Goal: Task Accomplishment & Management: Use online tool/utility

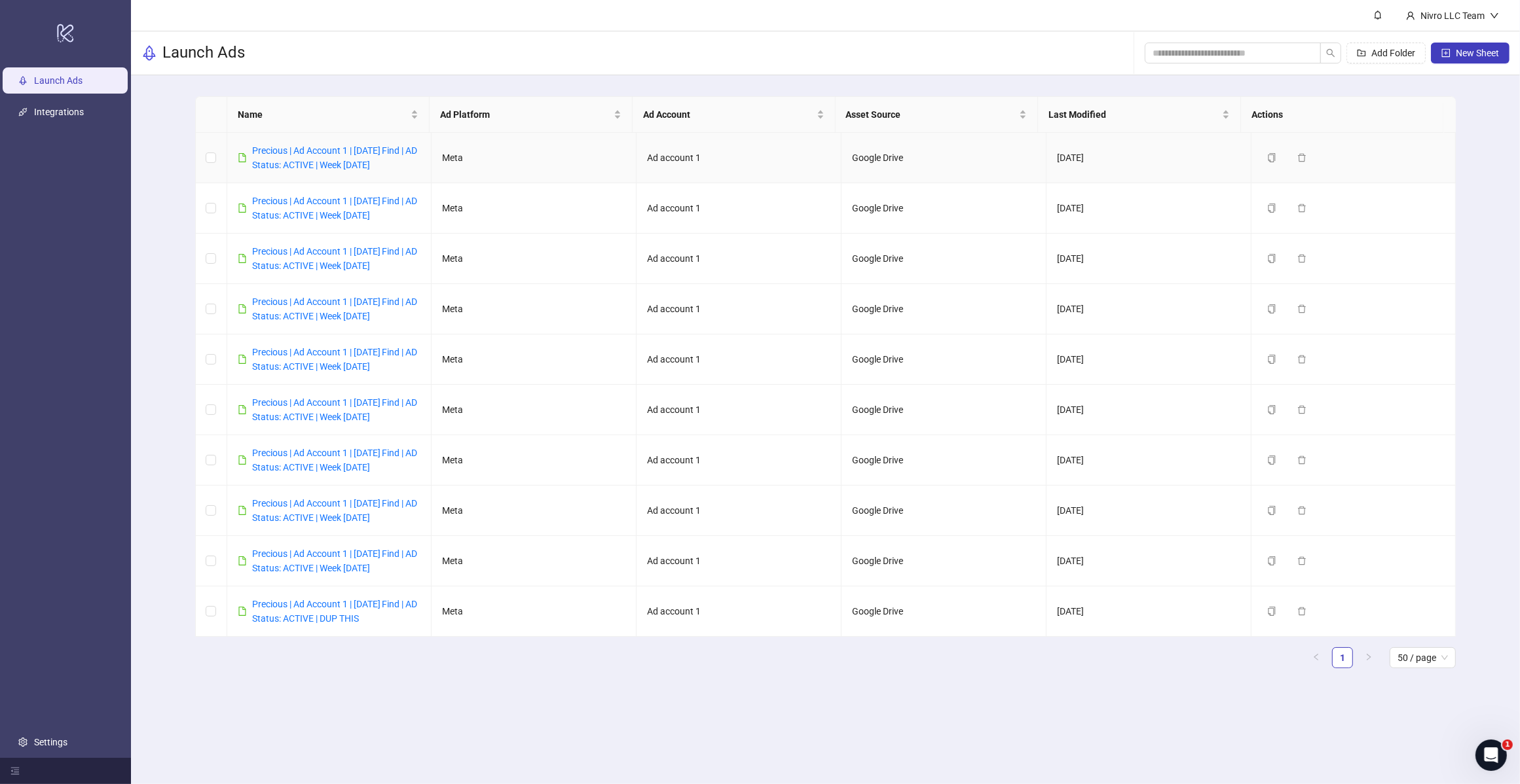
click at [342, 167] on link "Precious | Ad Account 1 | [DATE] Find | AD Status: ACTIVE | Week [DATE]" at bounding box center [335, 158] width 165 height 25
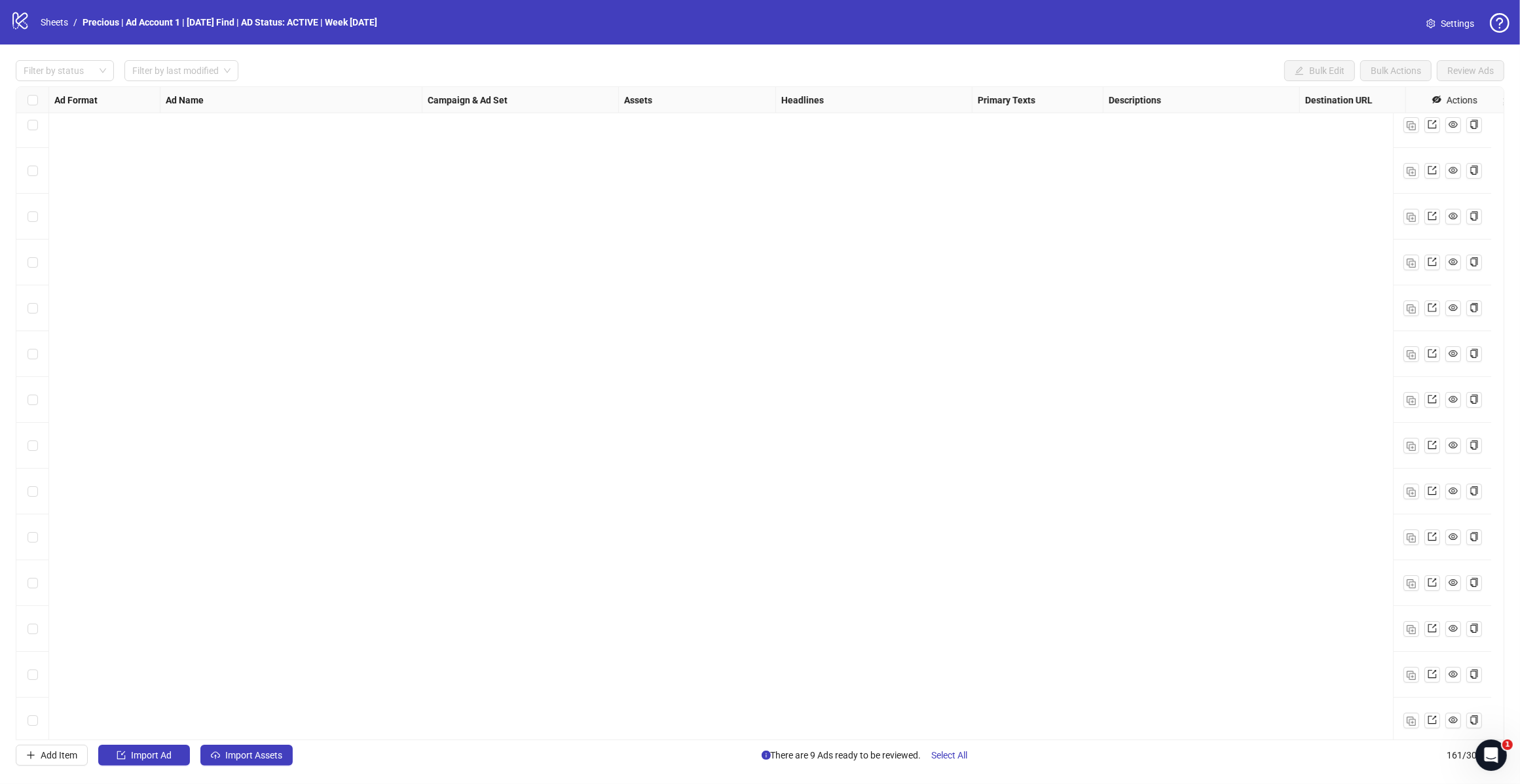
scroll to position [6763, 0]
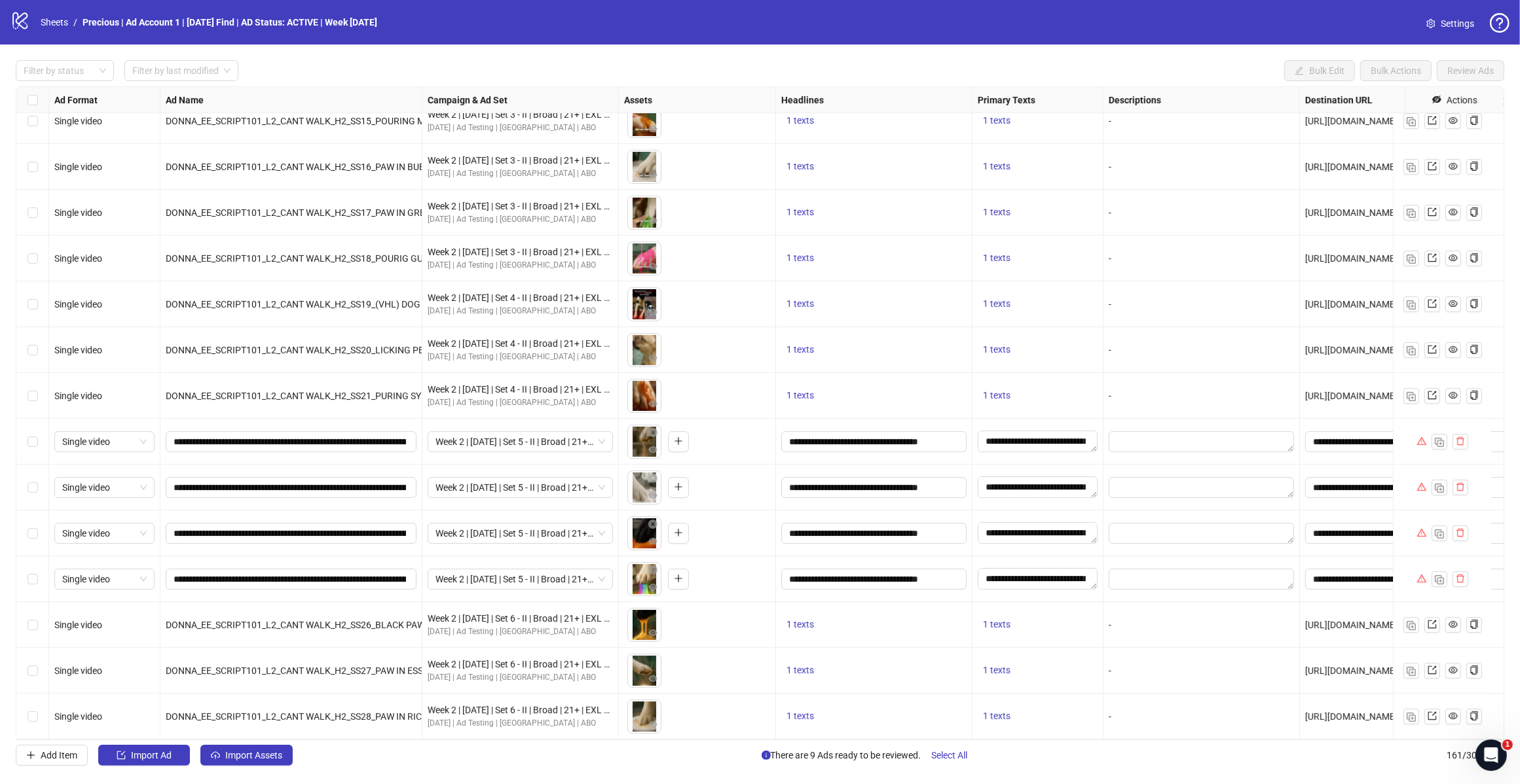
click at [165, 757] on span "Import Ad" at bounding box center [151, 755] width 40 height 10
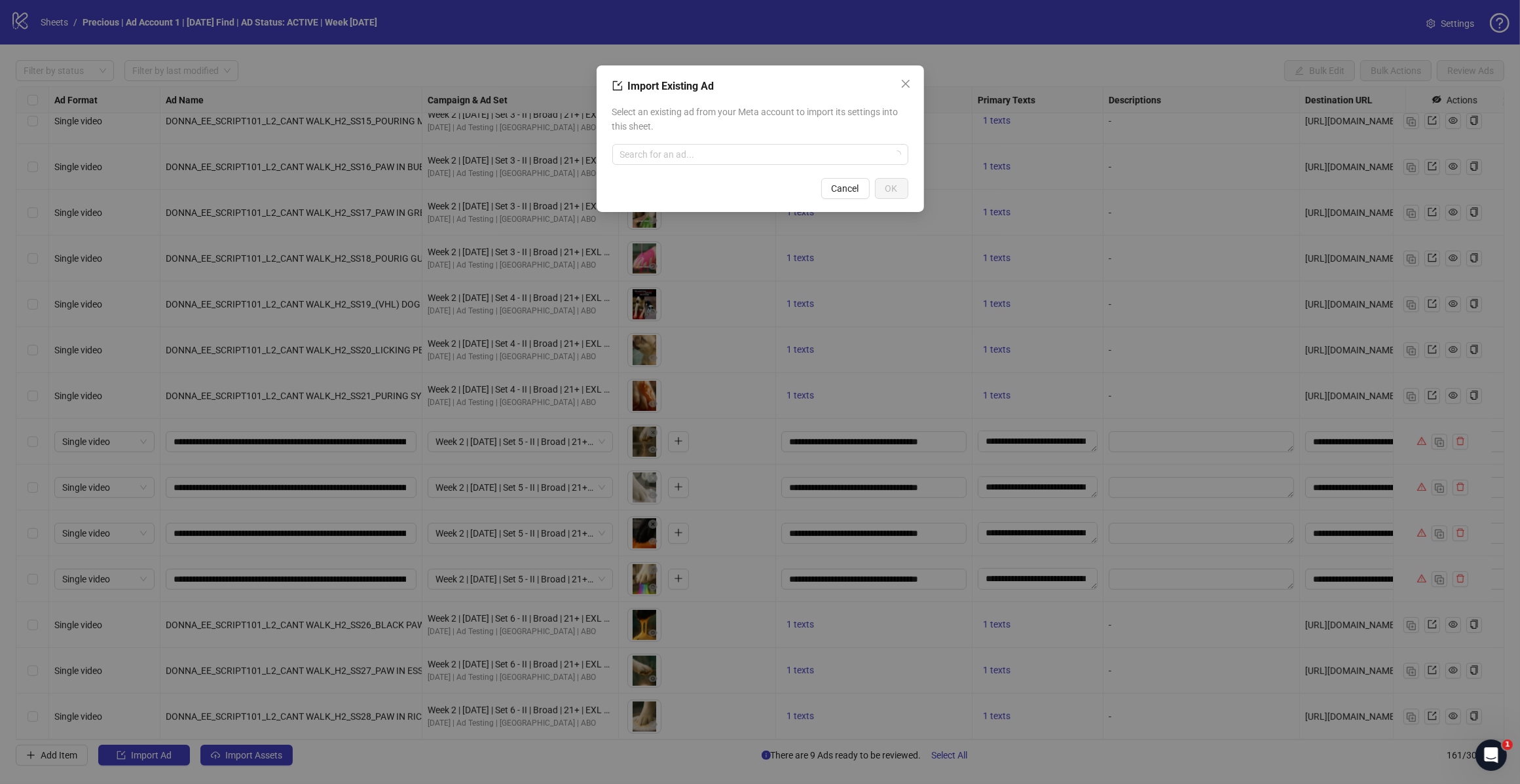
click at [646, 158] on input "search" at bounding box center [754, 154] width 268 height 20
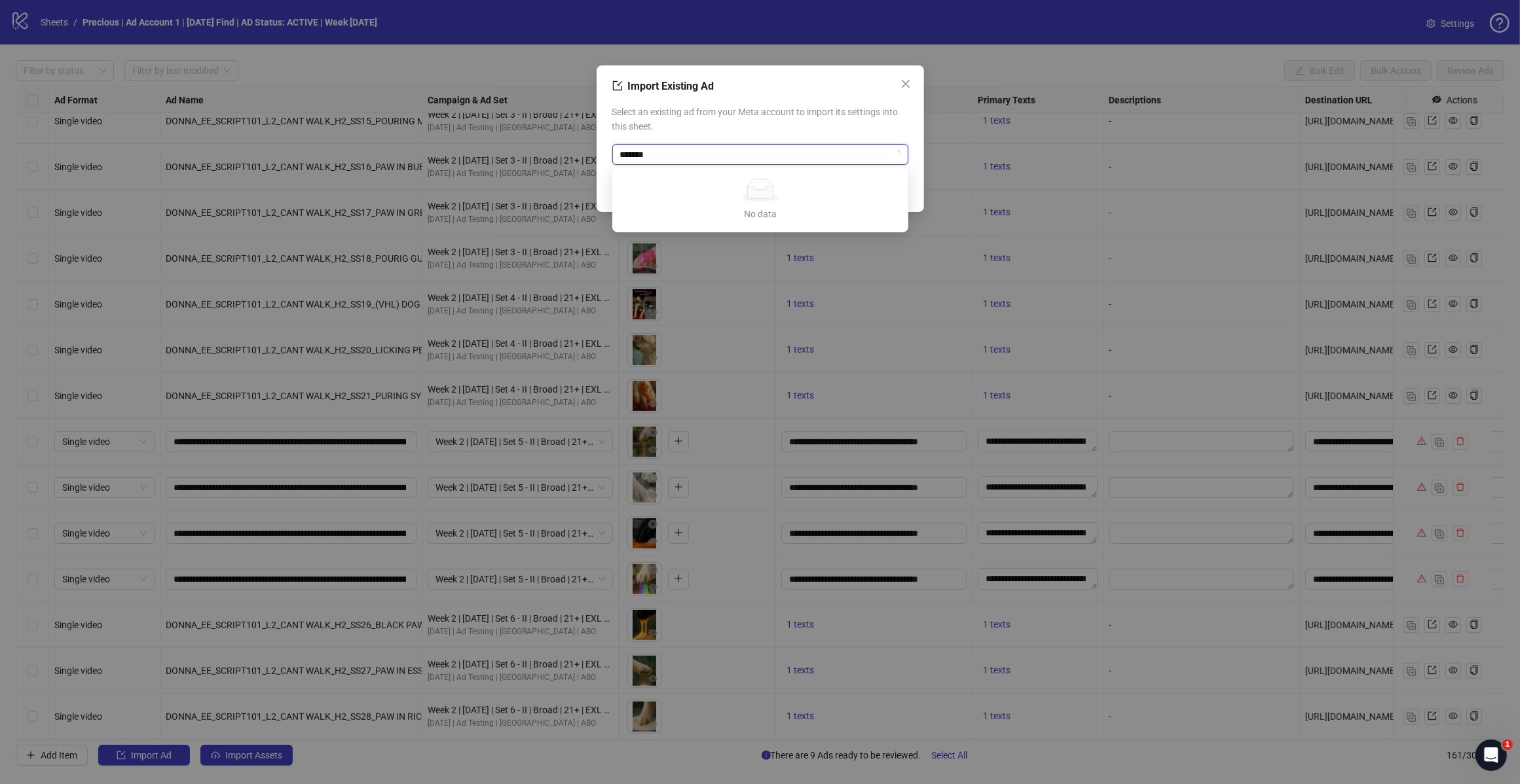
type input "********"
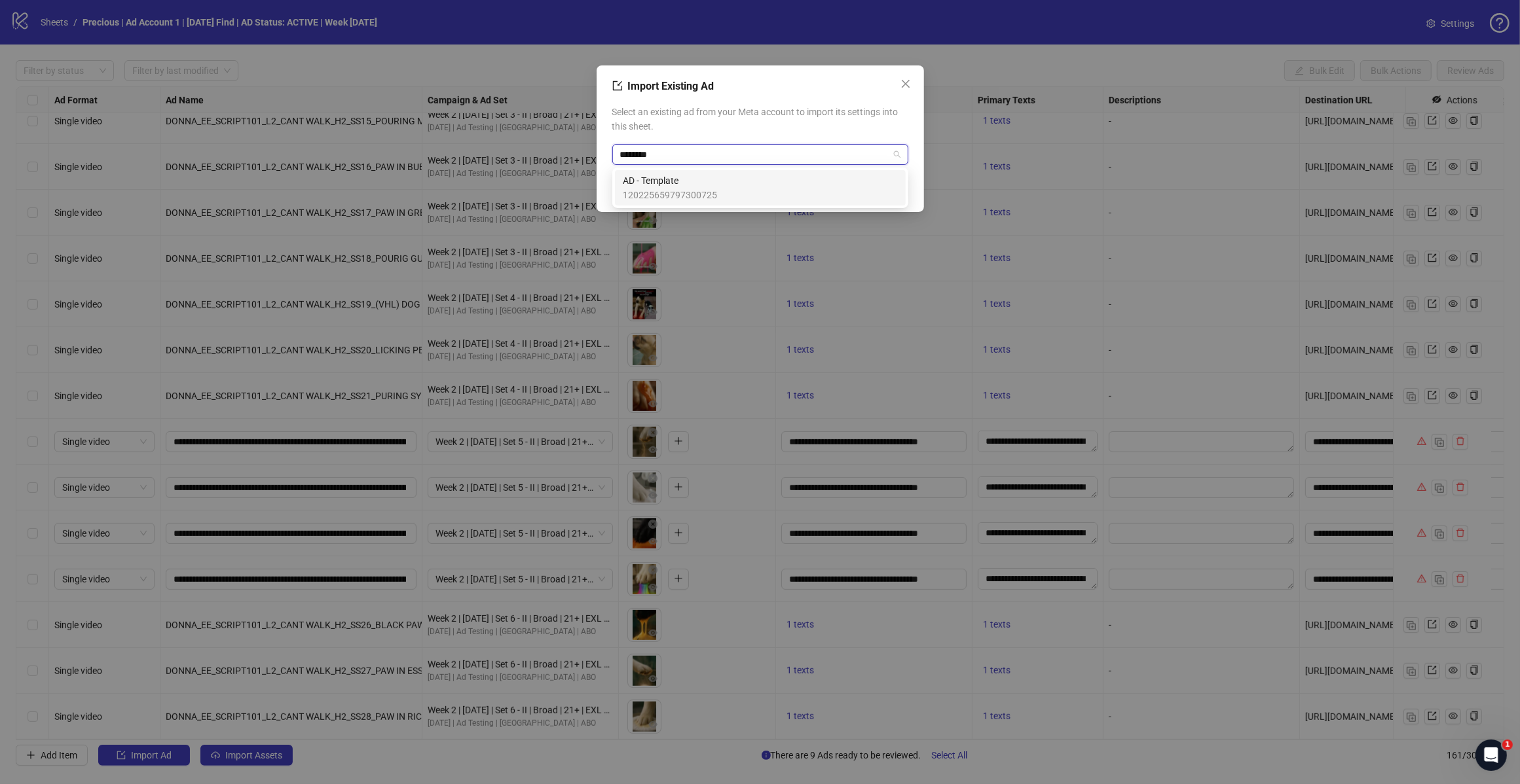
click at [685, 186] on span "AD - Template" at bounding box center [670, 180] width 94 height 14
click at [875, 182] on button "OK" at bounding box center [892, 188] width 33 height 21
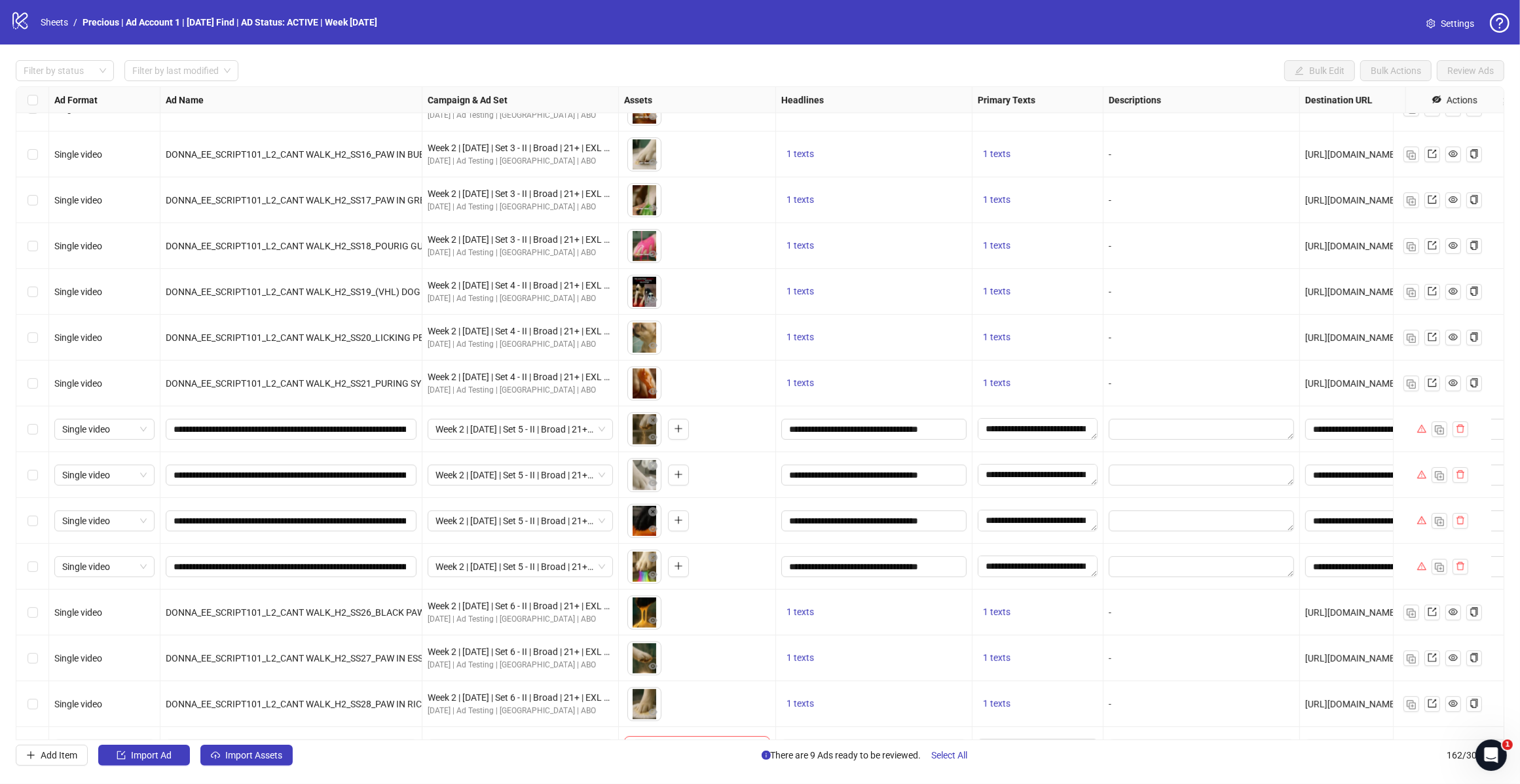
scroll to position [6809, 0]
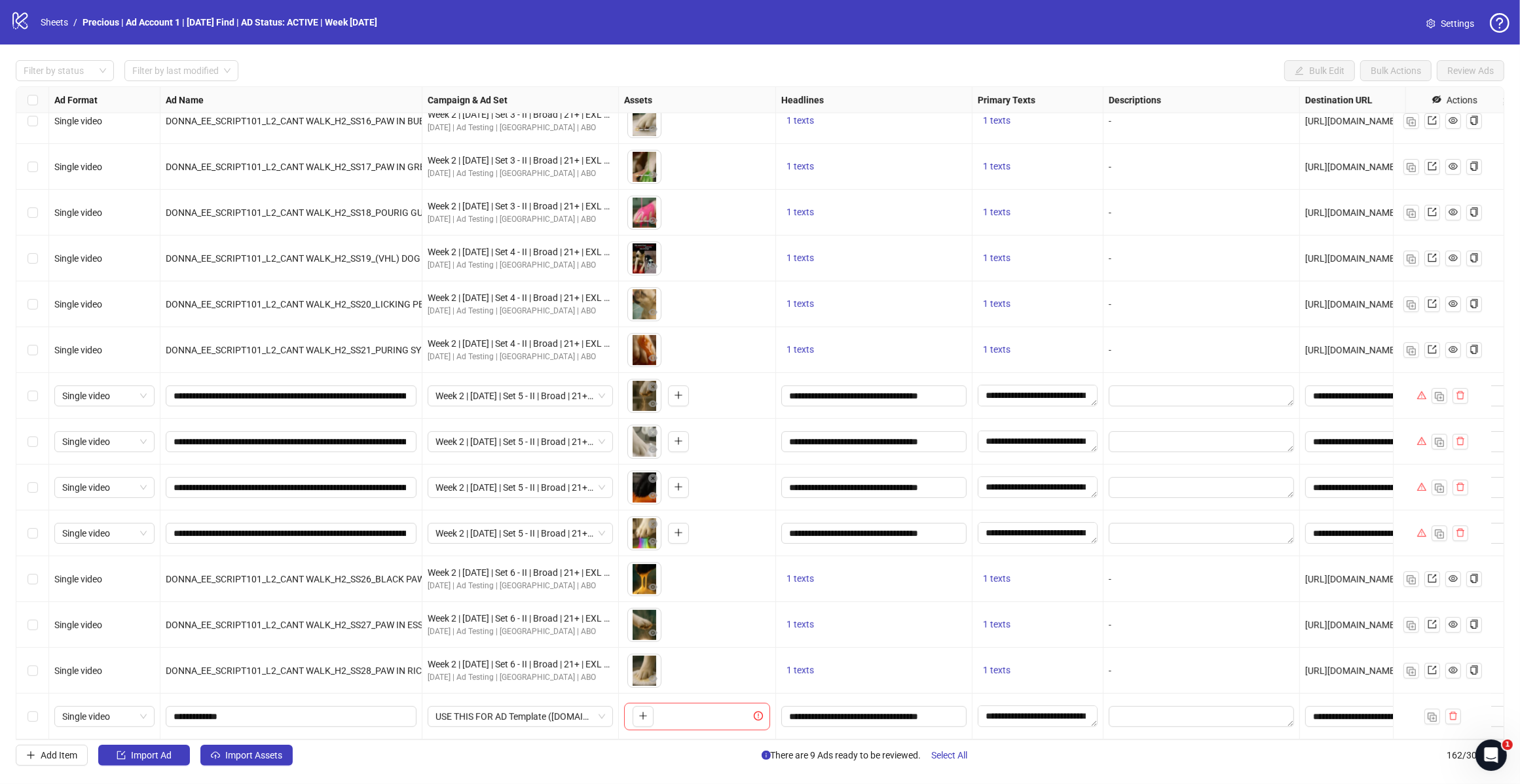
drag, startPoint x: 666, startPoint y: 781, endPoint x: 613, endPoint y: 773, distance: 53.6
click at [667, 781] on div "Filter by status Filter by last modified Bulk Edit Bulk Actions Review Ads Ad F…" at bounding box center [760, 412] width 1520 height 737
click at [262, 757] on span "Import Assets" at bounding box center [253, 755] width 57 height 10
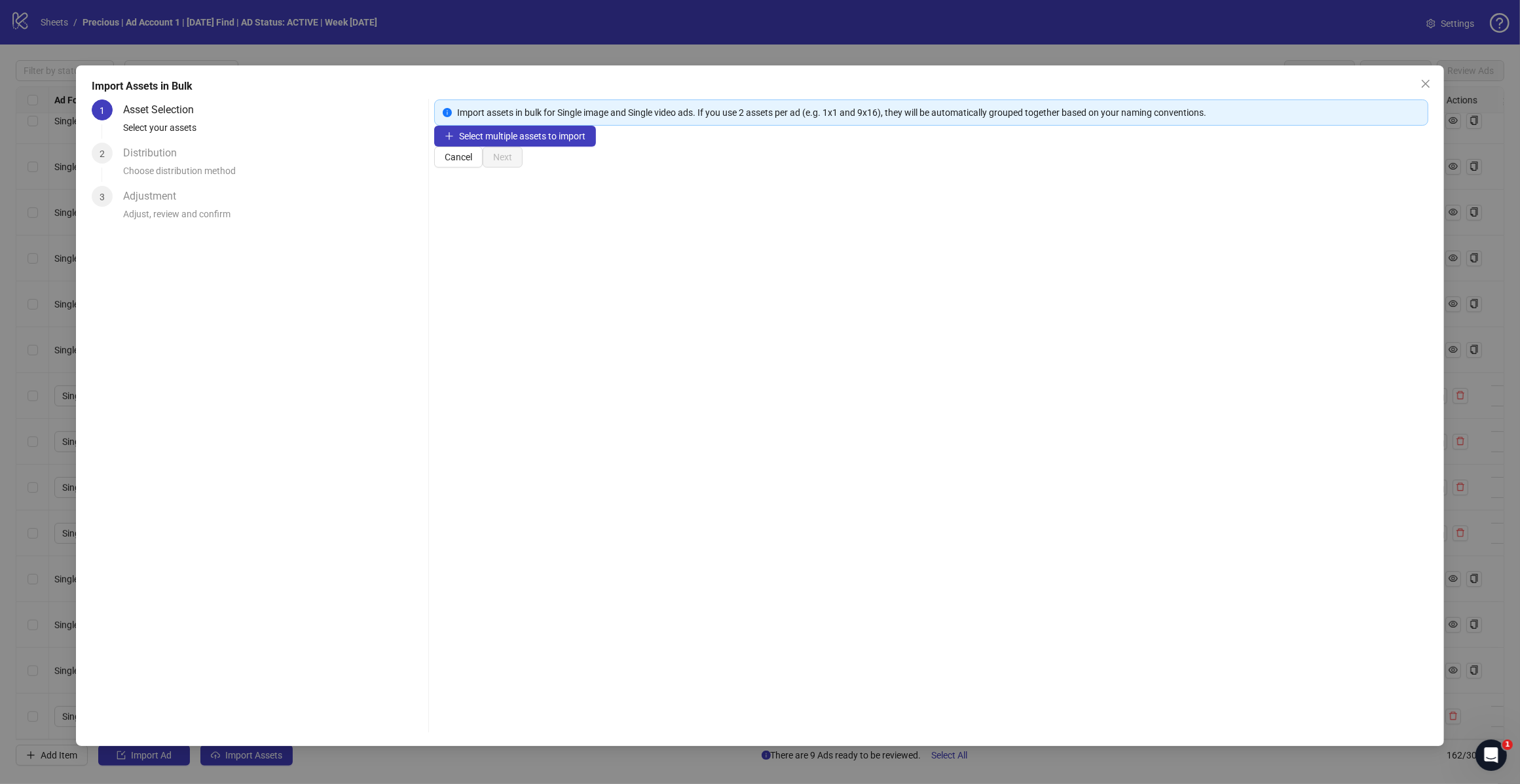
click at [508, 147] on div "Select multiple assets to import" at bounding box center [930, 136] width 994 height 21
click at [512, 141] on span "Select multiple assets to import" at bounding box center [522, 136] width 126 height 10
click at [521, 141] on span "Select multiple assets to import" at bounding box center [522, 136] width 126 height 10
click at [557, 141] on span "Select multiple assets to import" at bounding box center [522, 136] width 126 height 10
click at [1429, 83] on icon "close" at bounding box center [1425, 83] width 10 height 10
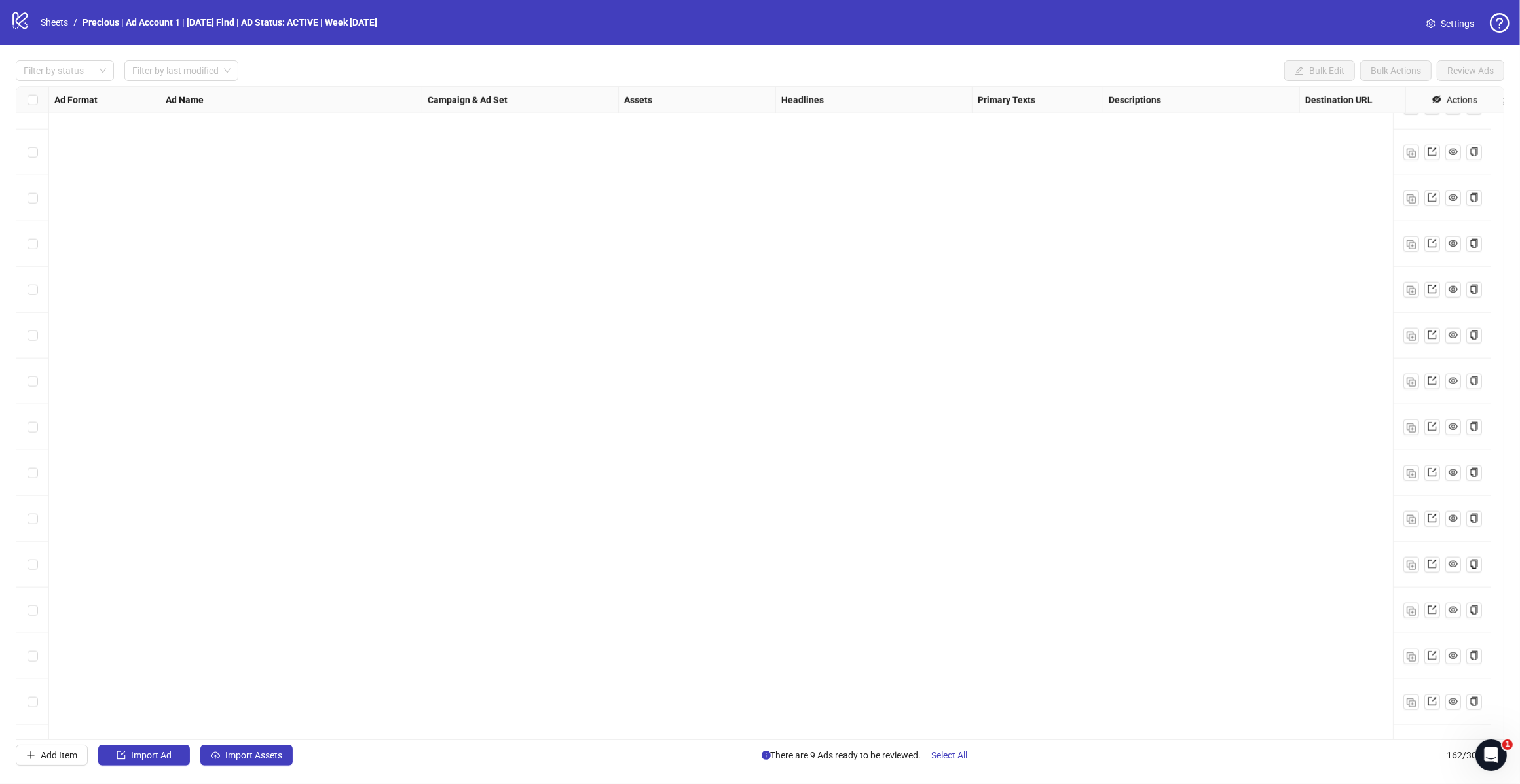
scroll to position [6809, 0]
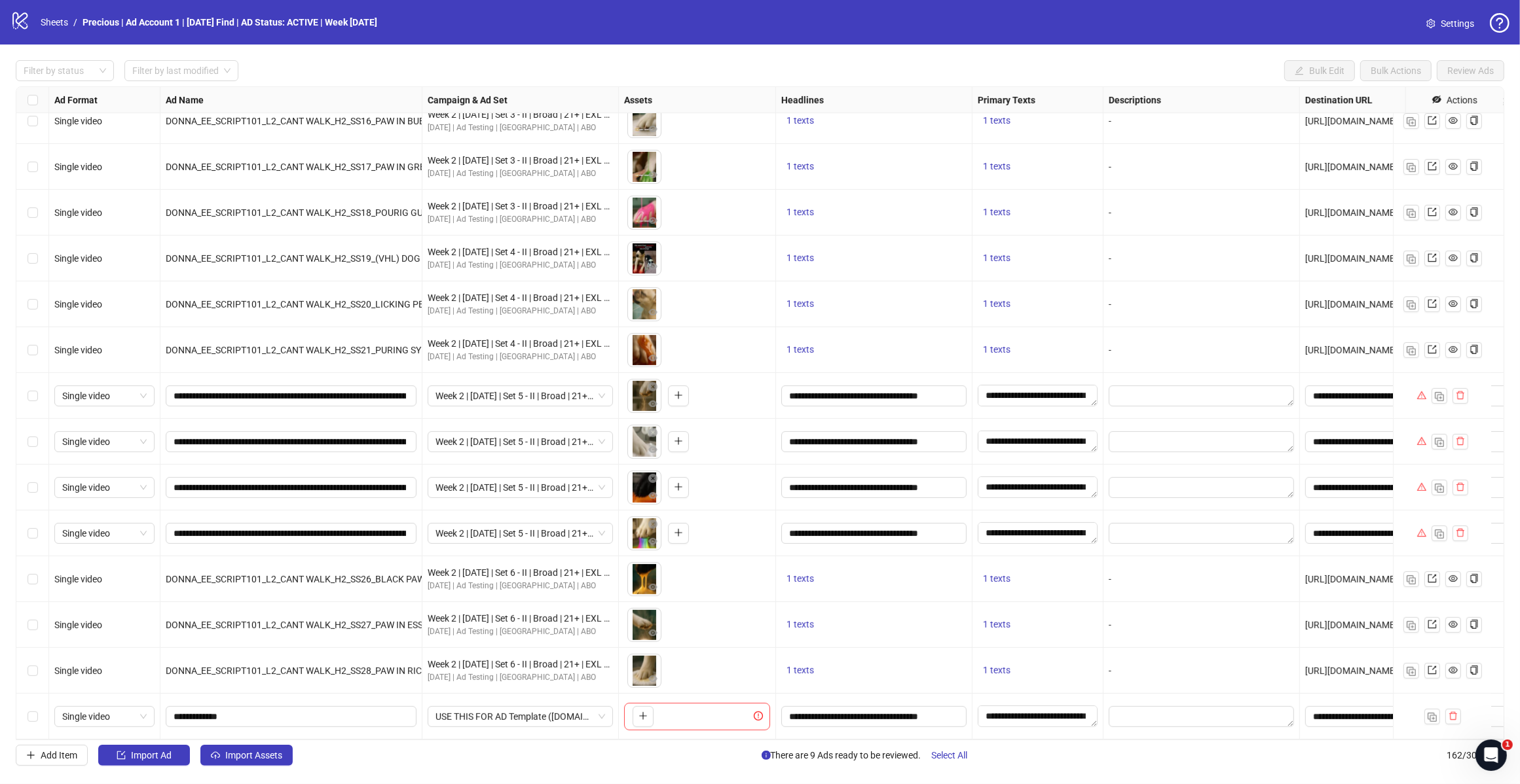
click at [273, 758] on span "Import Assets" at bounding box center [253, 755] width 57 height 10
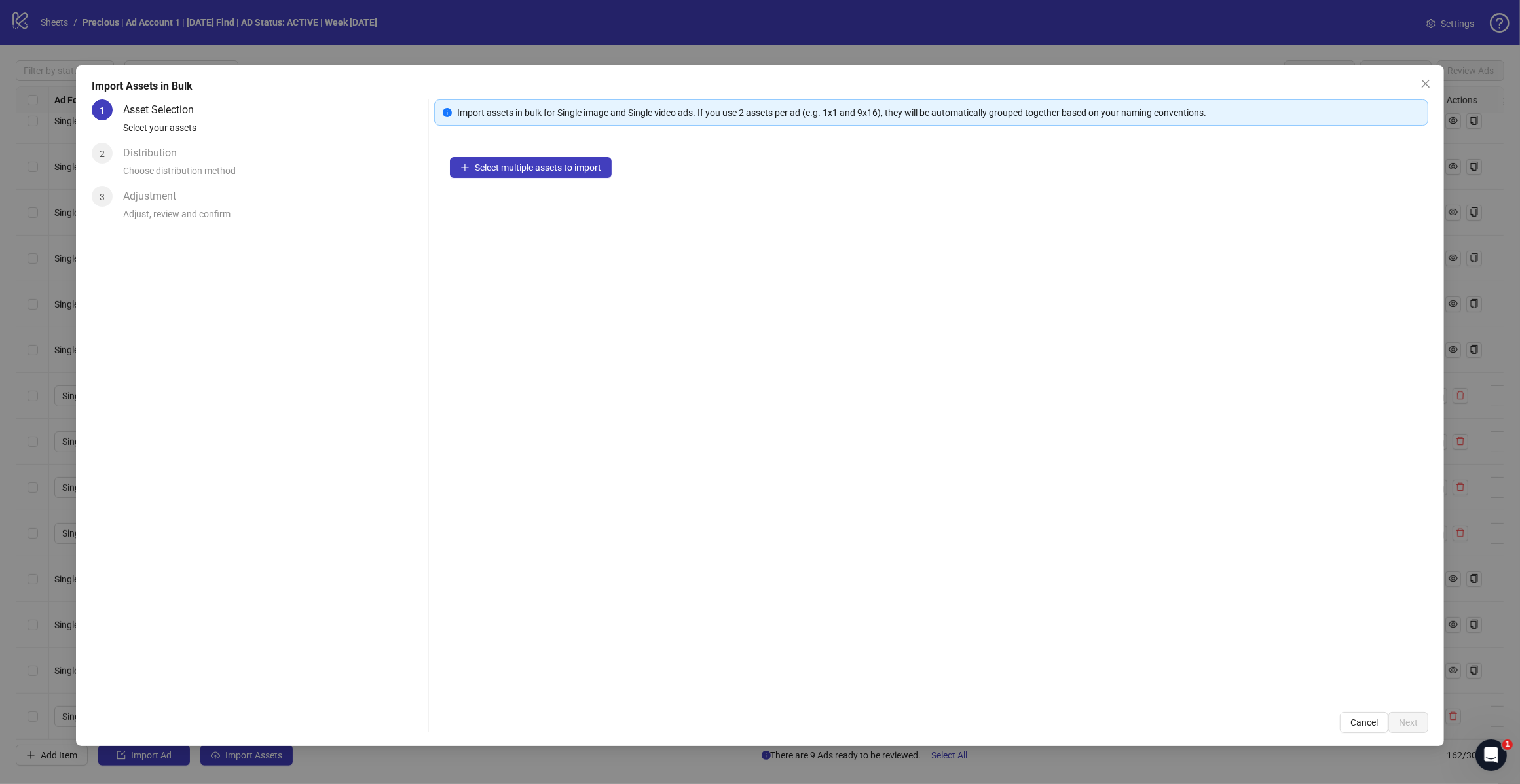
click at [575, 174] on button "Select multiple assets to import" at bounding box center [530, 167] width 162 height 21
click at [510, 219] on button "Add more assets" at bounding box center [501, 209] width 103 height 21
click at [1409, 727] on span "Next" at bounding box center [1408, 723] width 19 height 10
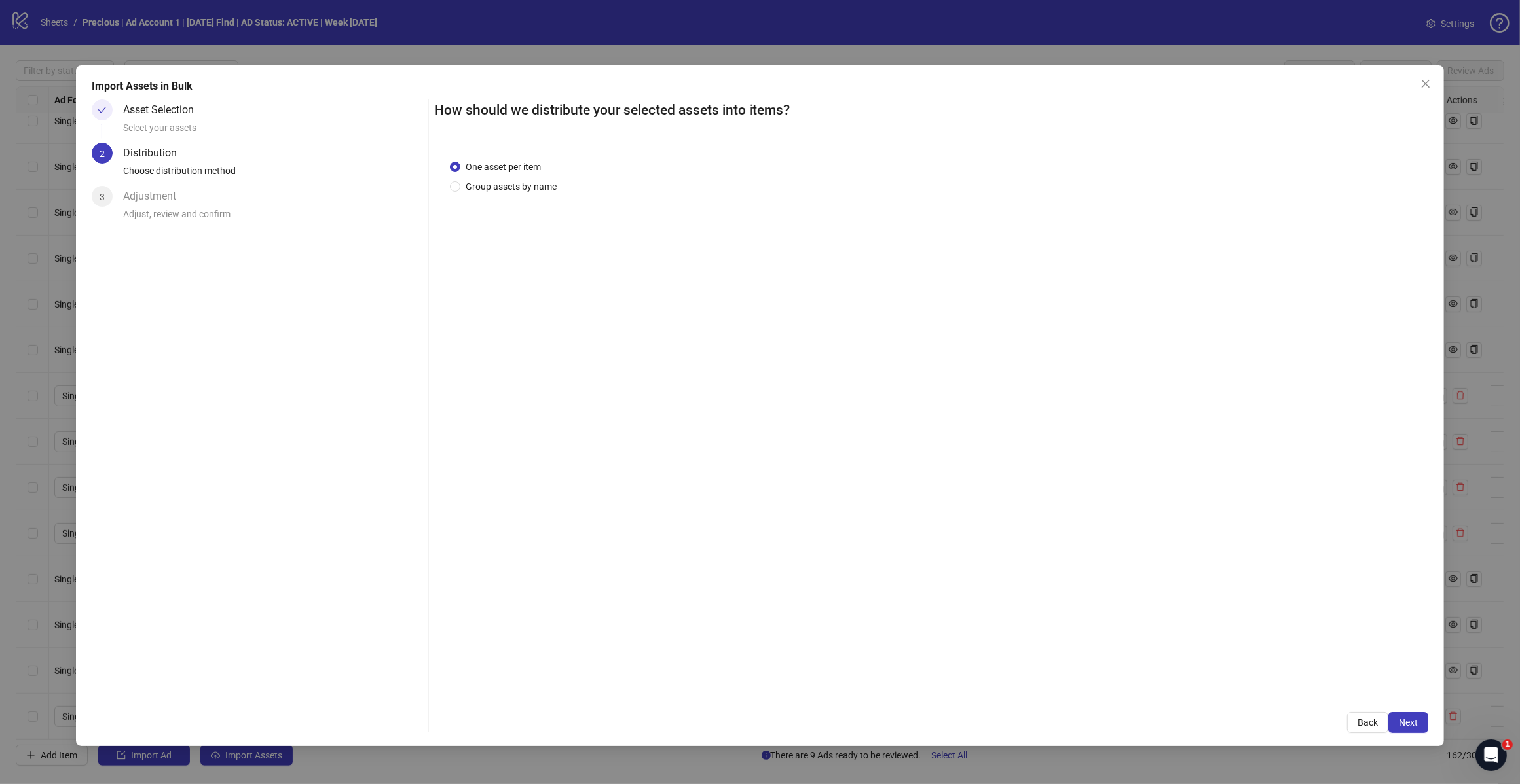
click at [1396, 718] on button "Next" at bounding box center [1408, 723] width 40 height 21
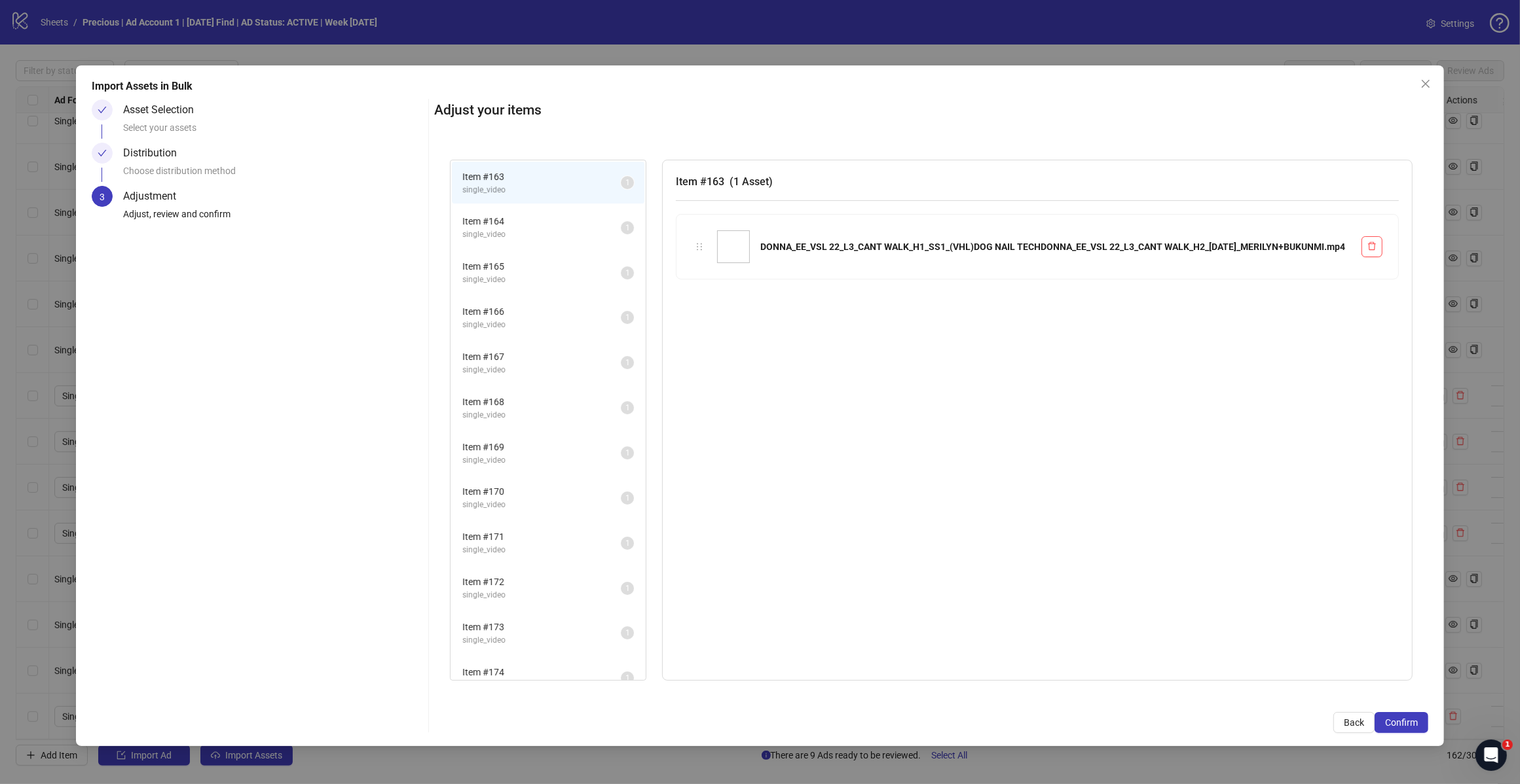
click at [1410, 737] on div "Import Assets in Bulk Asset Selection Select your assets Distribution Choose di…" at bounding box center [760, 406] width 1368 height 681
drag, startPoint x: 1388, startPoint y: 717, endPoint x: 1277, endPoint y: 699, distance: 112.4
click at [1388, 718] on span "Confirm" at bounding box center [1401, 723] width 33 height 10
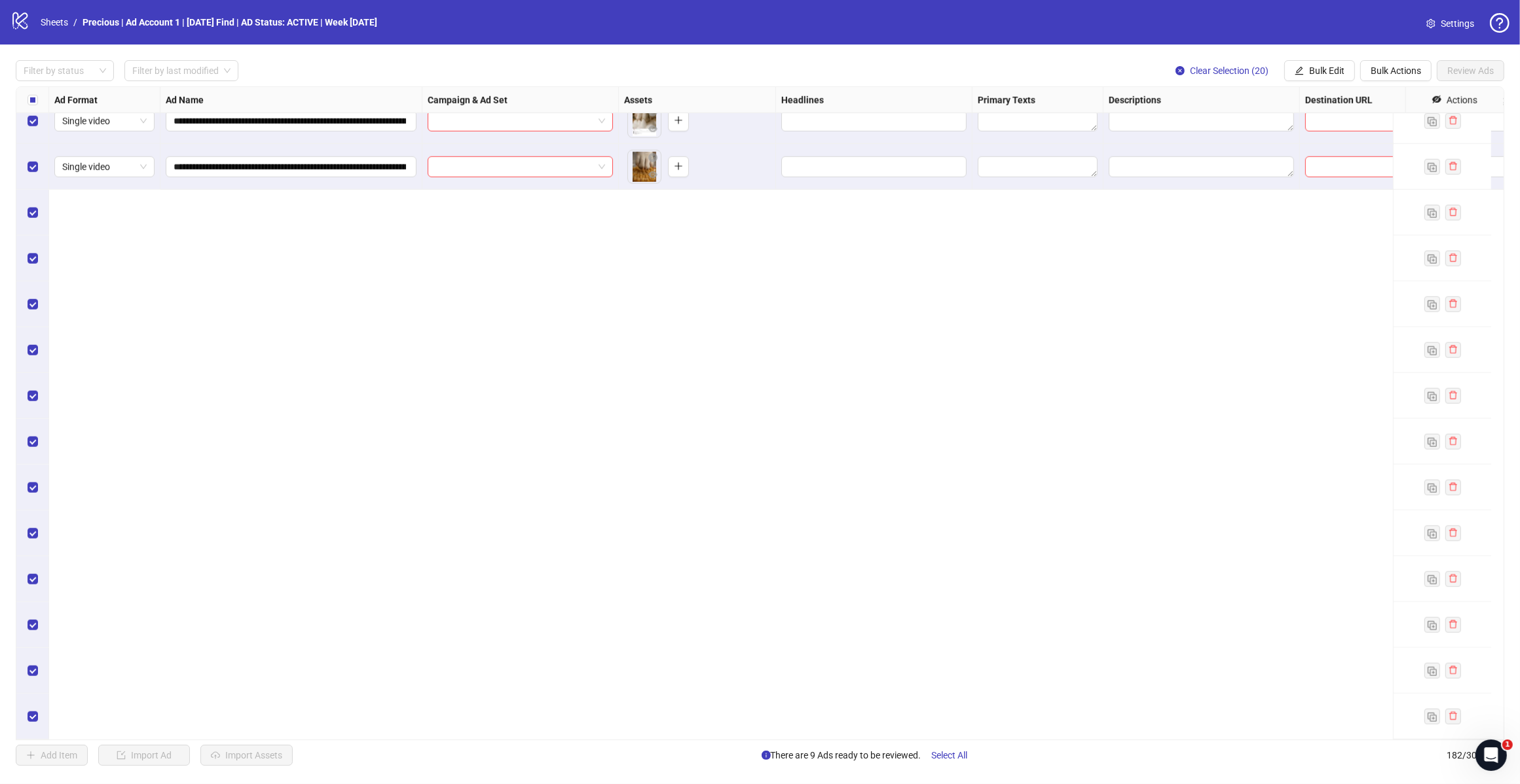
scroll to position [7071, 0]
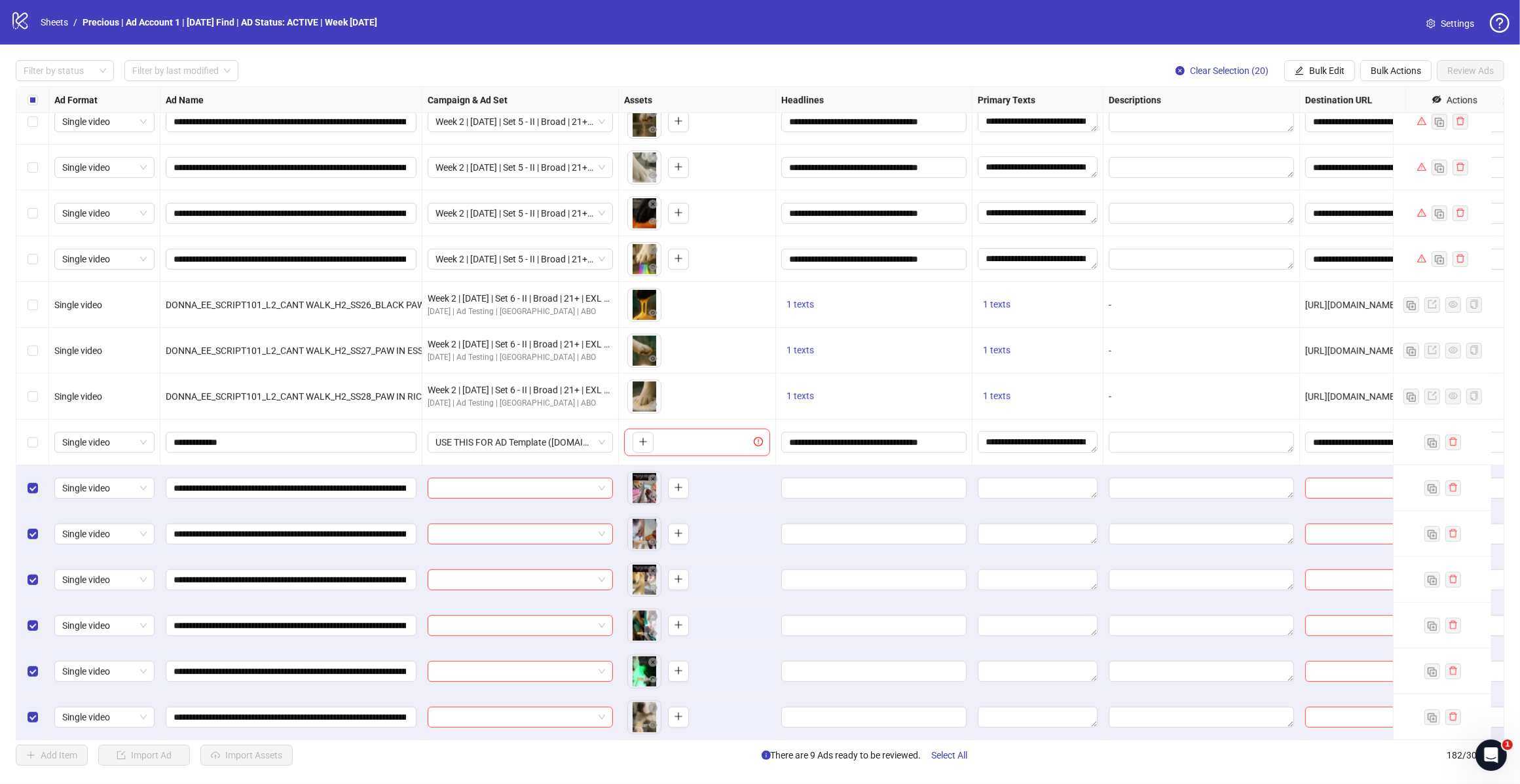
click at [23, 440] on div "Select row 162" at bounding box center [33, 442] width 33 height 46
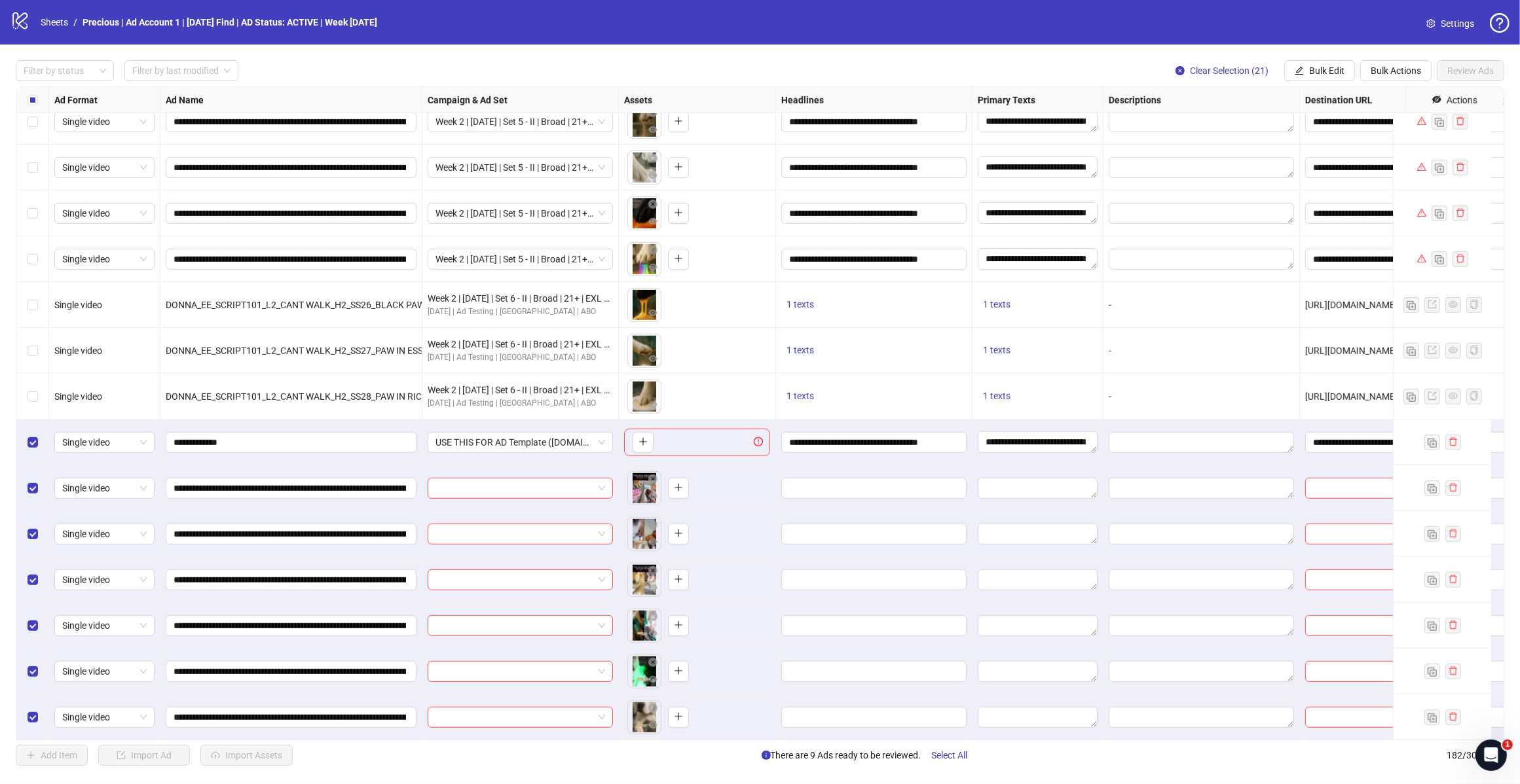
click at [1327, 72] on span "Bulk Edit" at bounding box center [1327, 70] width 36 height 10
click at [1352, 135] on span "Campaign & Ad Set" at bounding box center [1331, 139] width 78 height 14
click at [1362, 130] on span "USE THIS FOR AD Template ([DOMAIN_NAME])" at bounding box center [1282, 128] width 181 height 20
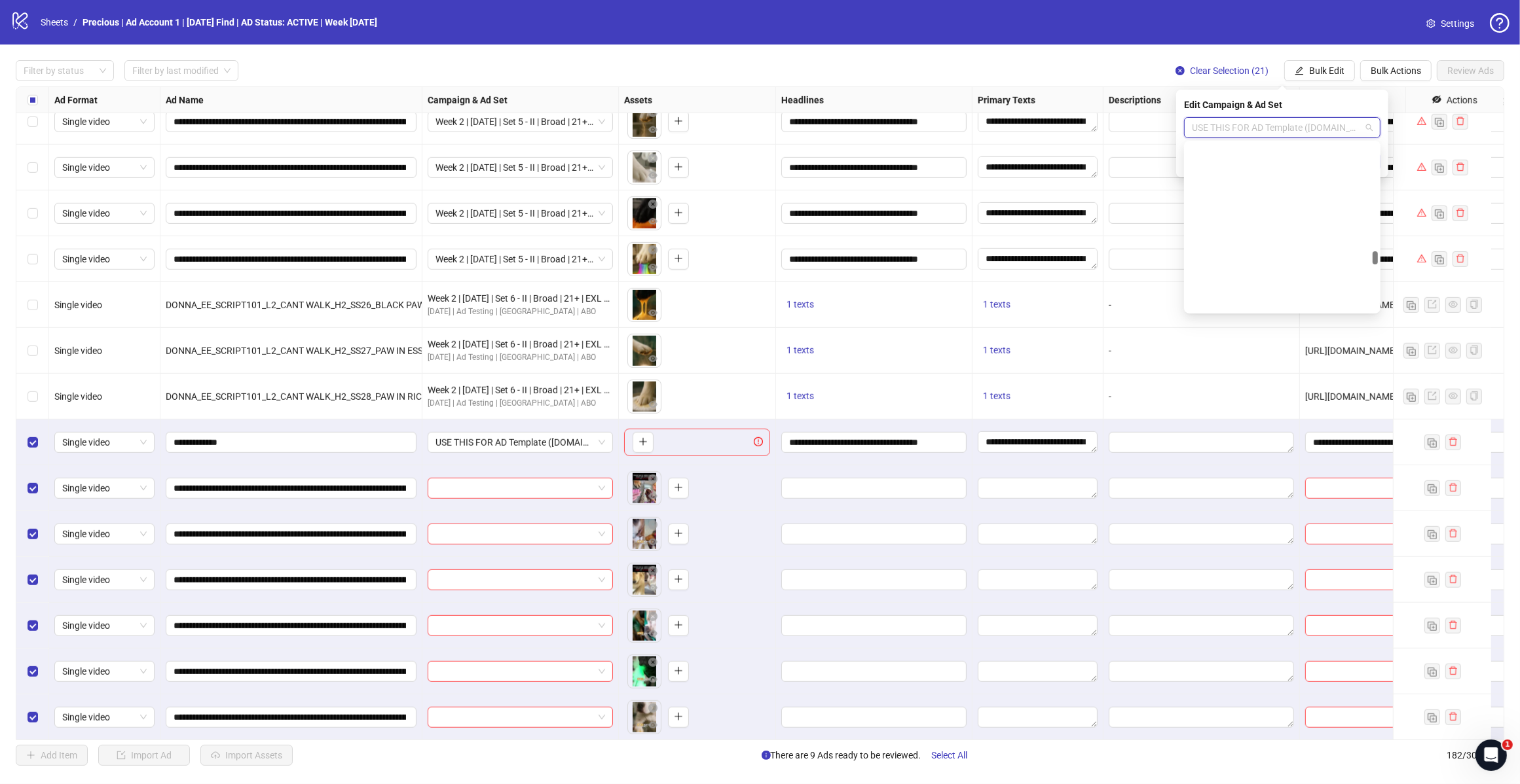
scroll to position [12763, 0]
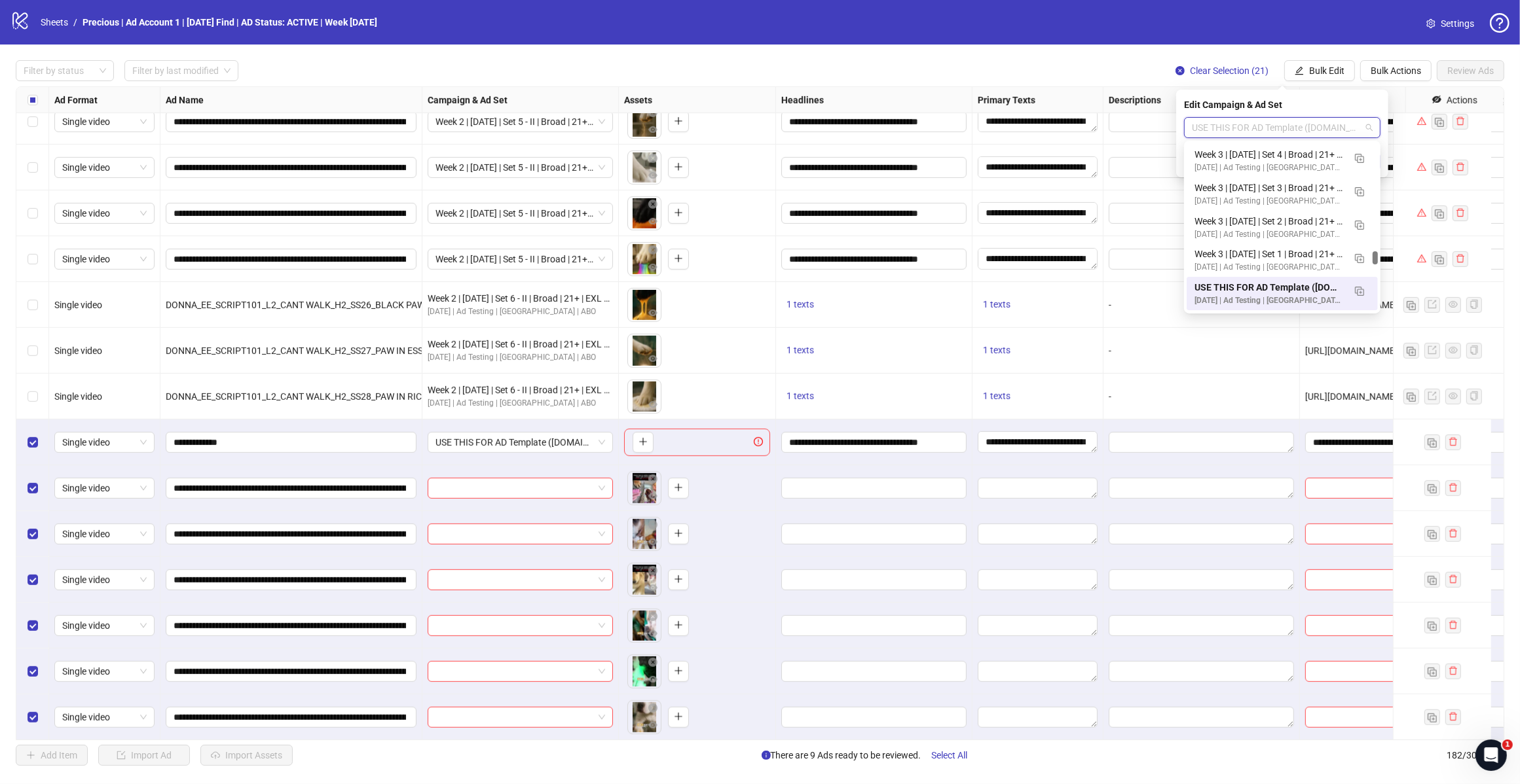
click at [1356, 90] on div "Edit Campaign & Ad Set USE THIS FOR AD Template (kitchn.io)" at bounding box center [1282, 133] width 212 height 87
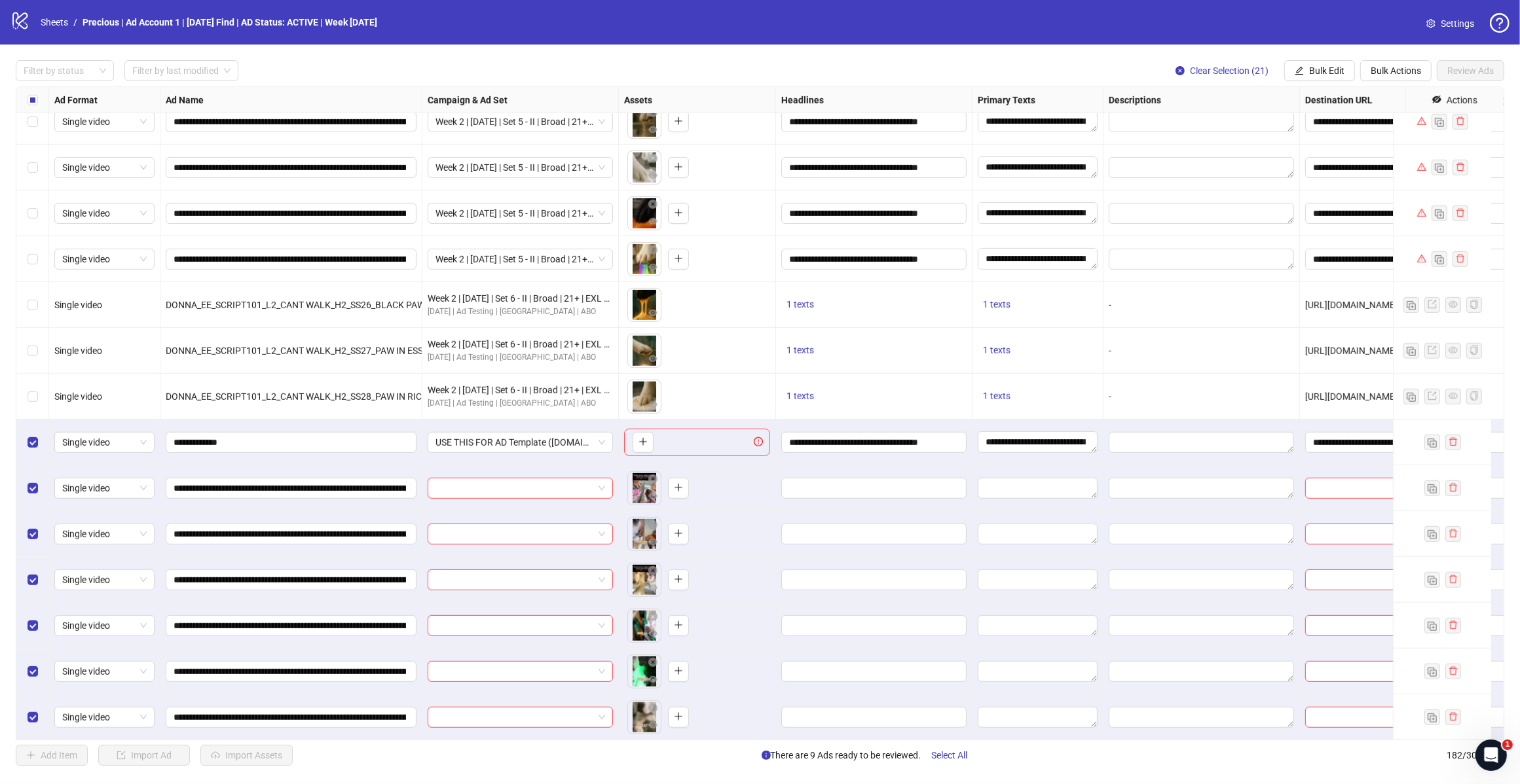
click at [1331, 70] on span "Bulk Edit" at bounding box center [1327, 70] width 36 height 10
click at [1329, 72] on span "Bulk Edit" at bounding box center [1327, 70] width 36 height 10
click at [1339, 164] on span "Headlines" at bounding box center [1331, 160] width 78 height 14
click at [1369, 181] on icon "check" at bounding box center [1372, 182] width 9 height 9
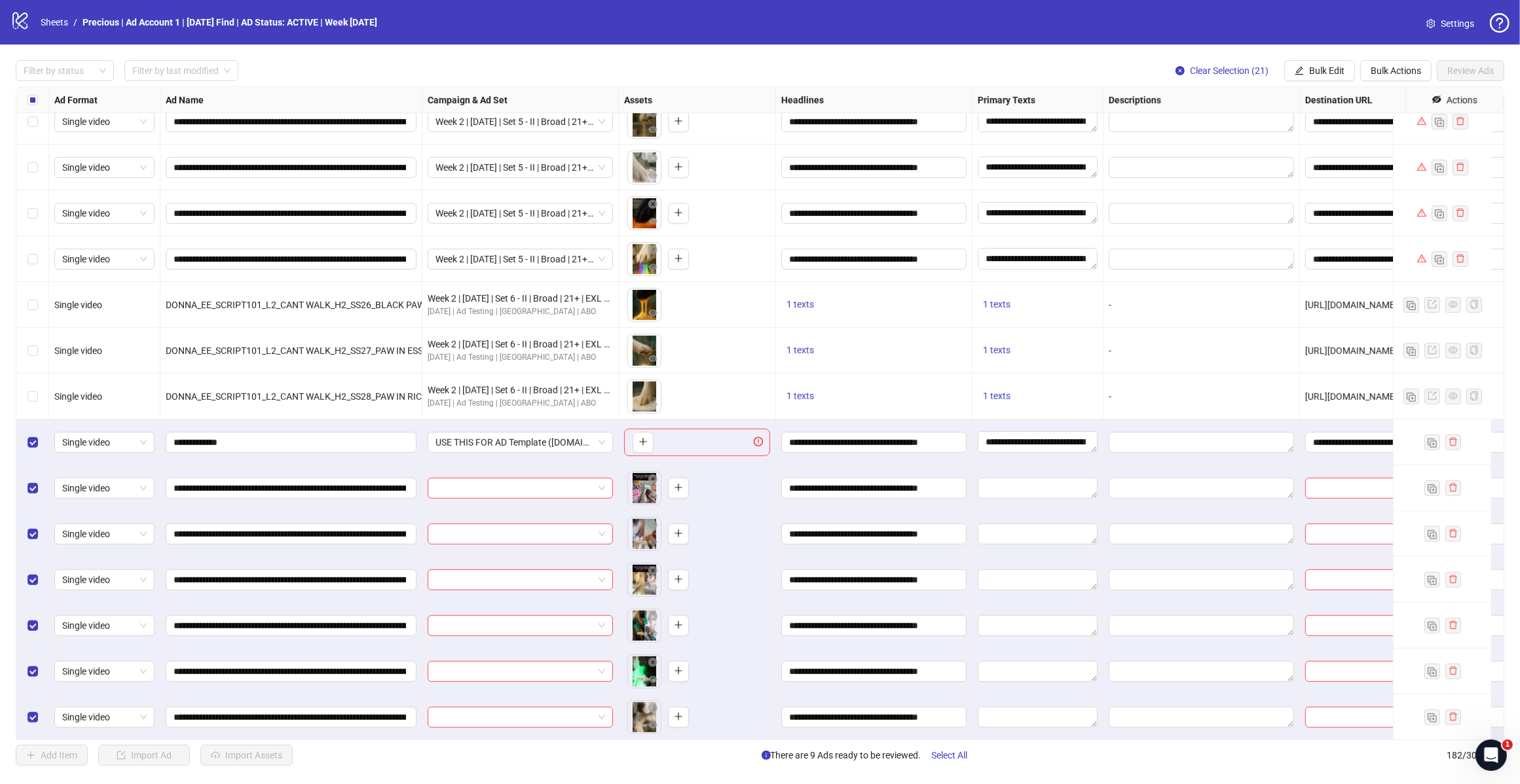
click at [1323, 69] on span "Bulk Edit" at bounding box center [1327, 70] width 36 height 10
click at [1323, 181] on span "Primary Texts" at bounding box center [1331, 181] width 78 height 14
click at [1372, 193] on icon "check" at bounding box center [1372, 197] width 9 height 9
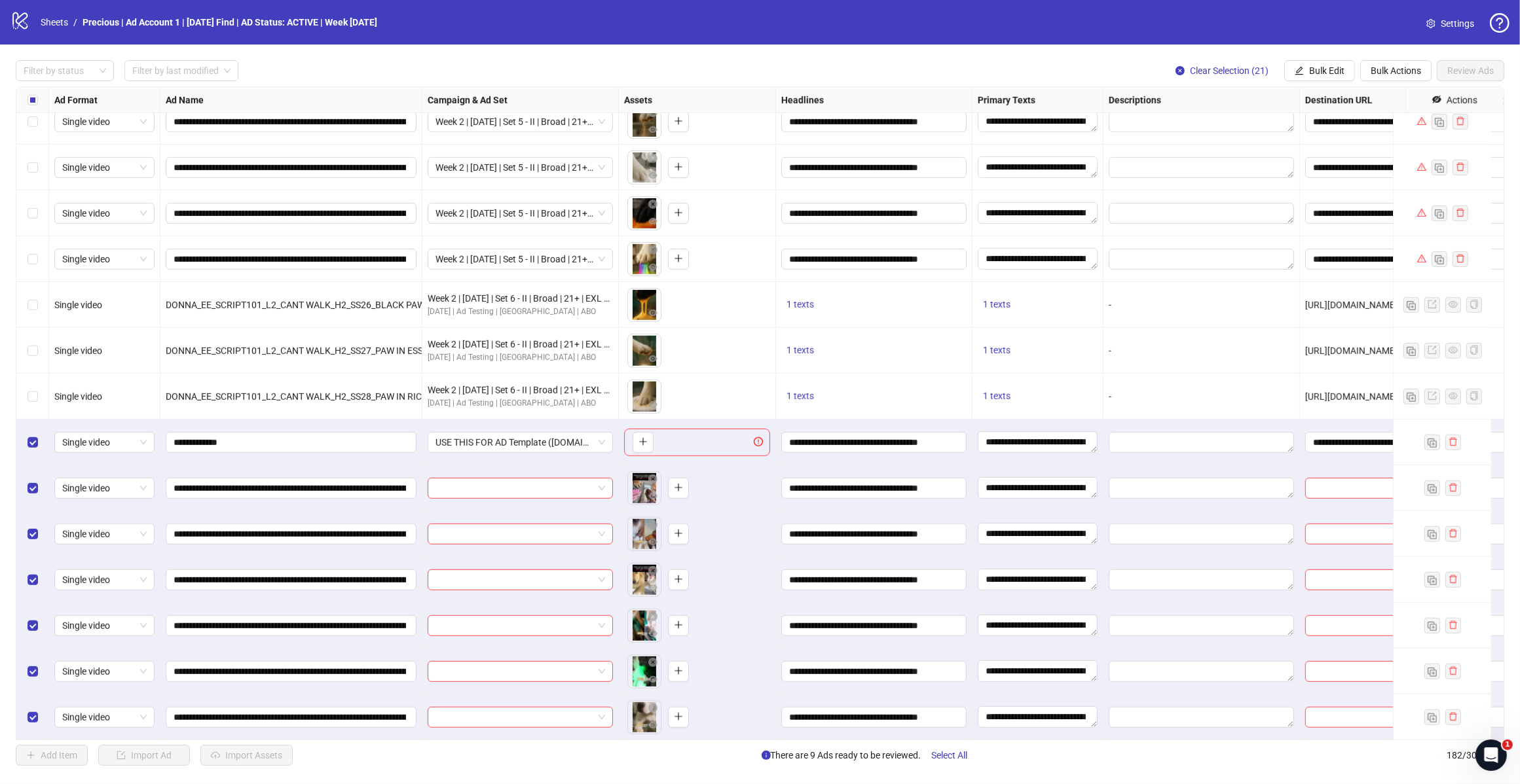
click at [1326, 76] on span "Bulk Edit" at bounding box center [1327, 70] width 36 height 10
click at [1327, 224] on span "Destination URL" at bounding box center [1331, 223] width 78 height 14
click at [1376, 157] on icon "check" at bounding box center [1372, 161] width 9 height 9
click at [1328, 75] on span "Bulk Edit" at bounding box center [1327, 70] width 36 height 10
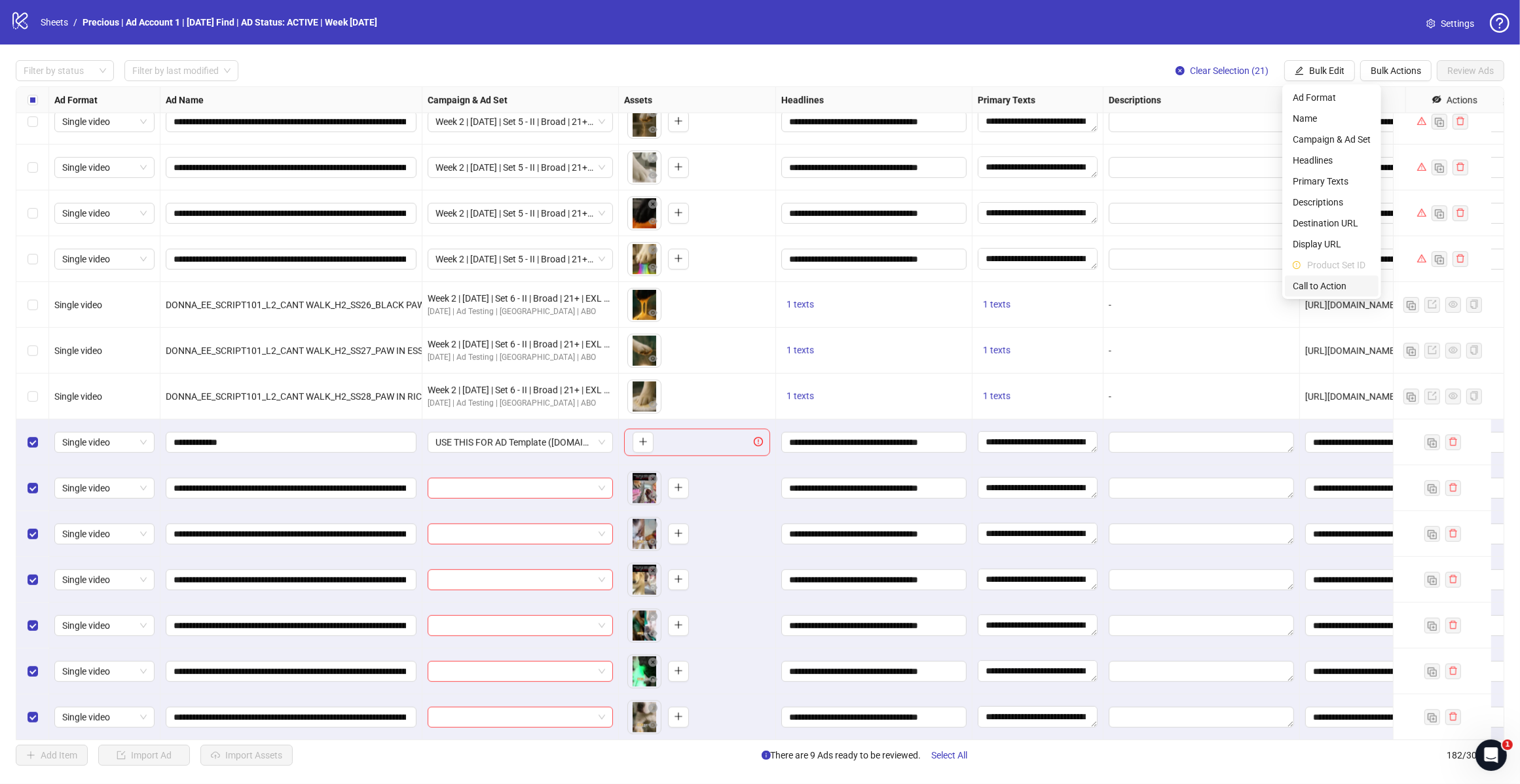
click at [1312, 283] on span "Call to Action" at bounding box center [1331, 285] width 78 height 14
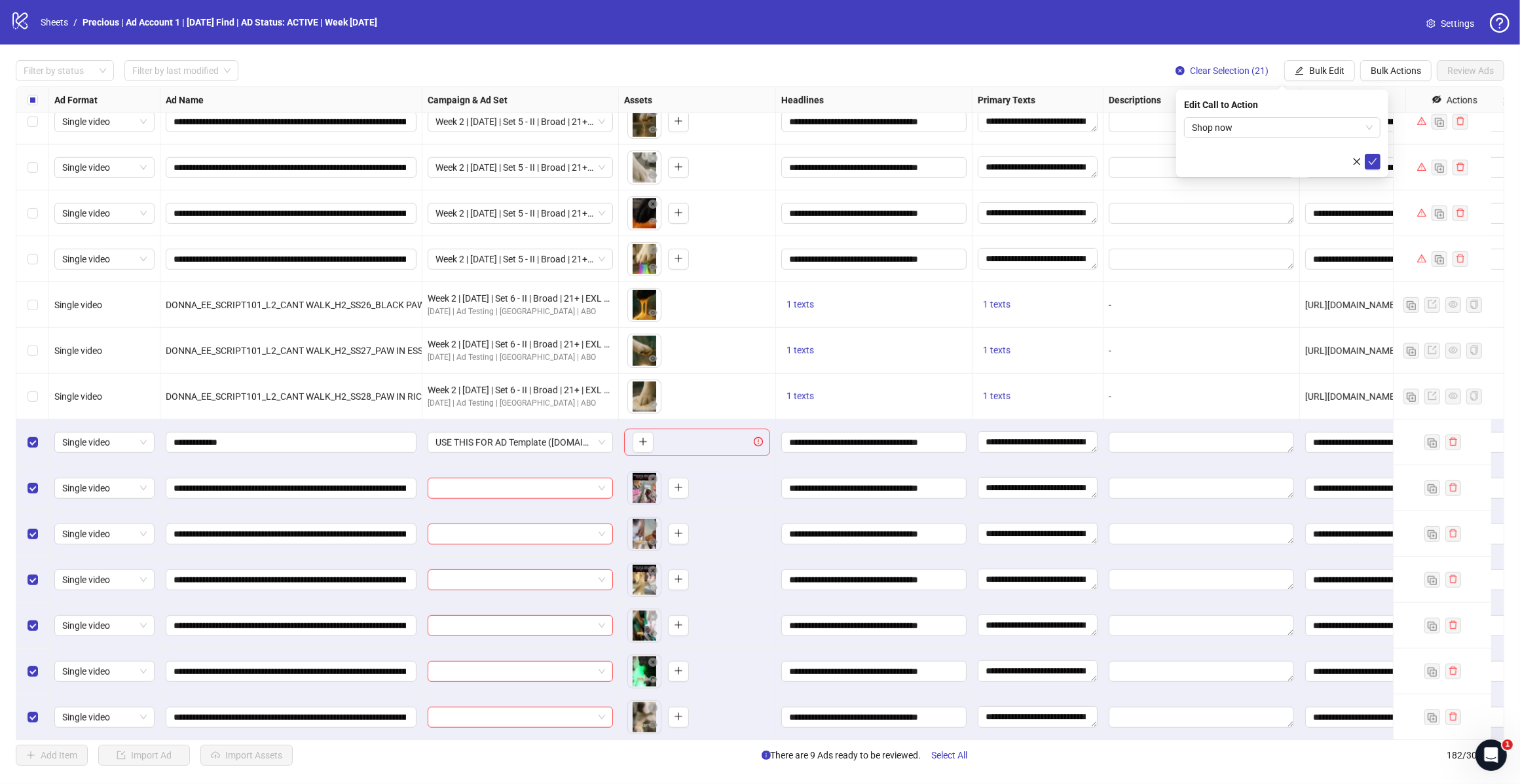
click at [1374, 162] on icon "check" at bounding box center [1372, 161] width 9 height 9
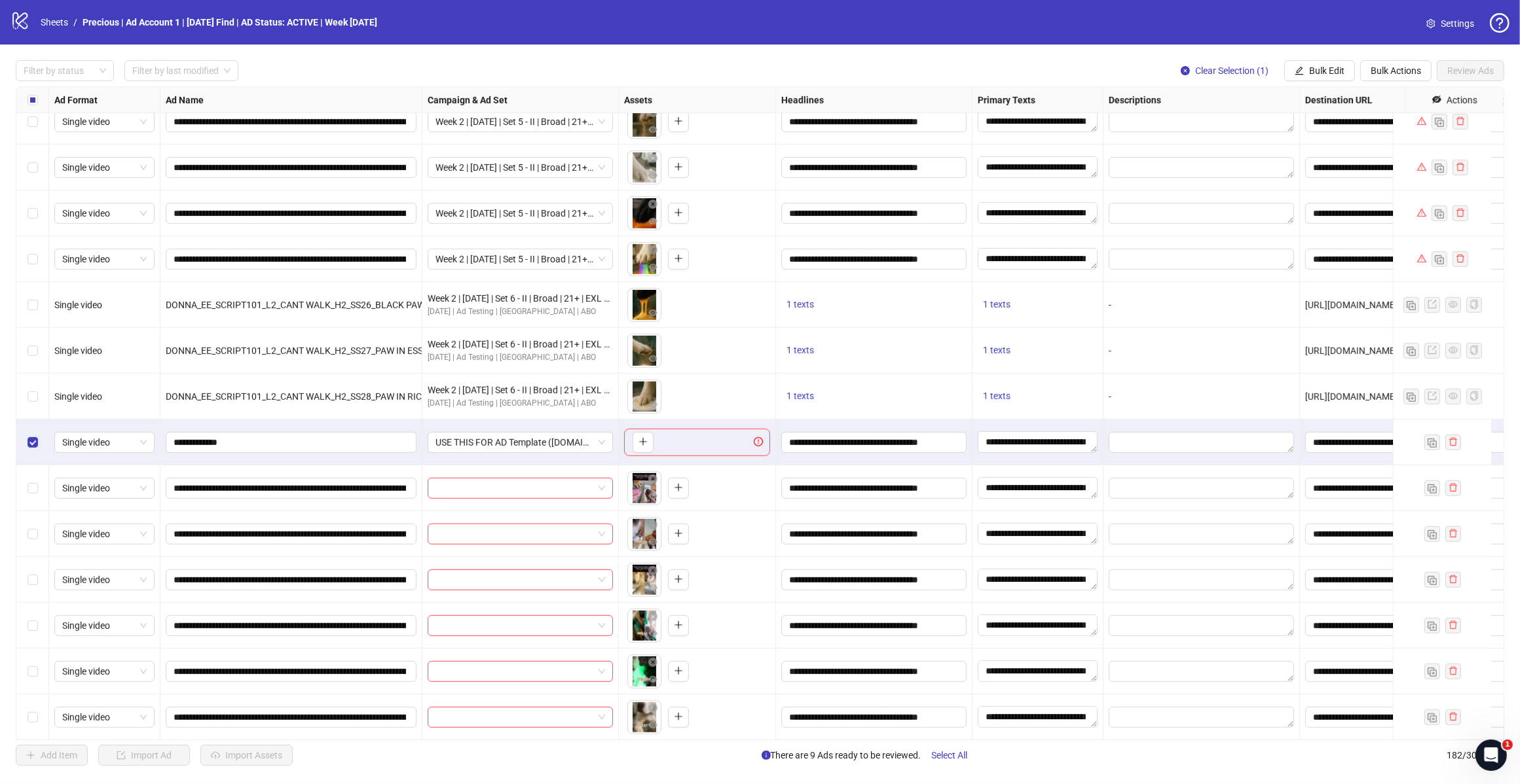
click at [1390, 71] on span "Bulk Actions" at bounding box center [1396, 70] width 51 height 10
click at [1380, 98] on span "Delete" at bounding box center [1413, 97] width 89 height 14
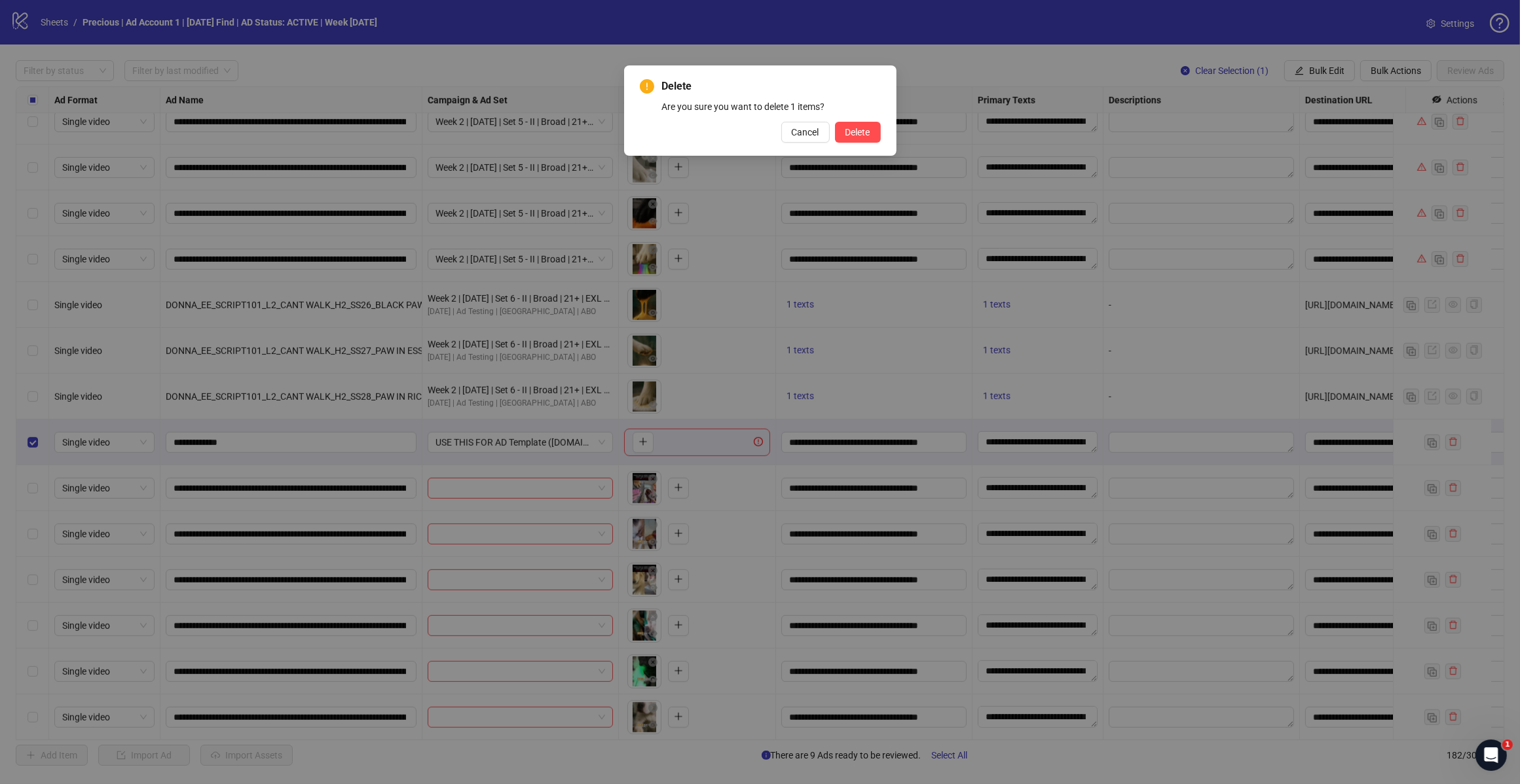
click at [842, 126] on button "Delete" at bounding box center [857, 132] width 46 height 21
click at [857, 133] on span "Delete" at bounding box center [857, 132] width 25 height 10
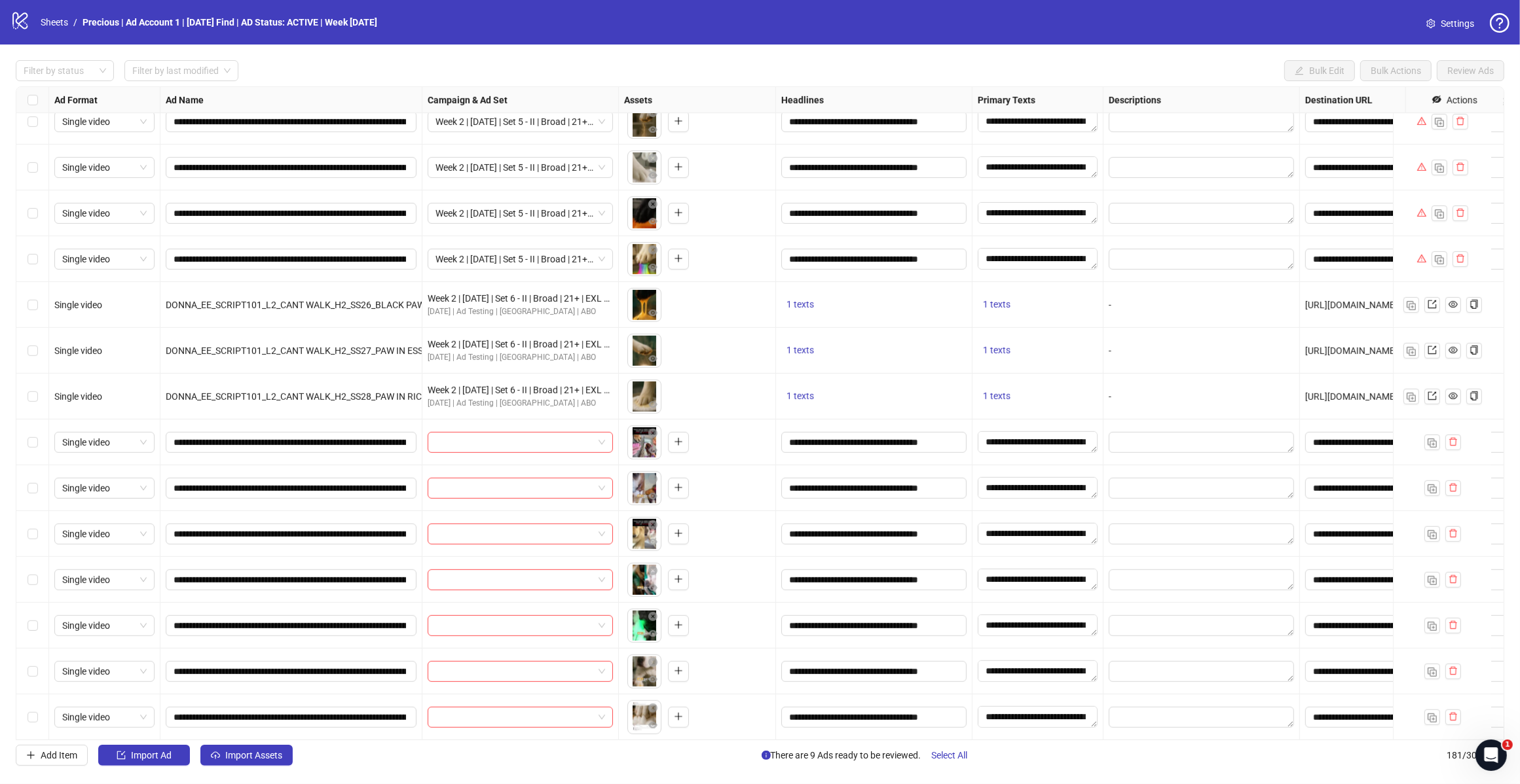
click at [28, 528] on label "Select row 164" at bounding box center [32, 534] width 10 height 14
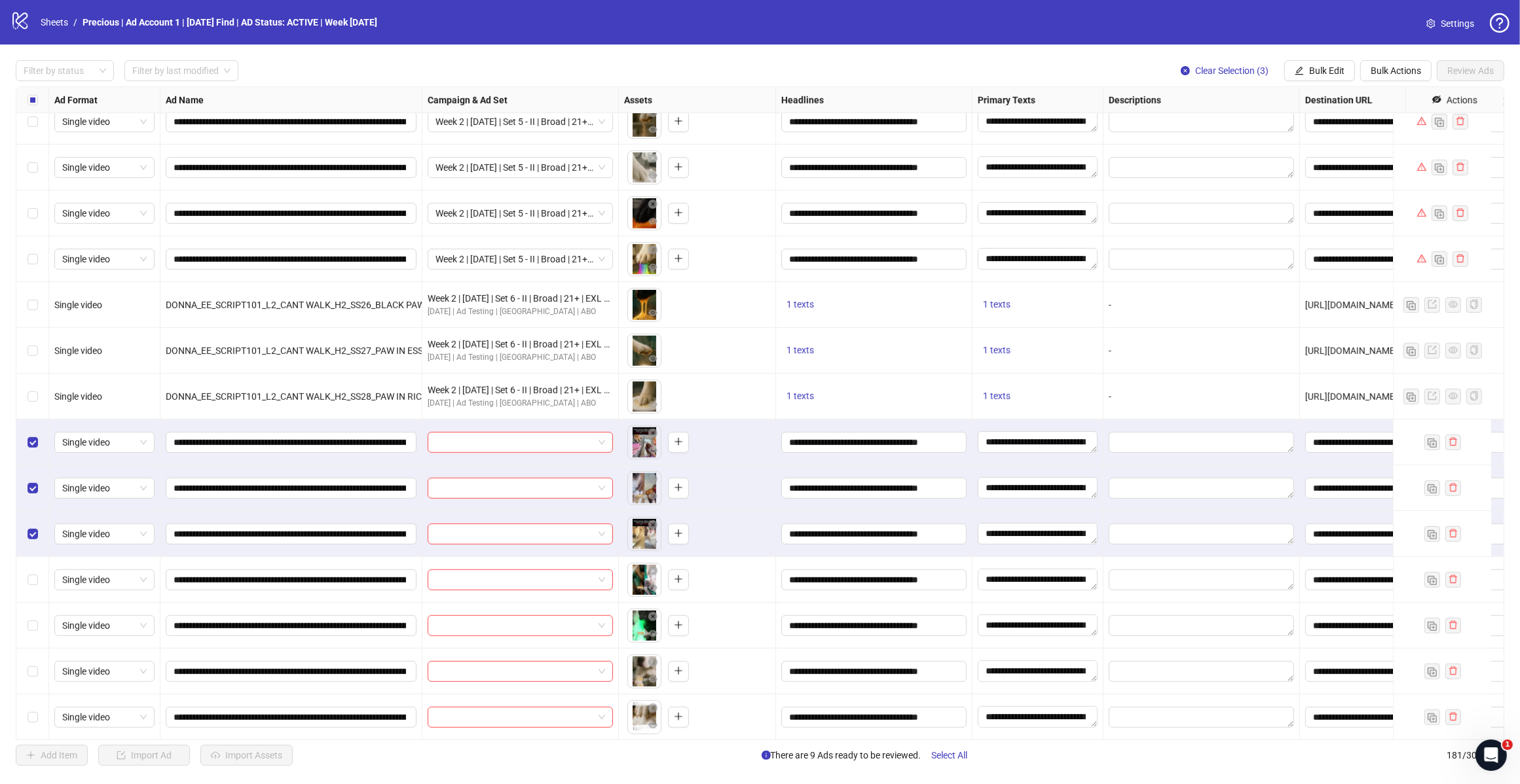
click at [1318, 76] on span "Bulk Edit" at bounding box center [1327, 70] width 36 height 10
click at [1356, 139] on span "Campaign & Ad Set" at bounding box center [1331, 139] width 78 height 14
click at [1372, 124] on span at bounding box center [1282, 128] width 181 height 20
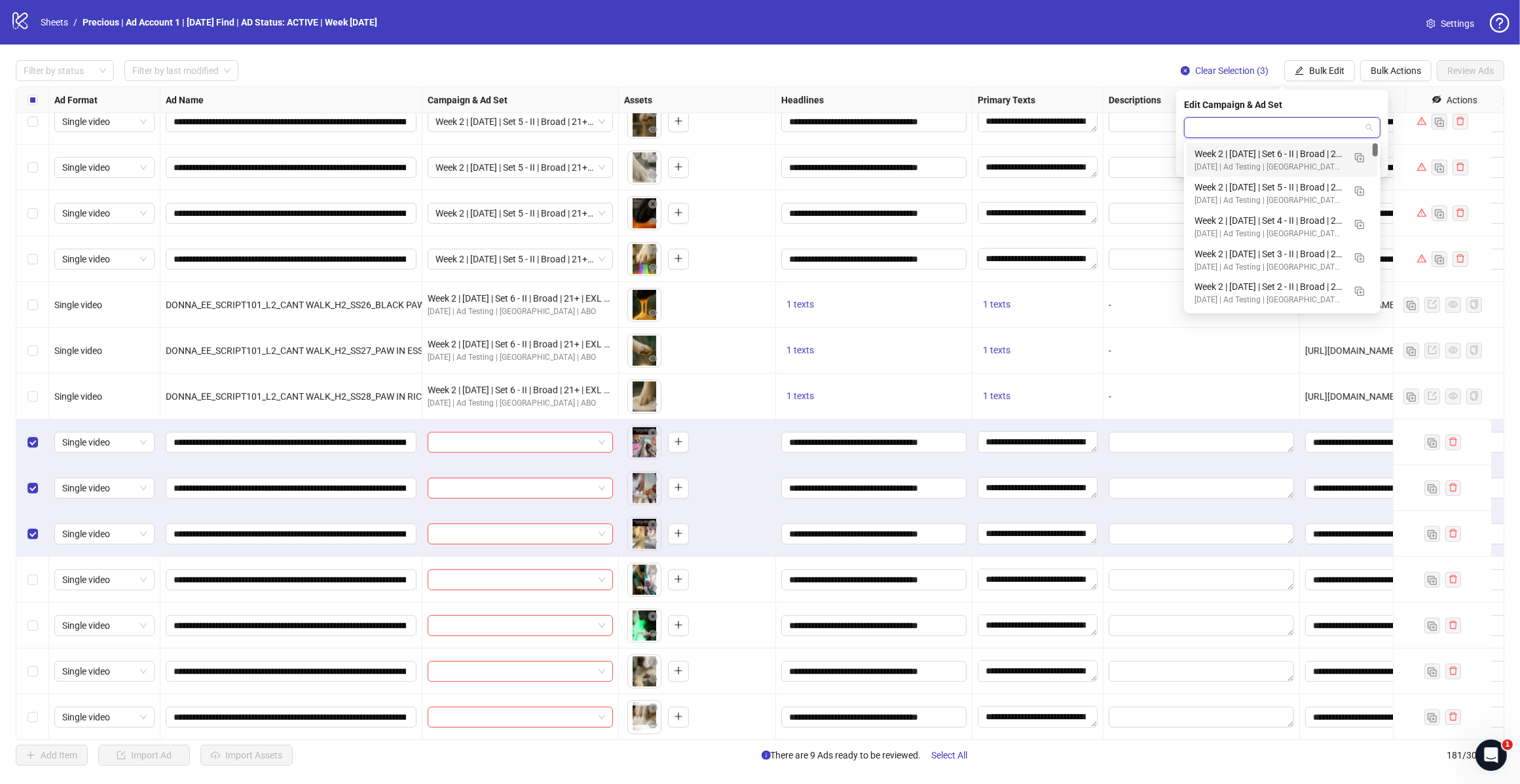
click at [1361, 157] on img "button" at bounding box center [1359, 157] width 9 height 9
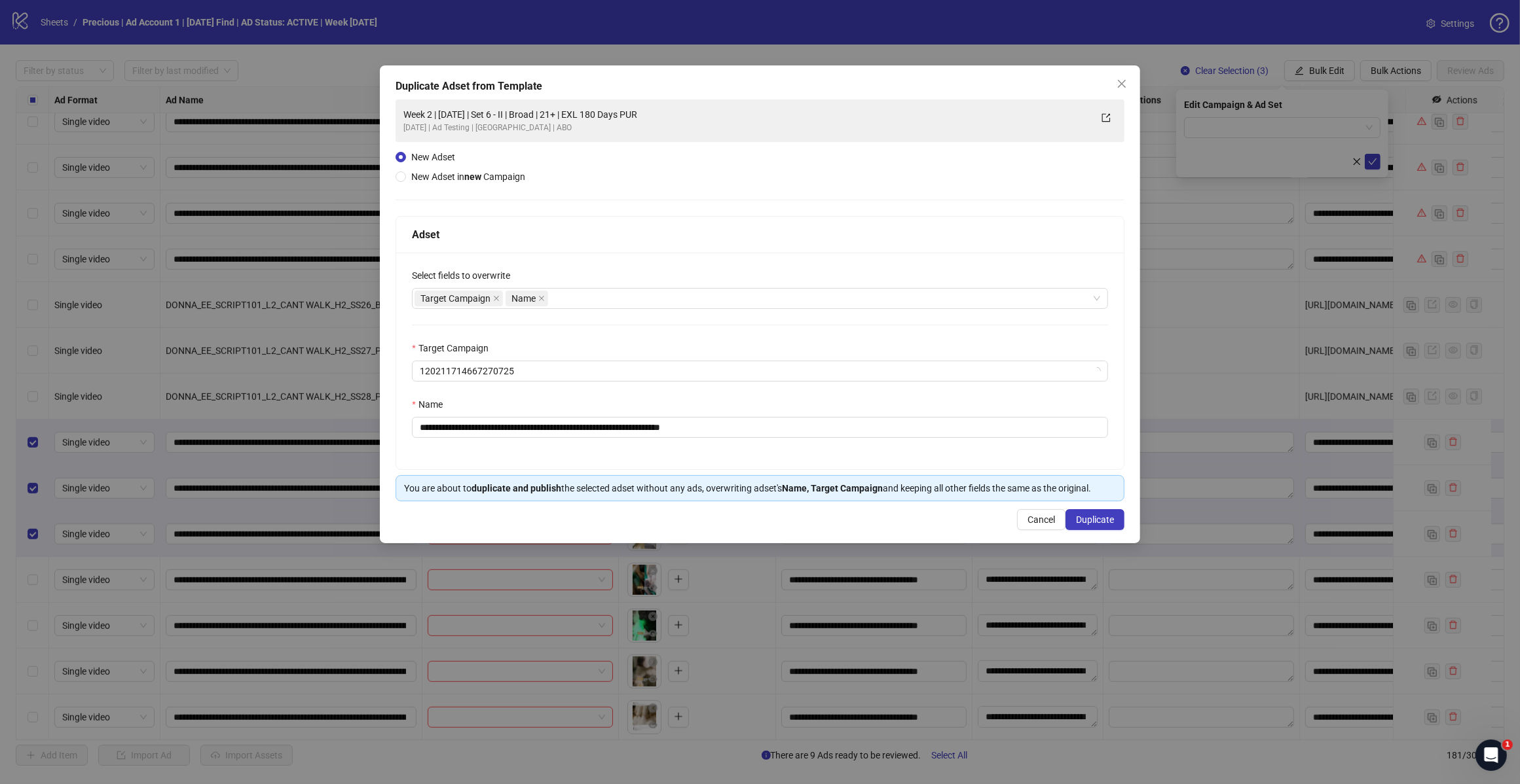
click at [633, 298] on div "Target Campaign Name" at bounding box center [753, 298] width 677 height 18
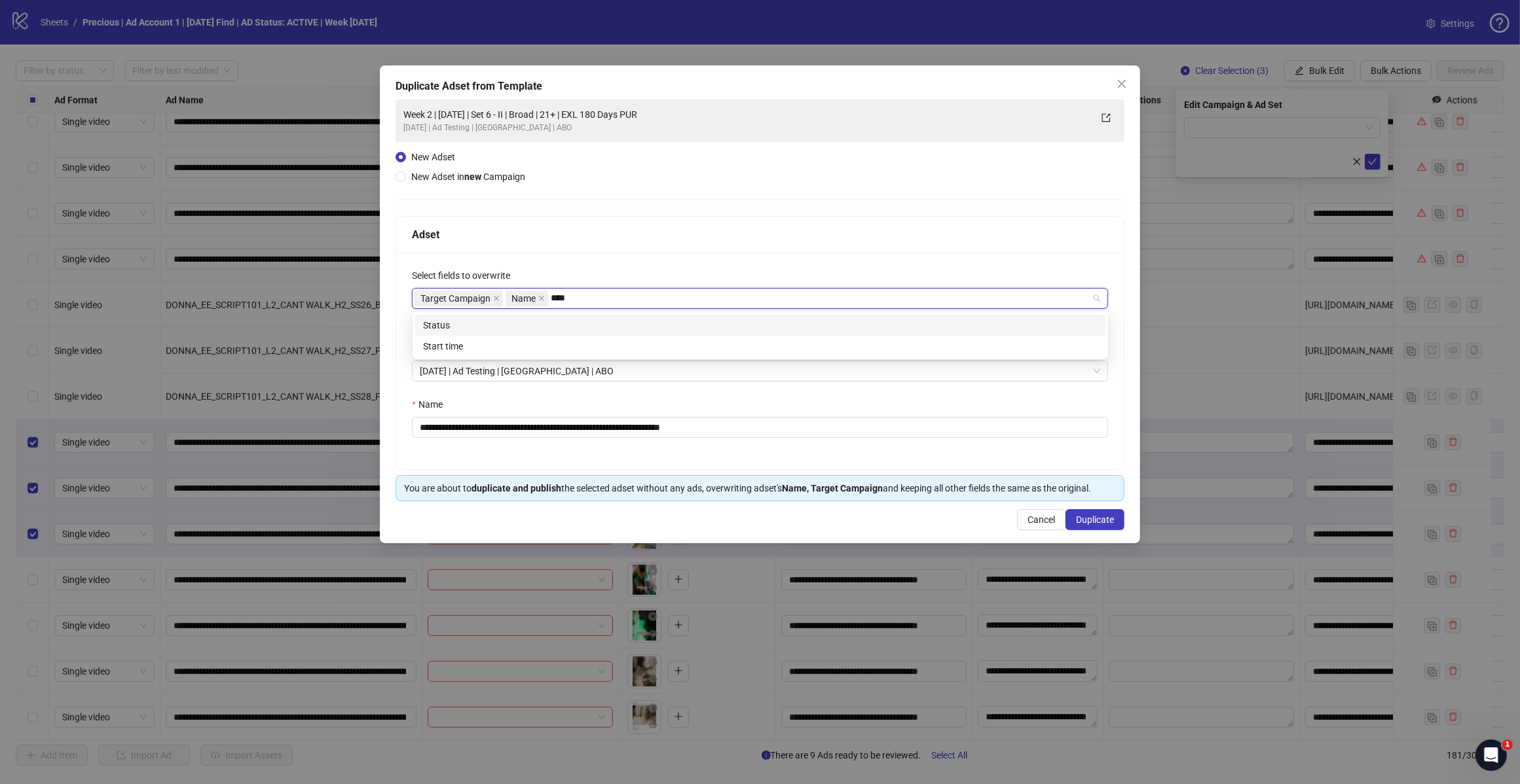
type input "*****"
click at [473, 322] on div "Start time" at bounding box center [760, 325] width 674 height 14
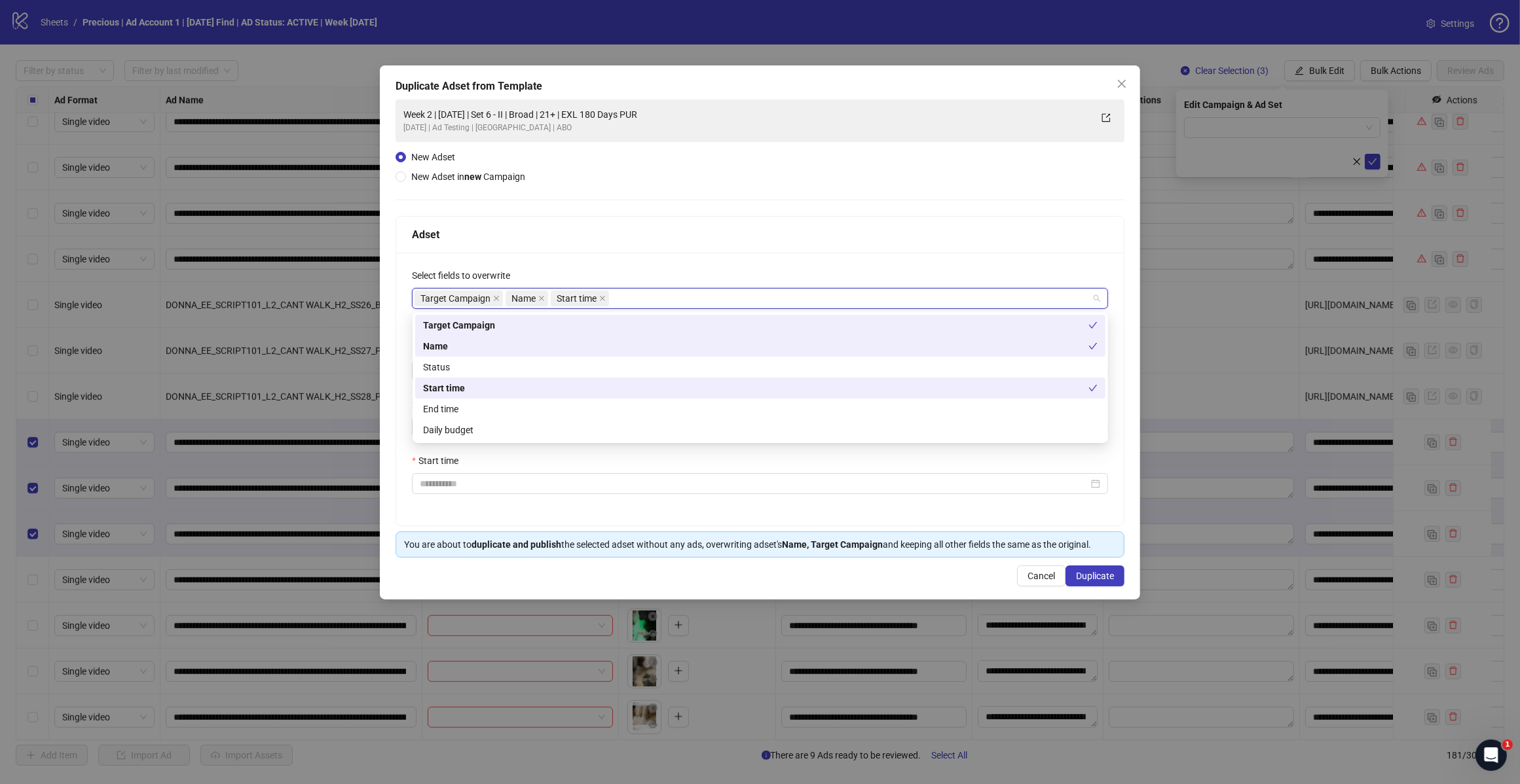
click at [674, 300] on div "Target Campaign Name Start time" at bounding box center [753, 298] width 677 height 18
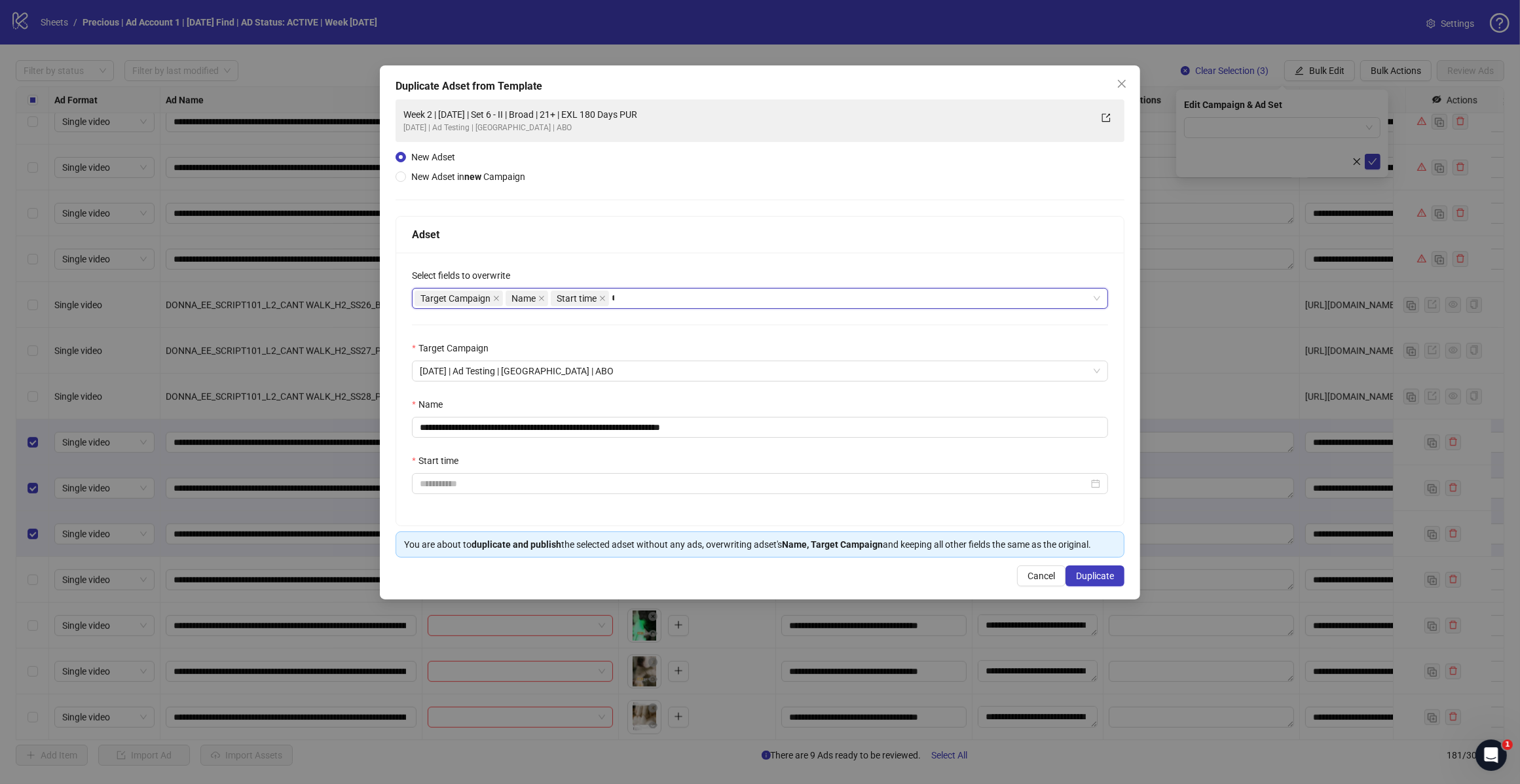
type input "*****"
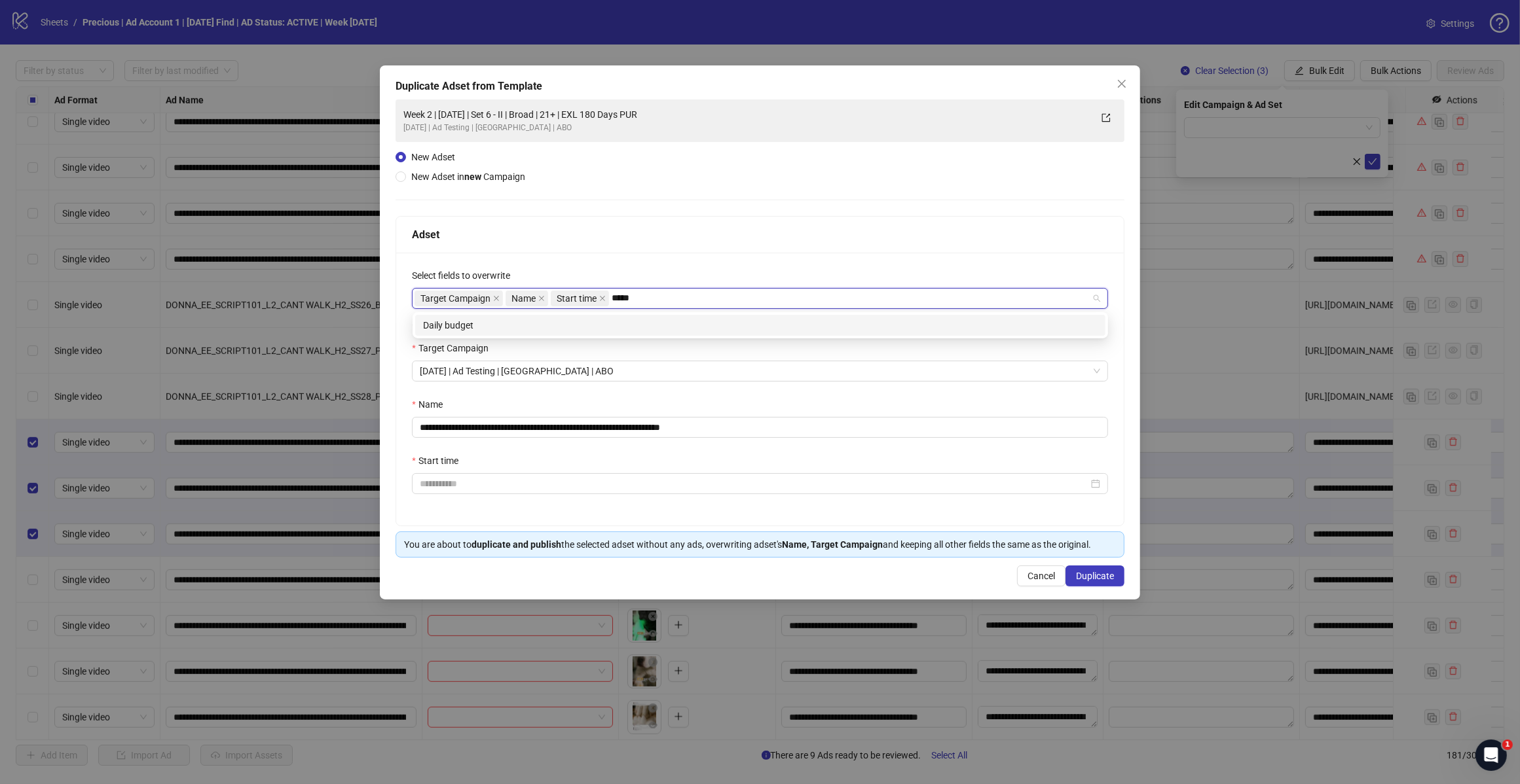
click at [583, 325] on div "Daily budget" at bounding box center [760, 325] width 674 height 14
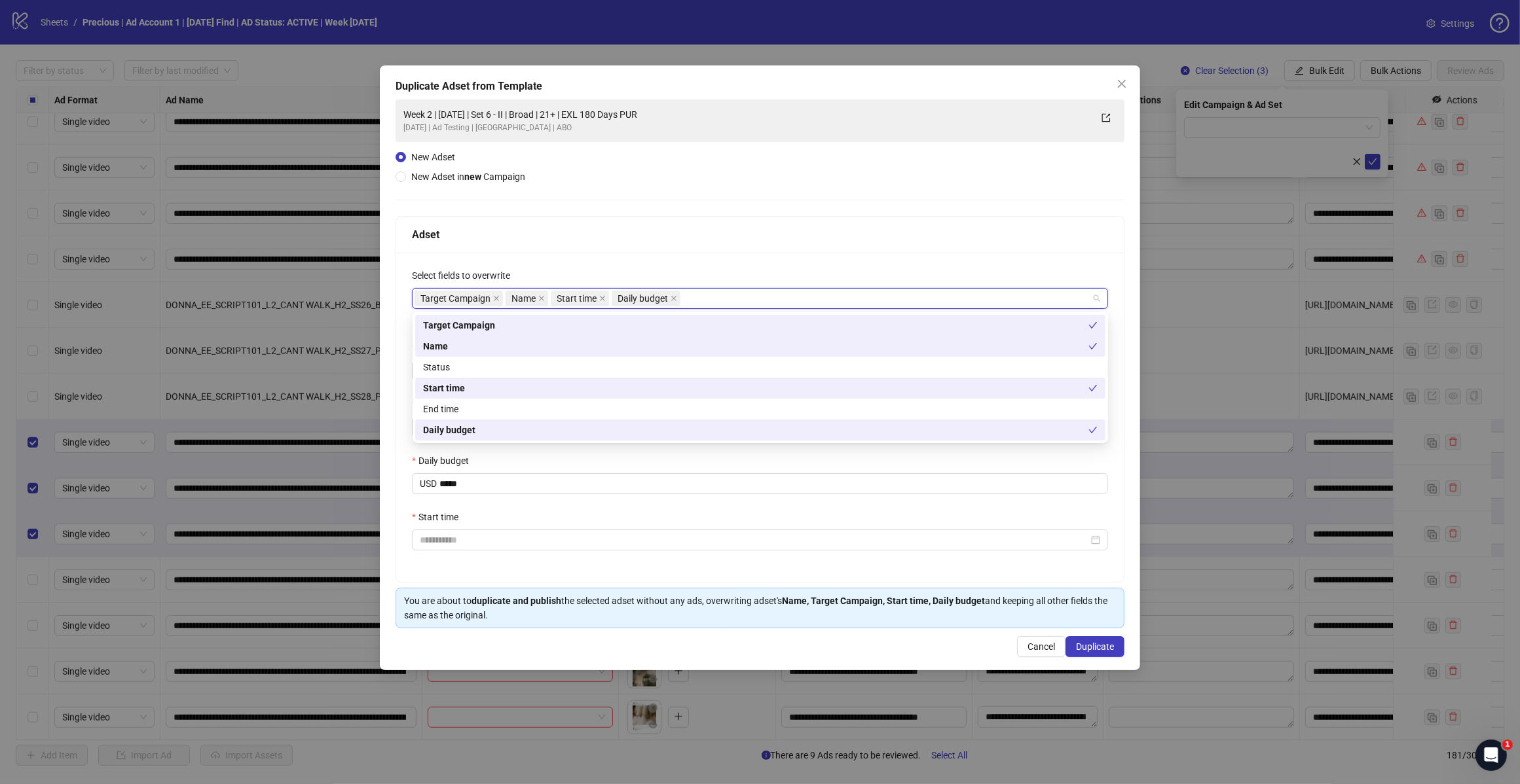
click at [782, 236] on div "Adset" at bounding box center [760, 235] width 696 height 16
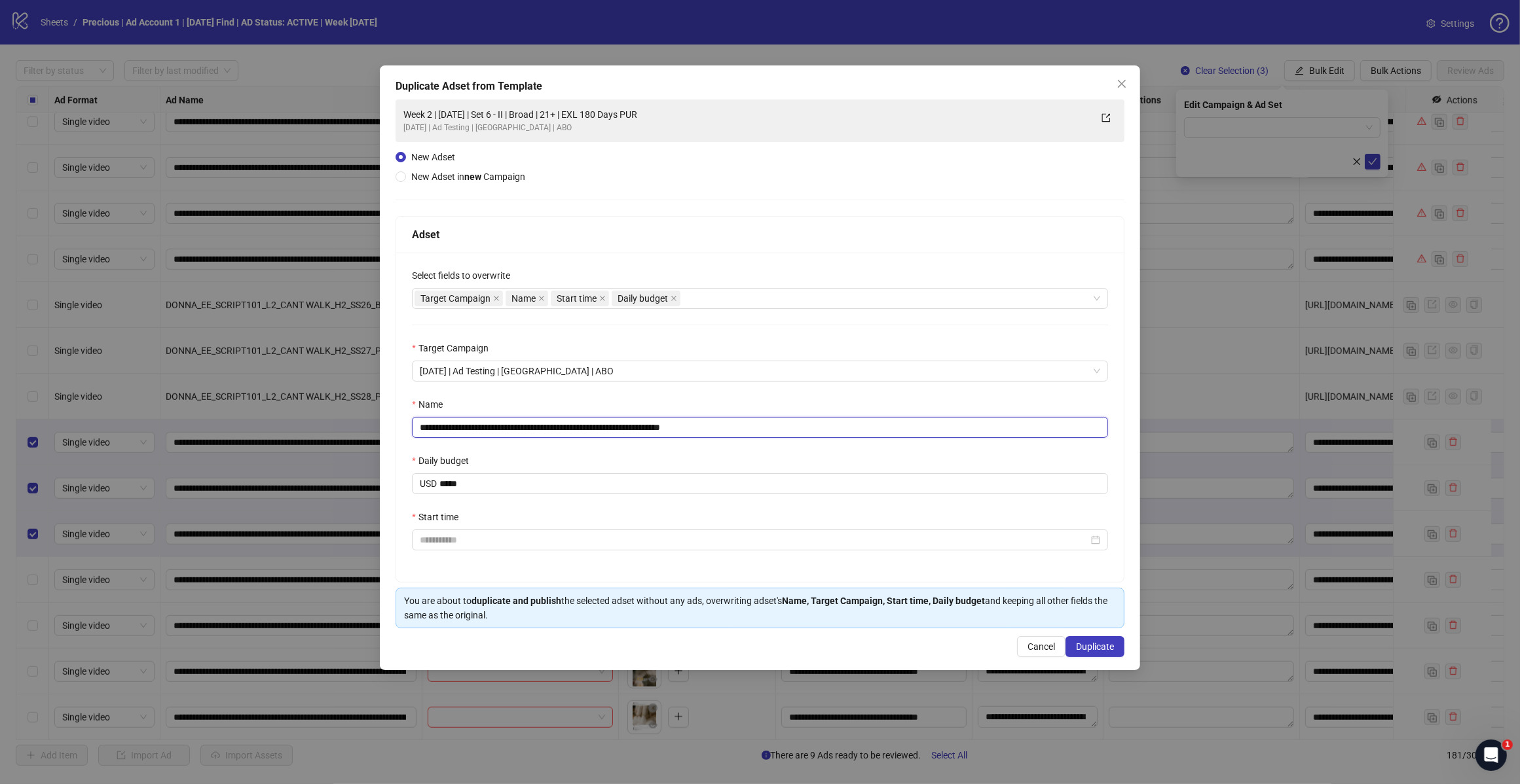
click at [727, 434] on input "**********" at bounding box center [760, 428] width 696 height 21
click at [732, 428] on input "**********" at bounding box center [760, 428] width 696 height 21
click at [548, 425] on input "**********" at bounding box center [760, 428] width 696 height 21
click at [544, 426] on input "**********" at bounding box center [760, 428] width 696 height 21
click at [465, 424] on input "**********" at bounding box center [760, 428] width 696 height 21
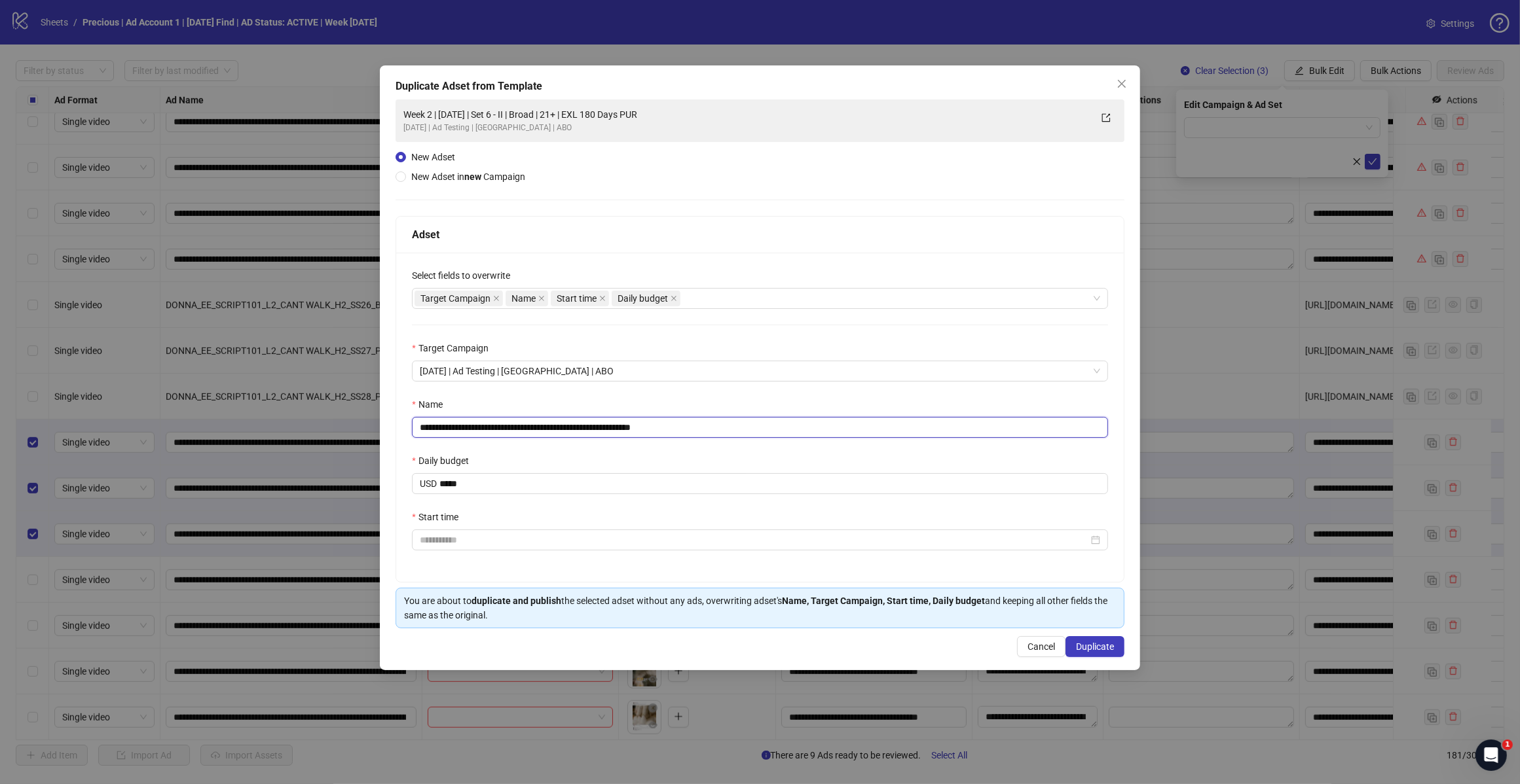
type input "**********"
click at [501, 537] on input "Start time" at bounding box center [754, 540] width 669 height 14
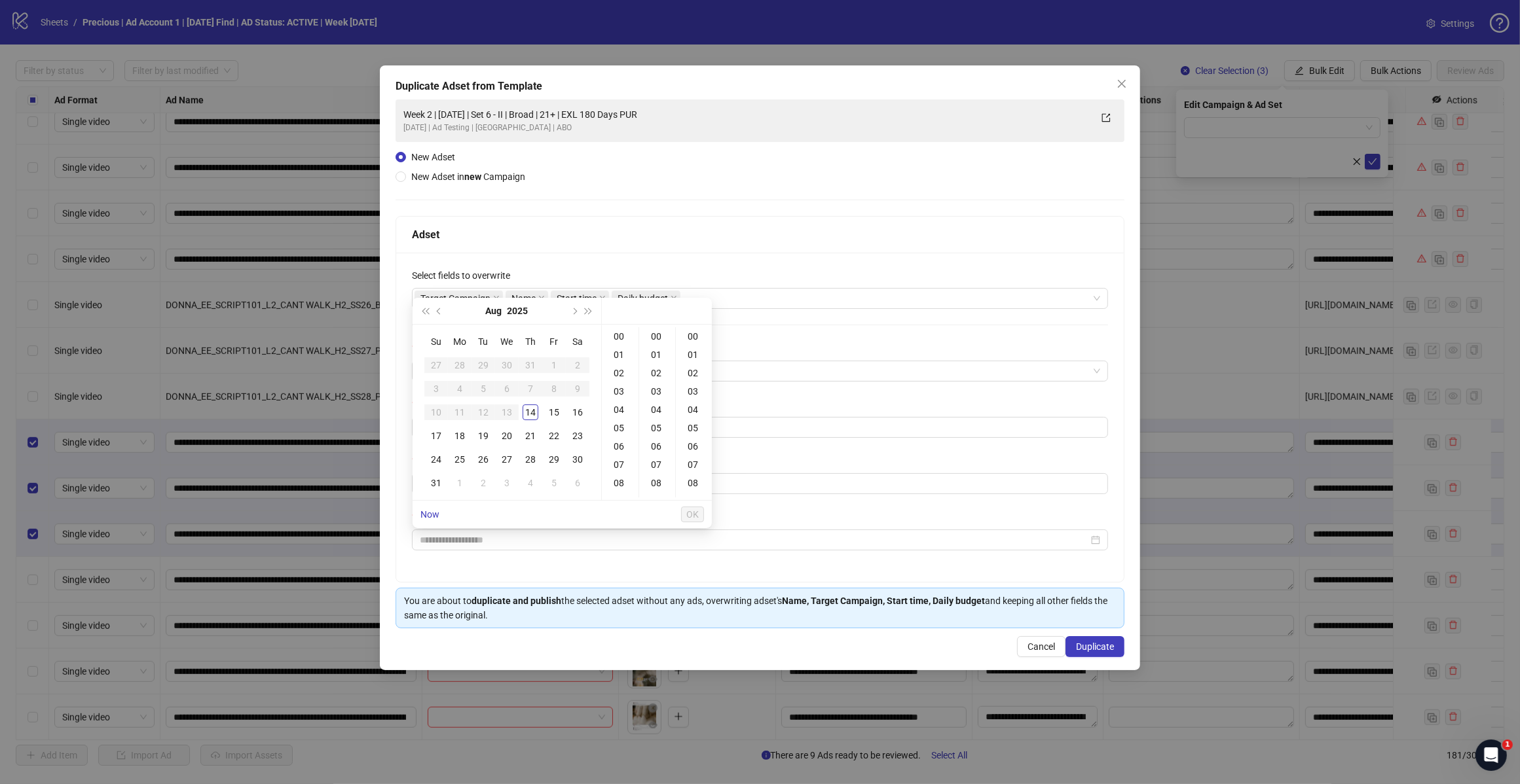
click at [529, 414] on div "14" at bounding box center [530, 412] width 16 height 16
click at [623, 421] on div "18" at bounding box center [620, 421] width 31 height 18
click at [660, 395] on div "30" at bounding box center [657, 395] width 31 height 18
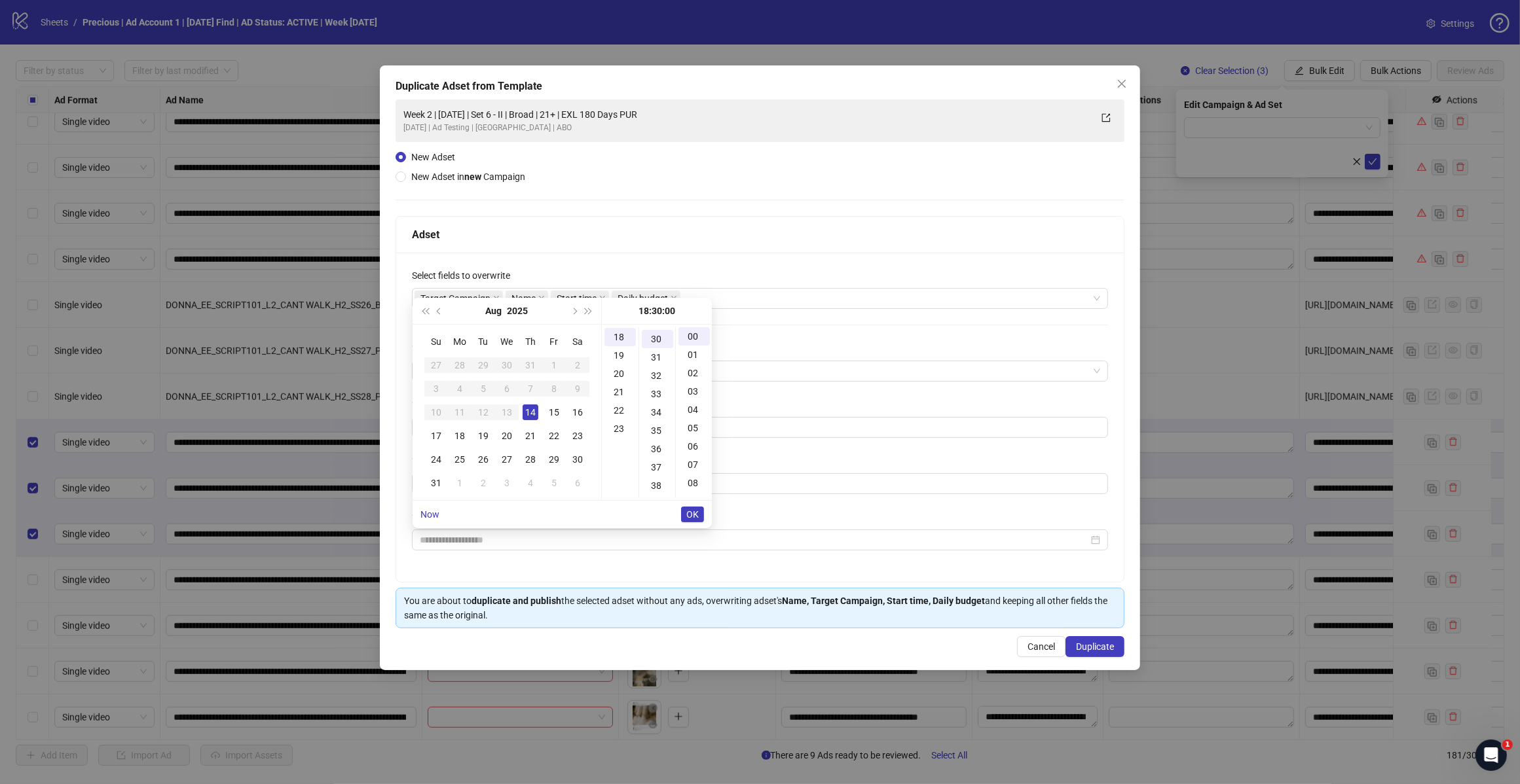
type input "**********"
click at [697, 516] on span "OK" at bounding box center [692, 514] width 12 height 10
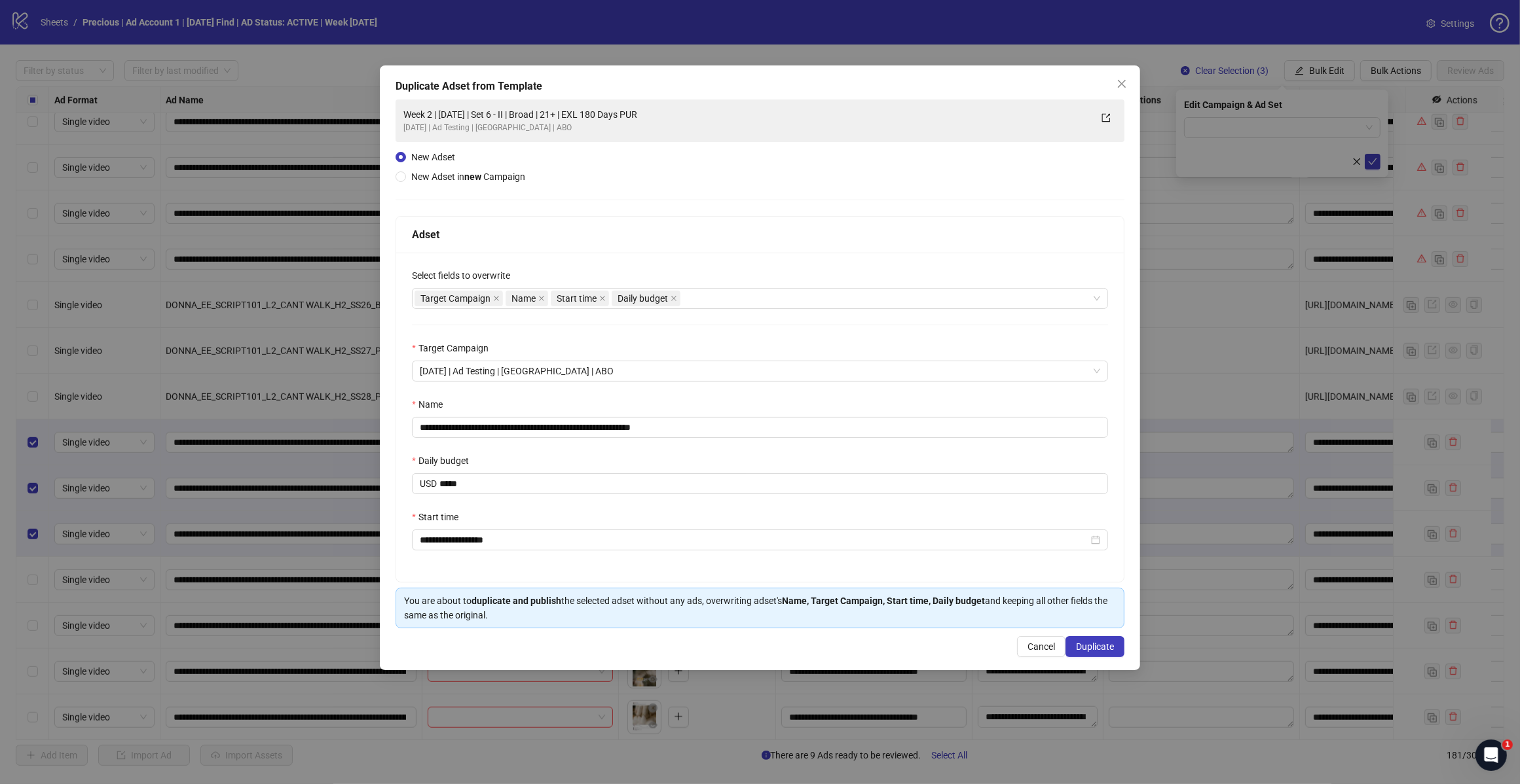
click at [835, 456] on div "Daily budget" at bounding box center [760, 463] width 696 height 20
click at [1085, 645] on span "Duplicate" at bounding box center [1095, 646] width 38 height 10
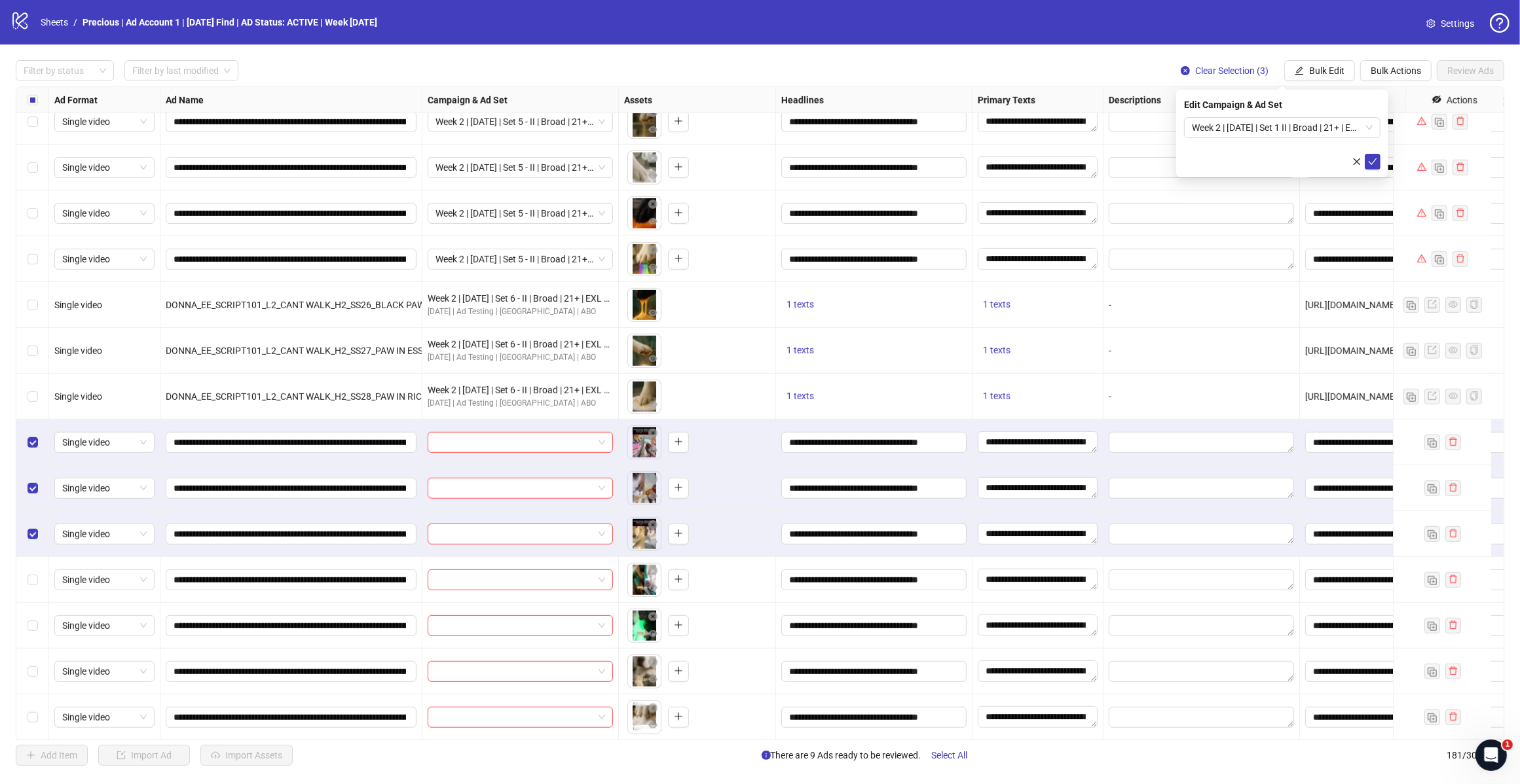
click at [1369, 128] on span "Week 2 | 14th August | Set 1 II | Broad | 21+ | EXL 180 Days PUR" at bounding box center [1282, 128] width 181 height 20
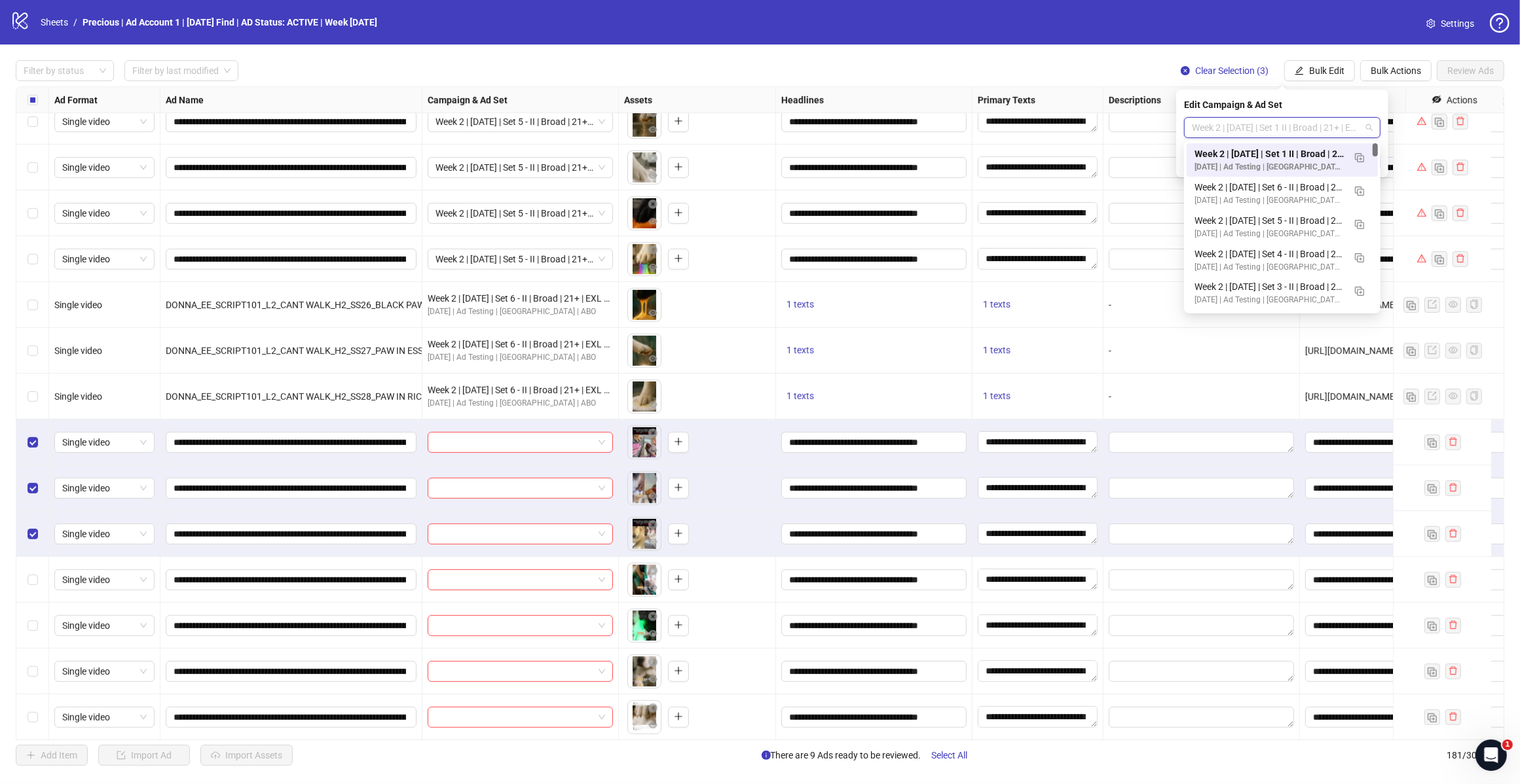
scroll to position [0, 0]
click at [1355, 160] on img "button" at bounding box center [1359, 157] width 9 height 9
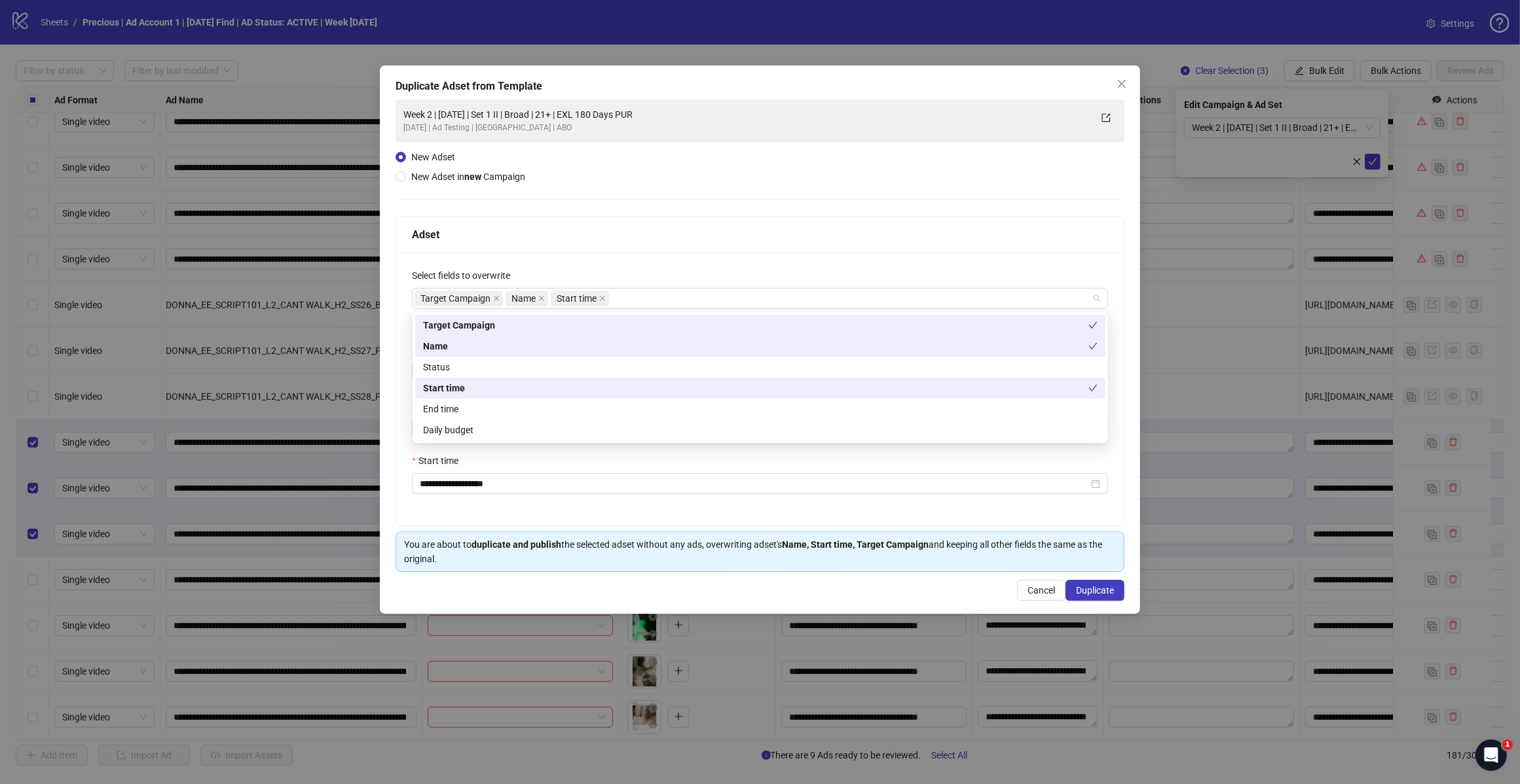
click at [699, 302] on div "Target Campaign Name Start time" at bounding box center [753, 298] width 677 height 18
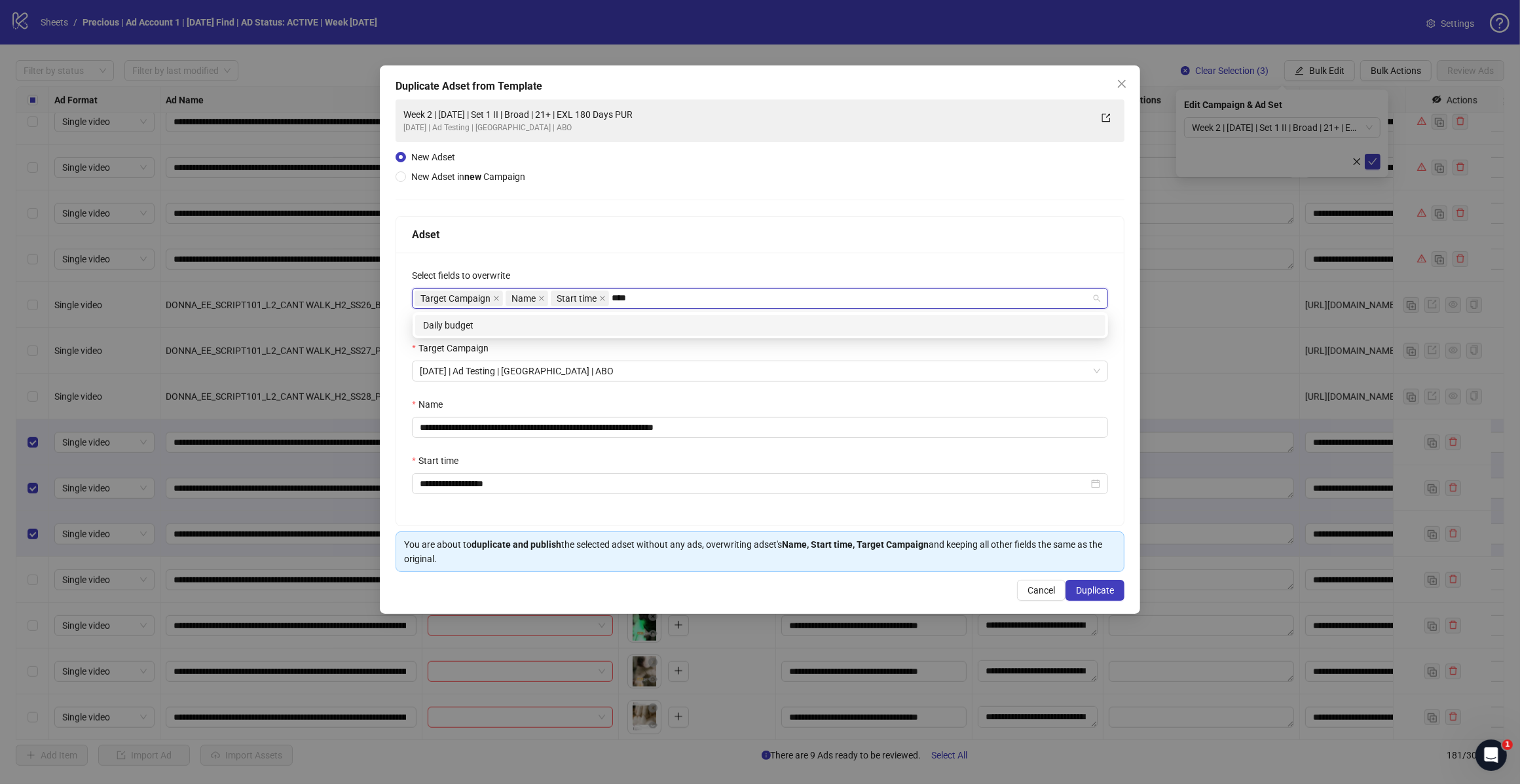
type input "*****"
click at [567, 324] on div "Daily budget" at bounding box center [760, 325] width 674 height 14
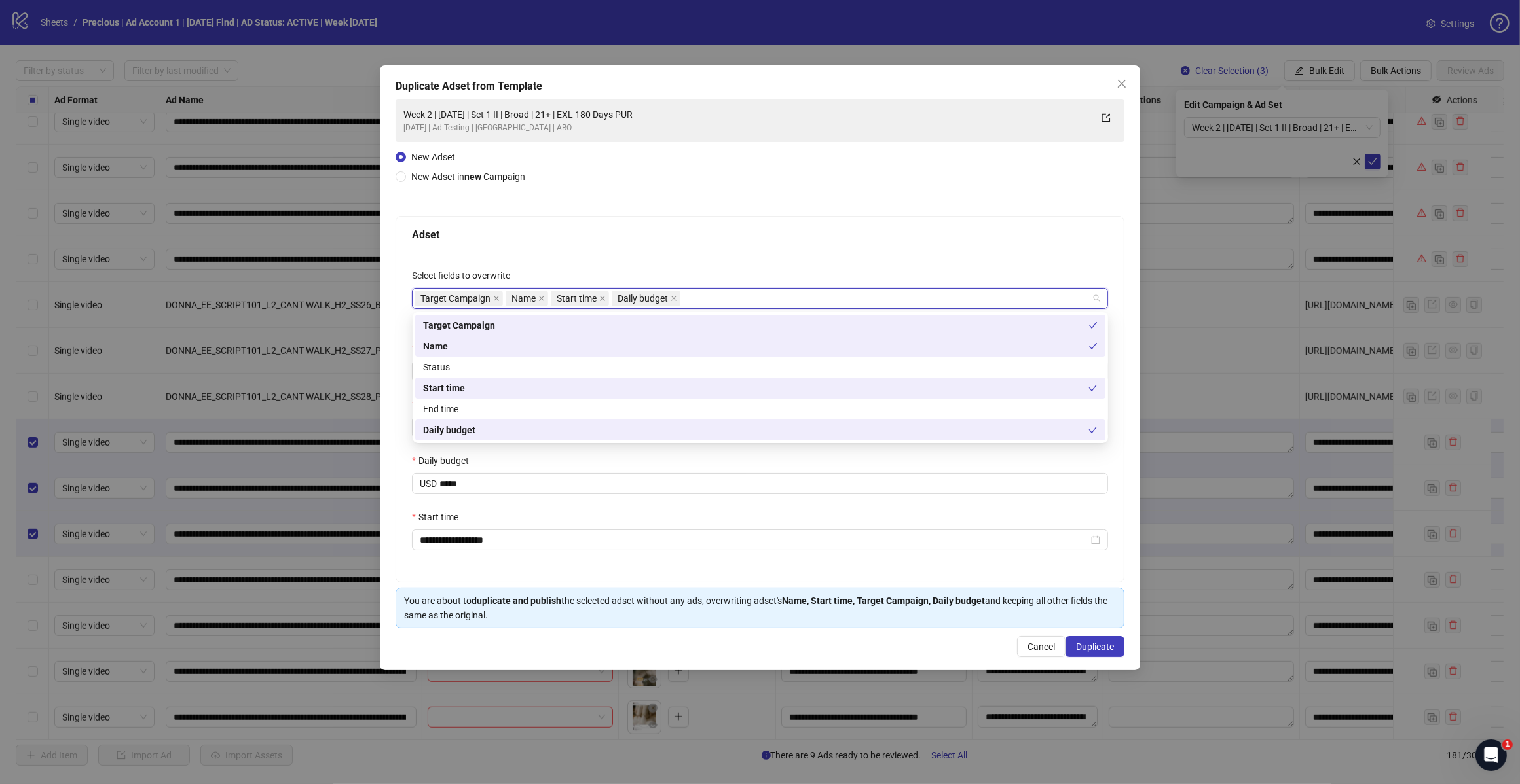
click at [734, 253] on div "**********" at bounding box center [760, 417] width 728 height 329
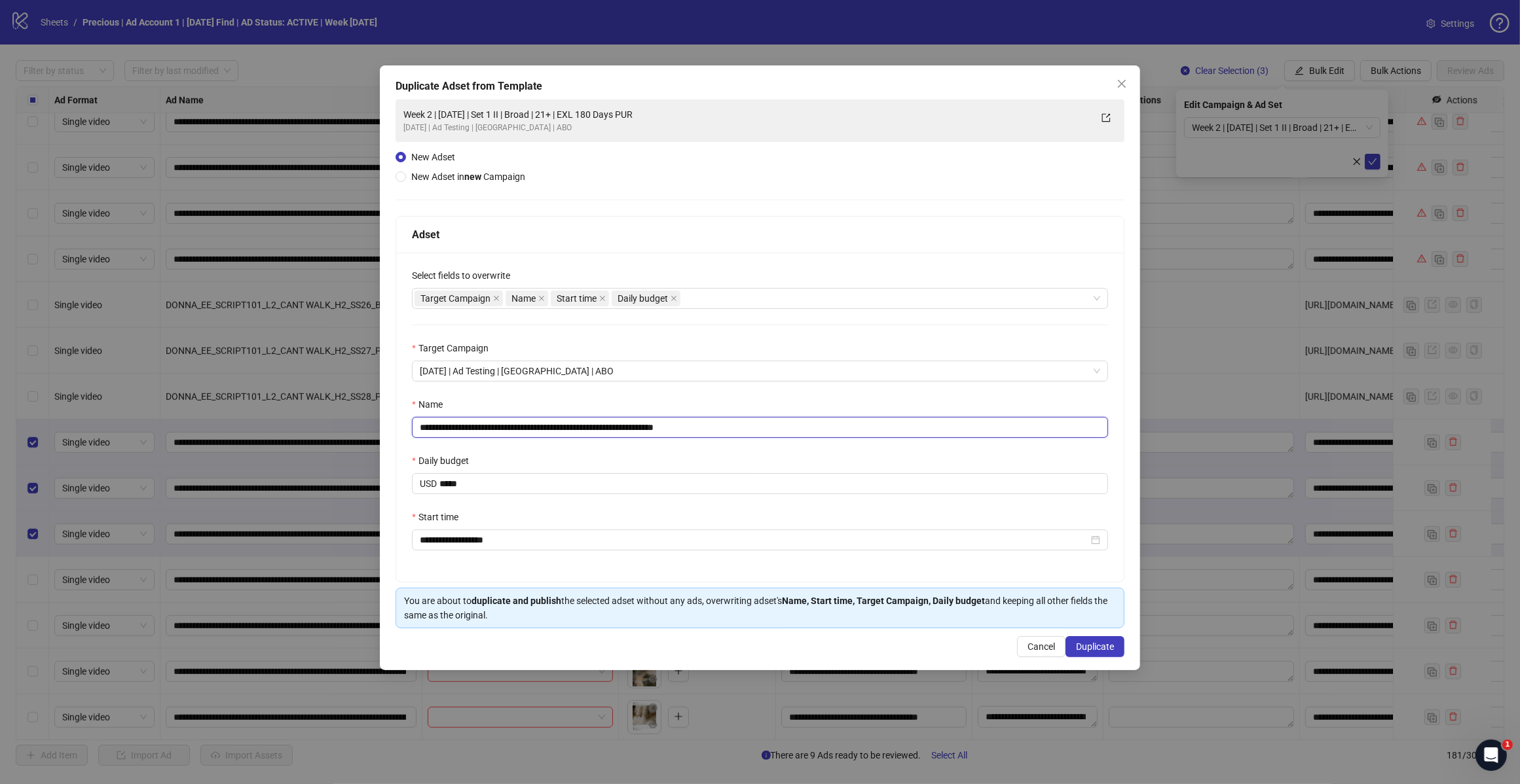
click at [727, 430] on input "**********" at bounding box center [760, 428] width 696 height 21
click at [539, 426] on input "**********" at bounding box center [760, 428] width 696 height 21
type input "**********"
click at [1088, 652] on span "Duplicate" at bounding box center [1095, 646] width 38 height 10
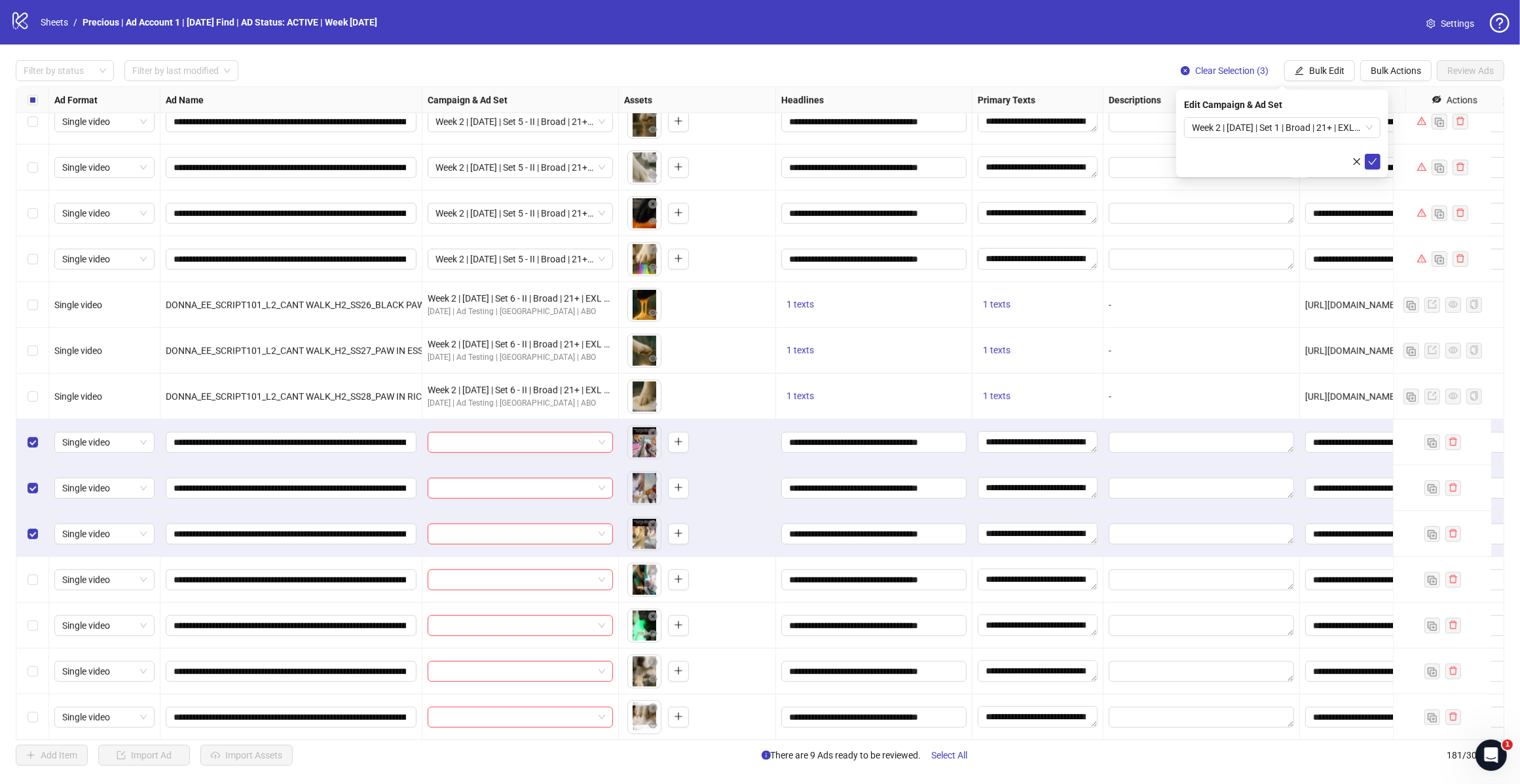
click at [1367, 128] on span "Week 2 | 14th August | Set 1 | Broad | 21+ | EXL 180 Days PUR" at bounding box center [1282, 128] width 181 height 20
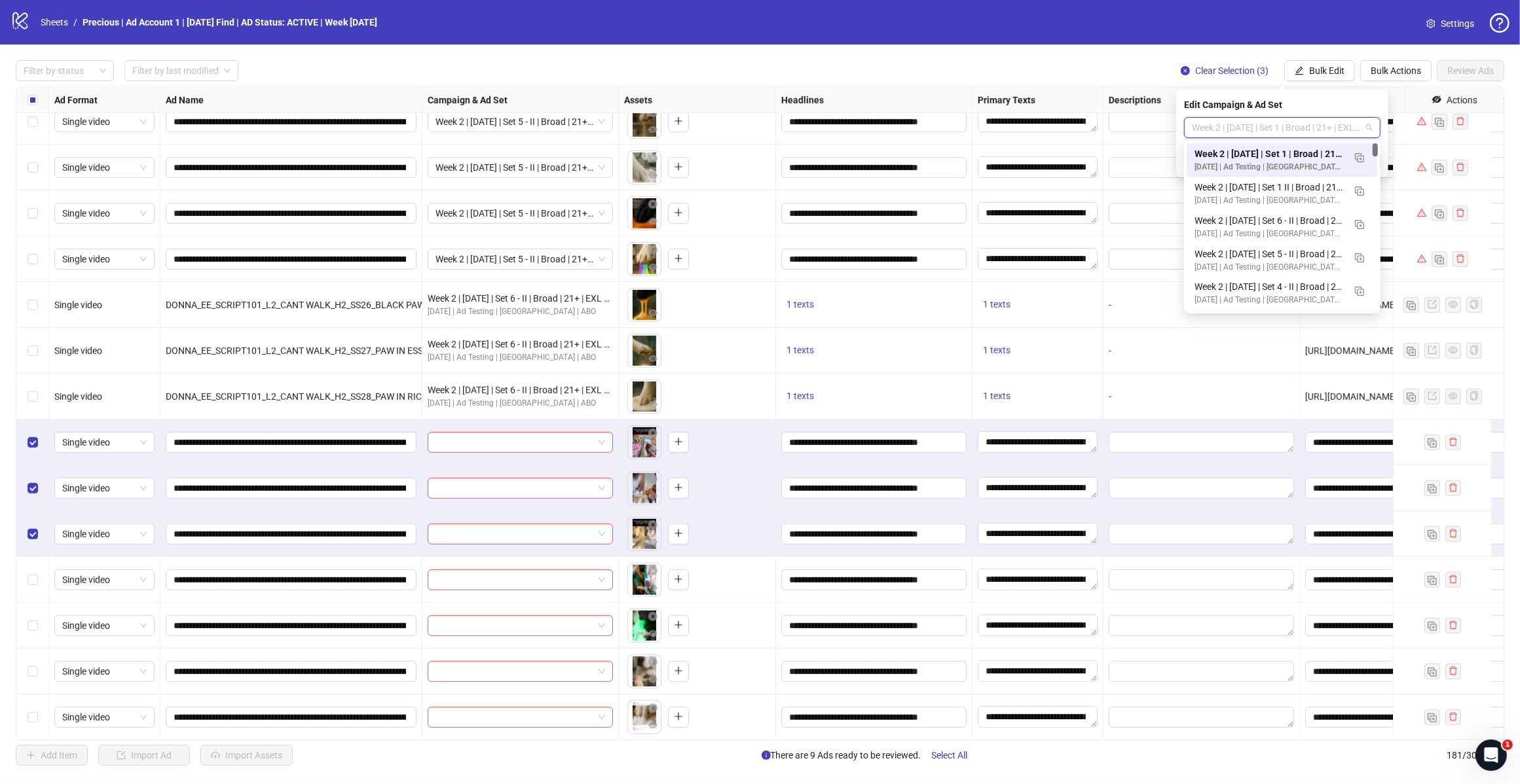
click at [1355, 159] on img "button" at bounding box center [1359, 157] width 9 height 9
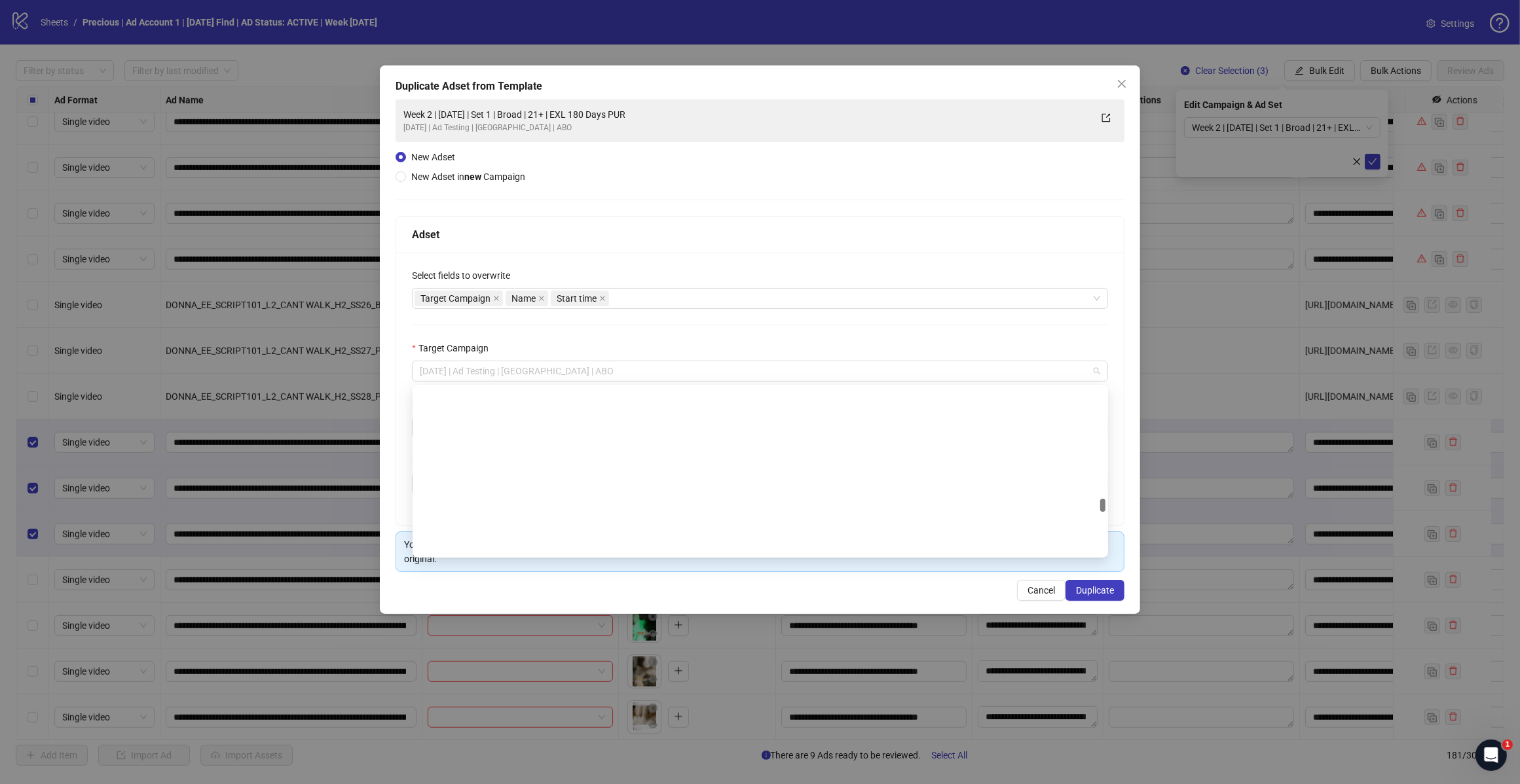
scroll to position [5448, 0]
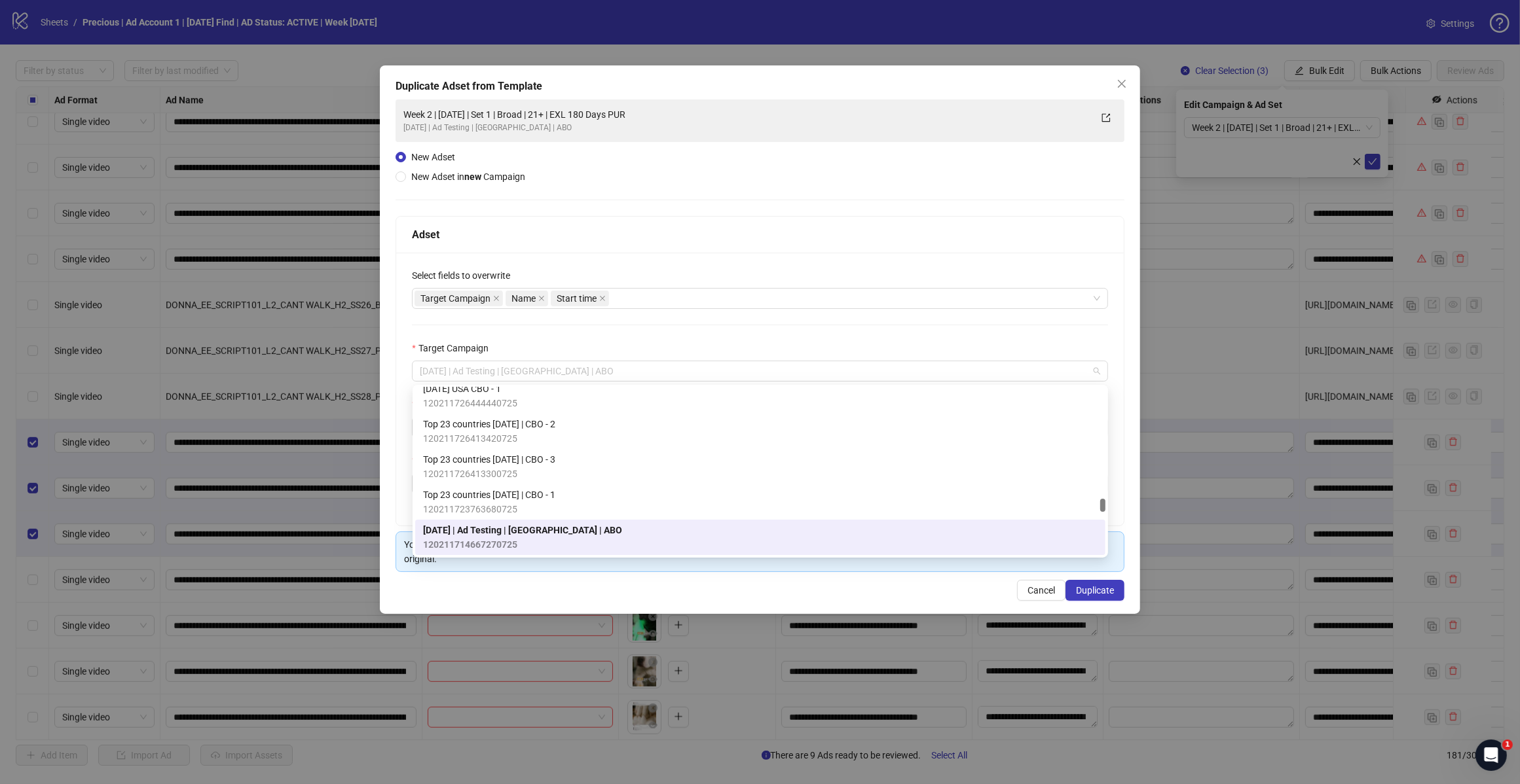
click at [600, 375] on span "[DATE] | Ad Testing | [GEOGRAPHIC_DATA] | ABO" at bounding box center [760, 371] width 680 height 20
click at [642, 306] on div "Target Campaign Name Start time" at bounding box center [753, 298] width 677 height 18
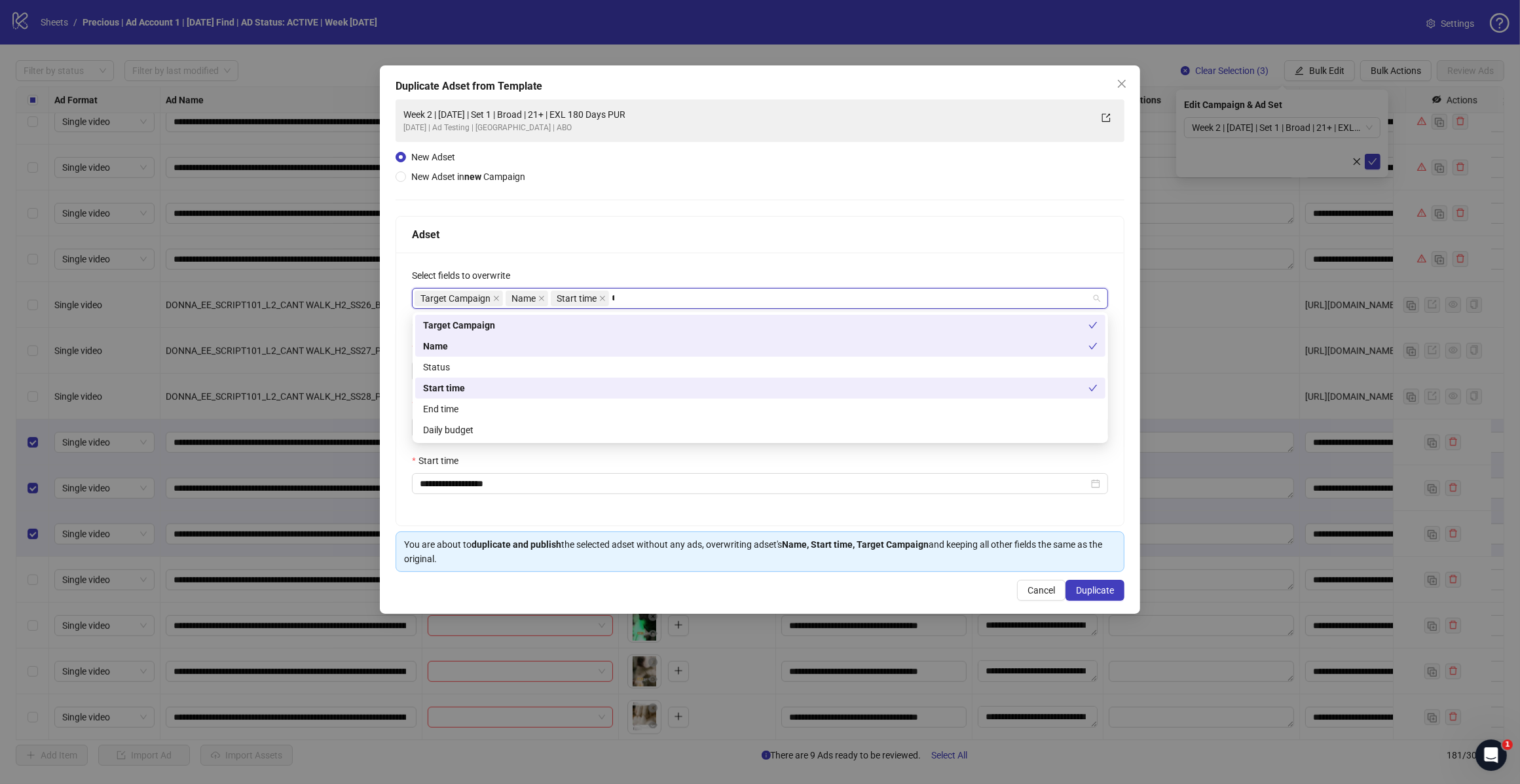
type input "*****"
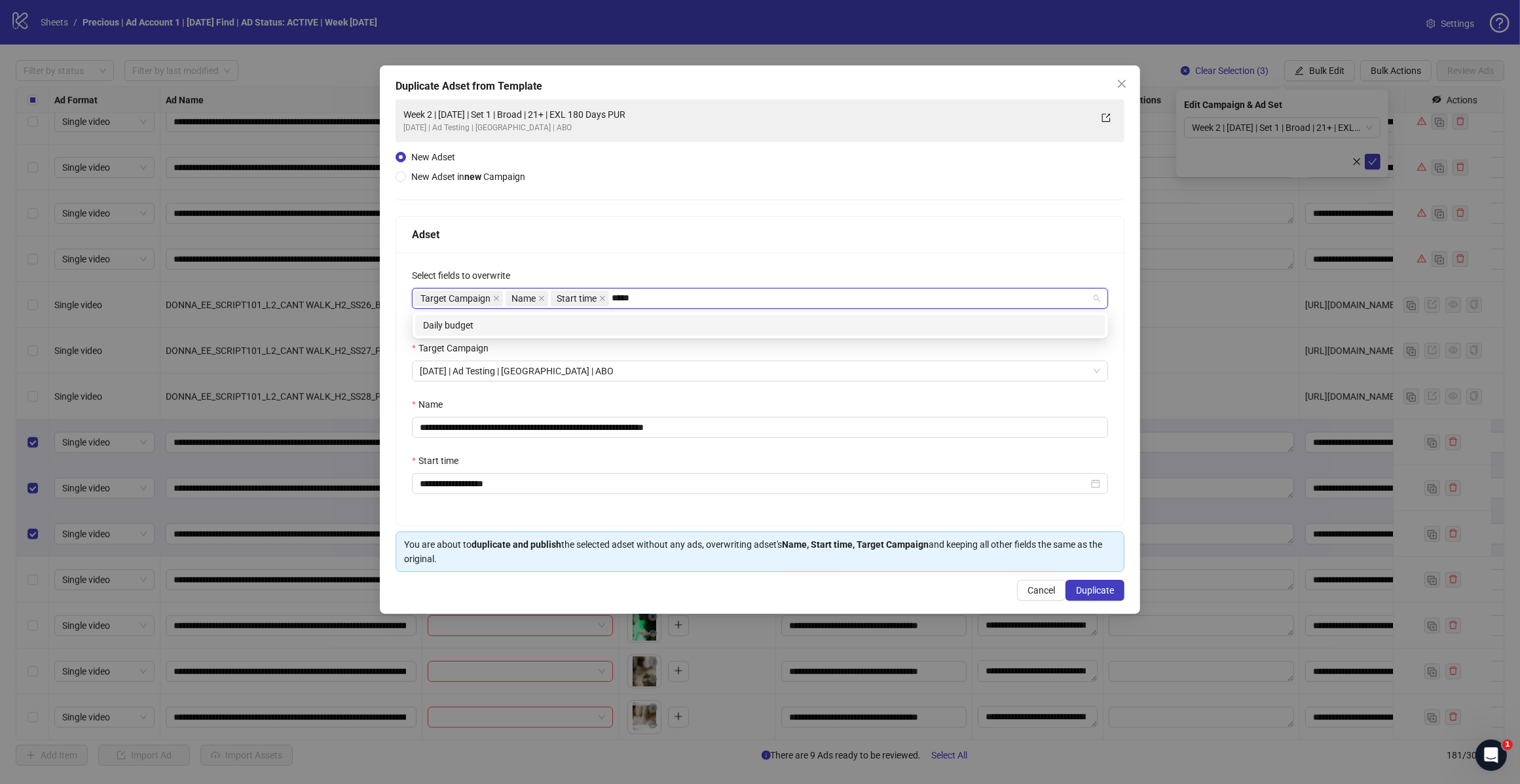
click at [493, 325] on div "Daily budget" at bounding box center [760, 325] width 674 height 14
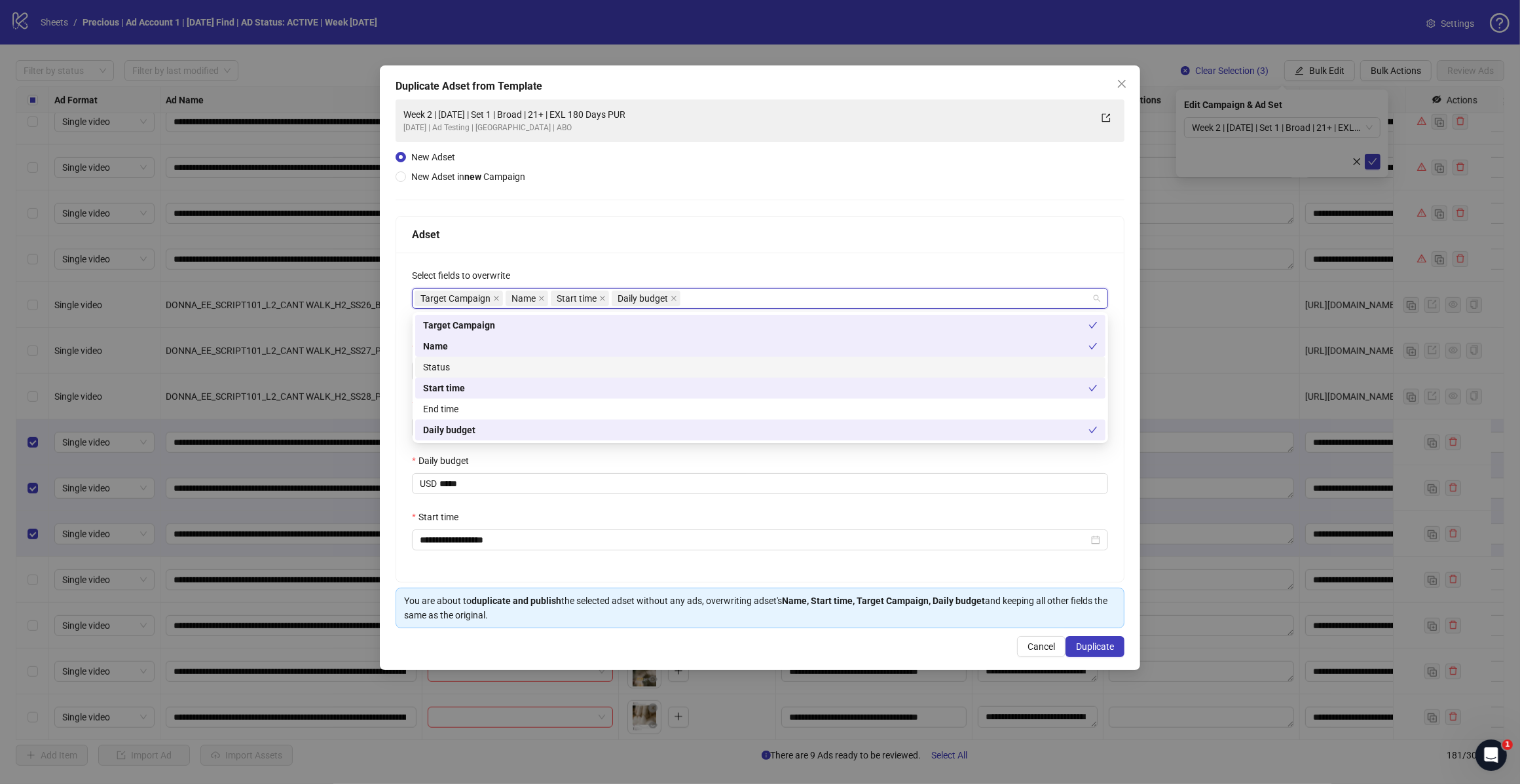
click at [755, 242] on div "Adset" at bounding box center [760, 235] width 696 height 16
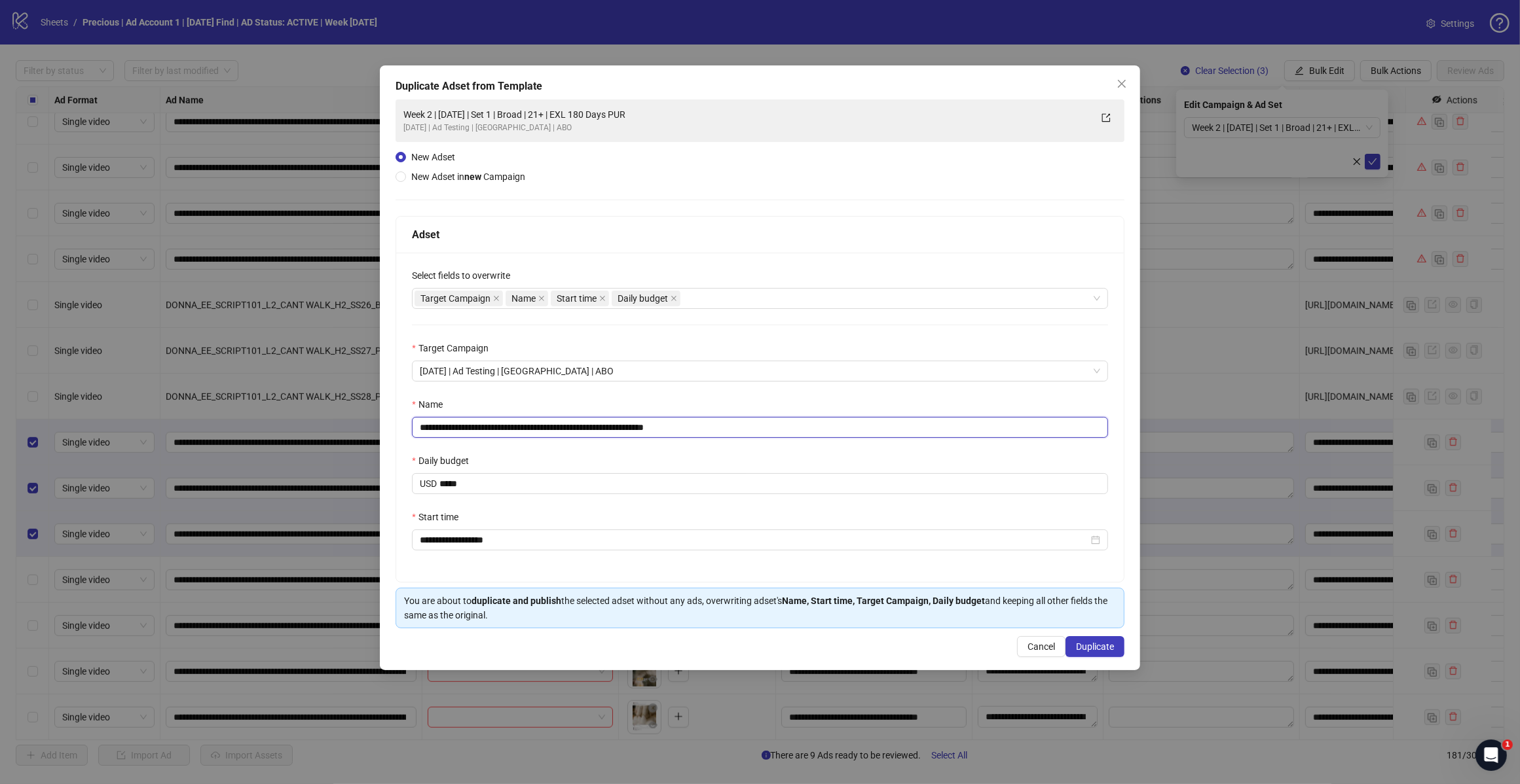
click at [711, 430] on input "**********" at bounding box center [760, 428] width 696 height 21
click at [531, 429] on input "**********" at bounding box center [760, 428] width 696 height 21
type input "**********"
click at [1084, 652] on span "Duplicate" at bounding box center [1095, 646] width 38 height 10
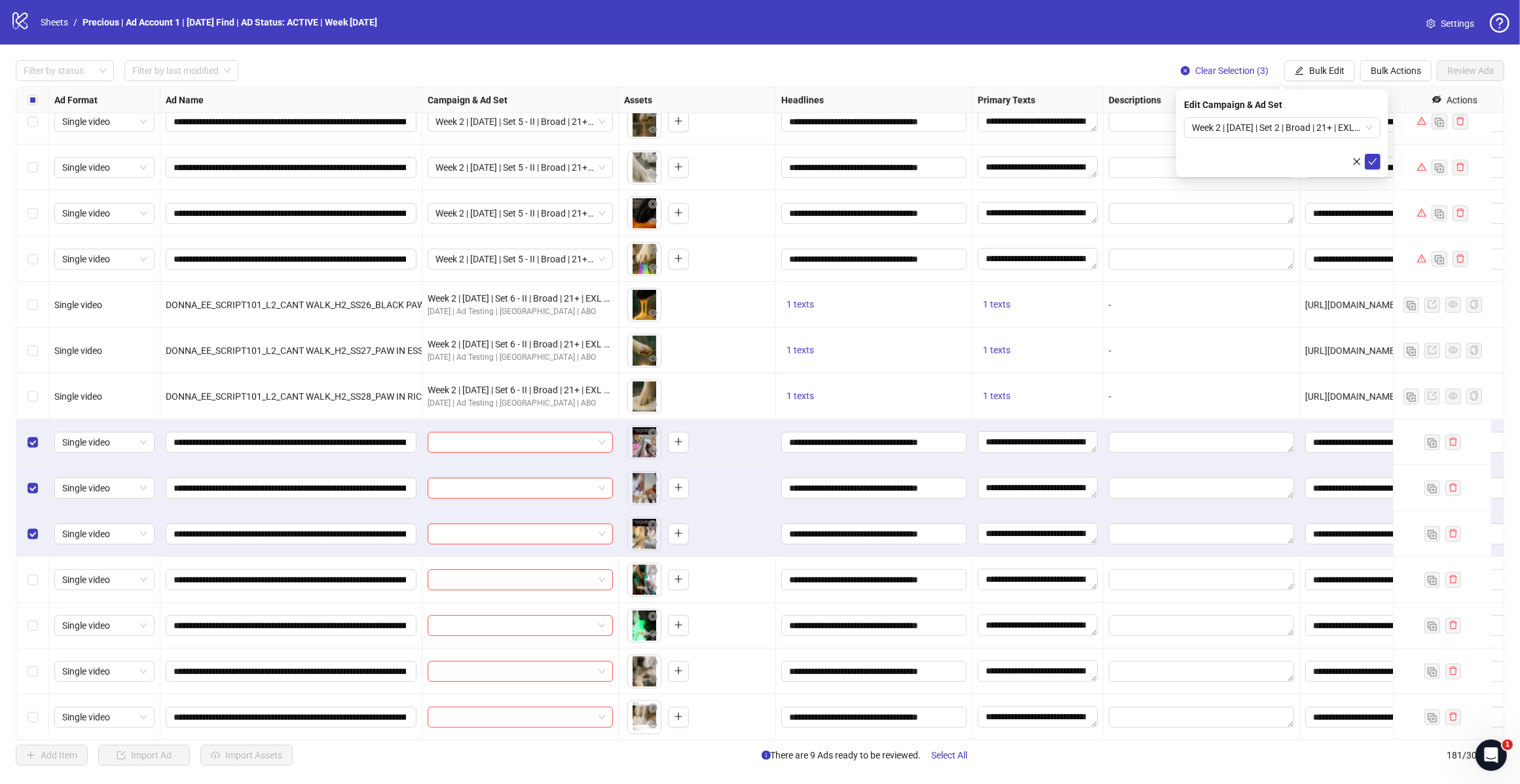
click at [1367, 125] on span "Week 2 | 14th August | Set 2 | Broad | 21+ | EXL 180 Days PUR" at bounding box center [1282, 128] width 181 height 20
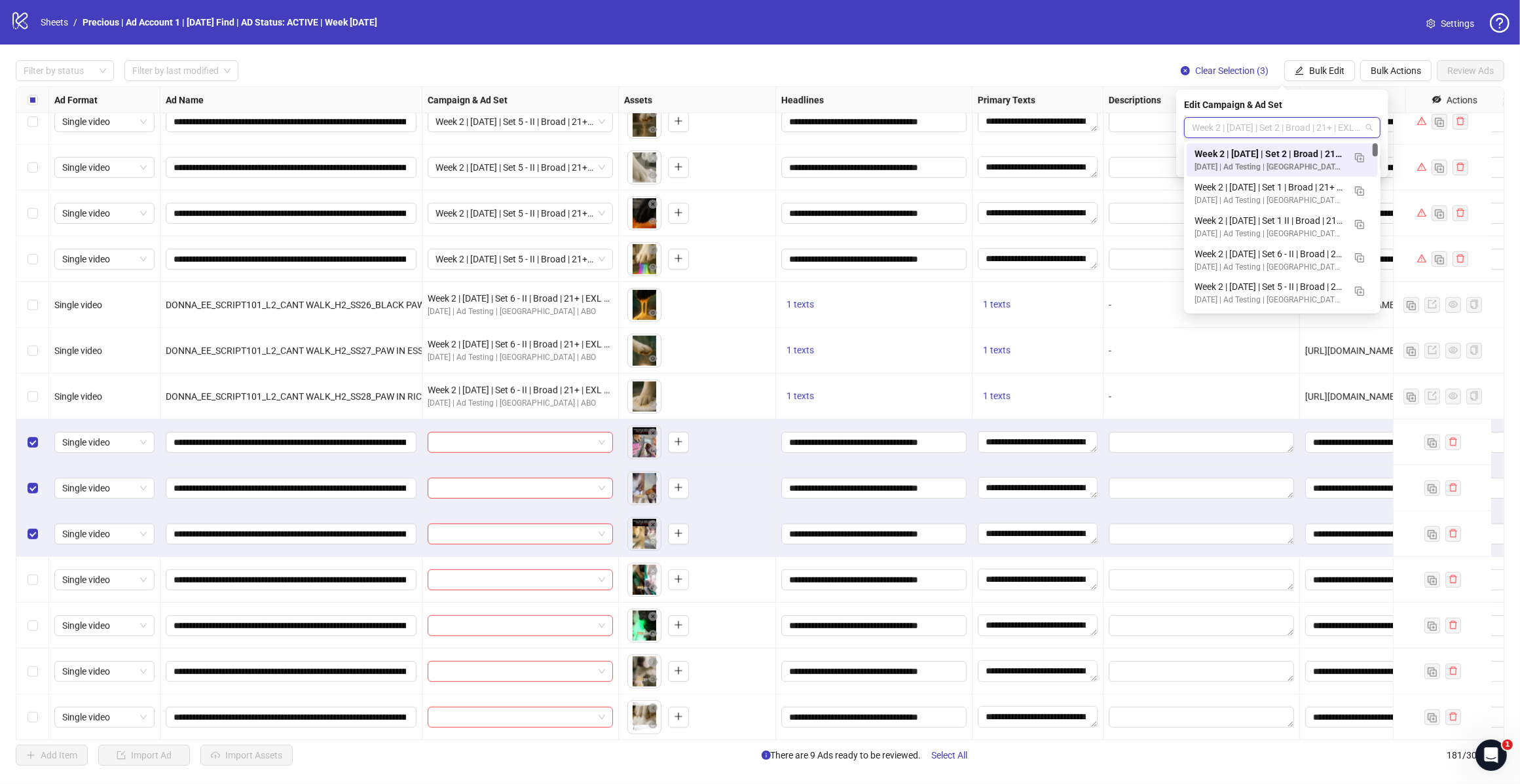
click at [1360, 158] on img "button" at bounding box center [1359, 157] width 9 height 9
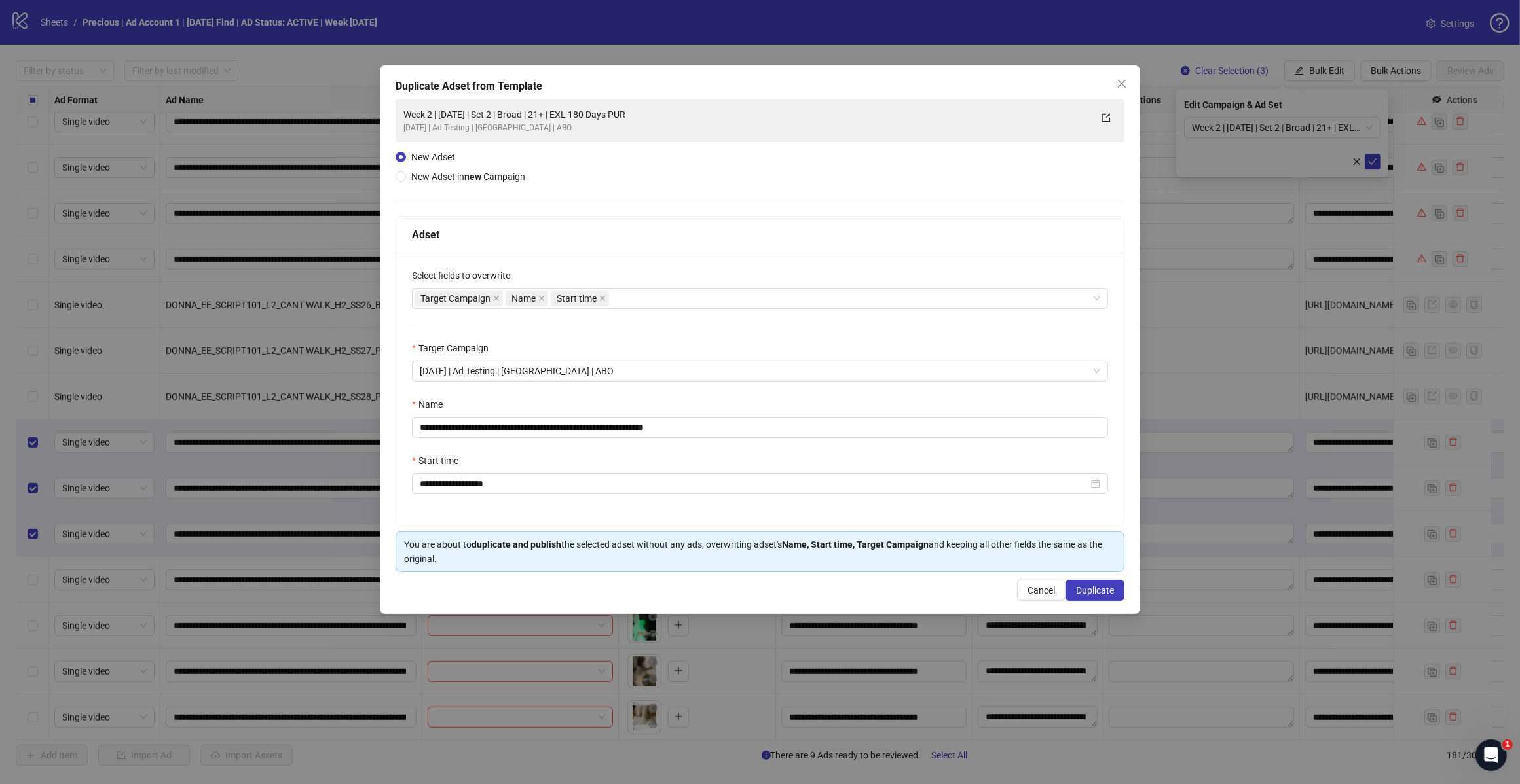
click at [655, 302] on div "Target Campaign Name Start time" at bounding box center [753, 298] width 677 height 18
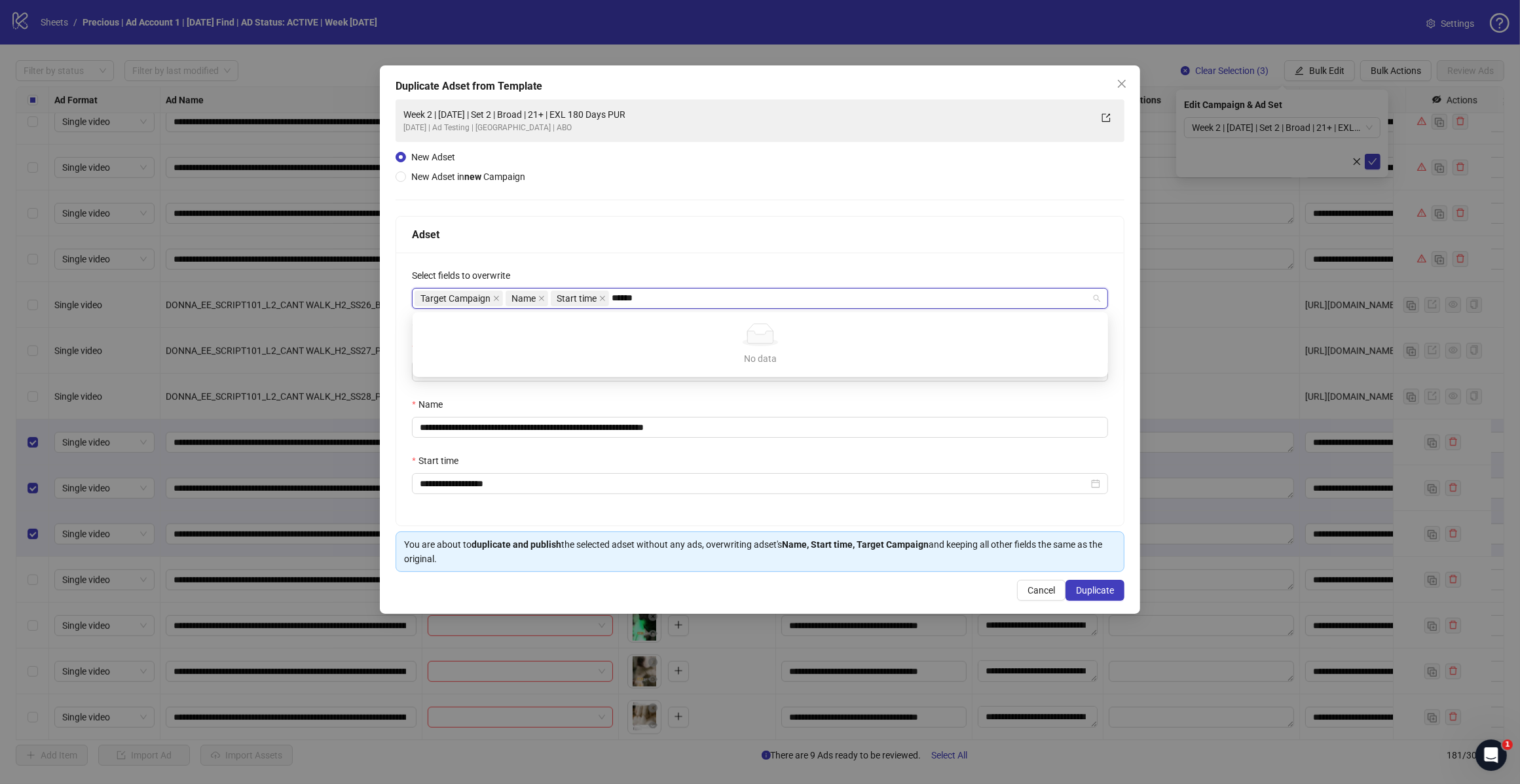
type input "*****"
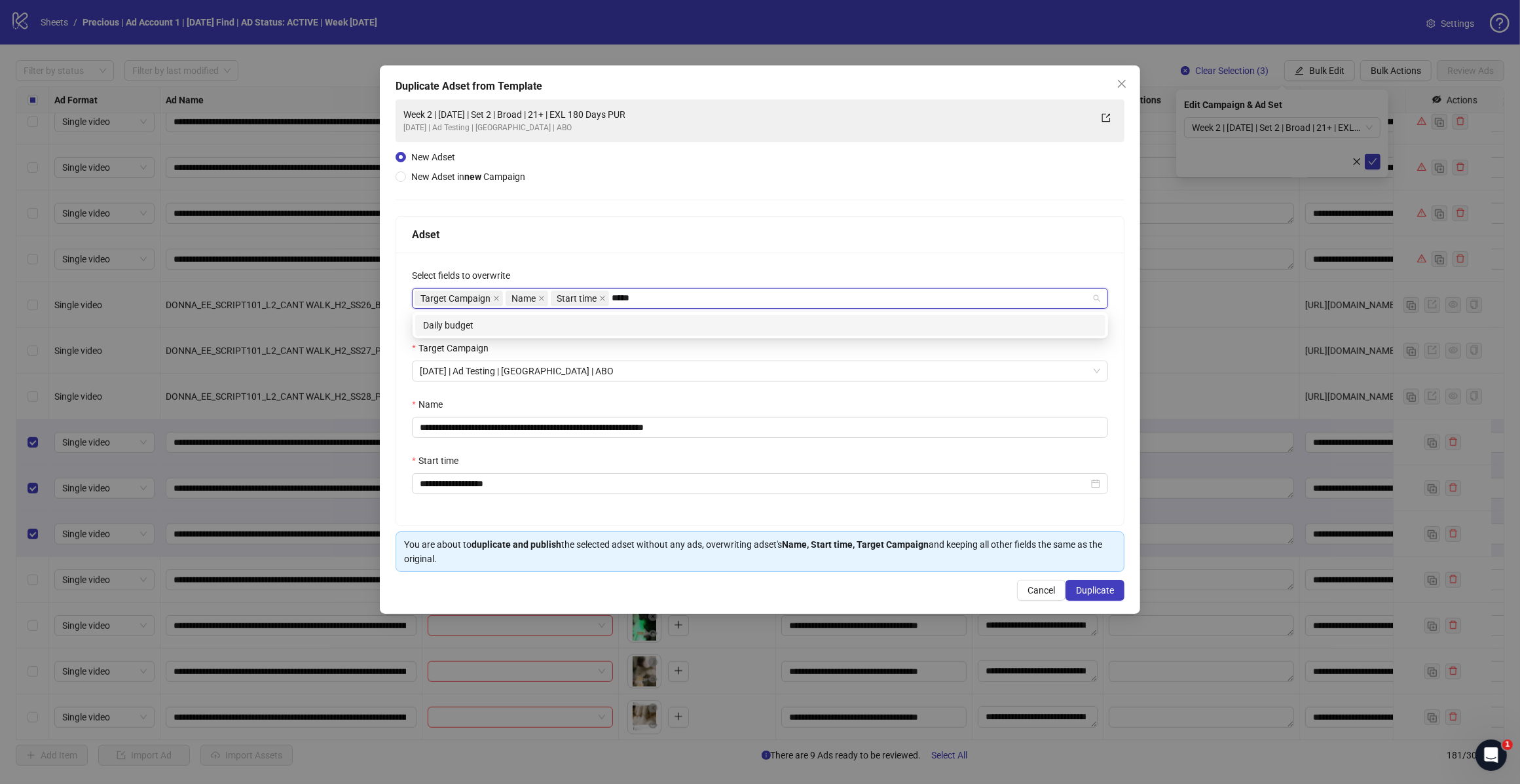
click at [538, 316] on div "Daily budget" at bounding box center [760, 325] width 690 height 21
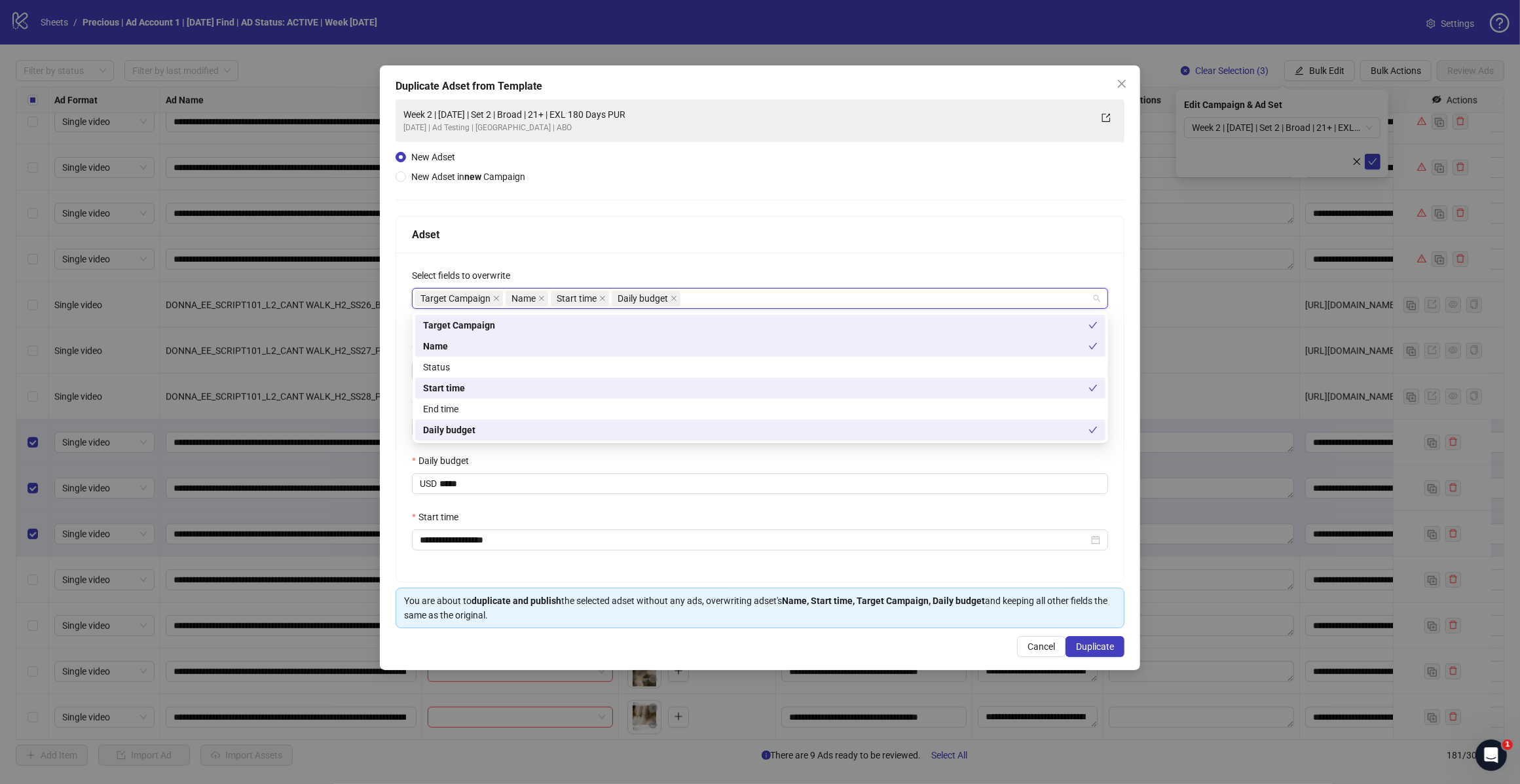
click at [754, 207] on div "**********" at bounding box center [760, 364] width 729 height 529
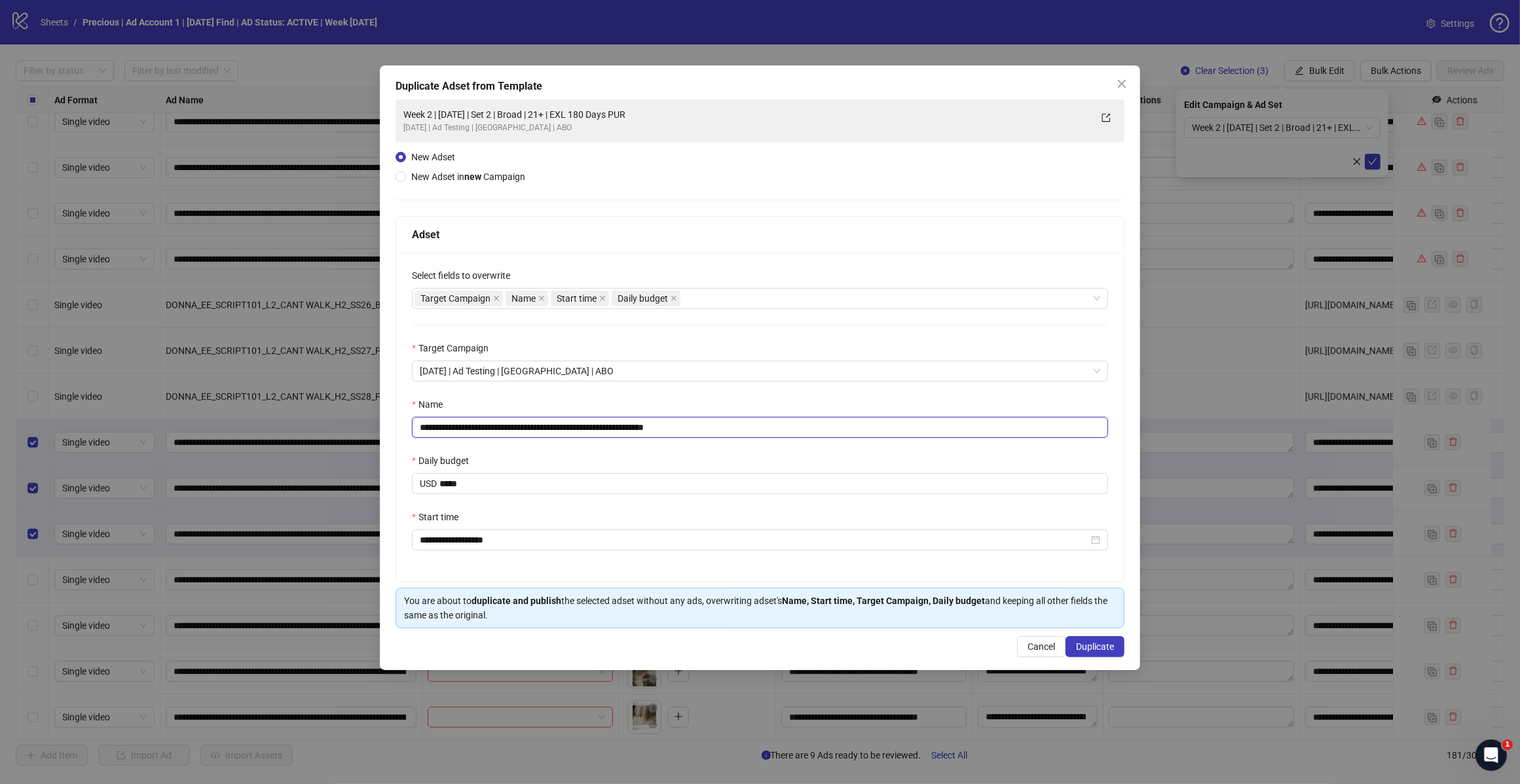
click at [732, 423] on input "**********" at bounding box center [760, 428] width 696 height 21
click at [531, 426] on input "**********" at bounding box center [760, 428] width 696 height 21
type input "**********"
click at [1076, 646] on span "Duplicate" at bounding box center [1095, 646] width 38 height 10
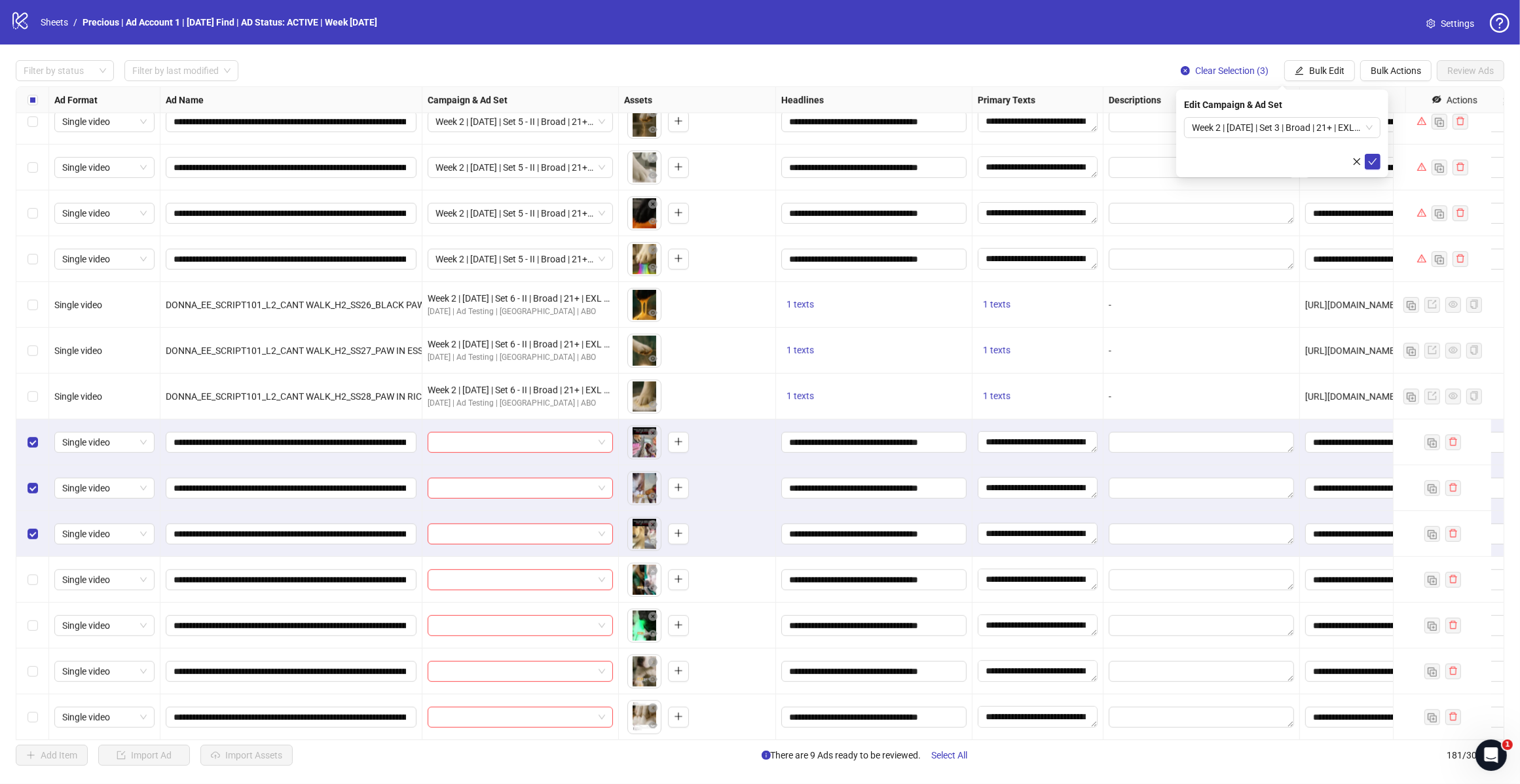
click at [1370, 120] on span "Week 2 | 14th August | Set 3 | Broad | 21+ | EXL 180 Days PUR" at bounding box center [1282, 128] width 181 height 20
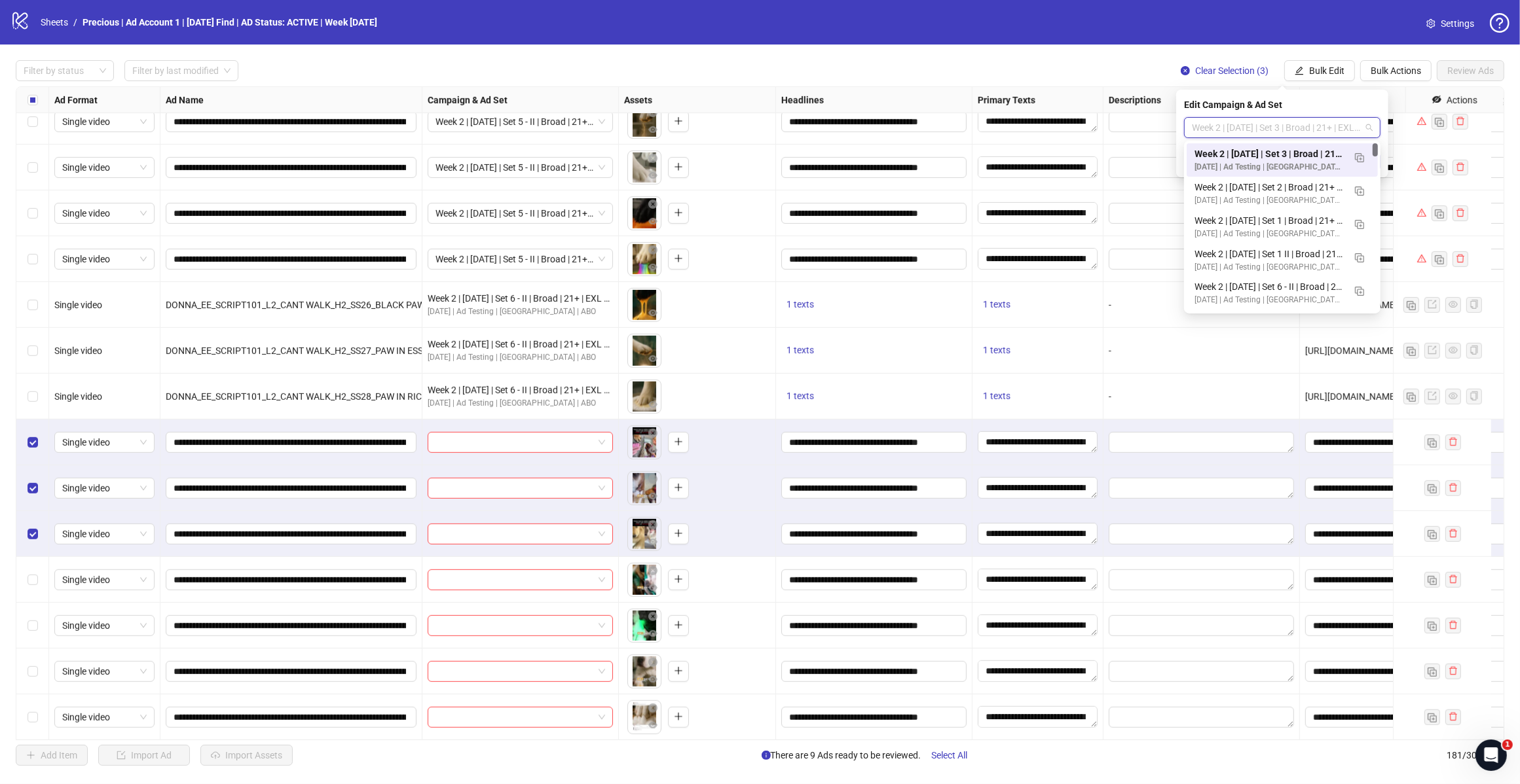
click at [1361, 158] on img "button" at bounding box center [1359, 157] width 9 height 9
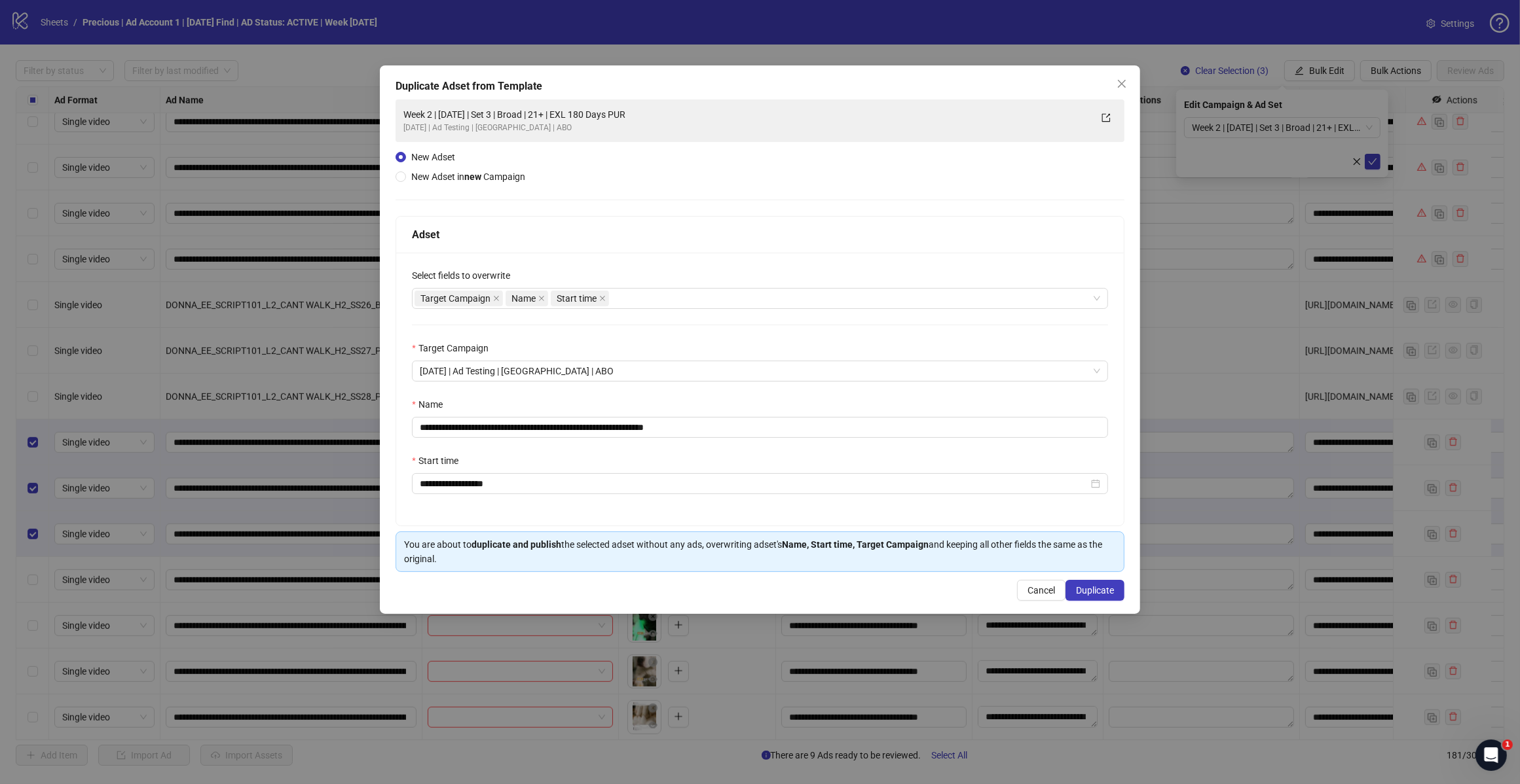
click at [653, 300] on div "Target Campaign Name Start time" at bounding box center [753, 298] width 677 height 18
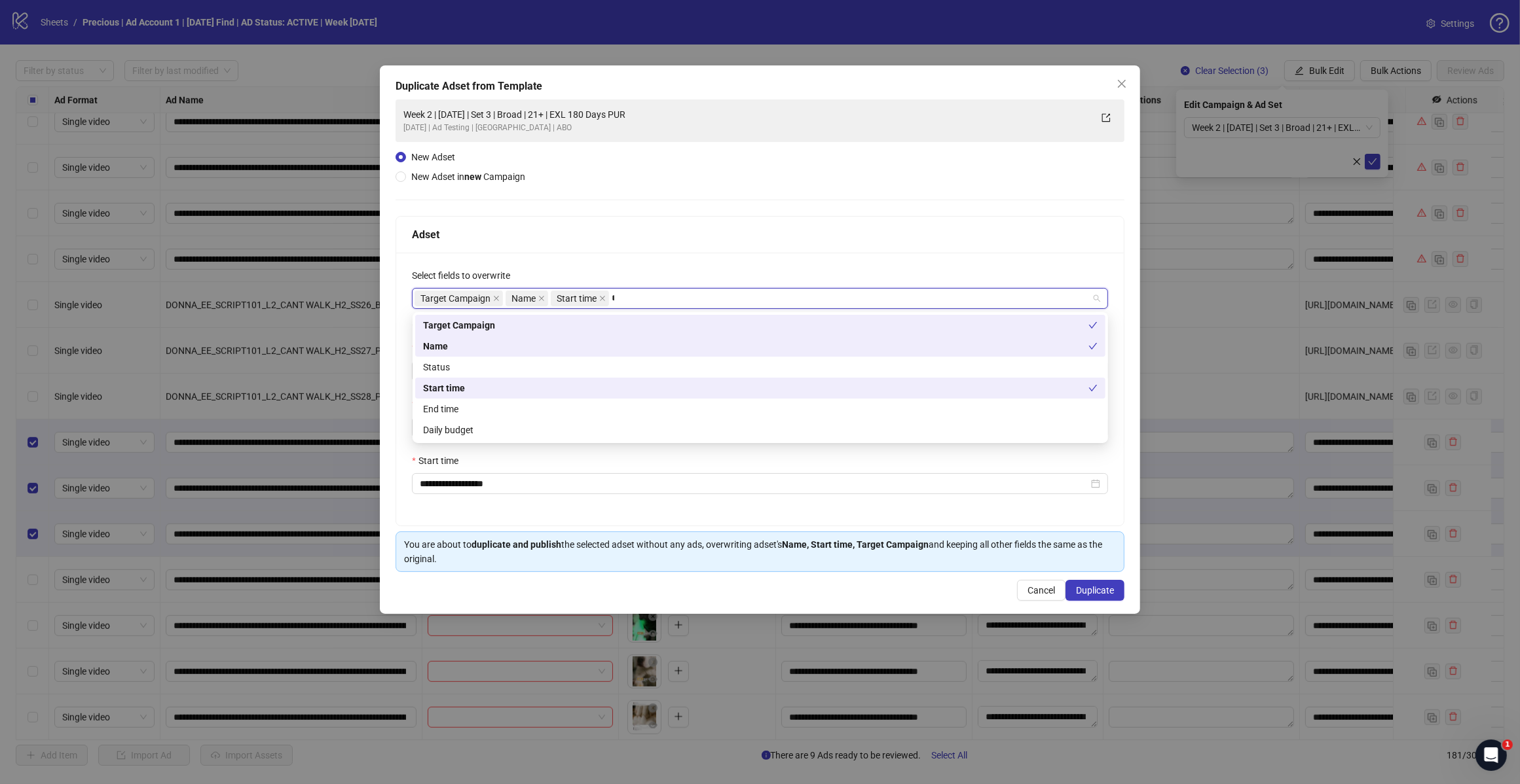
type input "*****"
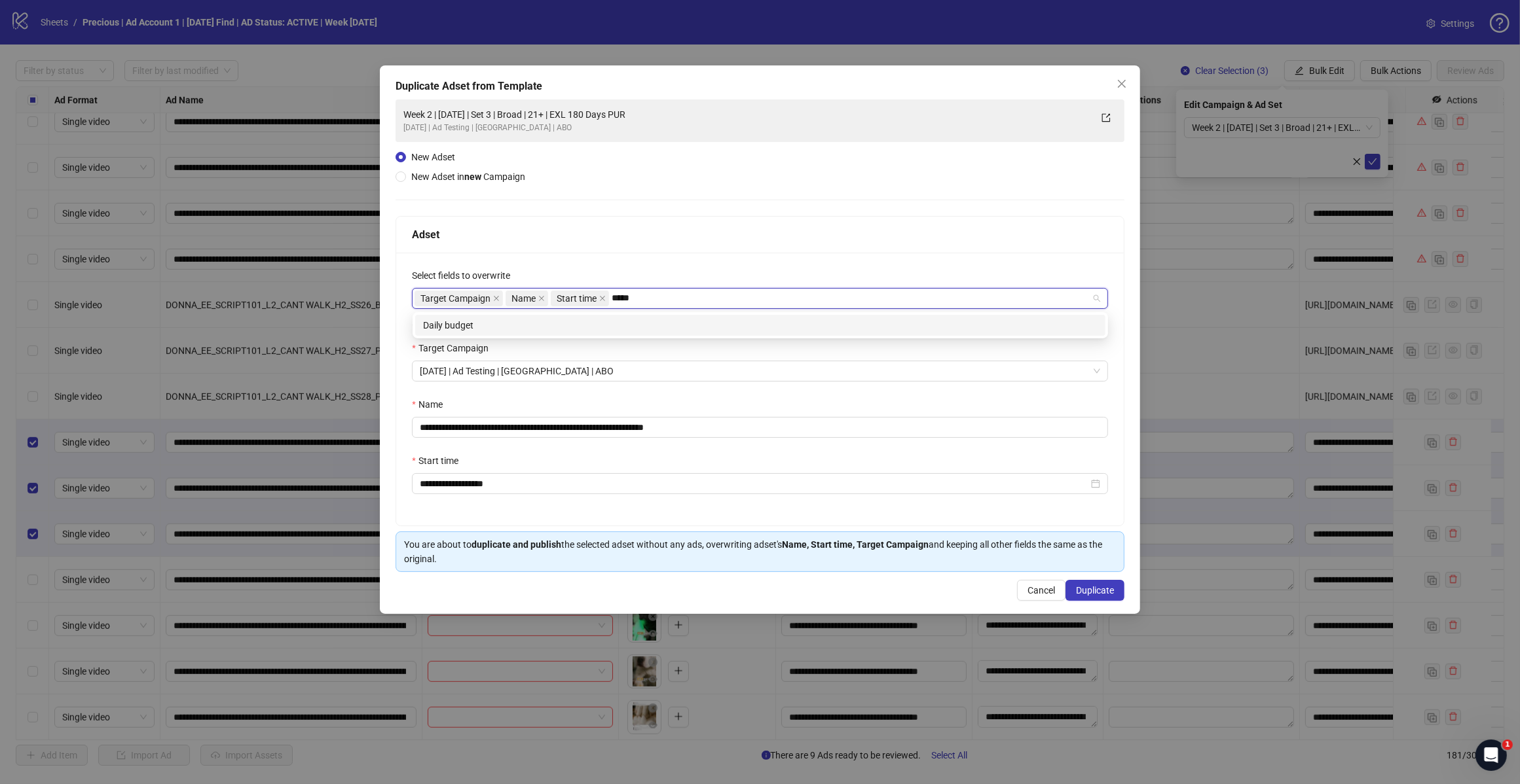
click at [628, 324] on div "Daily budget" at bounding box center [760, 325] width 674 height 14
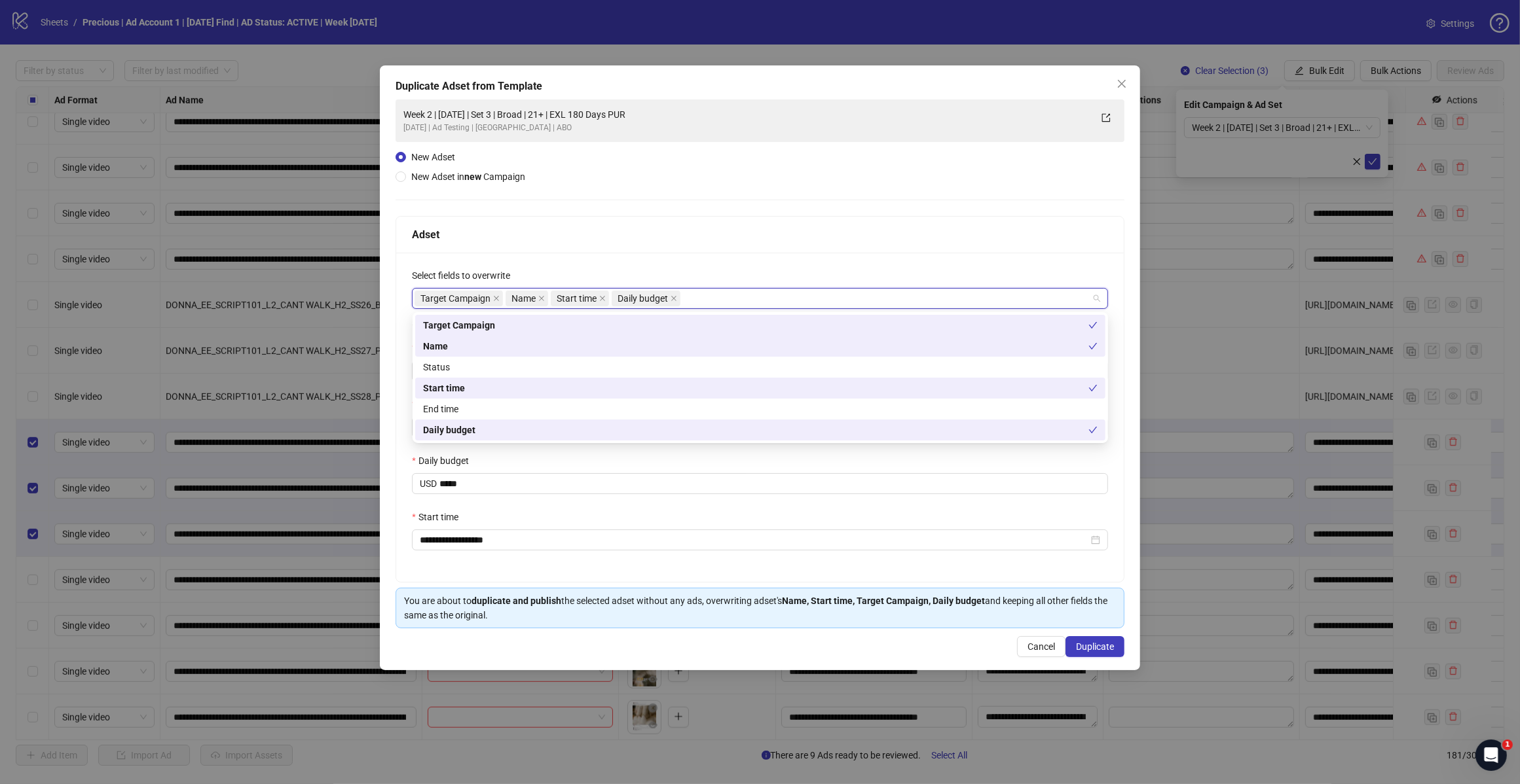
click at [727, 232] on div "Adset" at bounding box center [760, 235] width 696 height 16
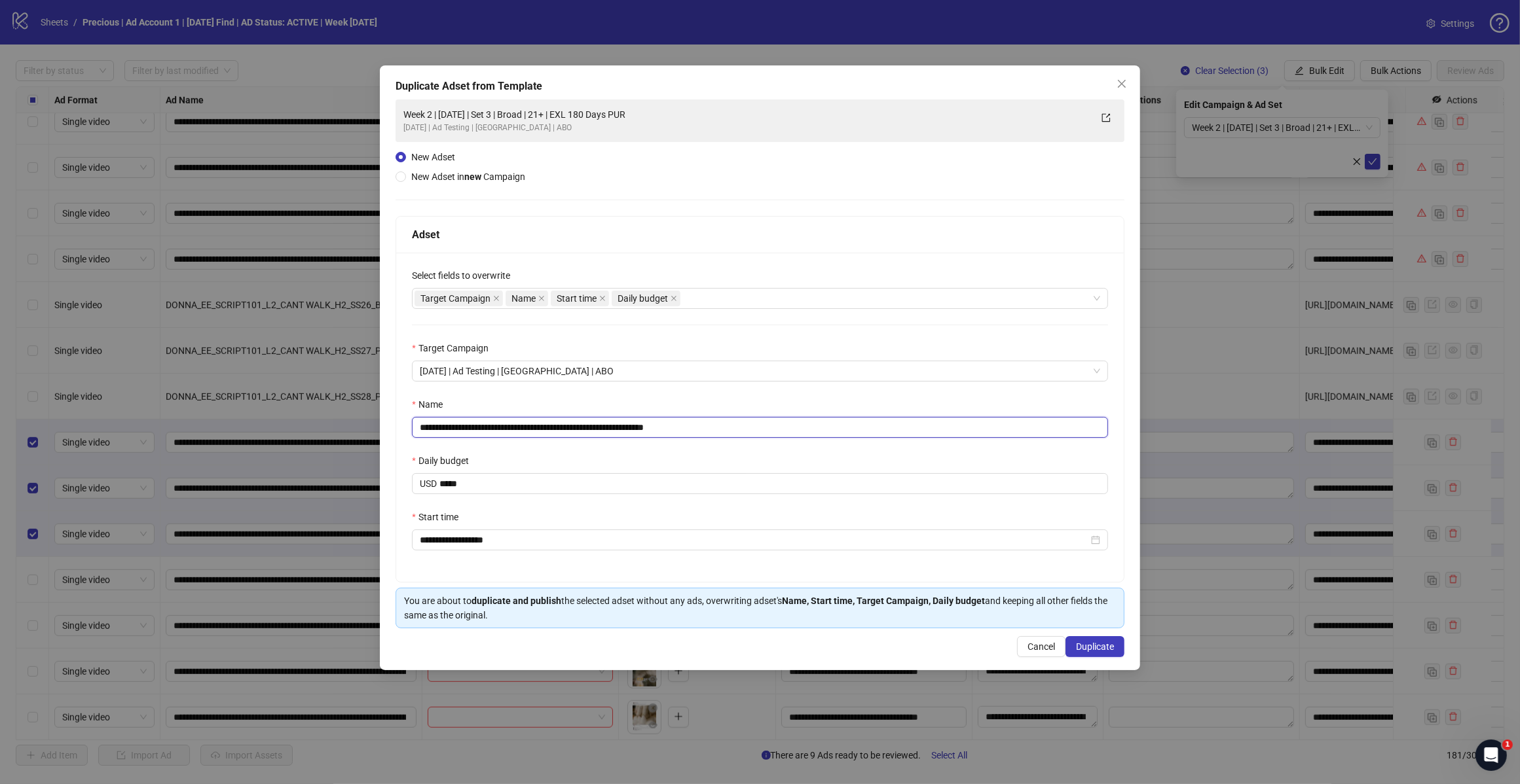
click at [719, 434] on input "**********" at bounding box center [760, 428] width 696 height 21
click at [531, 428] on input "**********" at bounding box center [760, 428] width 696 height 21
type input "**********"
click at [1095, 652] on span "Duplicate" at bounding box center [1095, 646] width 38 height 10
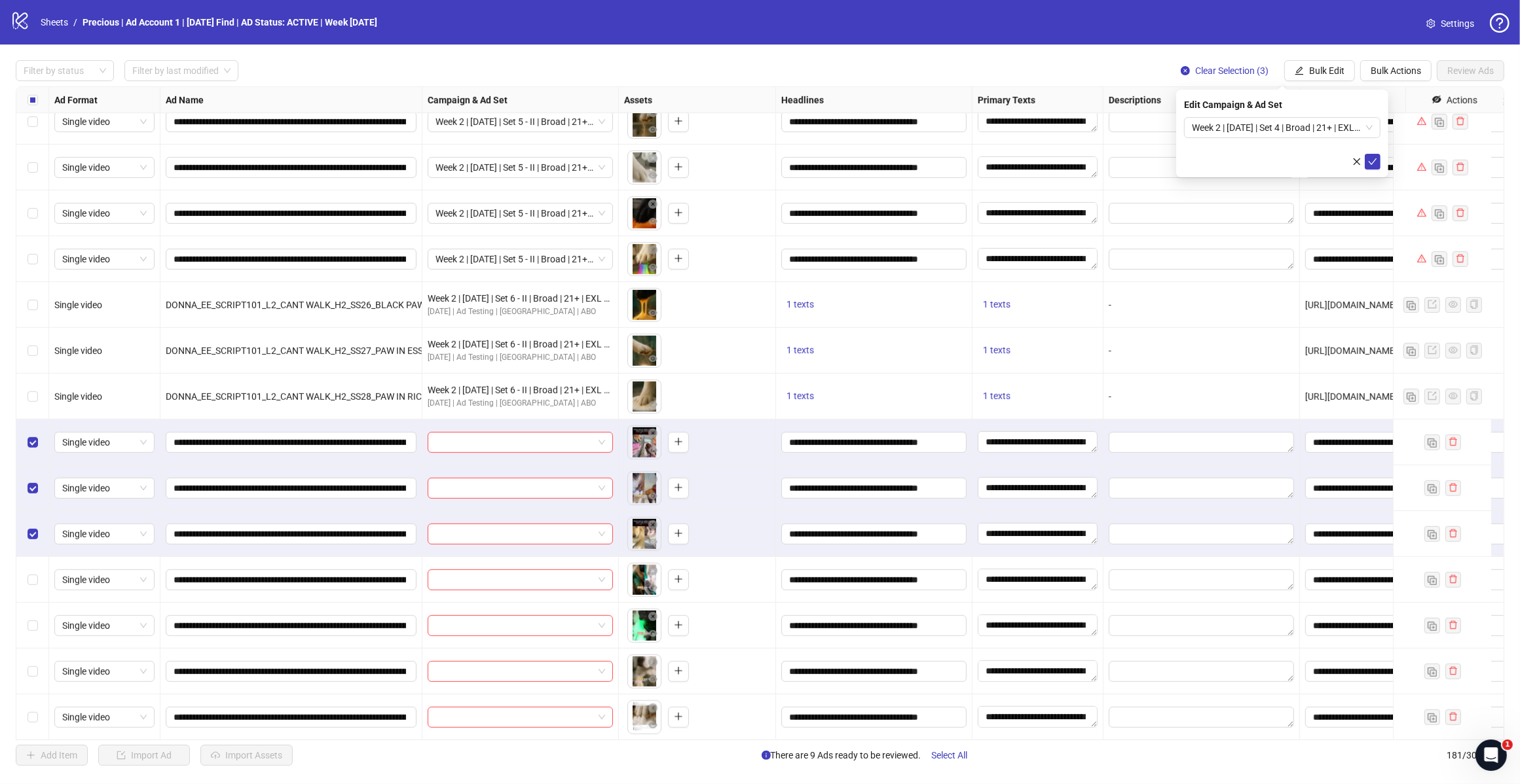
click at [1374, 134] on div "Week 2 | 14th August | Set 4 | Broad | 21+ | EXL 180 Days PUR" at bounding box center [1282, 128] width 197 height 21
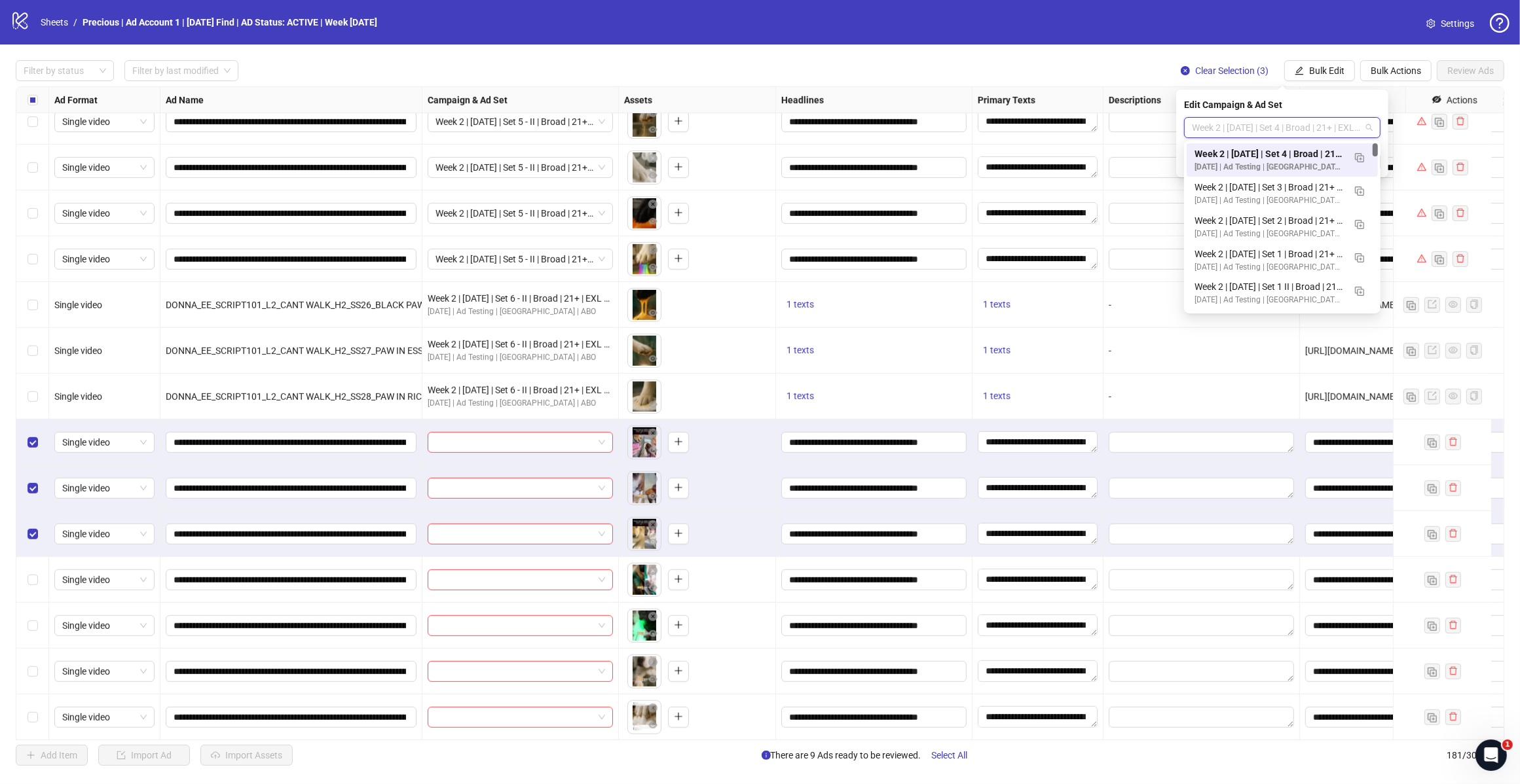
click at [1359, 158] on img "button" at bounding box center [1359, 157] width 9 height 9
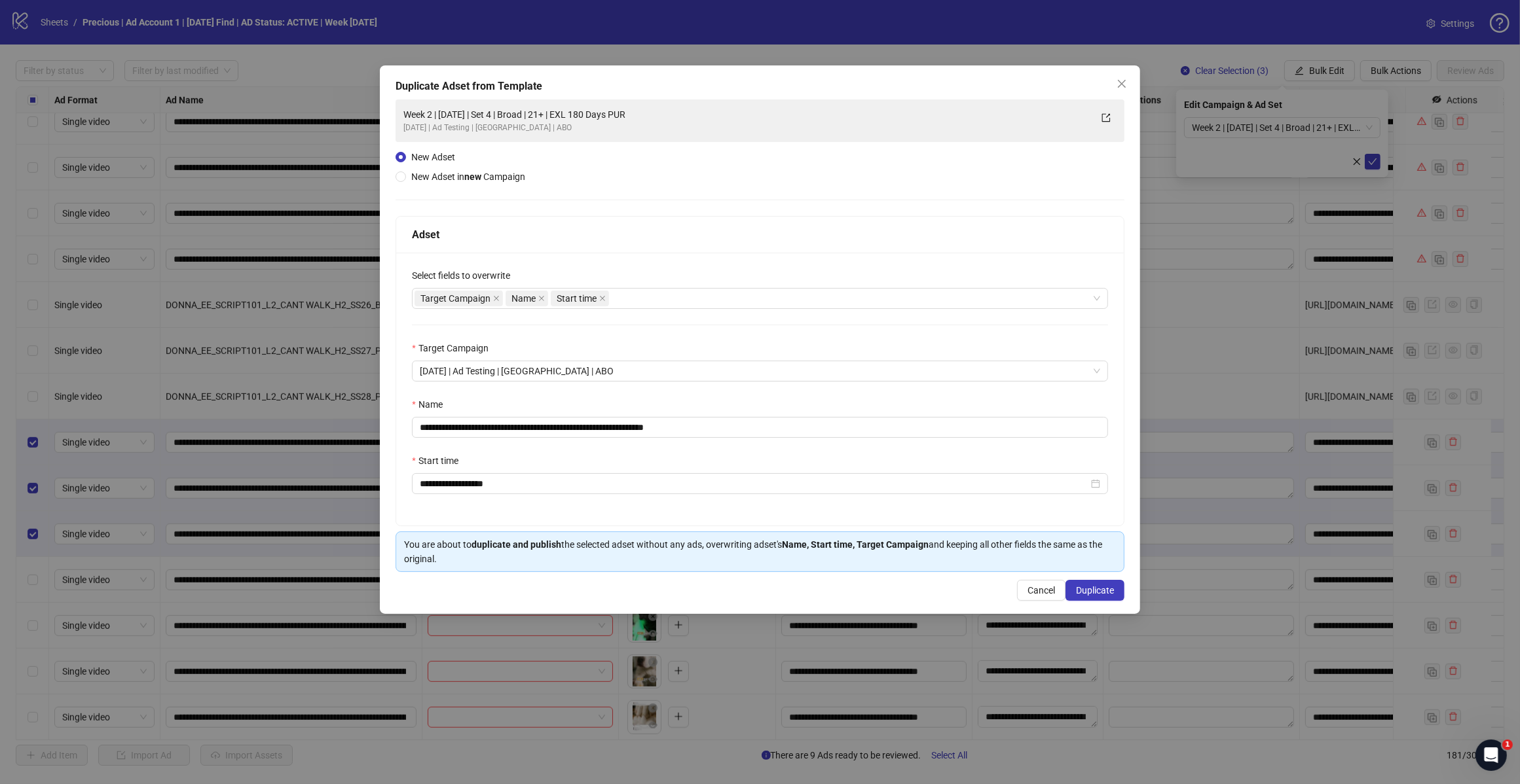
click at [659, 307] on div "Target Campaign Name Start time" at bounding box center [753, 298] width 677 height 18
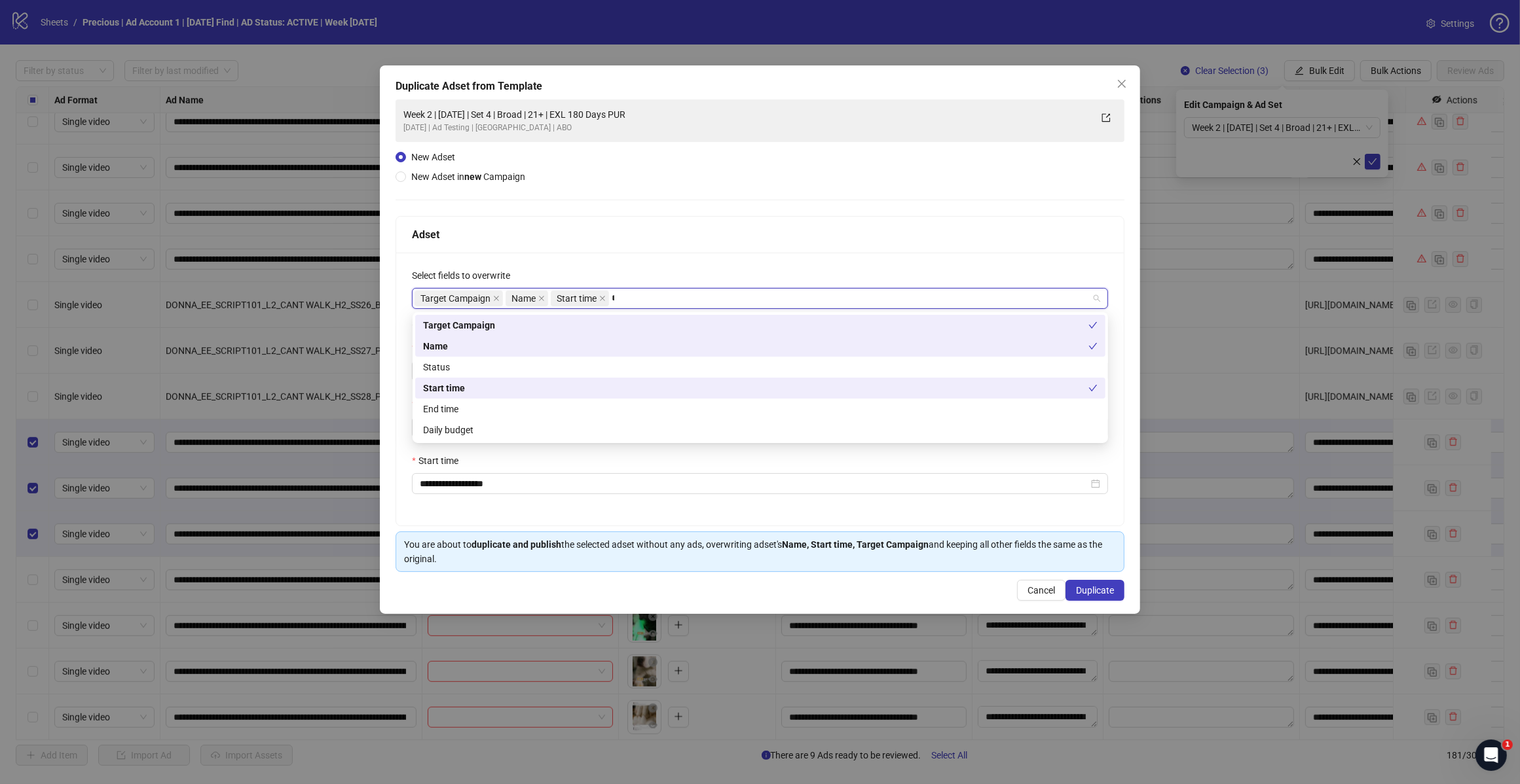
type input "*****"
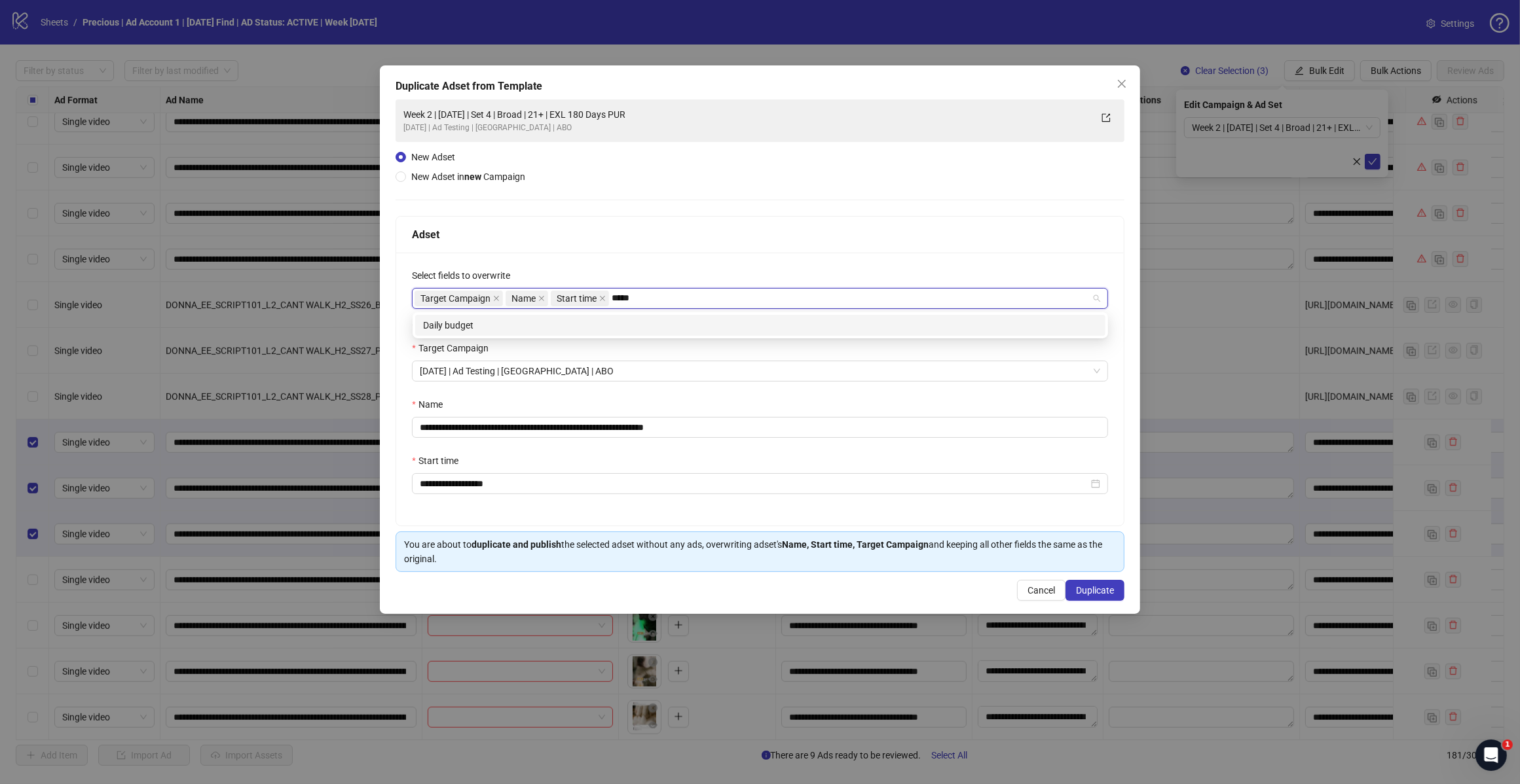
click at [576, 331] on div "Daily budget" at bounding box center [760, 325] width 674 height 14
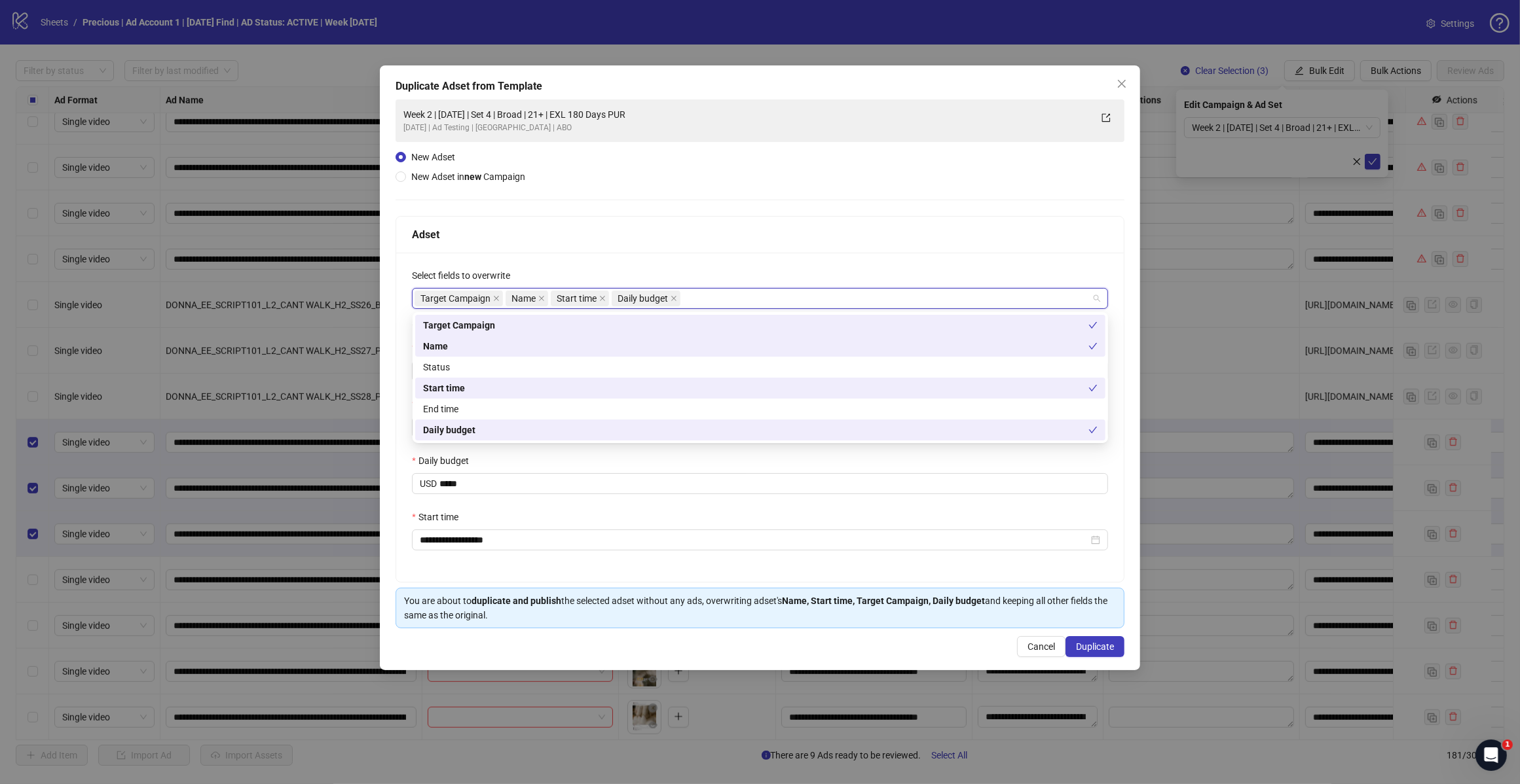
click at [736, 239] on div "Adset" at bounding box center [760, 235] width 696 height 16
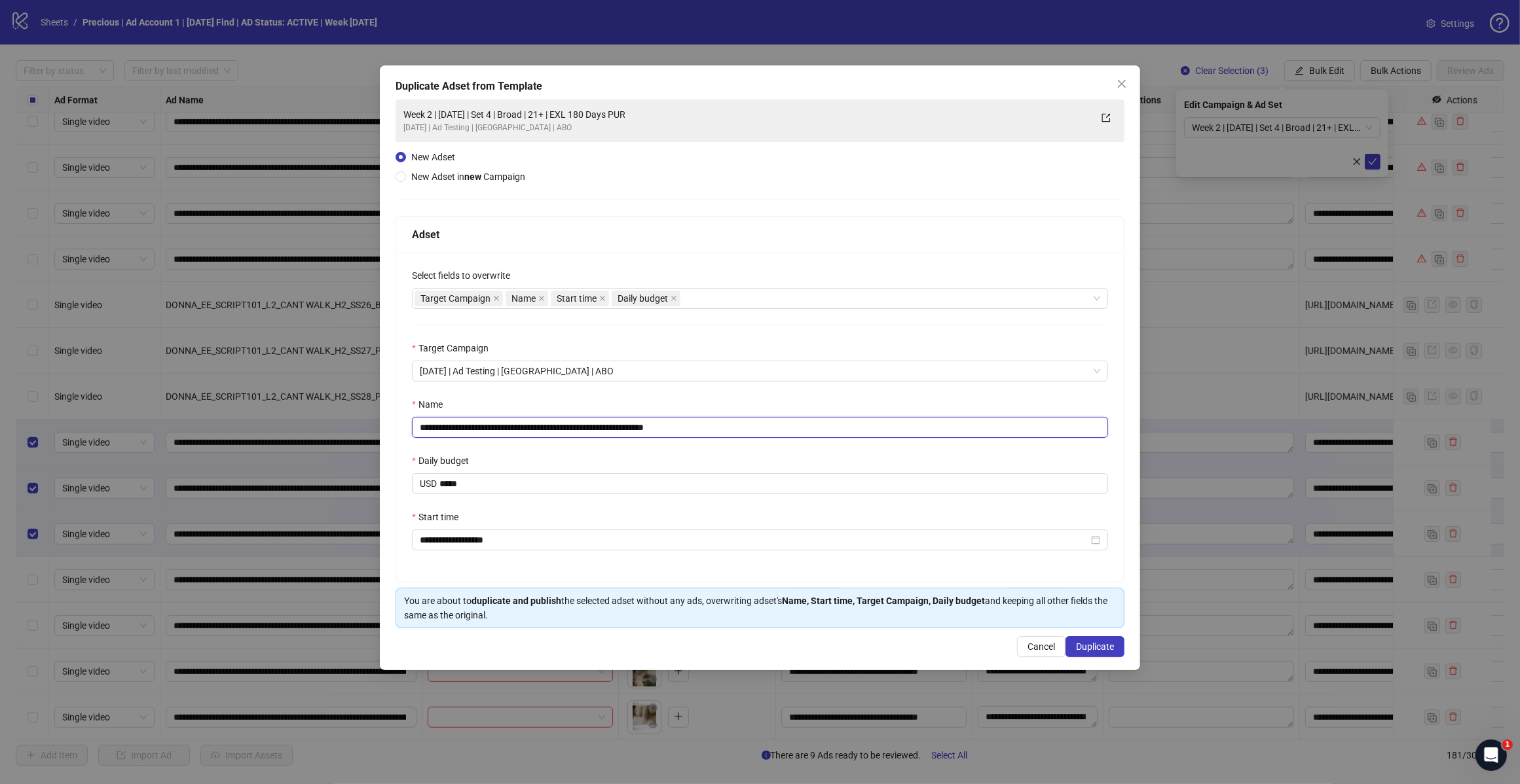
click at [715, 433] on input "**********" at bounding box center [760, 428] width 696 height 21
click at [534, 428] on input "**********" at bounding box center [760, 428] width 696 height 21
type input "**********"
click at [1074, 647] on button "Duplicate" at bounding box center [1094, 647] width 59 height 21
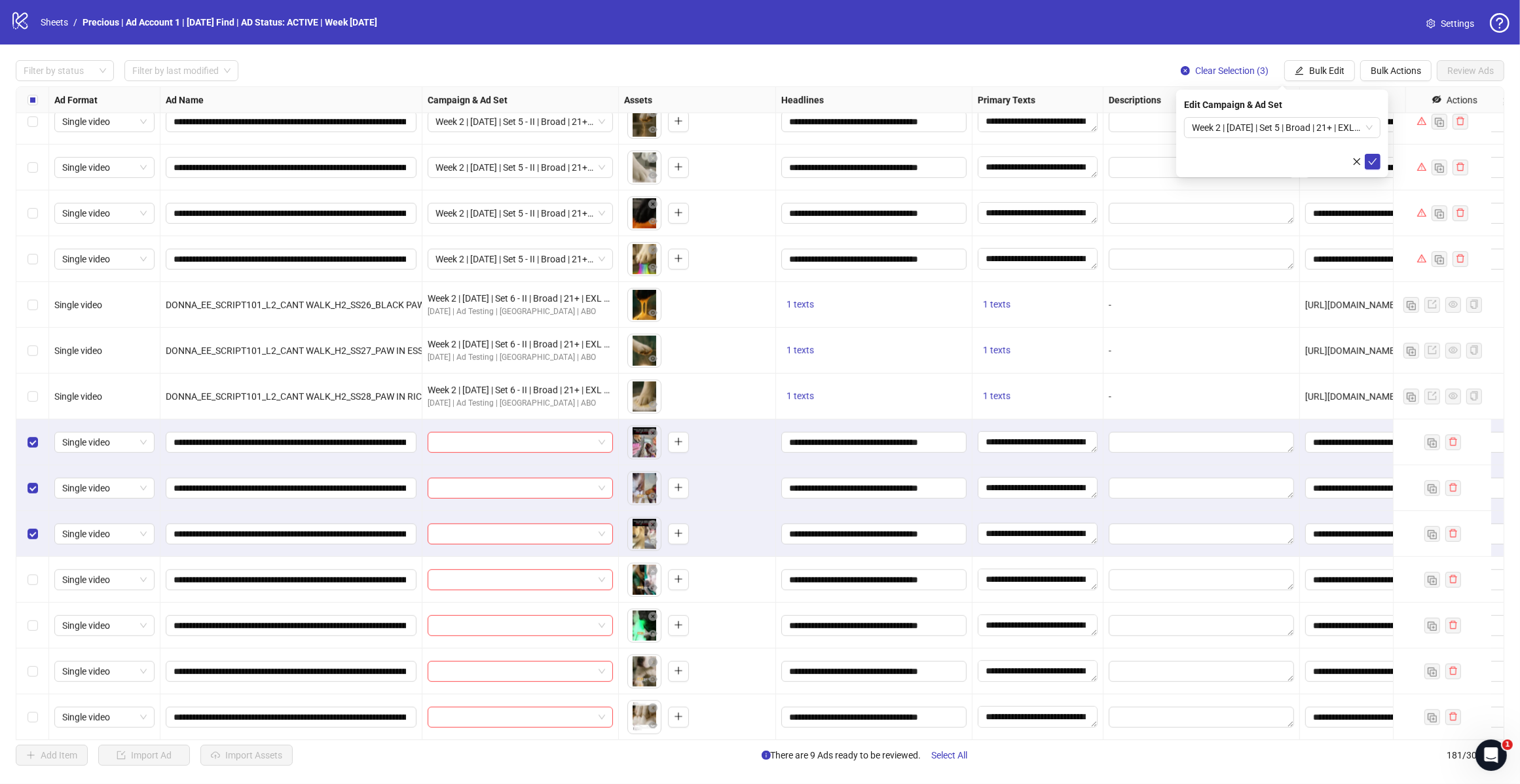
click at [1372, 134] on span "Week 2 | 14th August | Set 5 | Broad | 21+ | EXL 180 Days PUR" at bounding box center [1282, 128] width 181 height 20
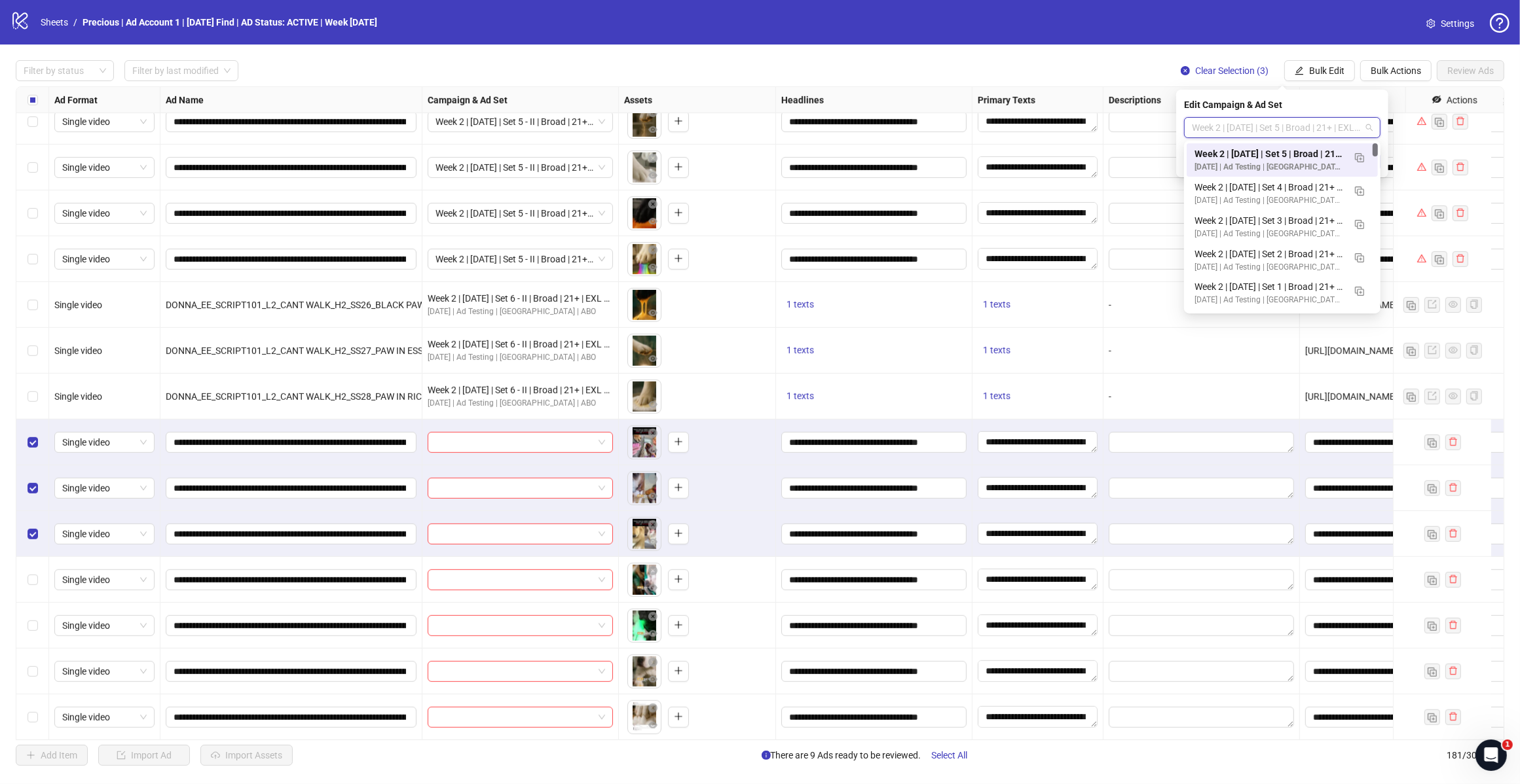
click at [1361, 160] on img "button" at bounding box center [1359, 157] width 9 height 9
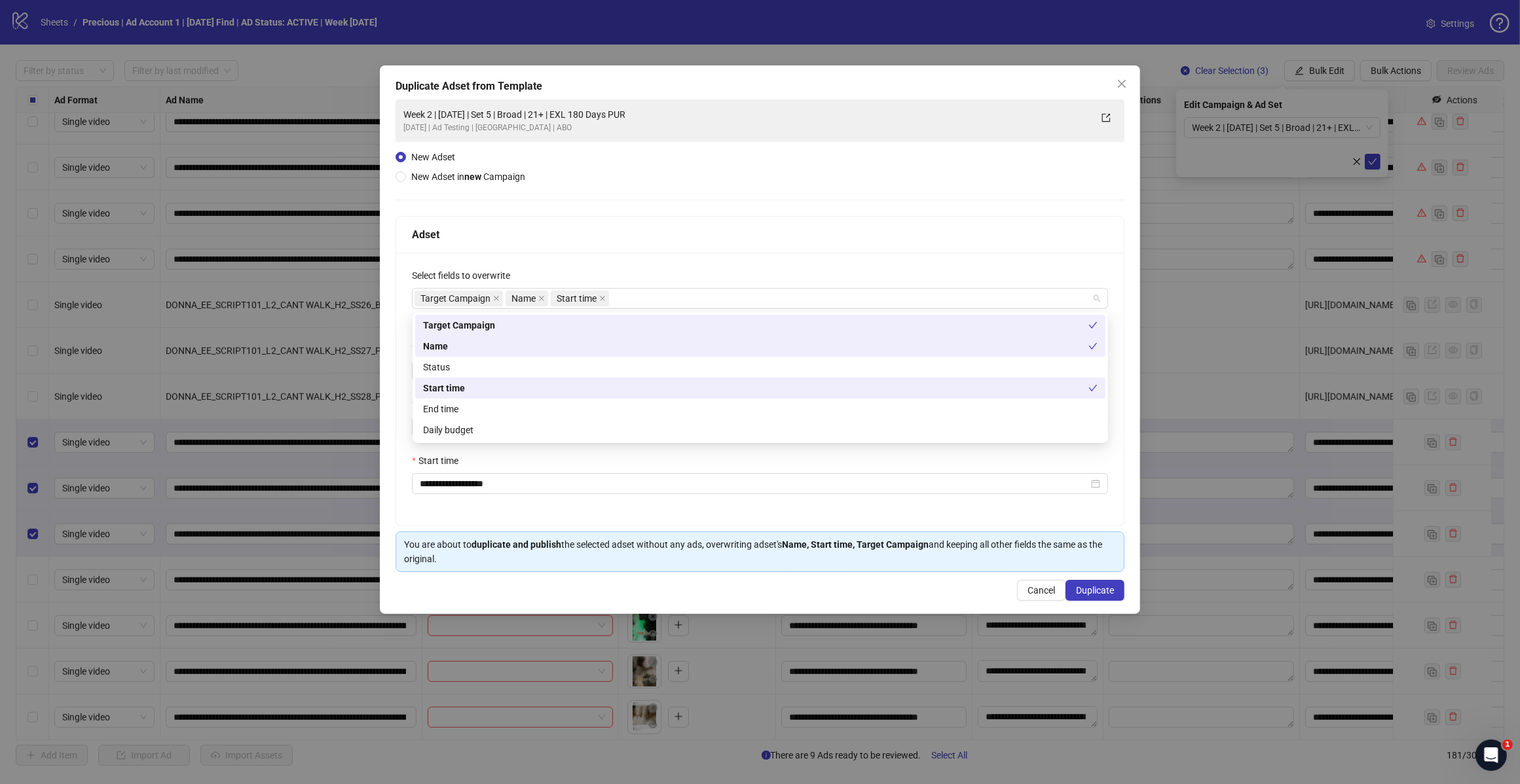
click at [751, 307] on div "Target Campaign Name Start time" at bounding box center [753, 298] width 677 height 18
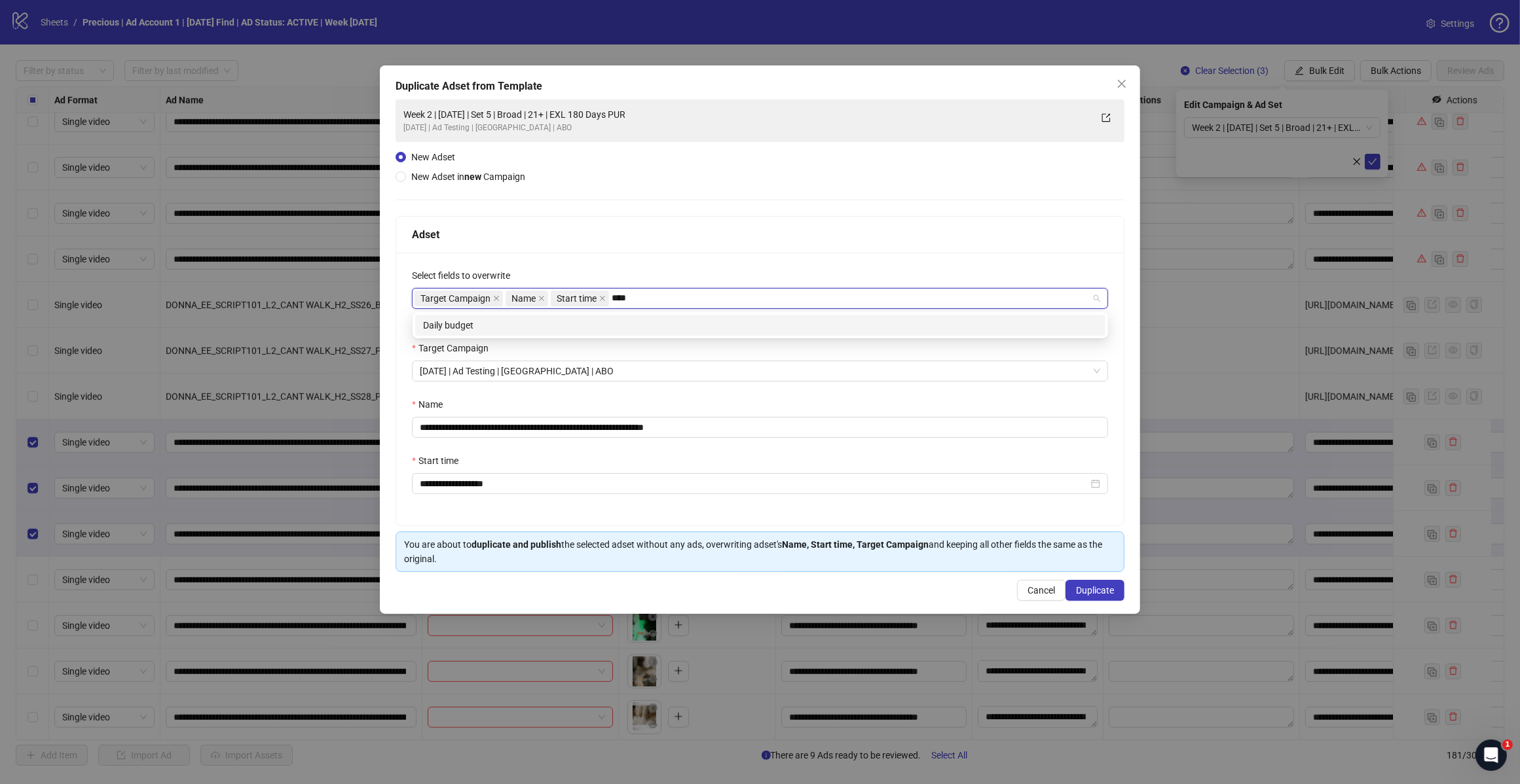
type input "*****"
click at [663, 324] on div "Daily budget" at bounding box center [760, 325] width 674 height 14
click at [760, 236] on div "Adset" at bounding box center [760, 235] width 696 height 16
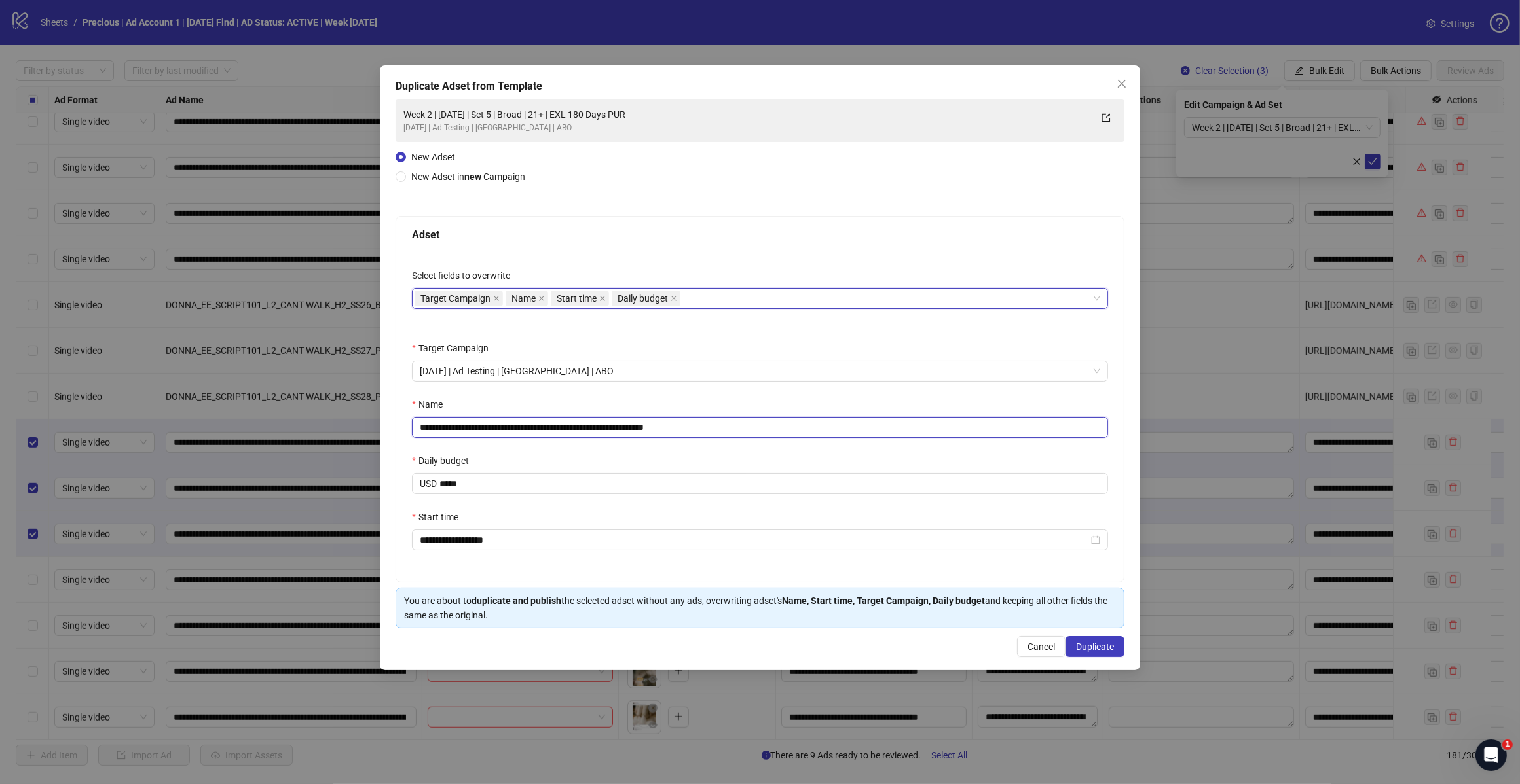
click at [702, 420] on input "**********" at bounding box center [760, 428] width 696 height 21
click at [531, 423] on input "**********" at bounding box center [760, 428] width 696 height 21
type input "**********"
click at [1104, 649] on span "Duplicate" at bounding box center [1095, 646] width 38 height 10
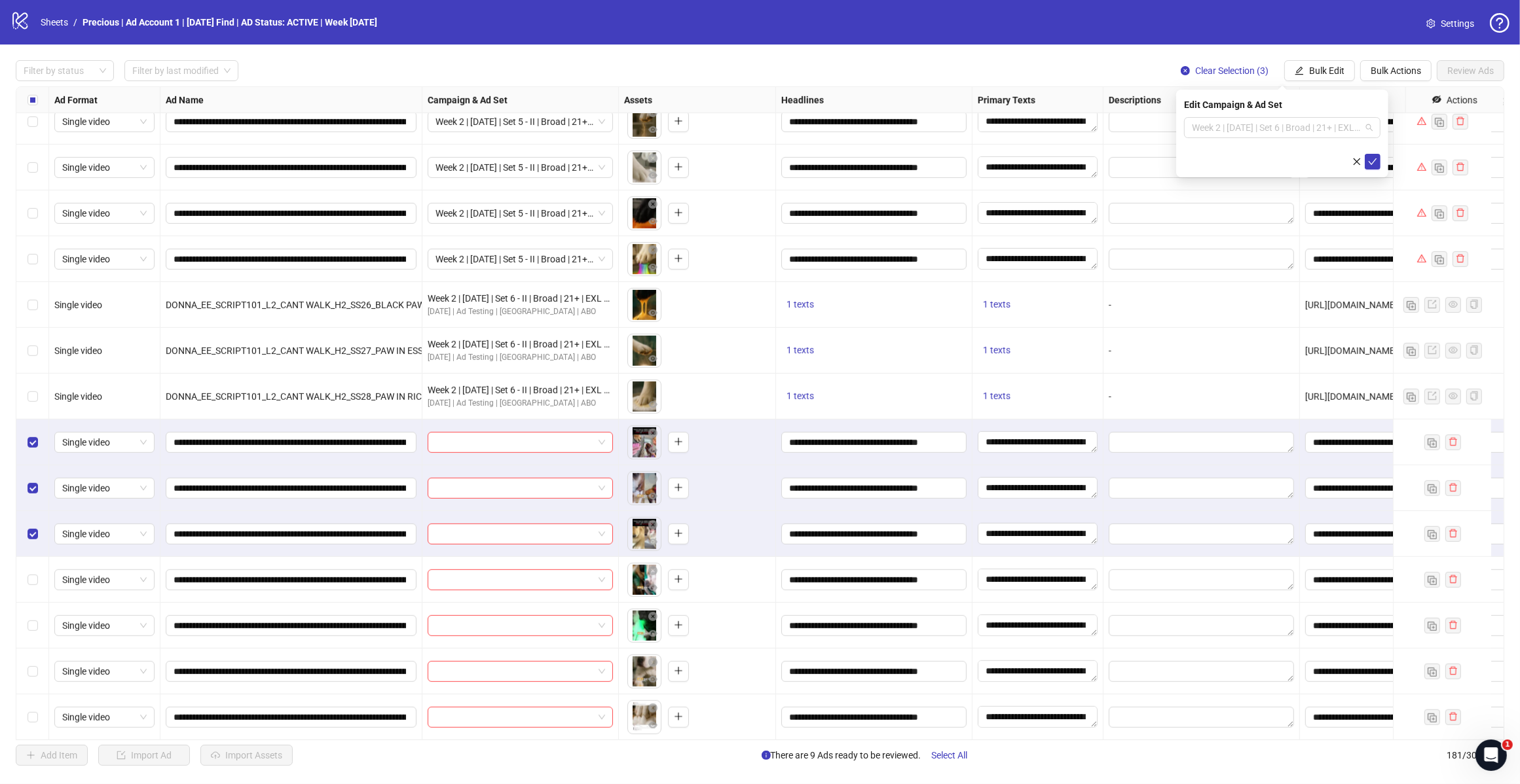
click at [1328, 134] on span "Week 2 | 14th August | Set 6 | Broad | 21+ | EXL 180 Days PUR" at bounding box center [1282, 128] width 181 height 20
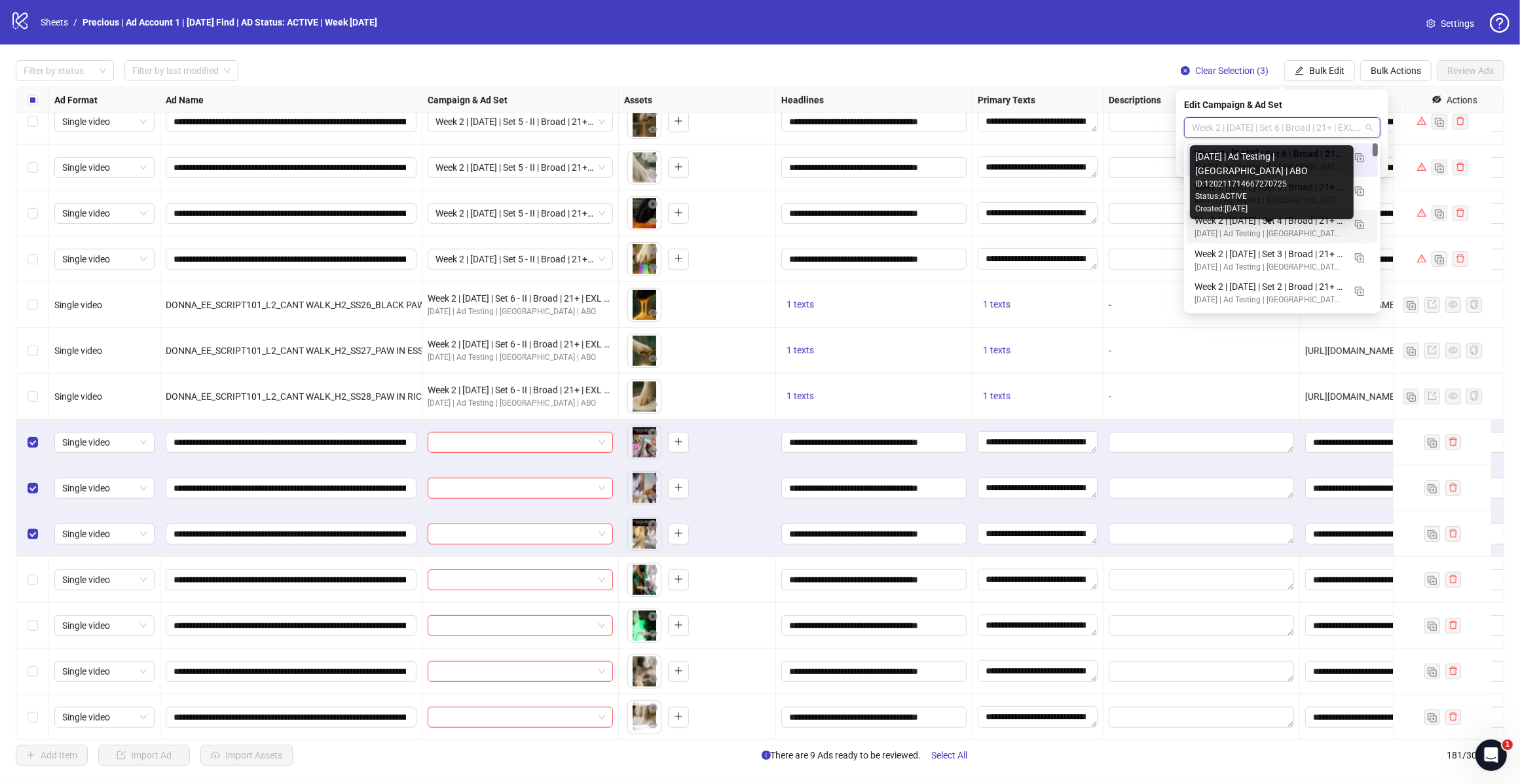
scroll to position [82, 0]
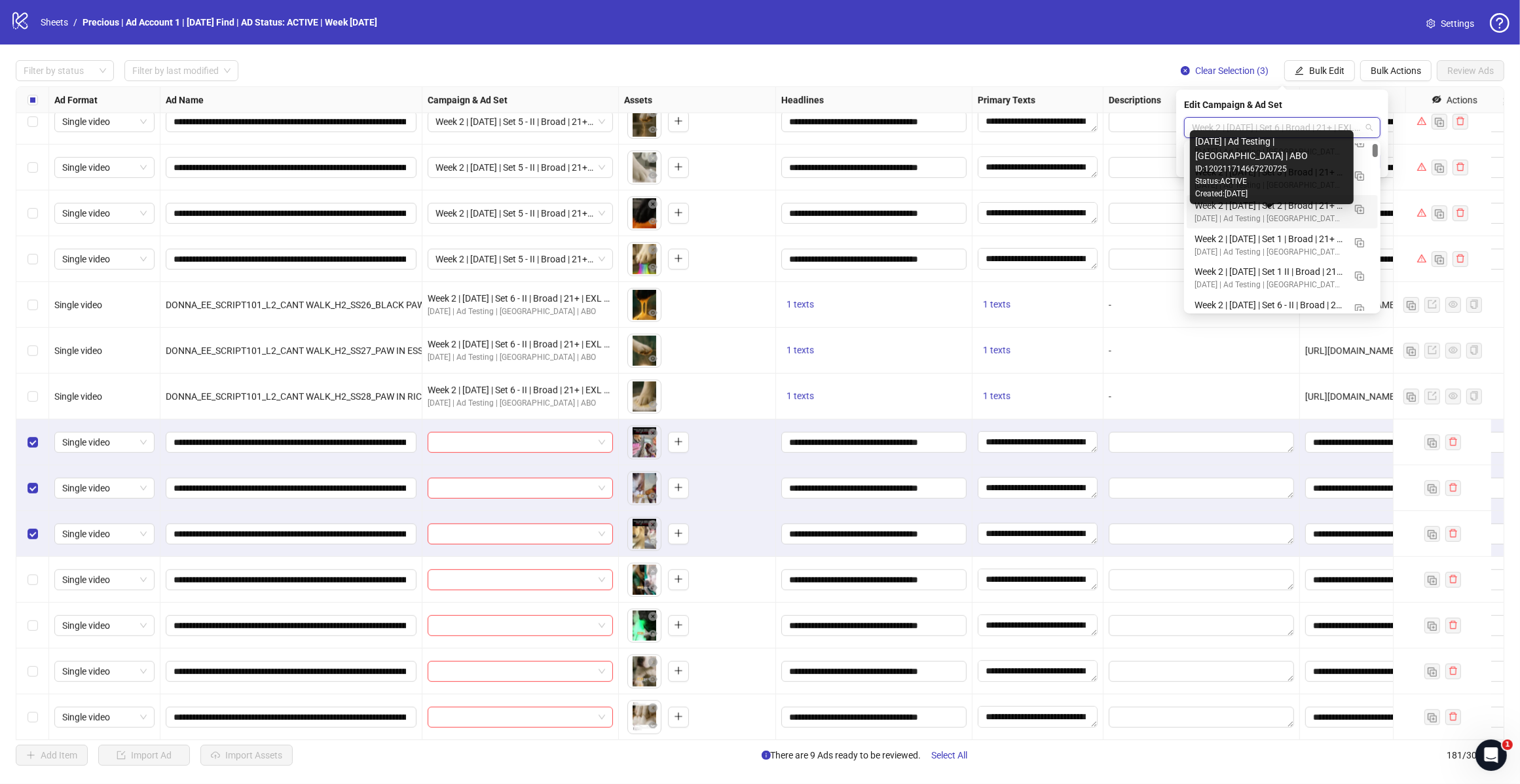
click at [1291, 239] on div "Week 2 | 14th August | Set 1 | Broad | 21+ | EXL 180 Days PUR" at bounding box center [1269, 238] width 150 height 14
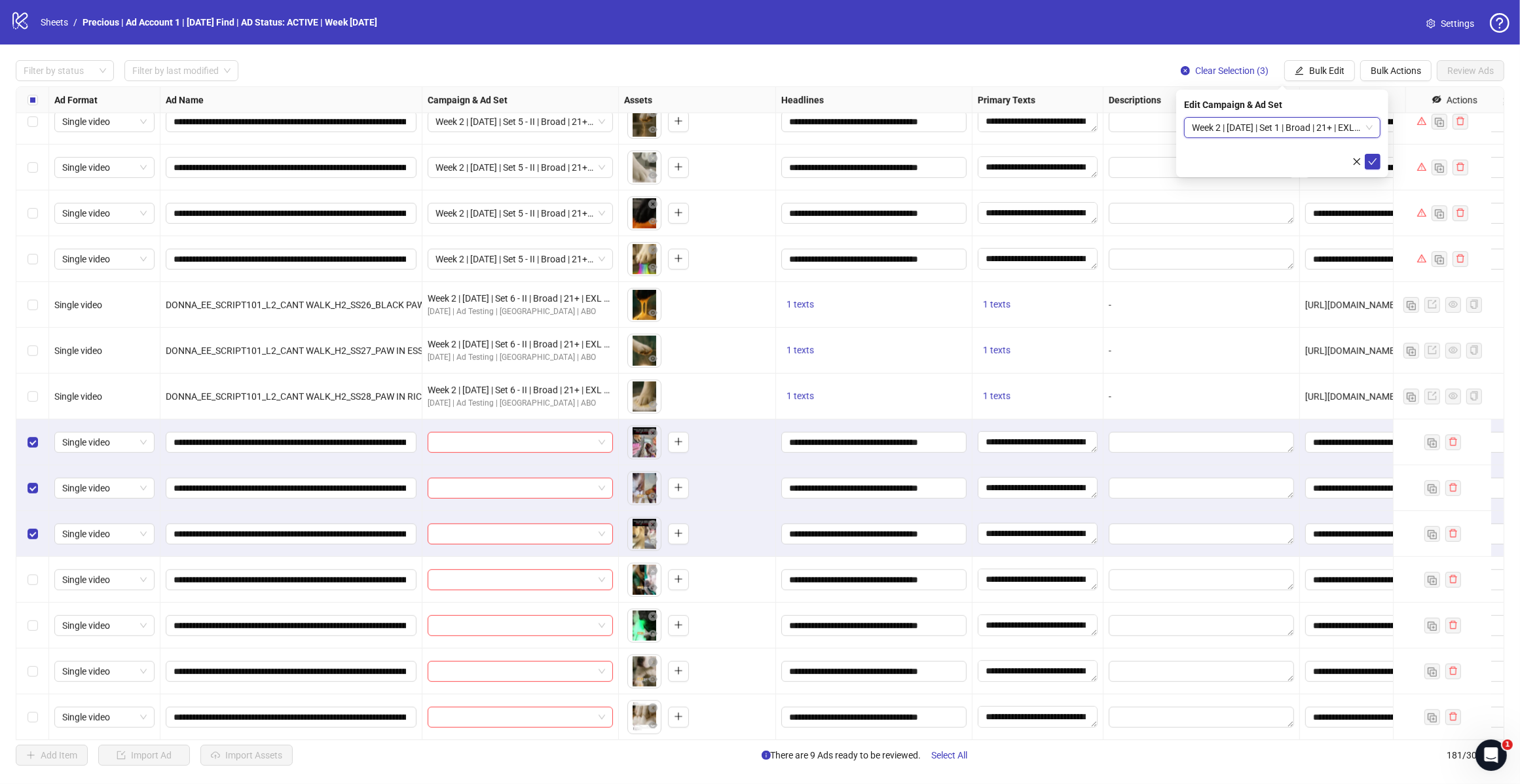
click at [1372, 159] on icon "check" at bounding box center [1372, 161] width 9 height 9
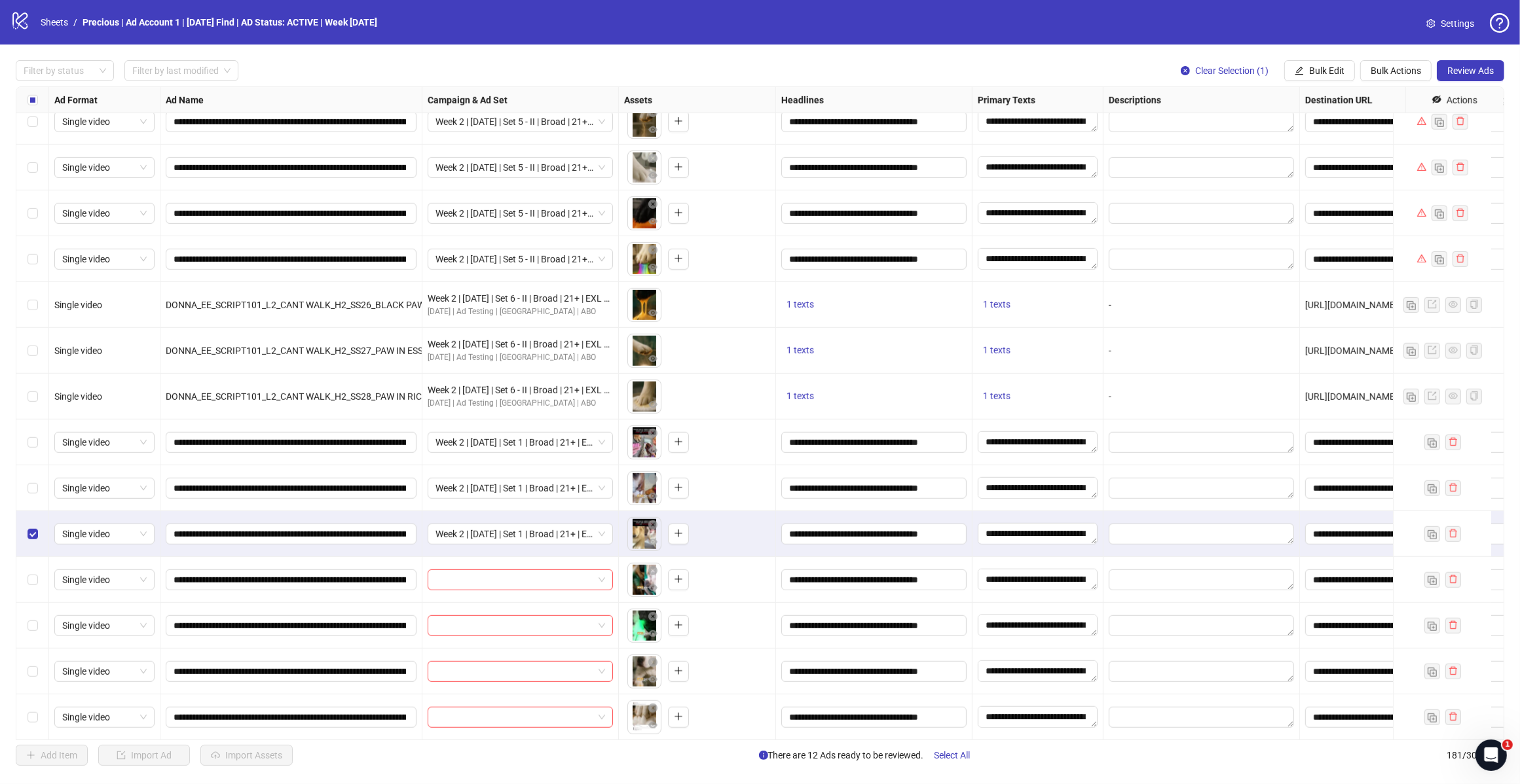
click at [31, 541] on label "Select row 164" at bounding box center [32, 534] width 10 height 14
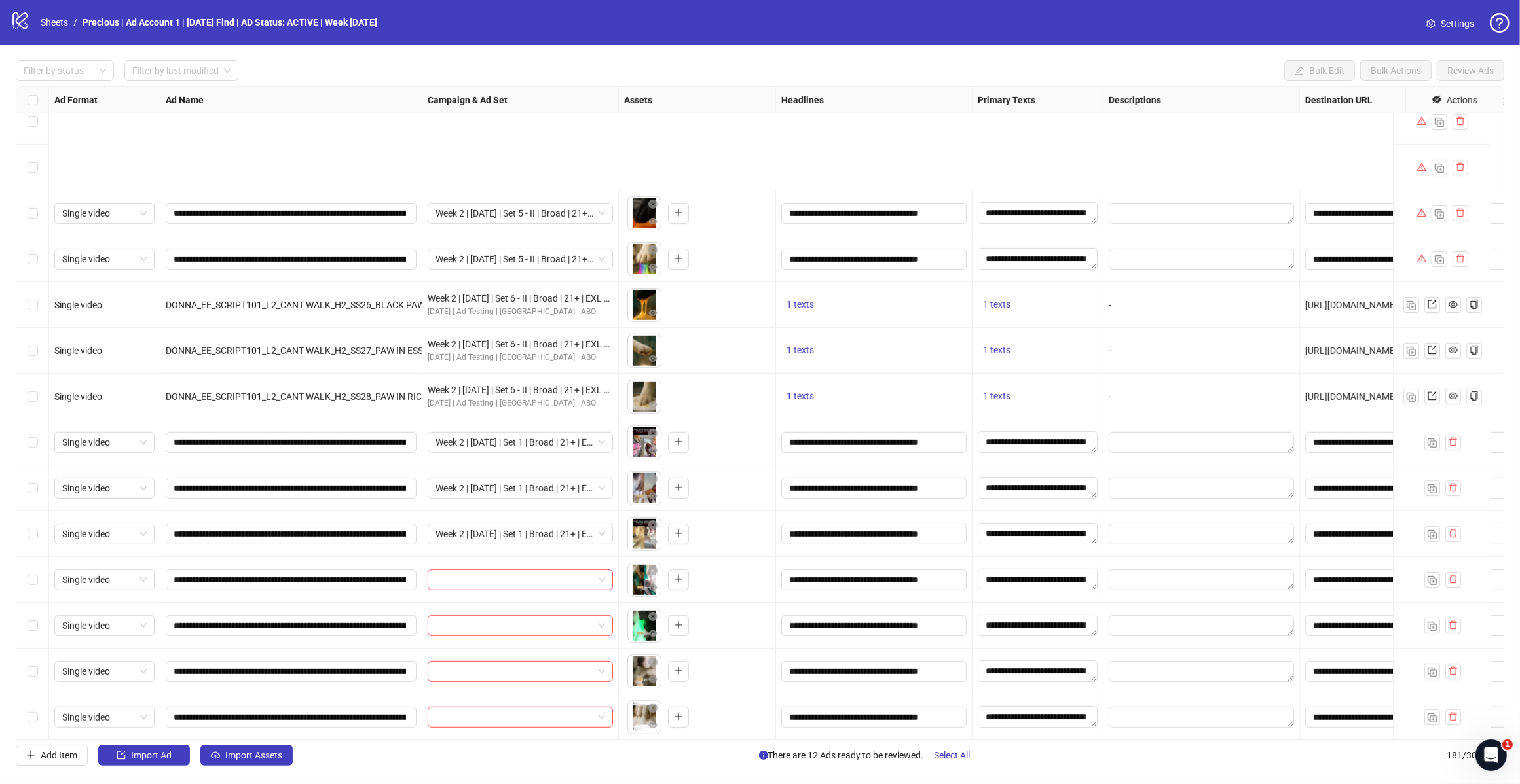
scroll to position [7234, 0]
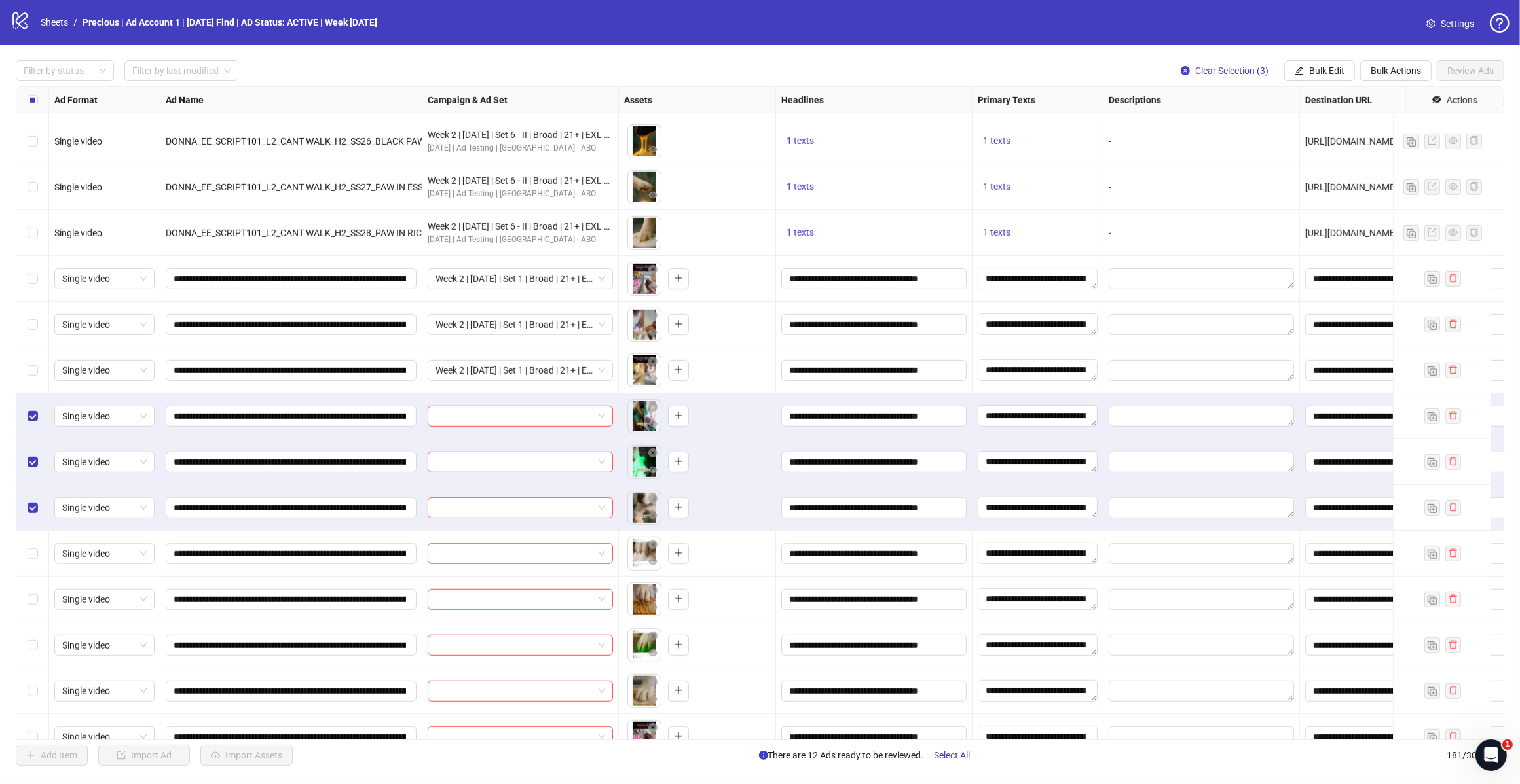
click at [1311, 75] on span "Bulk Edit" at bounding box center [1327, 70] width 36 height 10
click at [1347, 146] on span "Campaign & Ad Set" at bounding box center [1331, 139] width 78 height 14
click at [1374, 126] on div at bounding box center [1282, 128] width 197 height 21
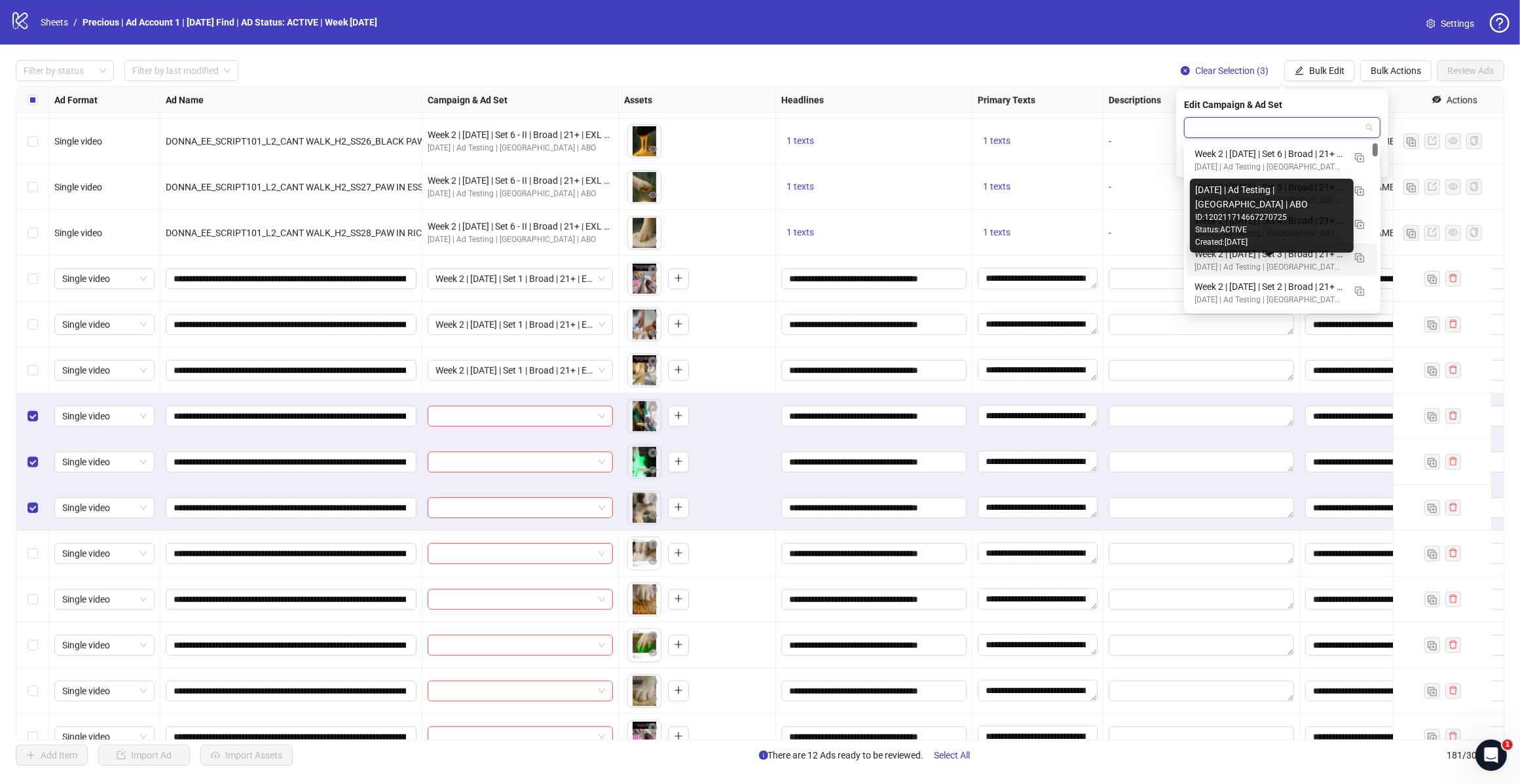
click at [1299, 283] on div "Week 2 | 14th August | Set 2 | Broad | 21+ | EXL 180 Days PUR" at bounding box center [1269, 286] width 150 height 14
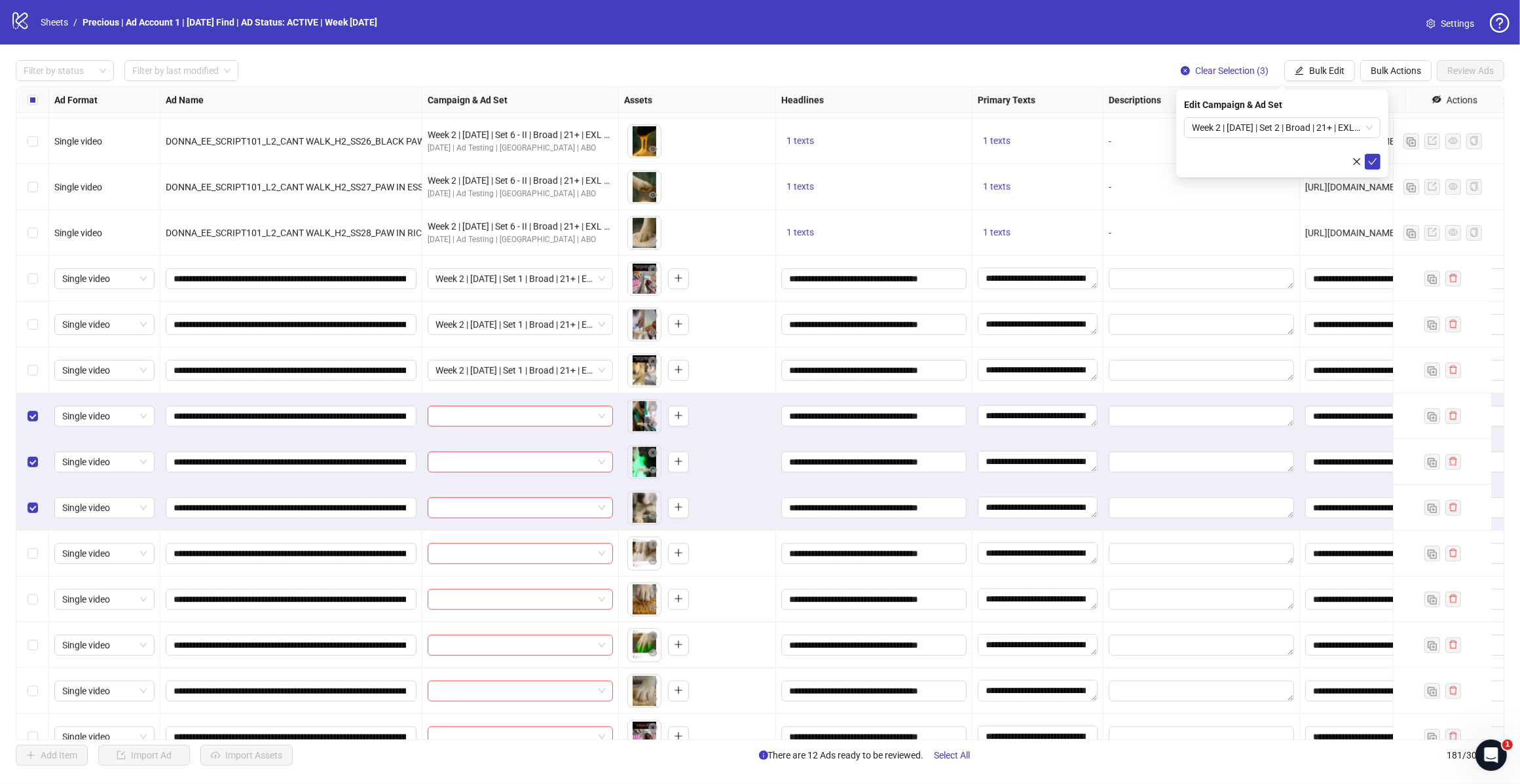
click at [1372, 157] on icon "check" at bounding box center [1372, 161] width 9 height 9
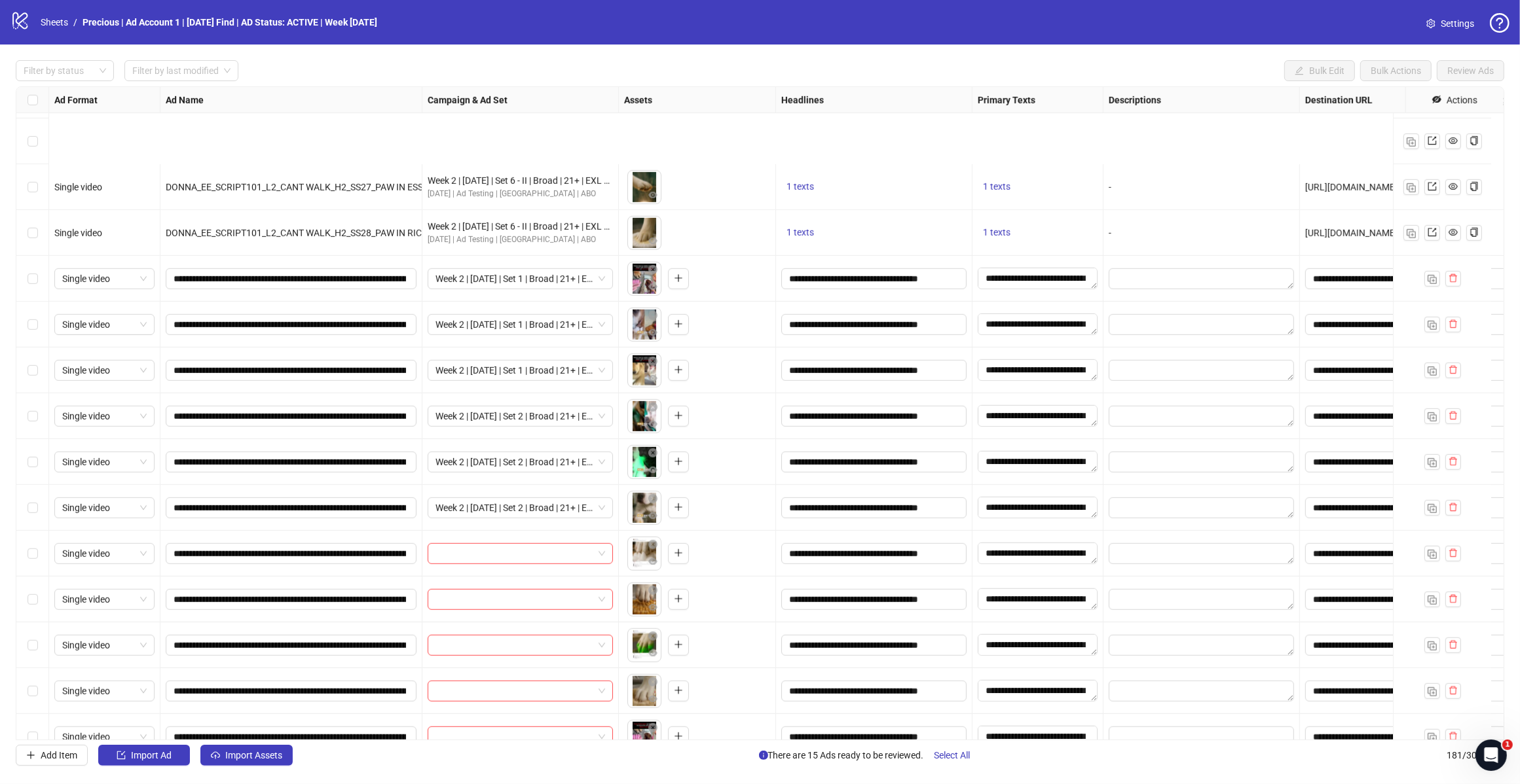
scroll to position [7398, 0]
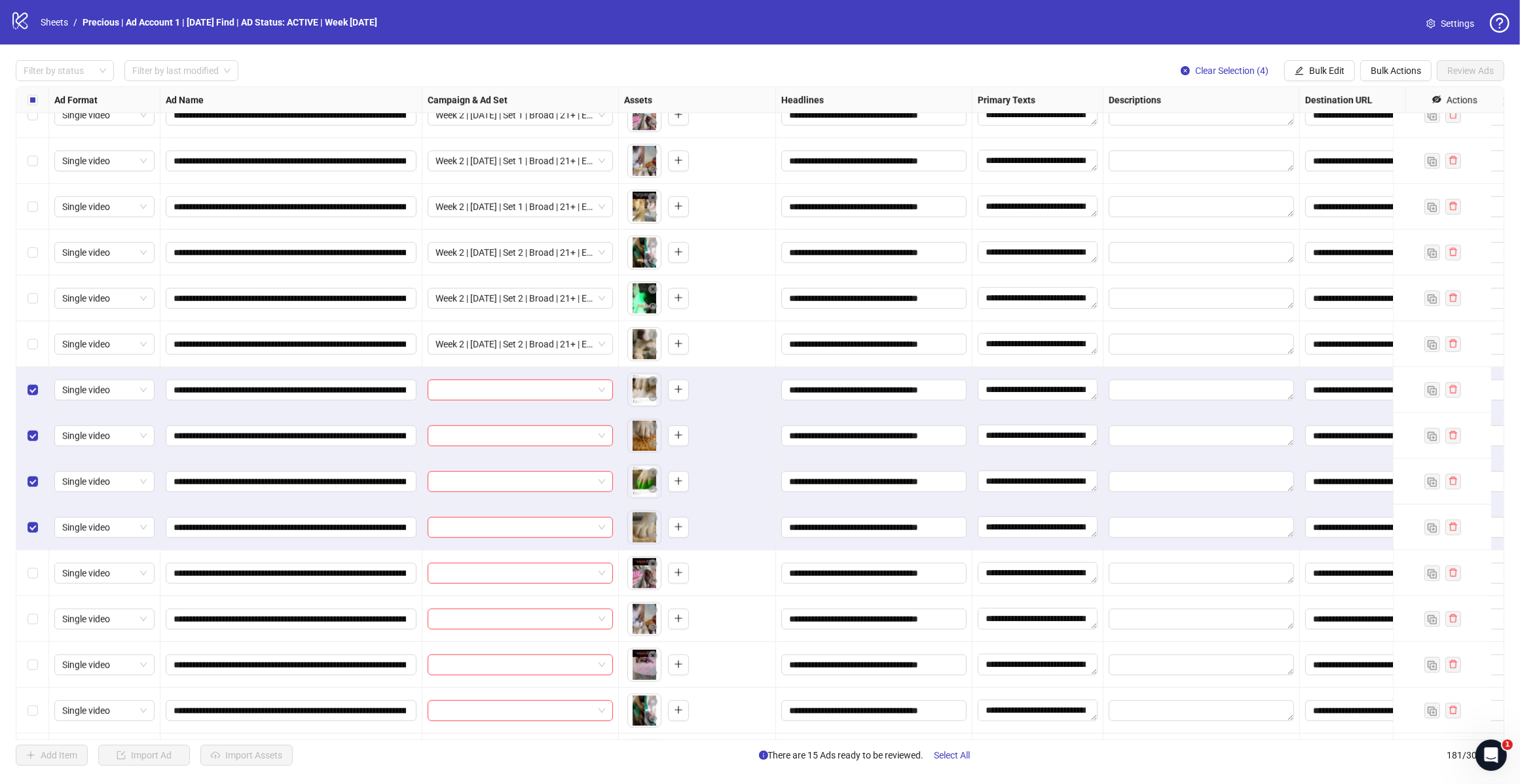
click at [1315, 73] on span "Bulk Edit" at bounding box center [1327, 70] width 36 height 10
click at [1343, 141] on span "Campaign & Ad Set" at bounding box center [1331, 139] width 78 height 14
click at [1367, 124] on span at bounding box center [1282, 128] width 181 height 20
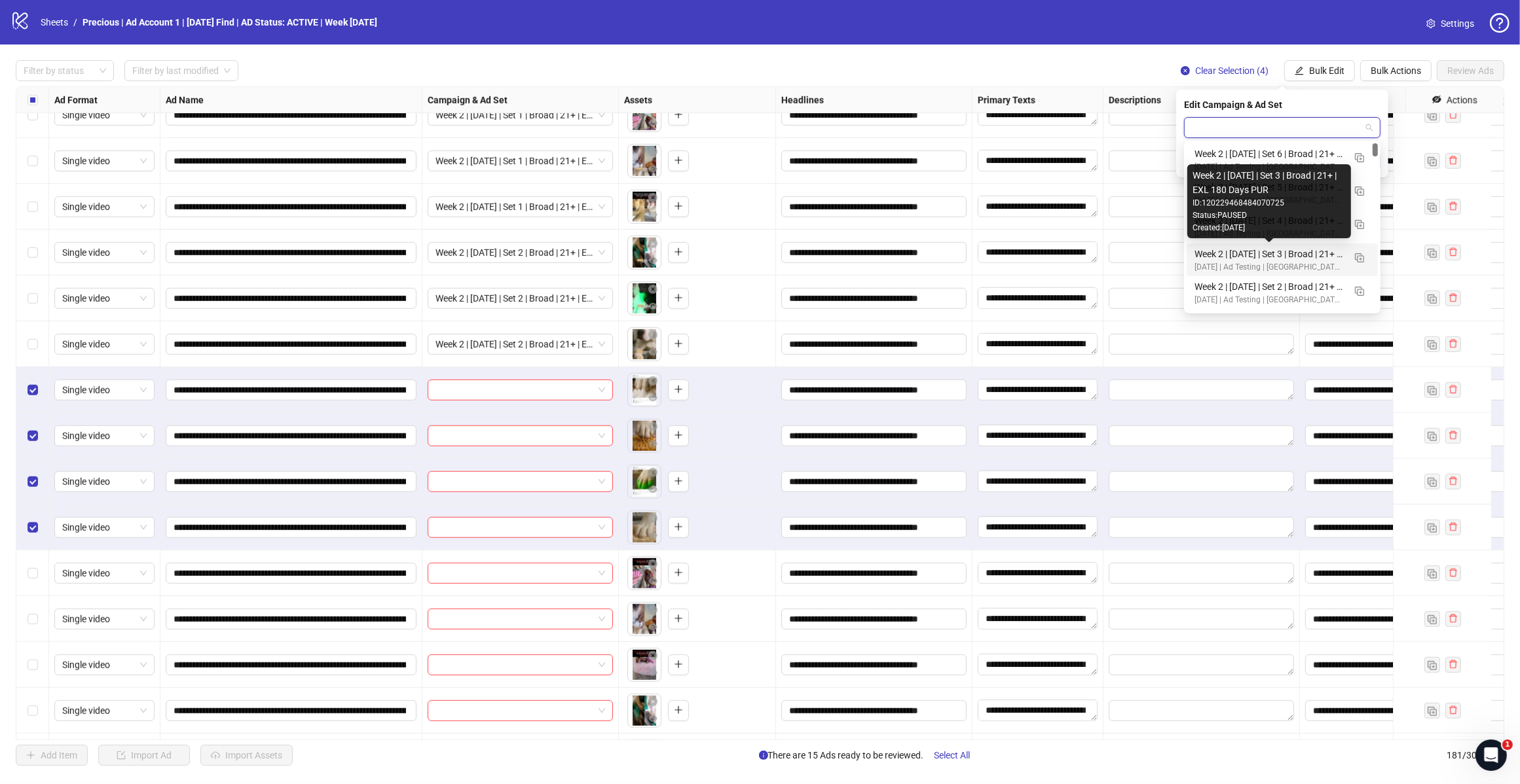
click at [1278, 252] on div "Week 2 | 14th August | Set 3 | Broad | 21+ | EXL 180 Days PUR" at bounding box center [1269, 253] width 150 height 14
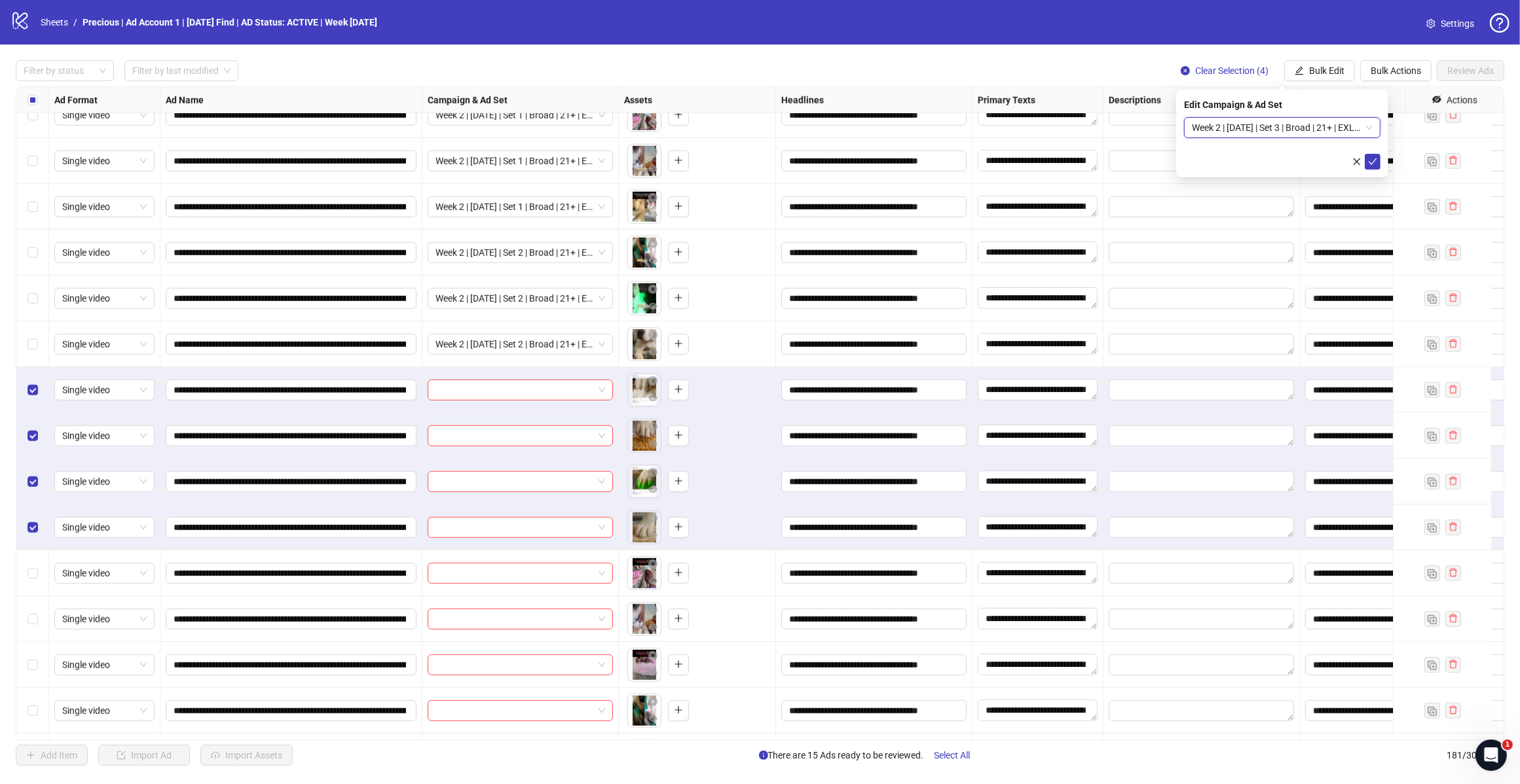
click at [1373, 165] on icon "check" at bounding box center [1372, 161] width 9 height 9
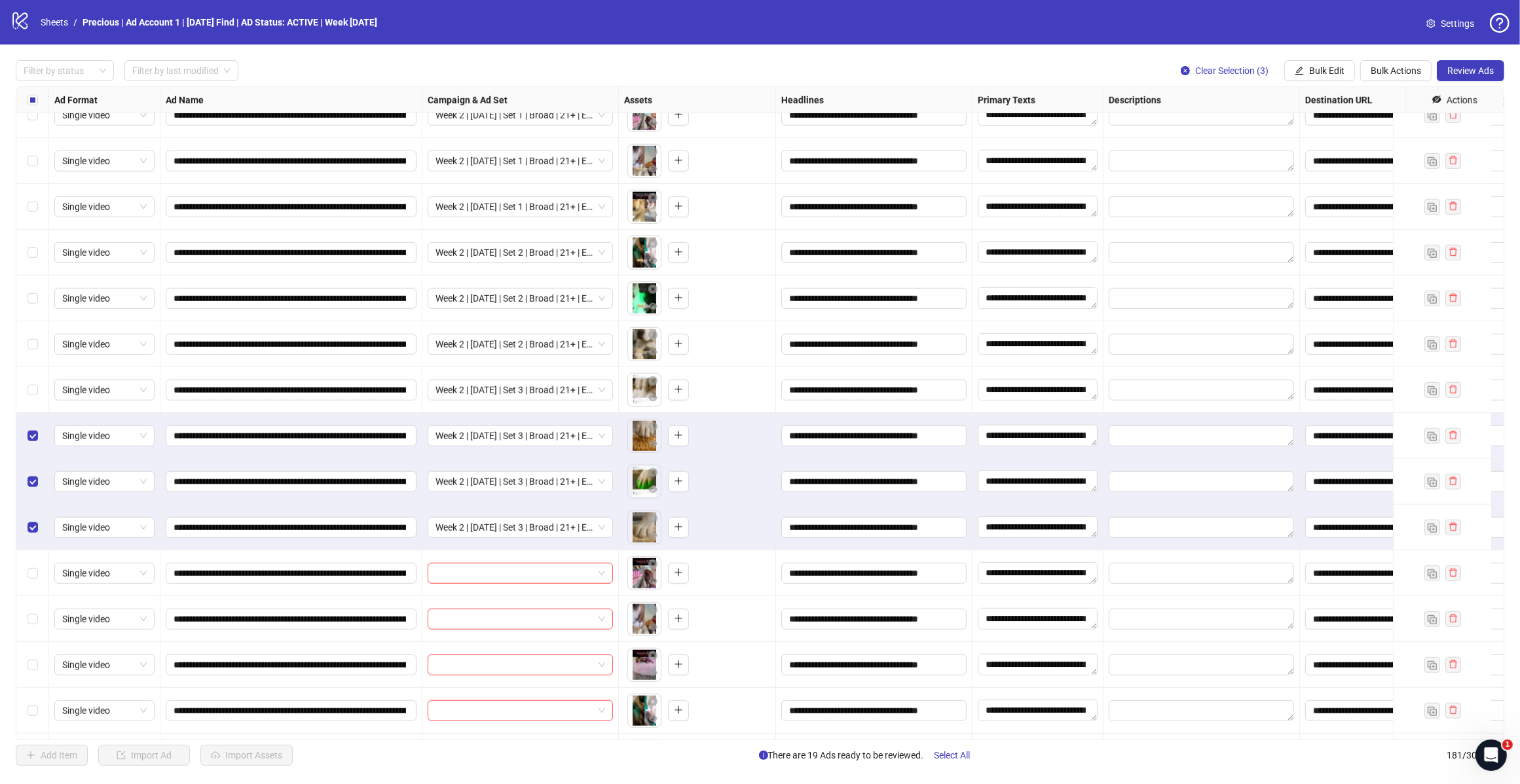
click at [28, 443] on label "Select row 169" at bounding box center [32, 436] width 10 height 14
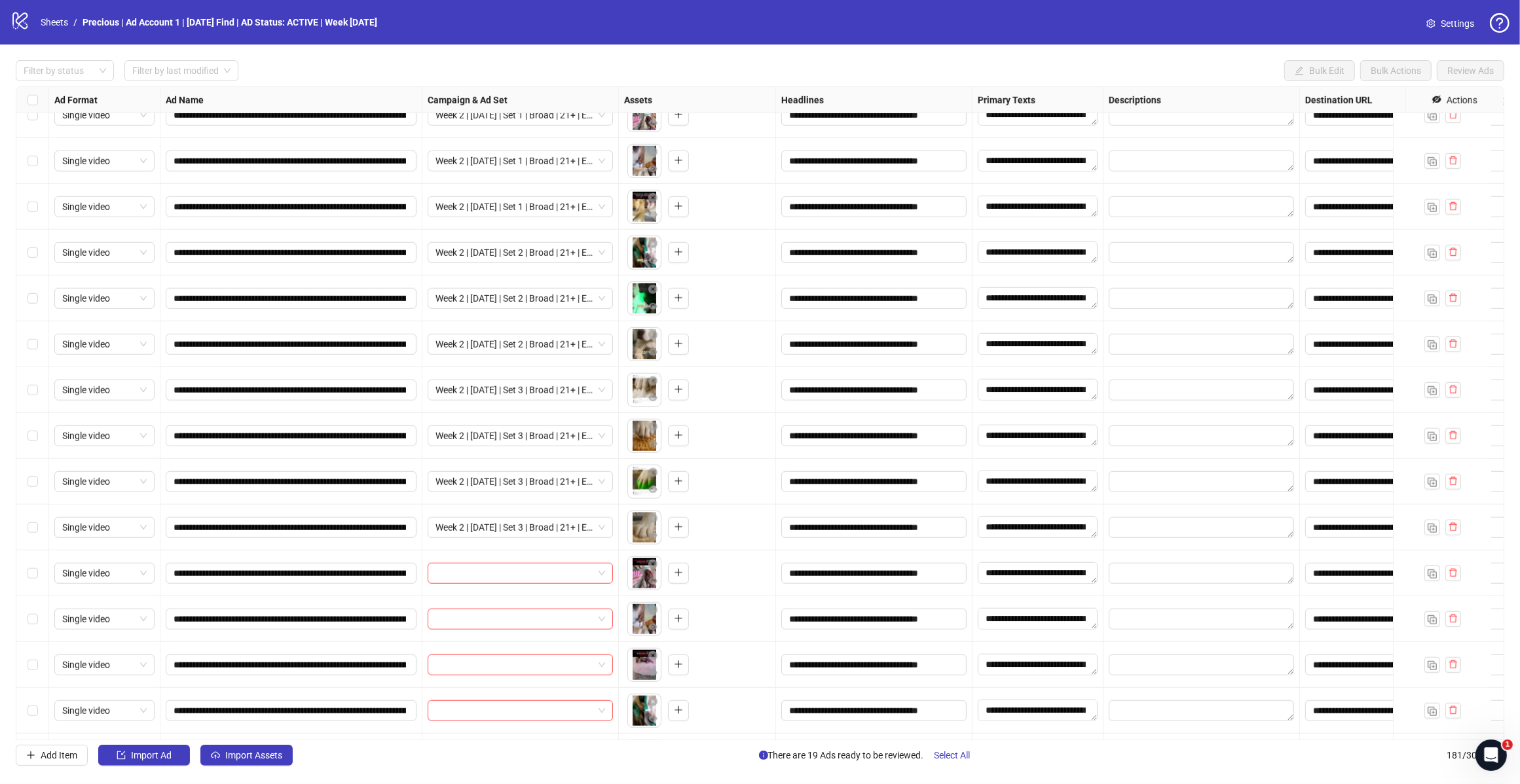
scroll to position [7561, 0]
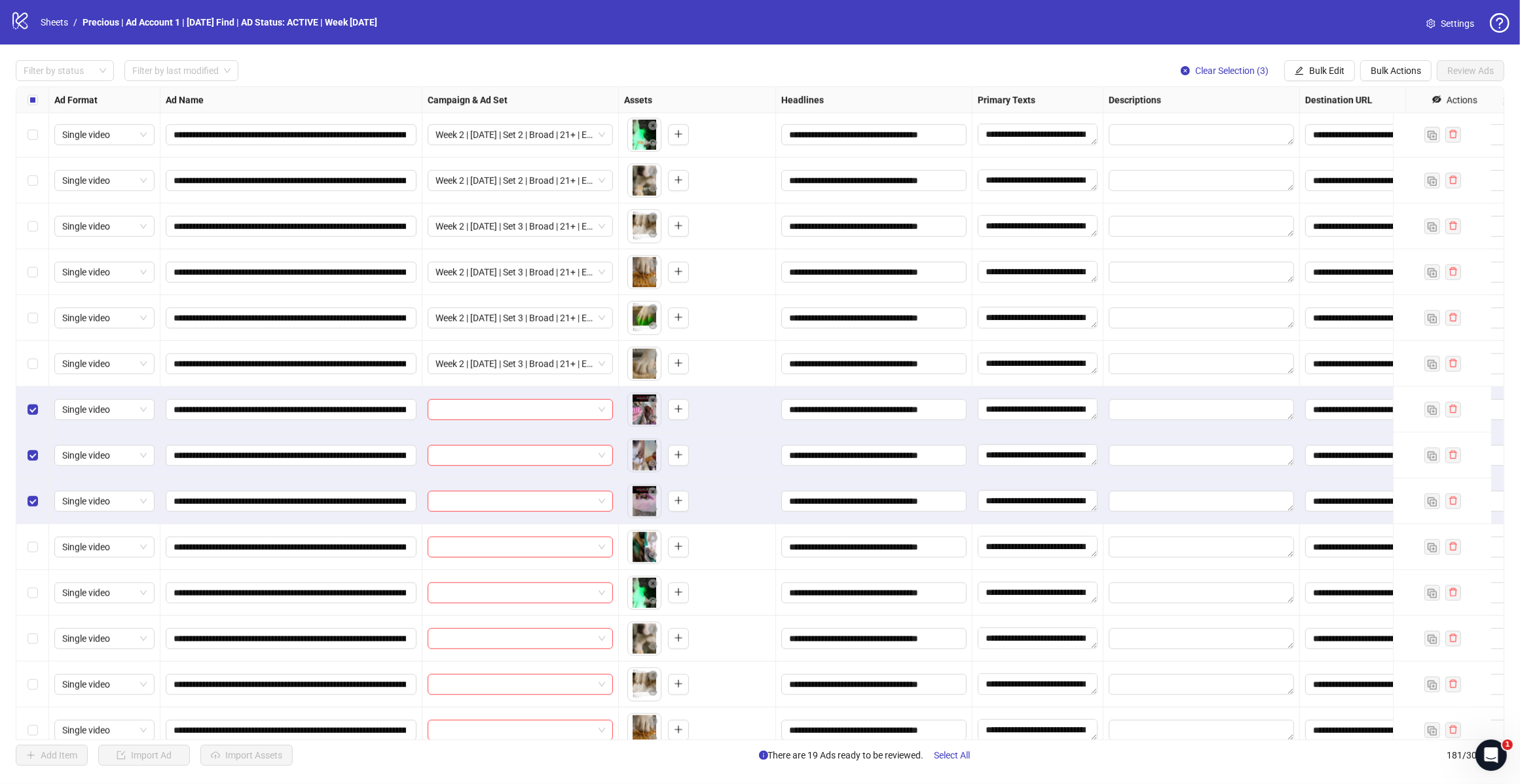
click at [1295, 72] on icon "edit" at bounding box center [1299, 70] width 9 height 9
click at [1317, 141] on span "Campaign & Ad Set" at bounding box center [1331, 139] width 78 height 14
click at [1366, 126] on span at bounding box center [1282, 128] width 181 height 20
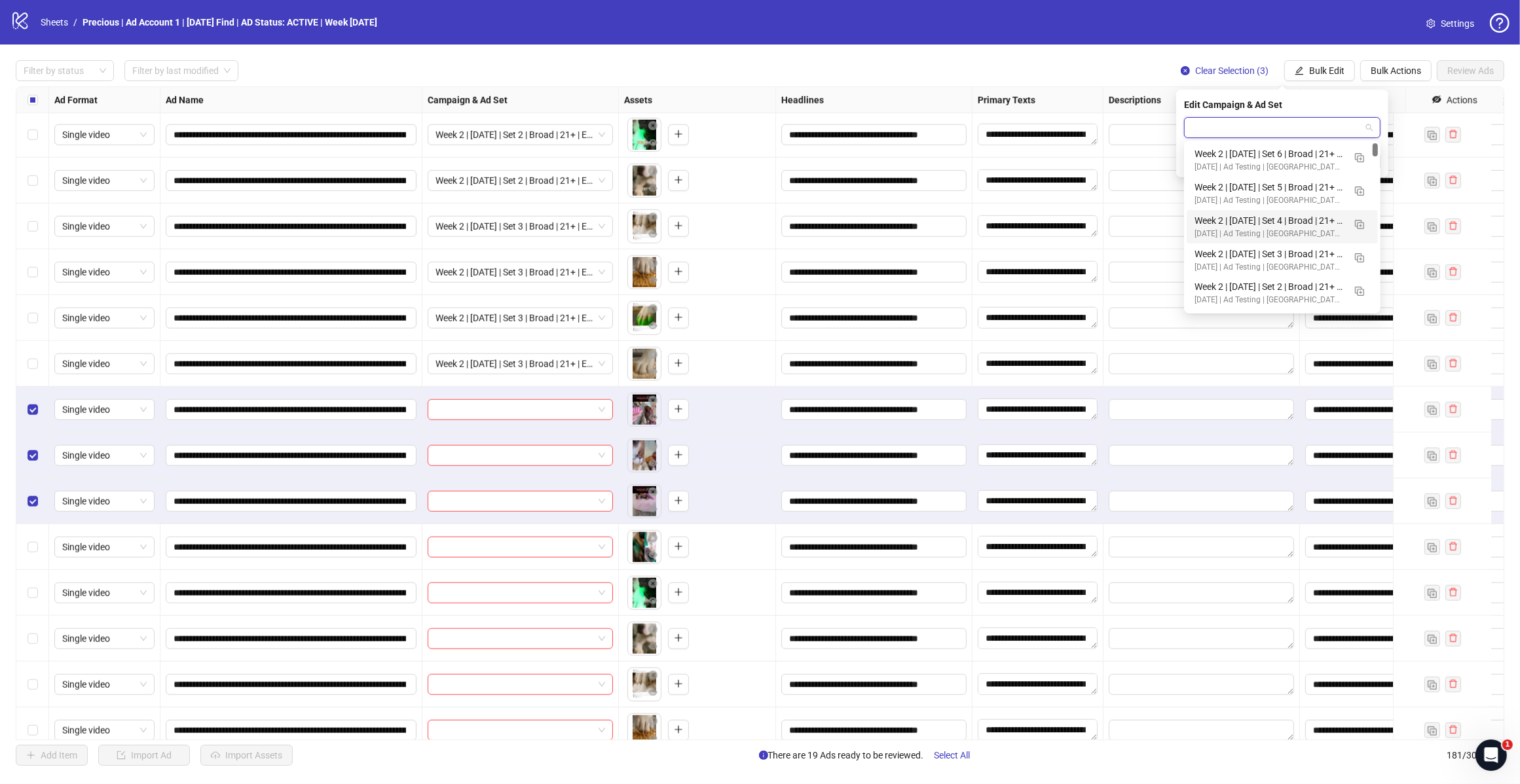
click at [1362, 224] on img "button" at bounding box center [1359, 224] width 9 height 9
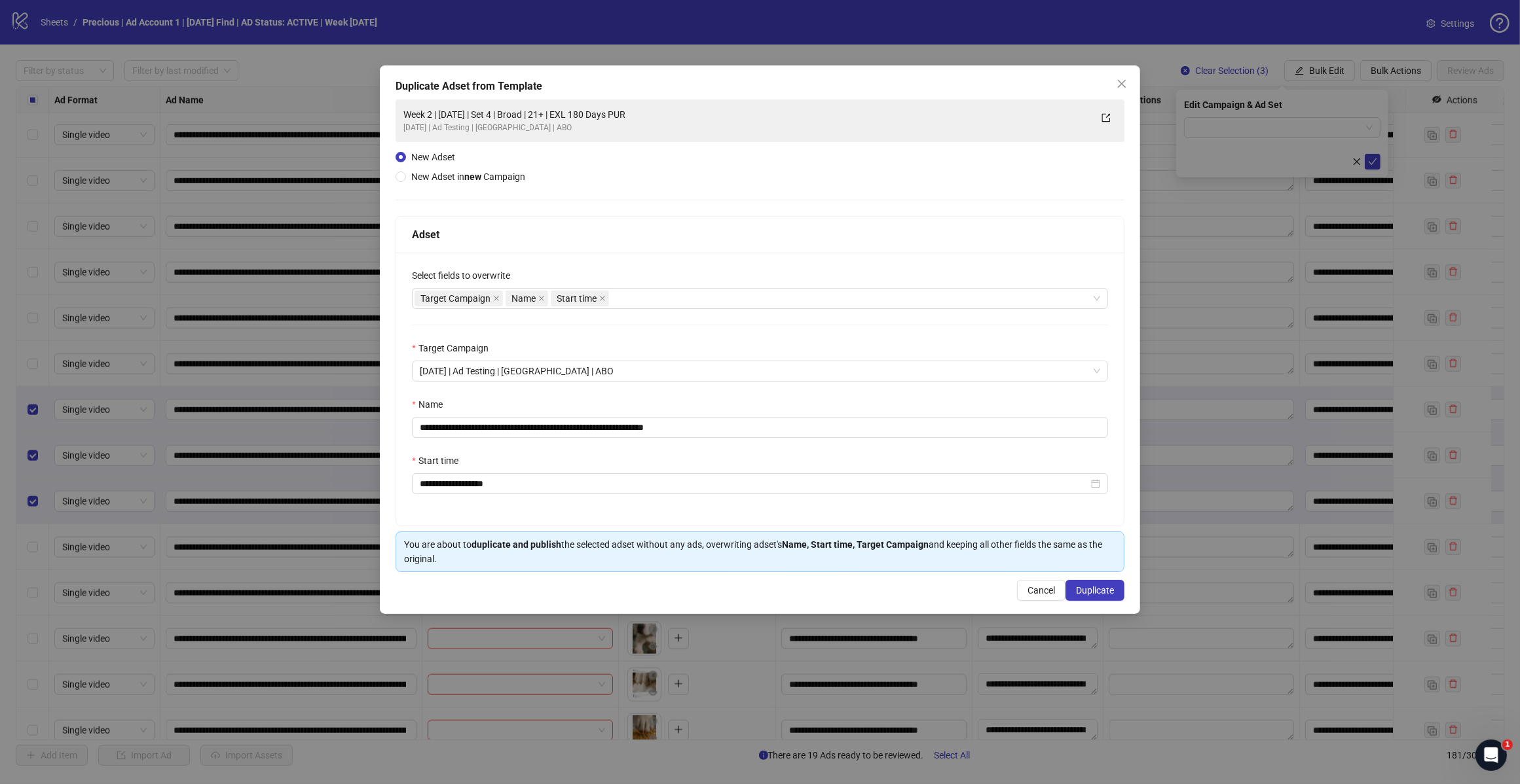
click at [1122, 83] on icon "close" at bounding box center [1122, 84] width 8 height 8
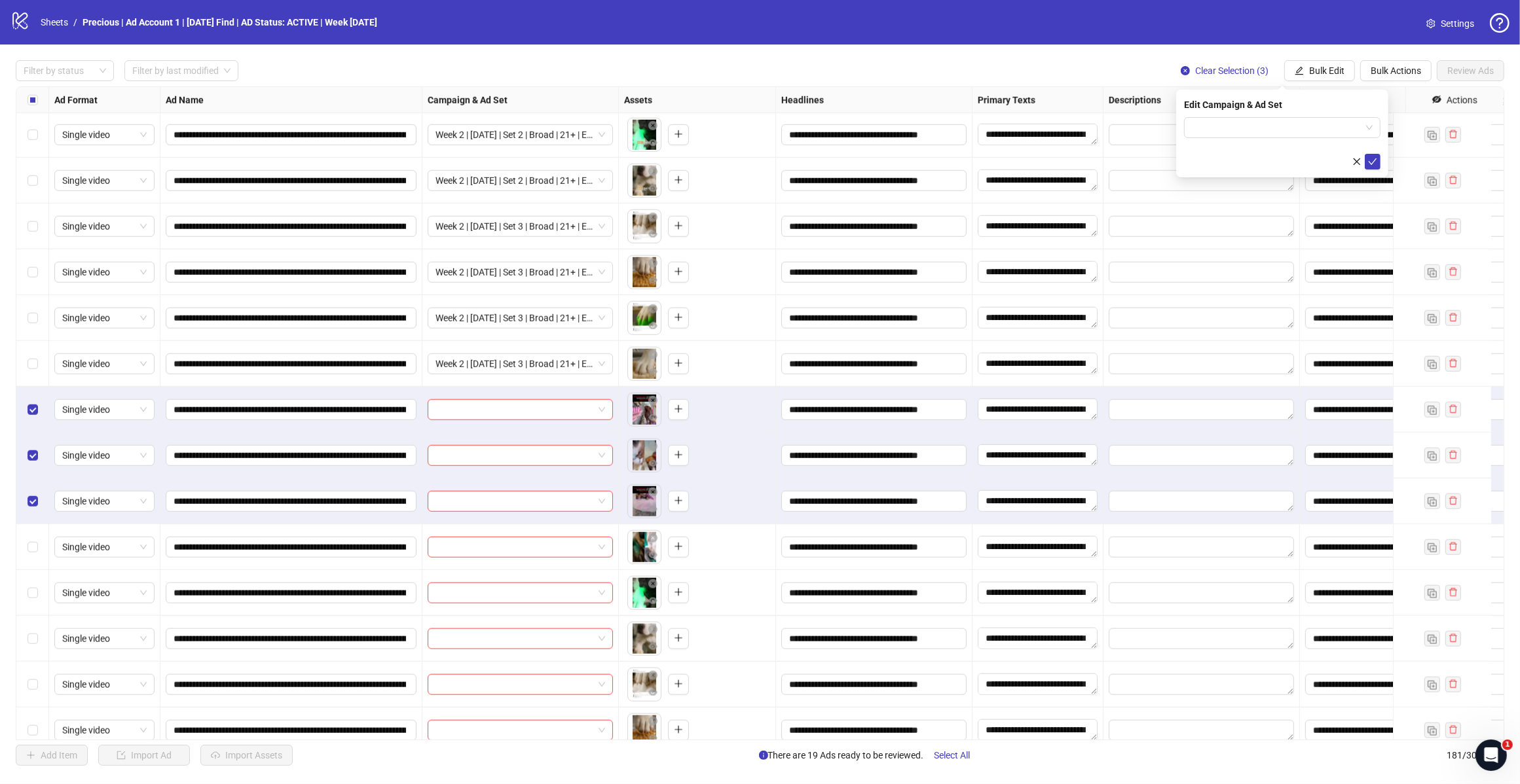
click at [1350, 115] on div "Edit Campaign & Ad Set" at bounding box center [1282, 133] width 212 height 87
click at [1352, 118] on input "search" at bounding box center [1275, 128] width 169 height 20
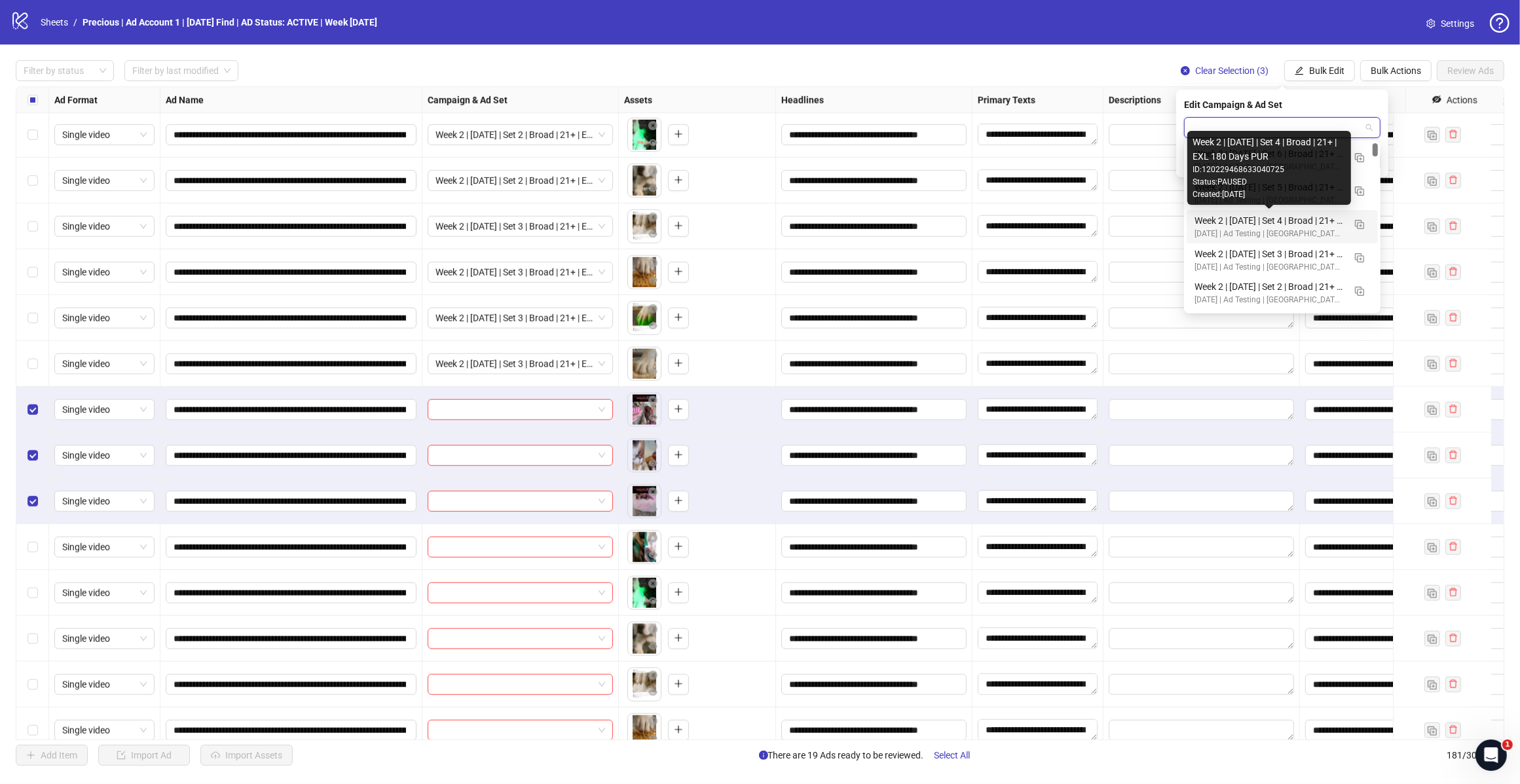
click at [1286, 223] on div "Week 2 | 14th August | Set 4 | Broad | 21+ | EXL 180 Days PUR" at bounding box center [1269, 220] width 150 height 14
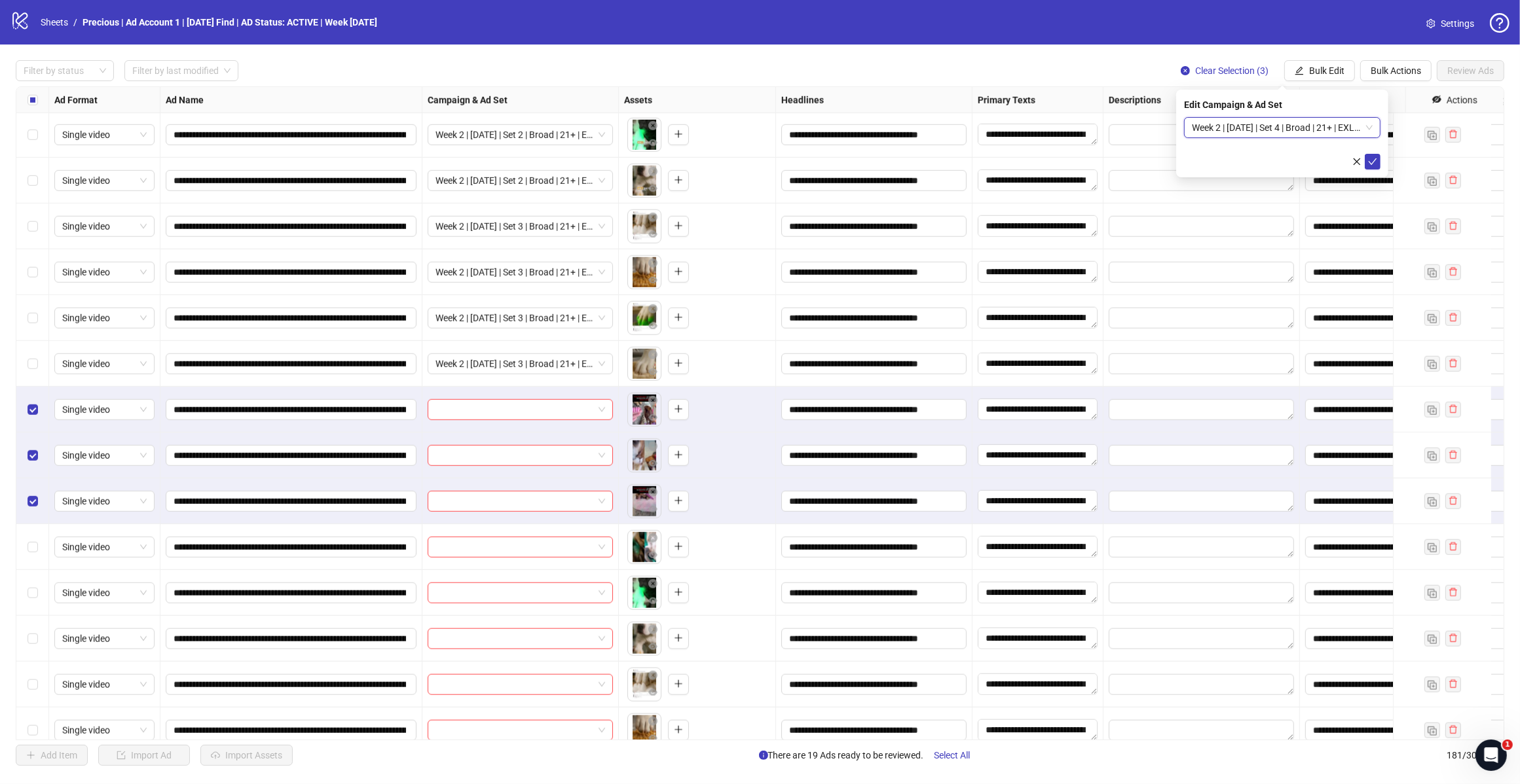
click at [1372, 159] on icon "check" at bounding box center [1372, 161] width 9 height 9
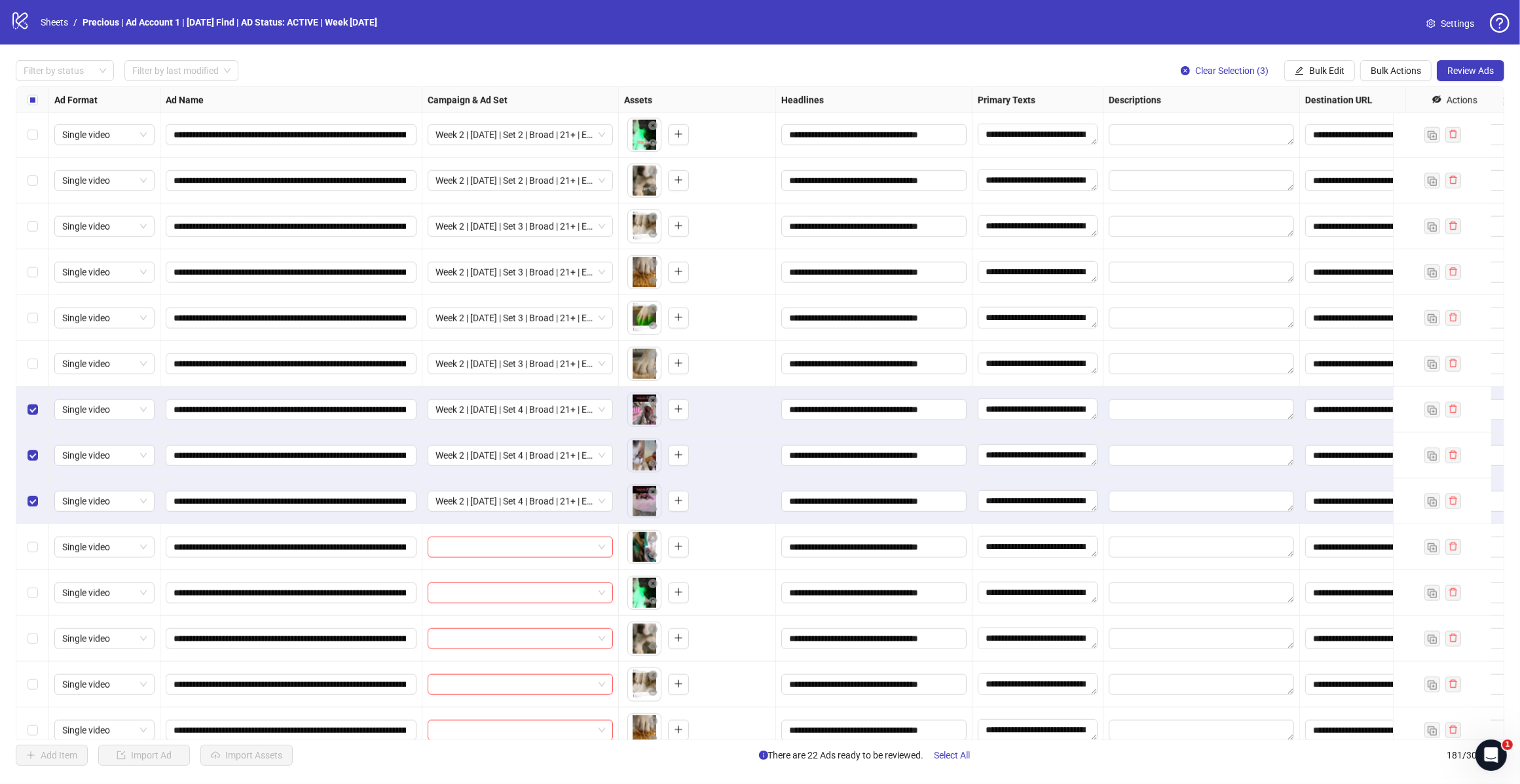
click at [35, 462] on label "Select row 173" at bounding box center [32, 456] width 10 height 14
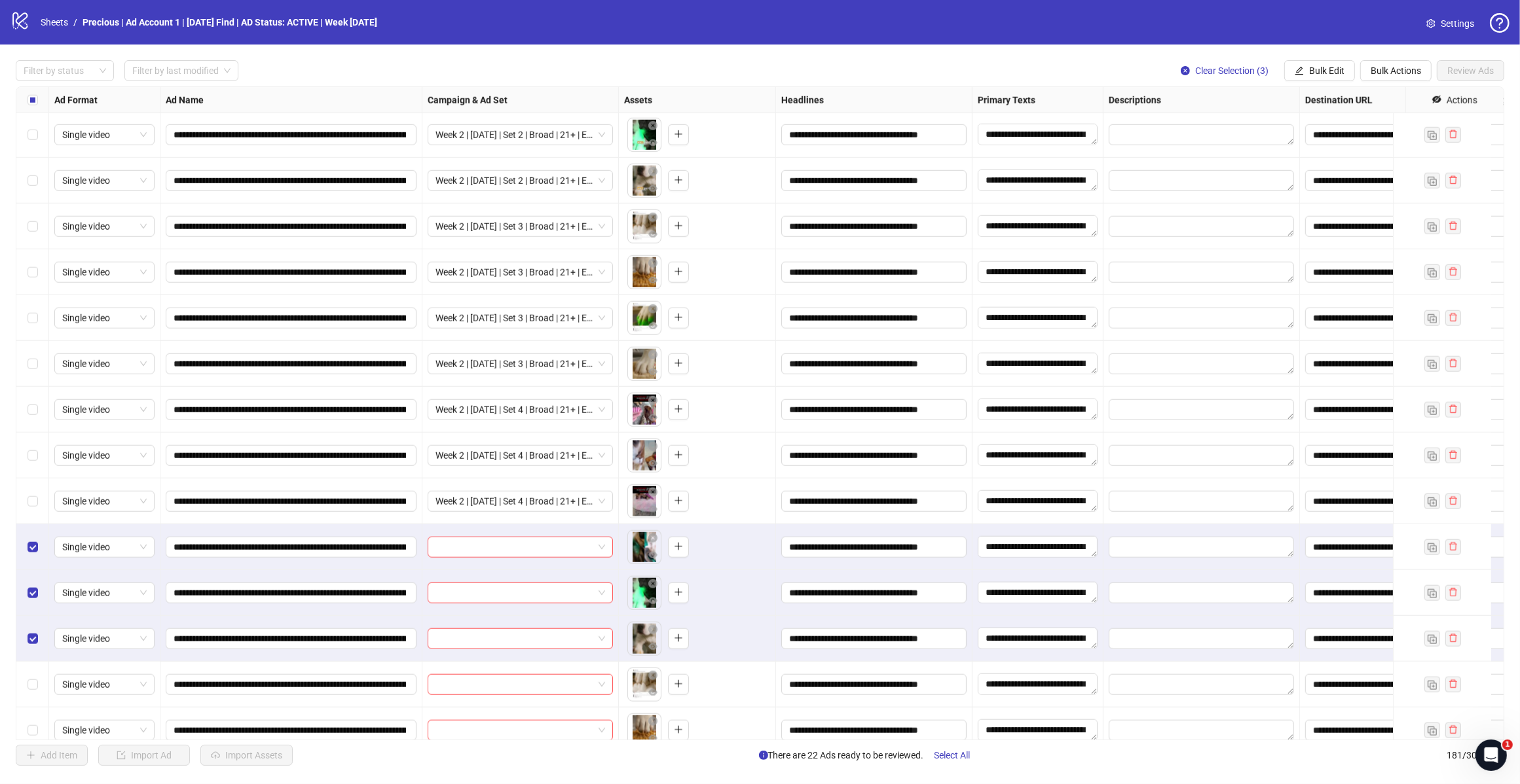
click at [1331, 79] on button "Bulk Edit" at bounding box center [1320, 70] width 71 height 21
click at [1328, 142] on span "Campaign & Ad Set" at bounding box center [1331, 139] width 78 height 14
click at [1354, 124] on input "search" at bounding box center [1275, 128] width 169 height 20
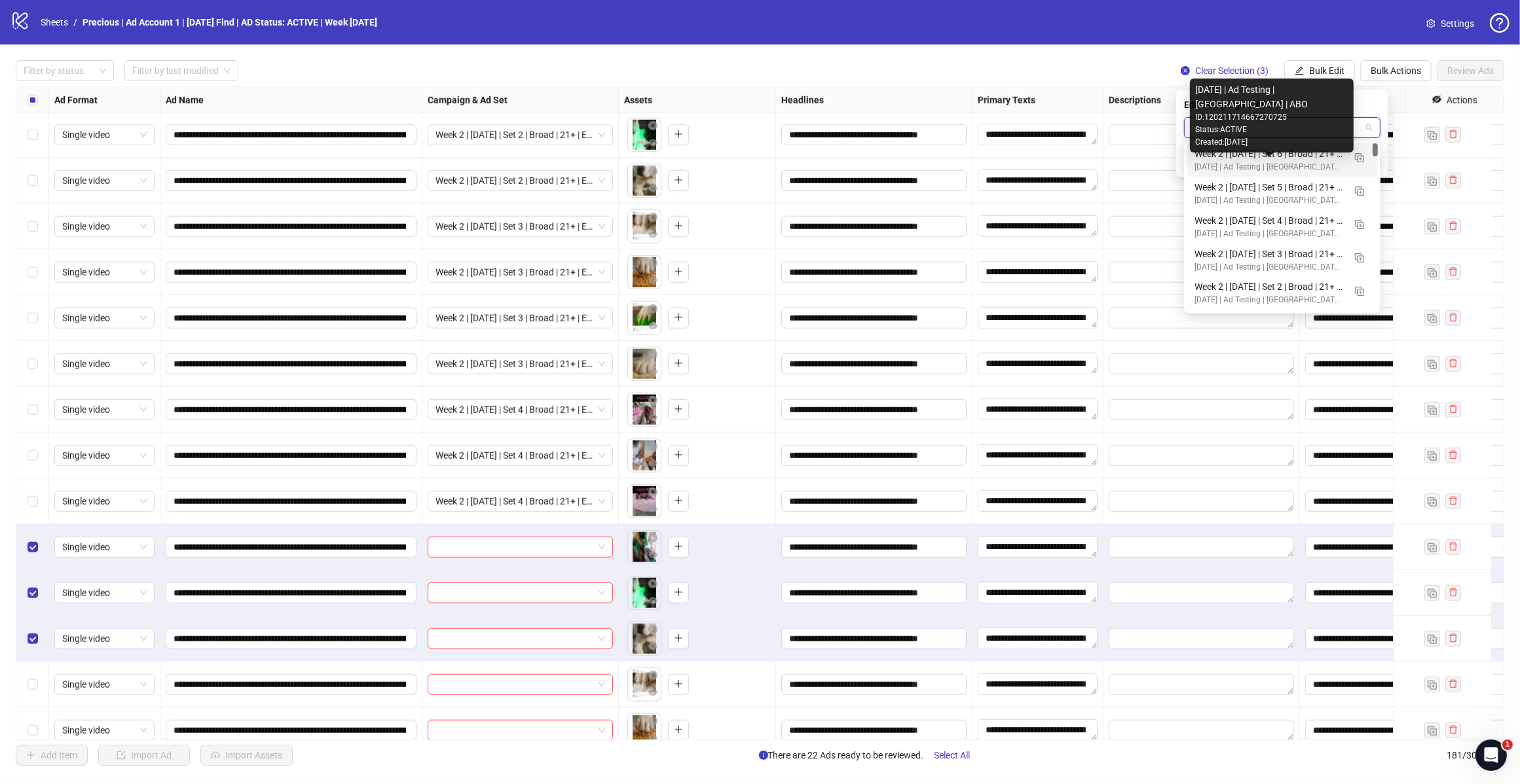
click at [1284, 197] on div "[DATE] | Ad Testing | [GEOGRAPHIC_DATA] | ABO" at bounding box center [1269, 201] width 150 height 12
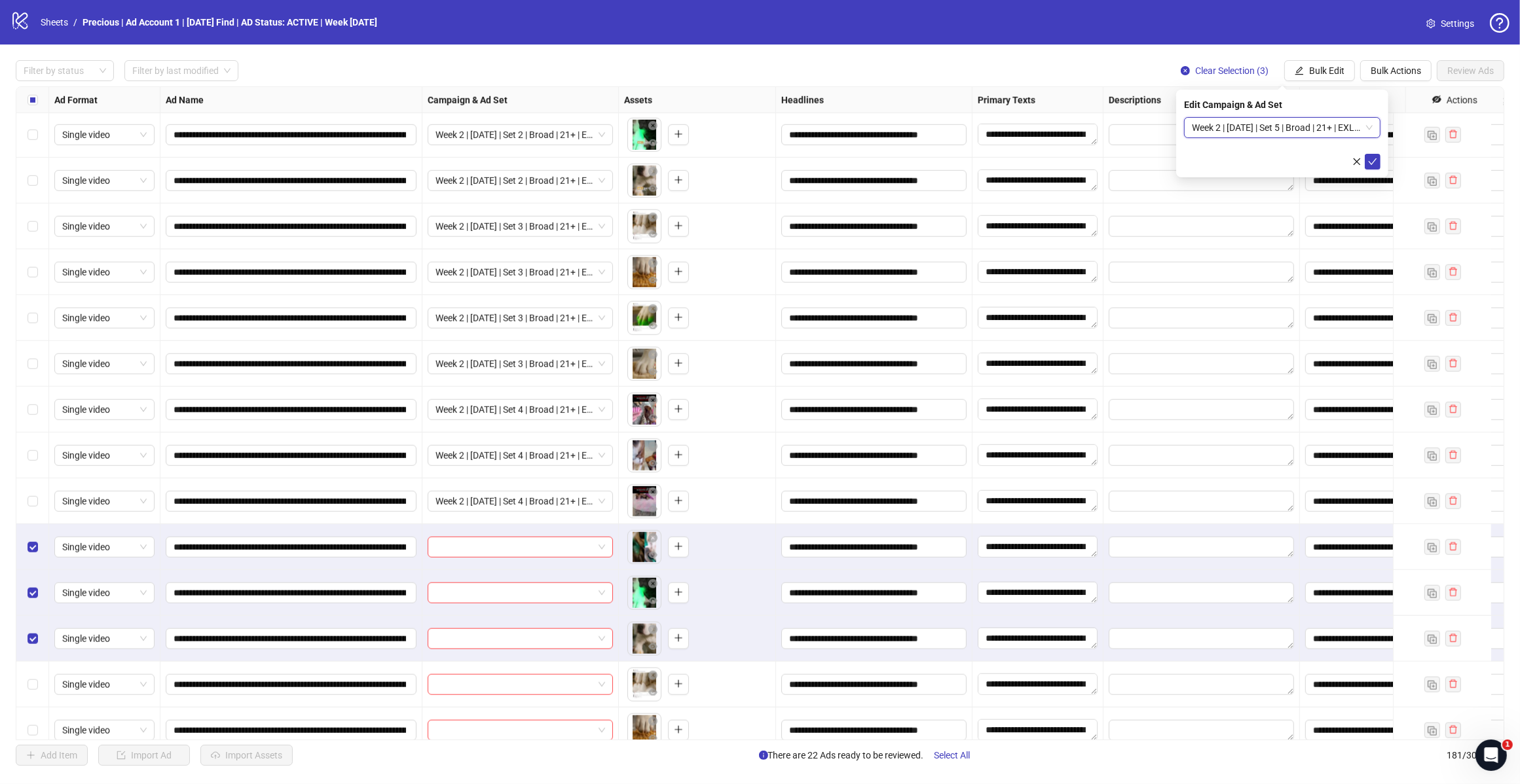
click at [1370, 164] on icon "check" at bounding box center [1372, 162] width 8 height 7
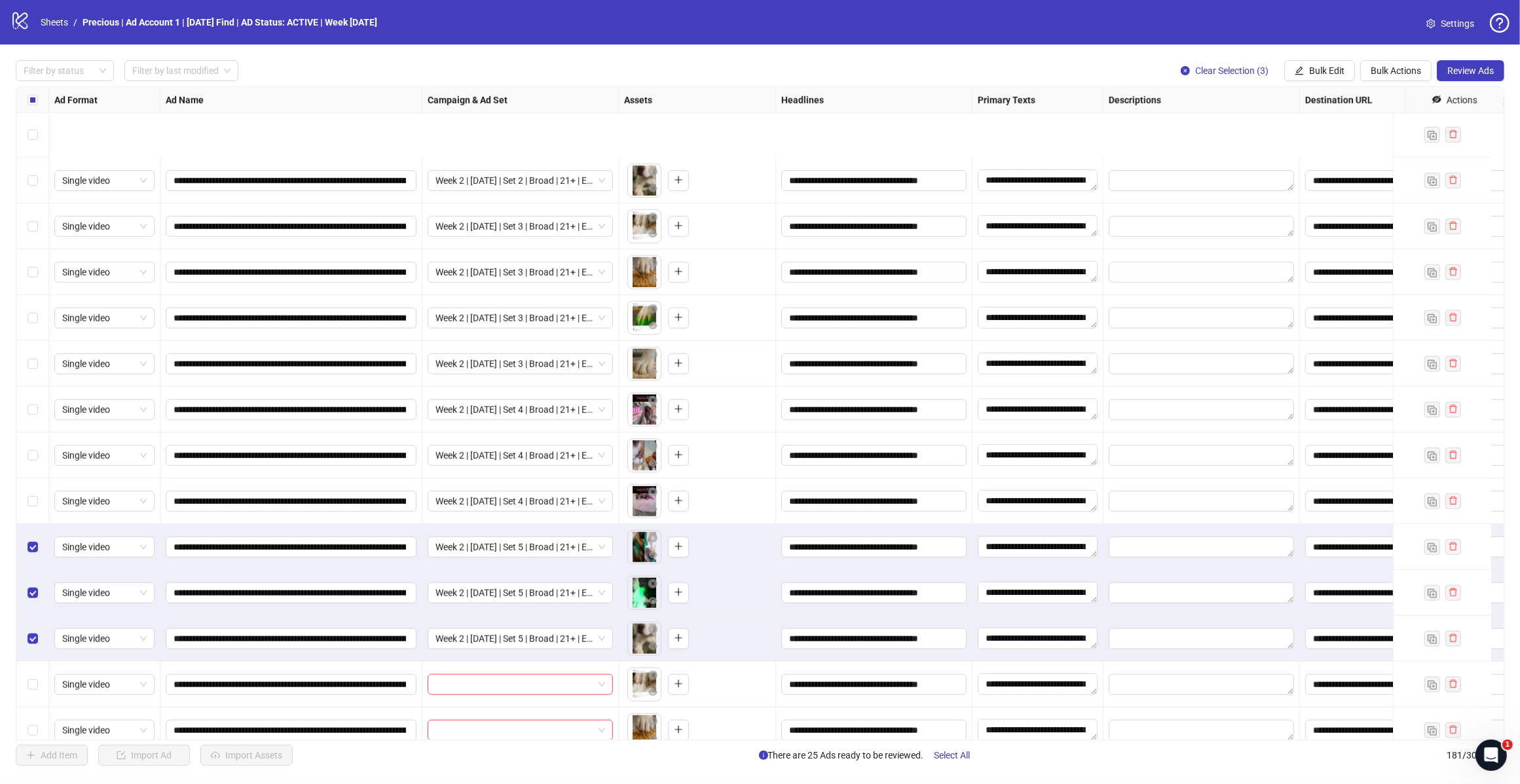
scroll to position [7680, 0]
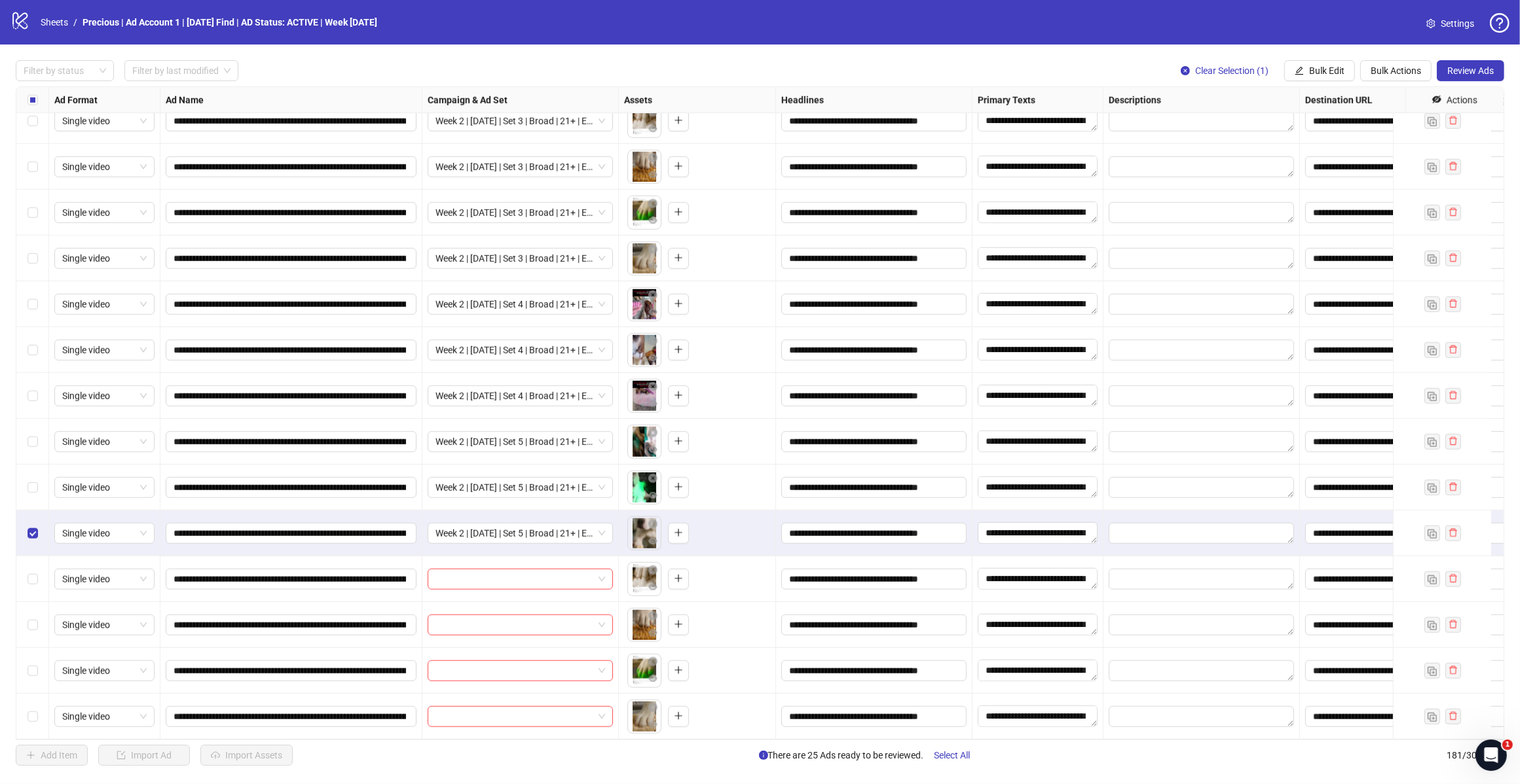
click at [25, 524] on div "Select row 177" at bounding box center [33, 533] width 33 height 46
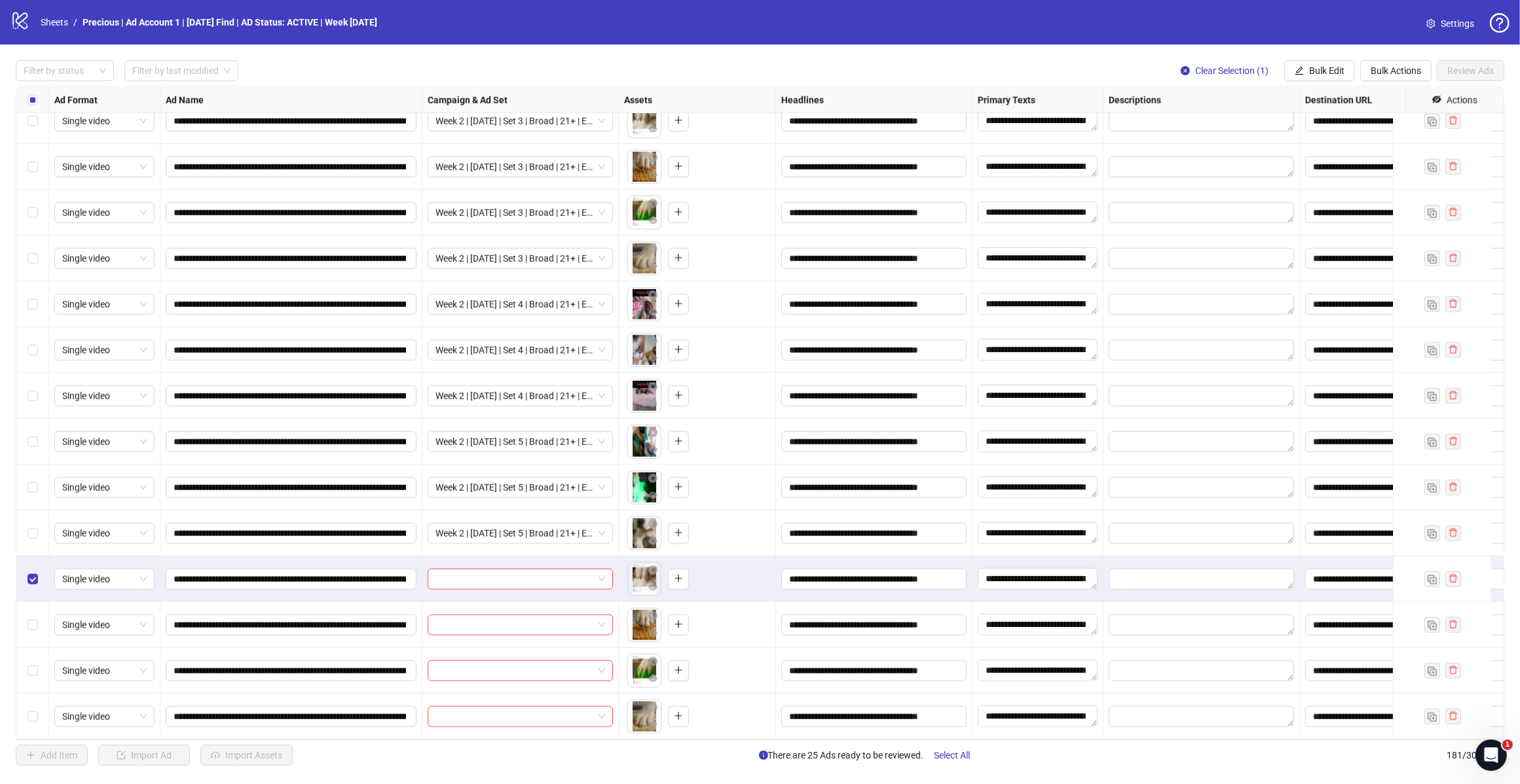
click at [27, 664] on label "Select row 180" at bounding box center [32, 671] width 10 height 14
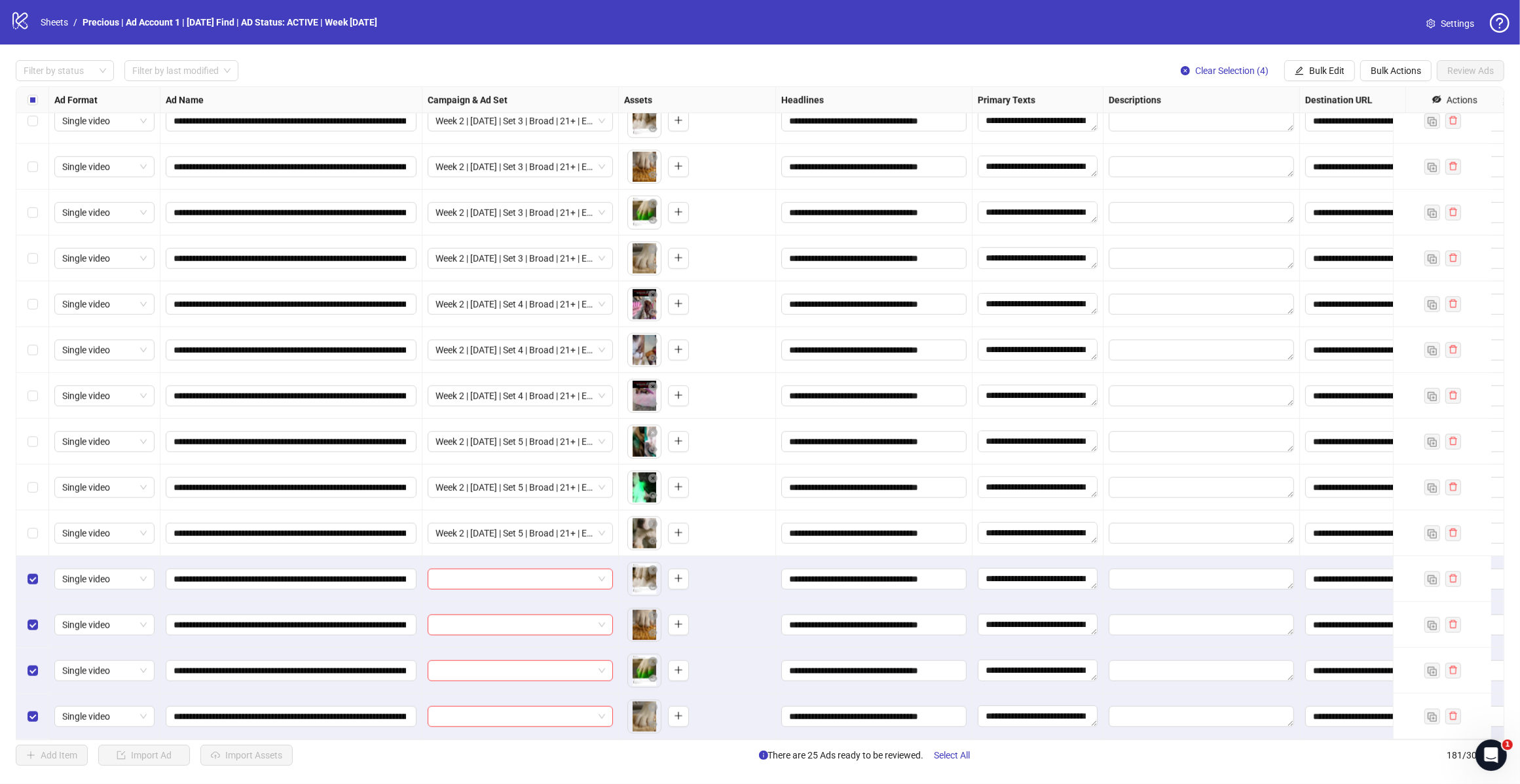
click at [1313, 71] on span "Bulk Edit" at bounding box center [1327, 70] width 36 height 10
click at [1331, 139] on span "Campaign & Ad Set" at bounding box center [1331, 139] width 78 height 14
click at [1366, 122] on span at bounding box center [1282, 128] width 181 height 20
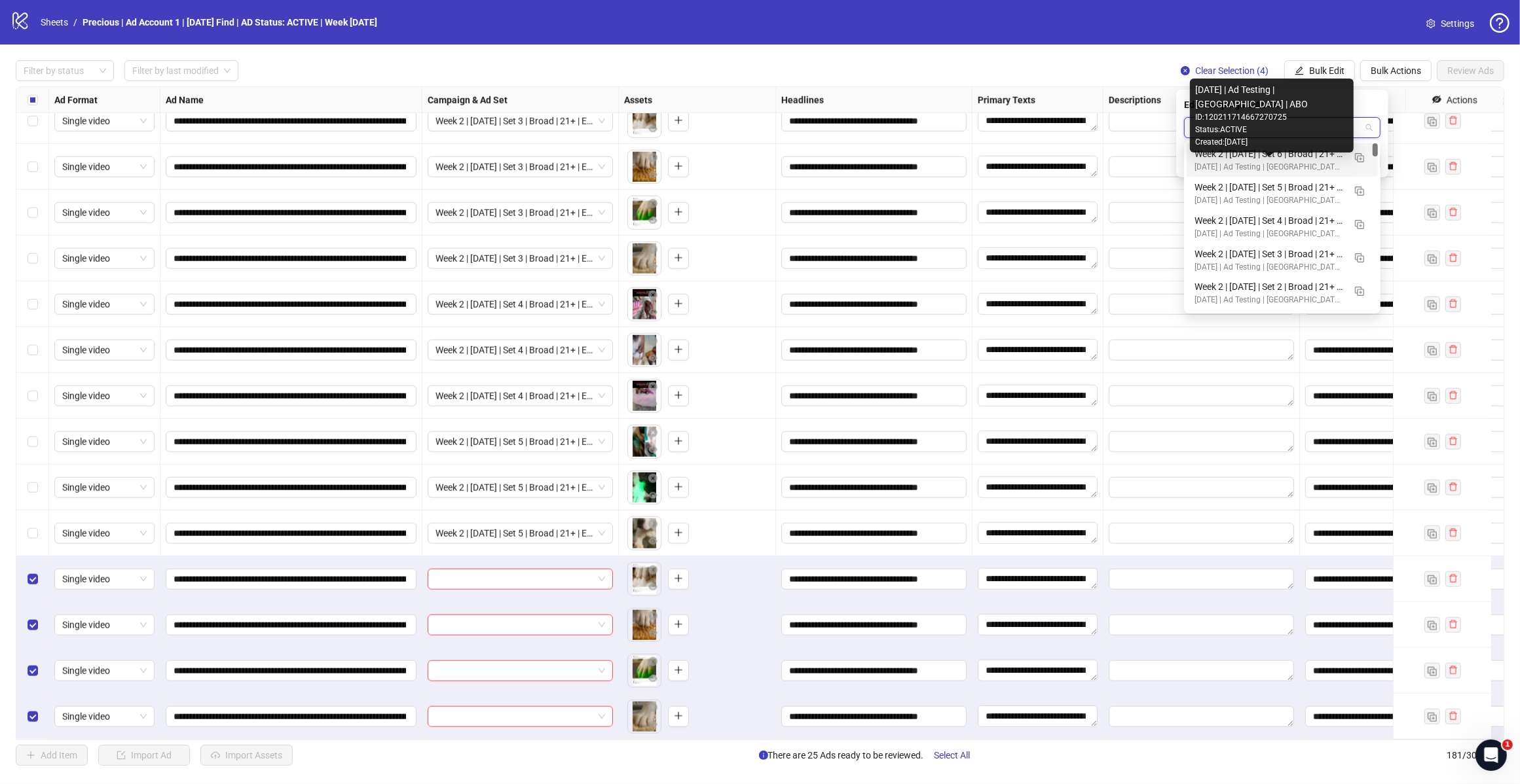
click at [1284, 165] on div "[DATE] | Ad Testing | [GEOGRAPHIC_DATA] | ABO" at bounding box center [1269, 167] width 150 height 12
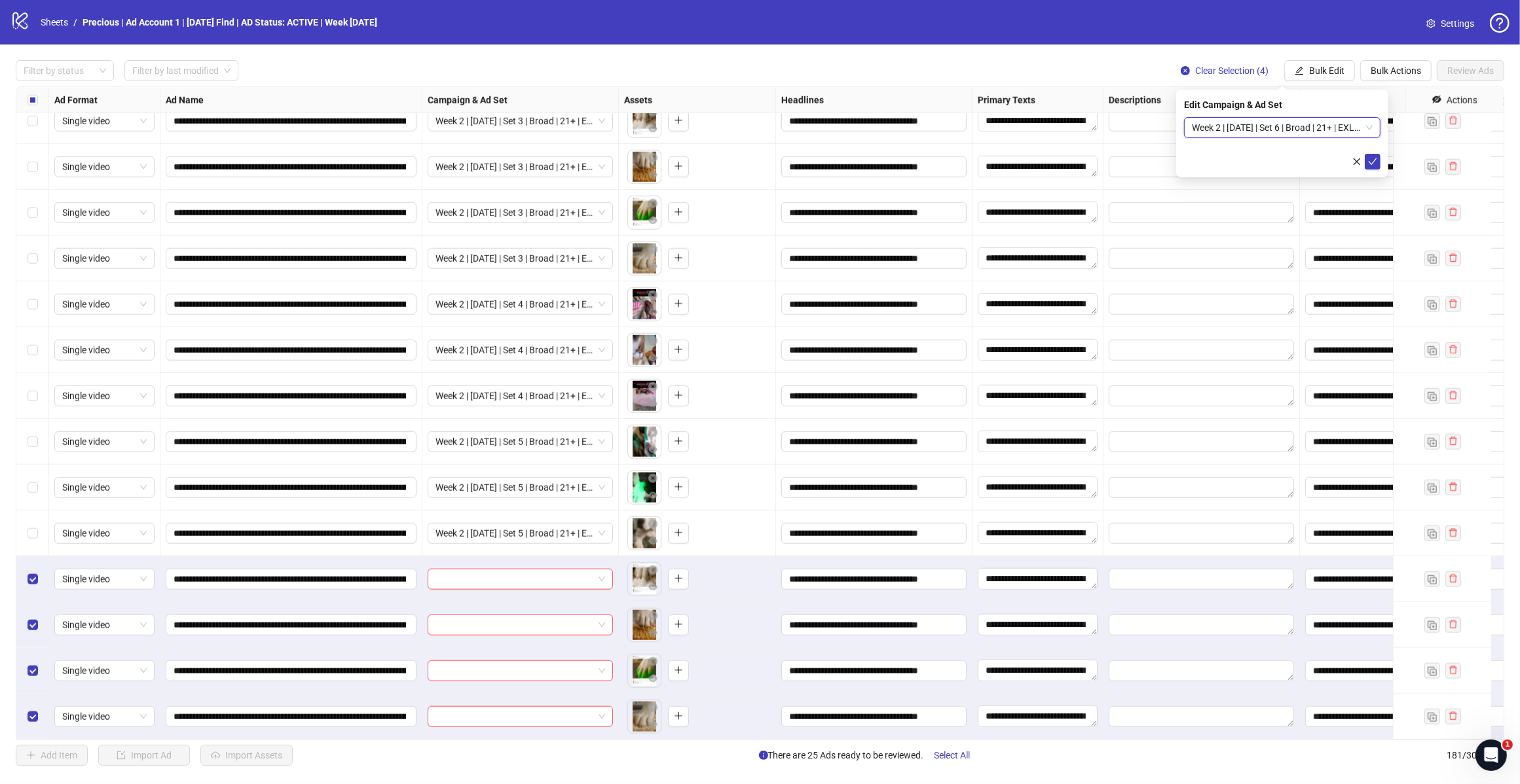
click at [1372, 164] on icon "check" at bounding box center [1372, 161] width 9 height 9
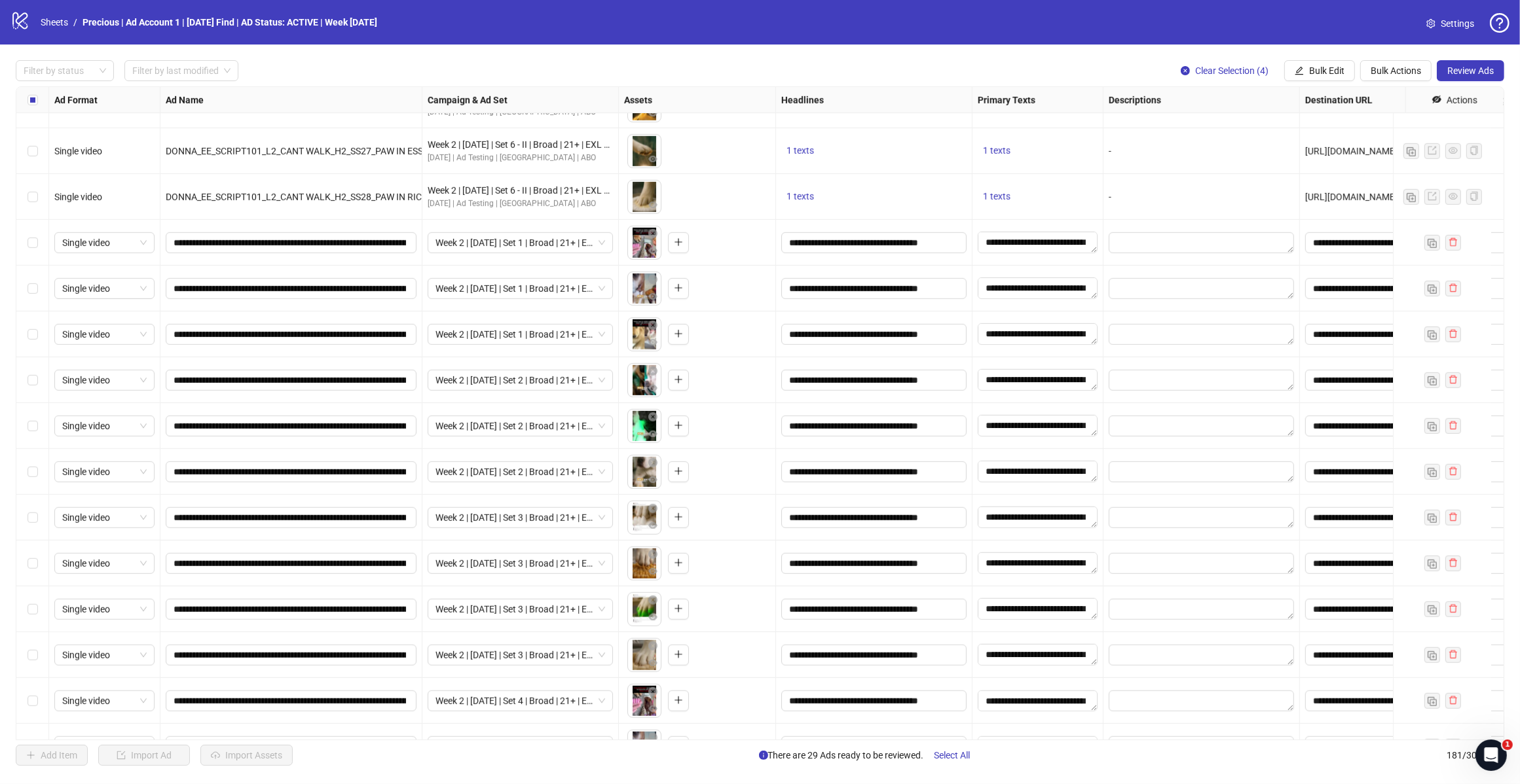
scroll to position [7270, 0]
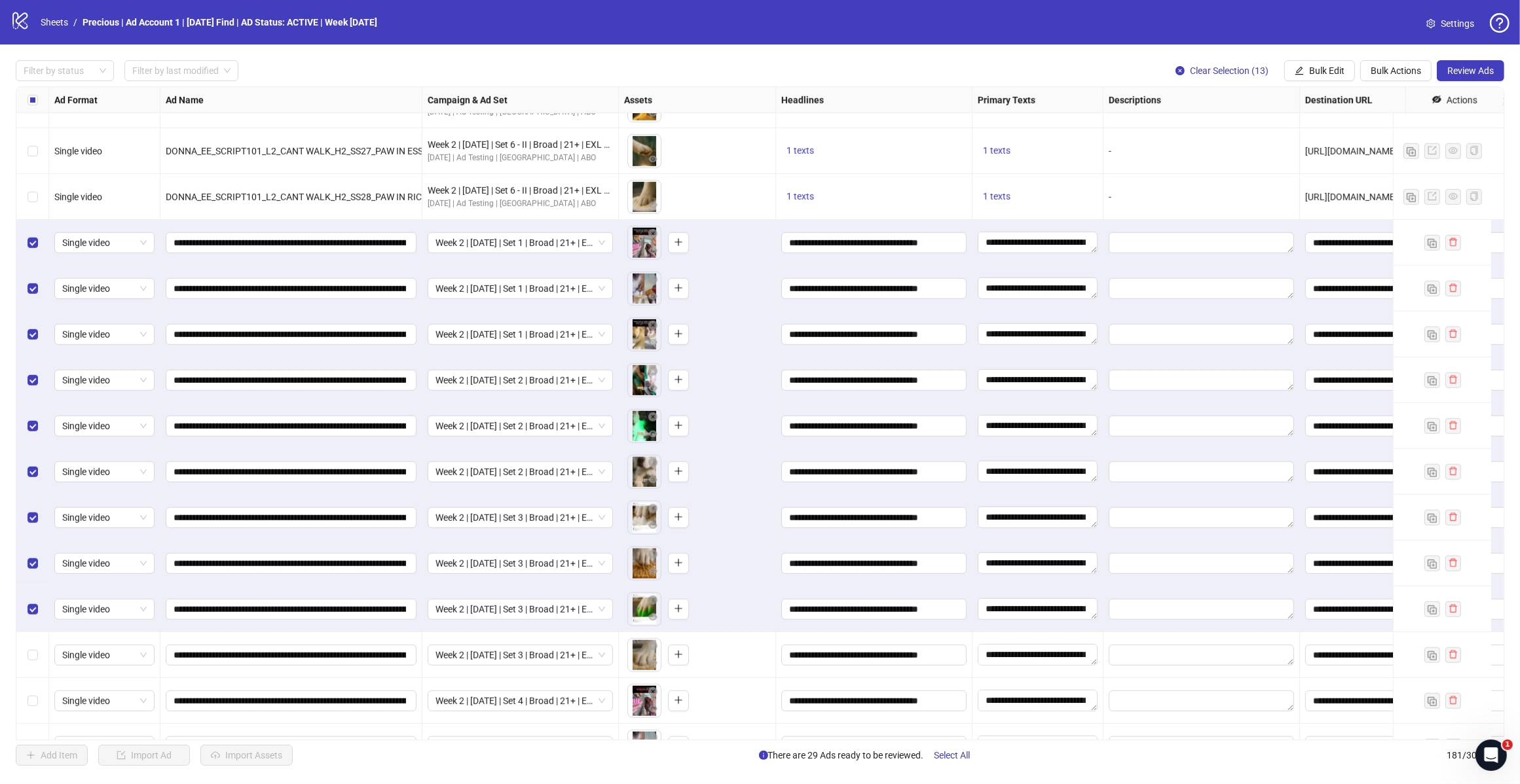
click at [29, 662] on label "Select row 171" at bounding box center [32, 655] width 10 height 14
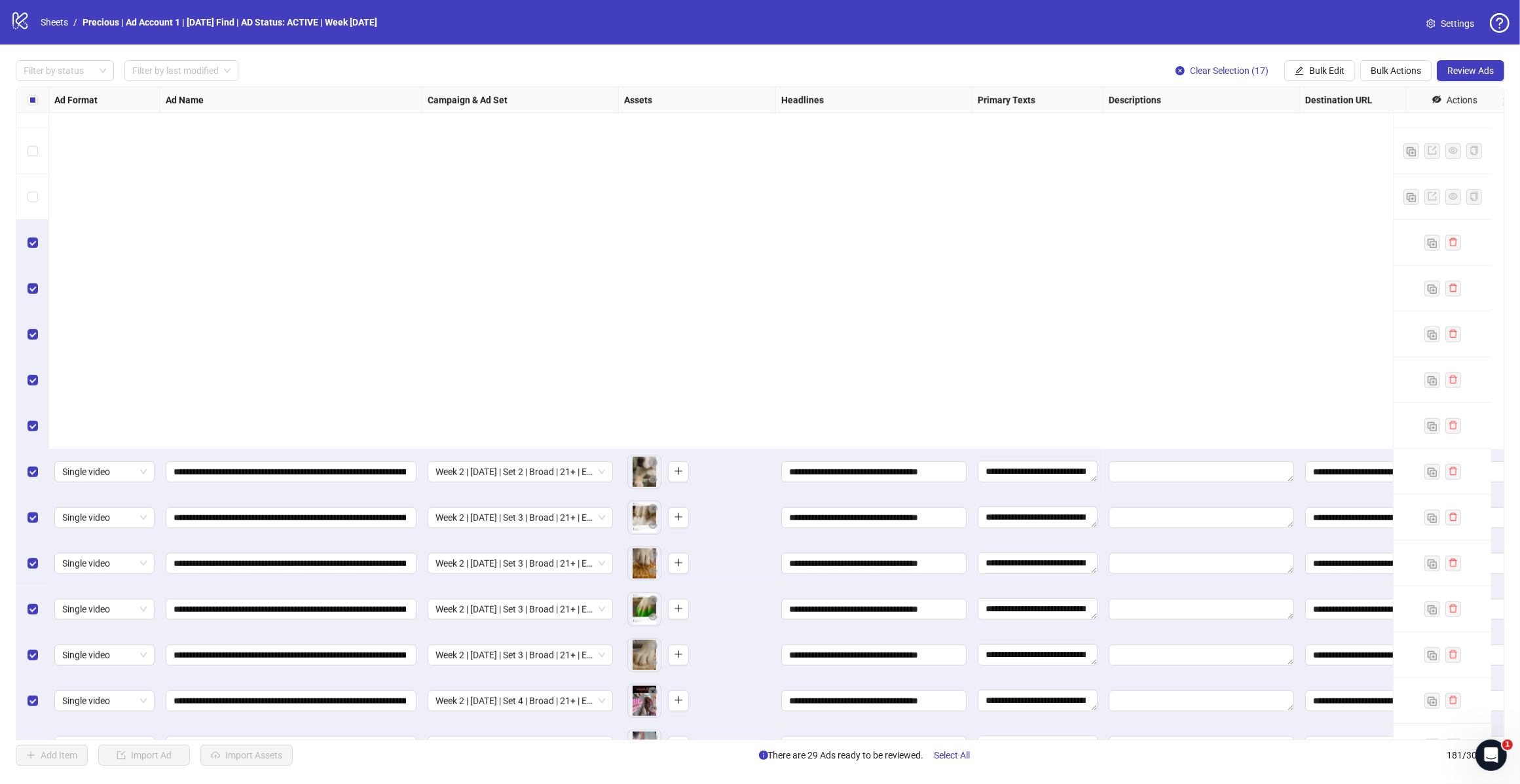
scroll to position [7680, 0]
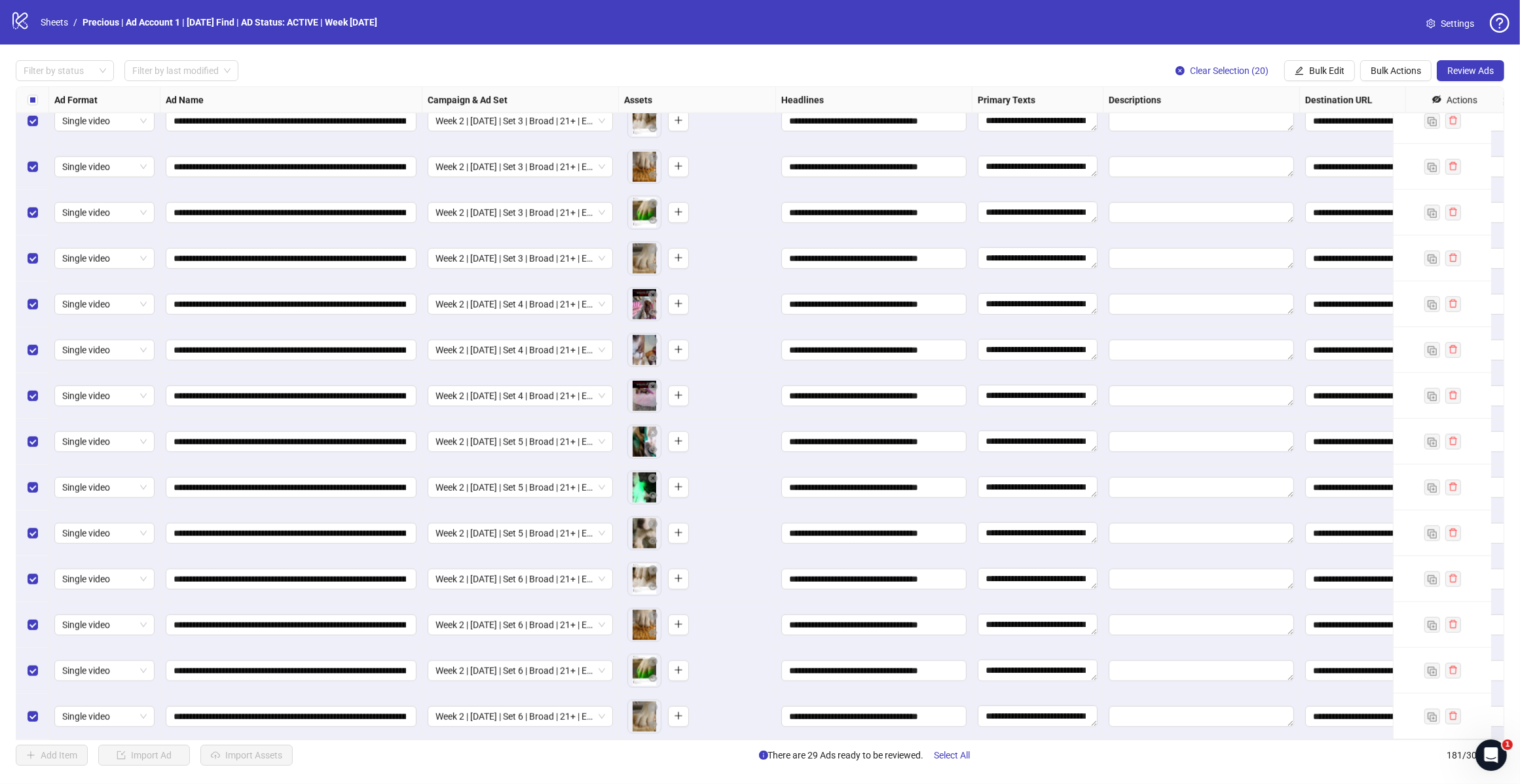
click at [1480, 77] on button "Review Ads" at bounding box center [1470, 70] width 68 height 21
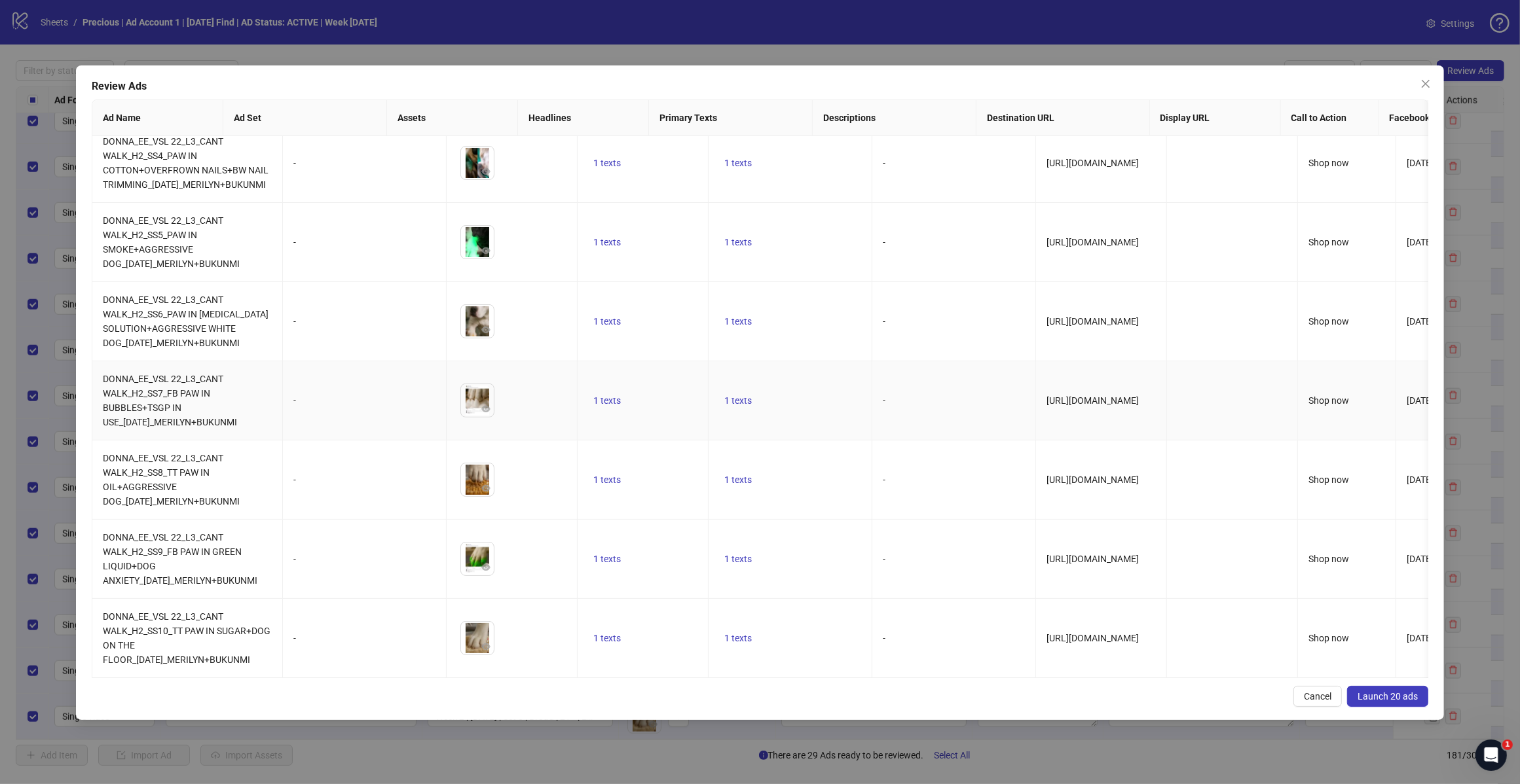
scroll to position [1647, 0]
click at [1399, 692] on span "Launch 20 ads" at bounding box center [1387, 696] width 60 height 10
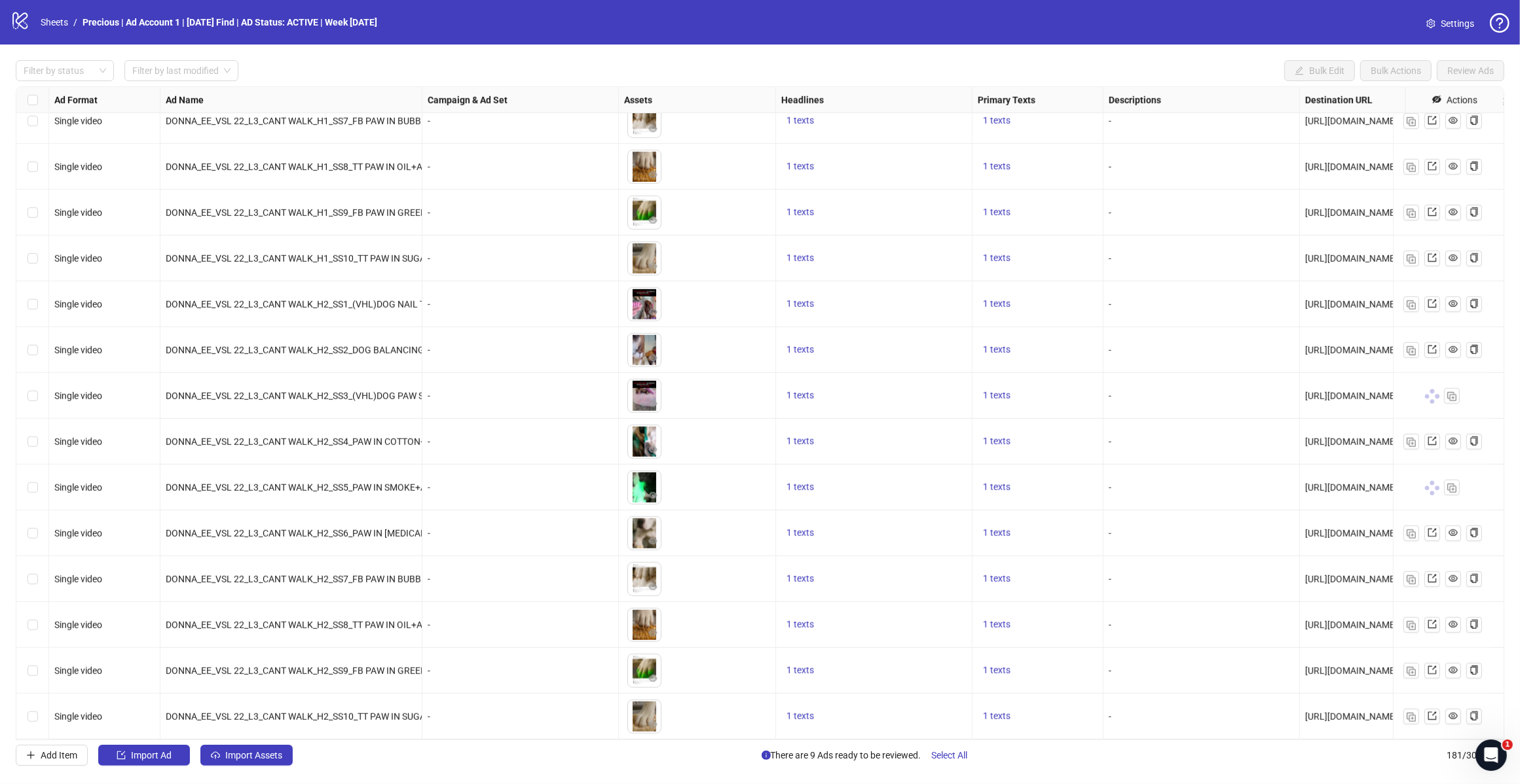
scroll to position [7680, 0]
click at [171, 755] on span "Import Ad" at bounding box center [151, 755] width 40 height 10
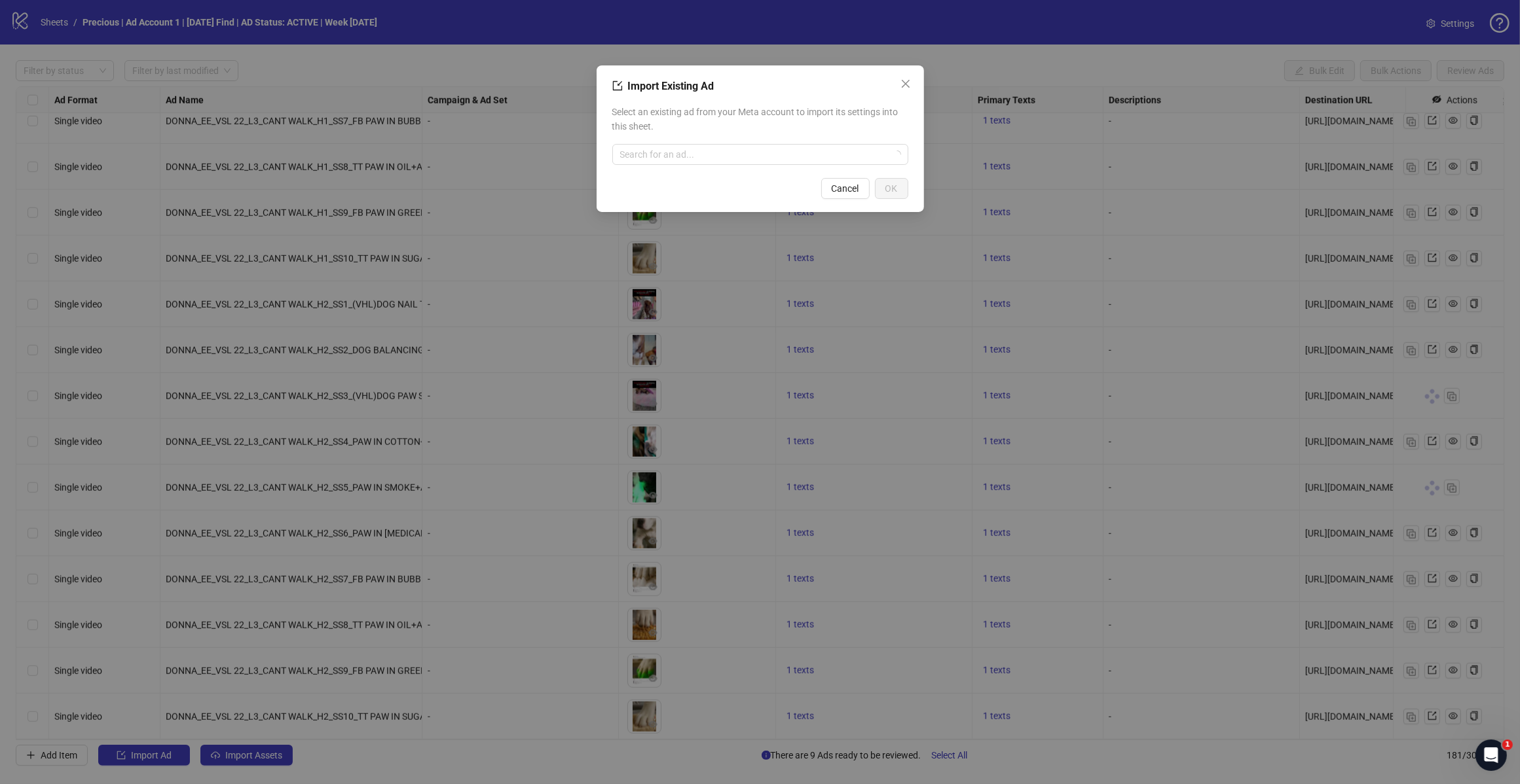
click at [745, 158] on input "search" at bounding box center [754, 154] width 268 height 20
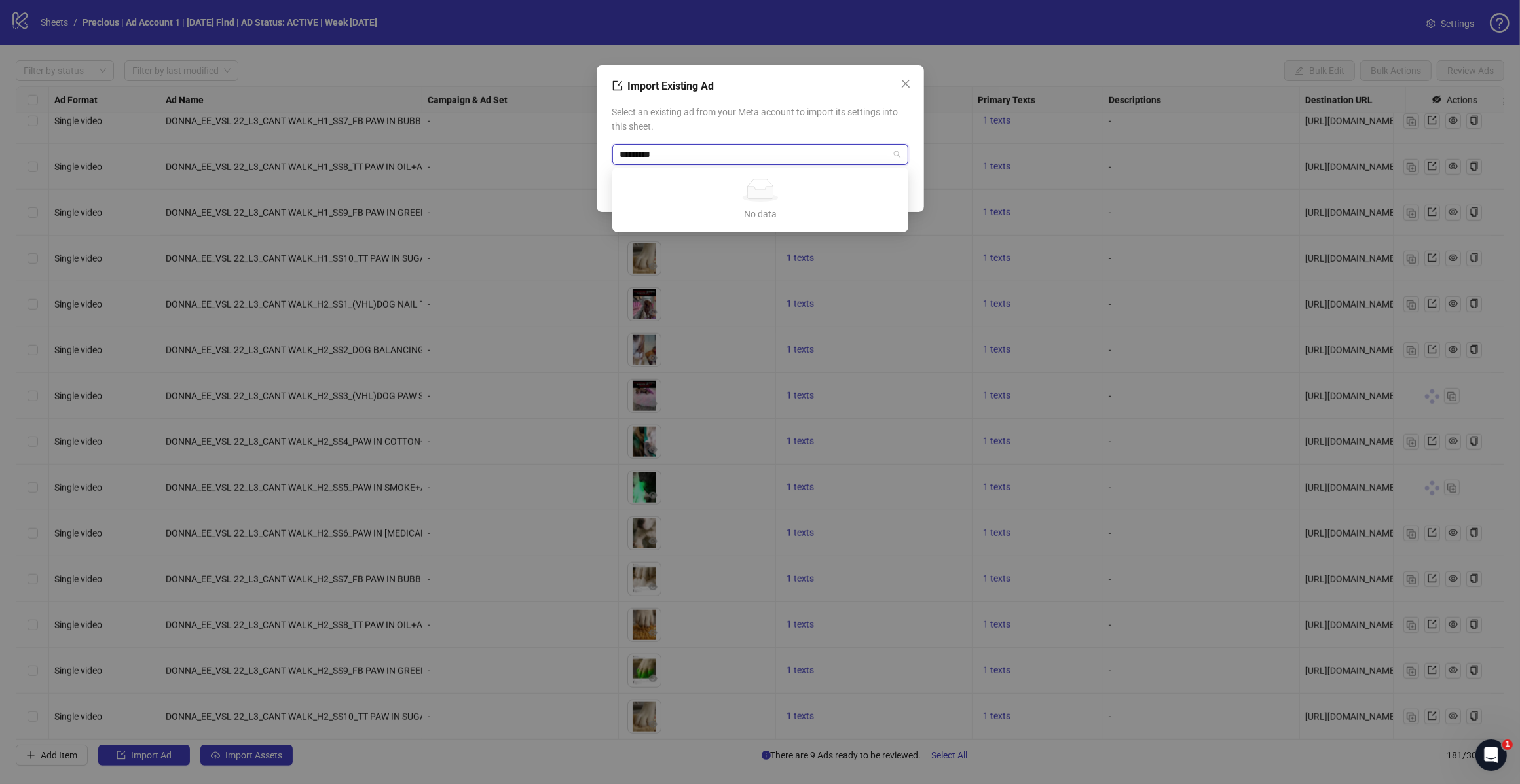
type input "*********"
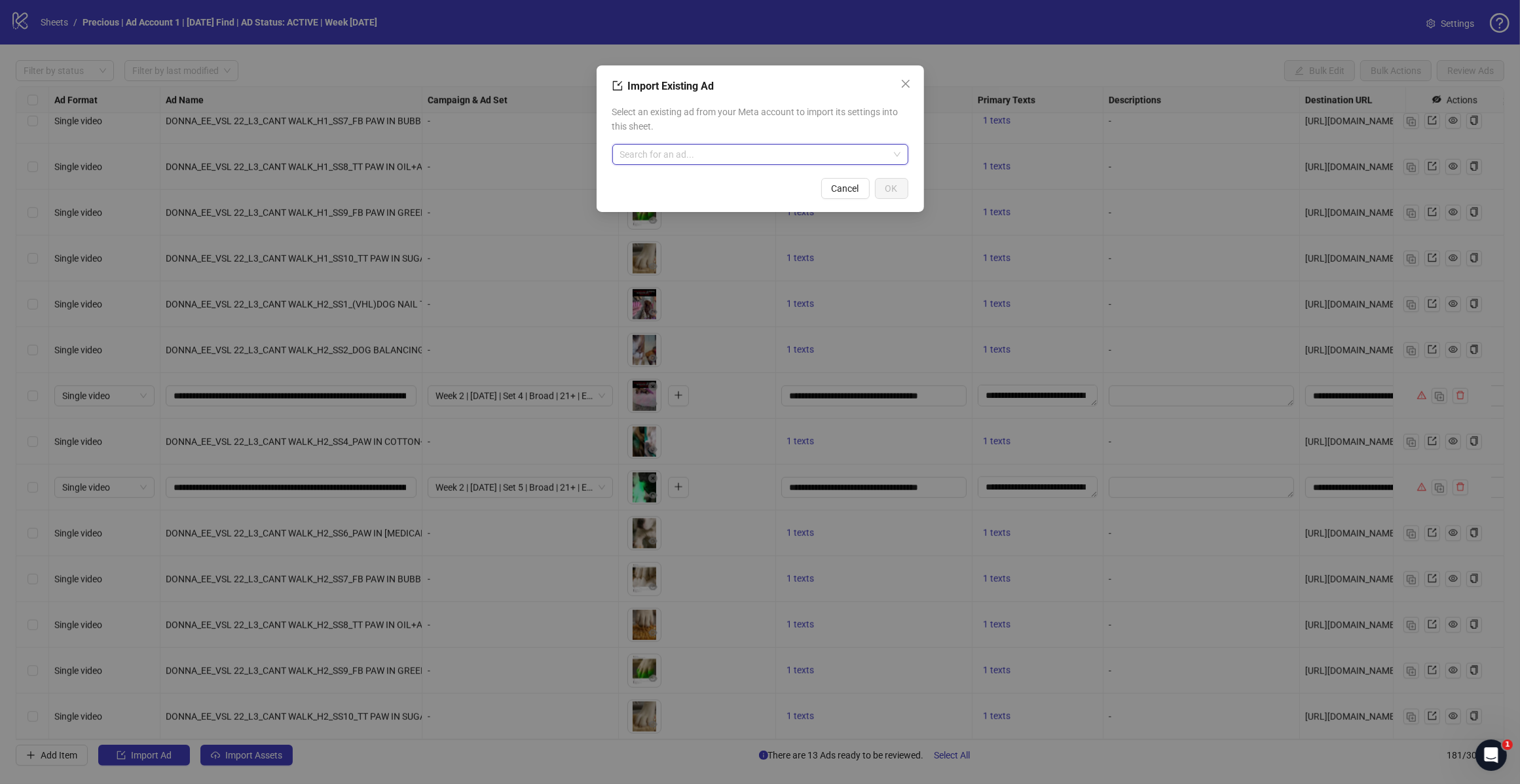
click at [902, 83] on icon "close" at bounding box center [905, 83] width 10 height 10
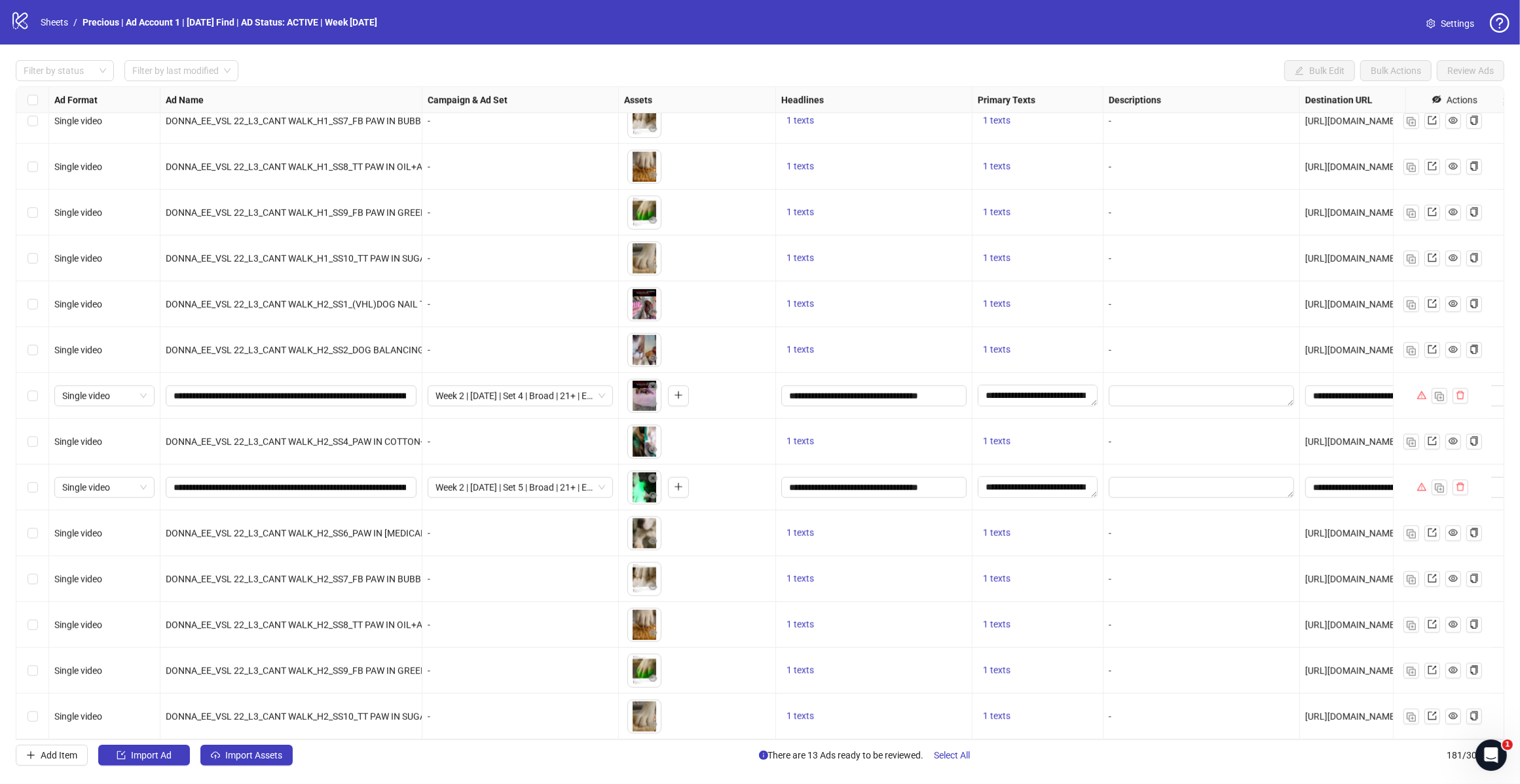
click at [24, 381] on div "Select row 174" at bounding box center [33, 395] width 33 height 46
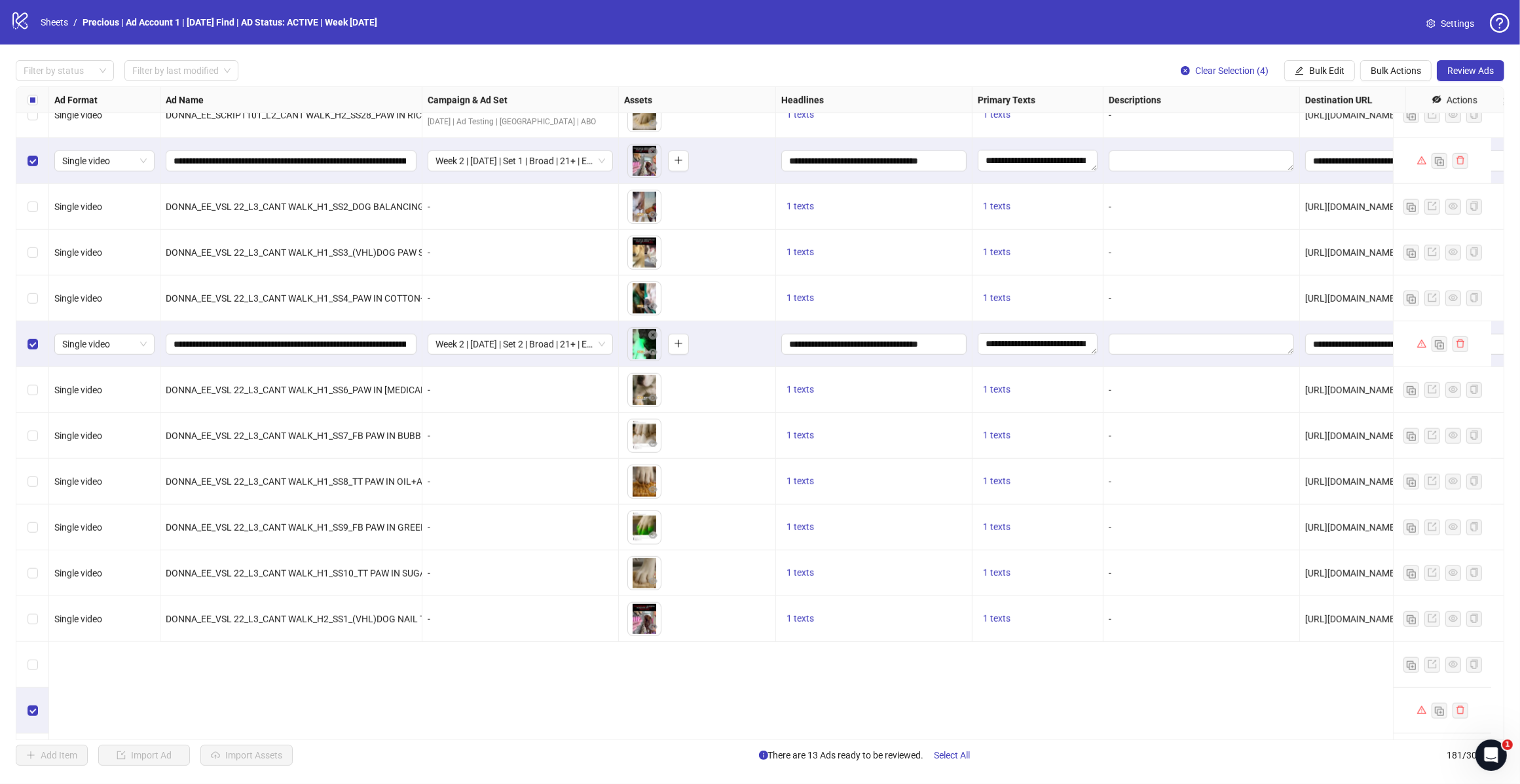
scroll to position [7188, 0]
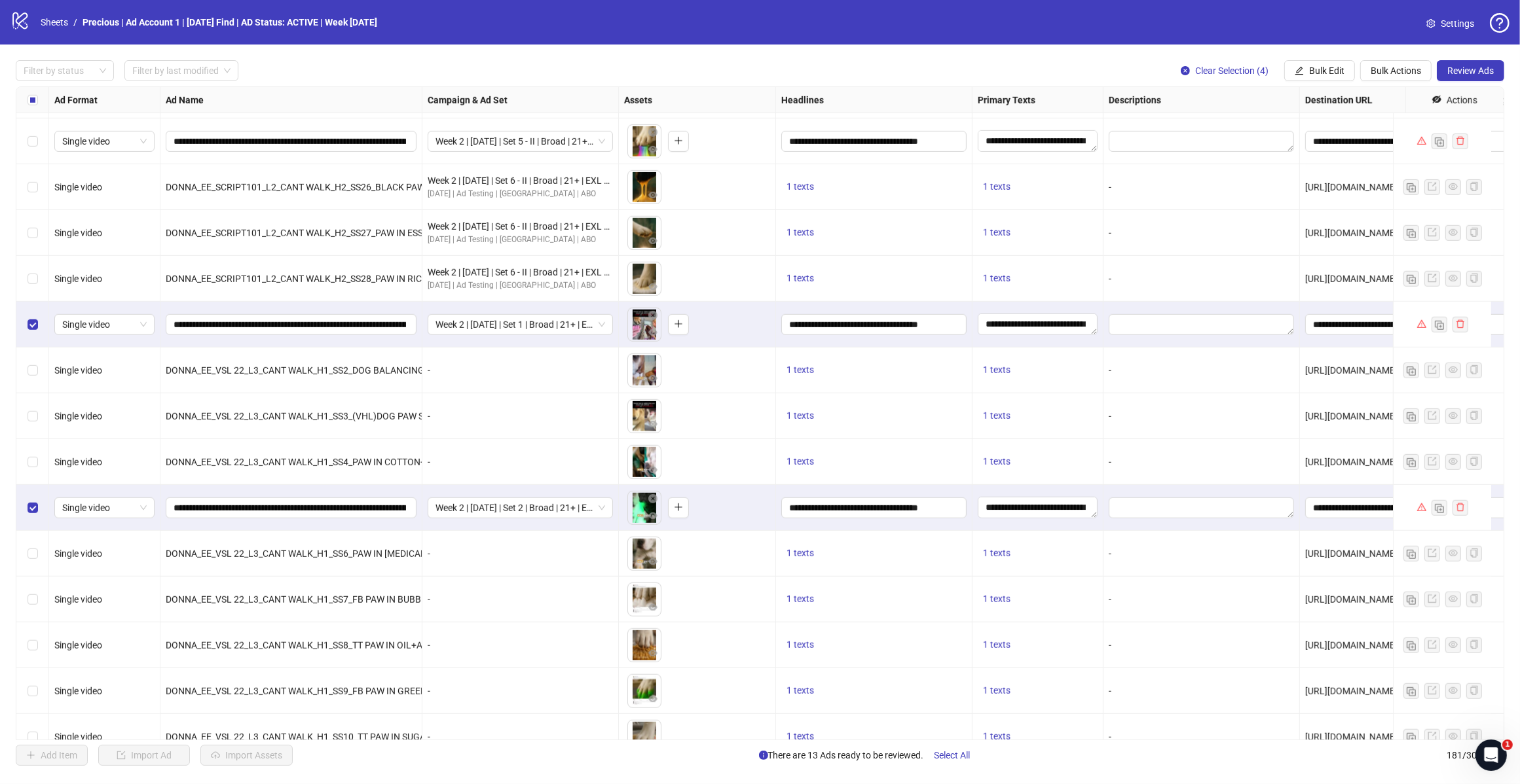
click at [1470, 61] on button "Review Ads" at bounding box center [1470, 70] width 68 height 21
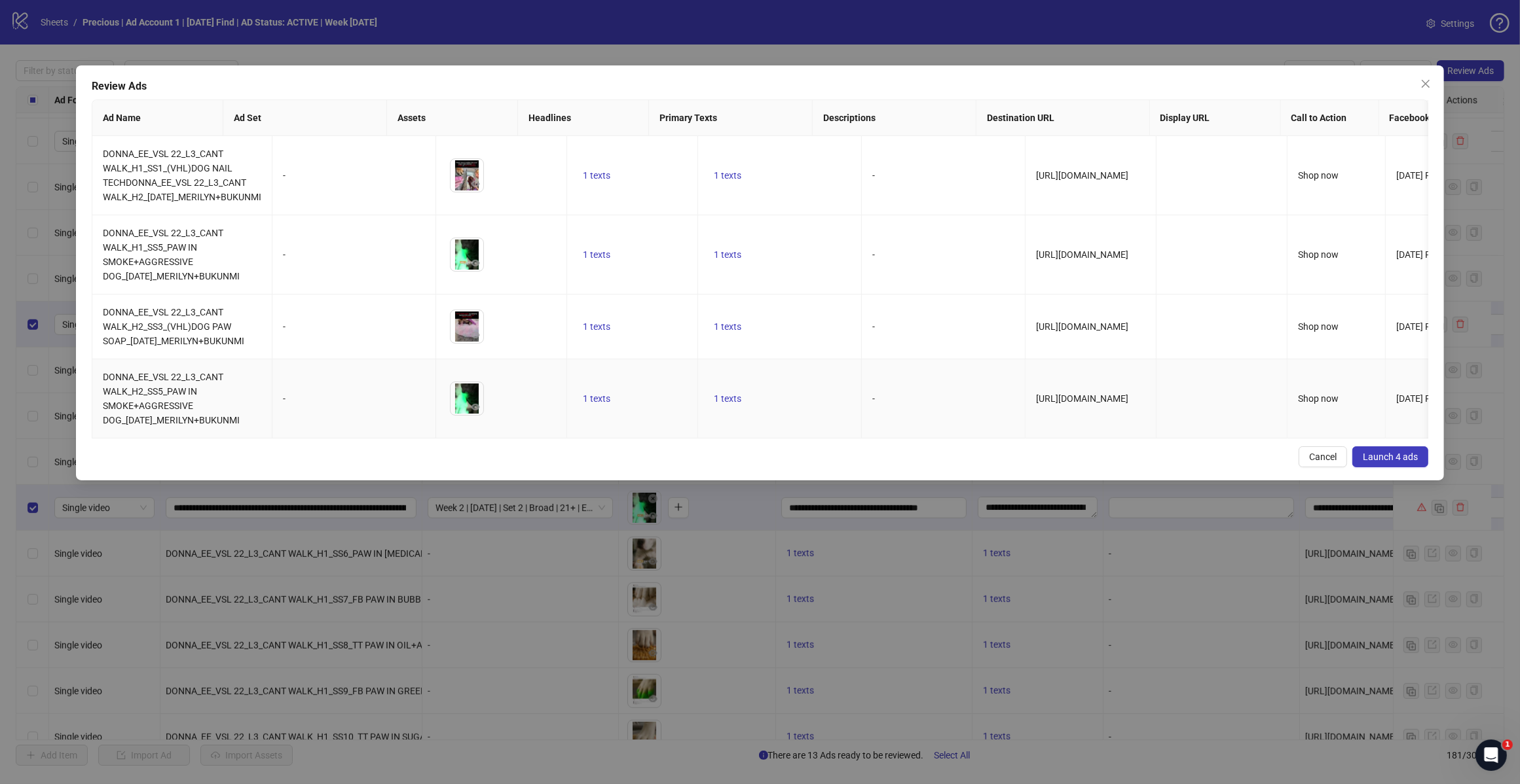
click at [1406, 462] on span "Launch 4 ads" at bounding box center [1390, 456] width 55 height 10
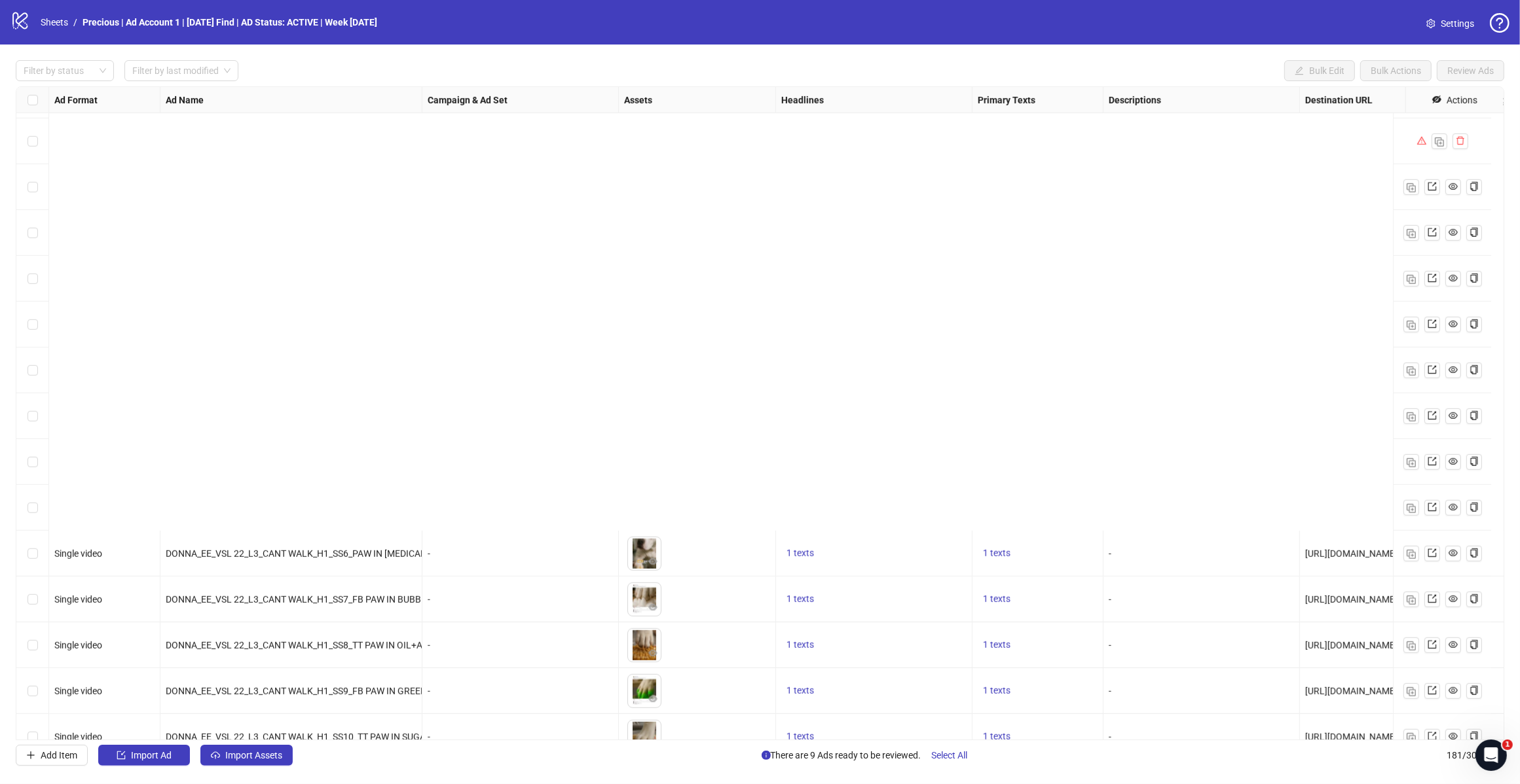
scroll to position [7680, 0]
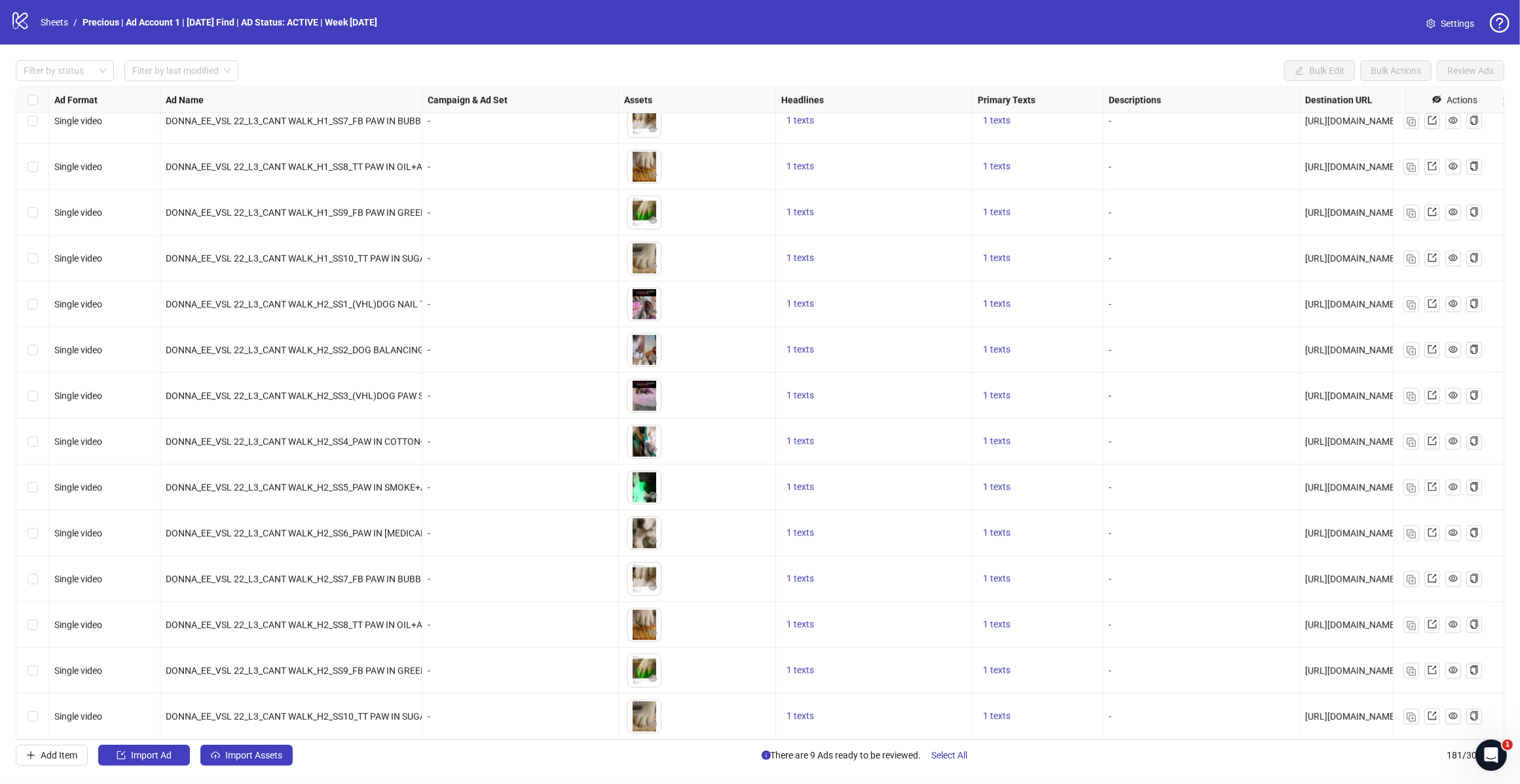
click at [164, 758] on span "Import Ad" at bounding box center [151, 755] width 40 height 10
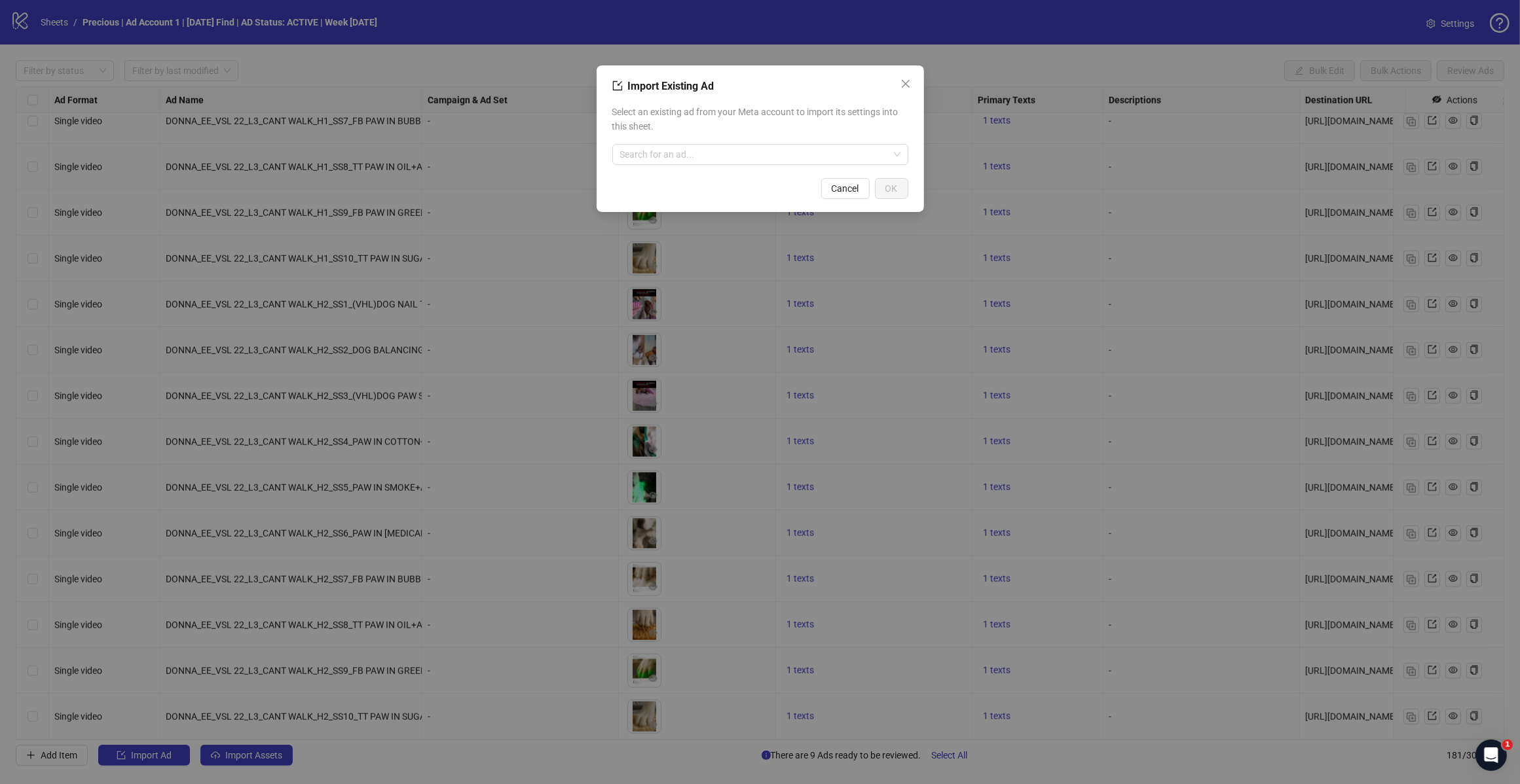
click at [644, 156] on input "search" at bounding box center [754, 154] width 268 height 20
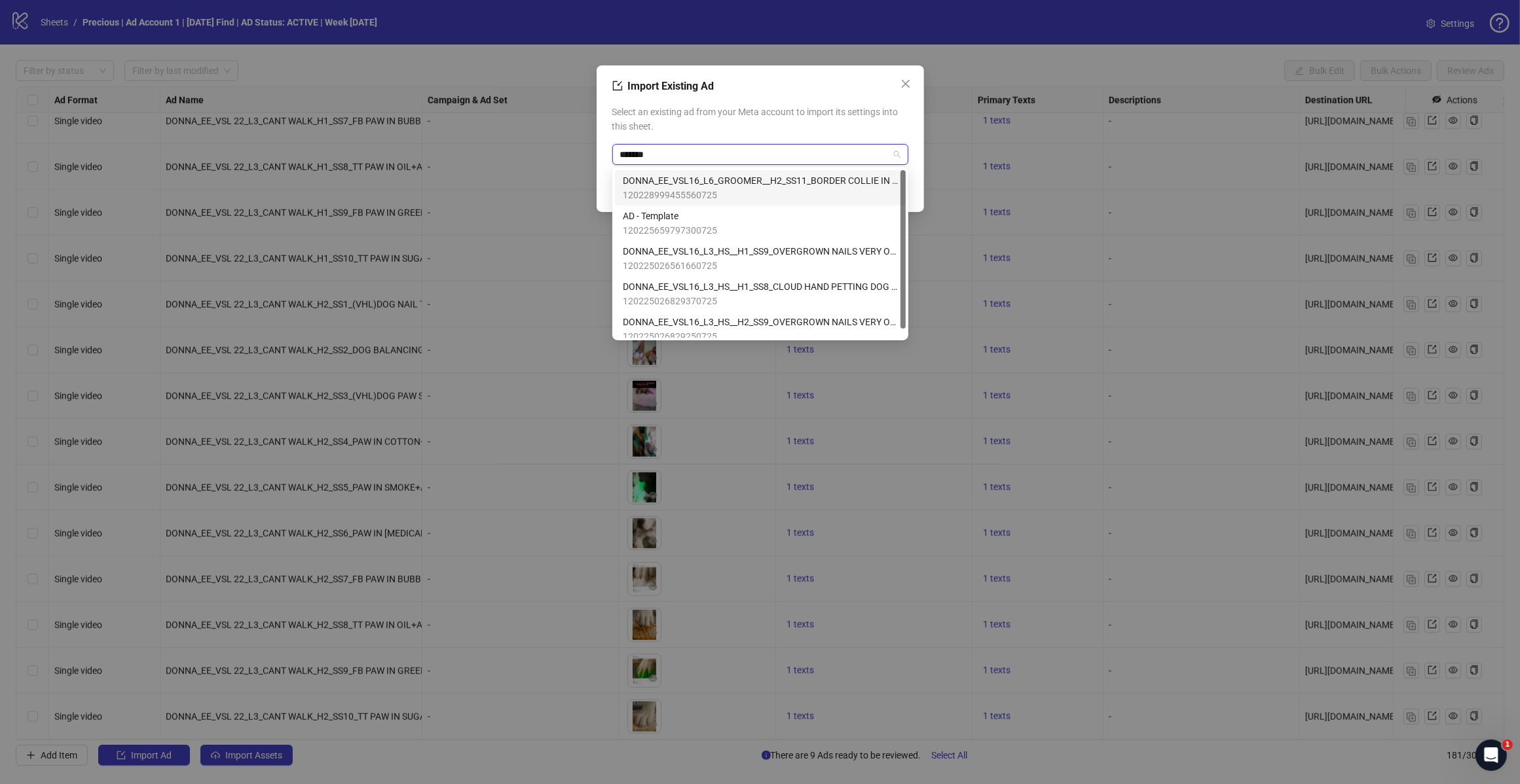
type input "********"
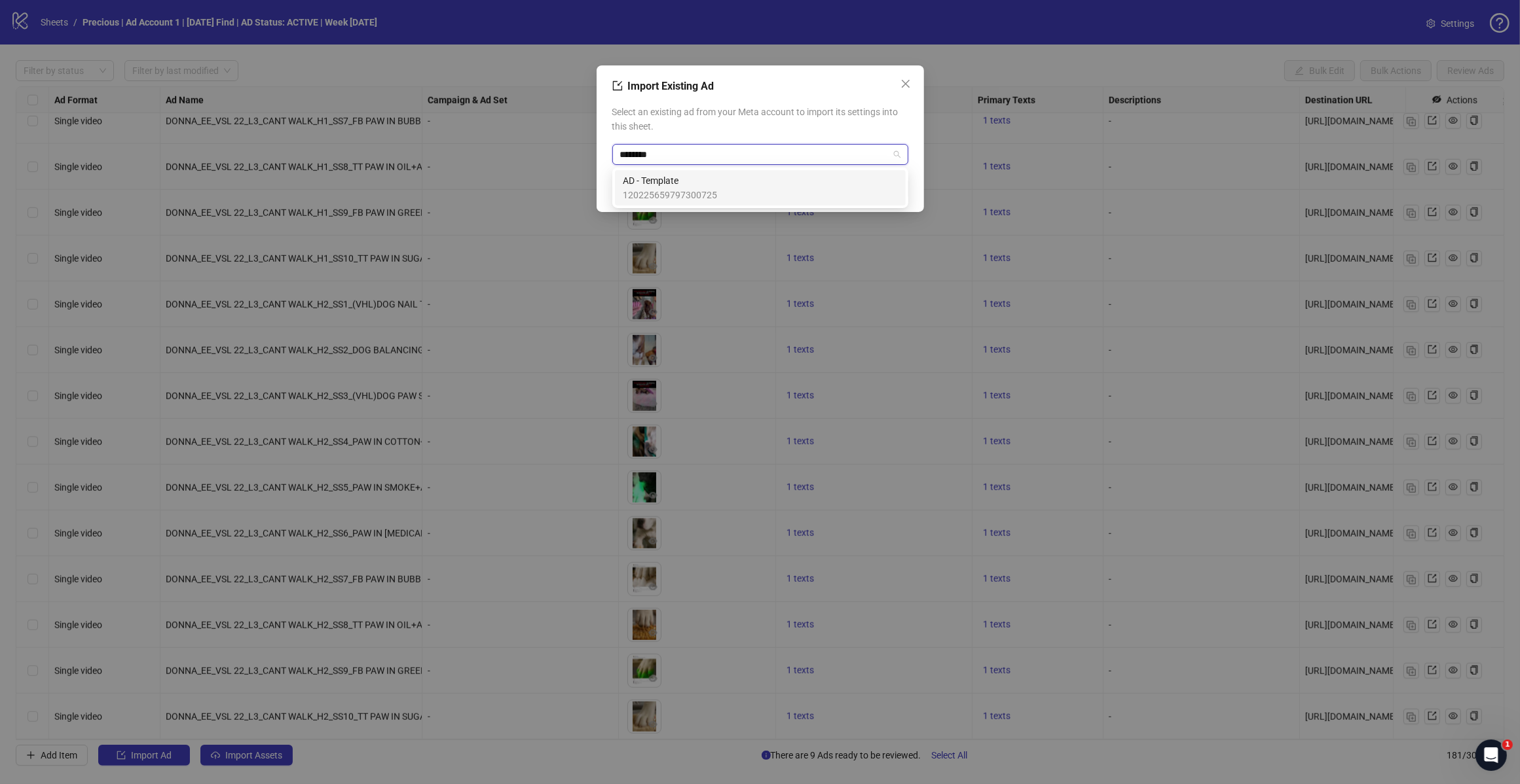
click at [695, 183] on span "AD - Template" at bounding box center [670, 180] width 94 height 14
click at [894, 191] on span "OK" at bounding box center [892, 188] width 12 height 10
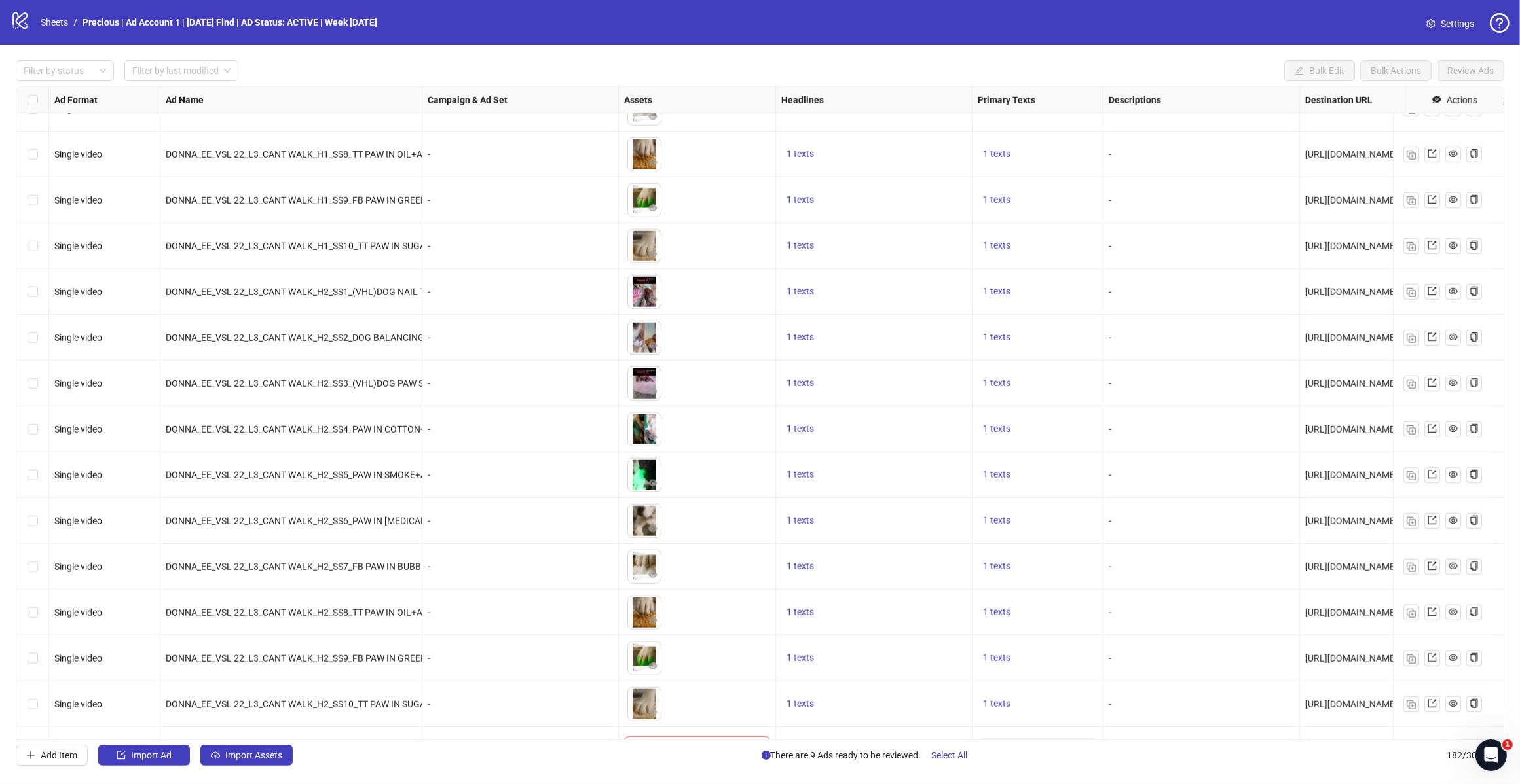
scroll to position [7683, 0]
click at [231, 757] on span "Import Assets" at bounding box center [253, 755] width 57 height 10
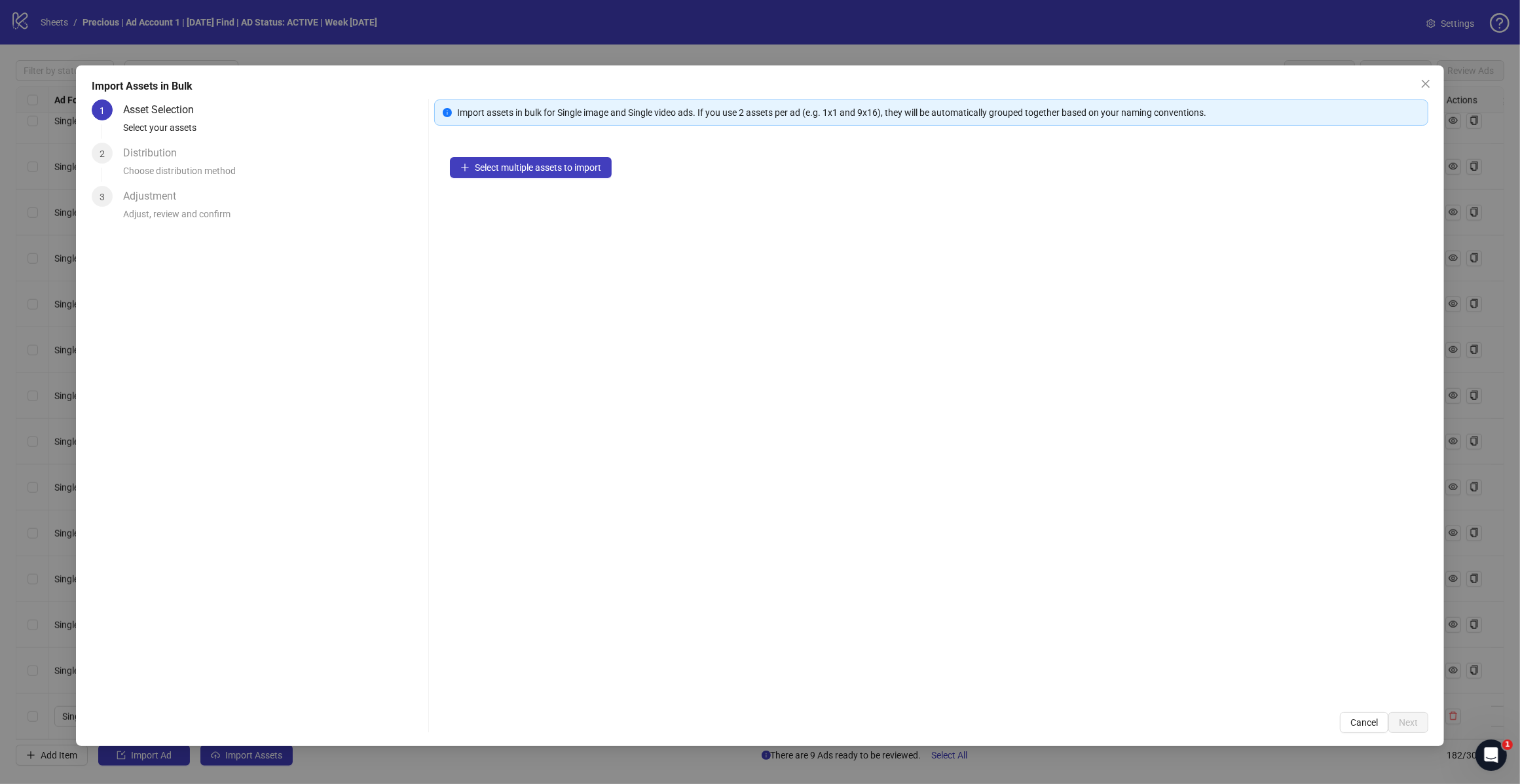
click at [263, 761] on div "Import Assets in Bulk 1 Asset Selection Select your assets 2 Distribution Choos…" at bounding box center [760, 392] width 1520 height 784
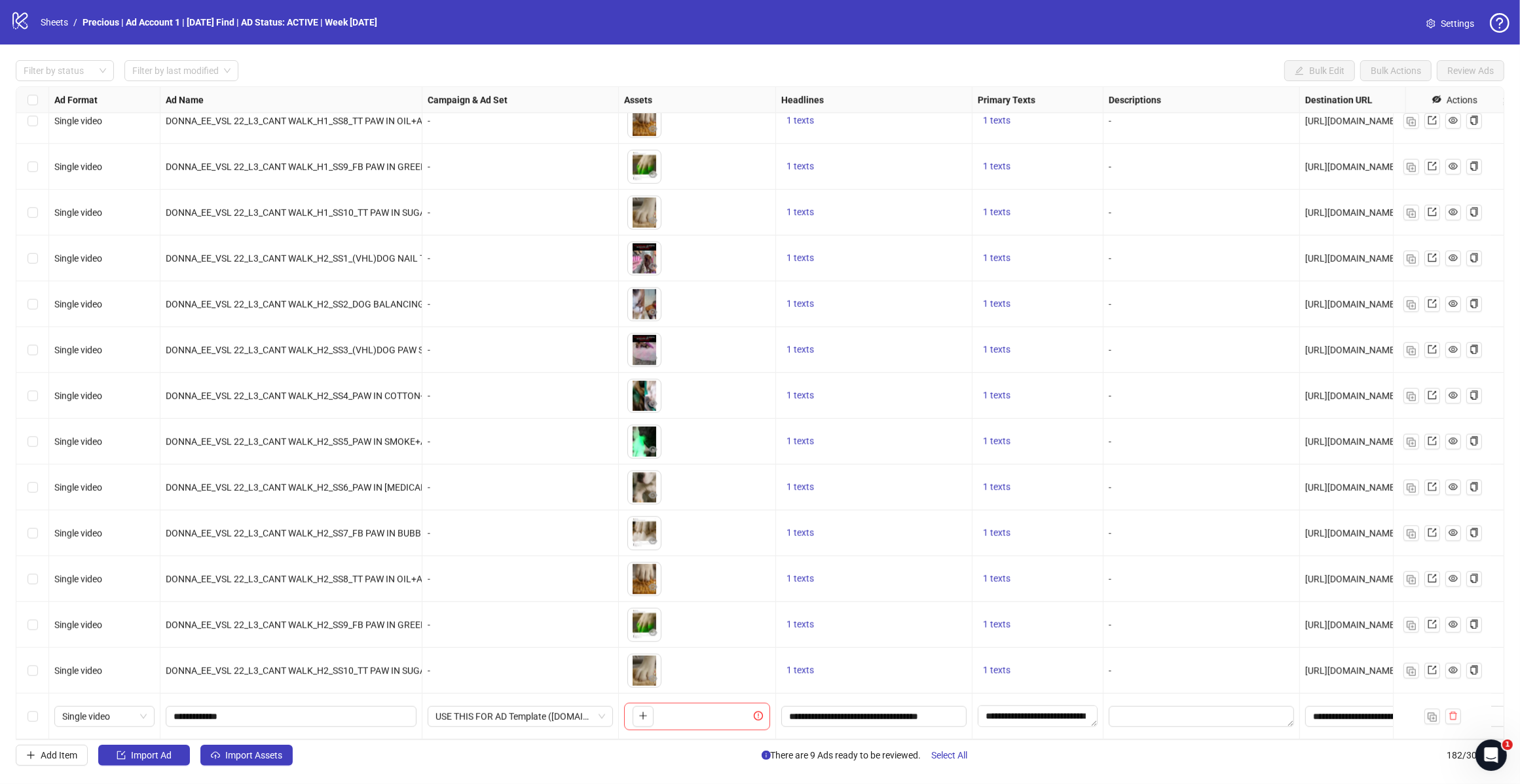
click at [276, 761] on span "Import Assets" at bounding box center [253, 755] width 57 height 10
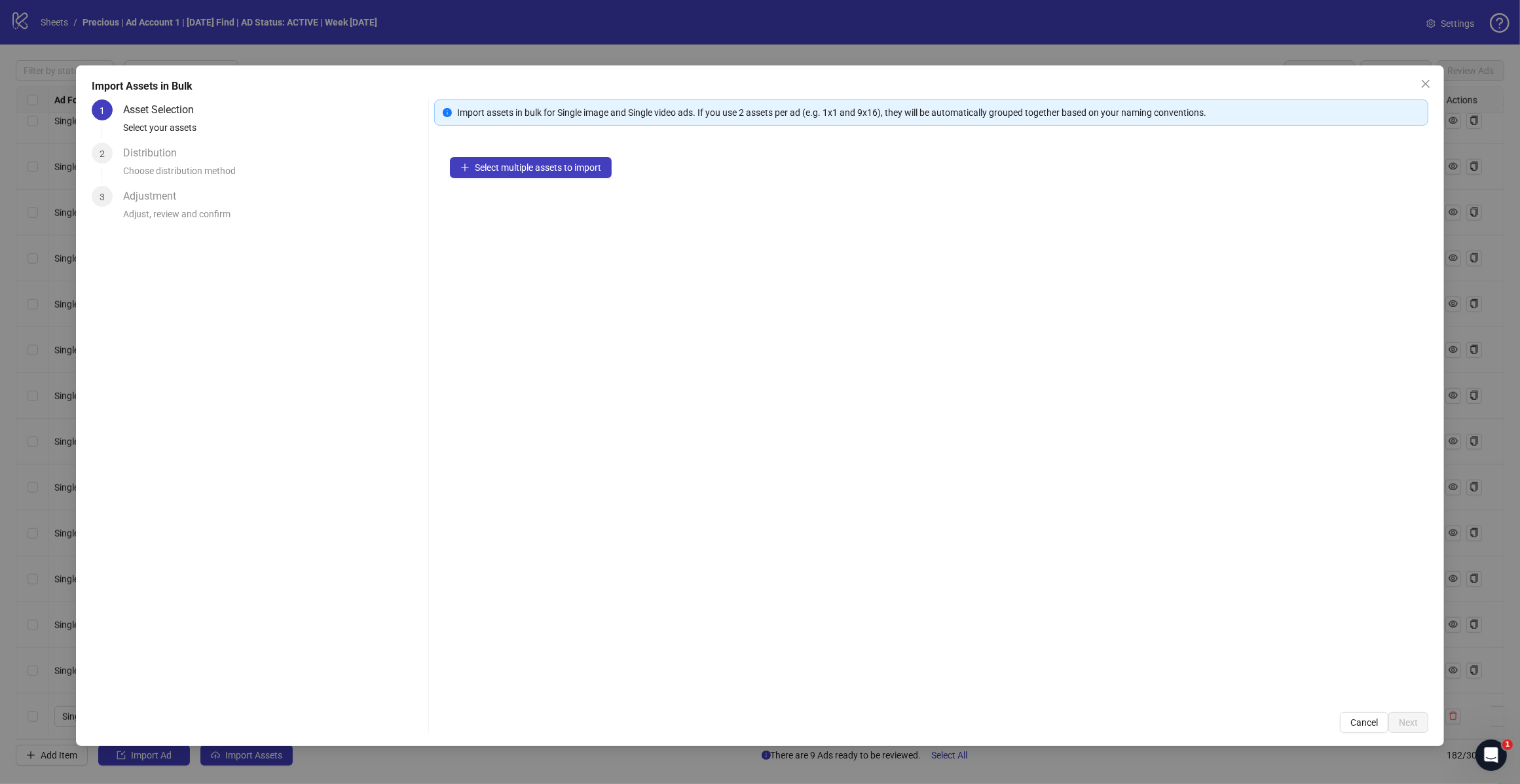
click at [544, 171] on span "Select multiple assets to import" at bounding box center [538, 167] width 126 height 10
click at [523, 214] on span "Add more assets" at bounding box center [509, 209] width 68 height 10
click at [1409, 718] on span "Next" at bounding box center [1408, 723] width 19 height 10
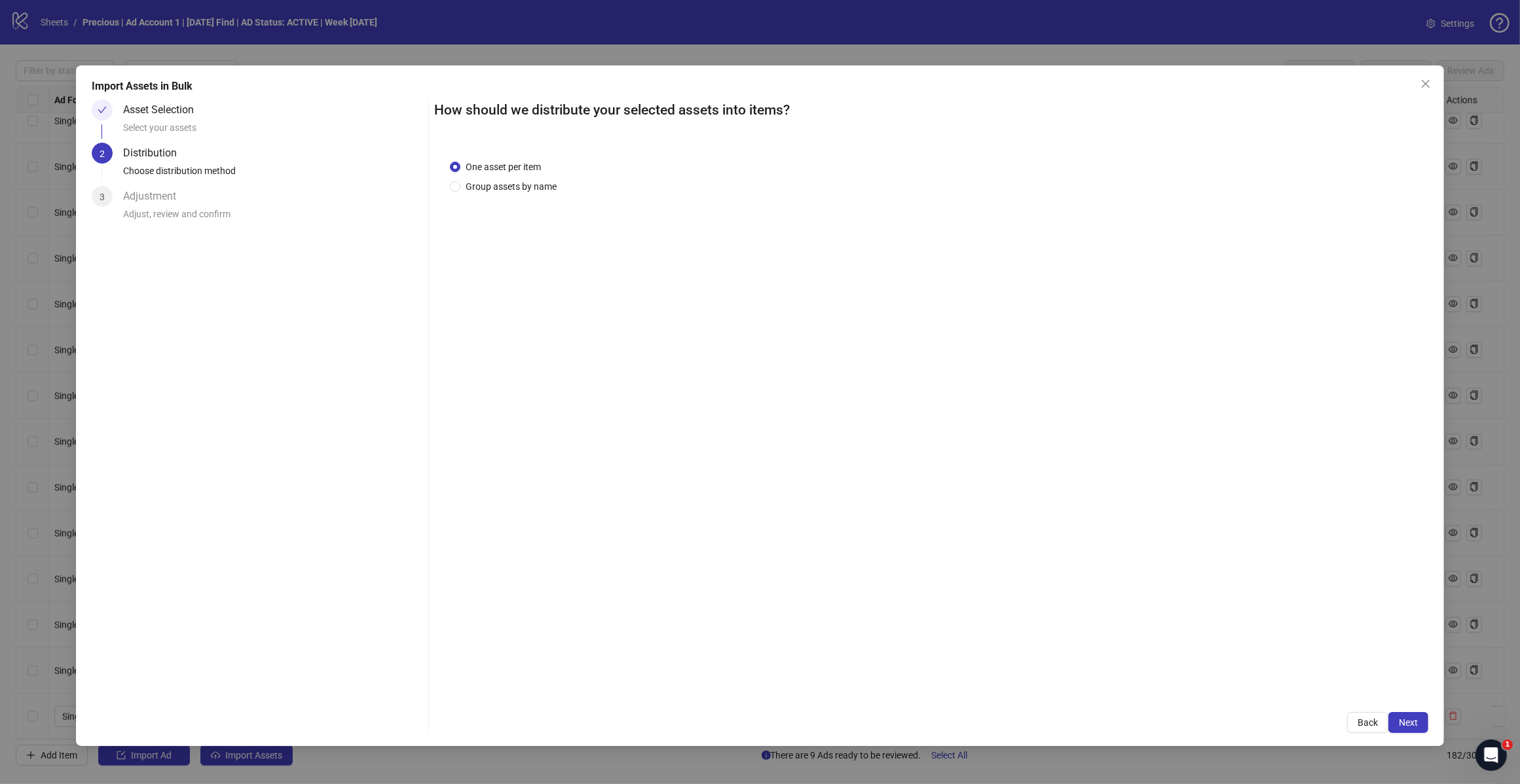
click at [1398, 720] on span "Next" at bounding box center [1408, 723] width 19 height 10
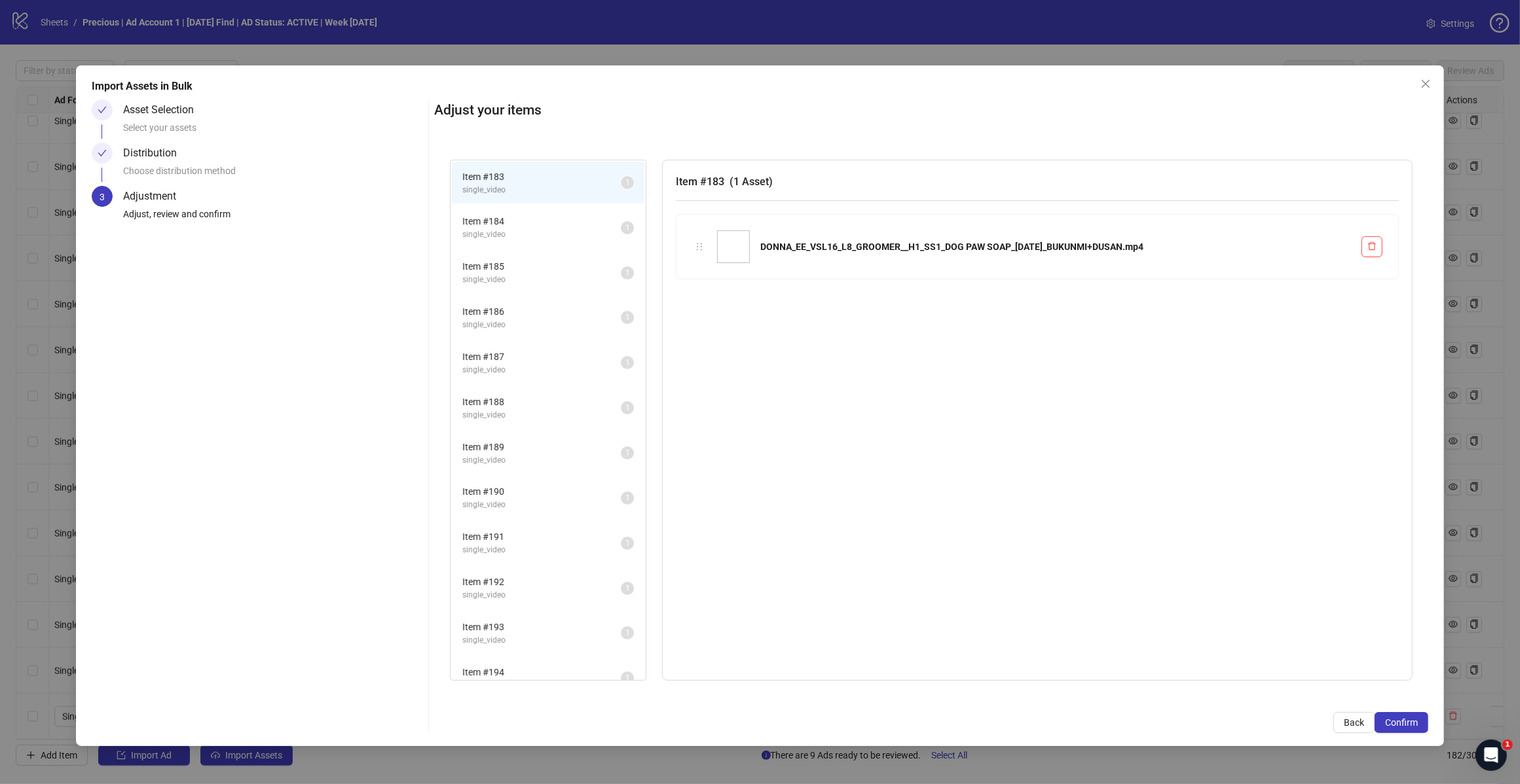
click at [1398, 720] on span "Confirm" at bounding box center [1401, 723] width 33 height 10
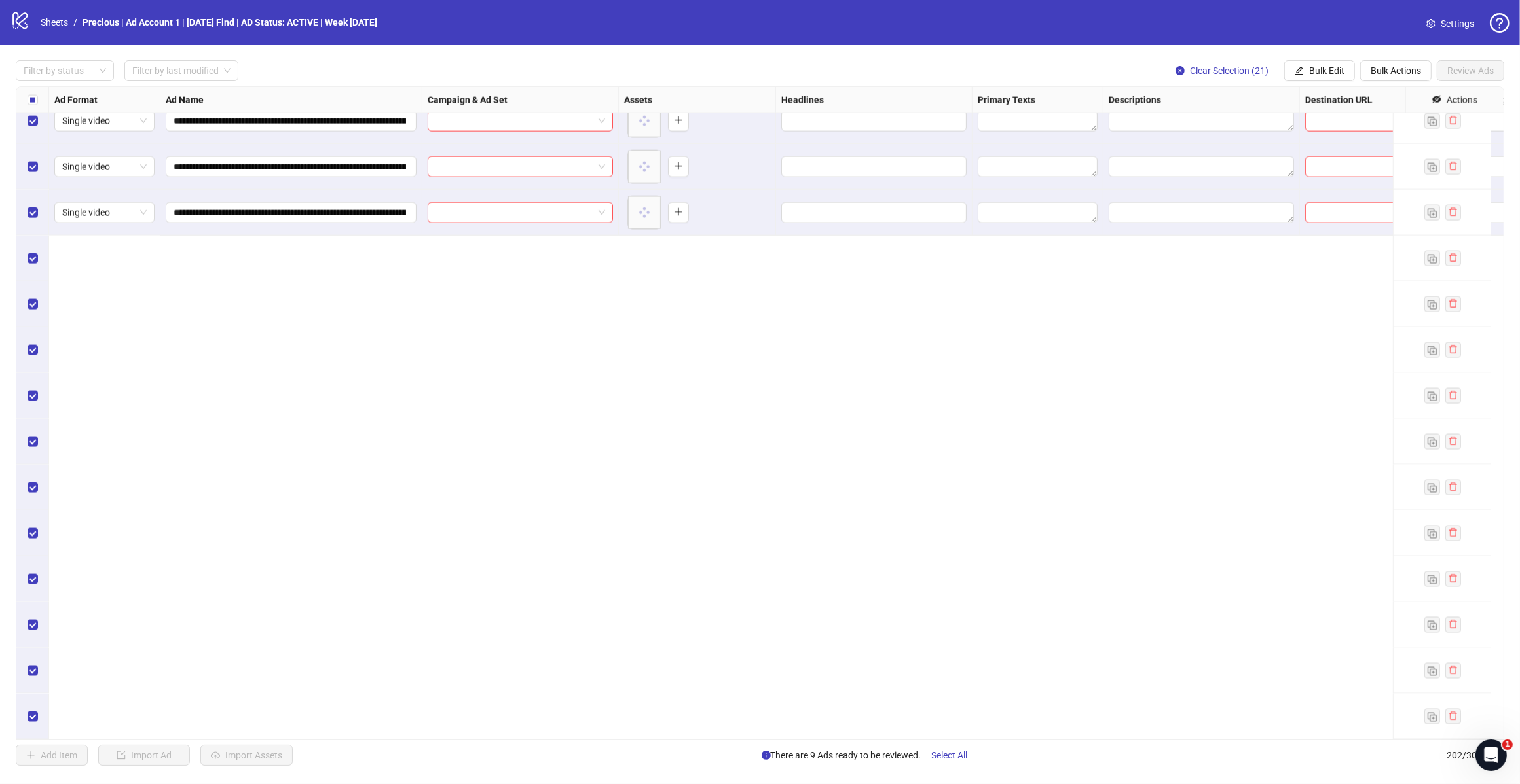
scroll to position [8069, 0]
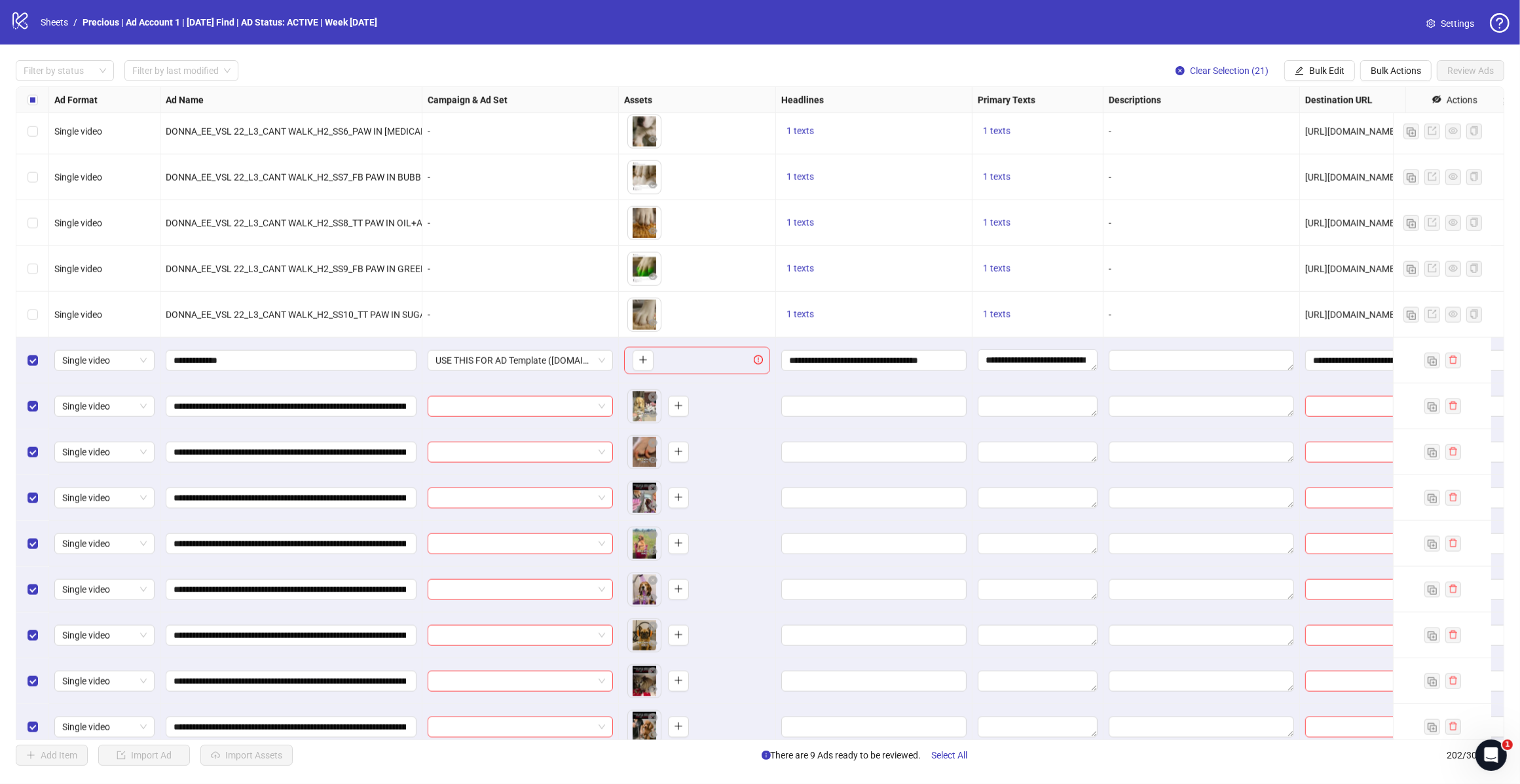
click at [1328, 77] on button "Bulk Edit" at bounding box center [1320, 70] width 71 height 21
click at [1331, 169] on li "Headlines" at bounding box center [1331, 160] width 94 height 21
click at [1370, 184] on icon "check" at bounding box center [1372, 183] width 8 height 7
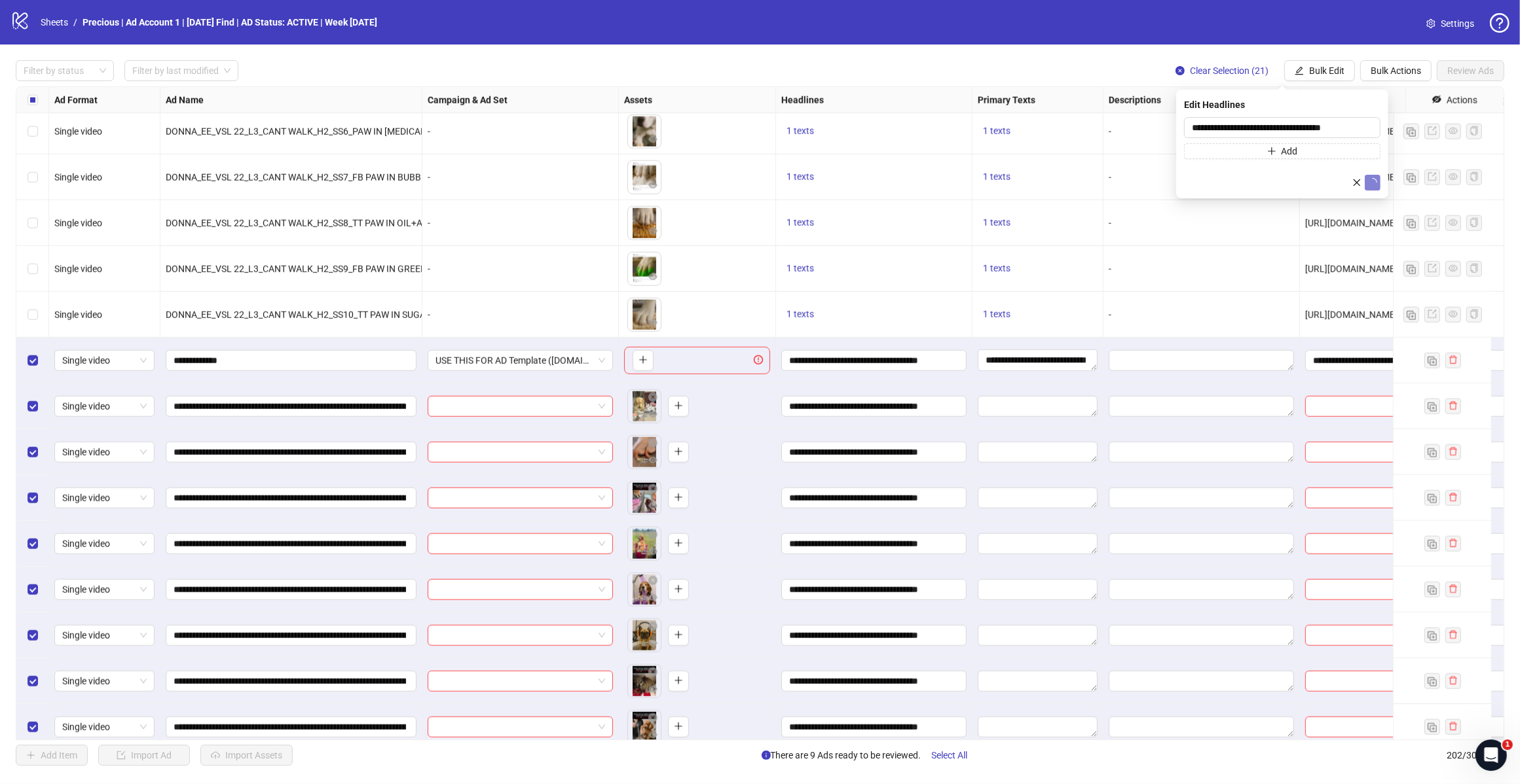
click at [1330, 72] on span "Bulk Edit" at bounding box center [1327, 70] width 36 height 10
click at [1333, 176] on span "Primary Texts" at bounding box center [1331, 181] width 78 height 14
click at [1374, 192] on icon "check" at bounding box center [1372, 193] width 9 height 9
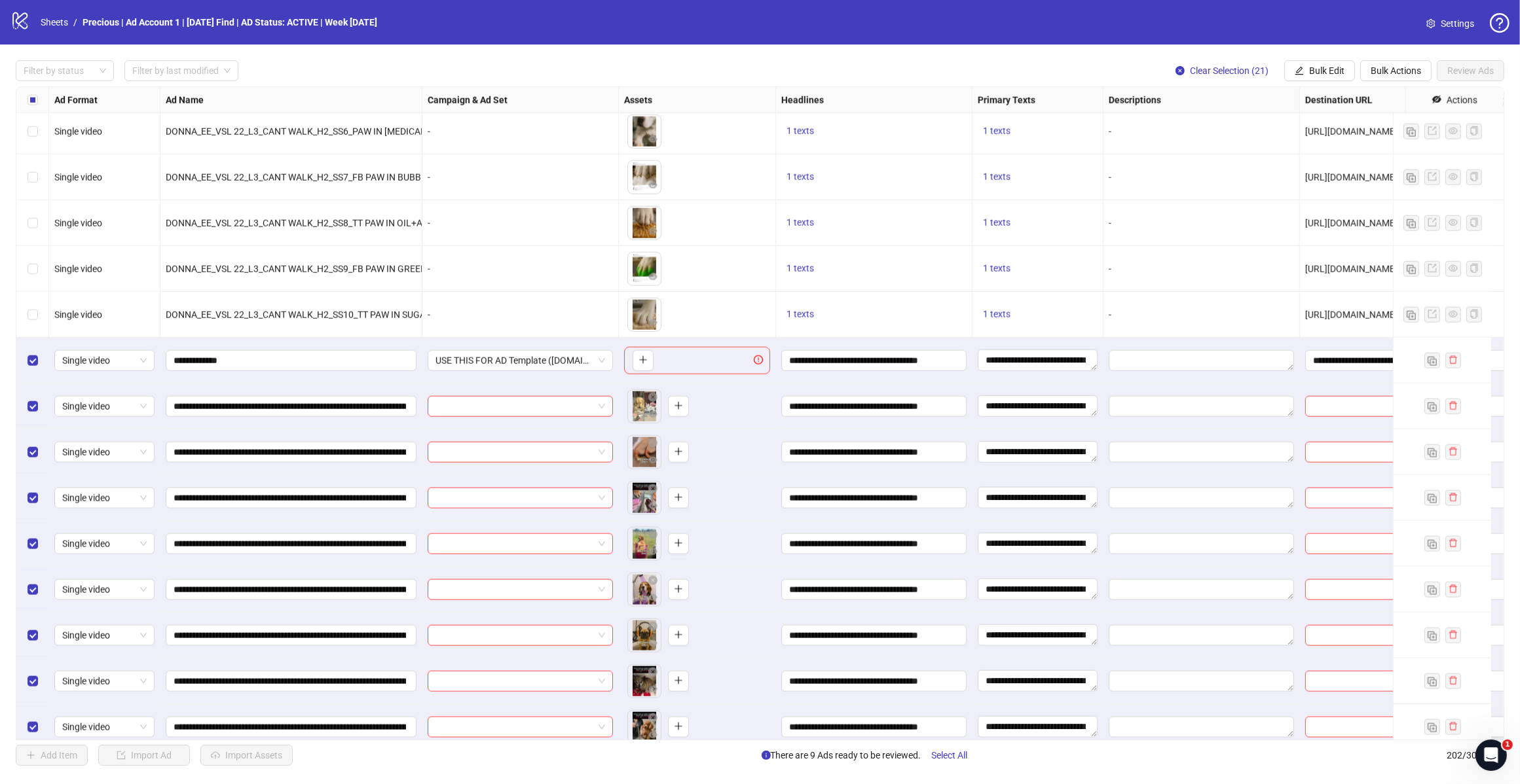
click at [1331, 66] on span "Bulk Edit" at bounding box center [1327, 70] width 36 height 10
click at [1333, 227] on span "Destination URL" at bounding box center [1331, 223] width 78 height 14
click at [1376, 163] on icon "check" at bounding box center [1372, 161] width 9 height 9
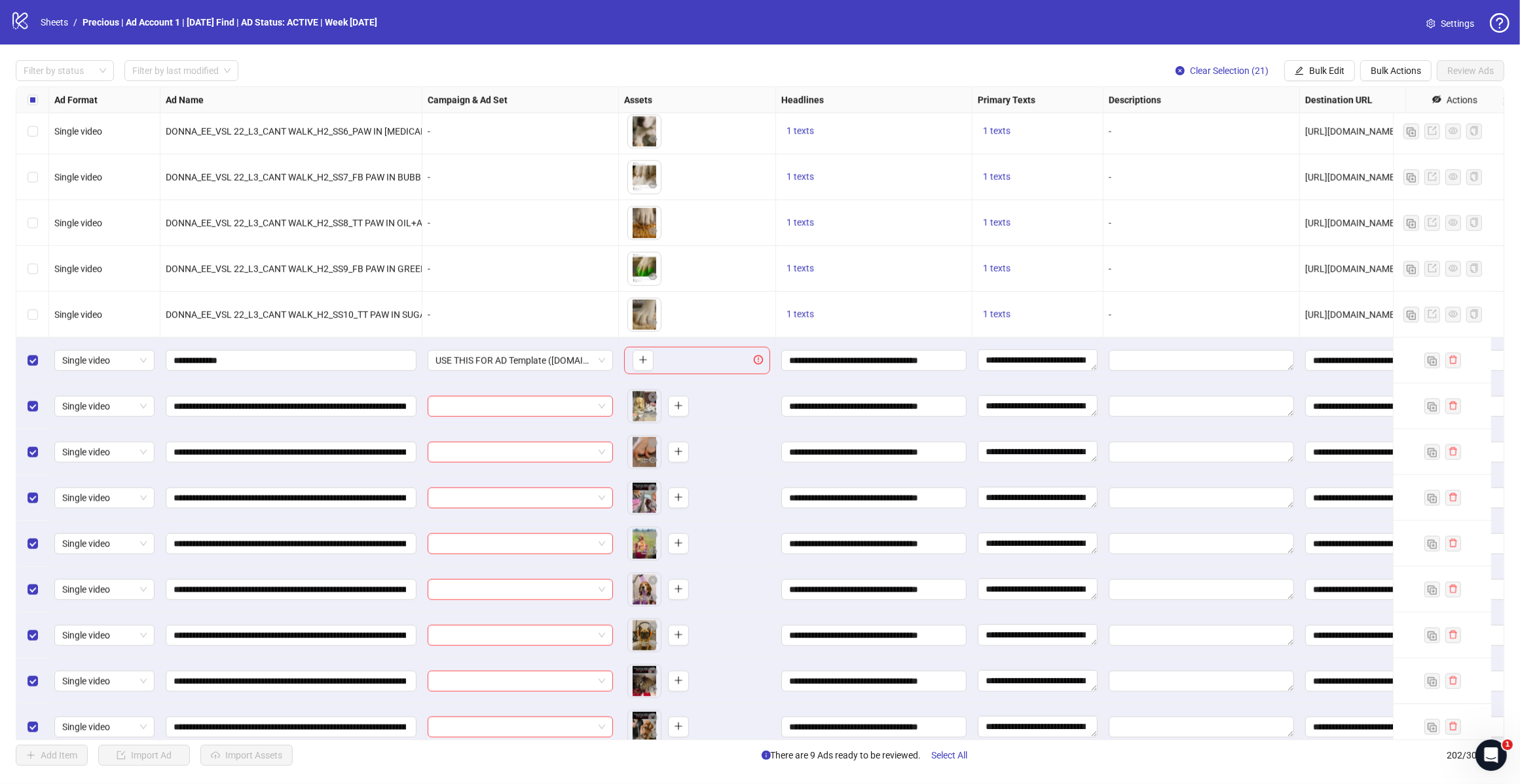
click at [1324, 70] on span "Bulk Edit" at bounding box center [1327, 70] width 36 height 10
click at [1334, 286] on span "Call to Action" at bounding box center [1331, 285] width 78 height 14
click at [1368, 165] on span "submit" at bounding box center [1372, 161] width 9 height 10
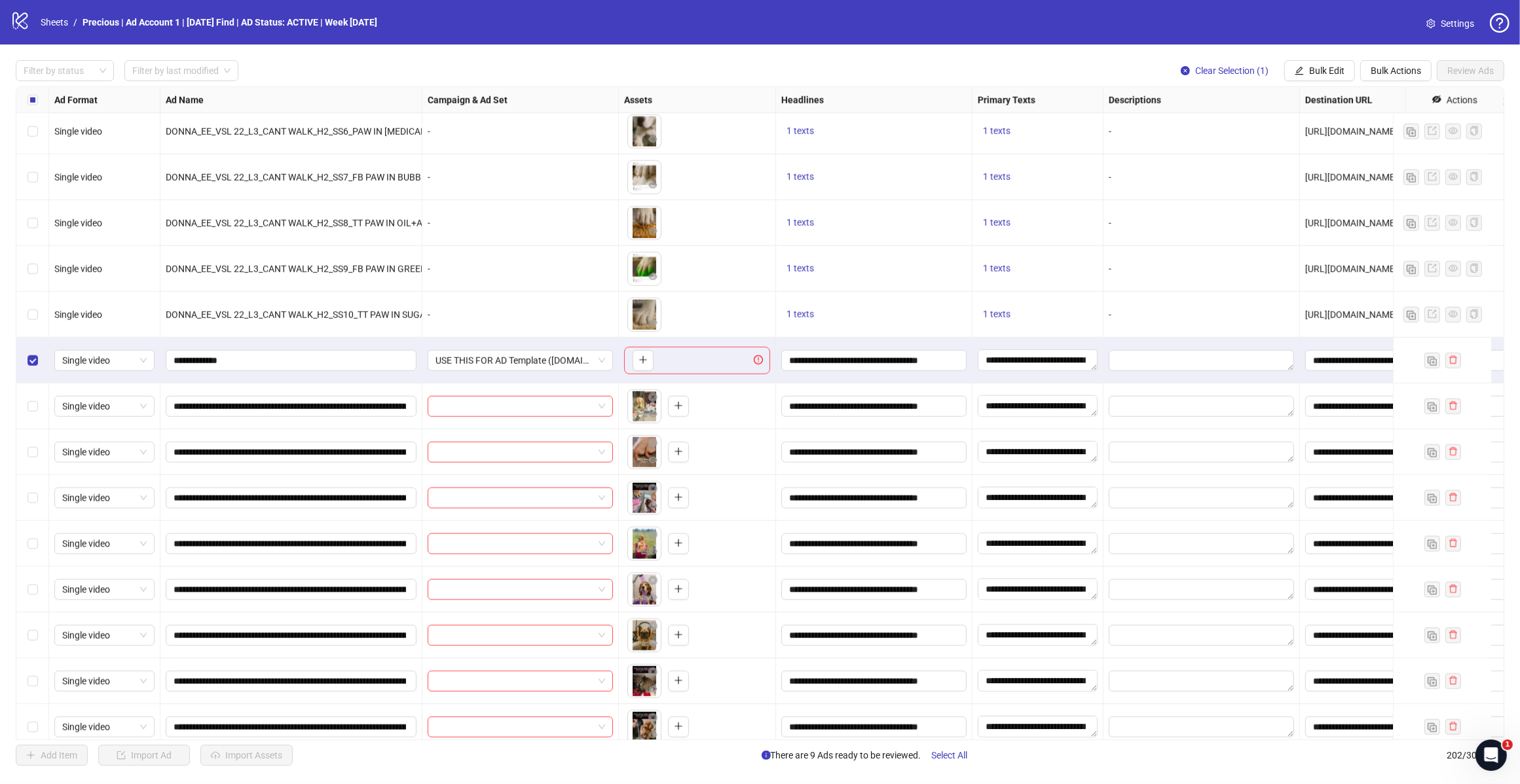
click at [1377, 76] on span "Bulk Actions" at bounding box center [1396, 70] width 51 height 10
click at [1392, 98] on span "Delete" at bounding box center [1413, 97] width 89 height 14
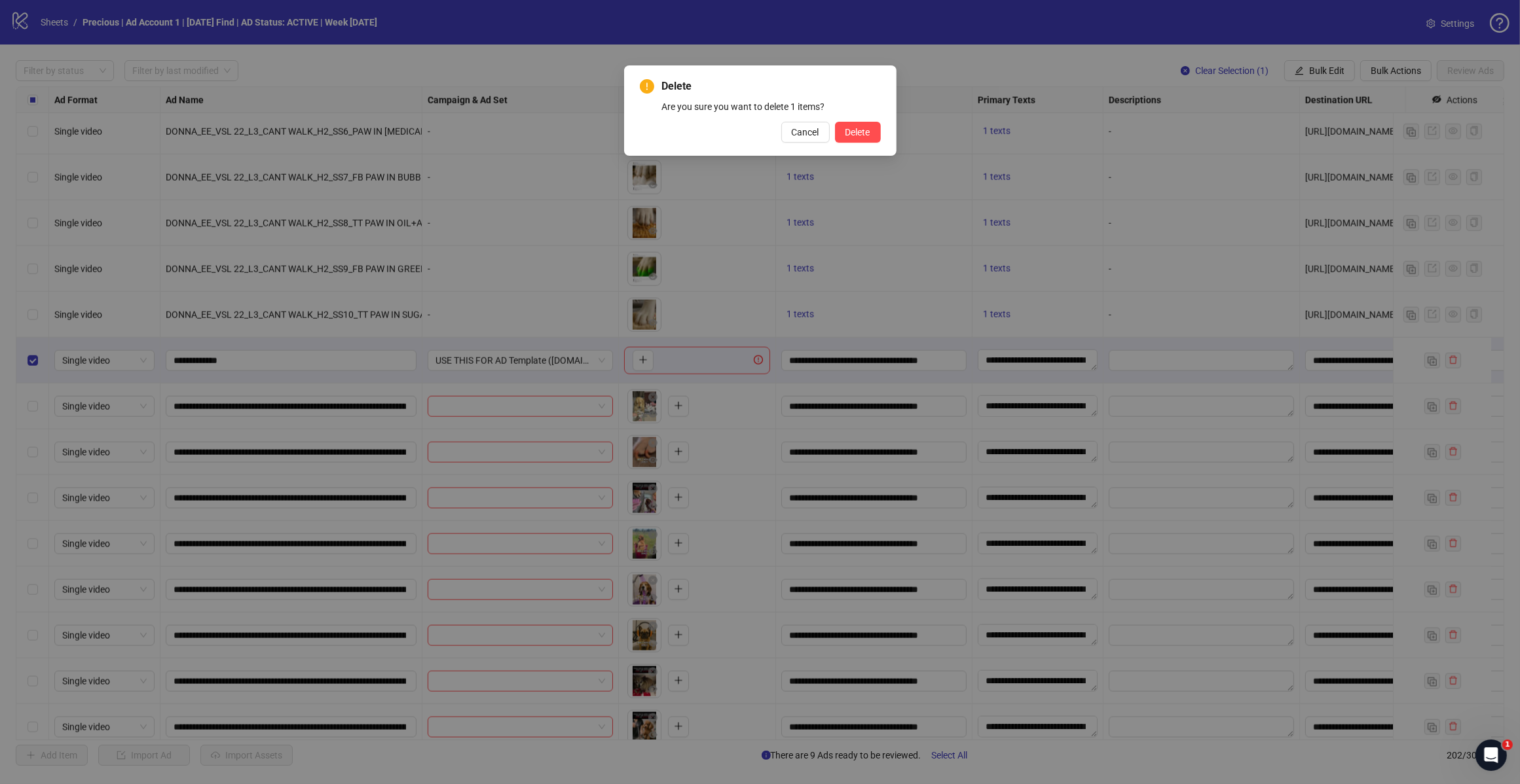
click at [870, 125] on button "Delete" at bounding box center [857, 132] width 46 height 21
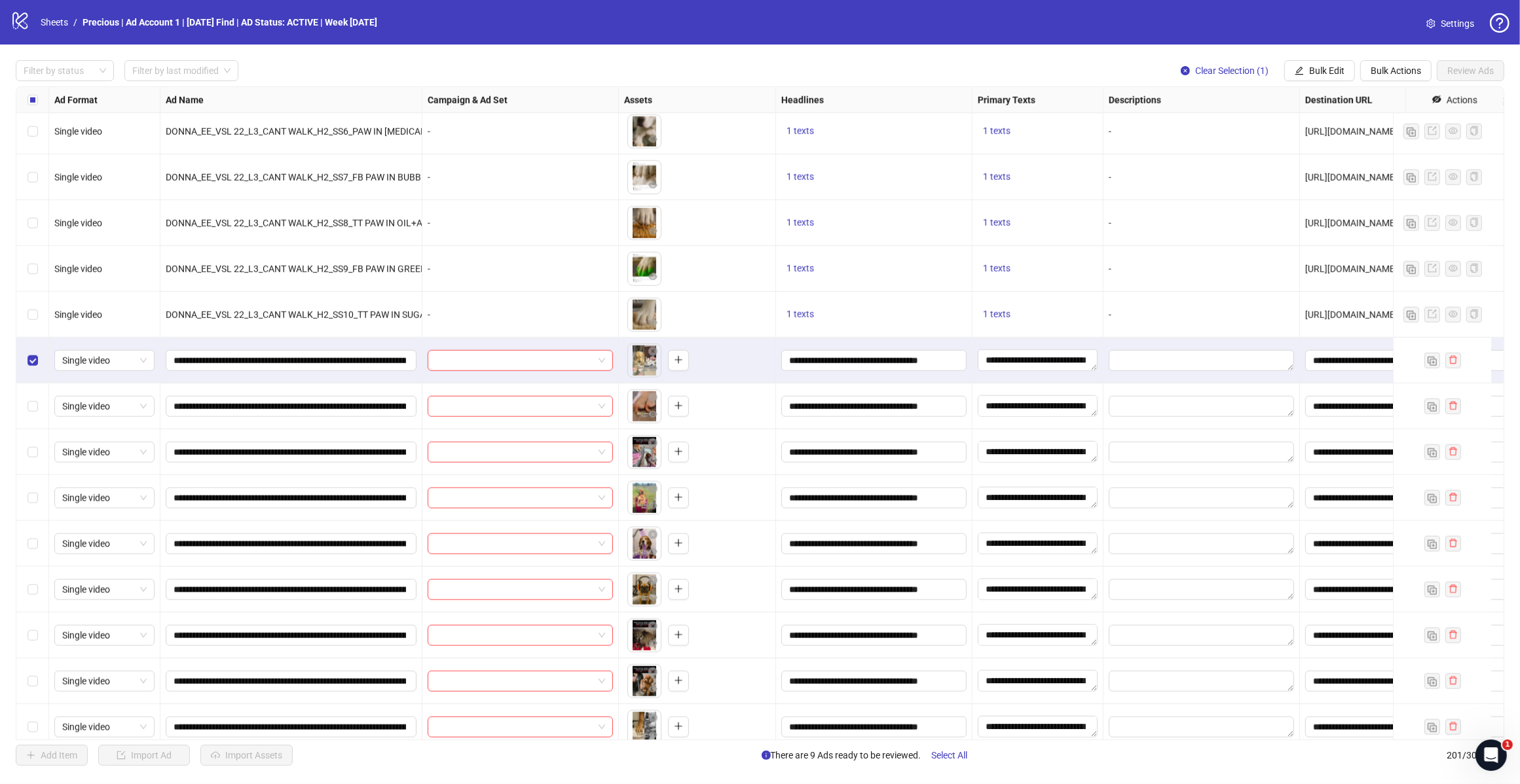
click at [29, 446] on label "Select row 184" at bounding box center [32, 452] width 10 height 14
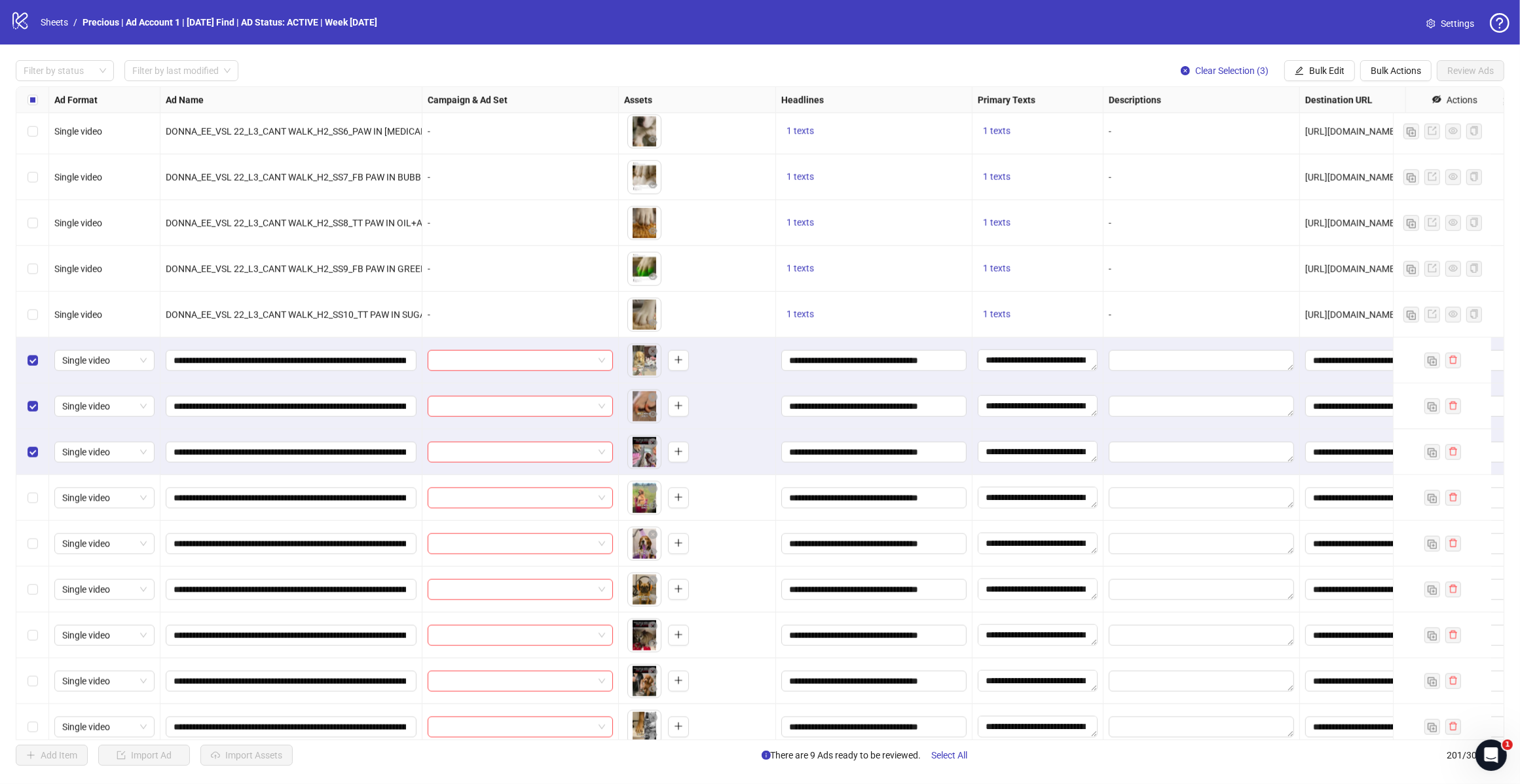
click at [1295, 72] on icon "edit" at bounding box center [1299, 70] width 8 height 8
click at [1325, 145] on span "Campaign & Ad Set" at bounding box center [1331, 139] width 78 height 14
click at [1377, 122] on div at bounding box center [1282, 128] width 197 height 21
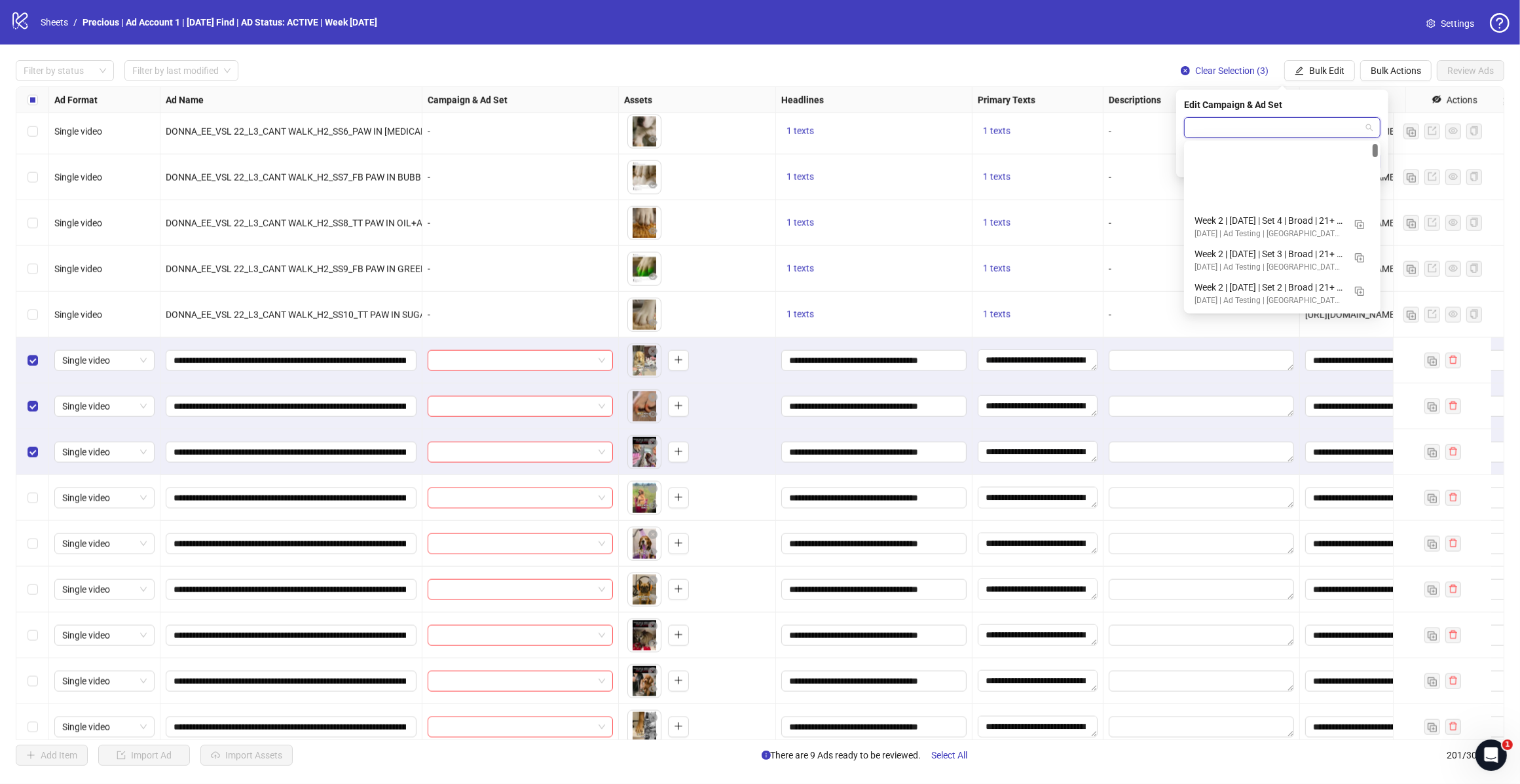
scroll to position [82, 0]
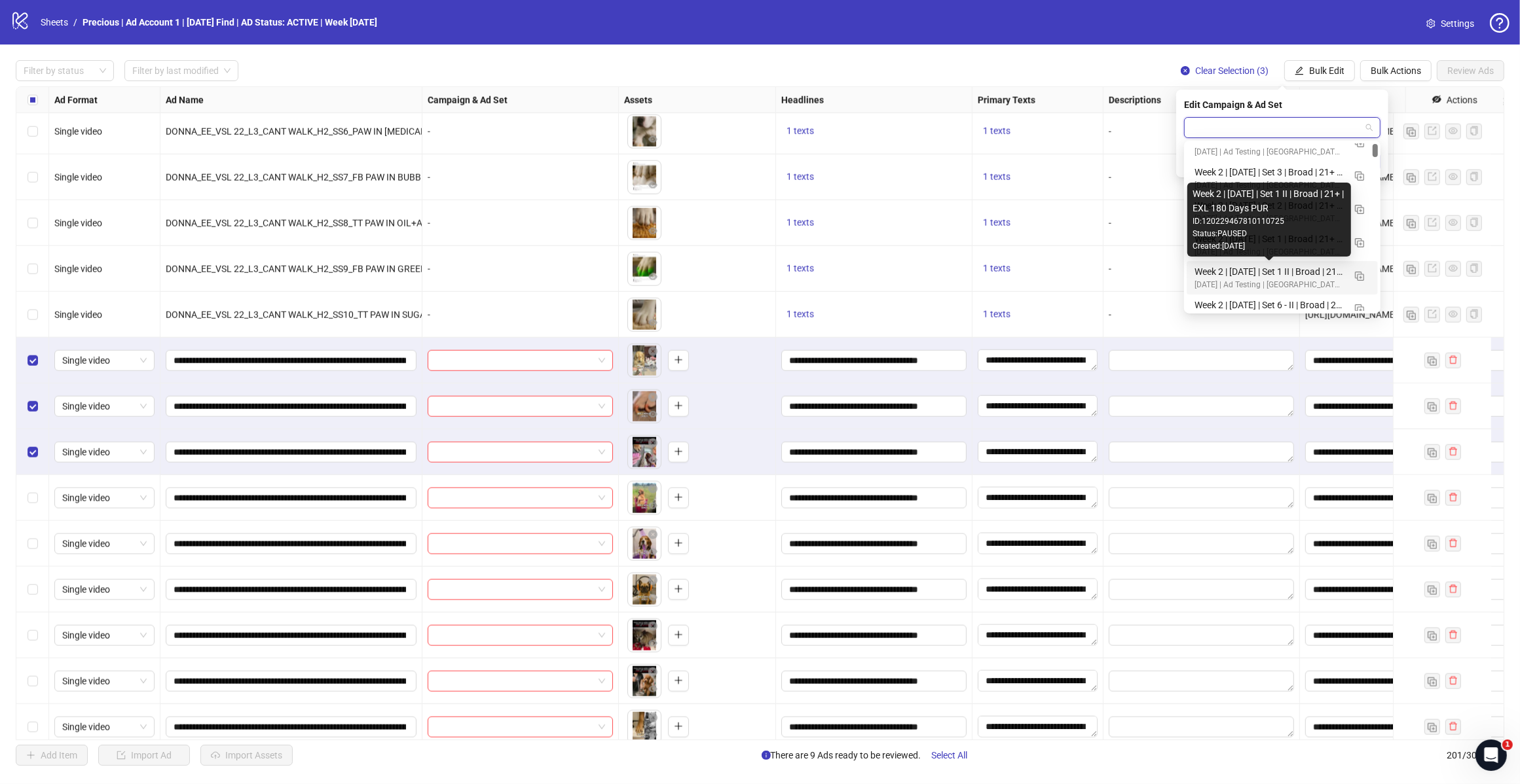
click at [1297, 267] on div "Week 2 | 14th August | Set 1 II | Broad | 21+ | EXL 180 Days PUR" at bounding box center [1269, 271] width 150 height 14
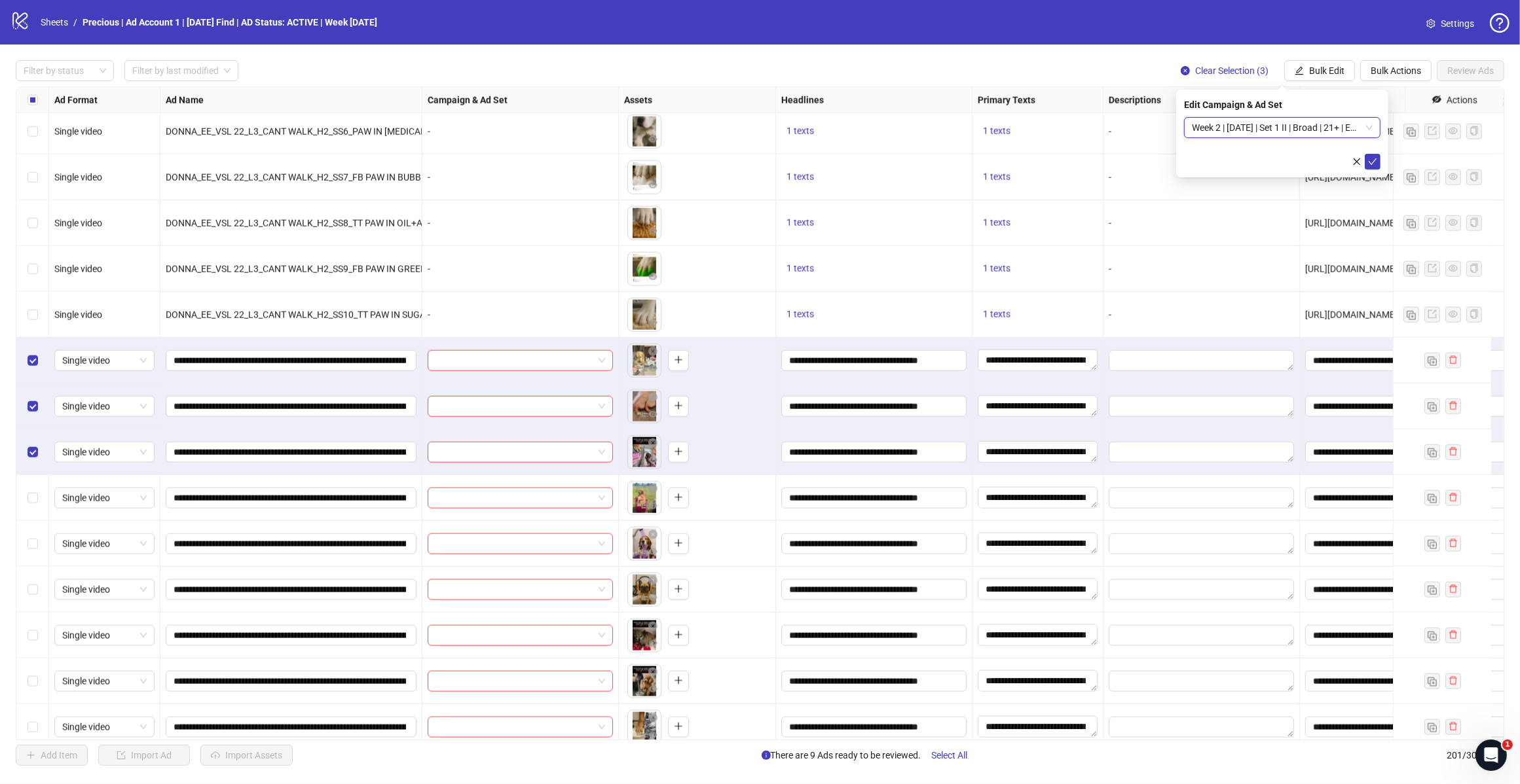
click at [1370, 128] on span "Week 2 | 14th August | Set 1 II | Broad | 21+ | EXL 180 Days PUR" at bounding box center [1282, 128] width 181 height 20
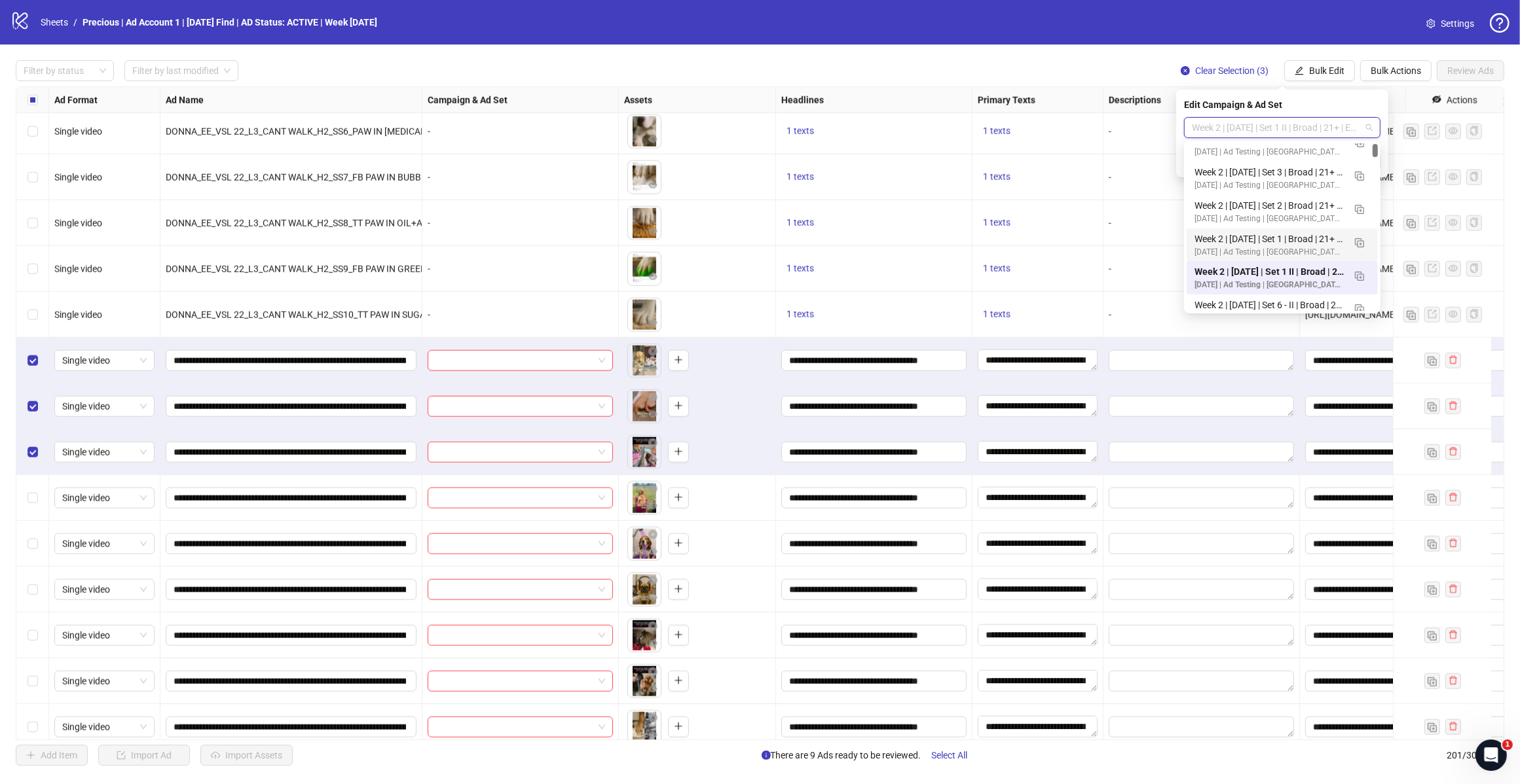
click at [1359, 268] on button "button" at bounding box center [1359, 275] width 21 height 21
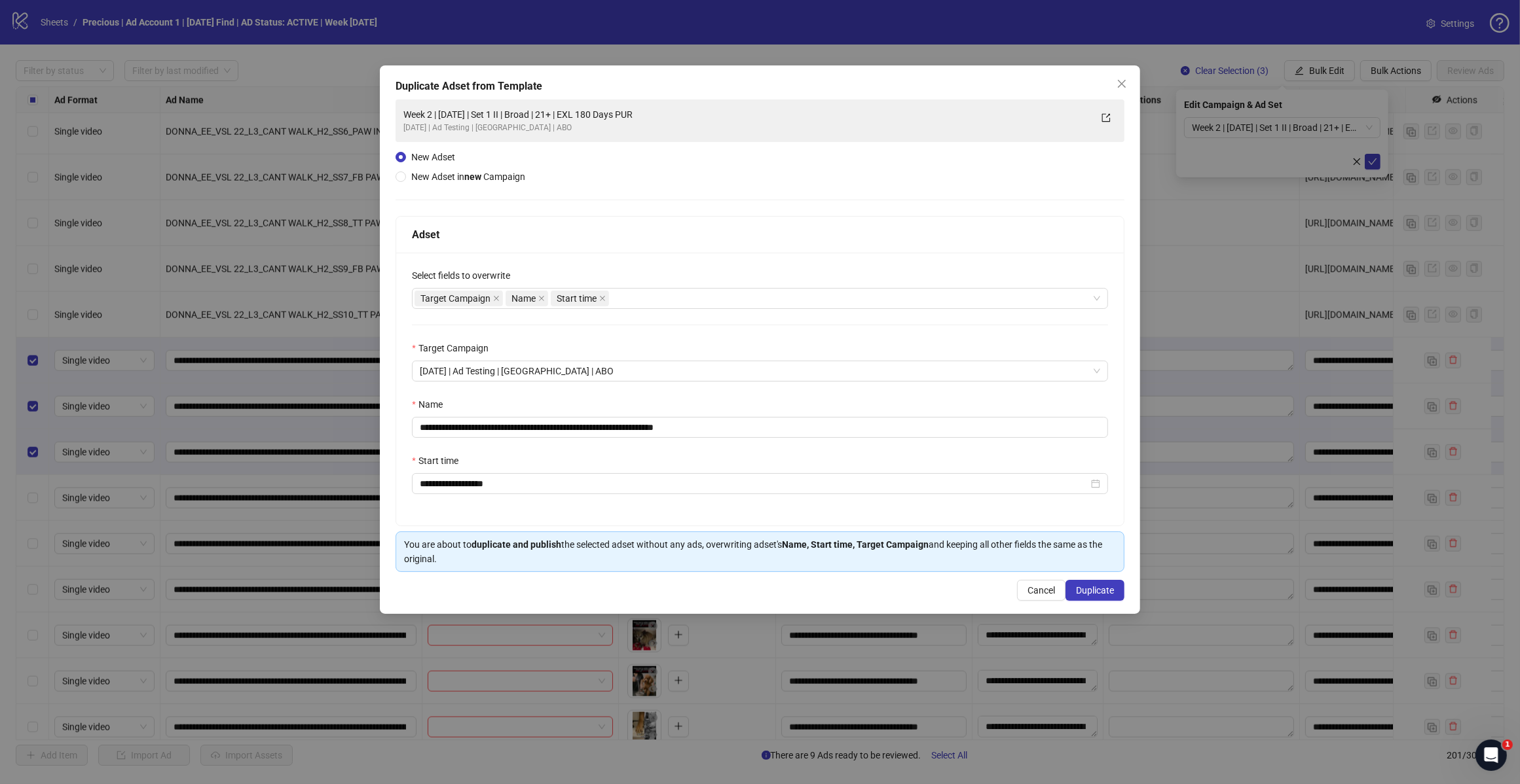
click at [660, 306] on div "Target Campaign Name Start time" at bounding box center [753, 298] width 677 height 18
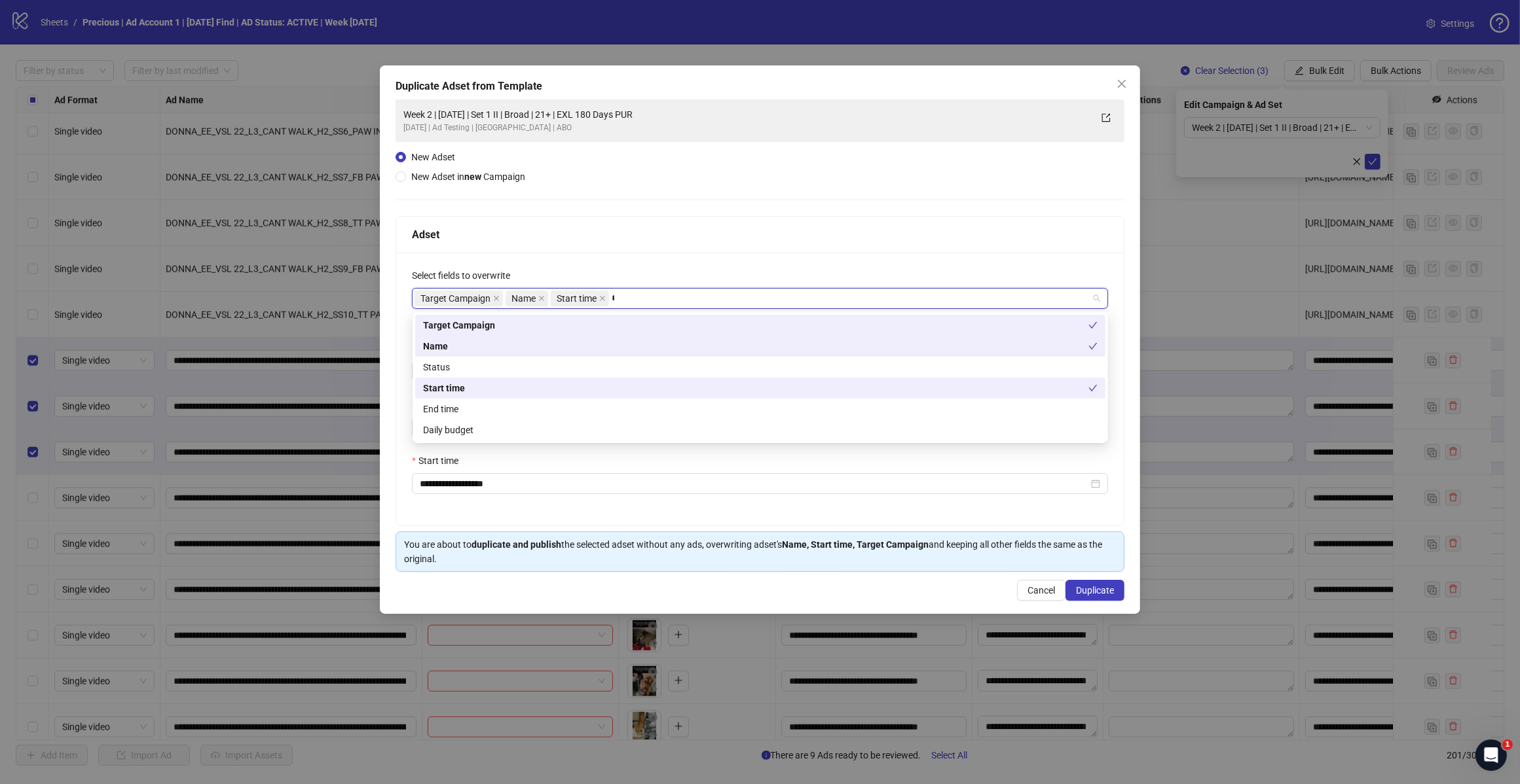
type input "*****"
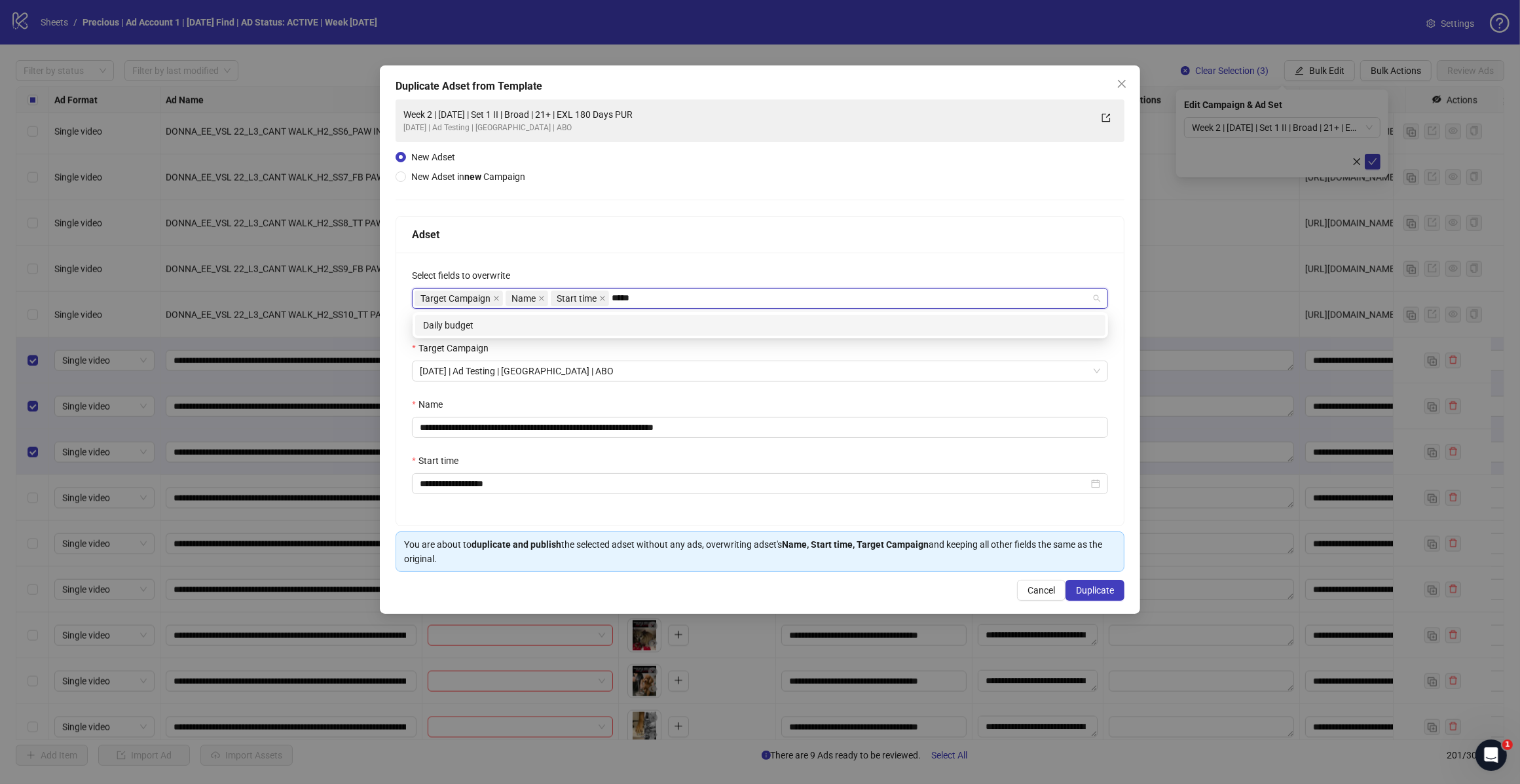
click at [660, 320] on div "Daily budget" at bounding box center [760, 325] width 674 height 14
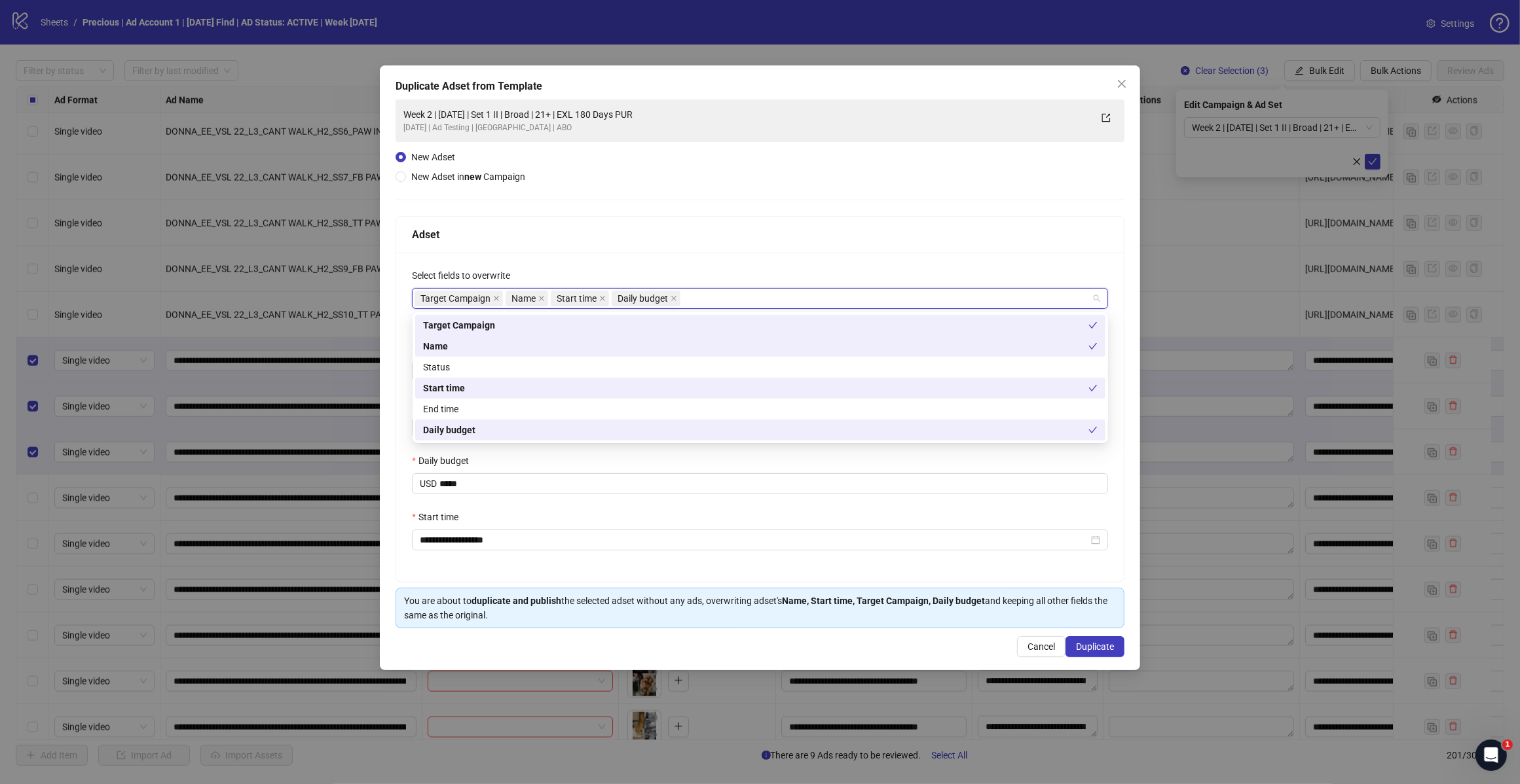
click at [742, 266] on div "**********" at bounding box center [760, 417] width 728 height 329
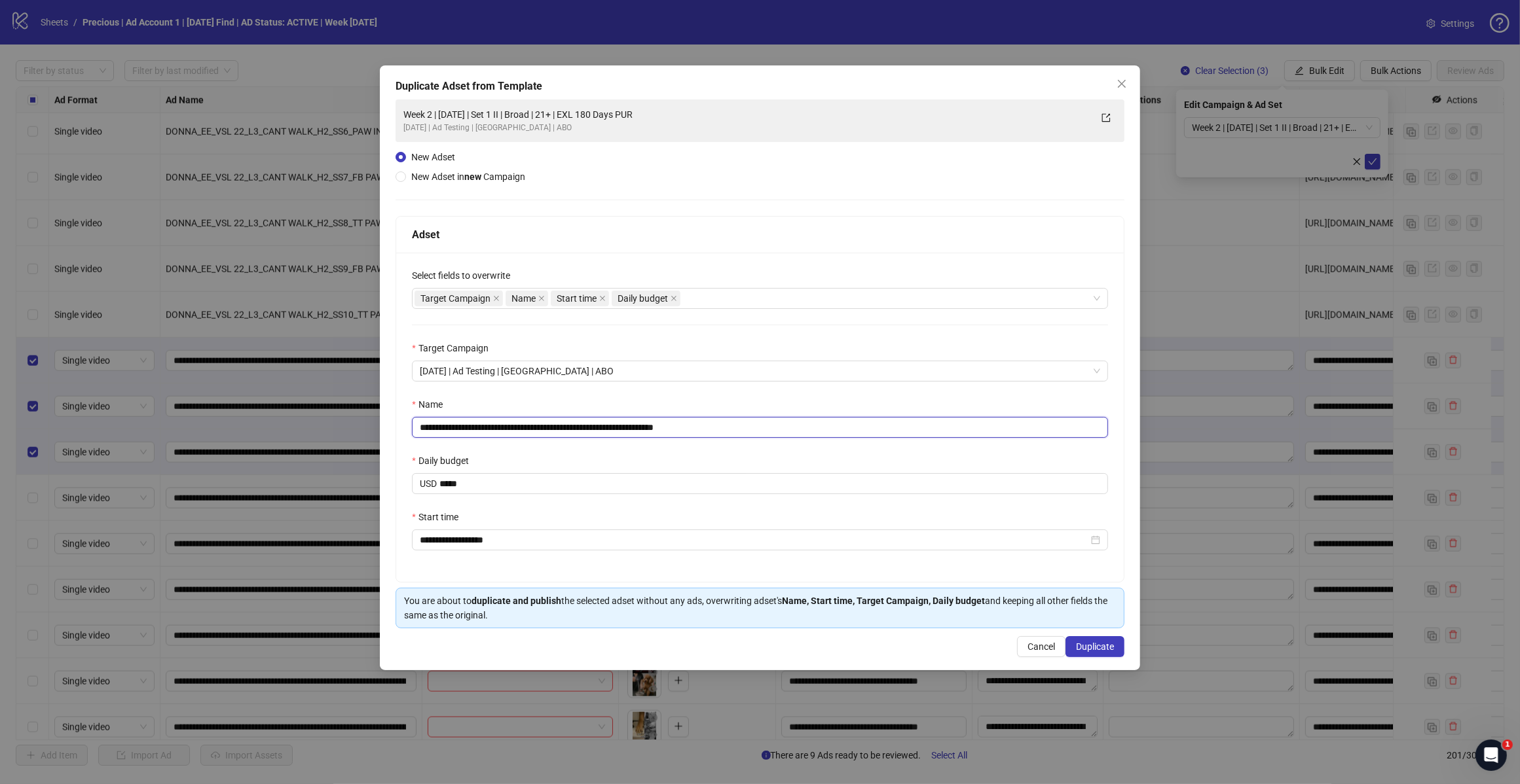
click at [725, 434] on input "**********" at bounding box center [760, 428] width 696 height 21
type input "**********"
click at [1089, 649] on span "Duplicate" at bounding box center [1095, 646] width 38 height 10
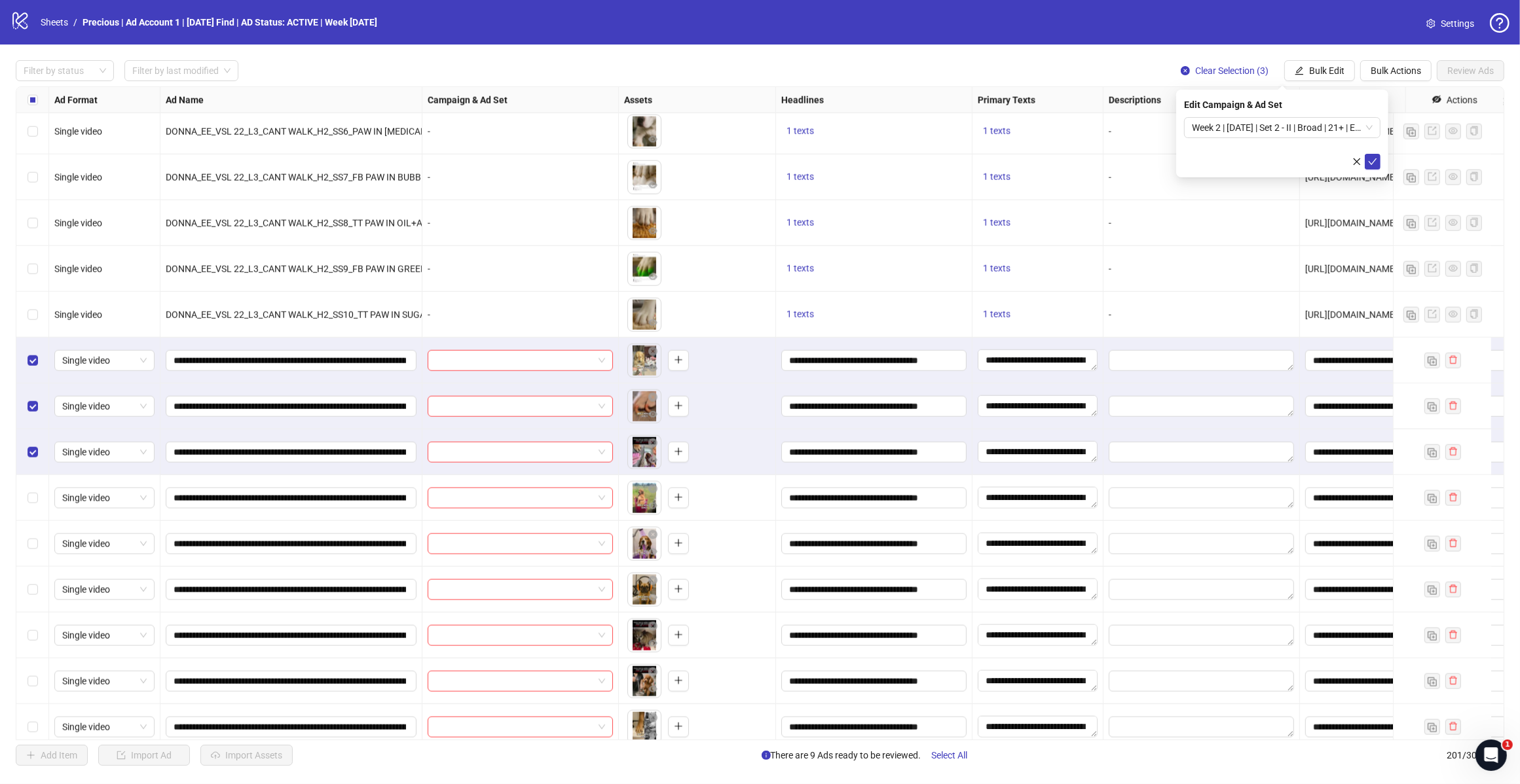
click at [1362, 128] on span "Week 2 | 14th August | Set 2 - II | Broad | 21+ | EXL 180 Days PUR" at bounding box center [1282, 128] width 181 height 20
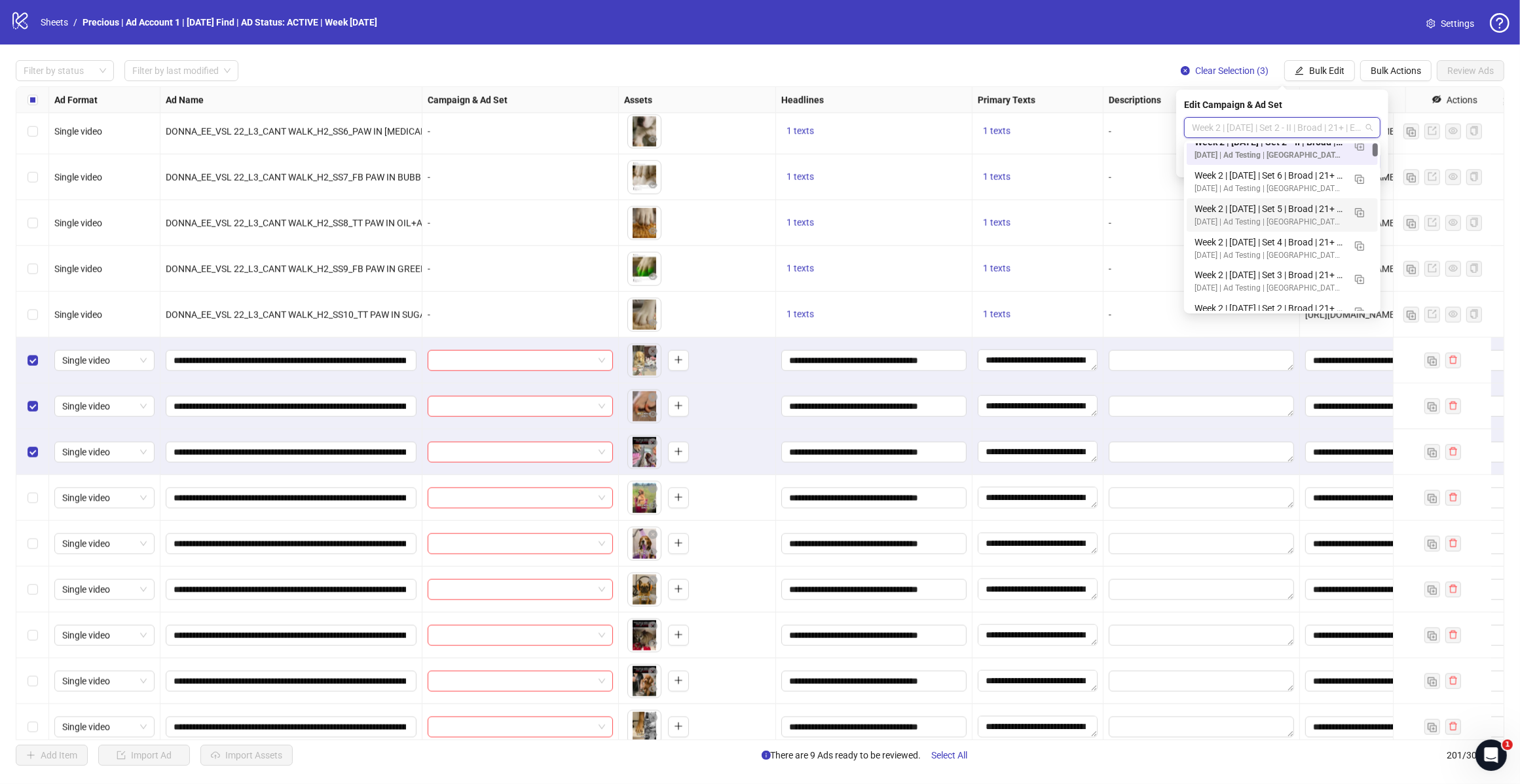
scroll to position [0, 0]
click at [1362, 154] on img "button" at bounding box center [1359, 157] width 9 height 9
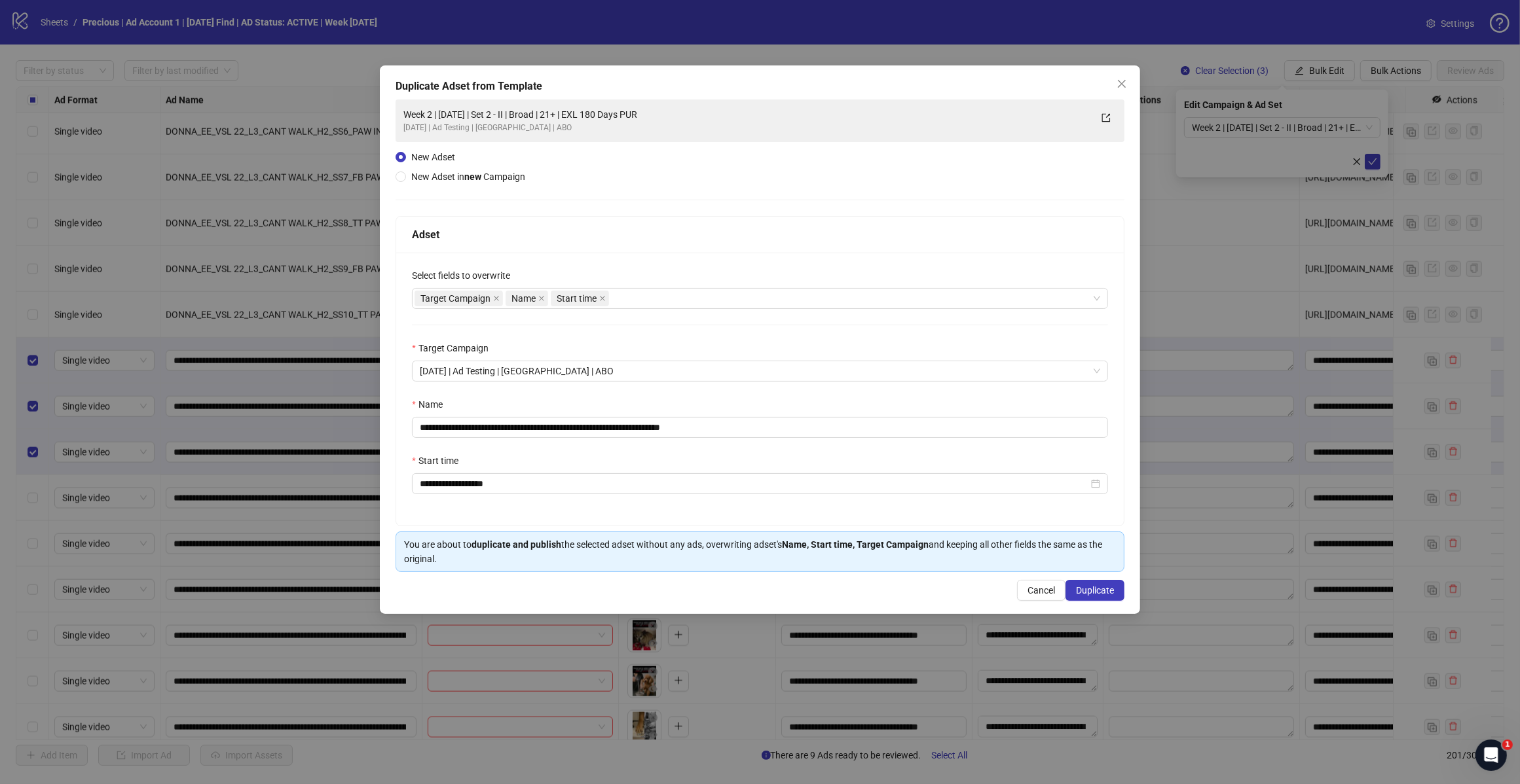
click at [685, 298] on div "Target Campaign Name Start time" at bounding box center [753, 298] width 677 height 18
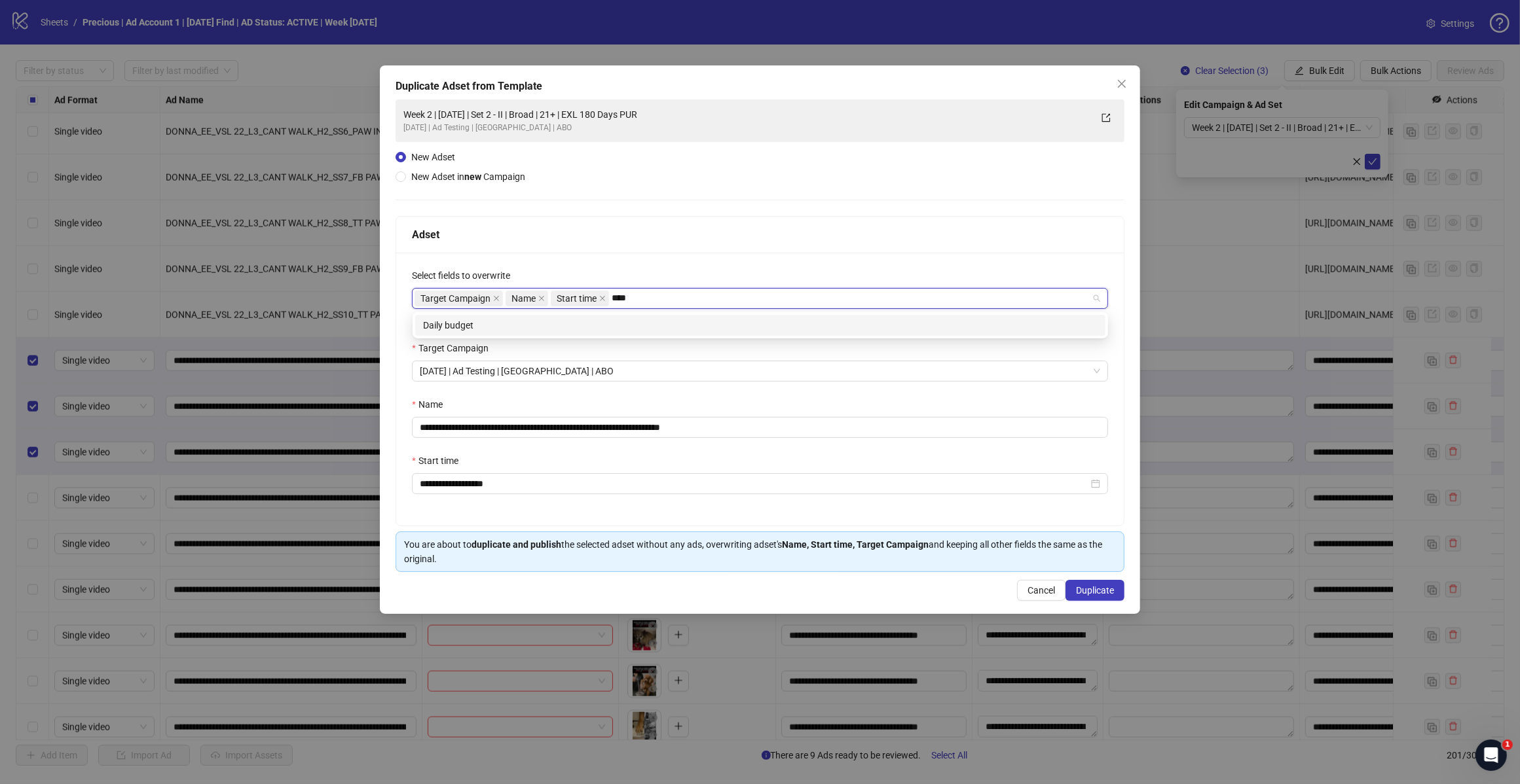
type input "*****"
click at [627, 326] on div "Daily budget" at bounding box center [760, 325] width 674 height 14
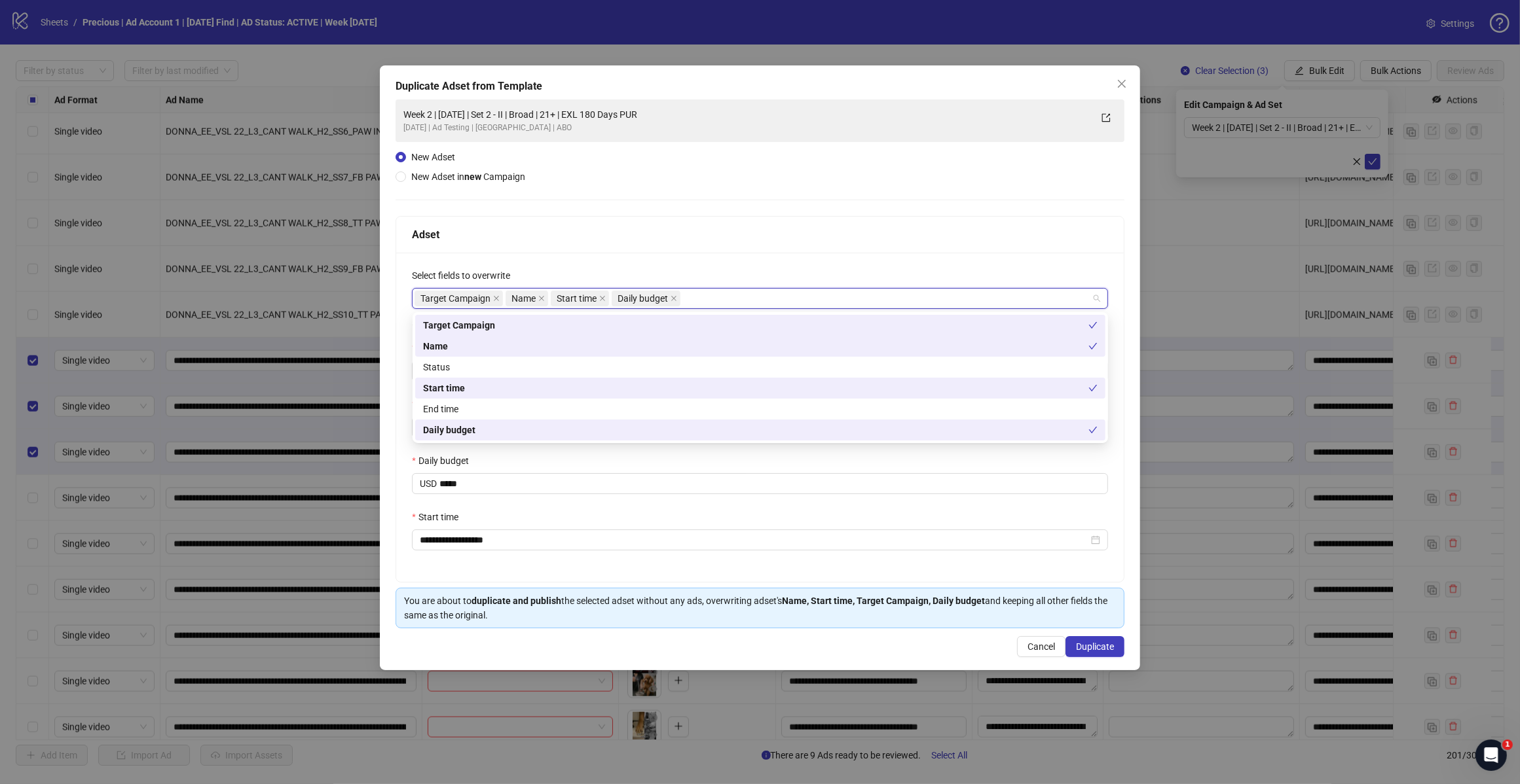
click at [773, 253] on div "**********" at bounding box center [760, 417] width 728 height 329
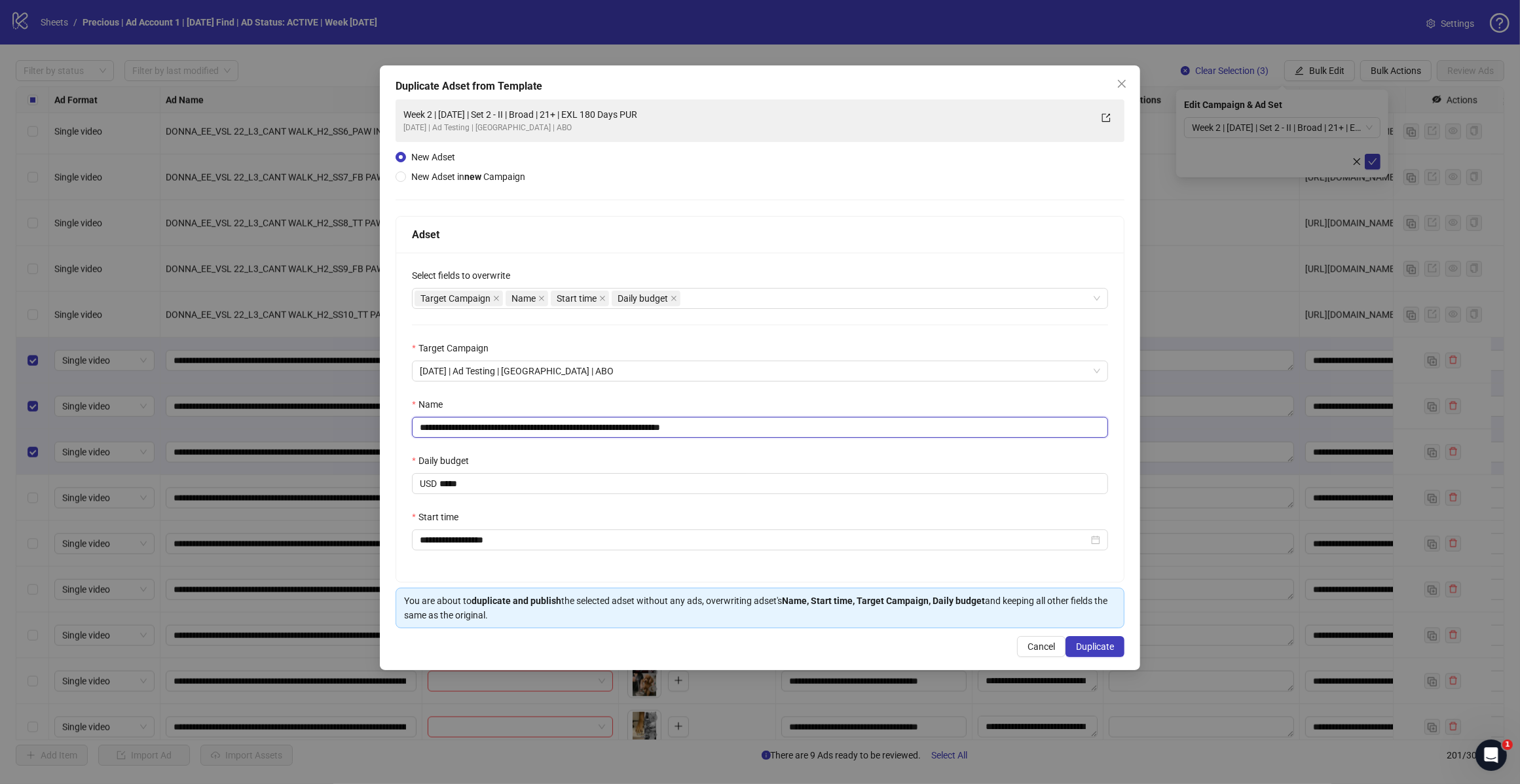
click at [717, 426] on input "**********" at bounding box center [760, 428] width 696 height 21
type input "**********"
click at [1092, 645] on span "Duplicate" at bounding box center [1095, 646] width 38 height 10
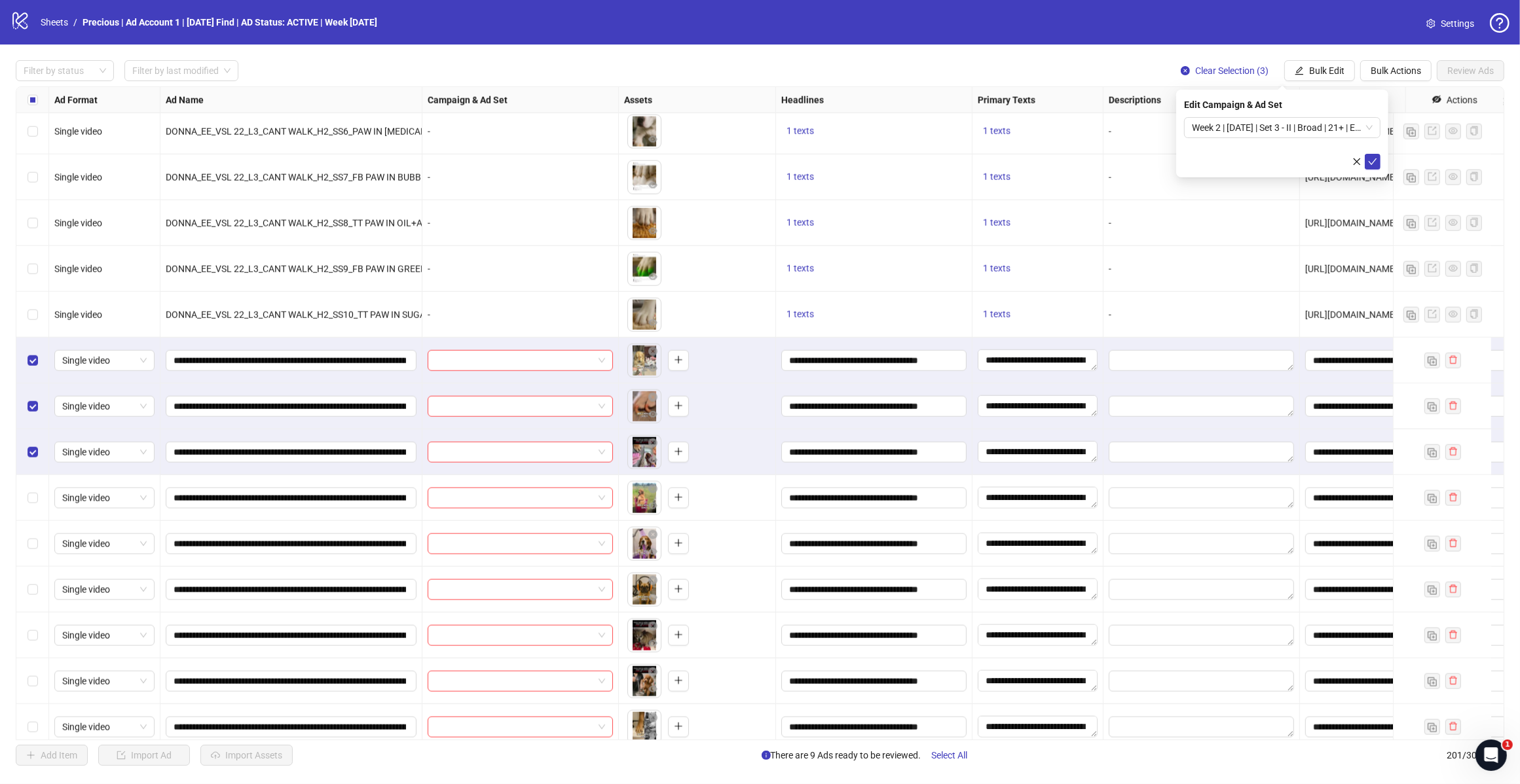
click at [1377, 126] on div "Week 2 | [DATE] | Set 3 - II | Broad | 21+ | EXL 180 Days PUR" at bounding box center [1282, 128] width 197 height 21
click at [1370, 126] on span "Week 2 | [DATE] | Set 3 - II | Broad | 21+ | EXL 180 Days PUR" at bounding box center [1282, 128] width 181 height 20
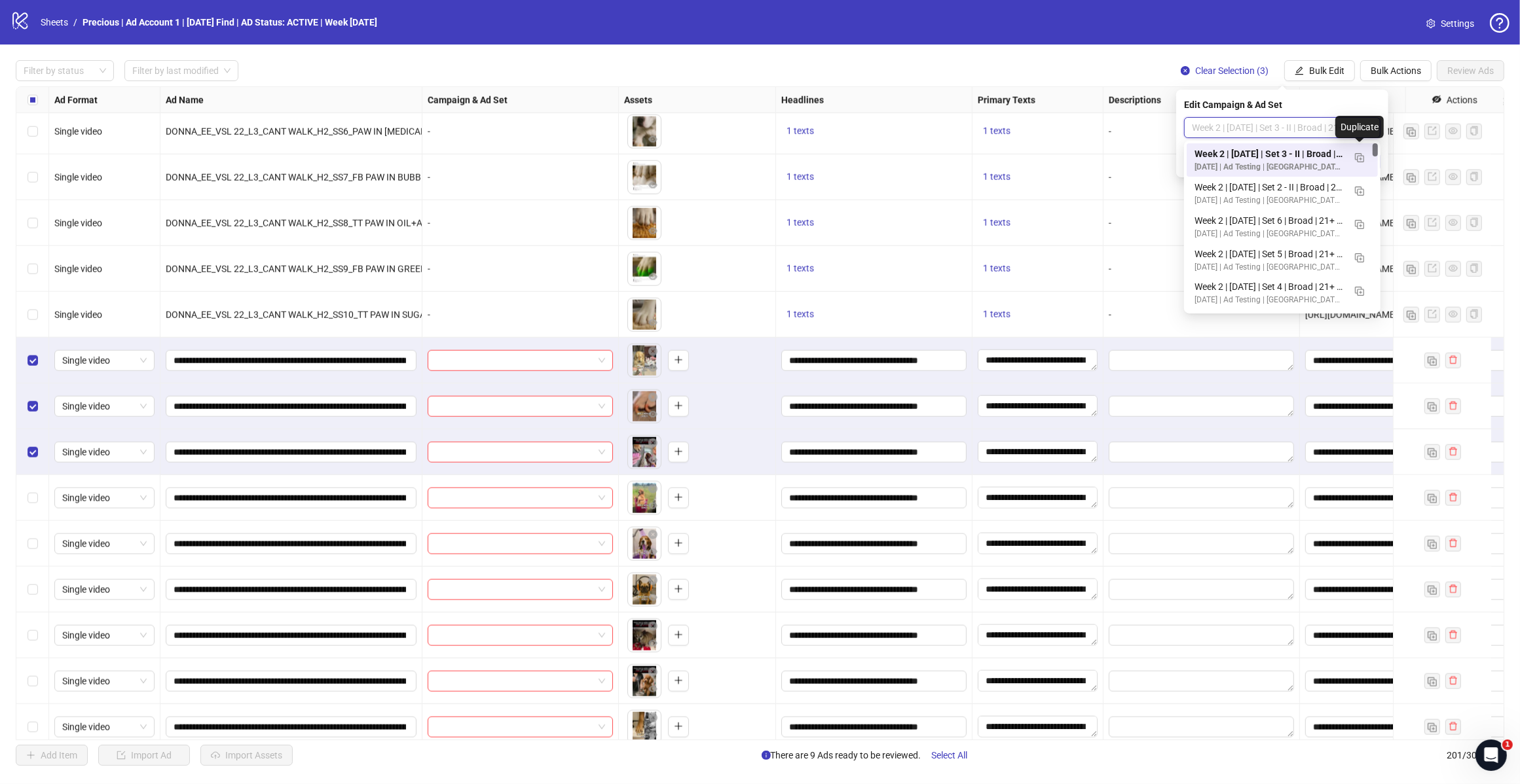
click at [1356, 157] on img "button" at bounding box center [1359, 157] width 9 height 9
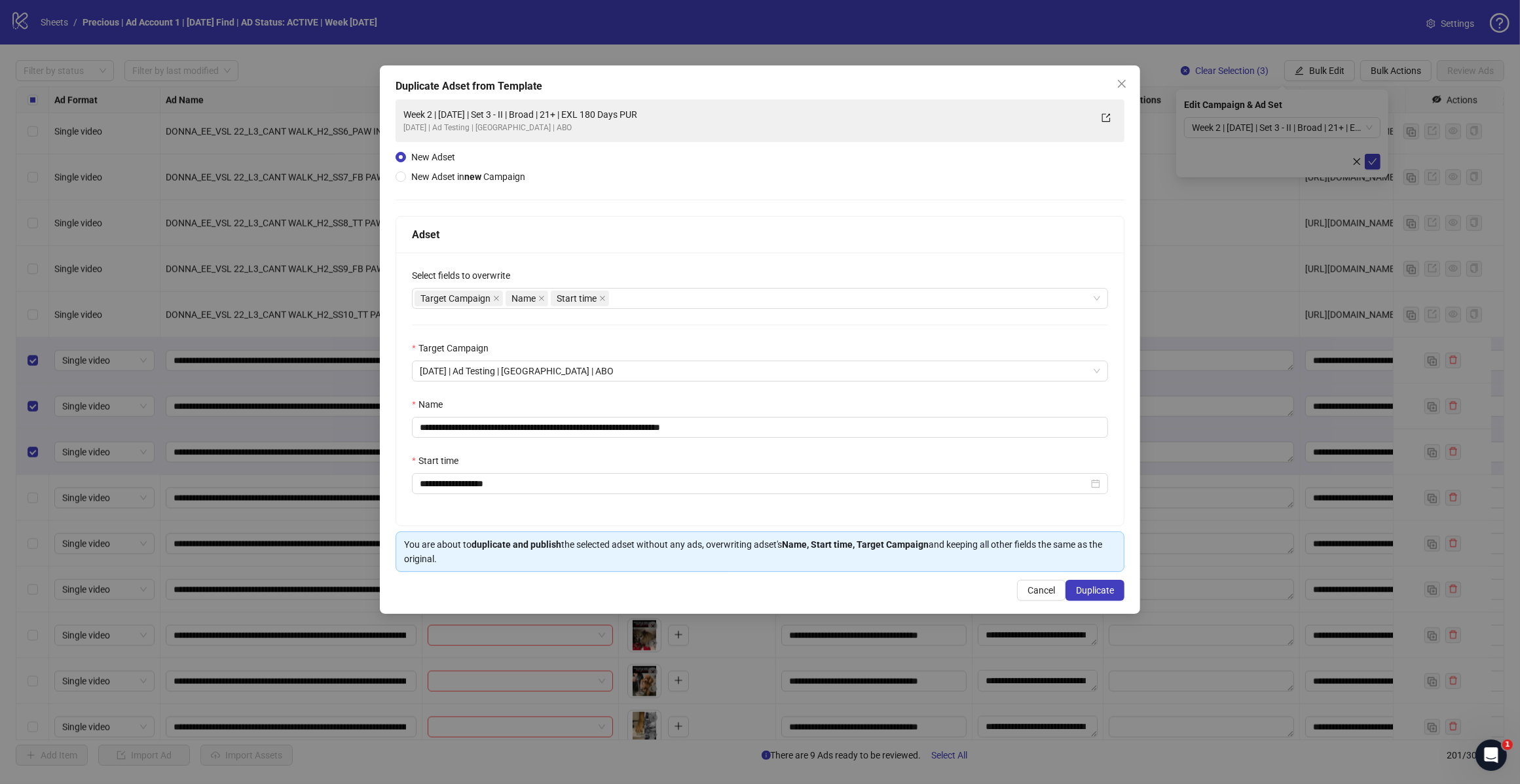
click at [663, 302] on div "Target Campaign Name Start time" at bounding box center [753, 298] width 677 height 18
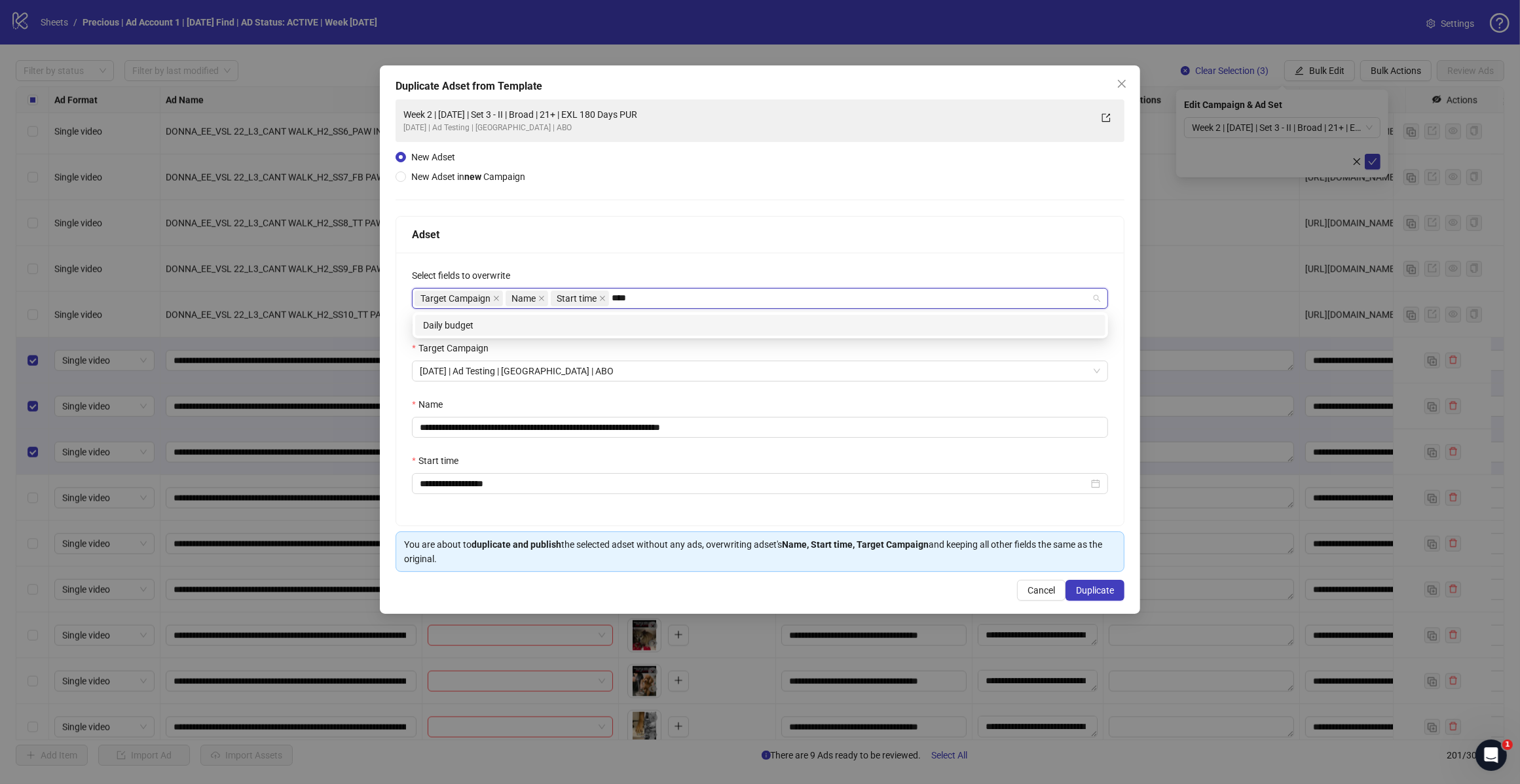
type input "*****"
click at [634, 324] on div "Daily budget" at bounding box center [760, 325] width 674 height 14
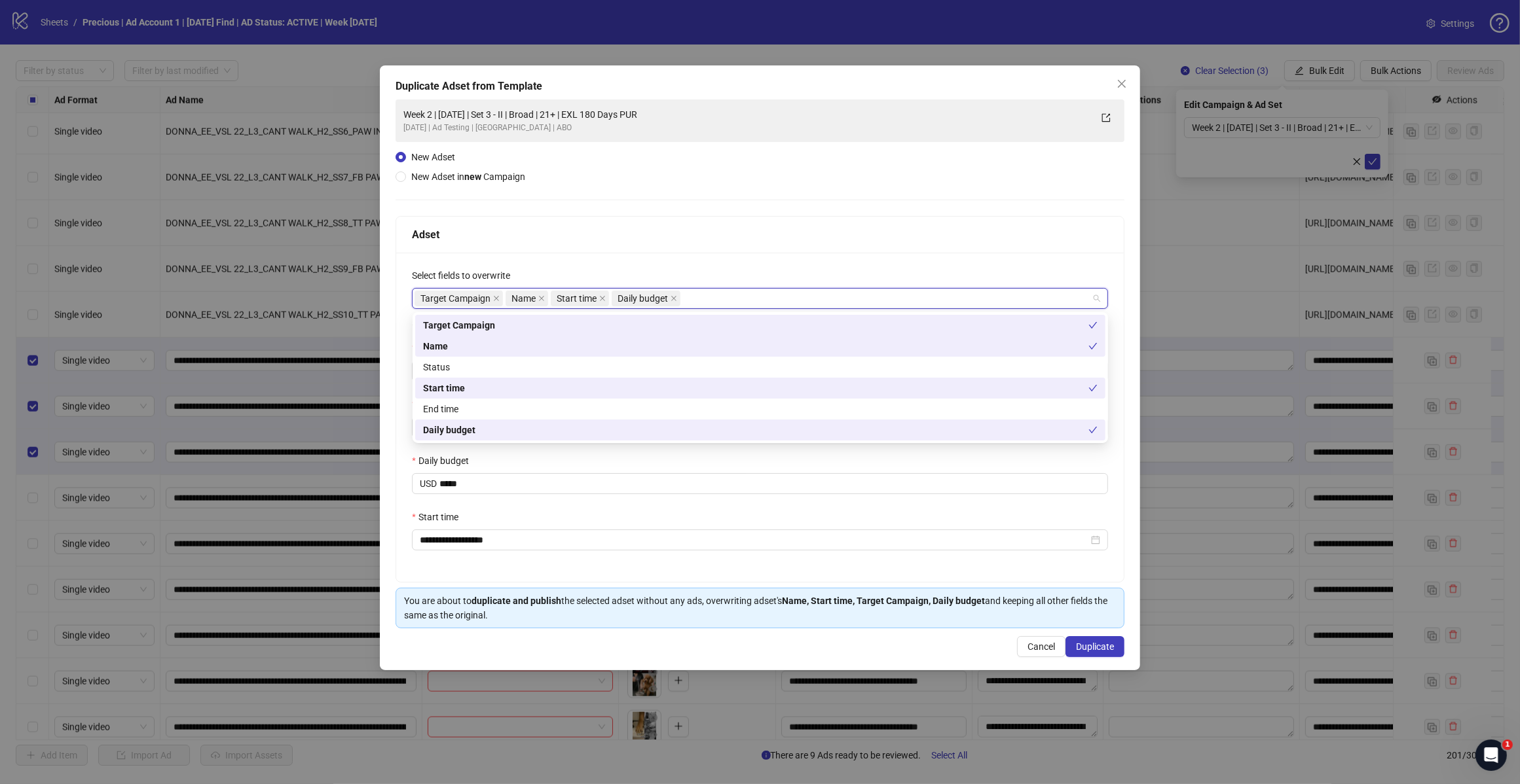
click at [731, 223] on div "Adset" at bounding box center [760, 235] width 728 height 37
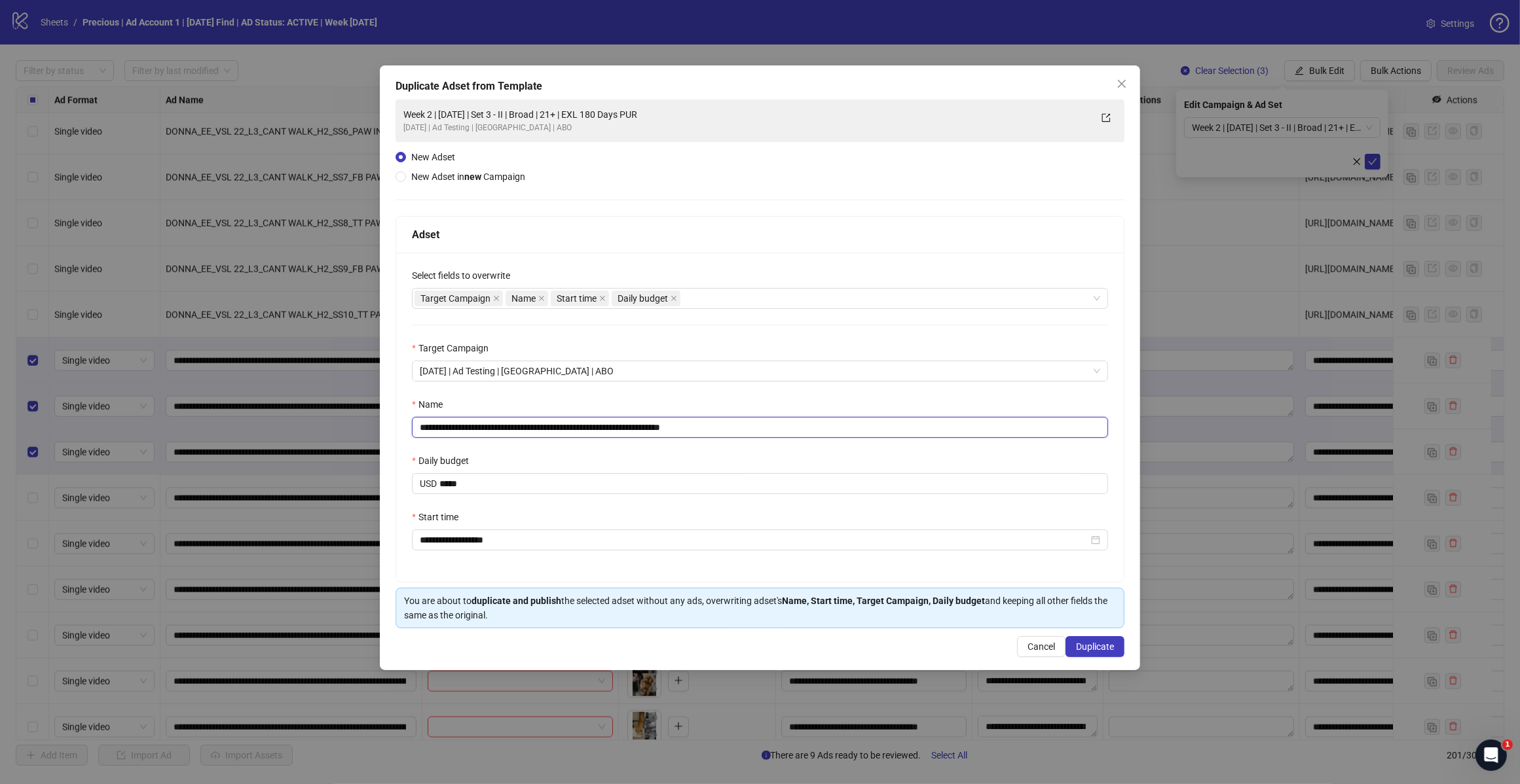
click at [726, 431] on input "**********" at bounding box center [760, 428] width 696 height 21
click at [529, 430] on input "**********" at bounding box center [760, 428] width 696 height 21
type input "**********"
click at [643, 410] on div "Name" at bounding box center [760, 407] width 696 height 20
click at [1092, 648] on span "Duplicate" at bounding box center [1095, 646] width 38 height 10
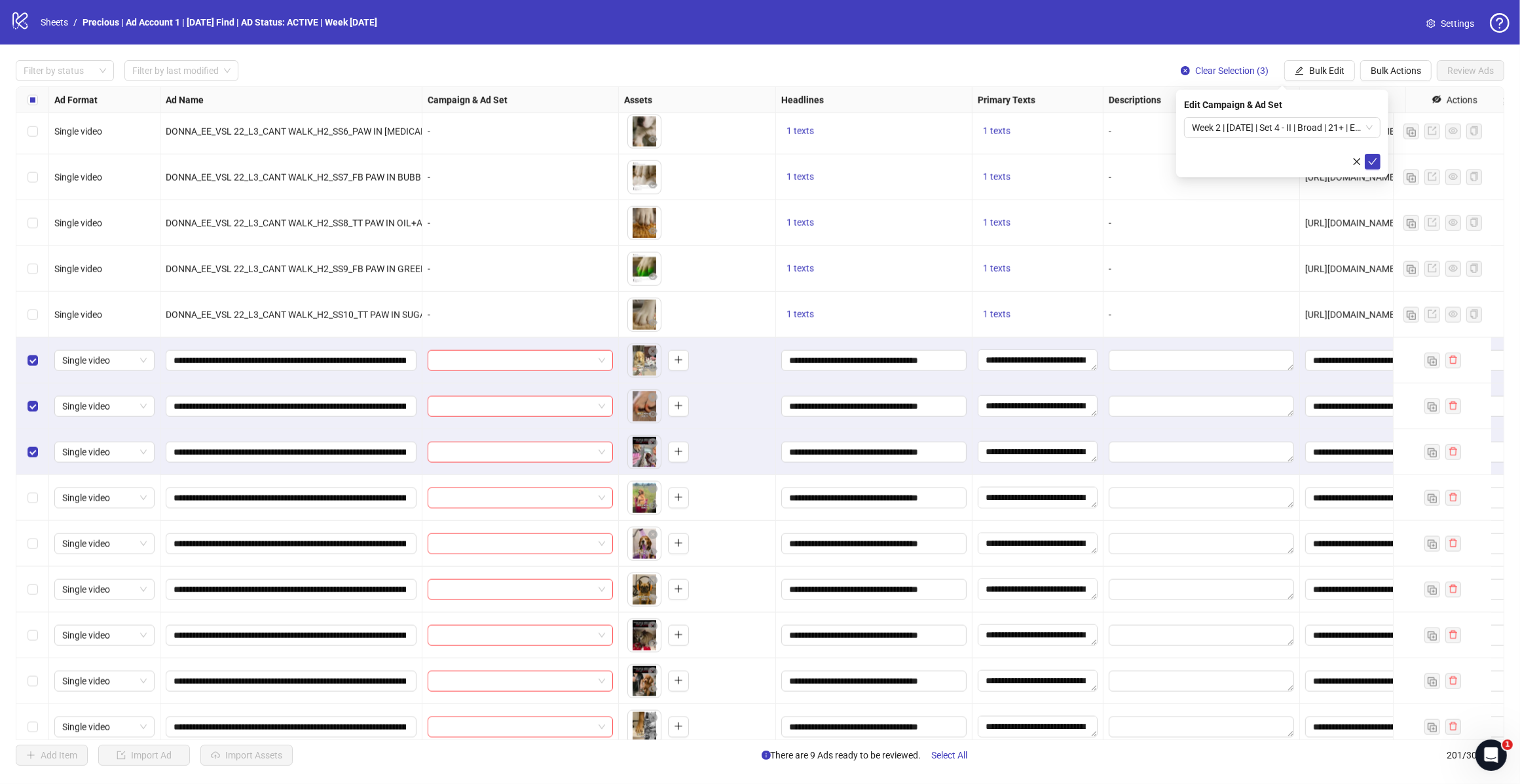
click at [1370, 132] on span "Week 2 | 14th August | Set 4 - II | Broad | 21+ | EXL 180 Days PUR" at bounding box center [1282, 128] width 181 height 20
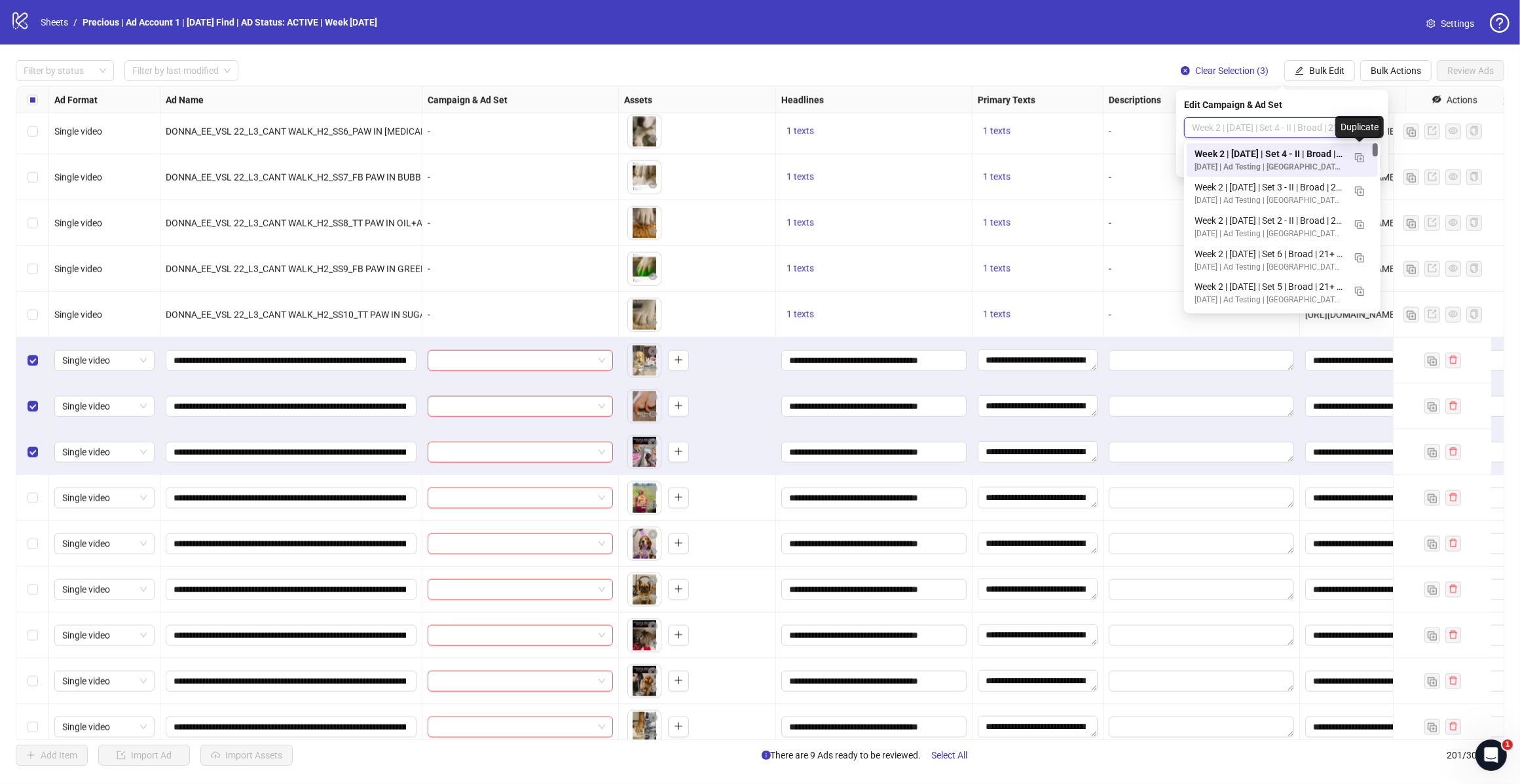
click at [1355, 160] on img "button" at bounding box center [1359, 157] width 9 height 9
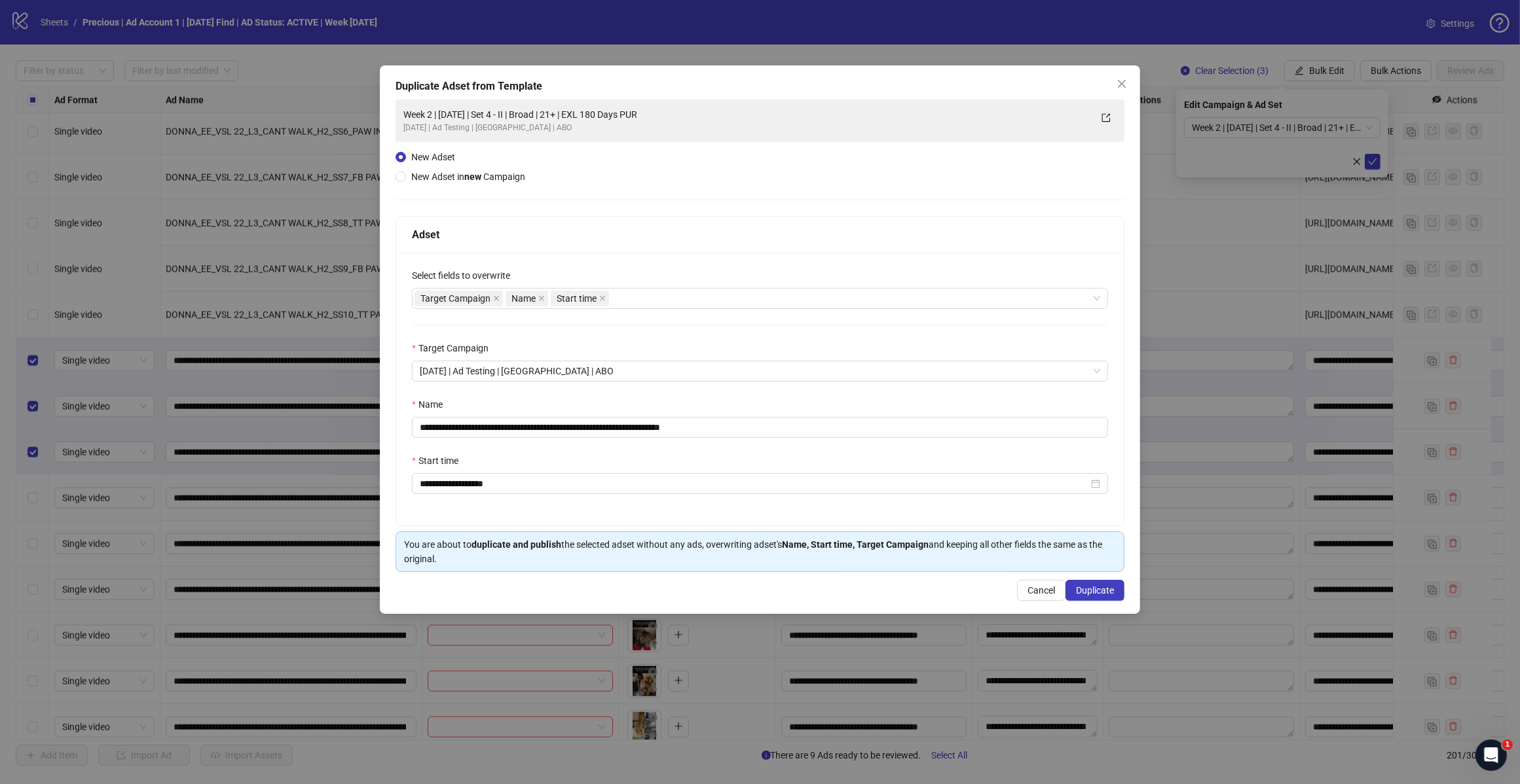
click at [647, 296] on div "Target Campaign Name Start time" at bounding box center [753, 298] width 677 height 18
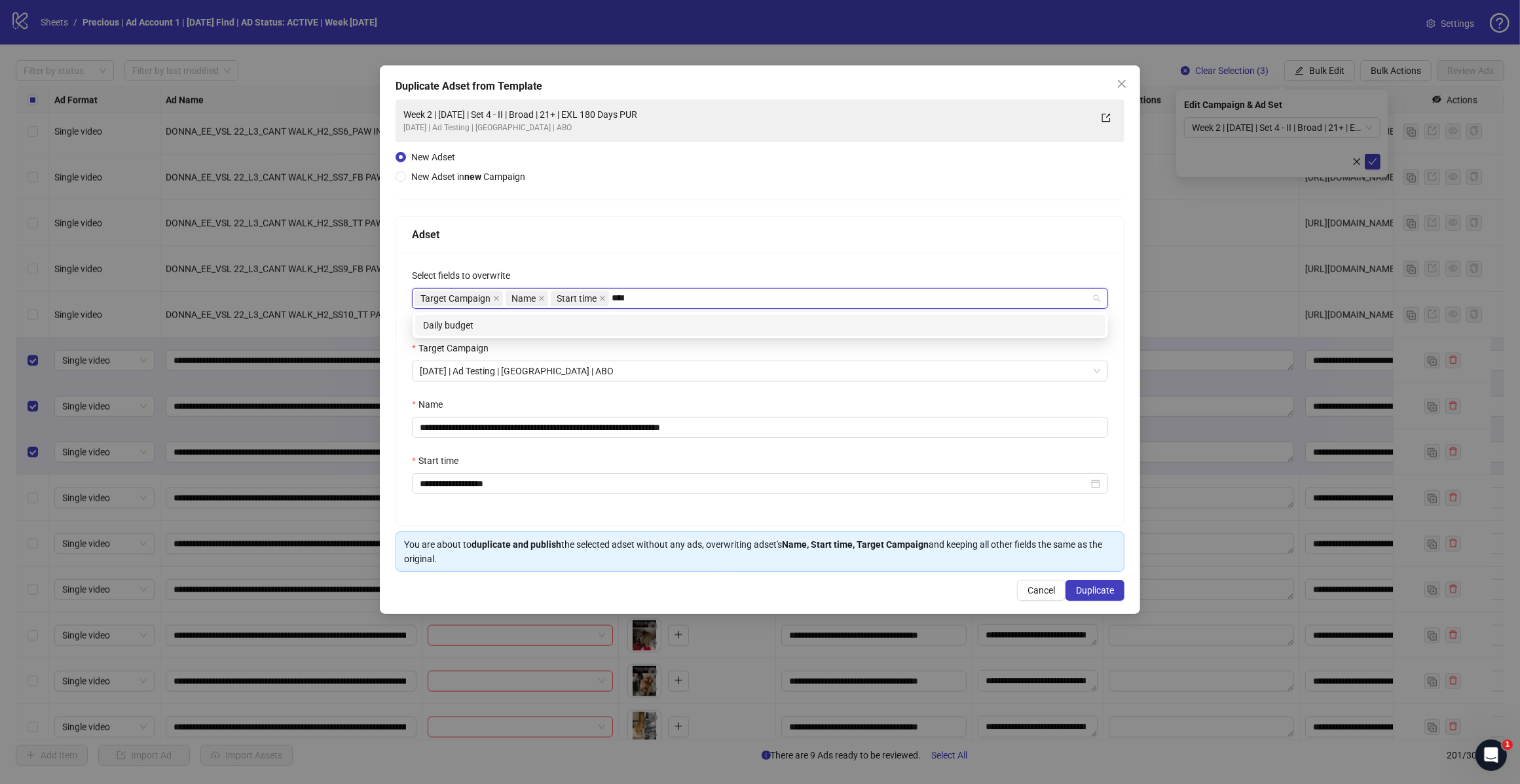
type input "*****"
click at [617, 324] on div "Daily budget" at bounding box center [760, 325] width 674 height 14
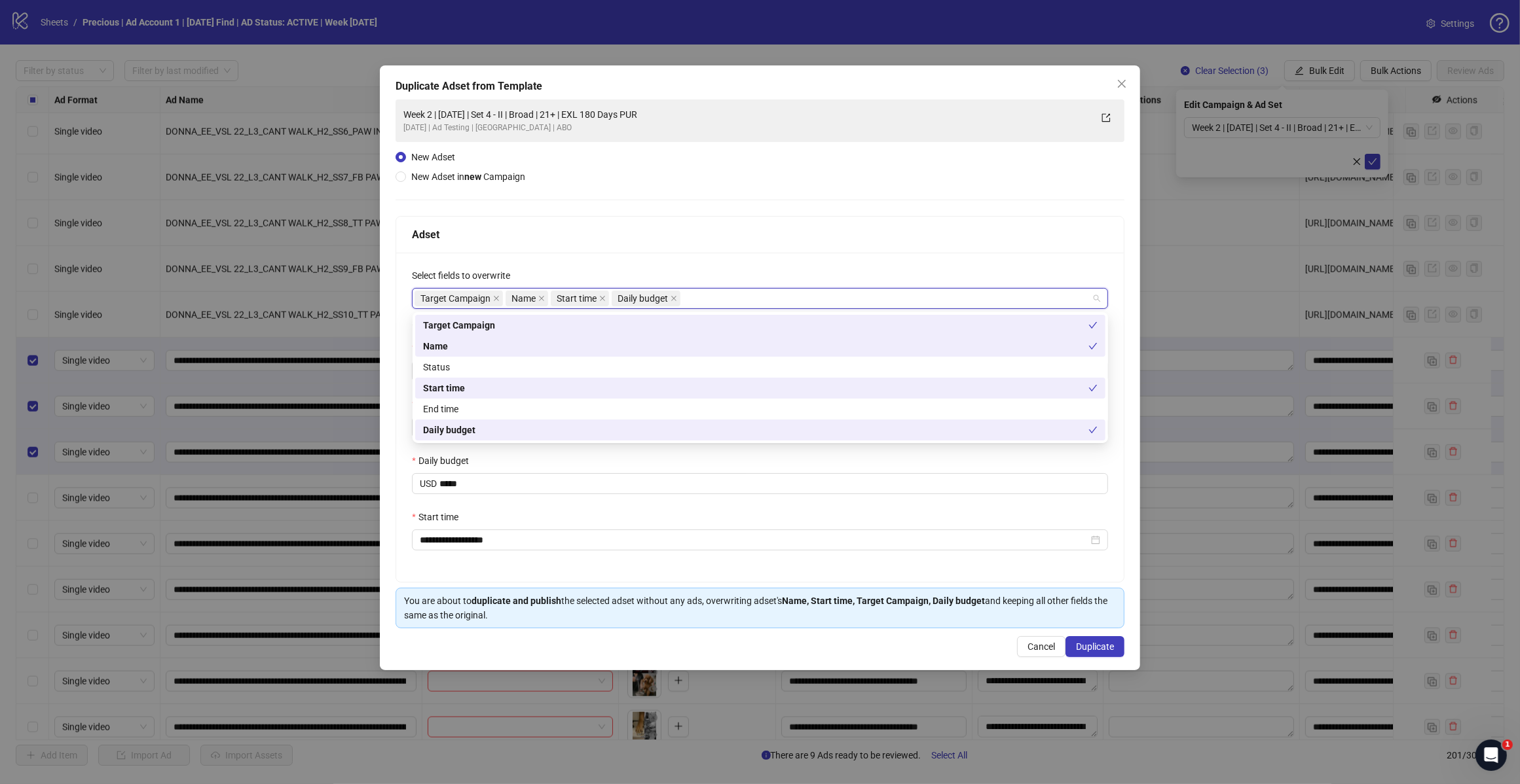
click at [734, 260] on div "**********" at bounding box center [760, 417] width 728 height 329
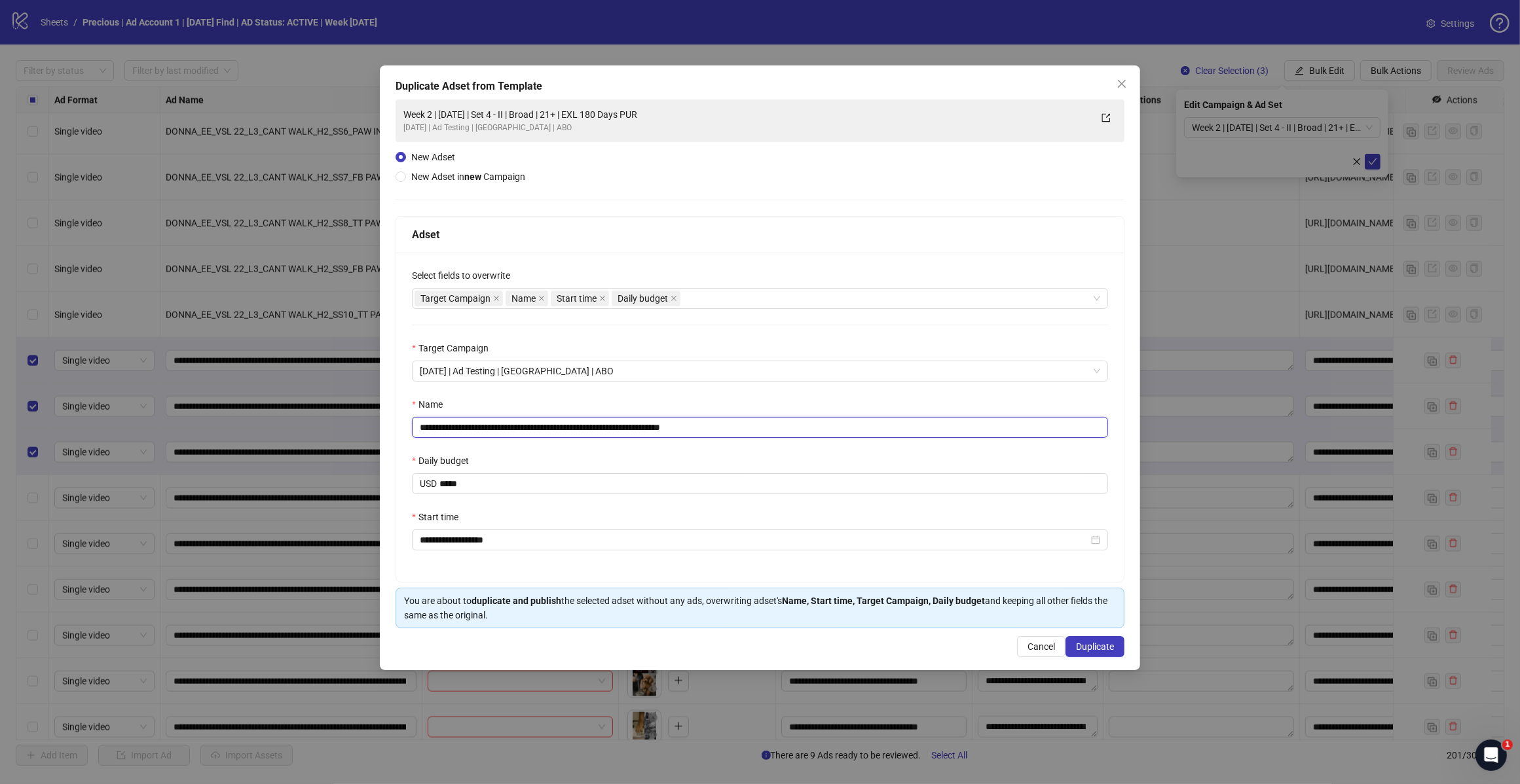
click at [731, 430] on input "**********" at bounding box center [760, 428] width 696 height 21
click at [534, 428] on input "**********" at bounding box center [760, 428] width 696 height 21
type input "**********"
click at [1094, 650] on span "Duplicate" at bounding box center [1095, 646] width 38 height 10
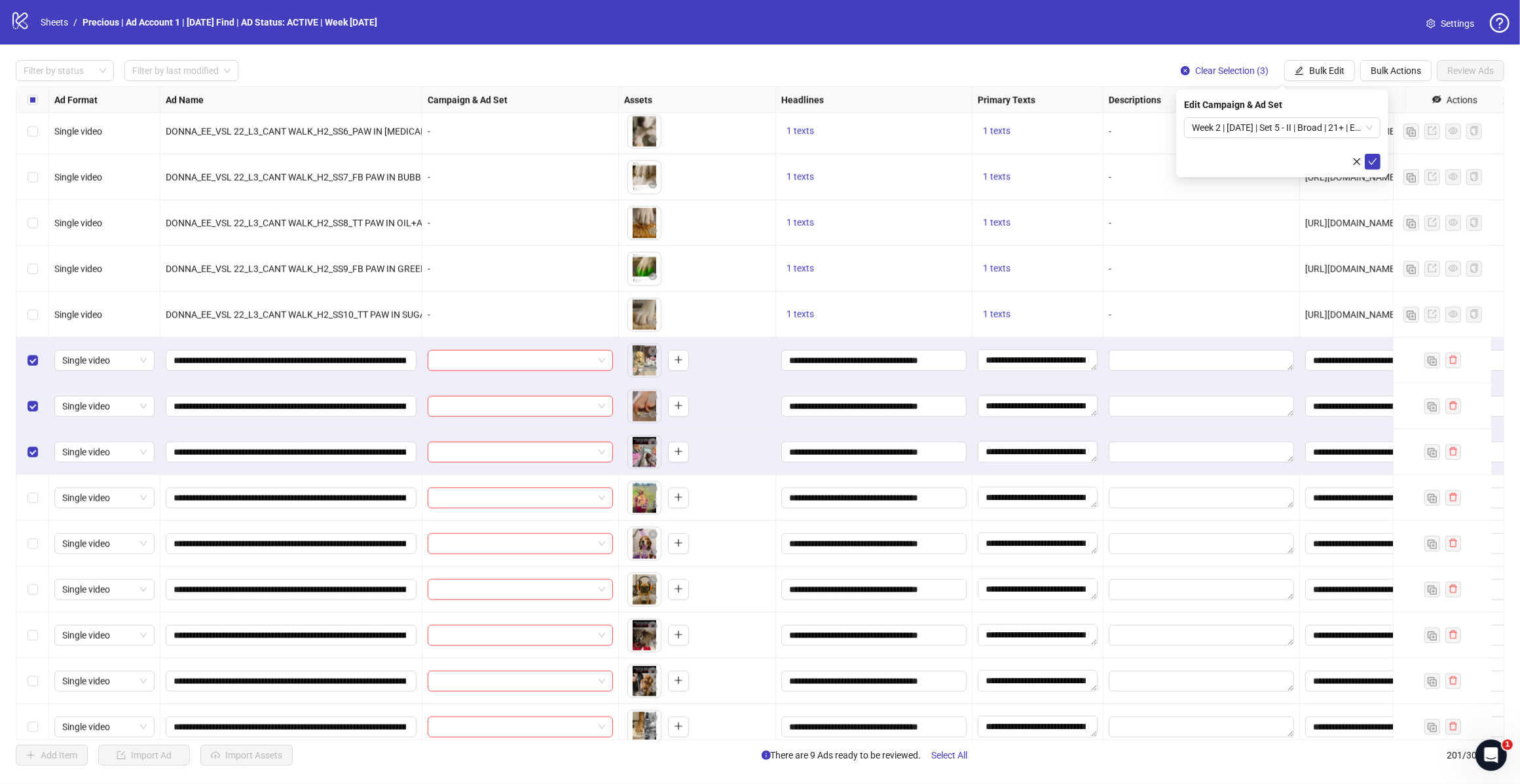
click at [1373, 126] on div "Week 2 | 14th August | Set 5 - II | Broad | 21+ | EXL 180 Days PUR" at bounding box center [1282, 128] width 197 height 21
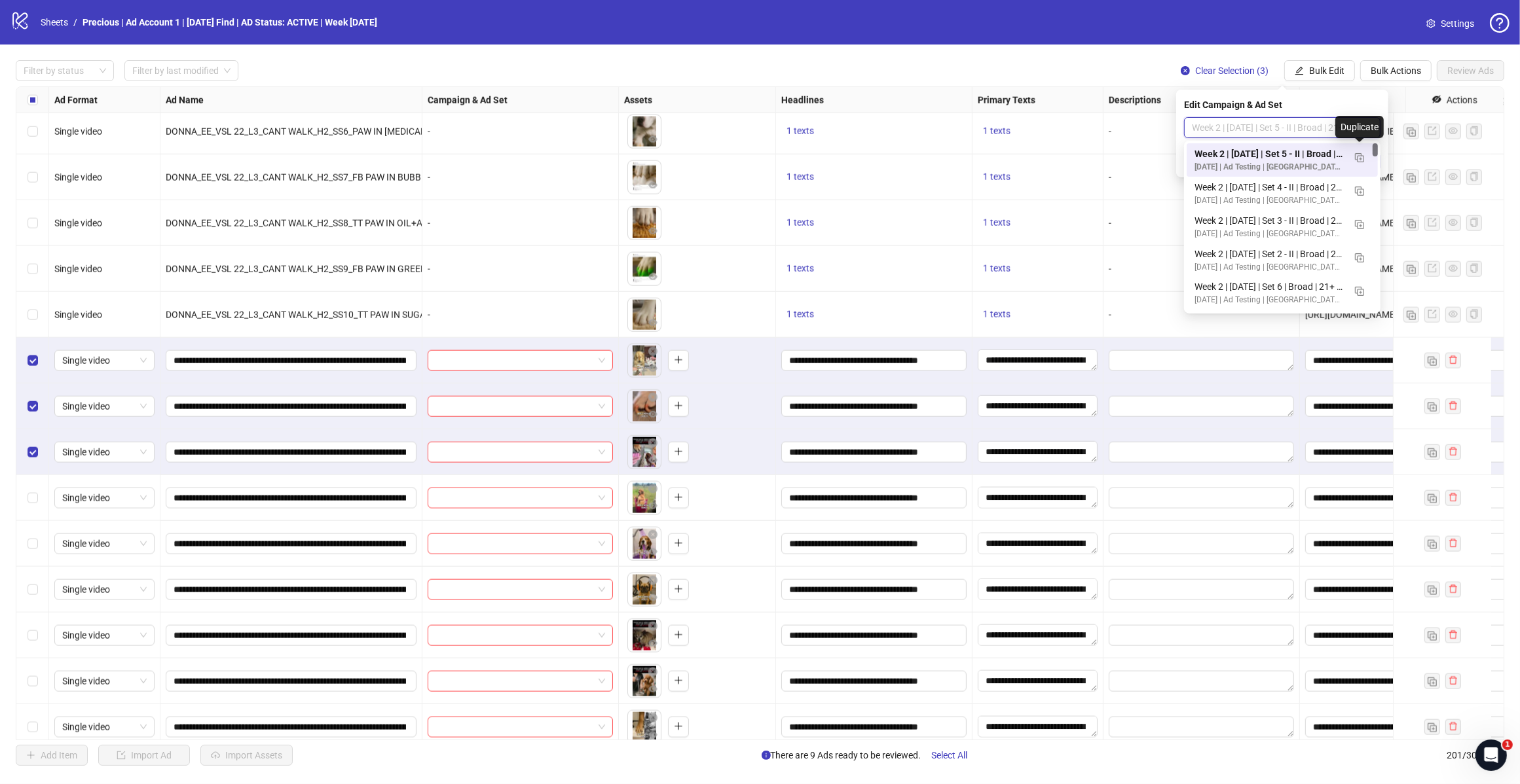
click at [1359, 157] on img "button" at bounding box center [1359, 157] width 9 height 9
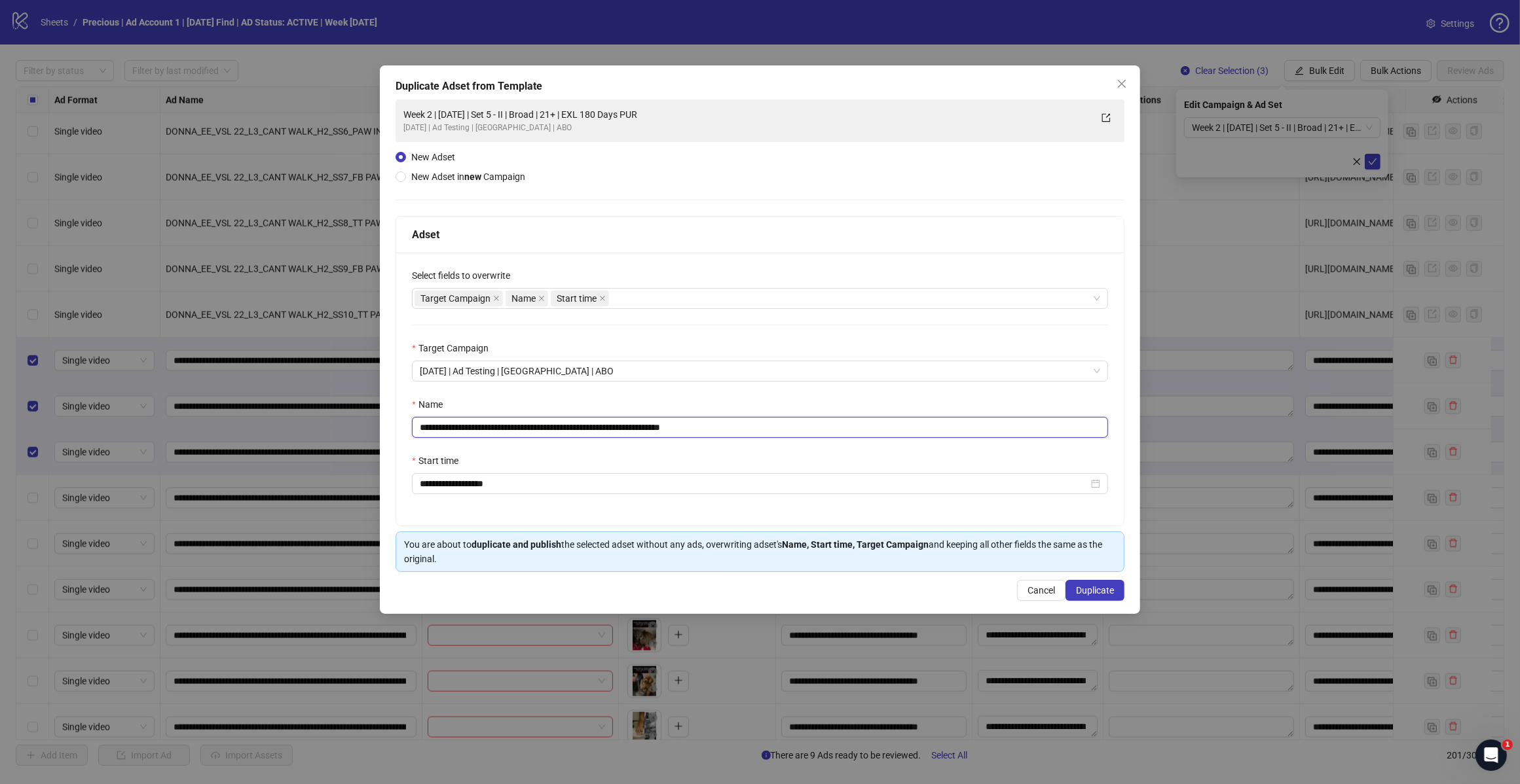
click at [736, 434] on input "**********" at bounding box center [760, 428] width 696 height 21
click at [654, 293] on div "Target Campaign Name Start time" at bounding box center [753, 298] width 677 height 18
type input "**********"
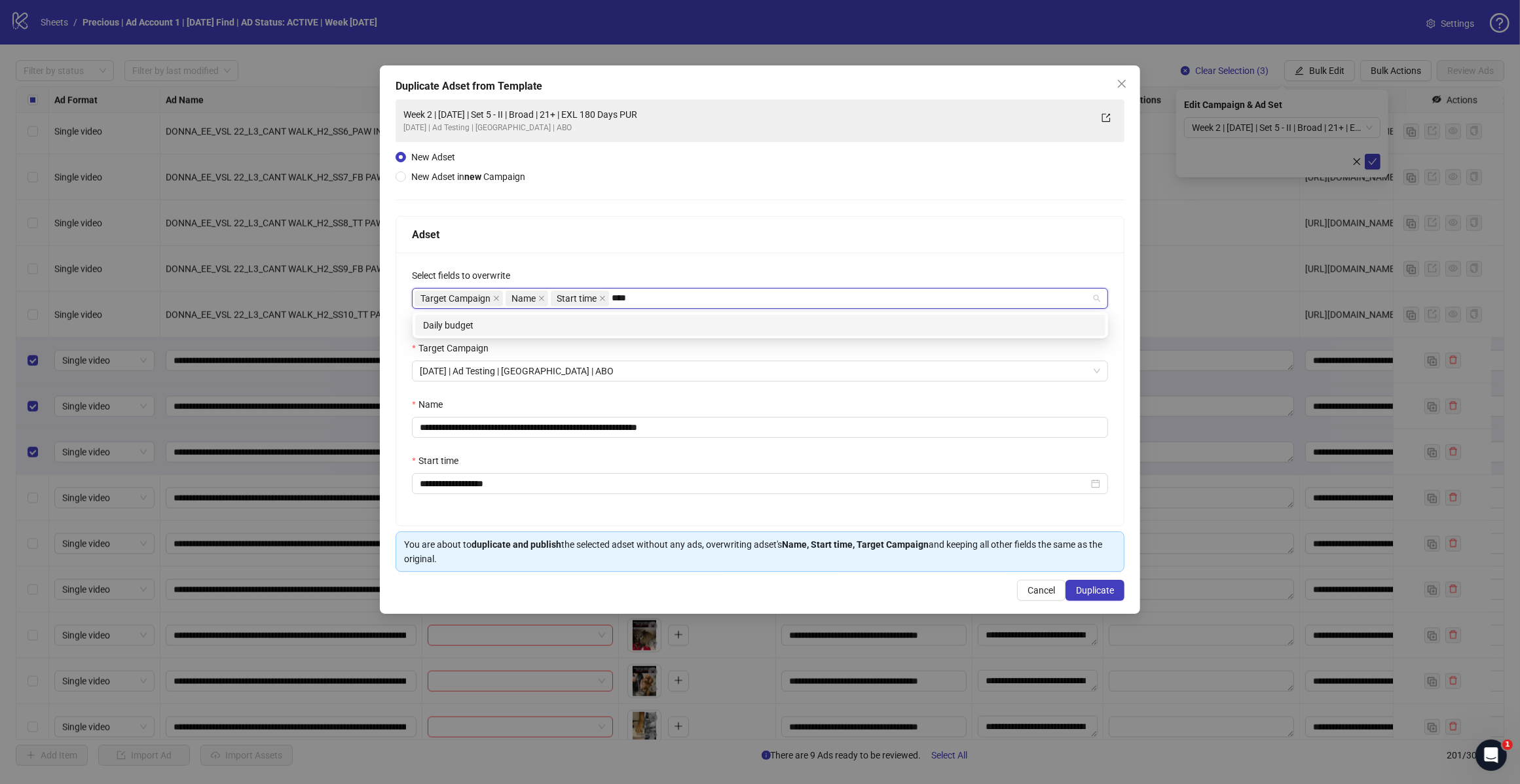
type input "*****"
click at [551, 327] on div "Daily budget" at bounding box center [760, 325] width 674 height 14
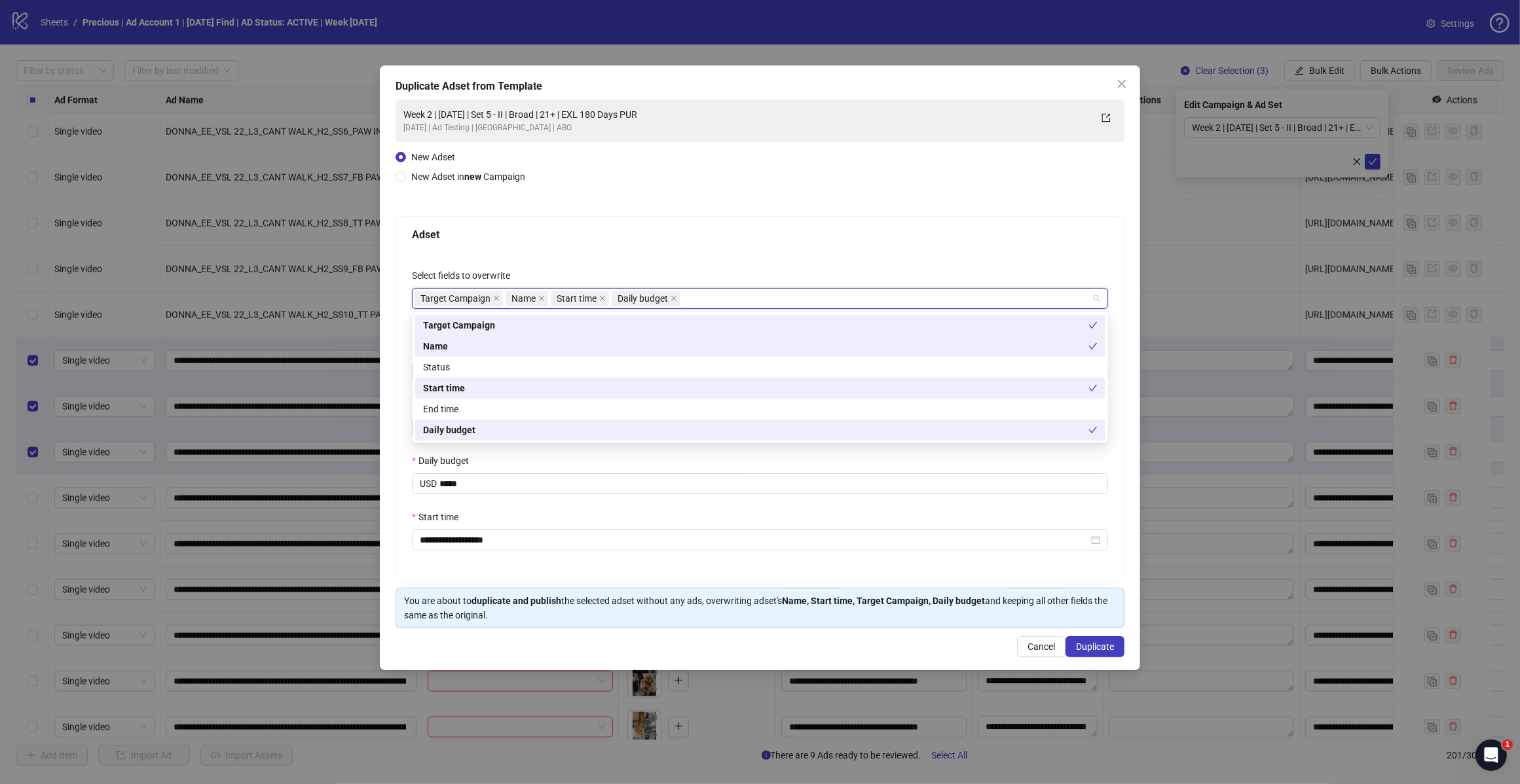
click at [658, 223] on div "Adset" at bounding box center [760, 235] width 728 height 37
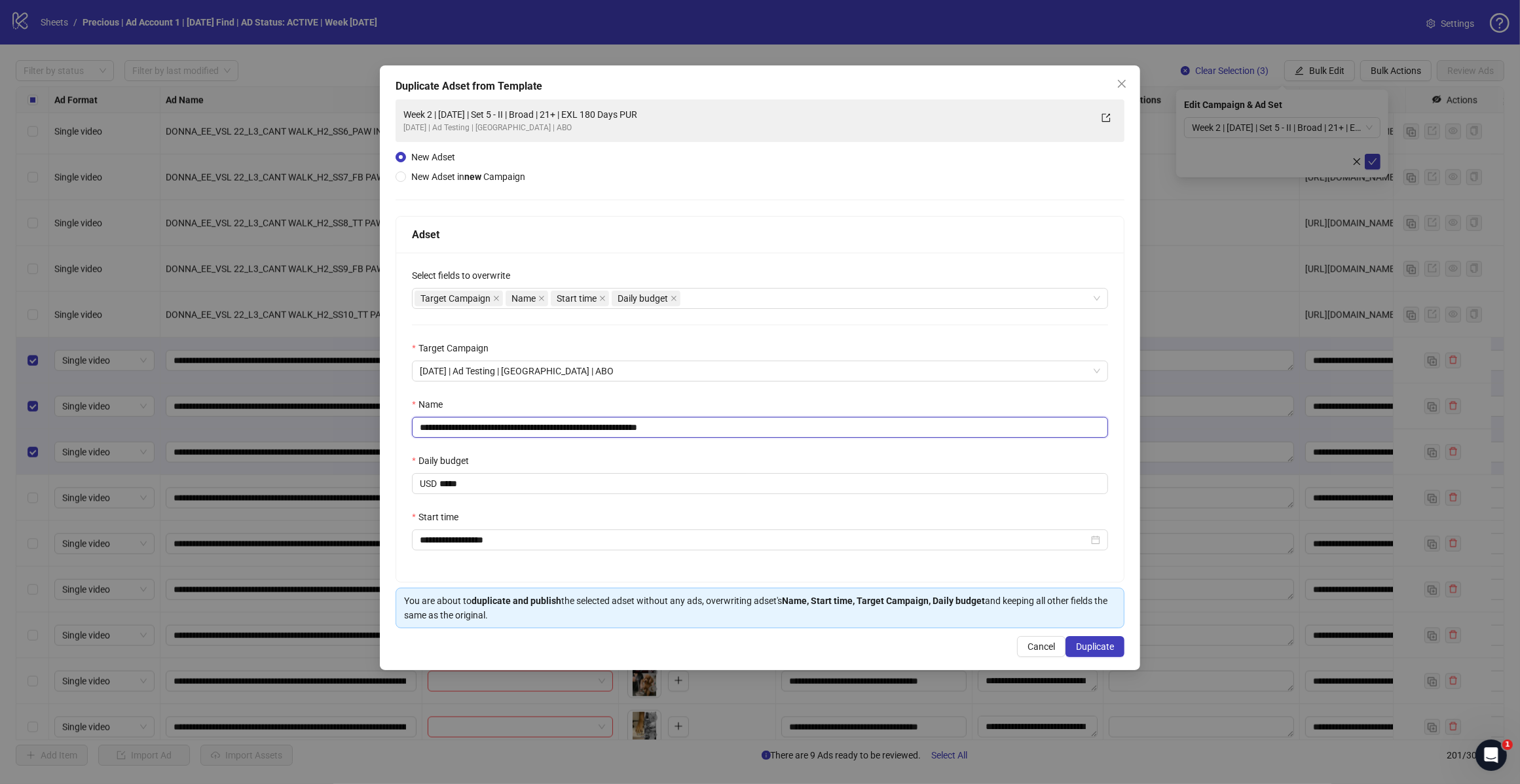
click at [532, 425] on input "**********" at bounding box center [760, 428] width 696 height 21
type input "**********"
click at [1102, 657] on button "Duplicate" at bounding box center [1094, 647] width 59 height 21
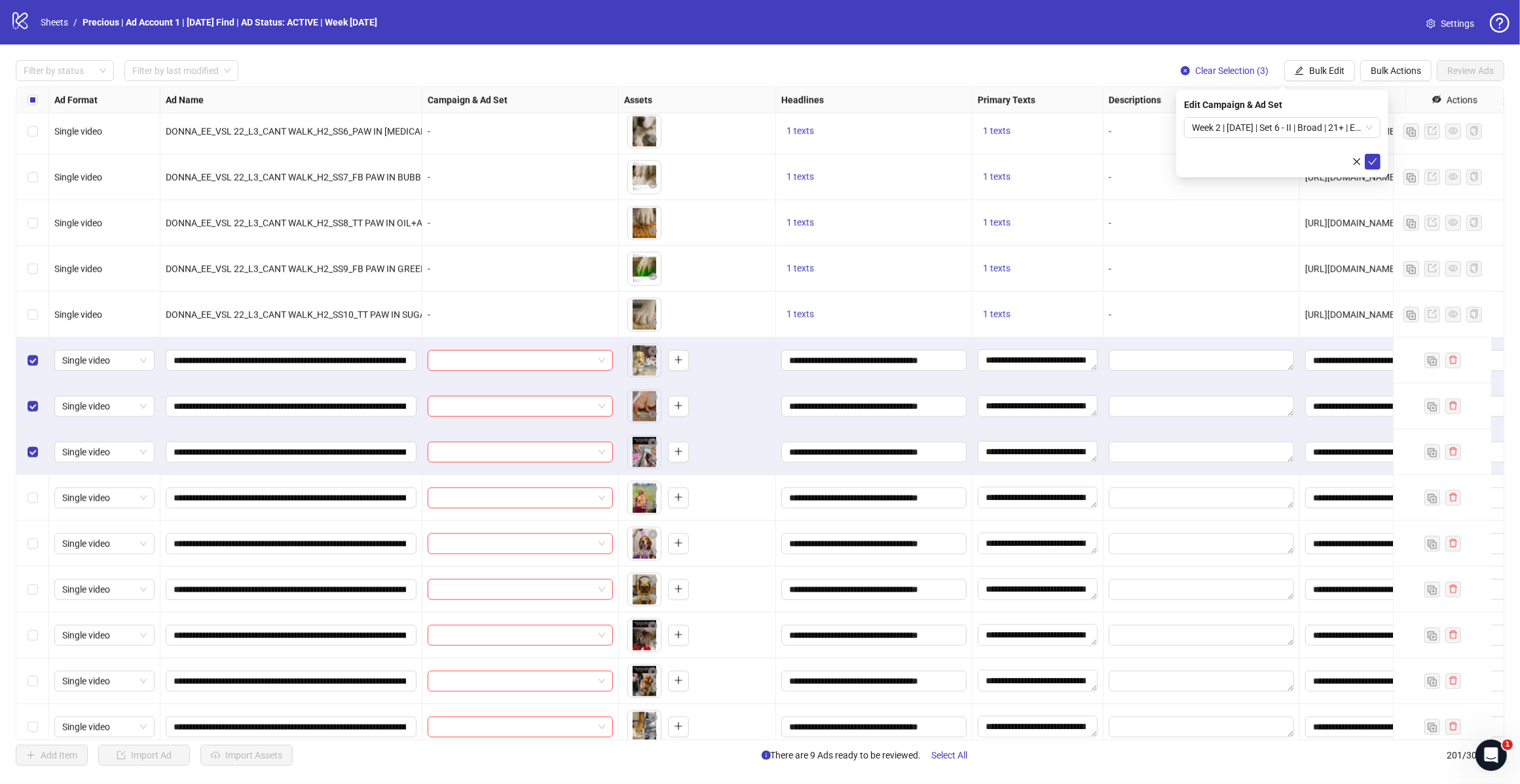
click at [1327, 118] on span "Week 2 | [DATE] | Set 6 - II | Broad | 21+ | EXL 180 Days PUR" at bounding box center [1282, 128] width 181 height 20
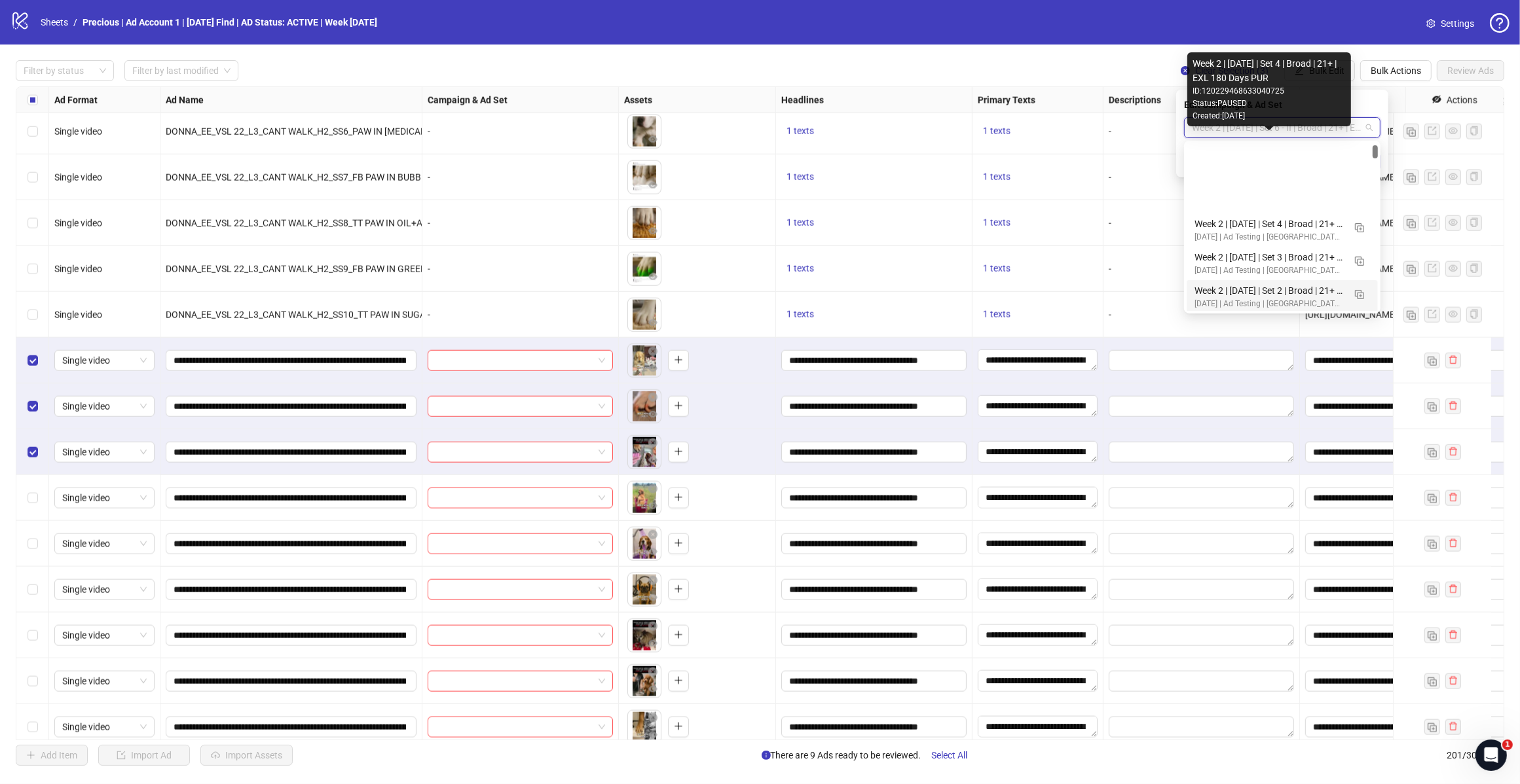
scroll to position [245, 0]
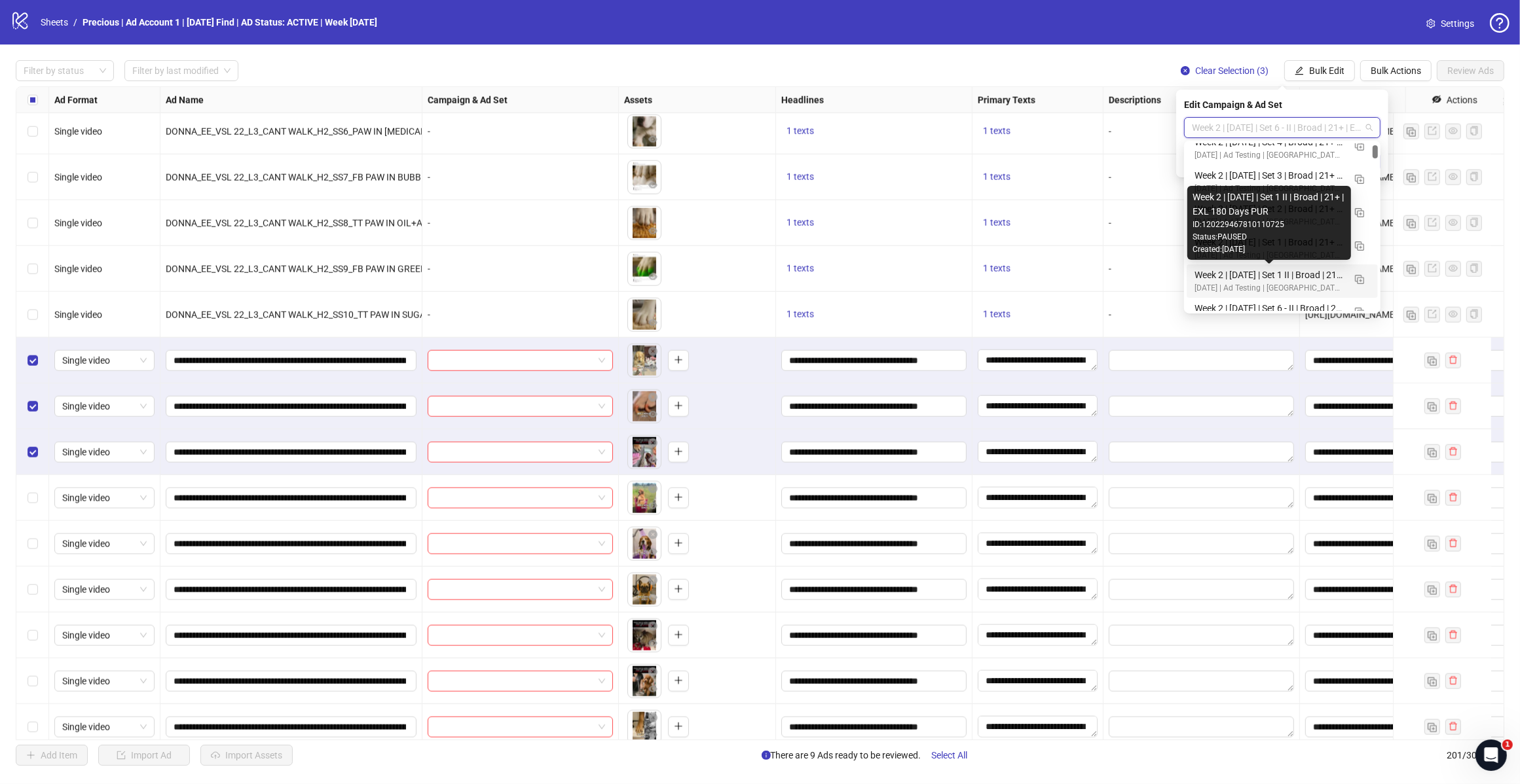
click at [1282, 277] on div "Week 2 | 14th August | Set 1 II | Broad | 21+ | EXL 180 Days PUR" at bounding box center [1269, 275] width 150 height 14
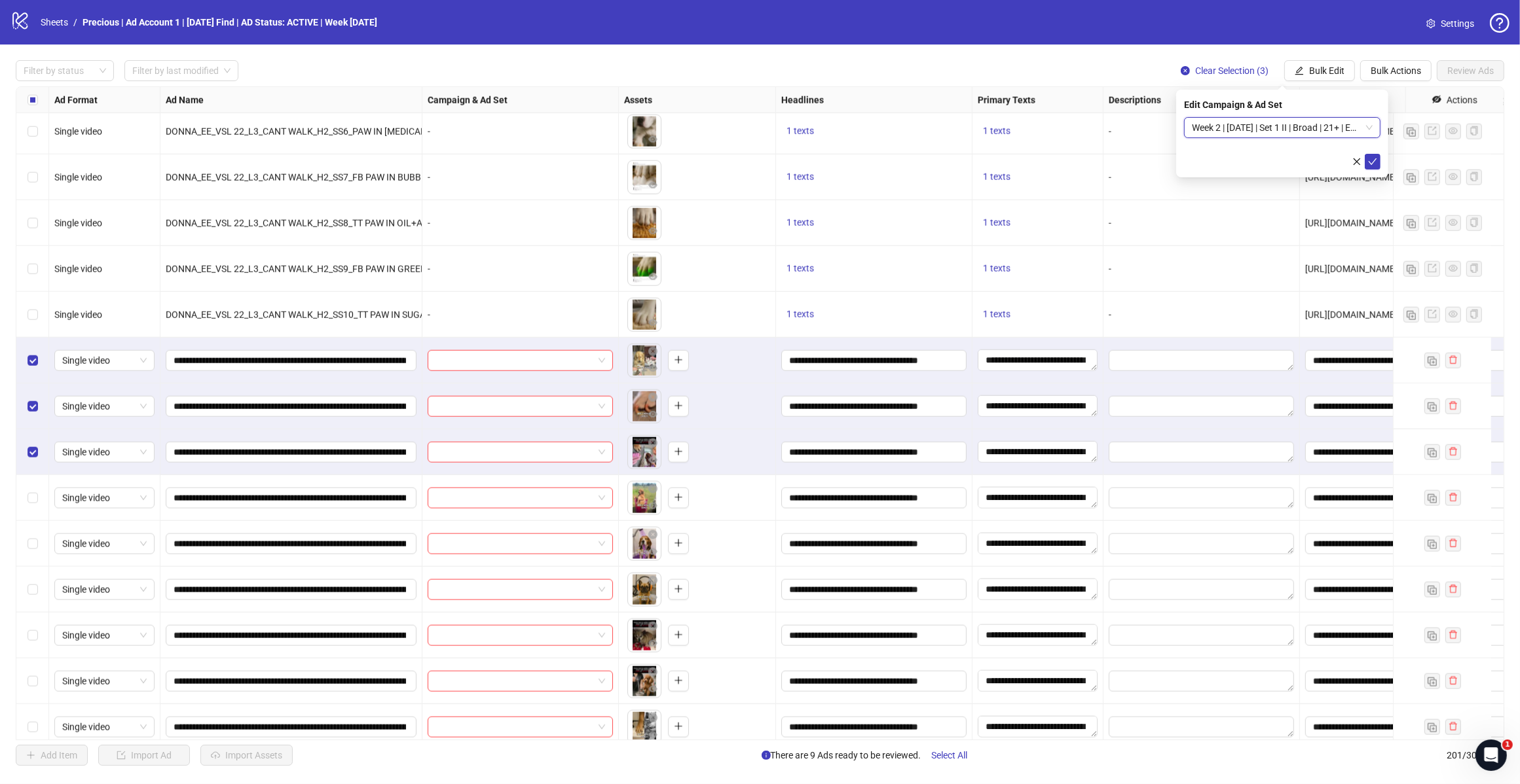
click at [1370, 161] on icon "check" at bounding box center [1372, 161] width 9 height 9
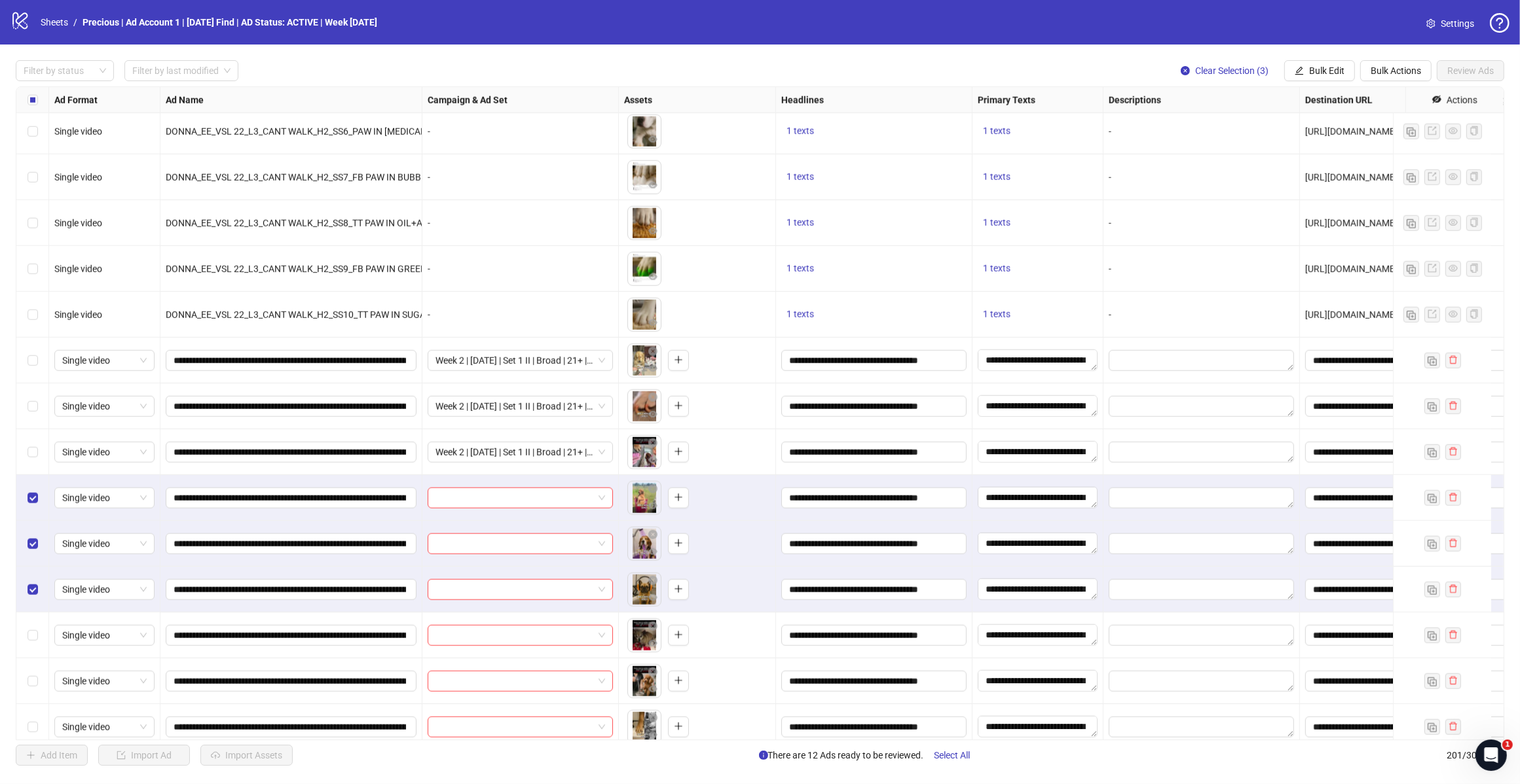
click at [1311, 72] on span "Bulk Edit" at bounding box center [1327, 70] width 36 height 10
click at [1321, 133] on span "Campaign & Ad Set" at bounding box center [1331, 139] width 78 height 14
click at [1364, 126] on span at bounding box center [1282, 128] width 181 height 20
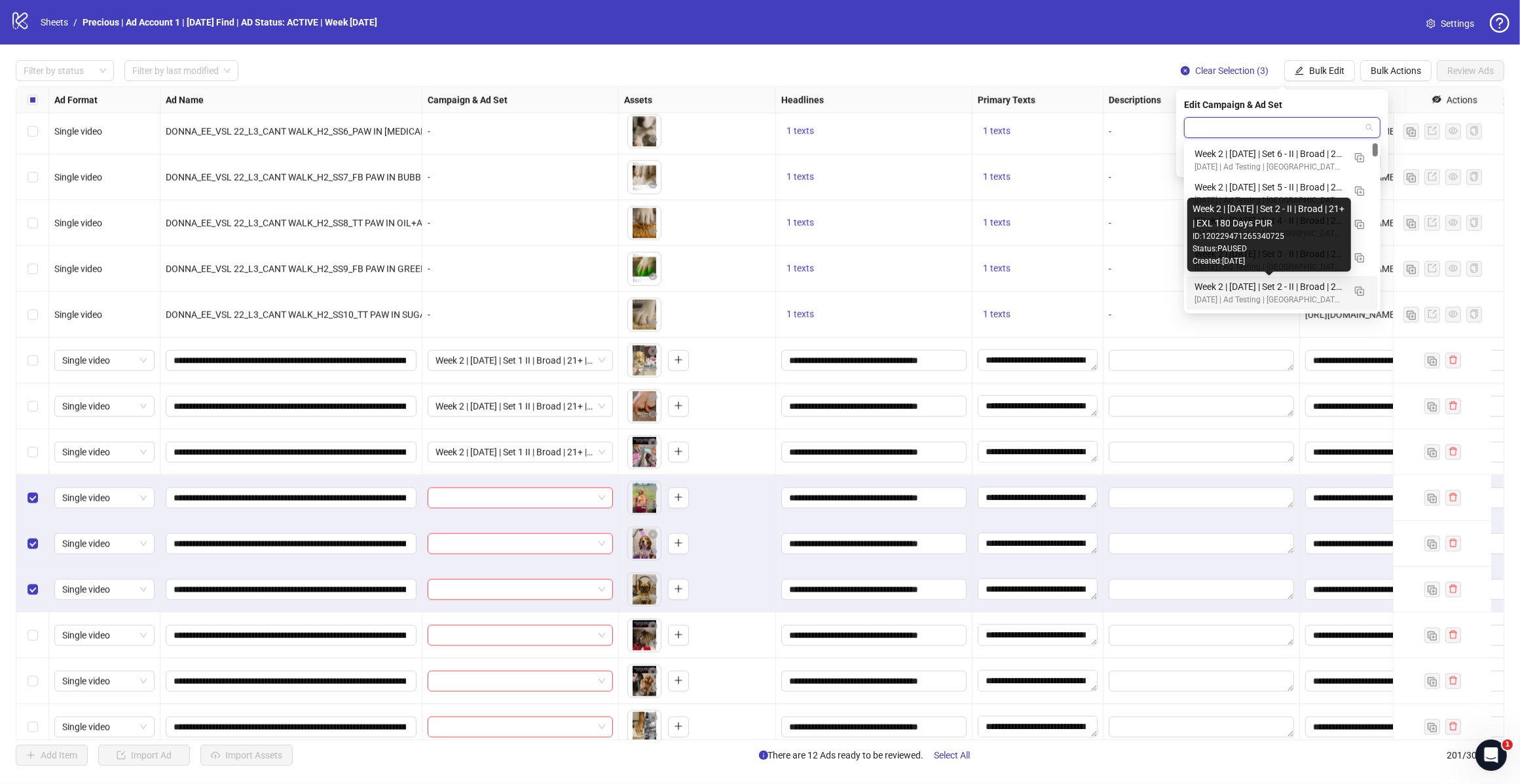
click at [1274, 287] on div "Week 2 | 14th August | Set 2 - II | Broad | 21+ | EXL 180 Days PUR" at bounding box center [1269, 286] width 150 height 14
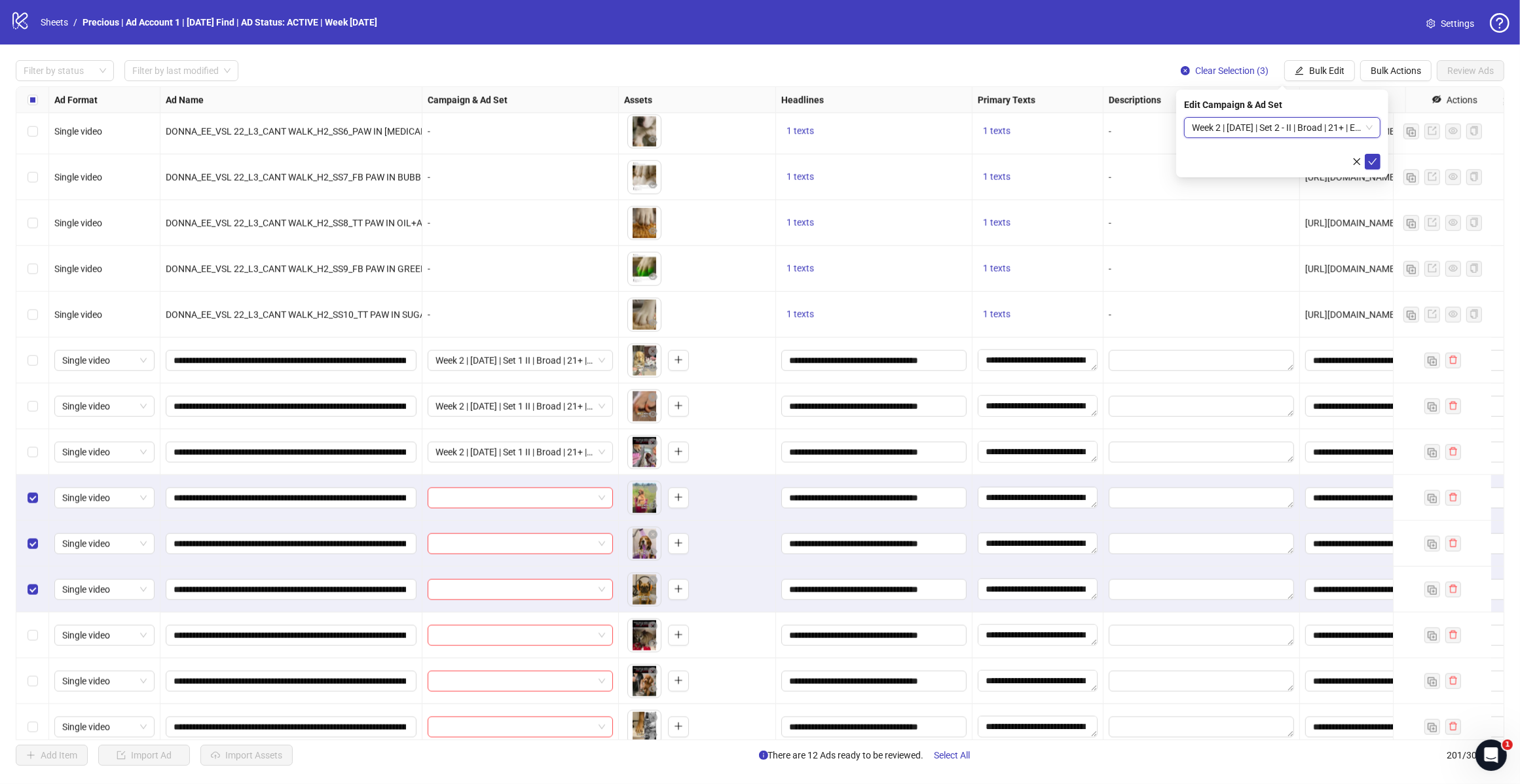
click at [1380, 164] on div "Edit Campaign & Ad Set Week 2 | 14th August | Set 2 - II | Broad | 21+ | EXL 18…" at bounding box center [1282, 133] width 212 height 87
click at [1373, 161] on icon "check" at bounding box center [1372, 162] width 8 height 7
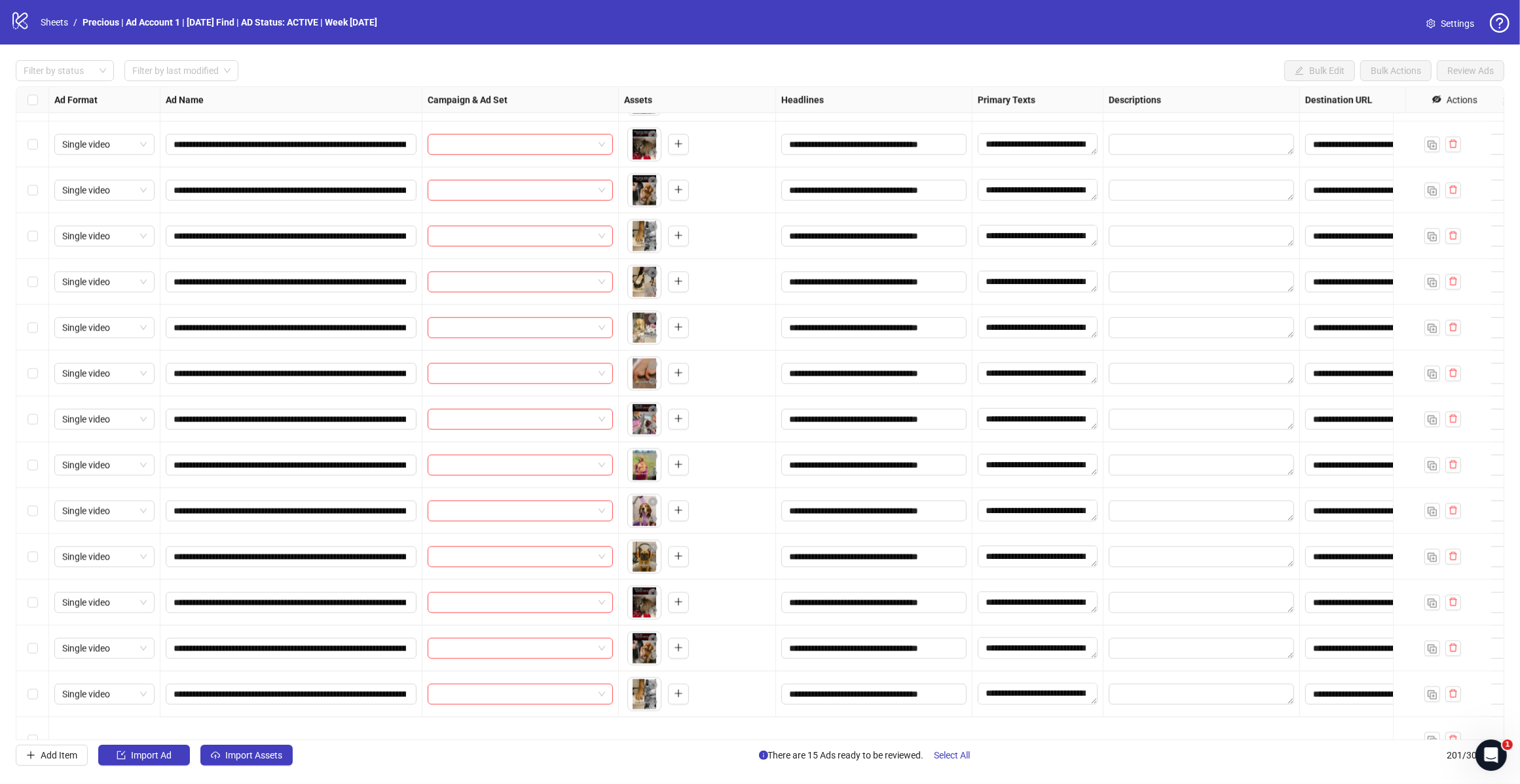
scroll to position [8478, 0]
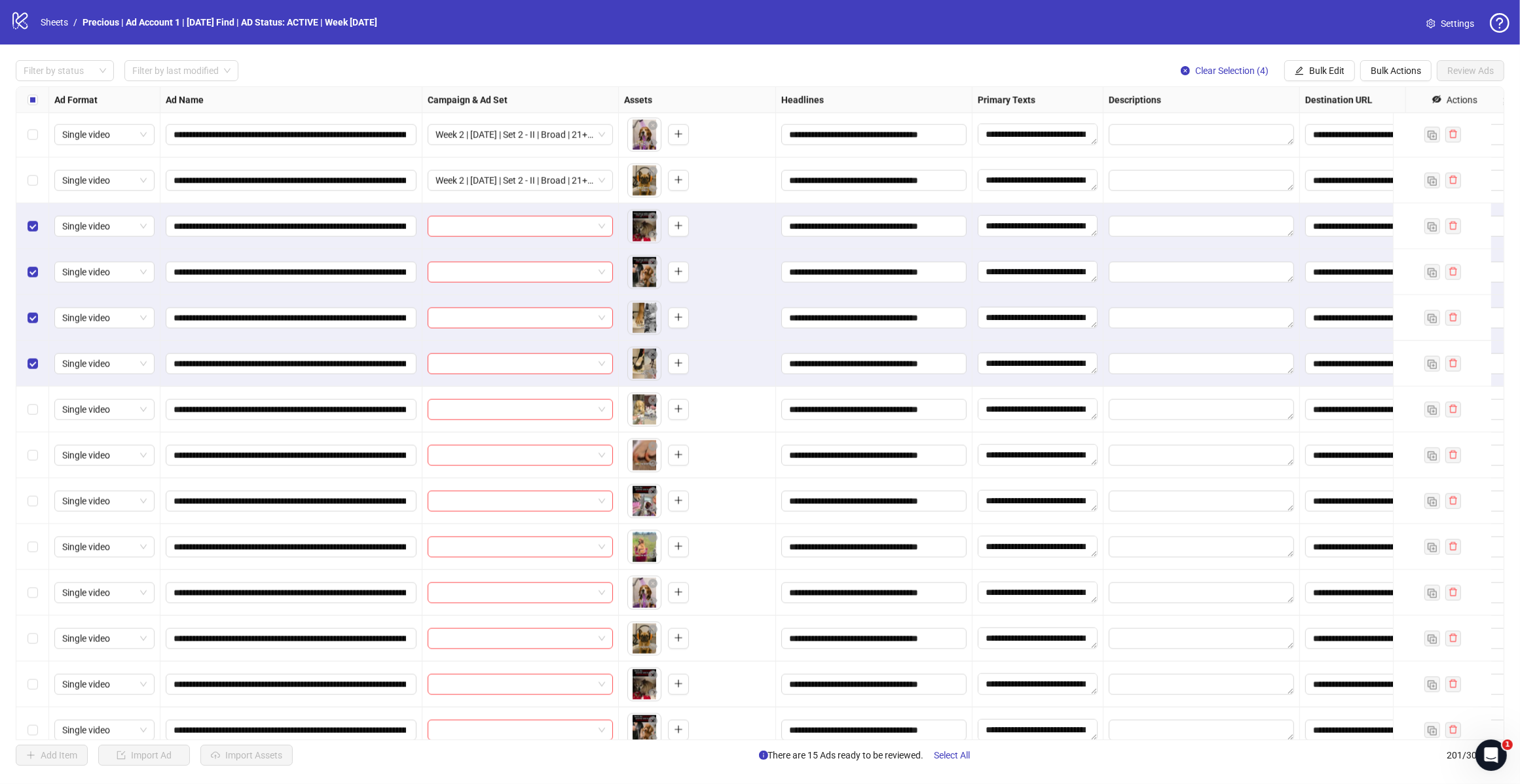
click at [1310, 63] on button "Bulk Edit" at bounding box center [1320, 70] width 71 height 21
click at [1325, 139] on span "Campaign & Ad Set" at bounding box center [1331, 139] width 78 height 14
click at [1369, 126] on span at bounding box center [1282, 128] width 181 height 20
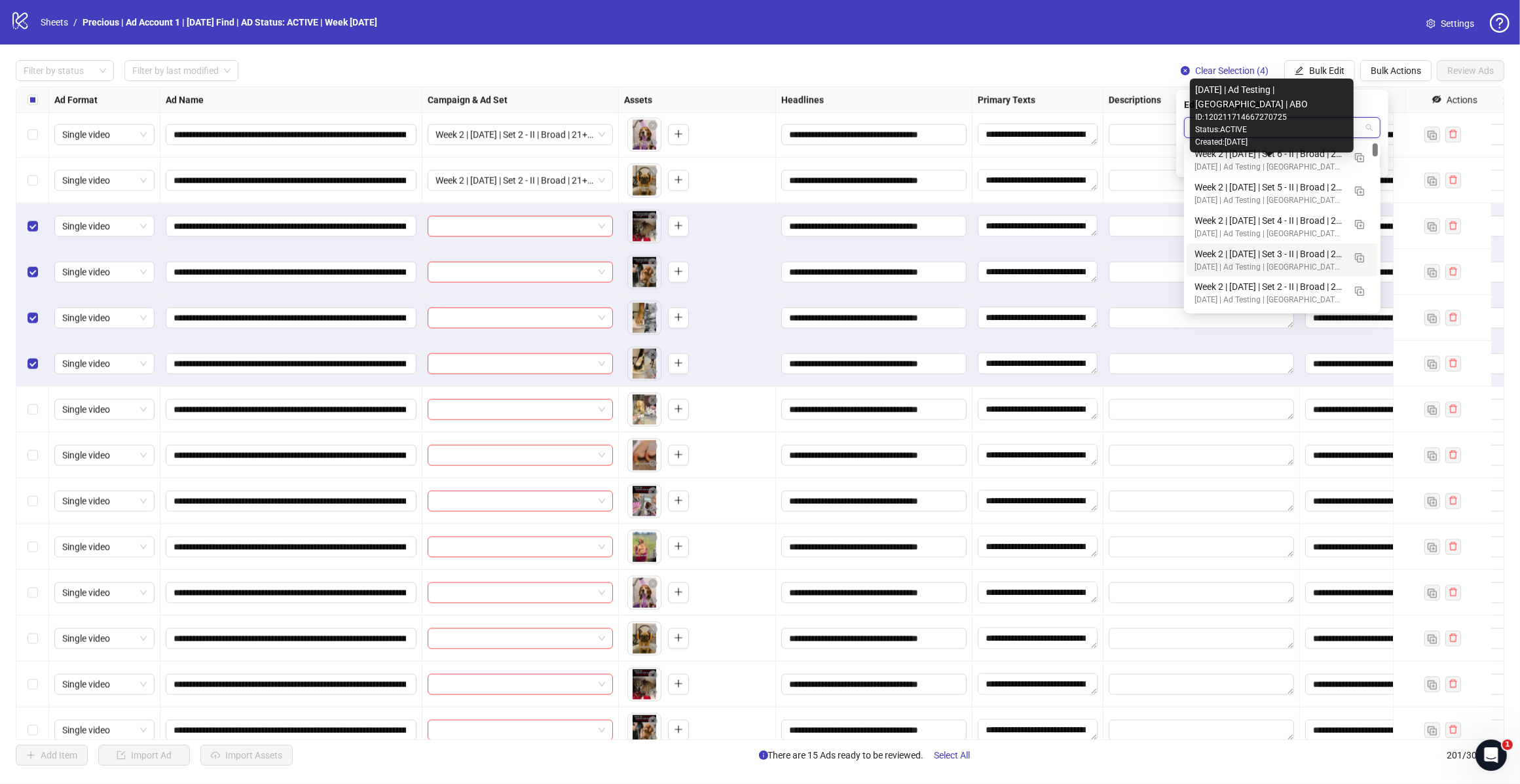
click at [1269, 260] on div "Week 2 | [DATE] | Set 3 - II | Broad | 21+ | EXL 180 Days PUR" at bounding box center [1269, 253] width 150 height 14
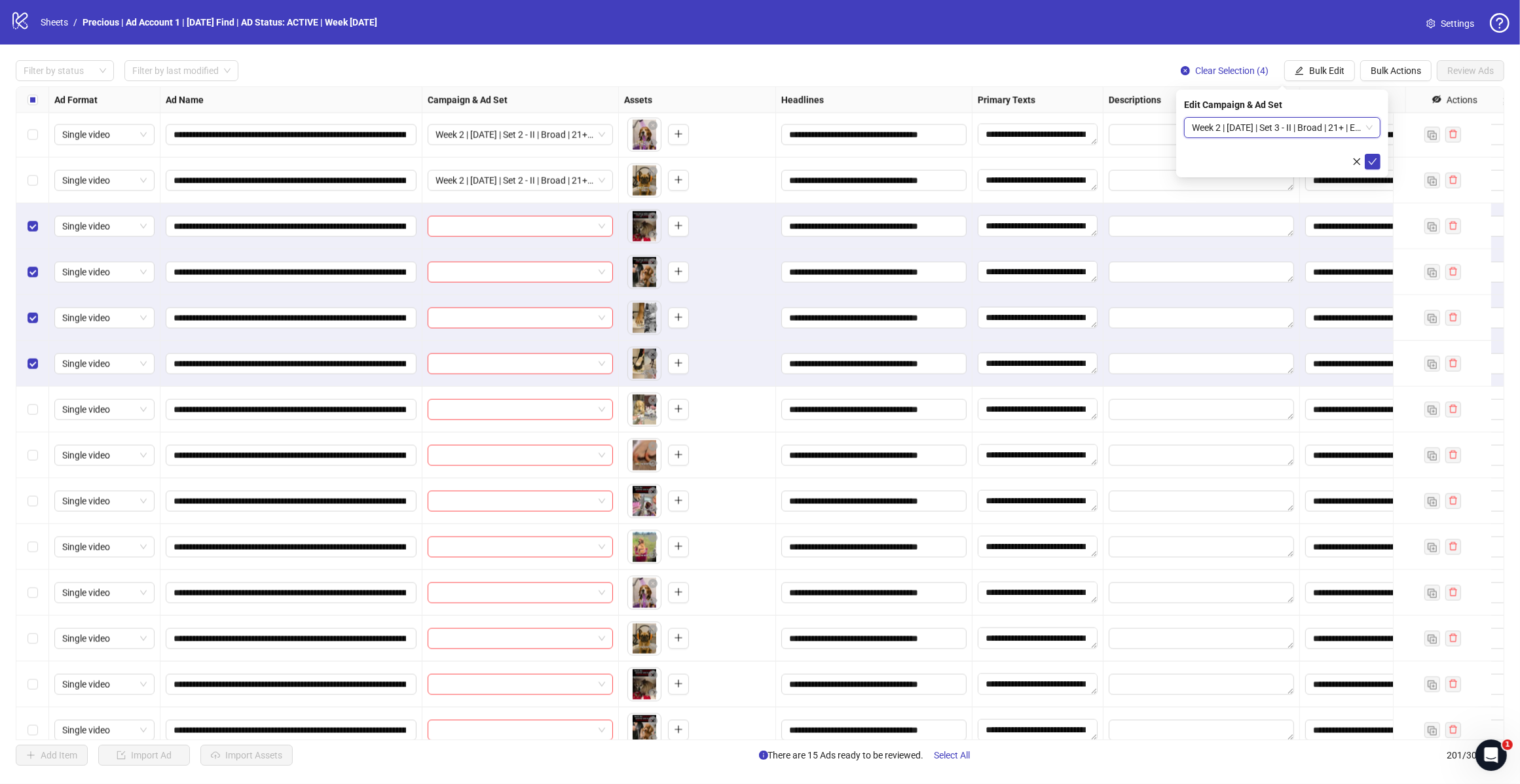
click at [1370, 161] on icon "check" at bounding box center [1372, 161] width 9 height 9
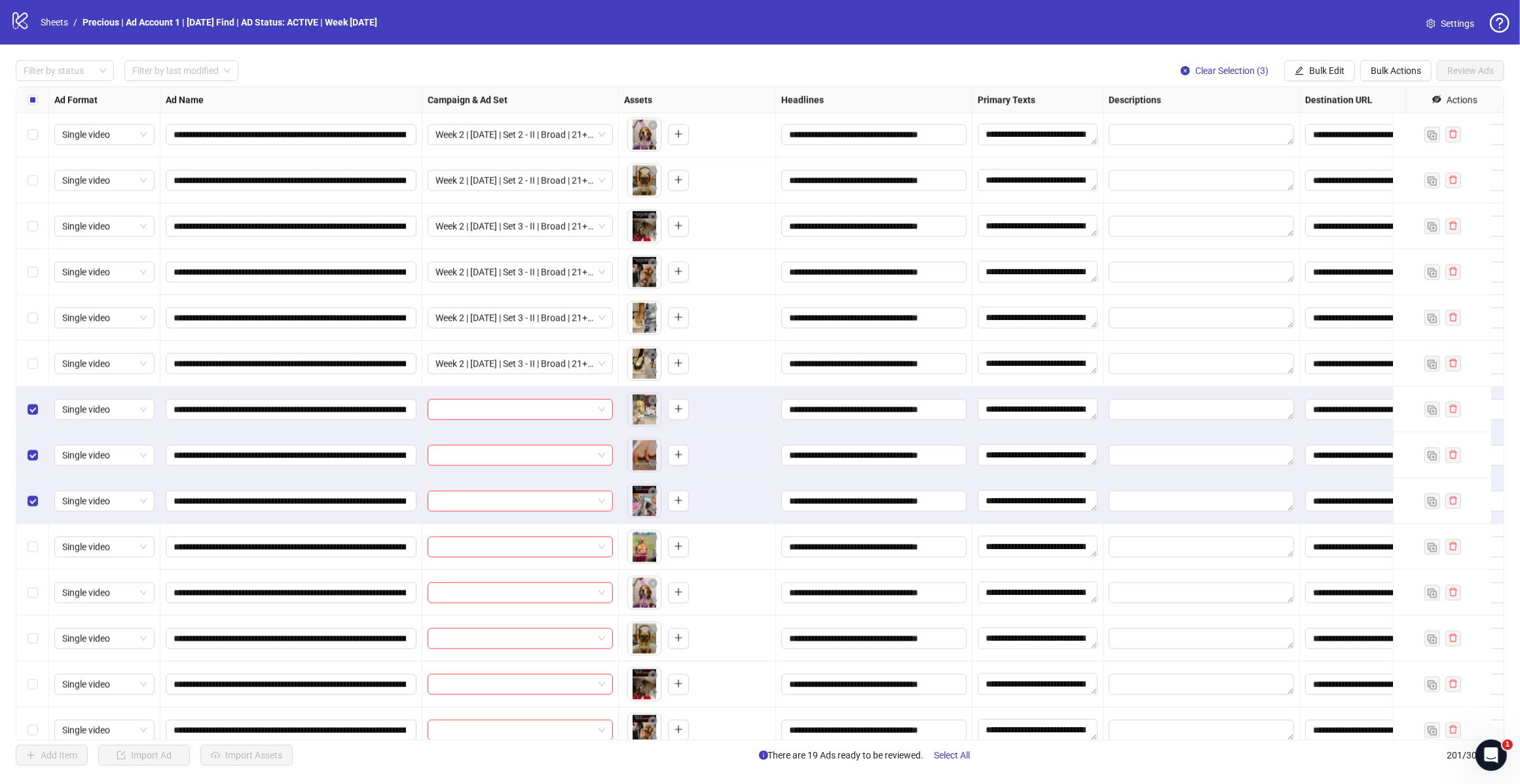
click at [1310, 72] on span "Bulk Edit" at bounding box center [1327, 70] width 36 height 10
click at [1339, 141] on span "Campaign & Ad Set" at bounding box center [1331, 139] width 78 height 14
click at [1366, 120] on span at bounding box center [1282, 128] width 181 height 20
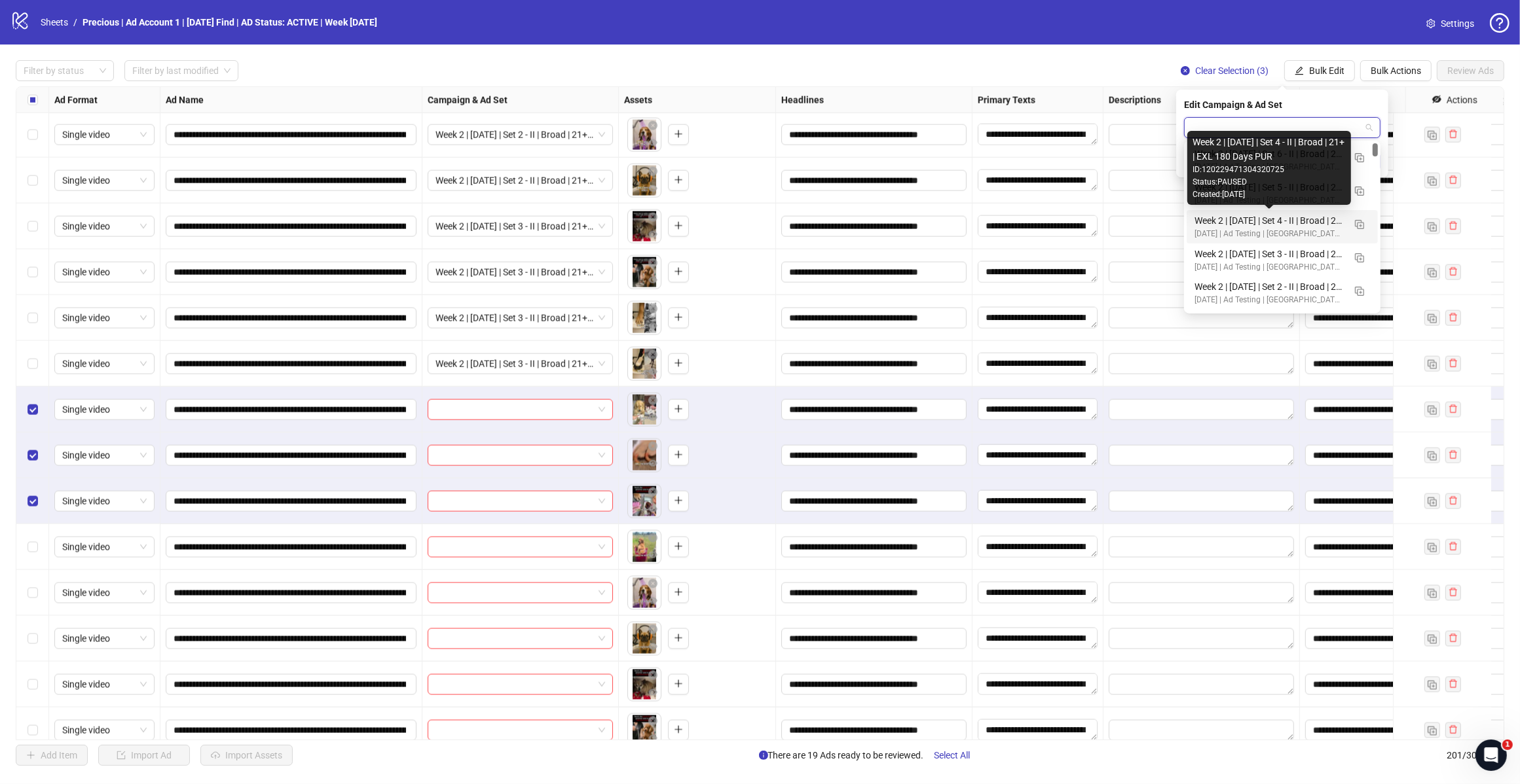
click at [1262, 224] on div "Week 2 | 14th August | Set 4 - II | Broad | 21+ | EXL 180 Days PUR" at bounding box center [1269, 220] width 150 height 14
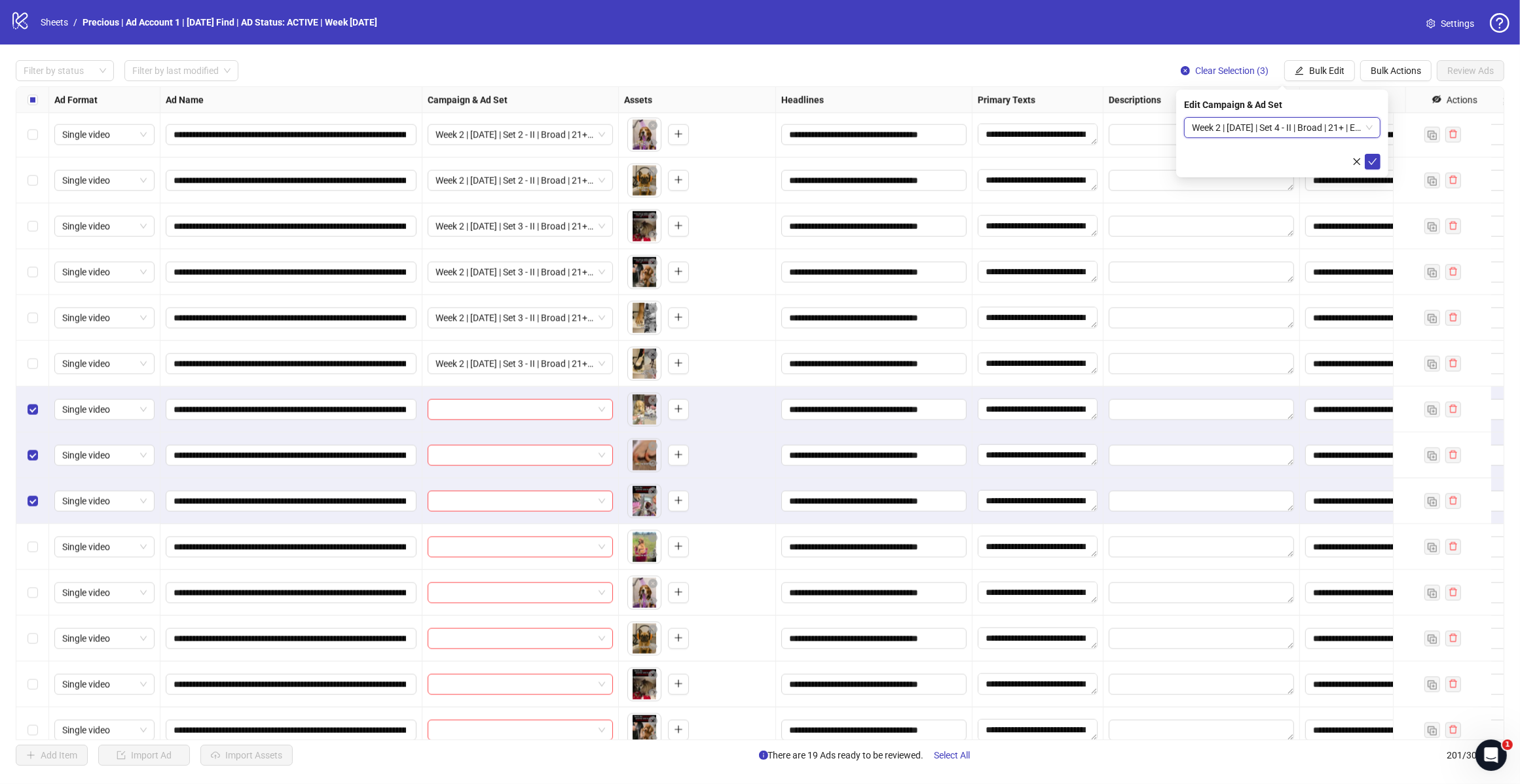
click at [1377, 161] on button "submit" at bounding box center [1372, 161] width 16 height 16
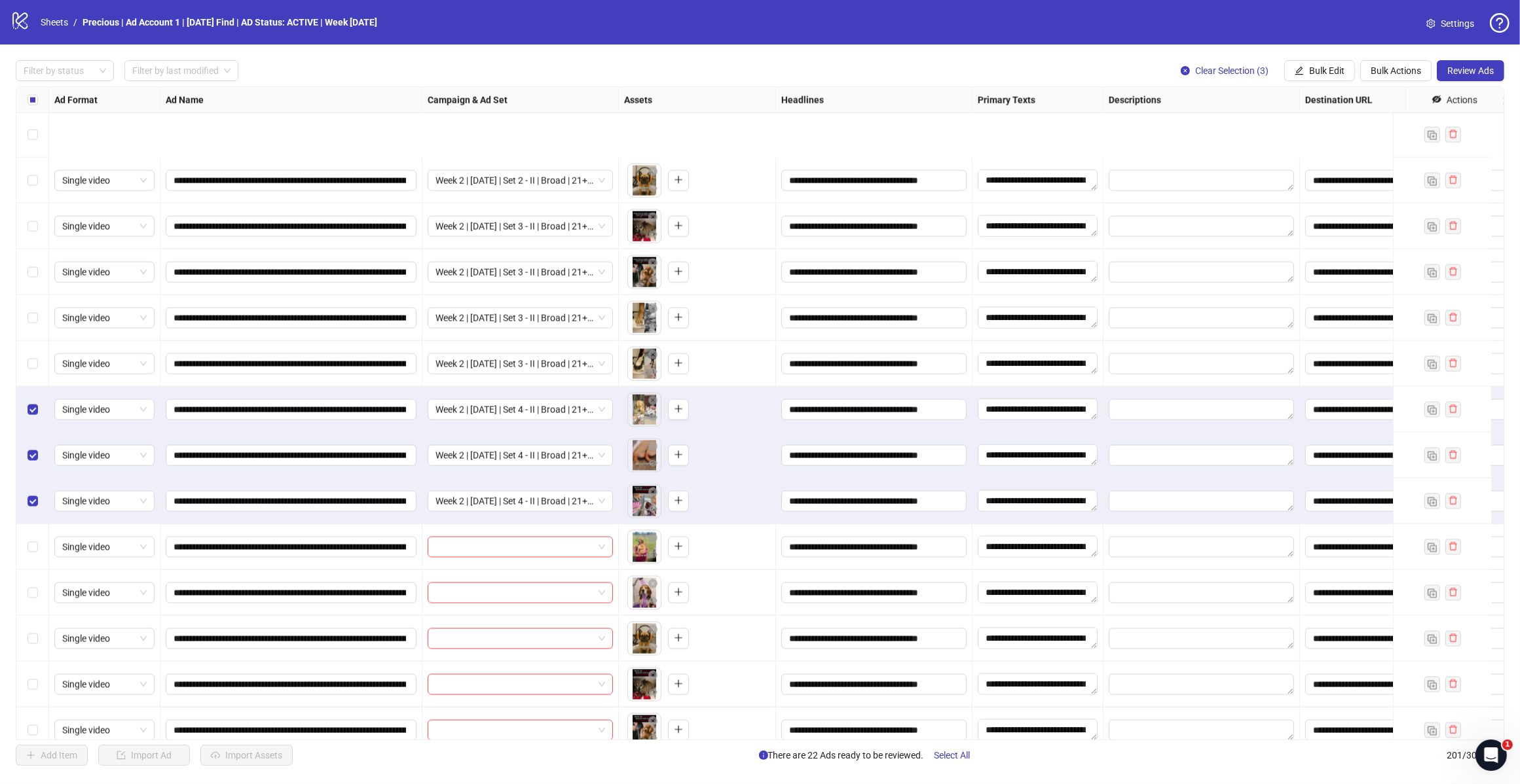
scroll to position [8596, 0]
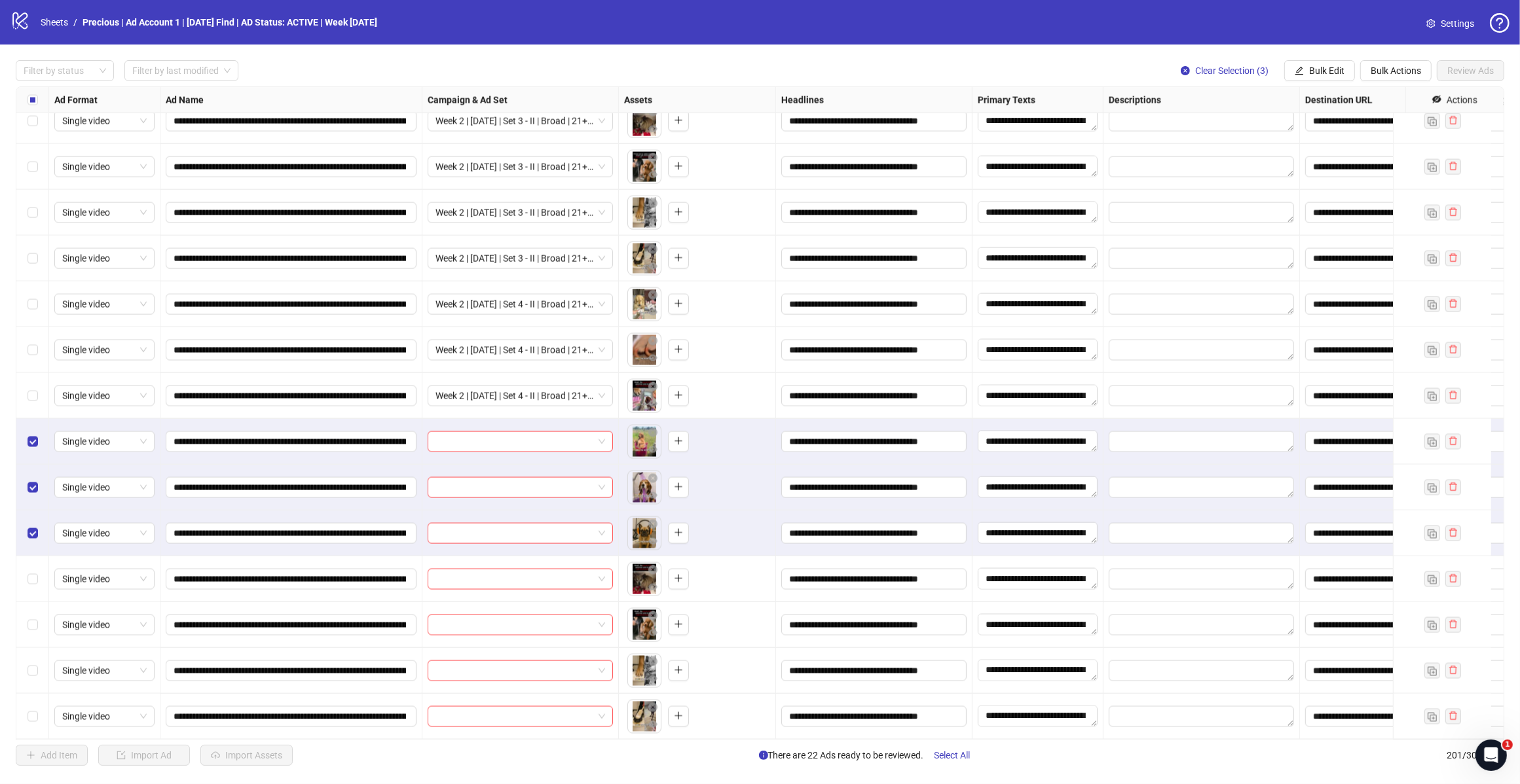
click at [1324, 70] on span "Bulk Edit" at bounding box center [1327, 70] width 36 height 10
click at [1357, 138] on span "Campaign & Ad Set" at bounding box center [1331, 139] width 78 height 14
click at [1370, 129] on span at bounding box center [1282, 128] width 181 height 20
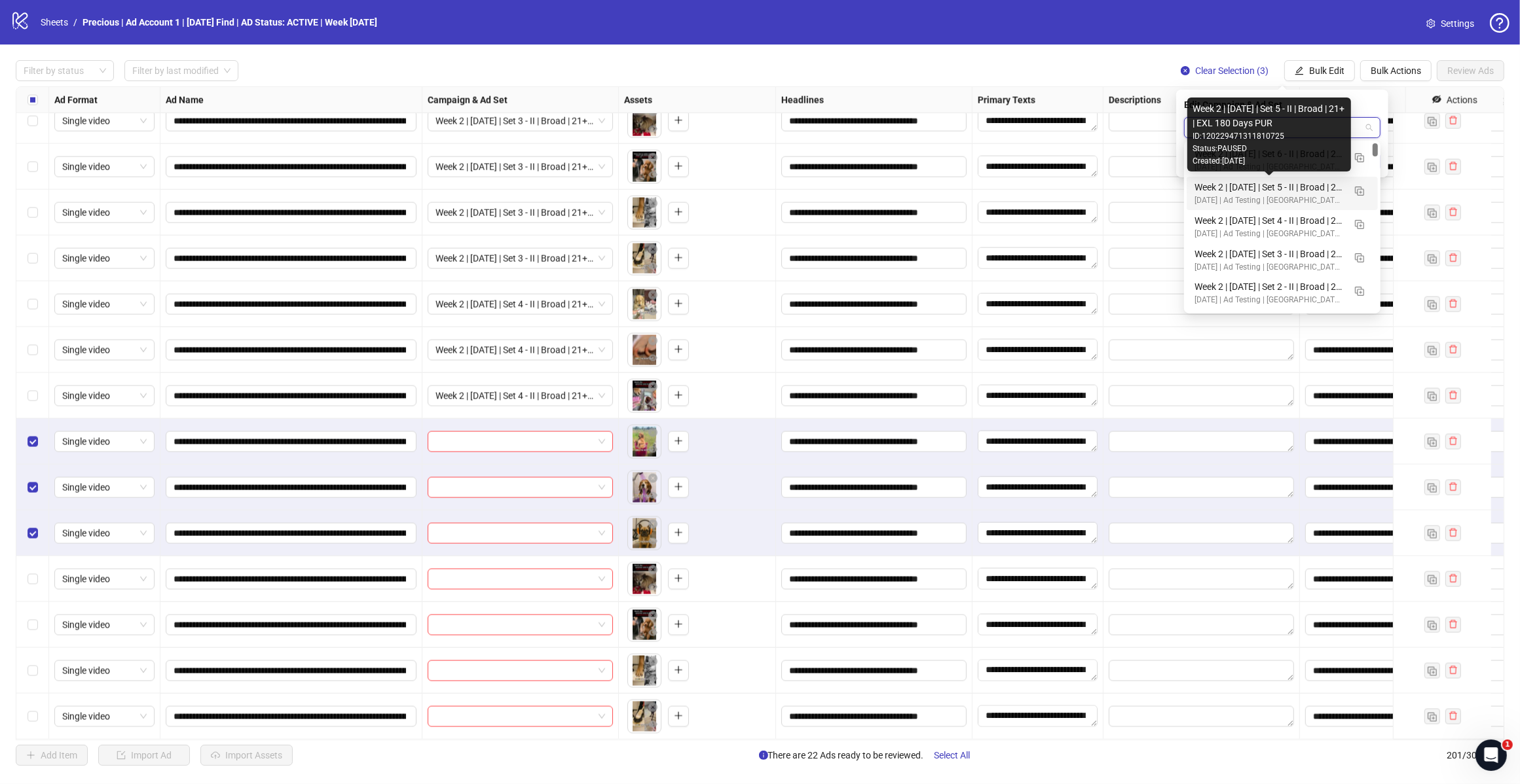
click at [1290, 188] on div "Week 2 | 14th August | Set 5 - II | Broad | 21+ | EXL 180 Days PUR" at bounding box center [1269, 187] width 150 height 14
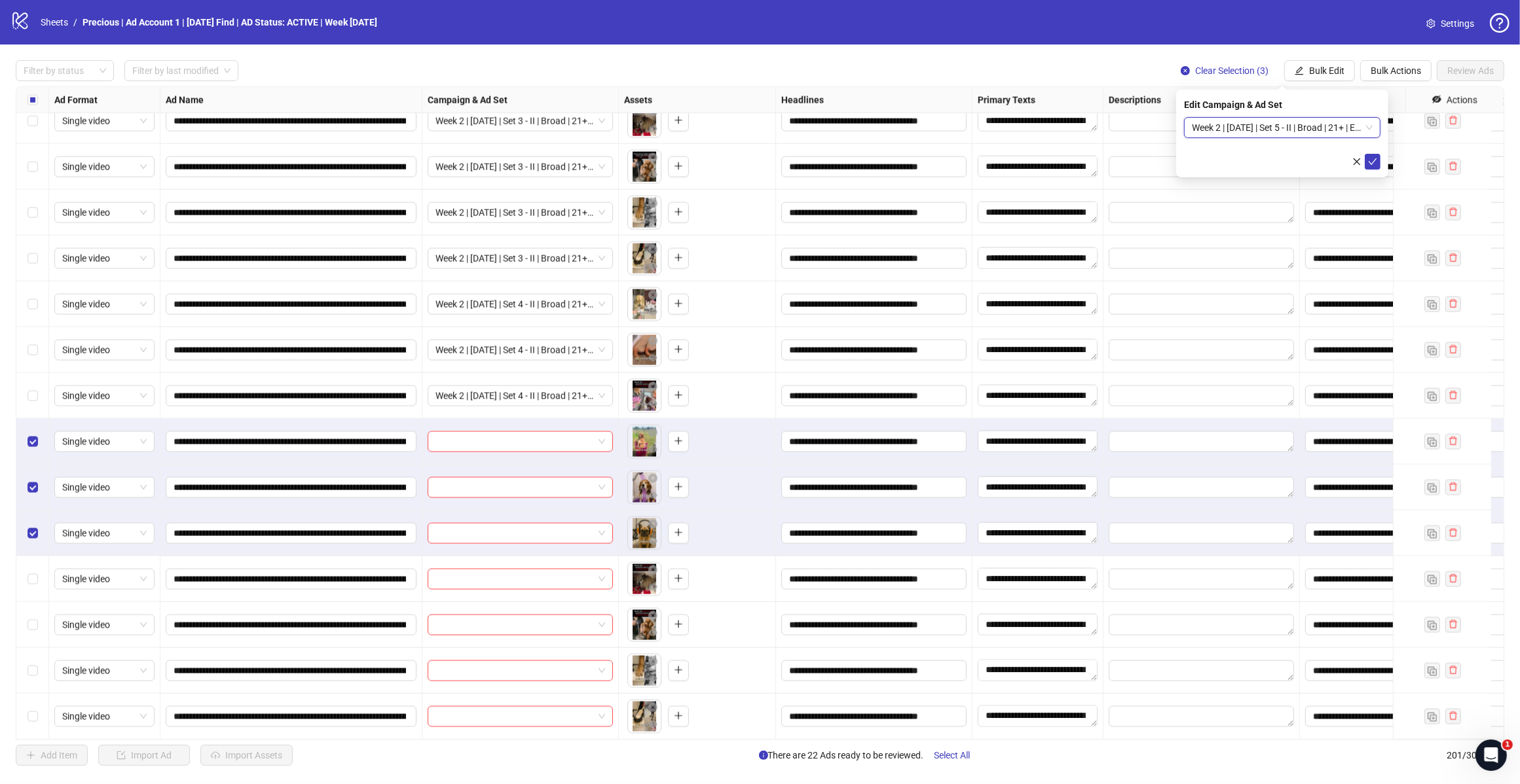
click at [1375, 165] on span "submit" at bounding box center [1372, 161] width 9 height 10
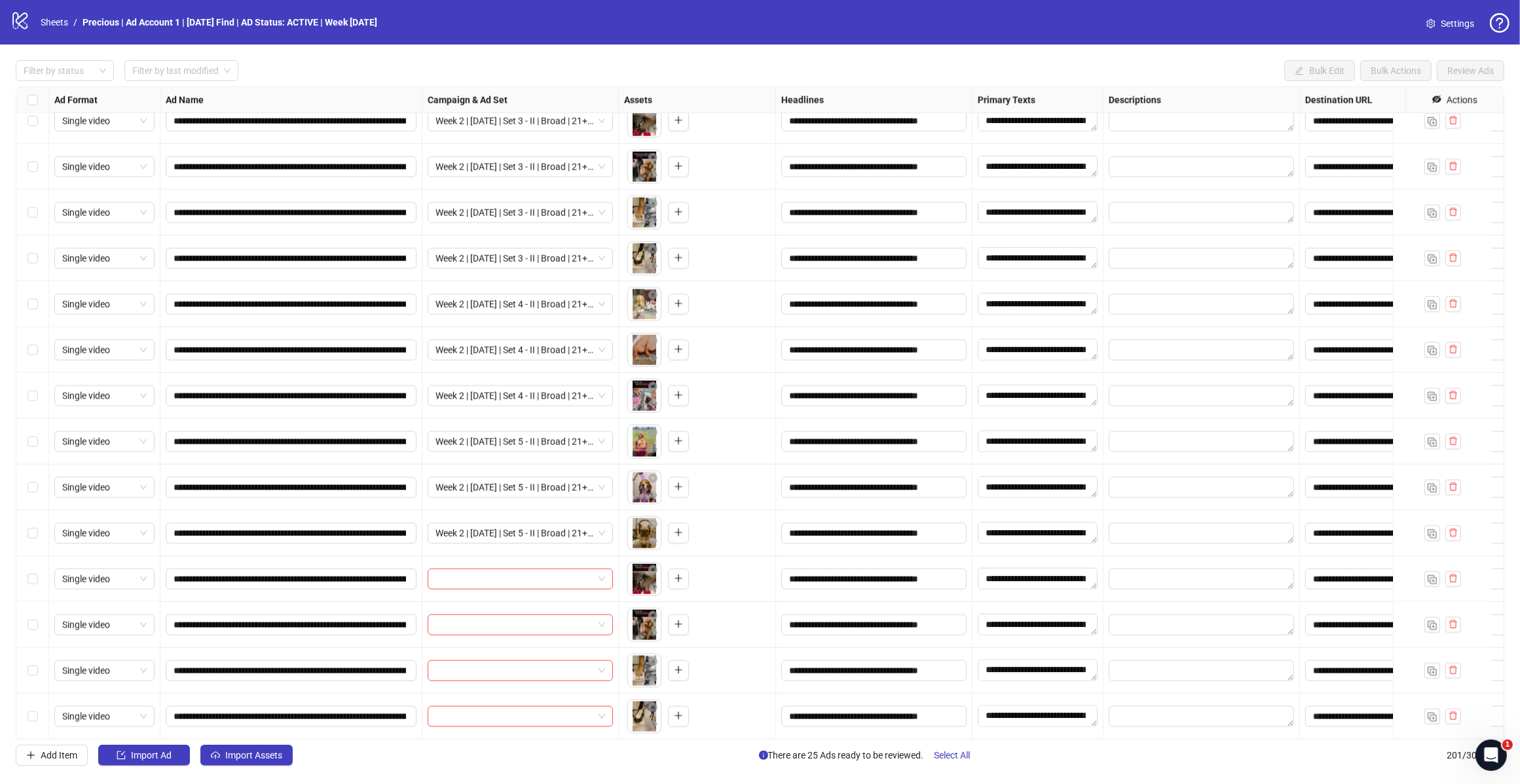
click at [31, 664] on label "Select row 200" at bounding box center [32, 671] width 10 height 14
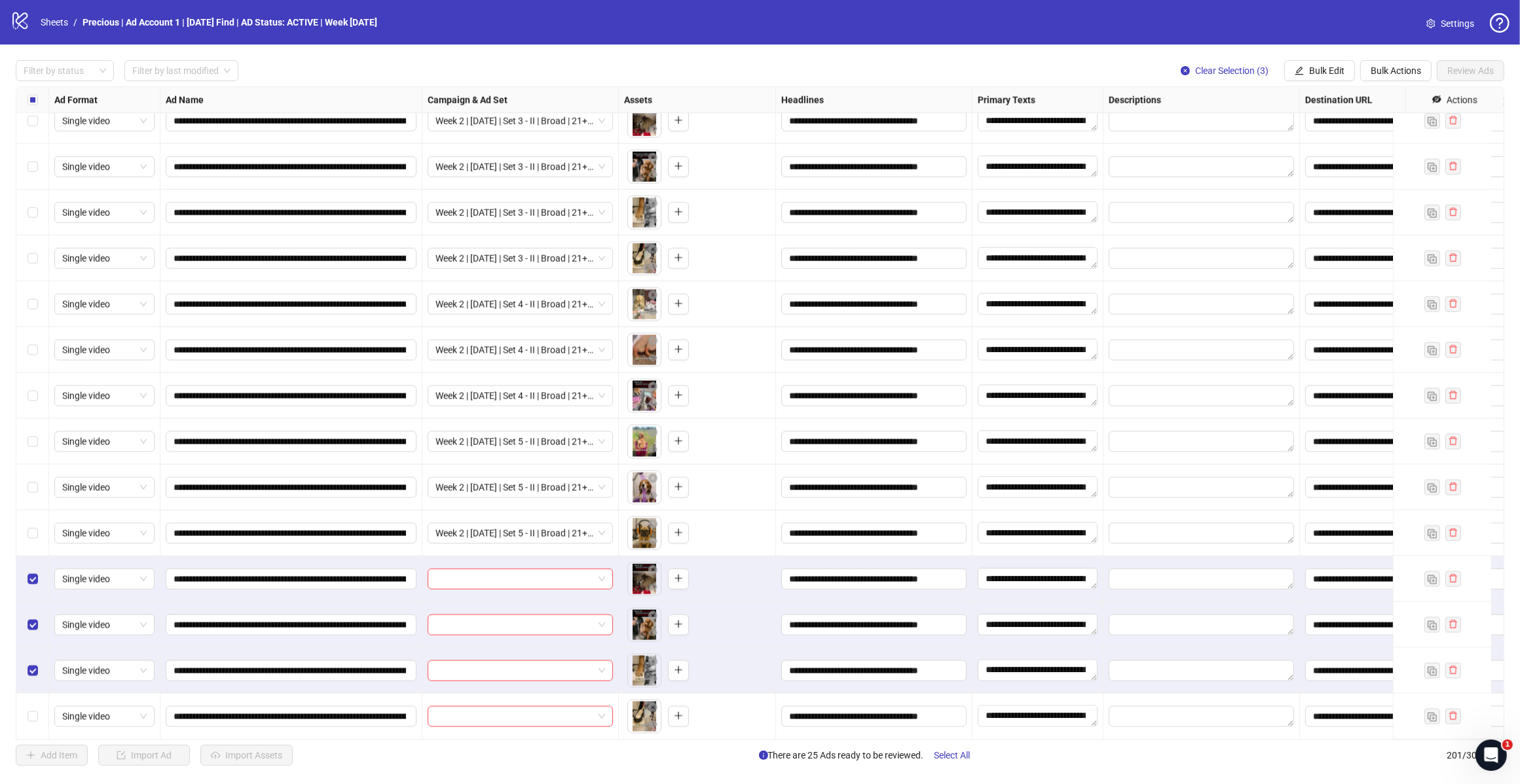
click at [38, 705] on div "Select row 201" at bounding box center [33, 716] width 33 height 46
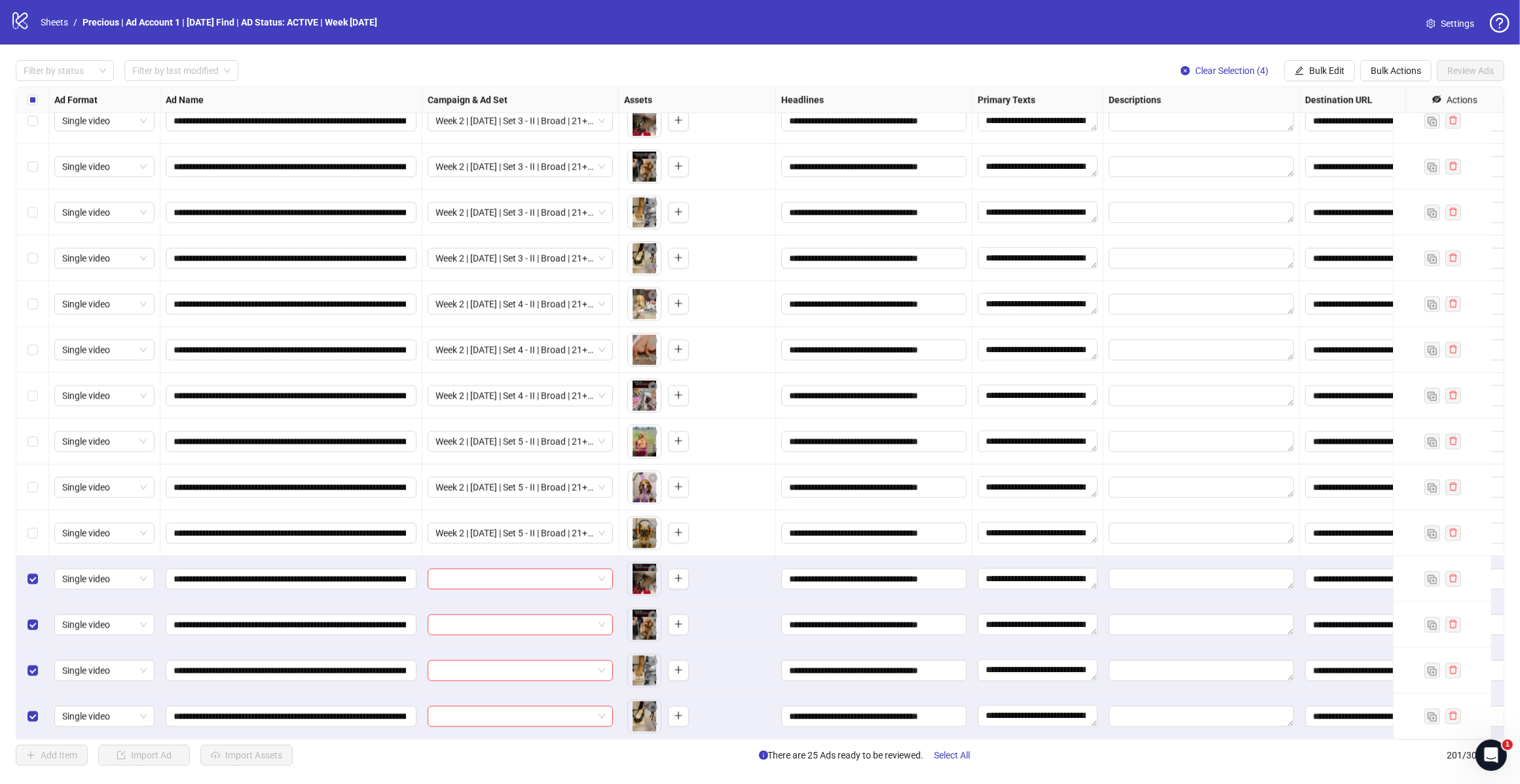
click at [1314, 70] on span "Bulk Edit" at bounding box center [1327, 70] width 36 height 10
click at [1327, 137] on span "Campaign & Ad Set" at bounding box center [1331, 139] width 78 height 14
click at [1375, 128] on div at bounding box center [1282, 128] width 197 height 21
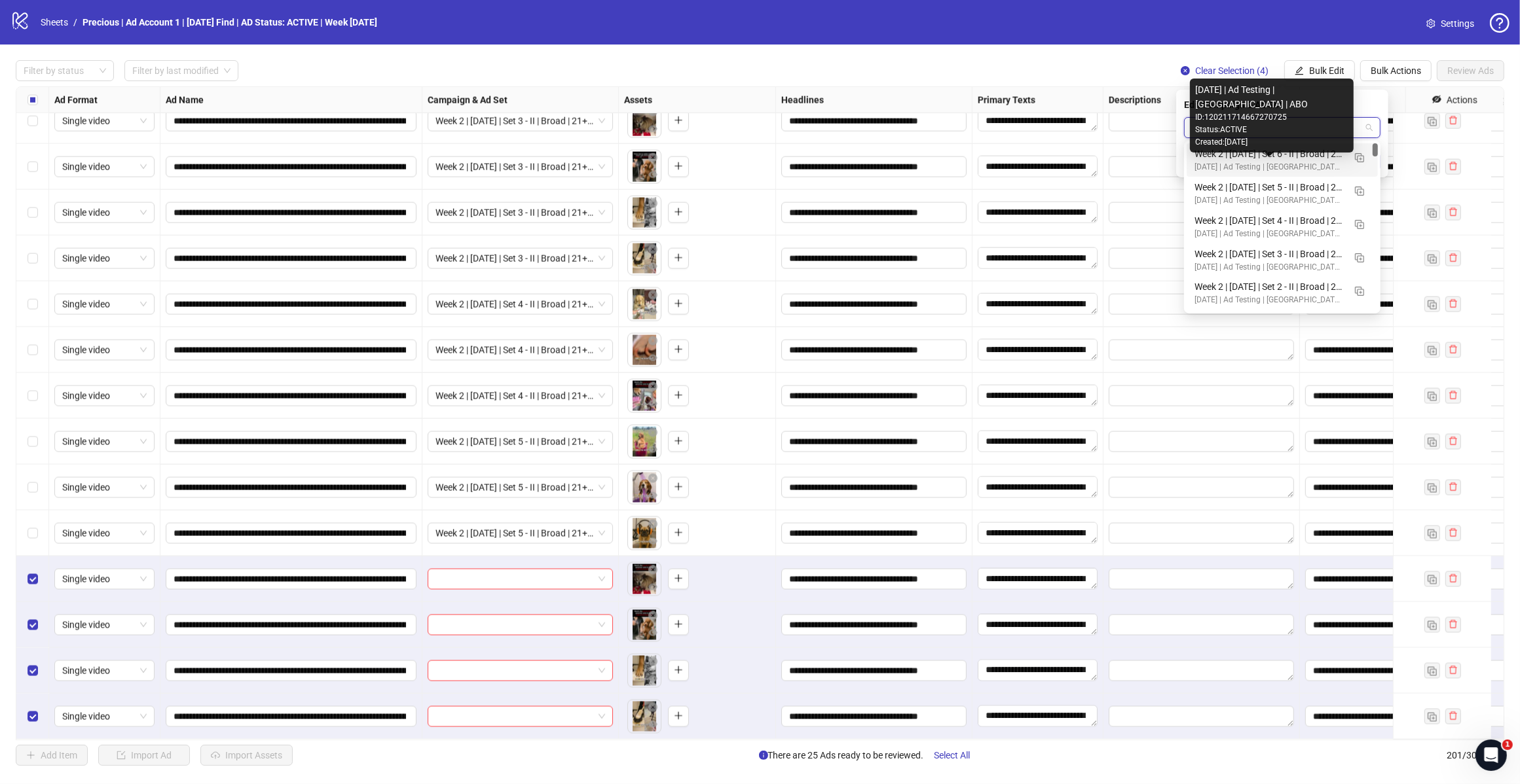
click at [1282, 155] on div "Week 2 | [DATE] | Set 6 - II | Broad | 21+ | EXL 180 Days PUR" at bounding box center [1269, 154] width 150 height 14
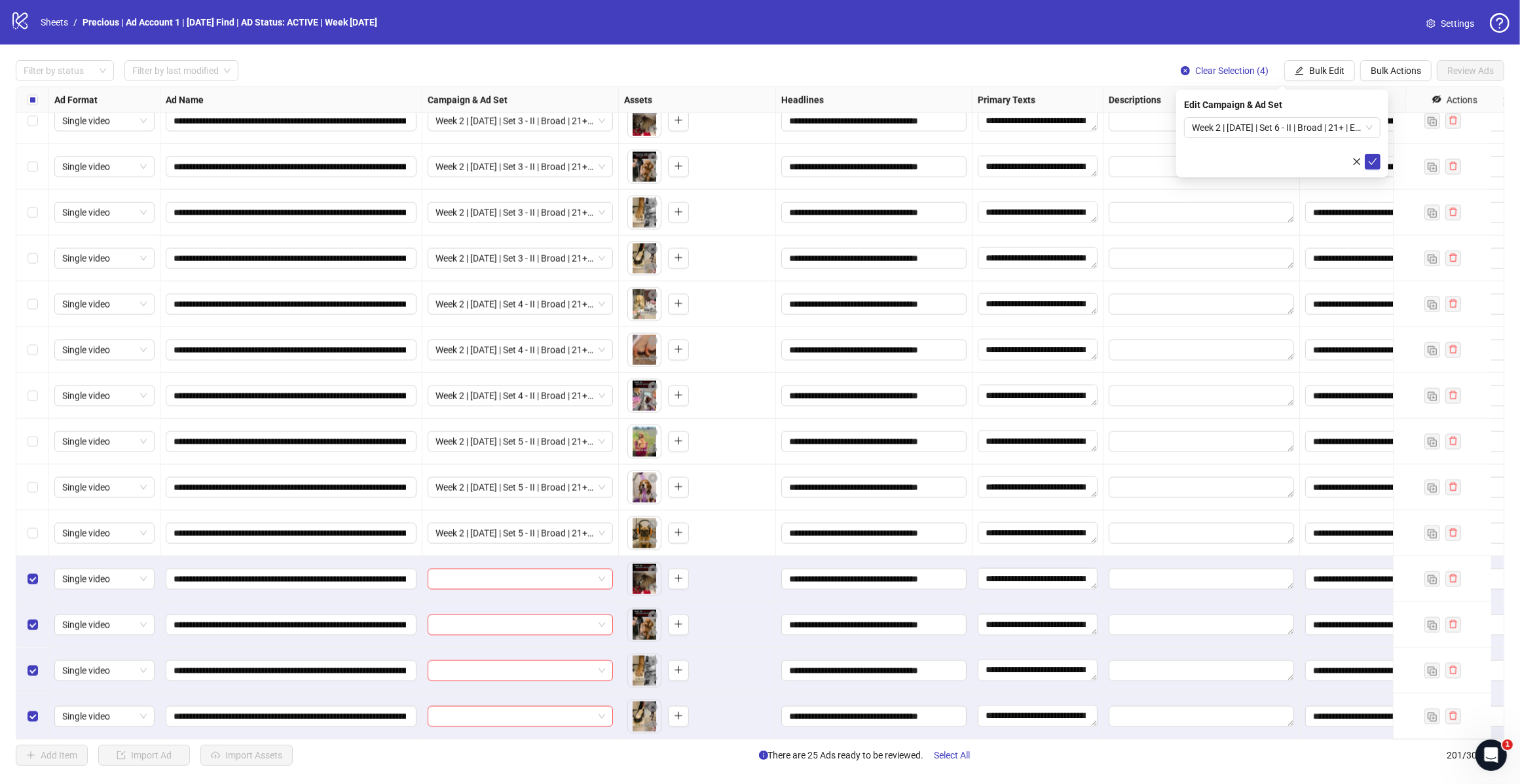
click at [1372, 154] on button "submit" at bounding box center [1372, 161] width 16 height 16
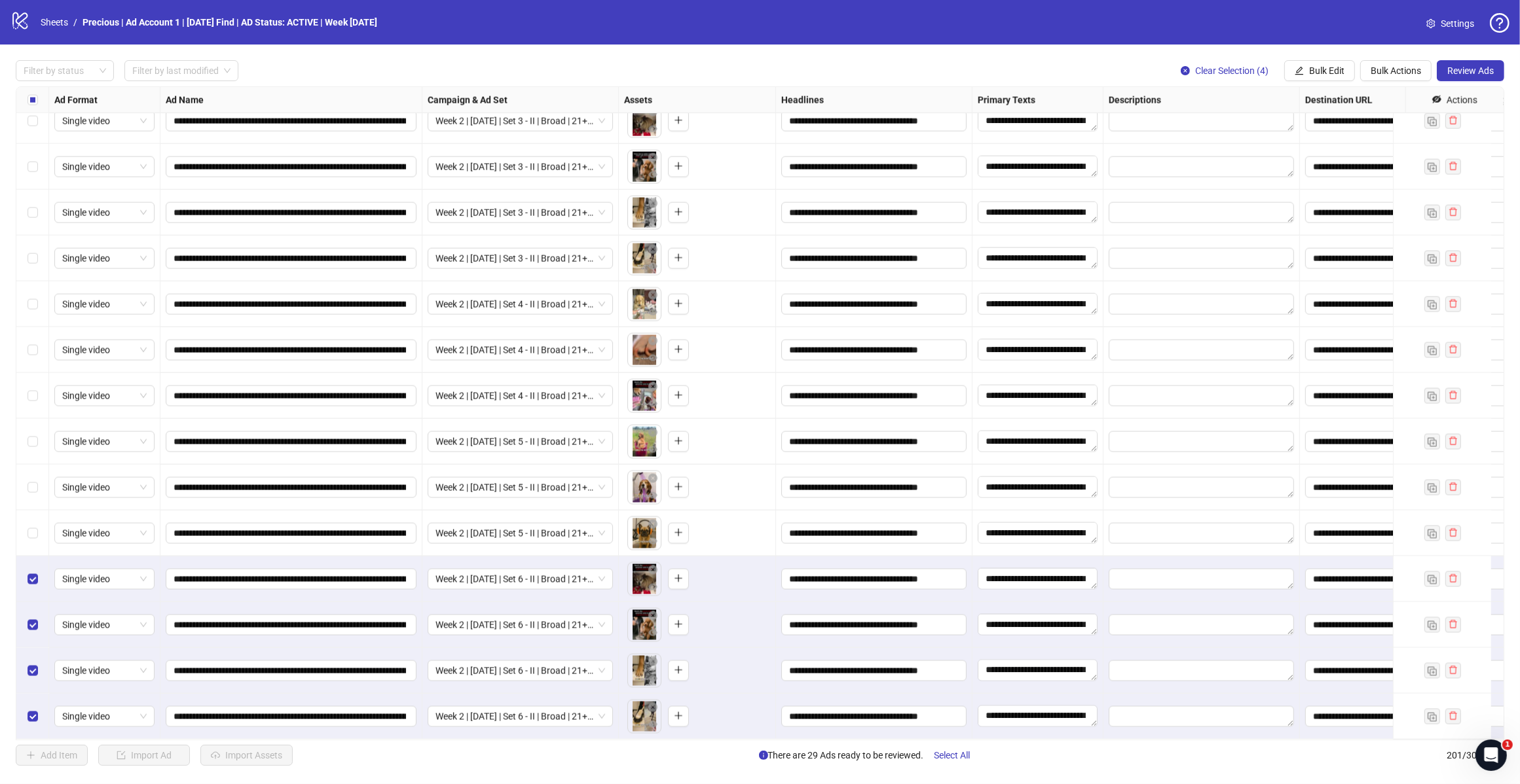
click at [38, 518] on div "Select row 197" at bounding box center [33, 533] width 33 height 46
click at [38, 476] on div "Select row 196" at bounding box center [33, 488] width 33 height 46
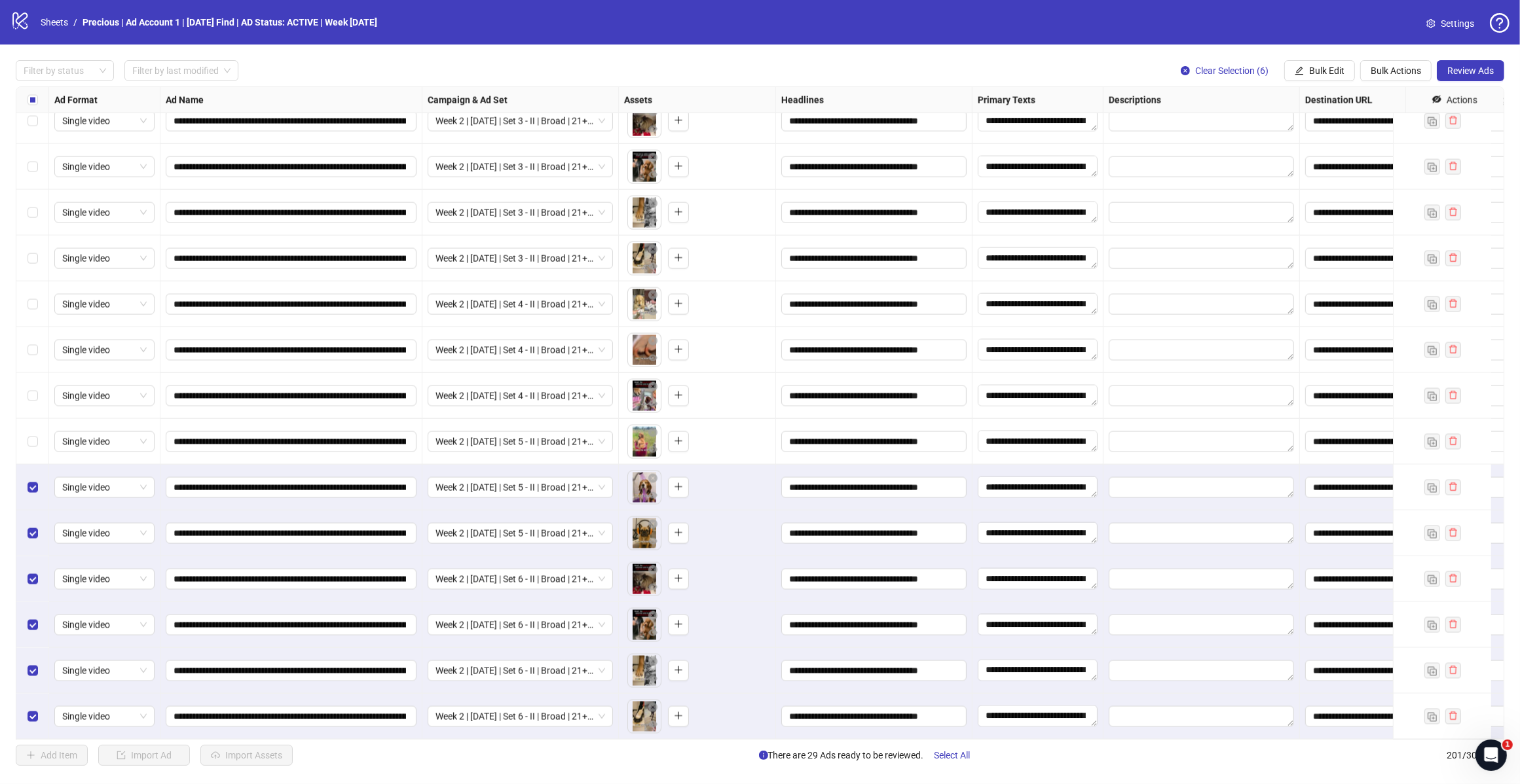
click at [31, 421] on div "Select row 195" at bounding box center [33, 441] width 33 height 46
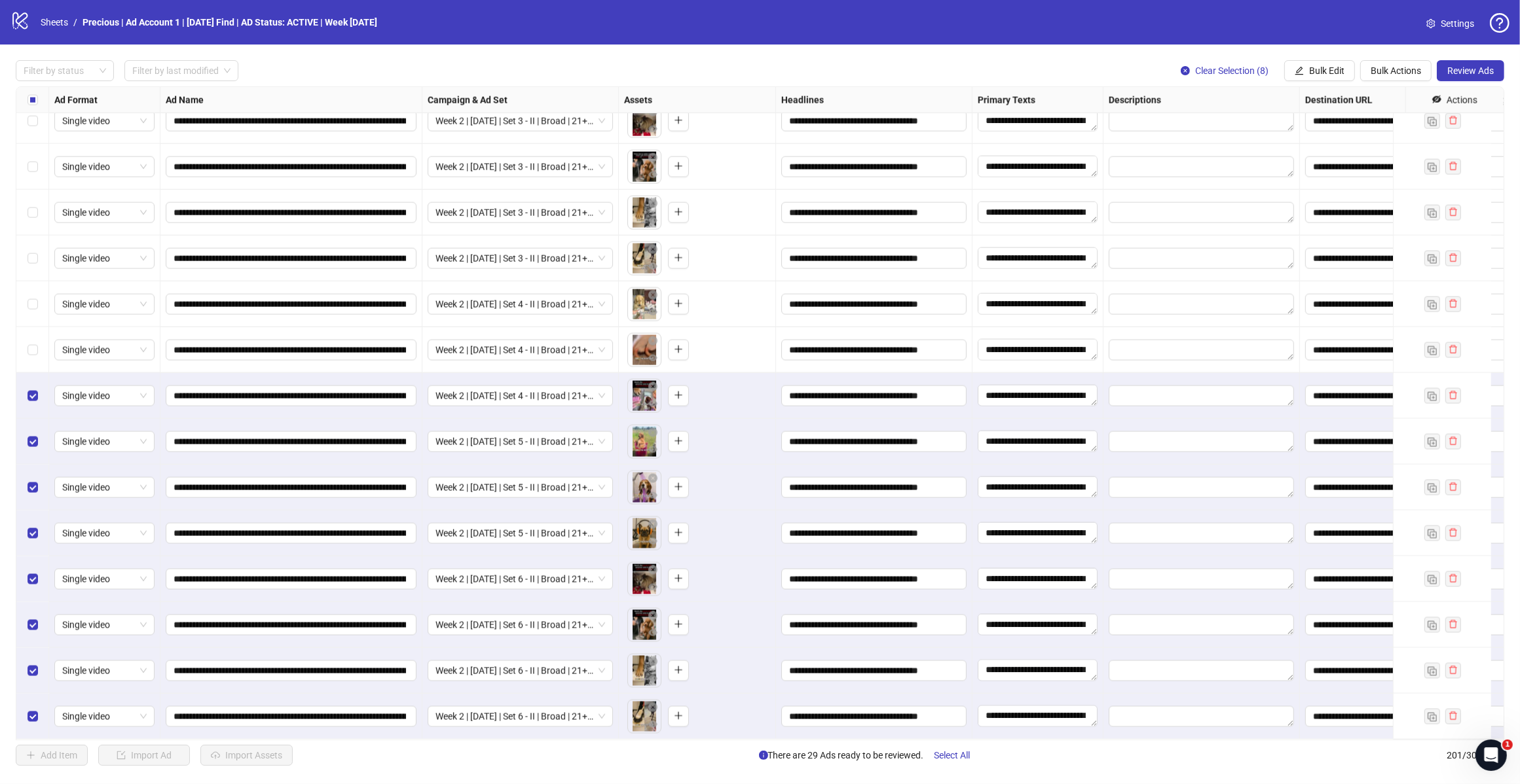
click at [40, 292] on div "Select row 192" at bounding box center [33, 304] width 33 height 46
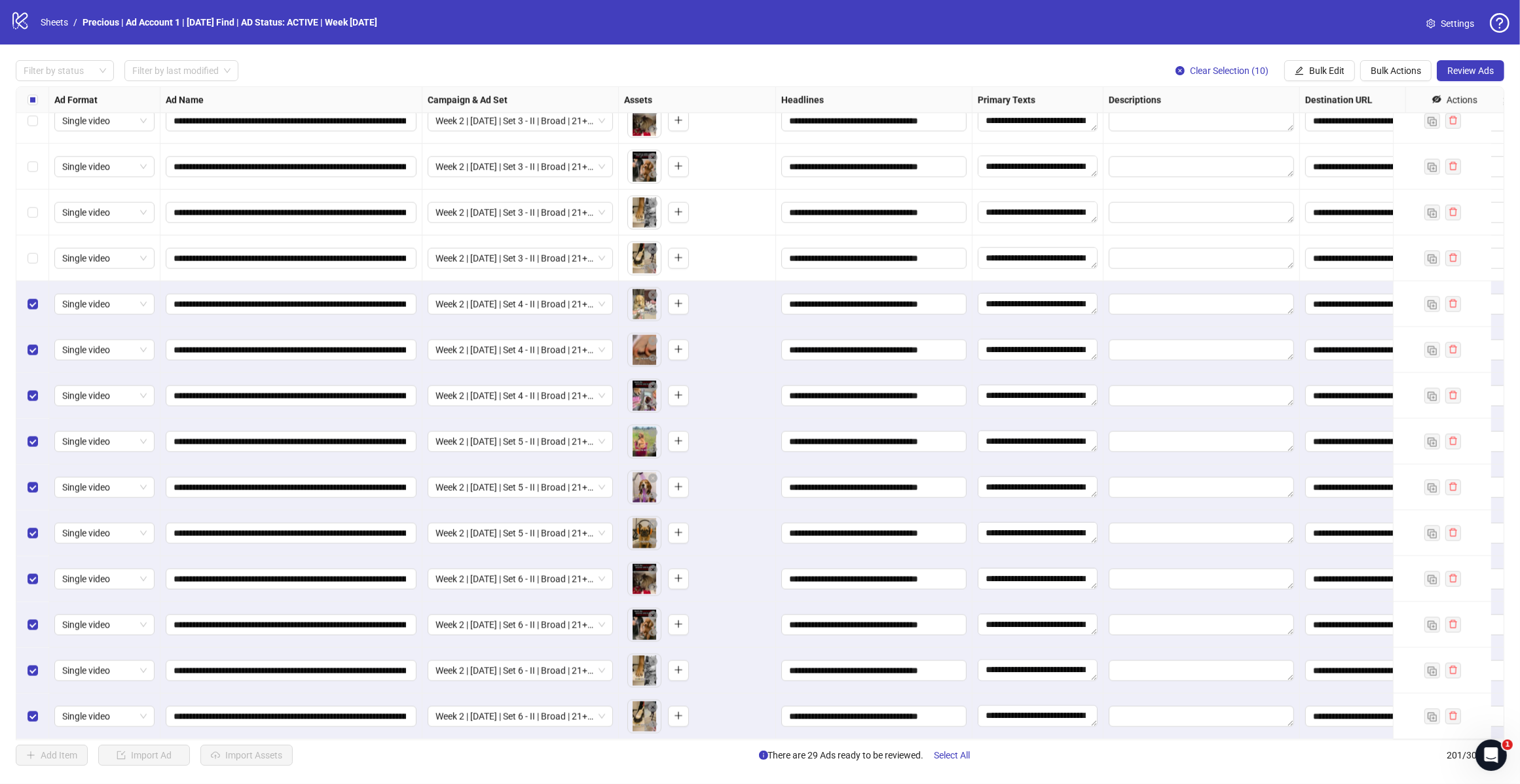
click at [33, 251] on label "Select row 191" at bounding box center [32, 258] width 10 height 14
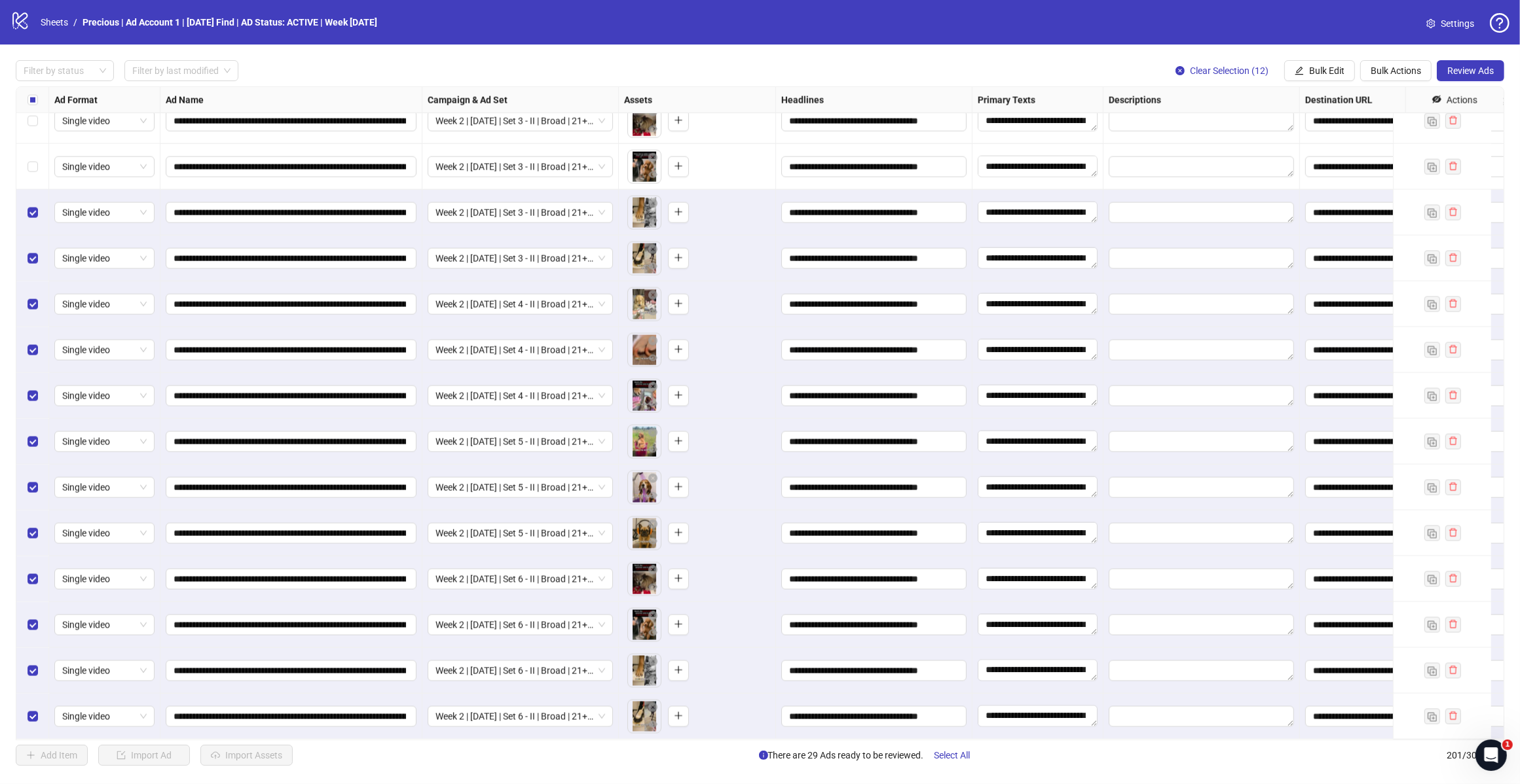
click at [35, 160] on label "Select row 189" at bounding box center [32, 167] width 10 height 14
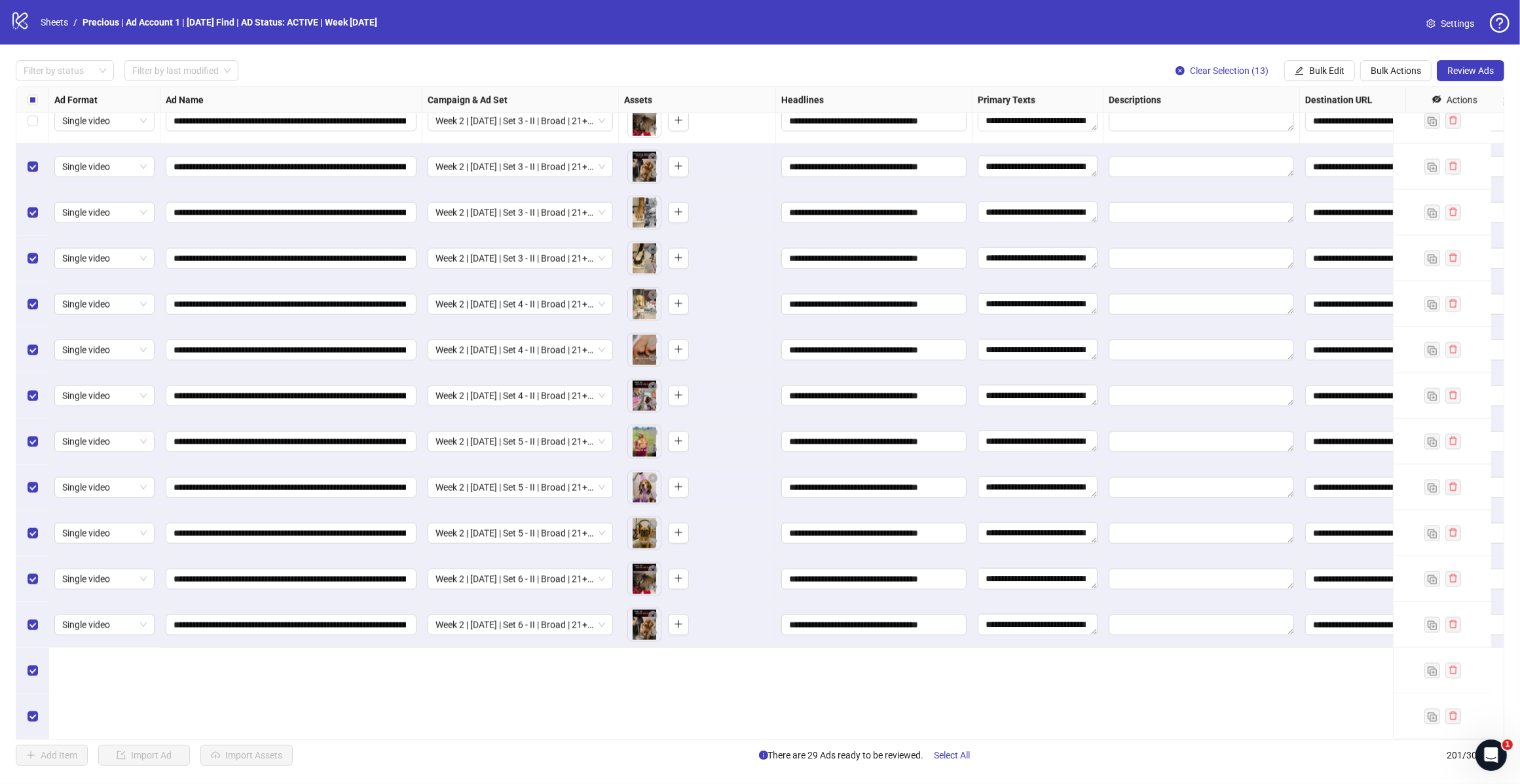
click at [31, 128] on label "Select row 188" at bounding box center [32, 121] width 10 height 14
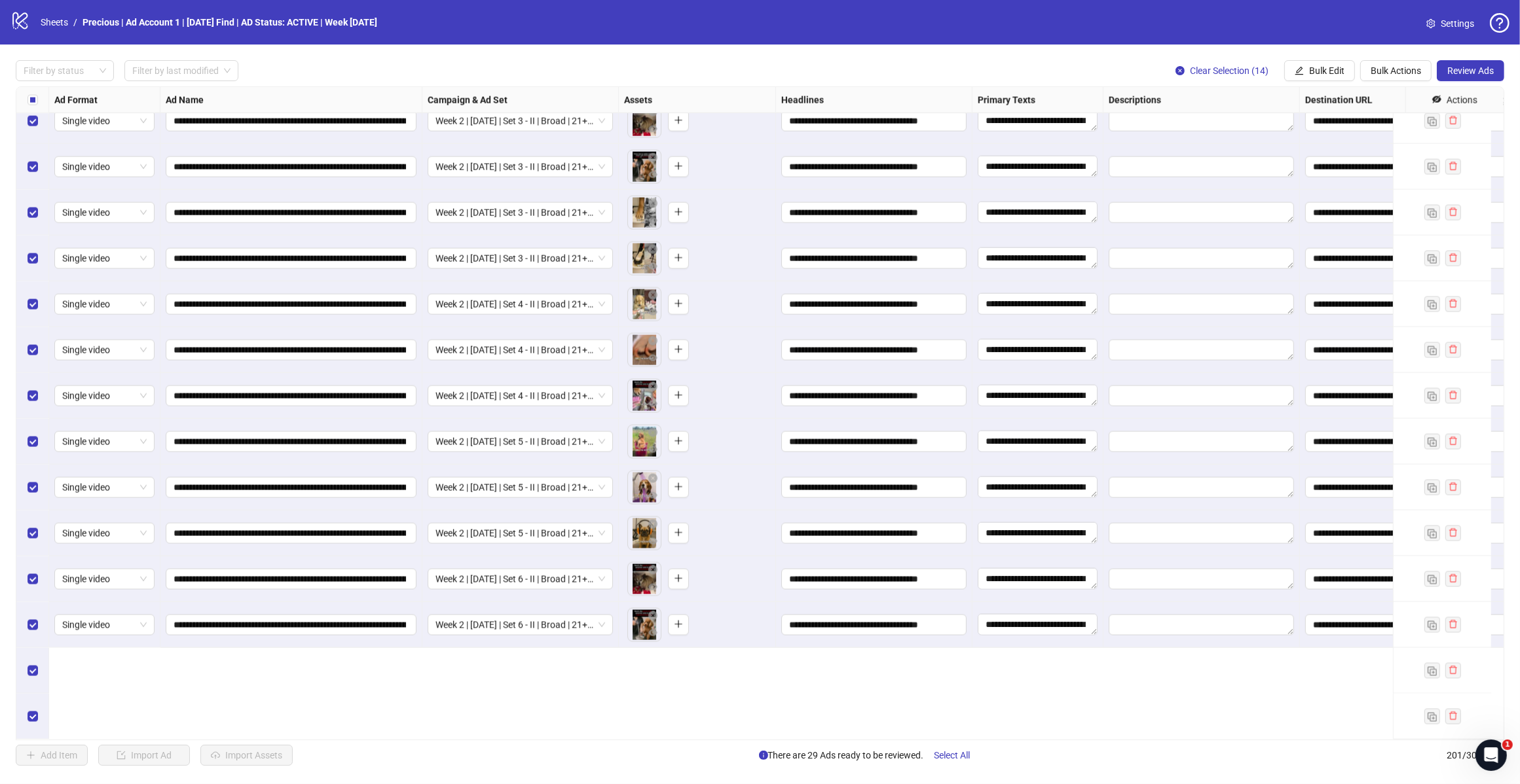
scroll to position [8432, 0]
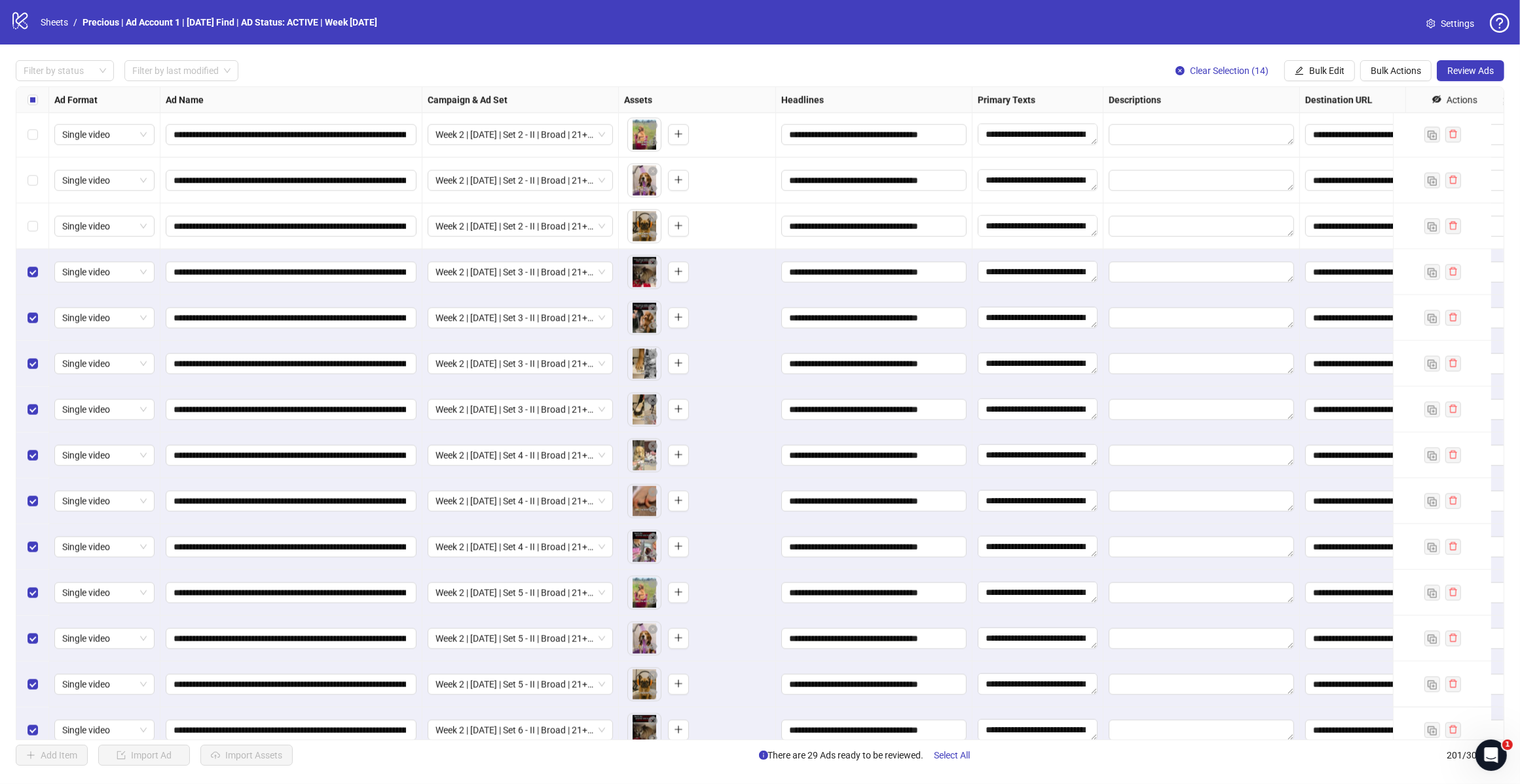
click at [31, 168] on div "Select row 186" at bounding box center [33, 180] width 33 height 46
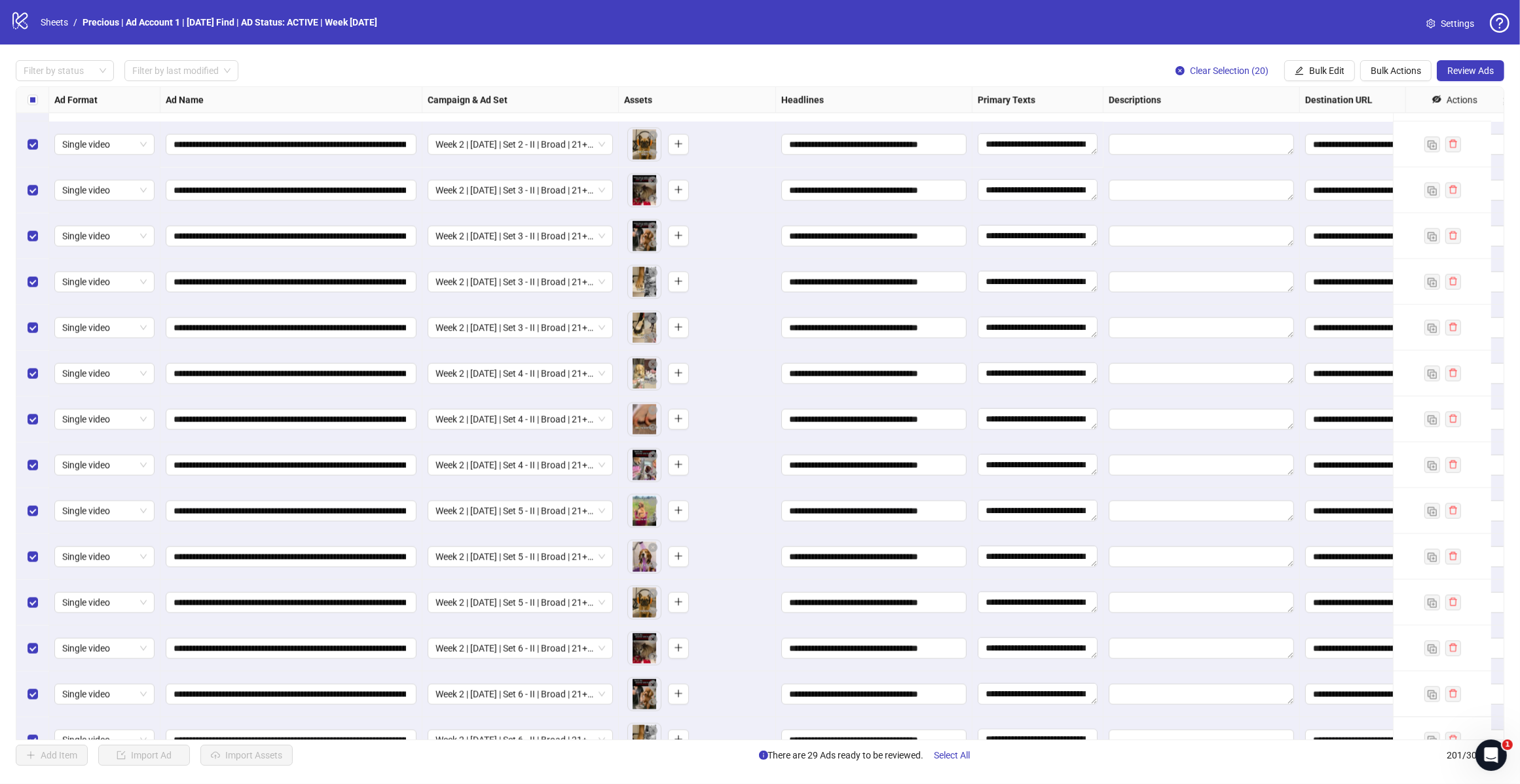
scroll to position [8596, 0]
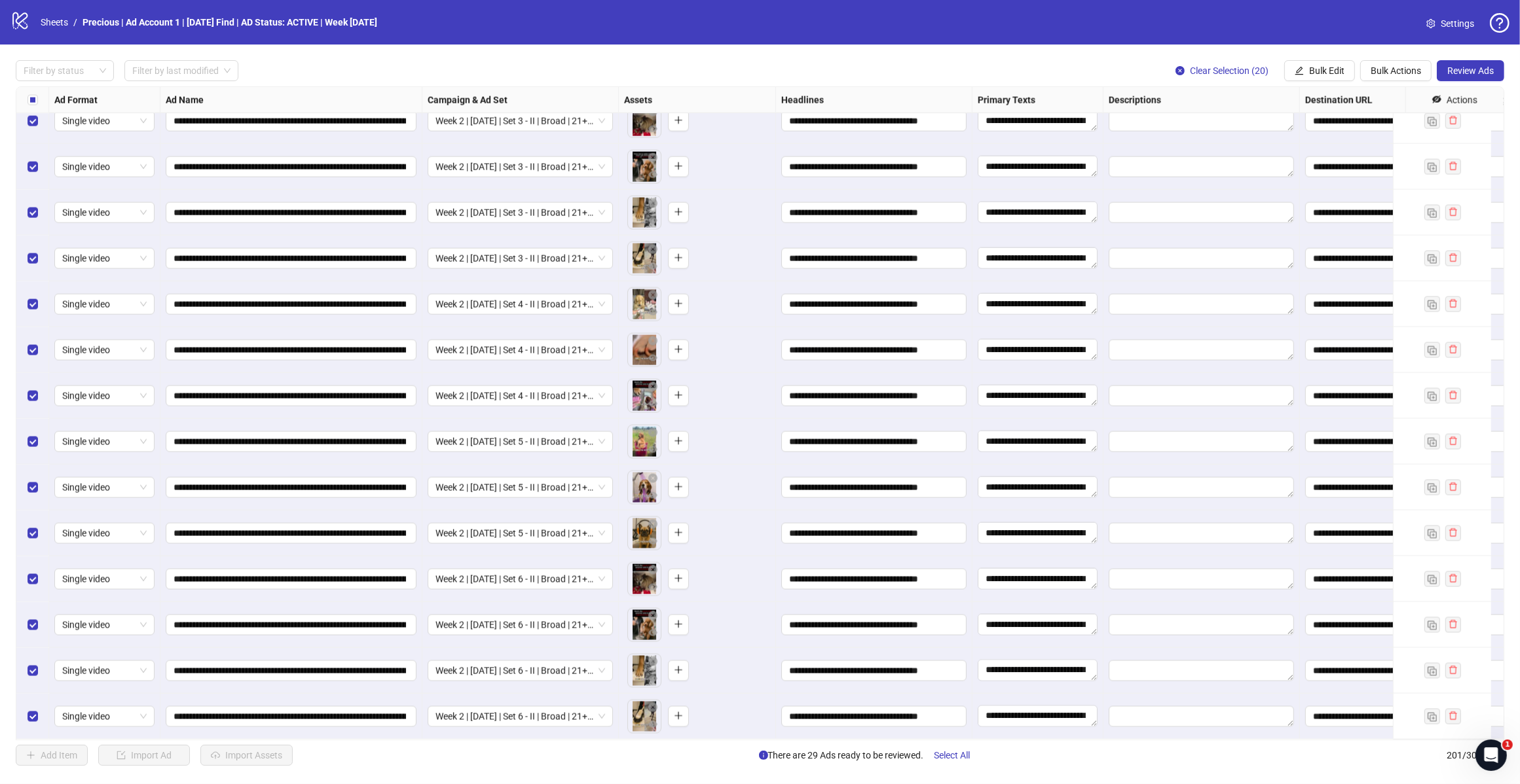
click at [1465, 73] on span "Review Ads" at bounding box center [1470, 70] width 46 height 10
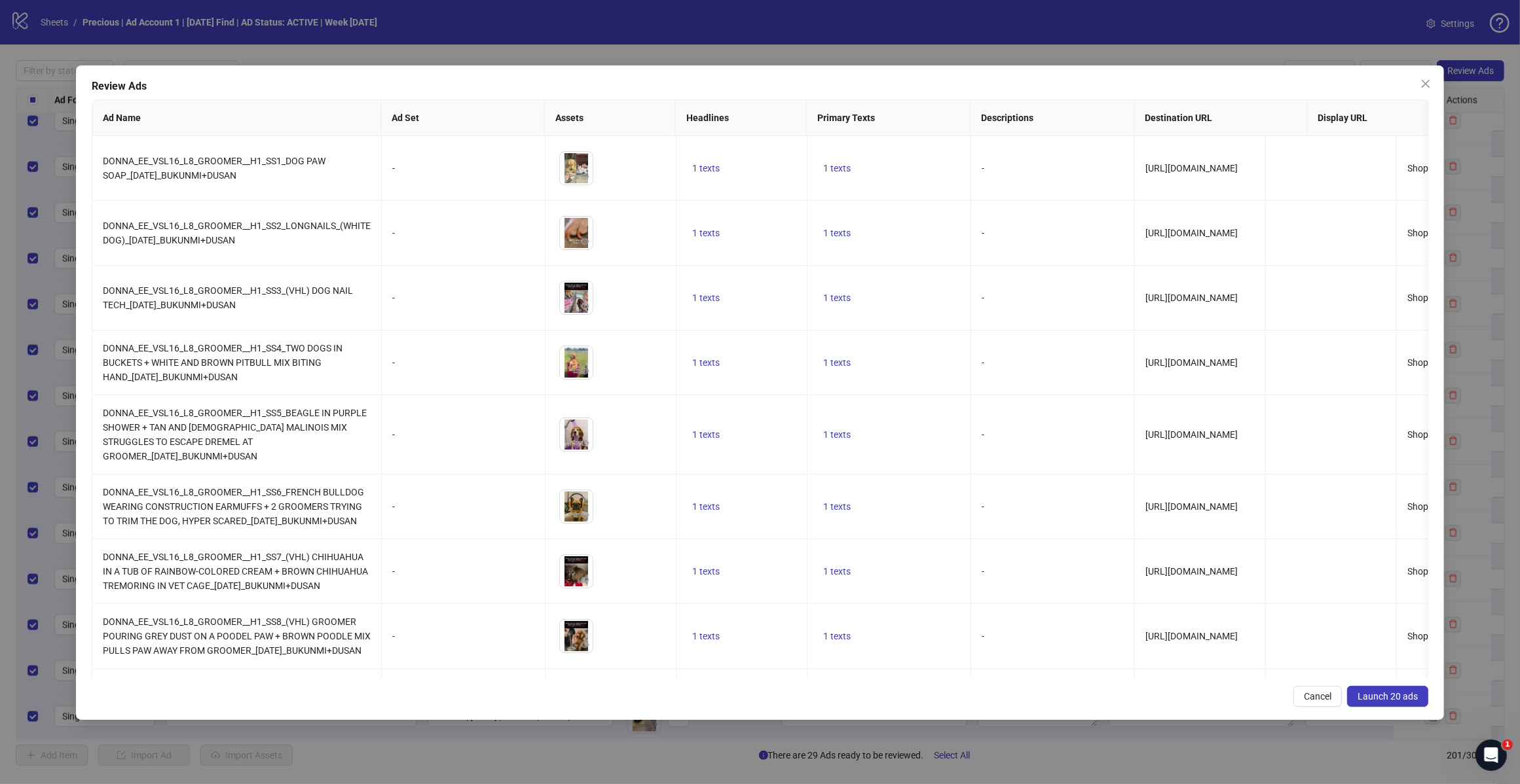
click at [1380, 702] on span "Launch 20 ads" at bounding box center [1387, 696] width 60 height 10
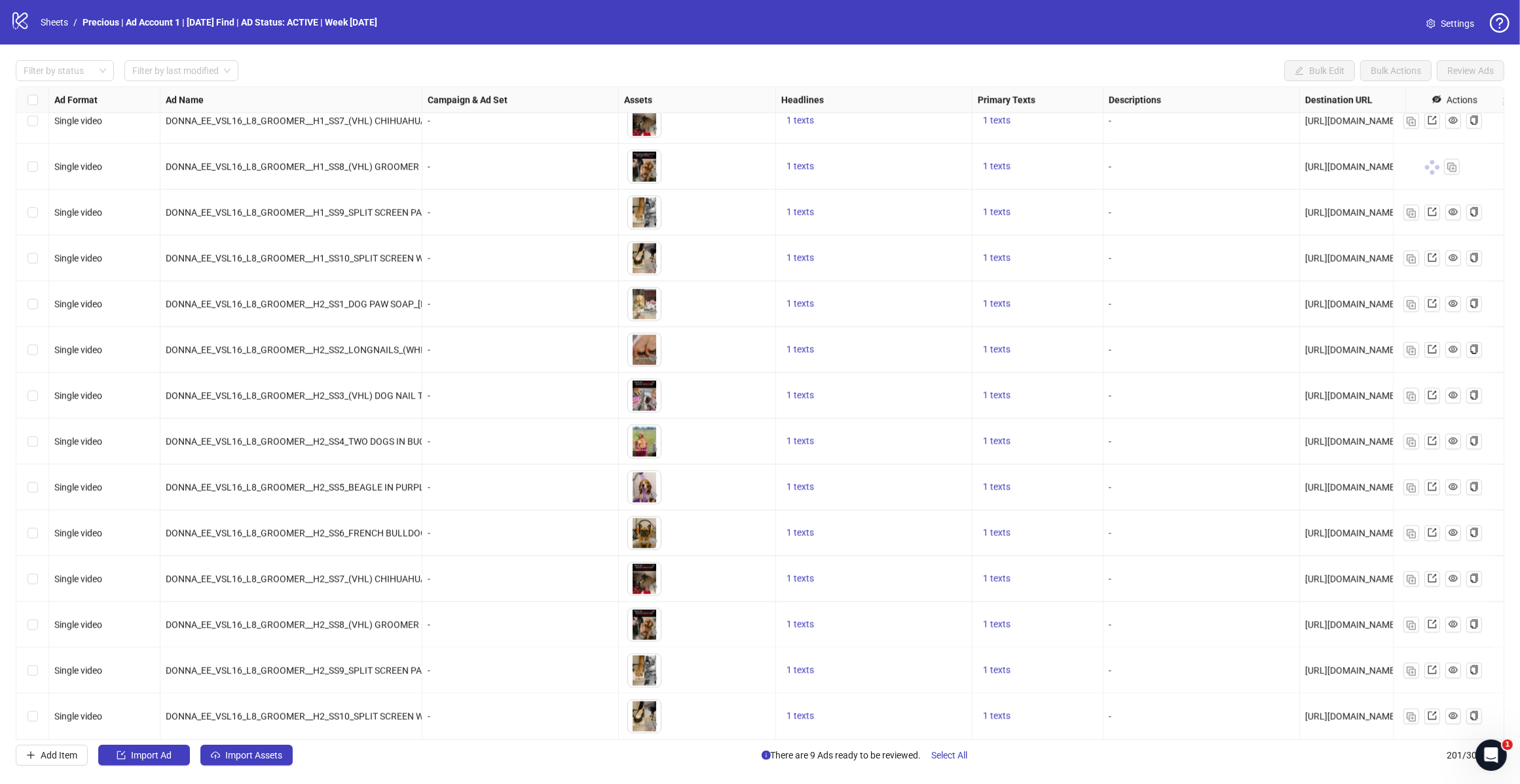
click at [437, 768] on div "Filter by status Filter by last modified Bulk Edit Bulk Actions Review Ads Ad F…" at bounding box center [760, 412] width 1520 height 737
click at [133, 757] on span "Import Ad" at bounding box center [151, 755] width 40 height 10
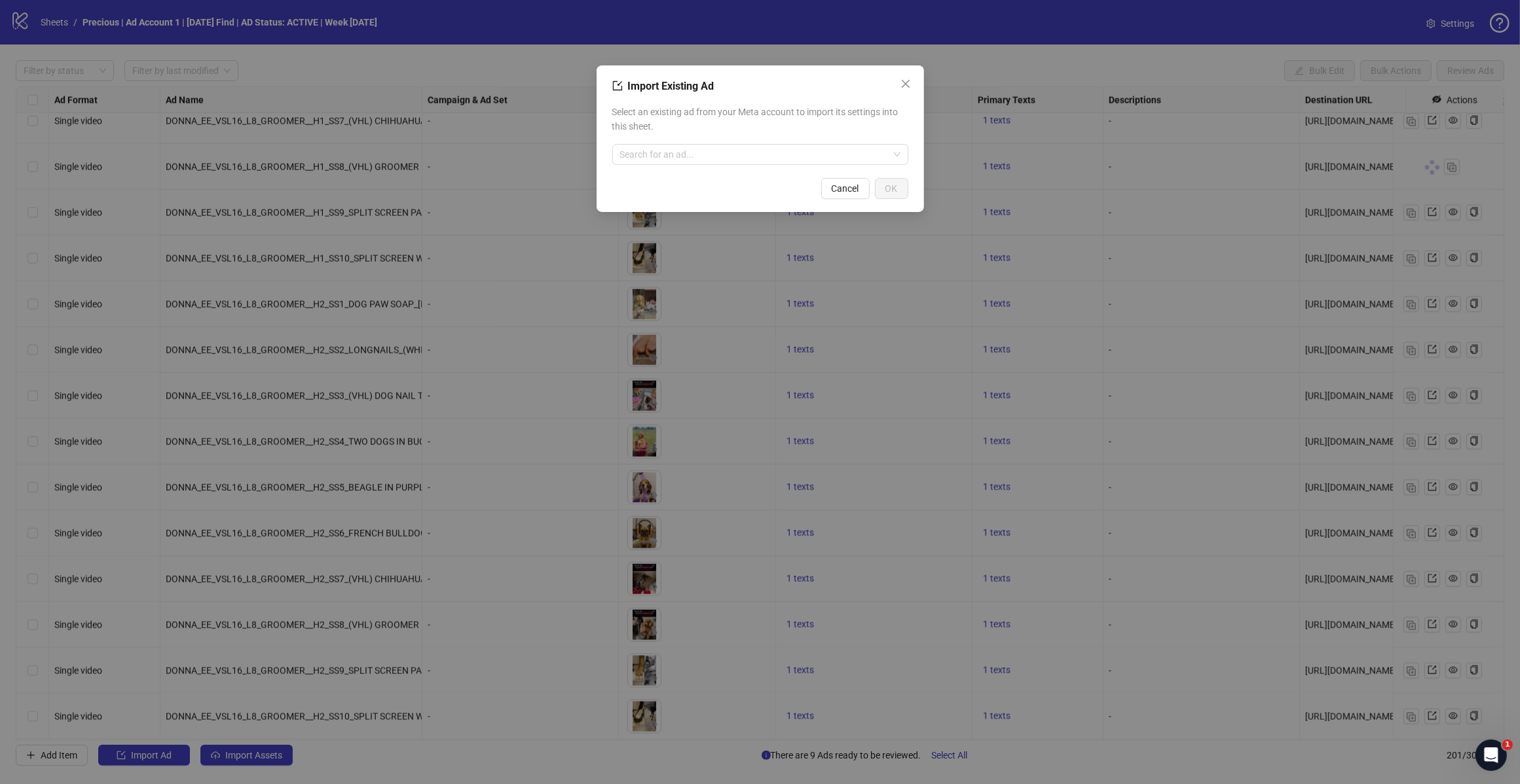
click at [750, 162] on input "search" at bounding box center [754, 154] width 268 height 20
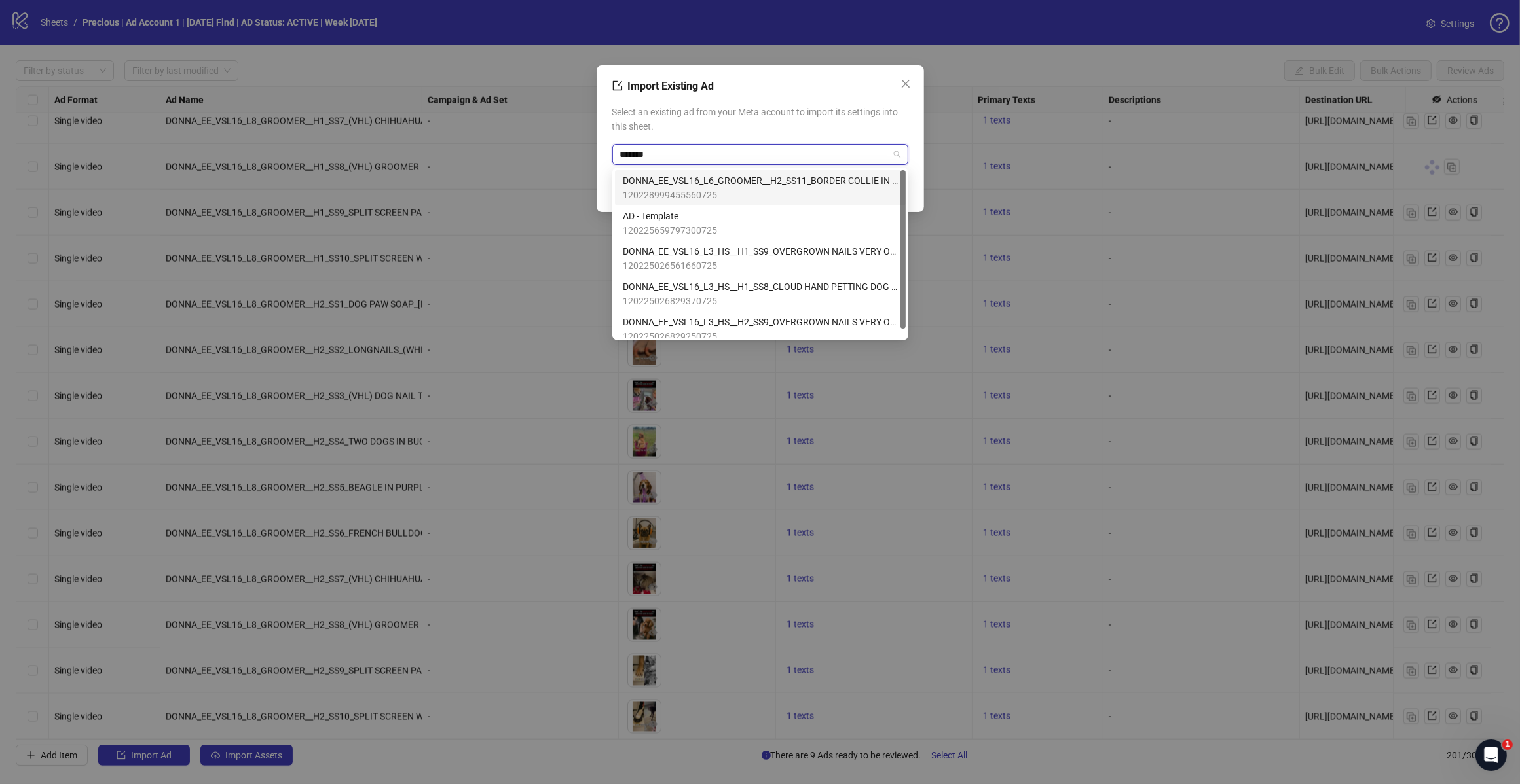
type input "********"
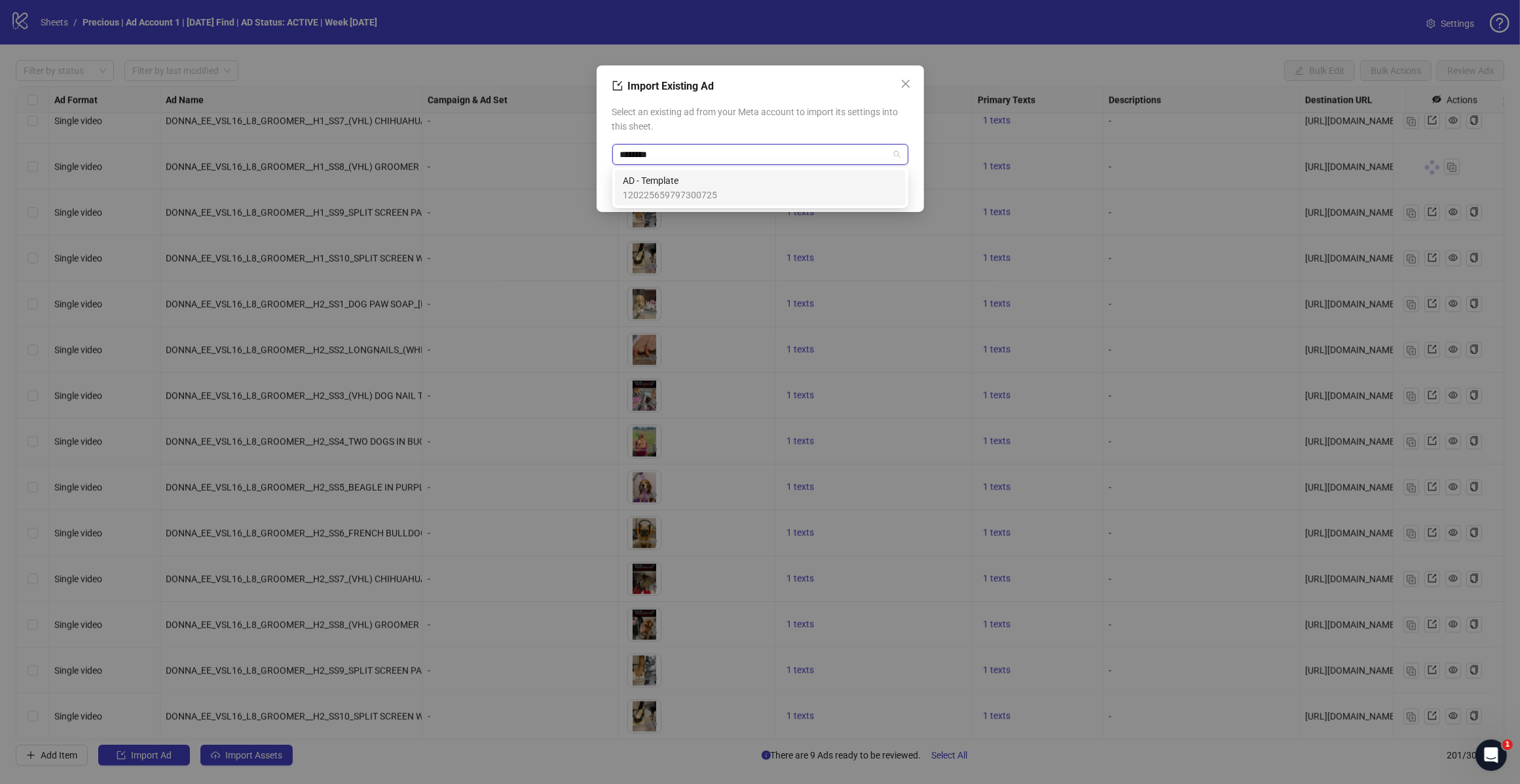
click at [714, 191] on span "120225659797300725" at bounding box center [670, 195] width 94 height 14
click at [882, 190] on button "OK" at bounding box center [892, 188] width 33 height 21
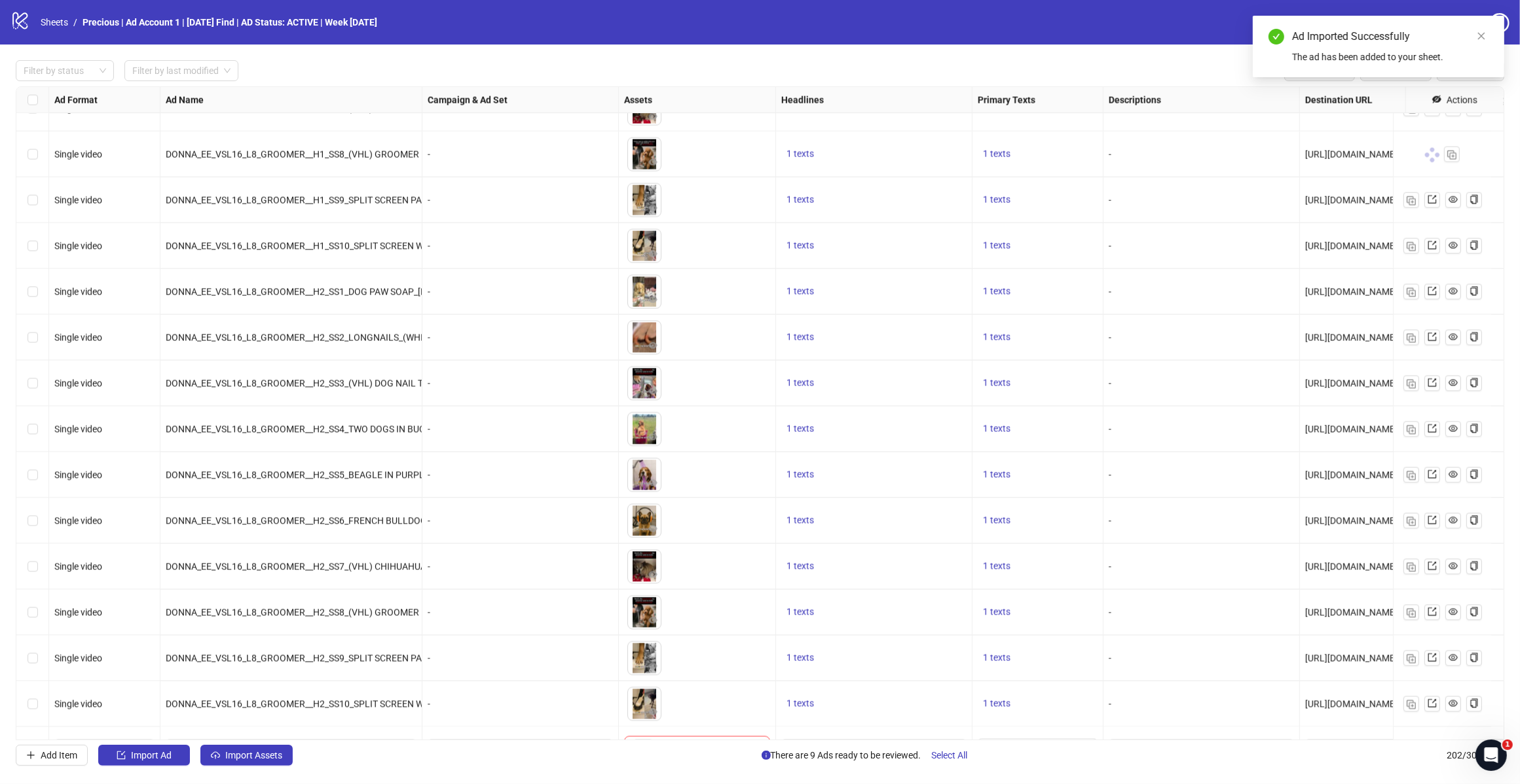
scroll to position [8642, 0]
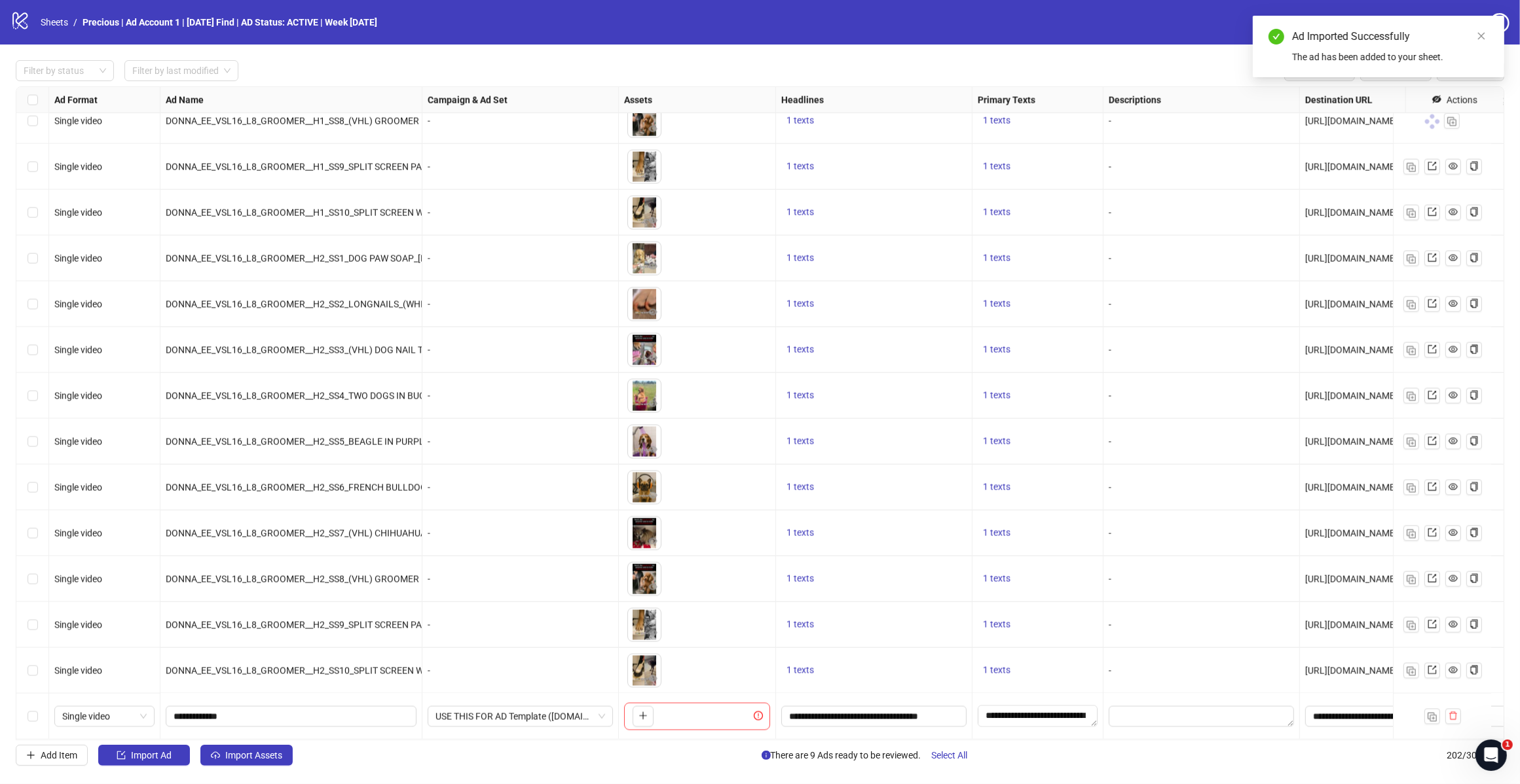
click at [271, 750] on button "Import Assets" at bounding box center [246, 755] width 92 height 21
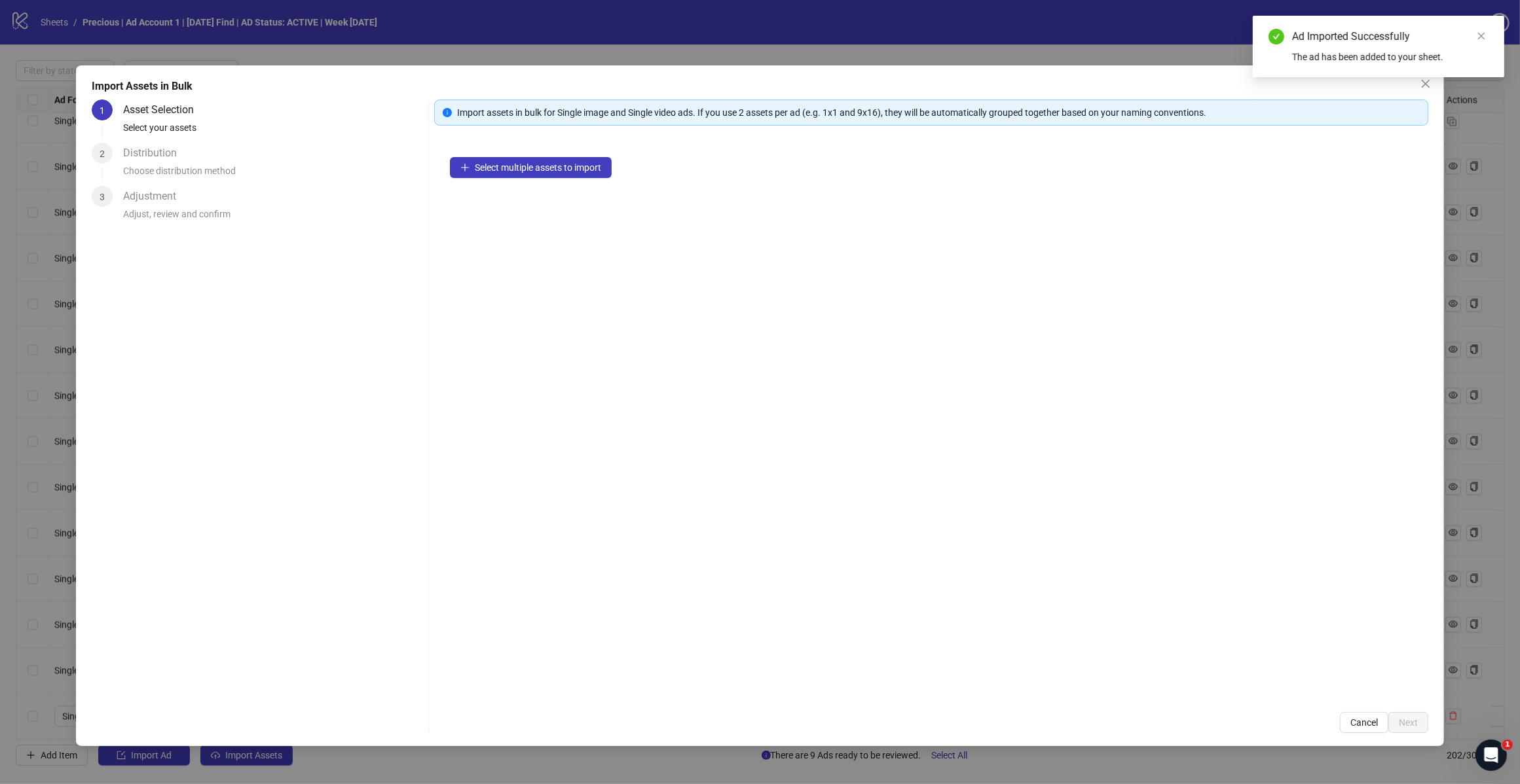
click at [538, 168] on span "Select multiple assets to import" at bounding box center [538, 167] width 126 height 10
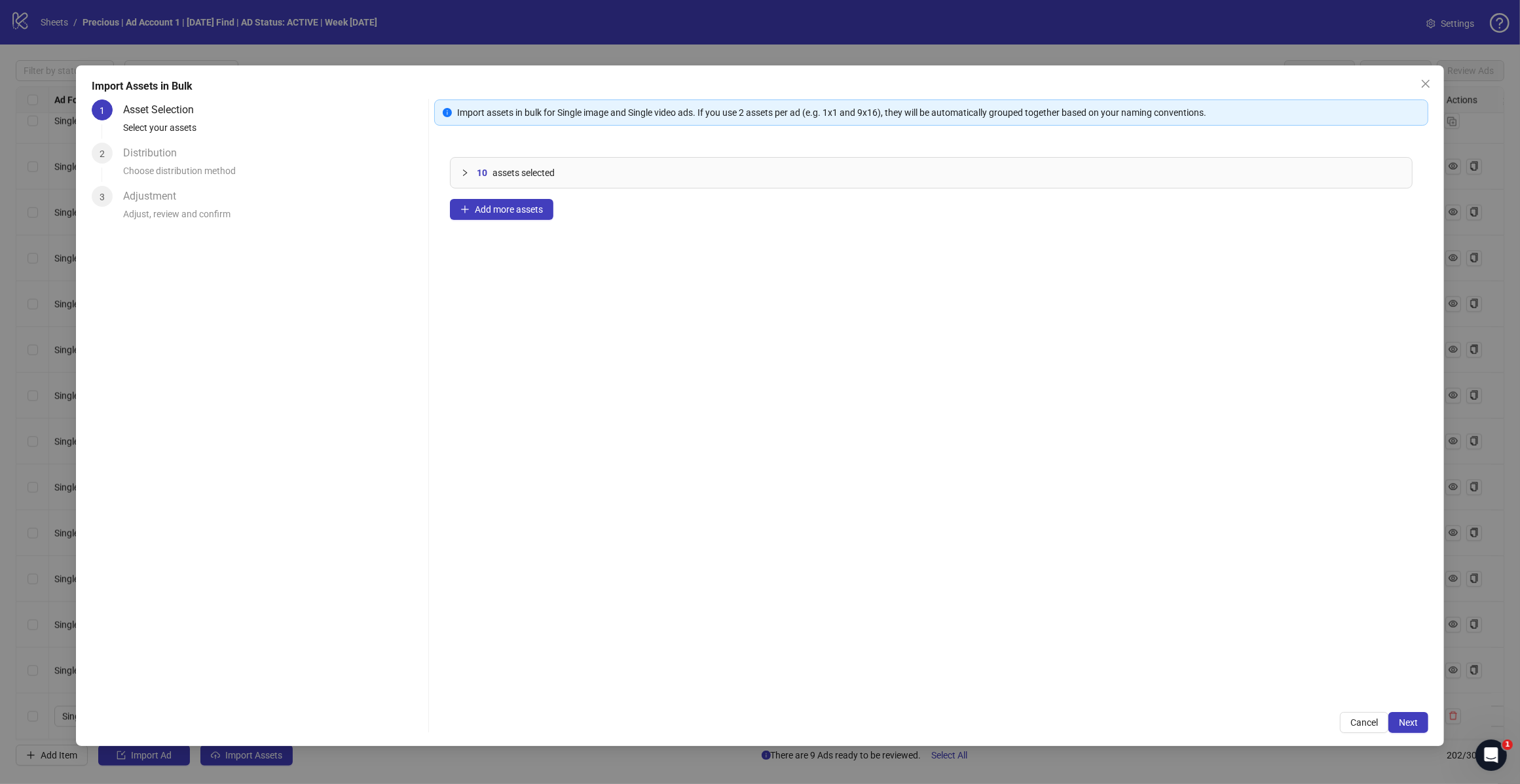
click at [519, 214] on span "Add more assets" at bounding box center [509, 209] width 68 height 10
click at [1395, 725] on button "Next" at bounding box center [1408, 723] width 40 height 21
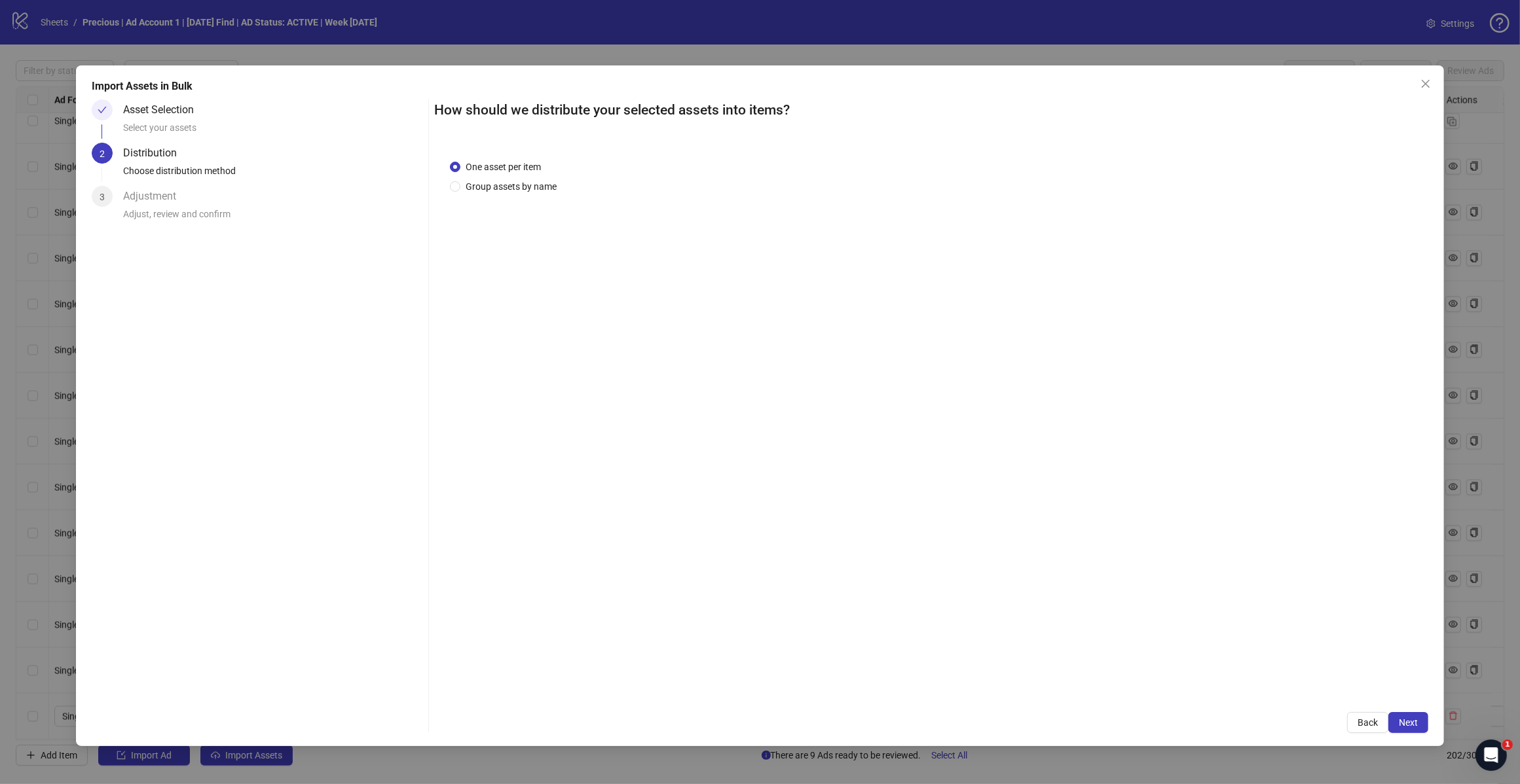
click at [1410, 718] on span "Next" at bounding box center [1408, 723] width 19 height 10
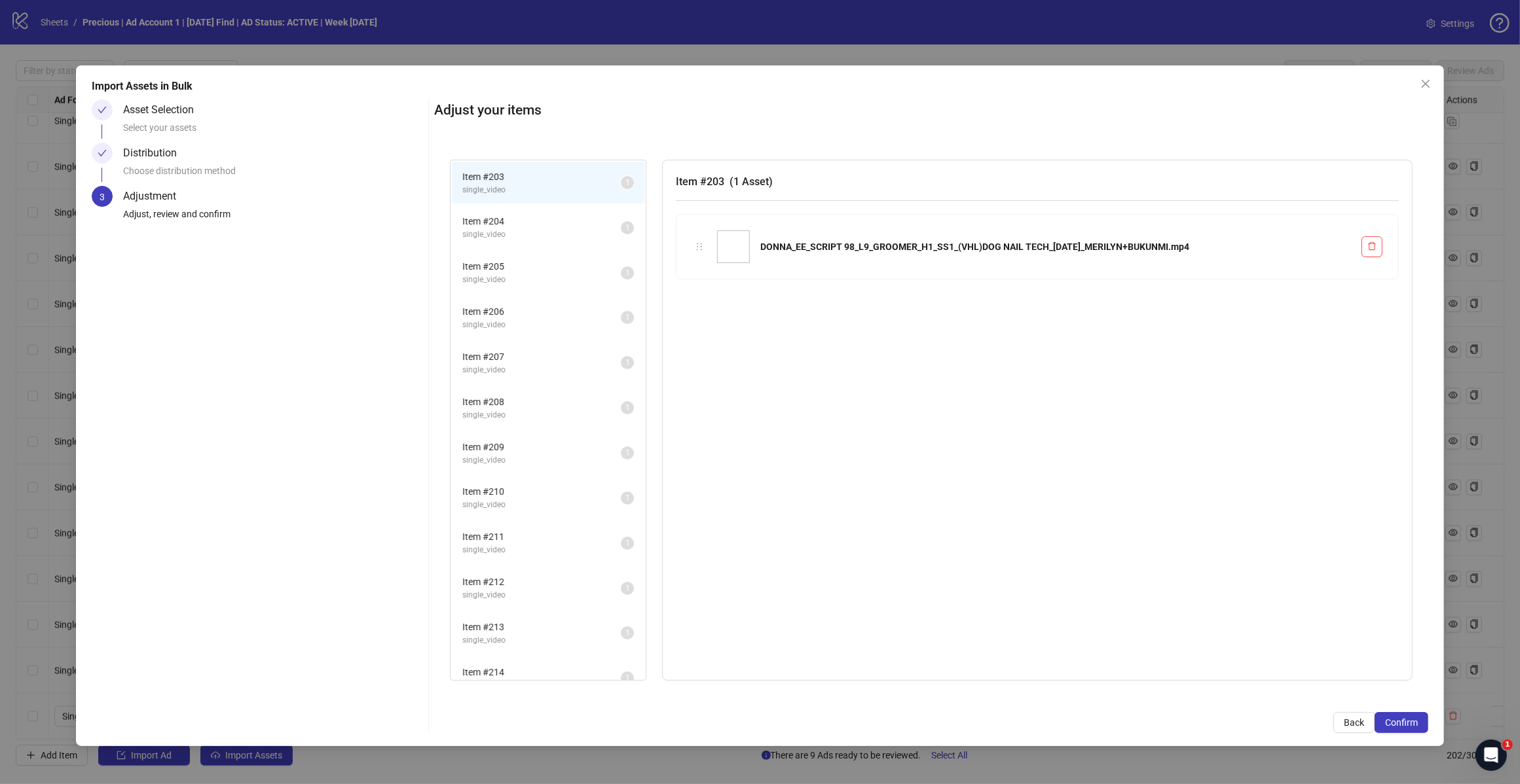
click at [1392, 721] on span "Confirm" at bounding box center [1401, 723] width 33 height 10
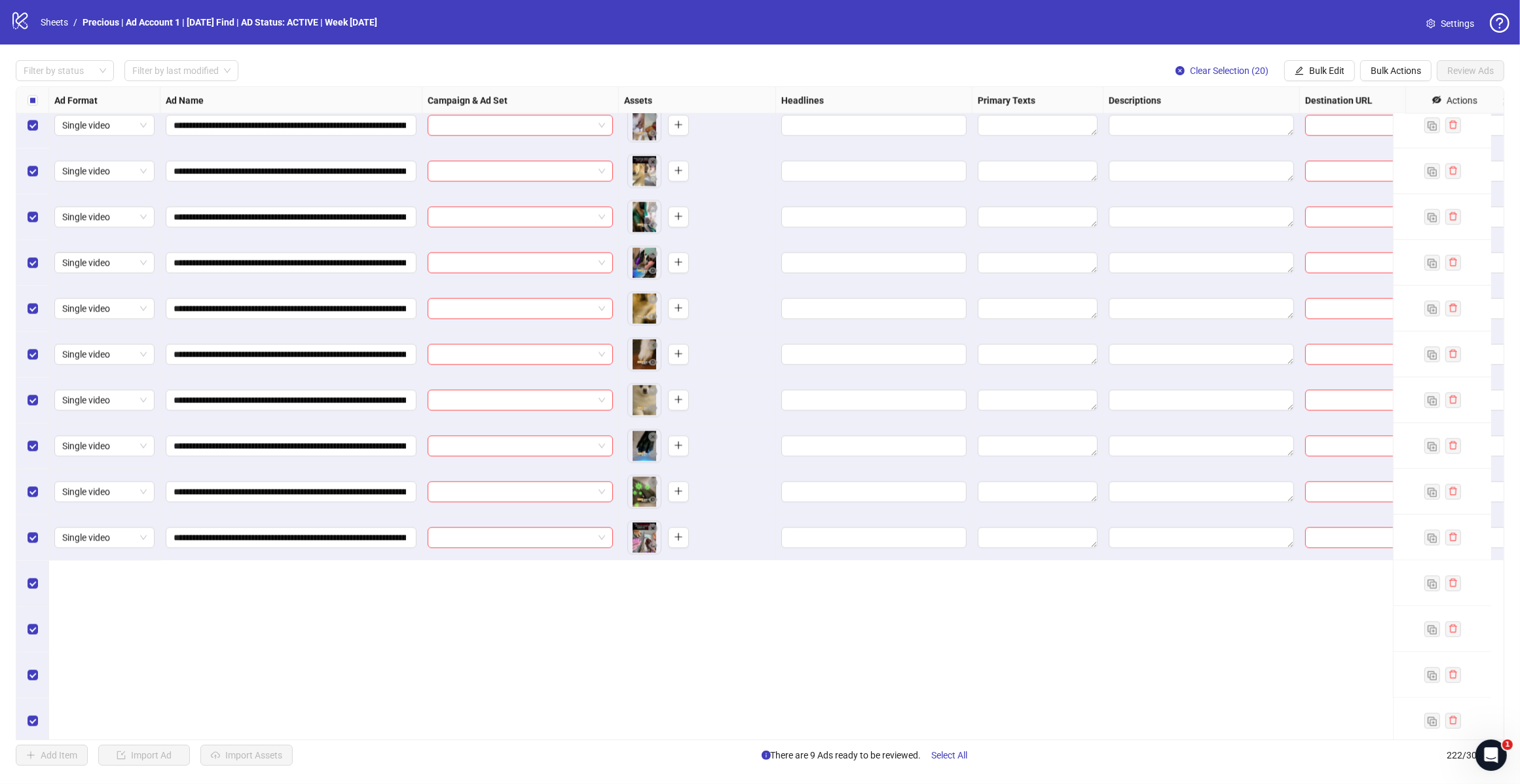
scroll to position [8903, 0]
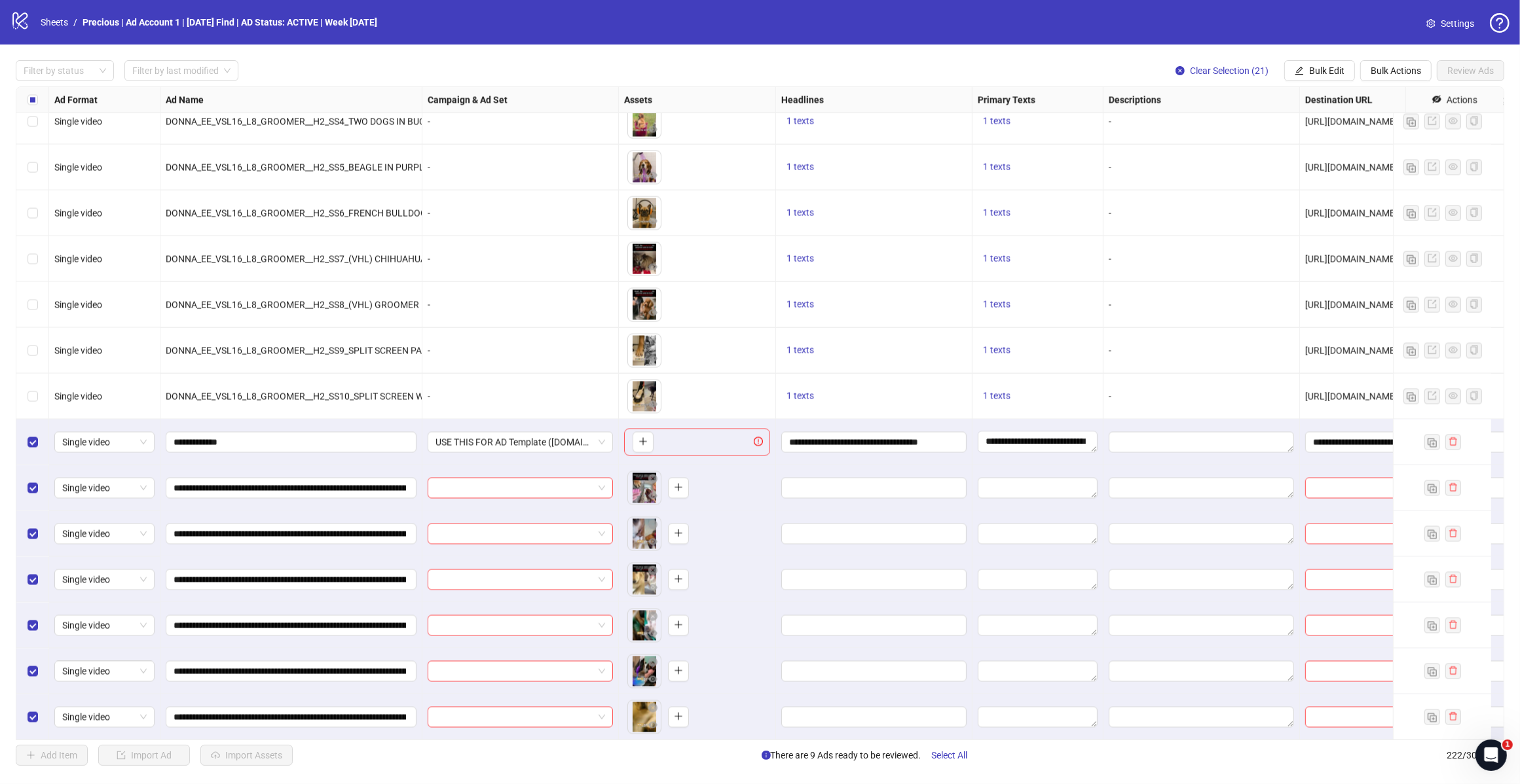
click at [1321, 68] on span "Bulk Edit" at bounding box center [1327, 70] width 36 height 10
click at [1320, 150] on li "Headlines" at bounding box center [1331, 160] width 94 height 21
click at [1370, 182] on icon "check" at bounding box center [1372, 182] width 9 height 9
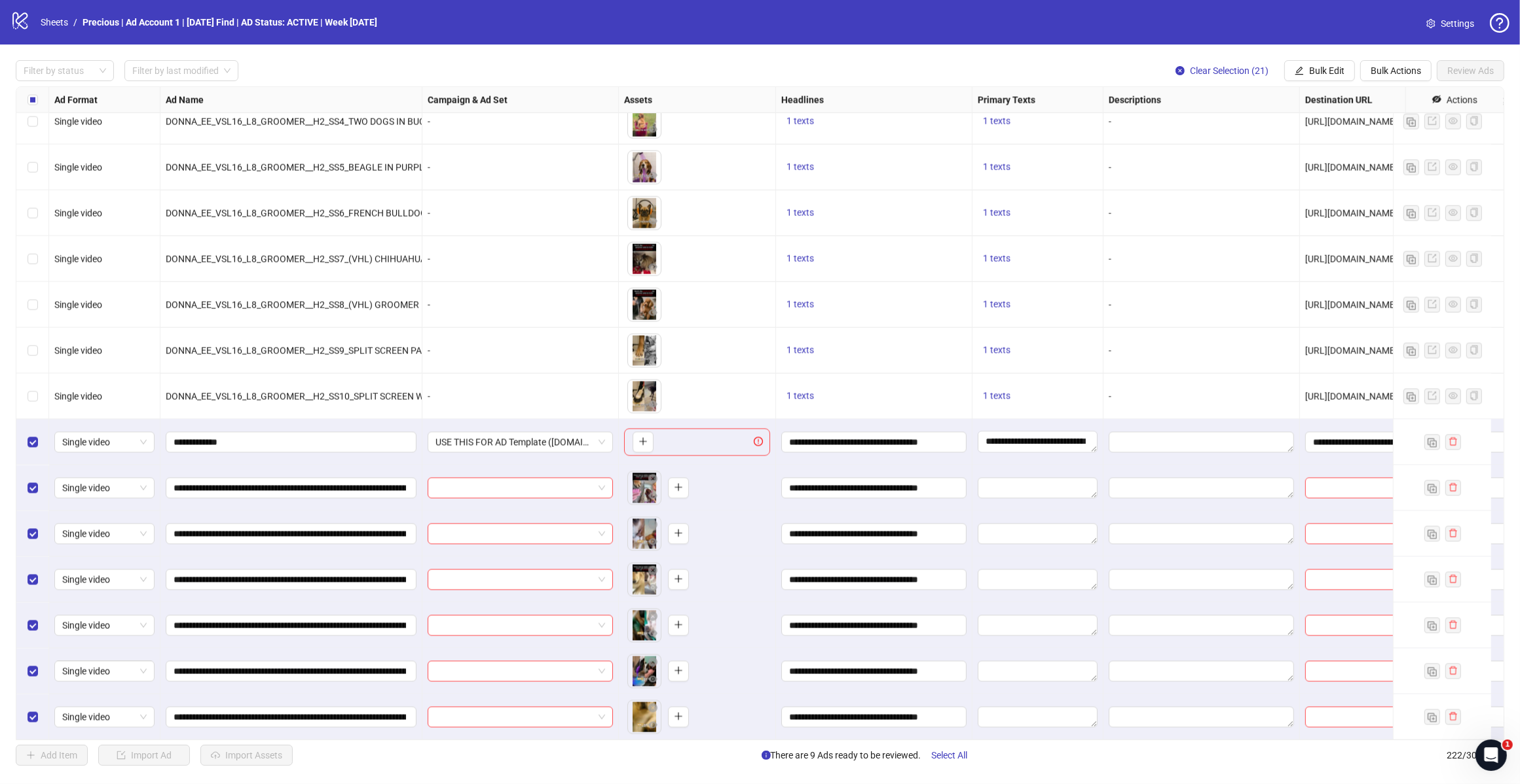
click at [1321, 79] on button "Bulk Edit" at bounding box center [1320, 70] width 71 height 21
click at [1339, 178] on span "Primary Texts" at bounding box center [1331, 181] width 78 height 14
click at [1364, 193] on button "submit" at bounding box center [1372, 197] width 16 height 16
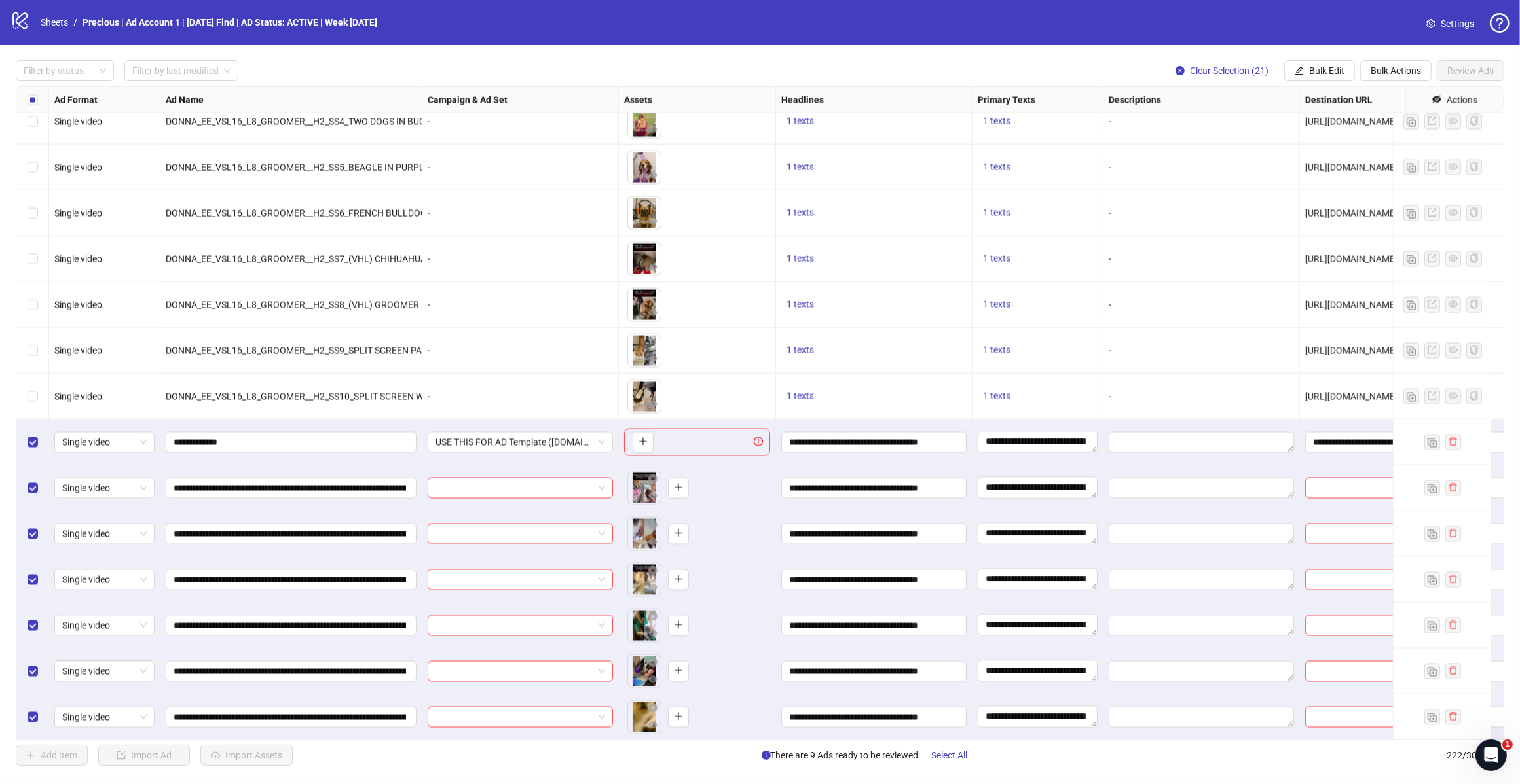
click at [1309, 76] on span "Bulk Edit" at bounding box center [1327, 70] width 36 height 10
click at [1323, 223] on span "Destination URL" at bounding box center [1331, 223] width 78 height 14
click at [1370, 158] on icon "check" at bounding box center [1372, 161] width 9 height 9
click at [1316, 72] on span "Bulk Edit" at bounding box center [1327, 70] width 36 height 10
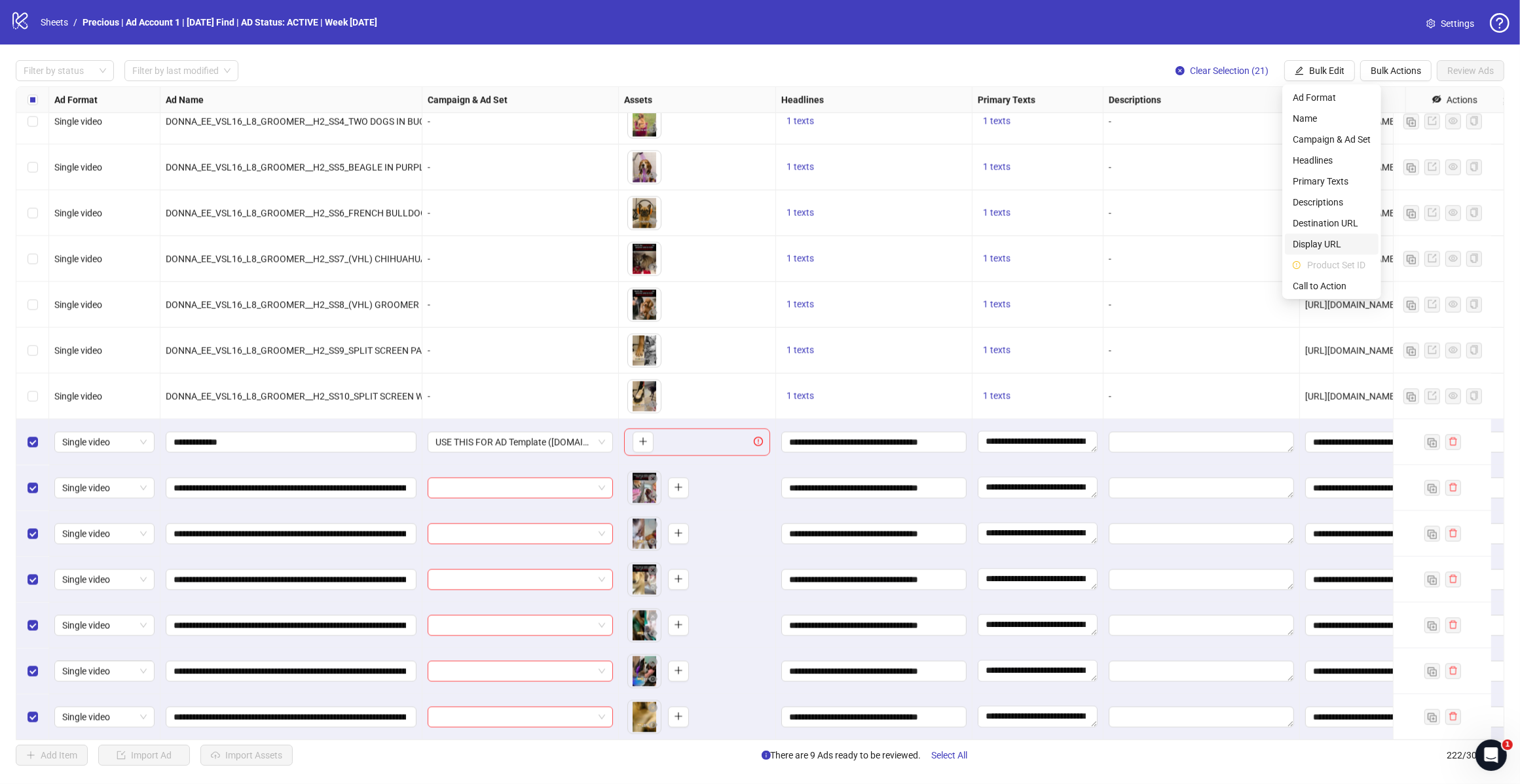
click at [1321, 279] on span "Call to Action" at bounding box center [1331, 285] width 78 height 14
click at [1373, 161] on icon "check" at bounding box center [1372, 162] width 8 height 7
click at [25, 98] on div "Select all rows" at bounding box center [33, 100] width 33 height 26
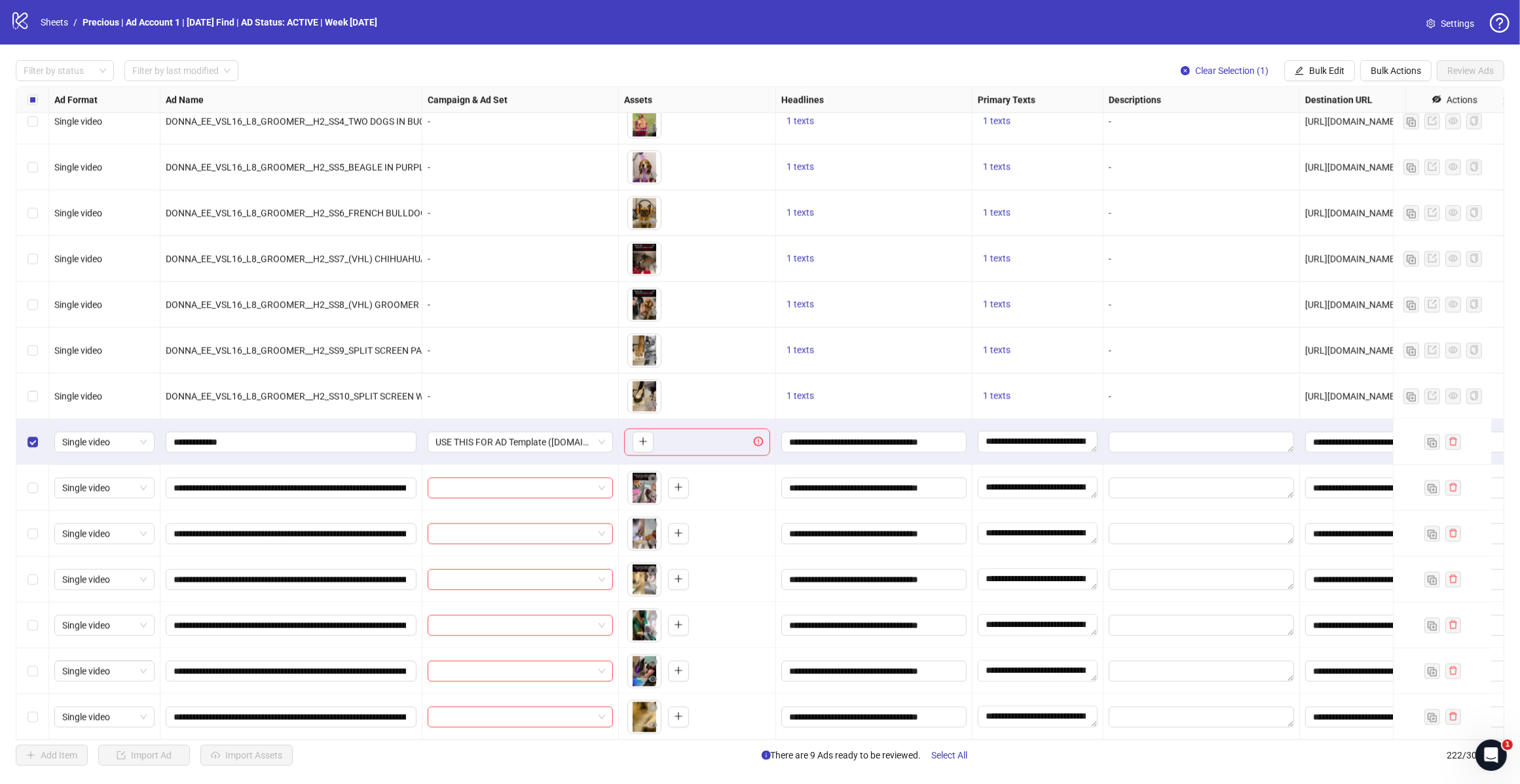
click at [1403, 70] on span "Bulk Actions" at bounding box center [1396, 70] width 51 height 10
click at [1393, 102] on span "Delete" at bounding box center [1413, 97] width 89 height 14
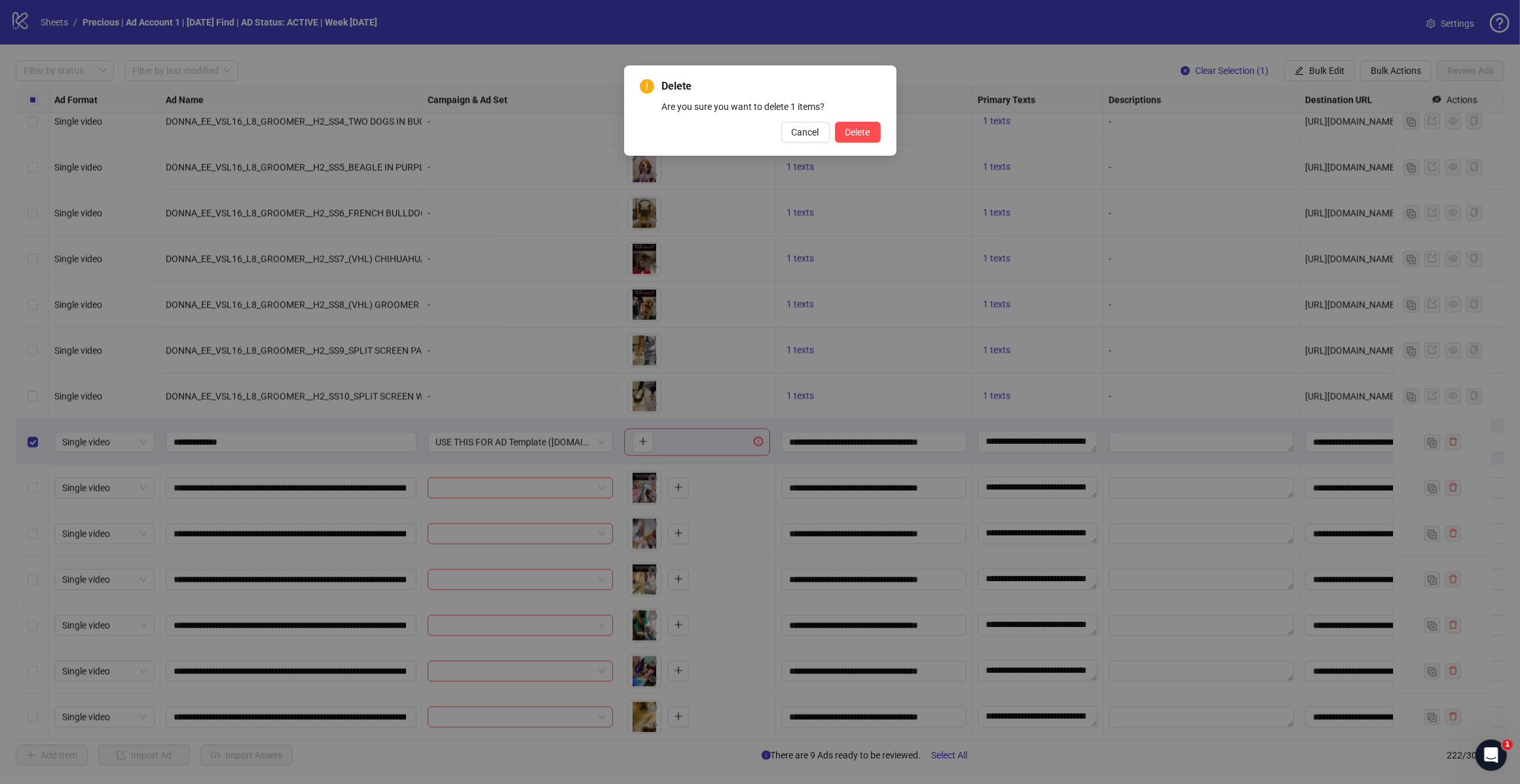
click at [886, 133] on div "Delete Are you sure you want to delete 1 items? Cancel Delete" at bounding box center [760, 111] width 273 height 90
click at [874, 133] on button "Delete" at bounding box center [857, 132] width 46 height 21
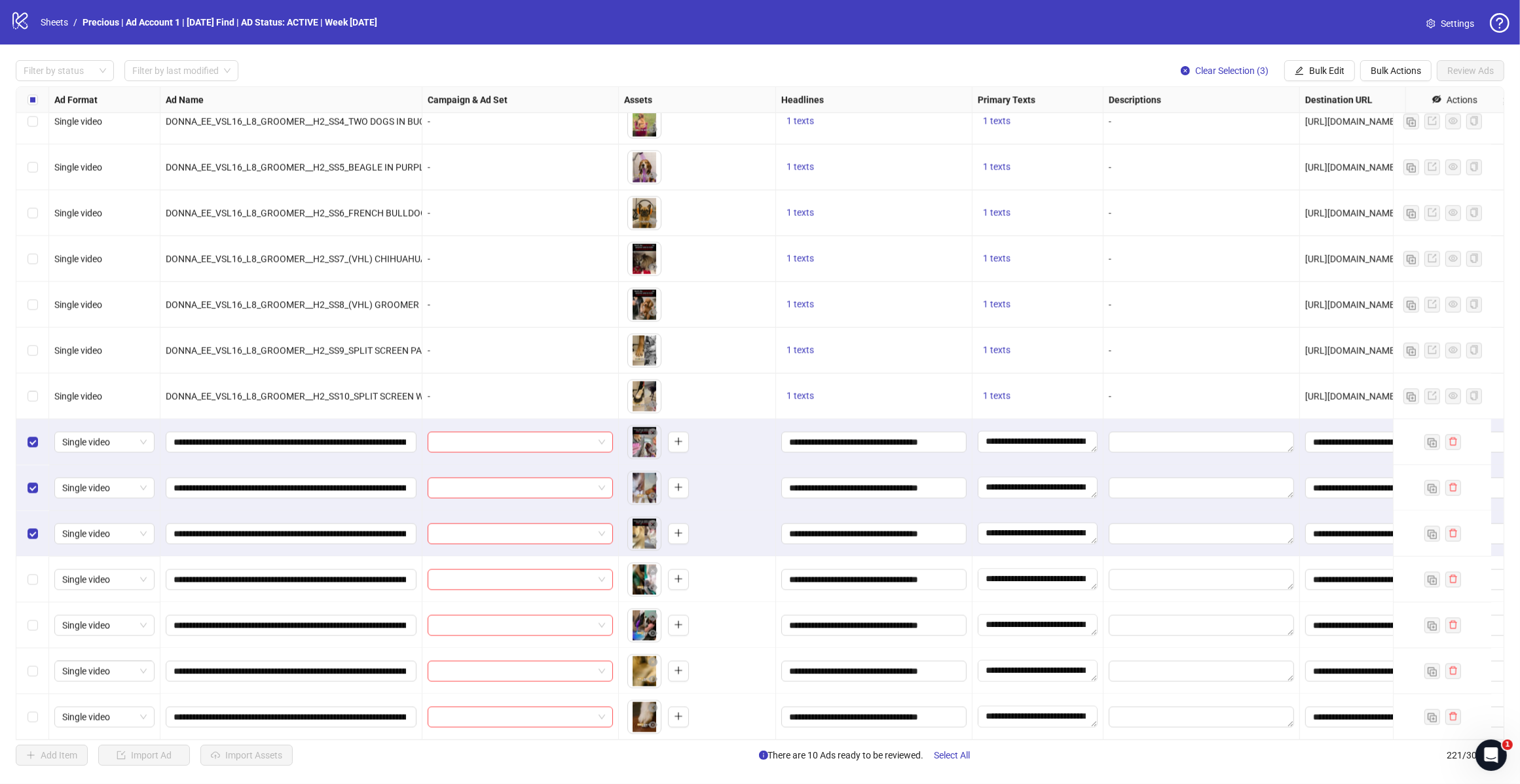
click at [1388, 62] on button "Bulk Actions" at bounding box center [1396, 70] width 71 height 21
click at [1331, 61] on button "Bulk Edit" at bounding box center [1320, 70] width 71 height 21
click at [1321, 137] on span "Campaign & Ad Set" at bounding box center [1331, 139] width 78 height 14
click at [1369, 123] on span at bounding box center [1282, 128] width 181 height 20
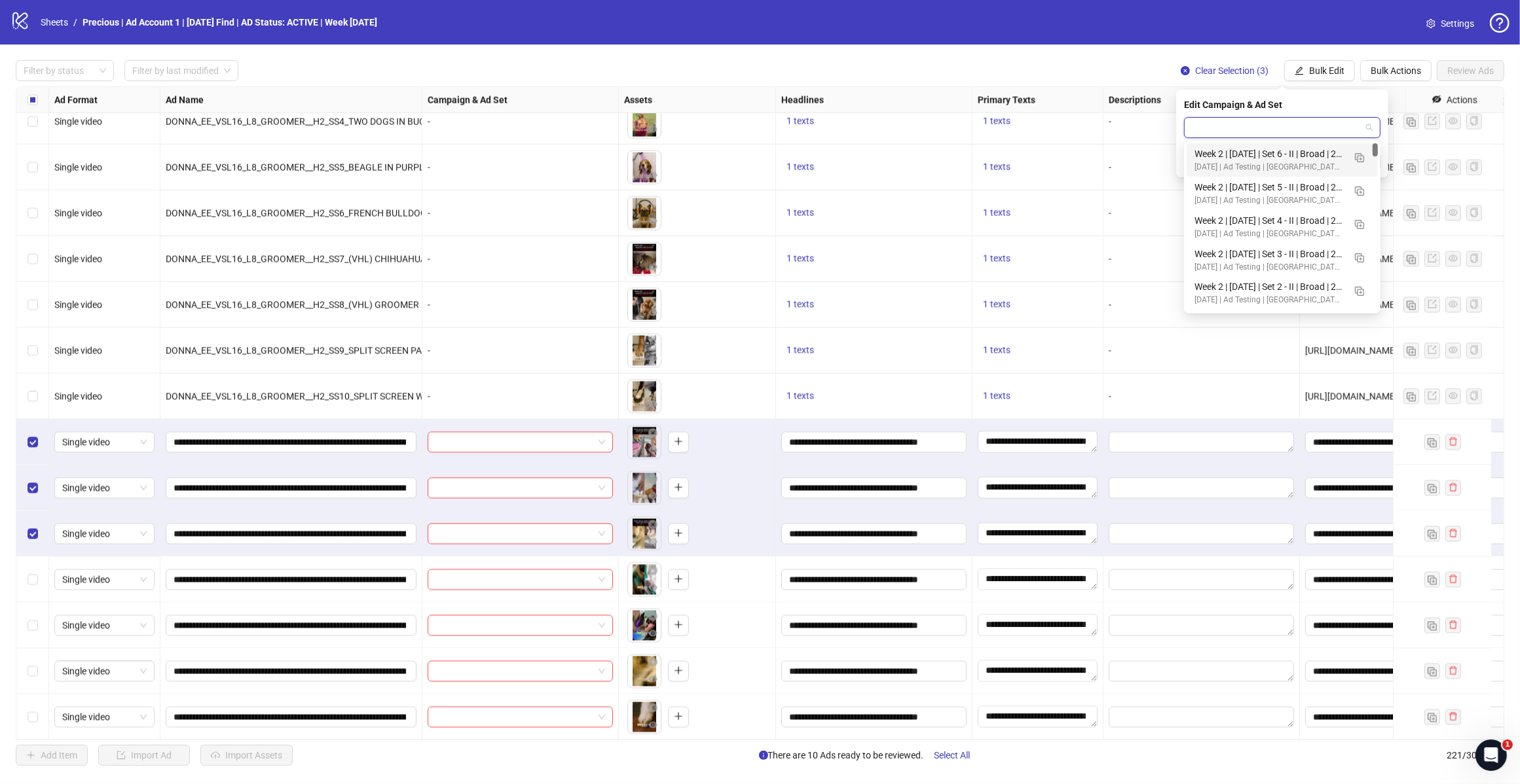
click at [1370, 128] on span at bounding box center [1282, 128] width 181 height 20
click at [1356, 163] on button "button" at bounding box center [1359, 157] width 21 height 21
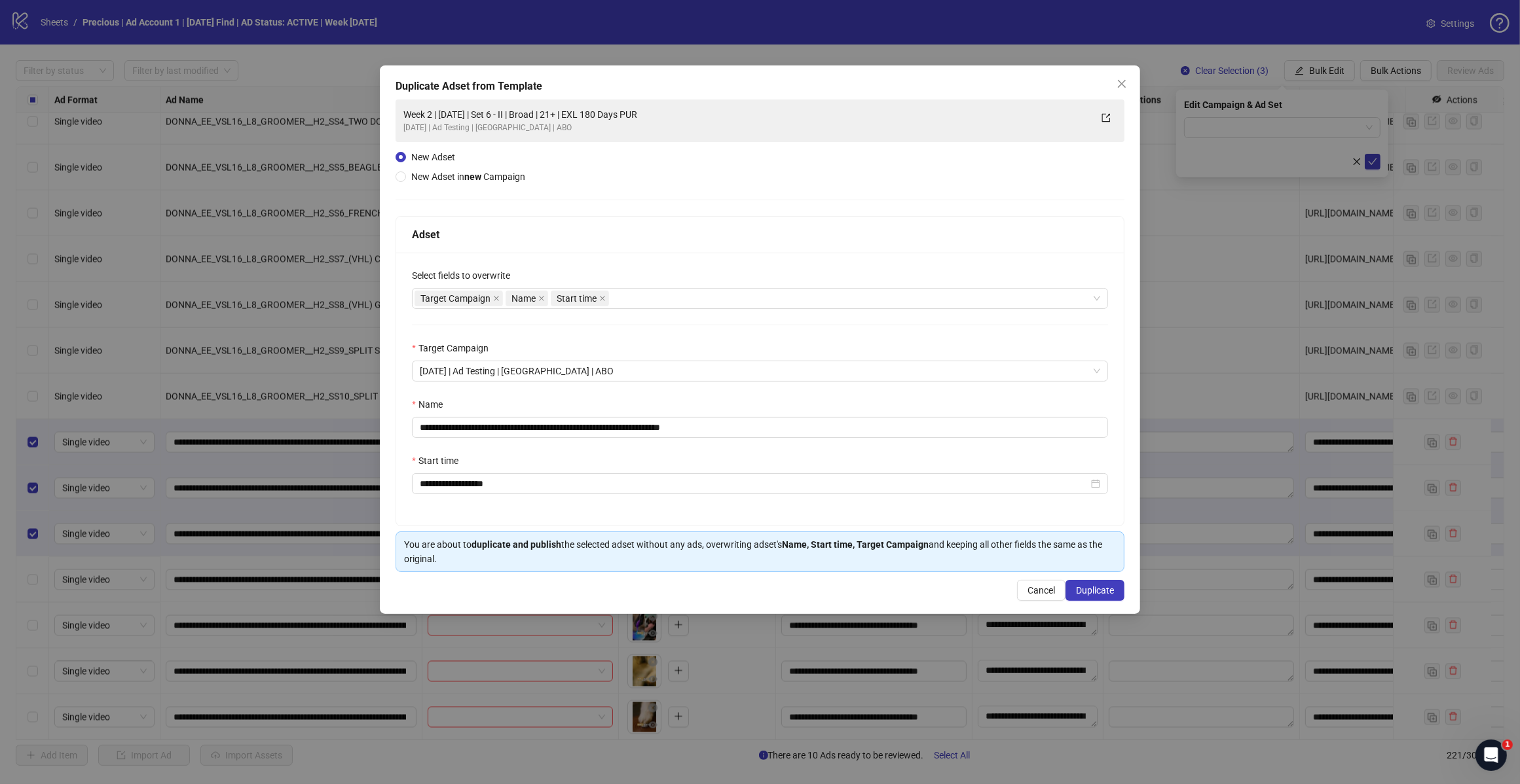
click at [683, 307] on div "Target Campaign Name Start time" at bounding box center [753, 298] width 677 height 18
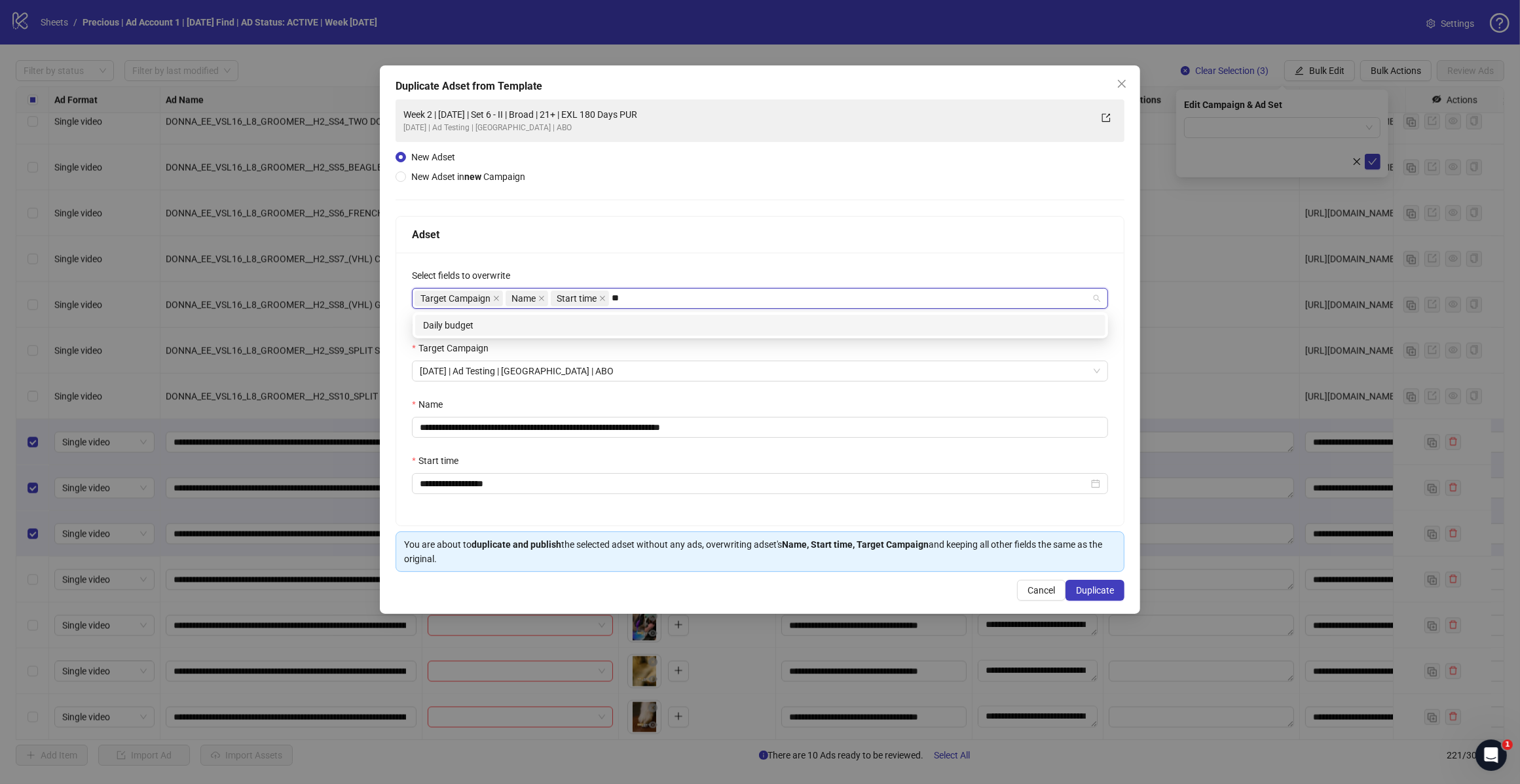
type input "*"
type input "*****"
click at [590, 328] on div "Daily budget" at bounding box center [760, 325] width 674 height 14
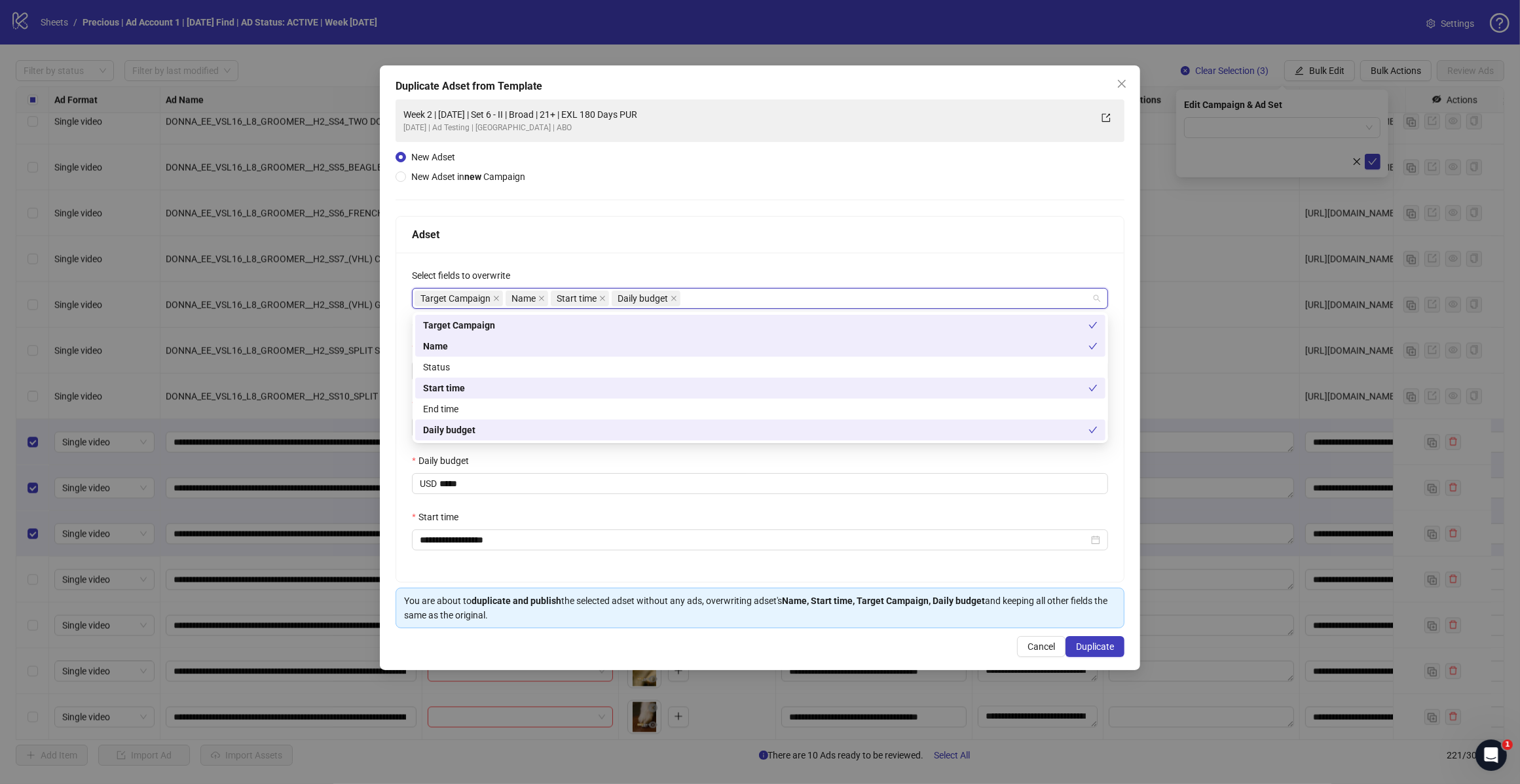
click at [696, 266] on div "**********" at bounding box center [760, 417] width 728 height 329
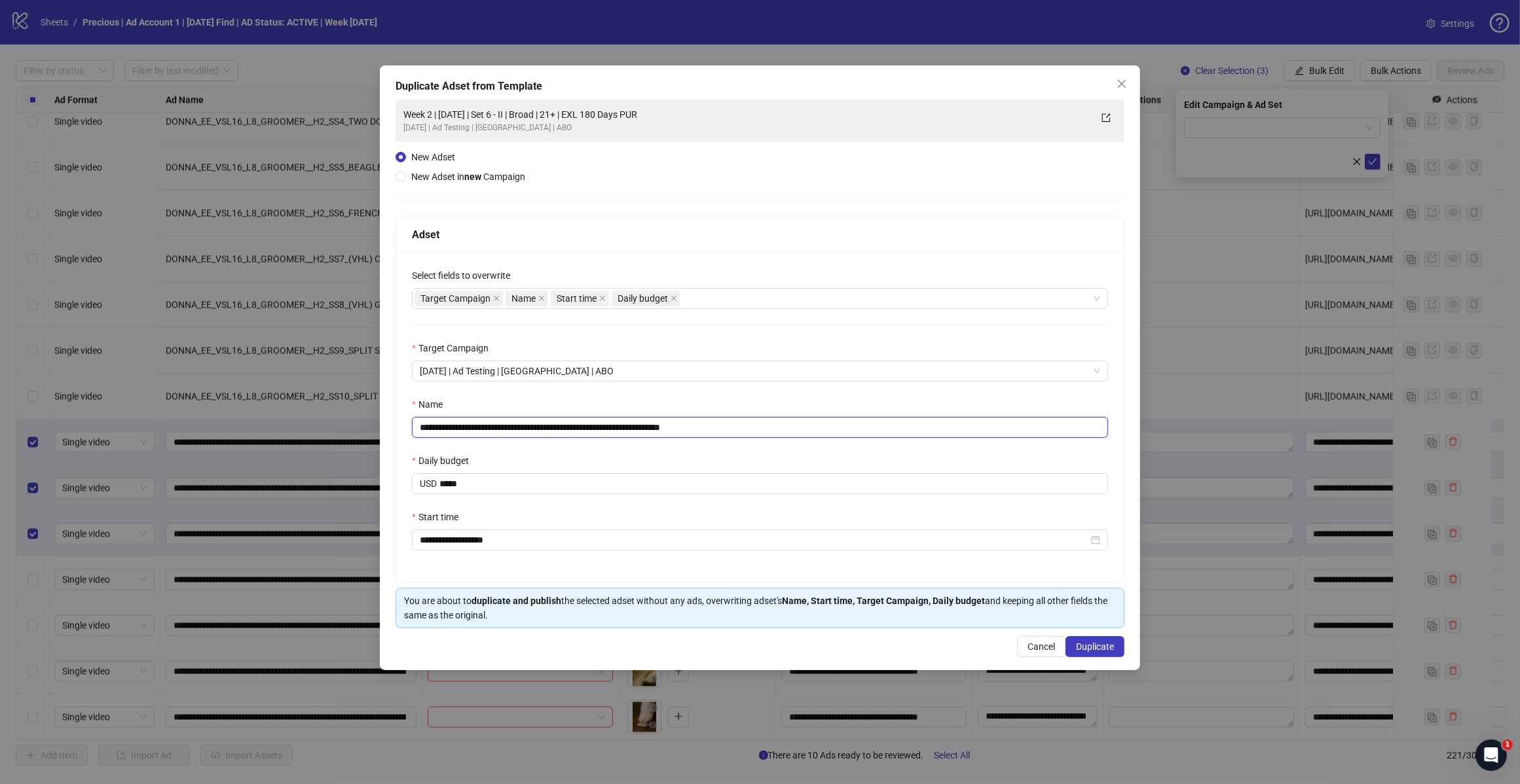
click at [741, 436] on input "**********" at bounding box center [760, 428] width 696 height 21
click at [545, 423] on input "**********" at bounding box center [760, 428] width 696 height 21
click at [465, 425] on input "**********" at bounding box center [760, 428] width 696 height 21
type input "**********"
click at [522, 541] on input "**********" at bounding box center [754, 540] width 669 height 14
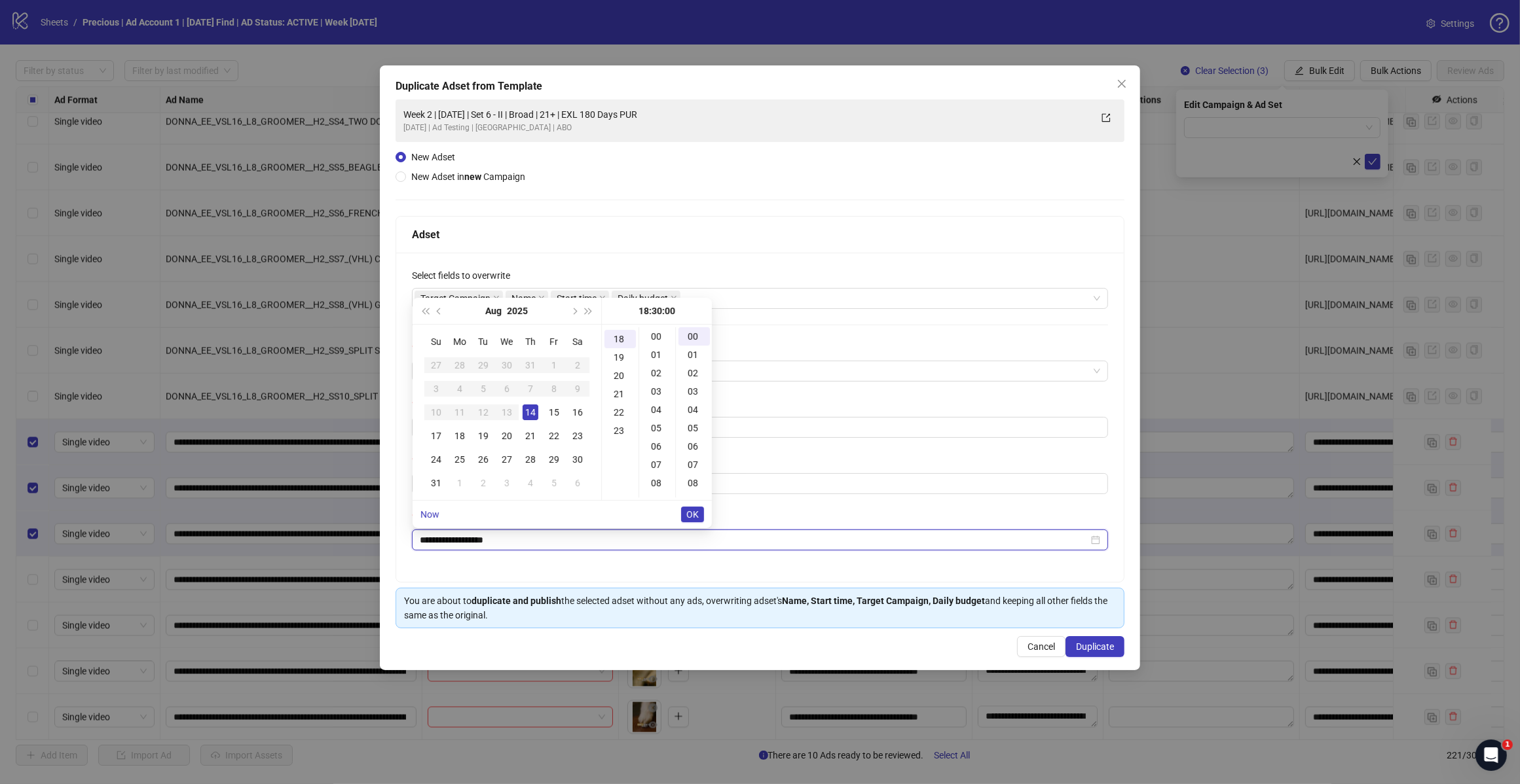
scroll to position [550, 0]
click at [458, 542] on input "**********" at bounding box center [754, 540] width 669 height 14
type input "**********"
click at [559, 409] on div "15" at bounding box center [553, 412] width 16 height 16
click at [693, 515] on span "OK" at bounding box center [692, 514] width 12 height 10
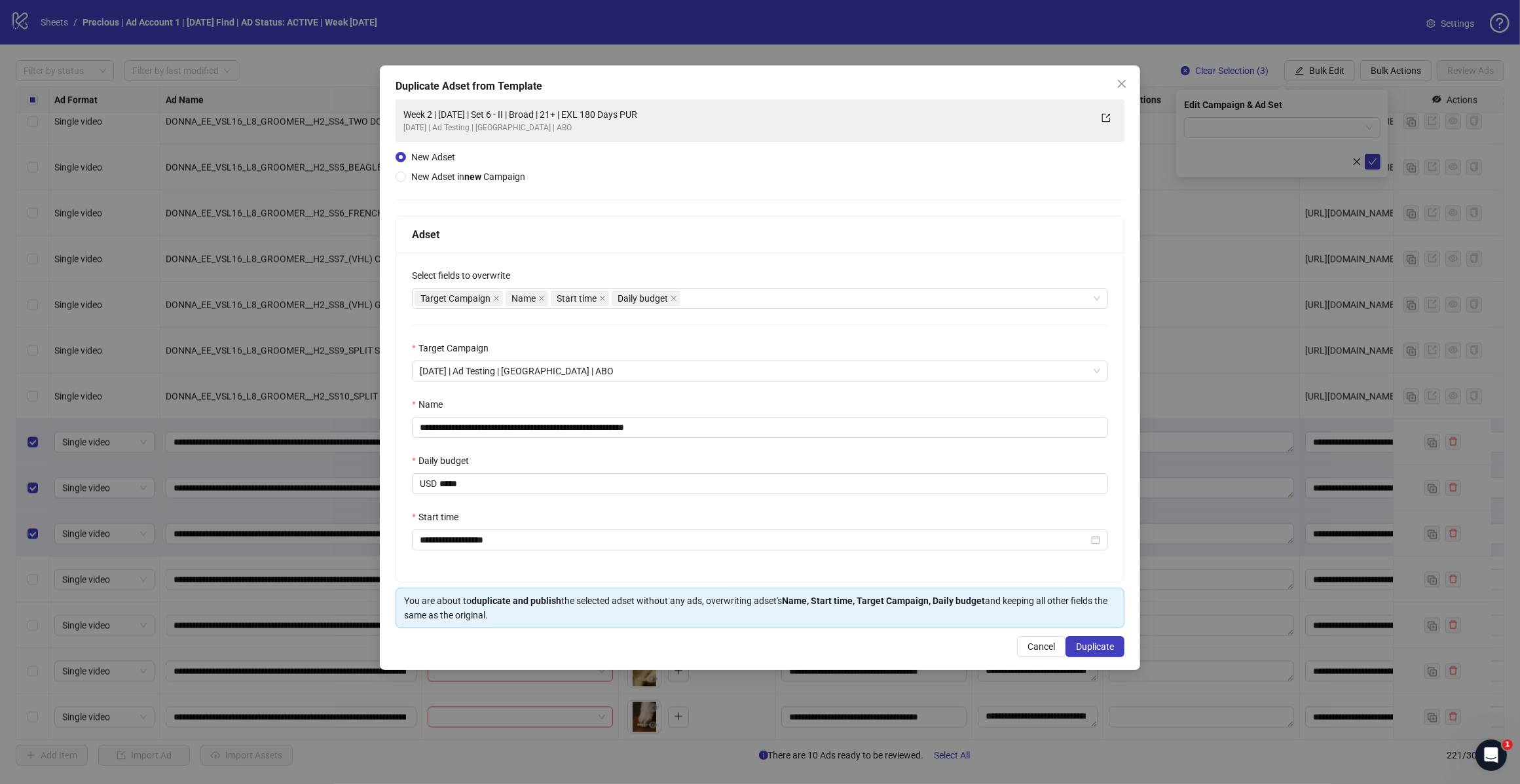
click at [720, 508] on div "**********" at bounding box center [760, 417] width 728 height 329
click at [719, 409] on div "Name" at bounding box center [760, 407] width 696 height 20
click at [1096, 639] on button "Duplicate" at bounding box center [1094, 647] width 59 height 21
click at [1096, 639] on button "Duplicate" at bounding box center [1087, 647] width 73 height 21
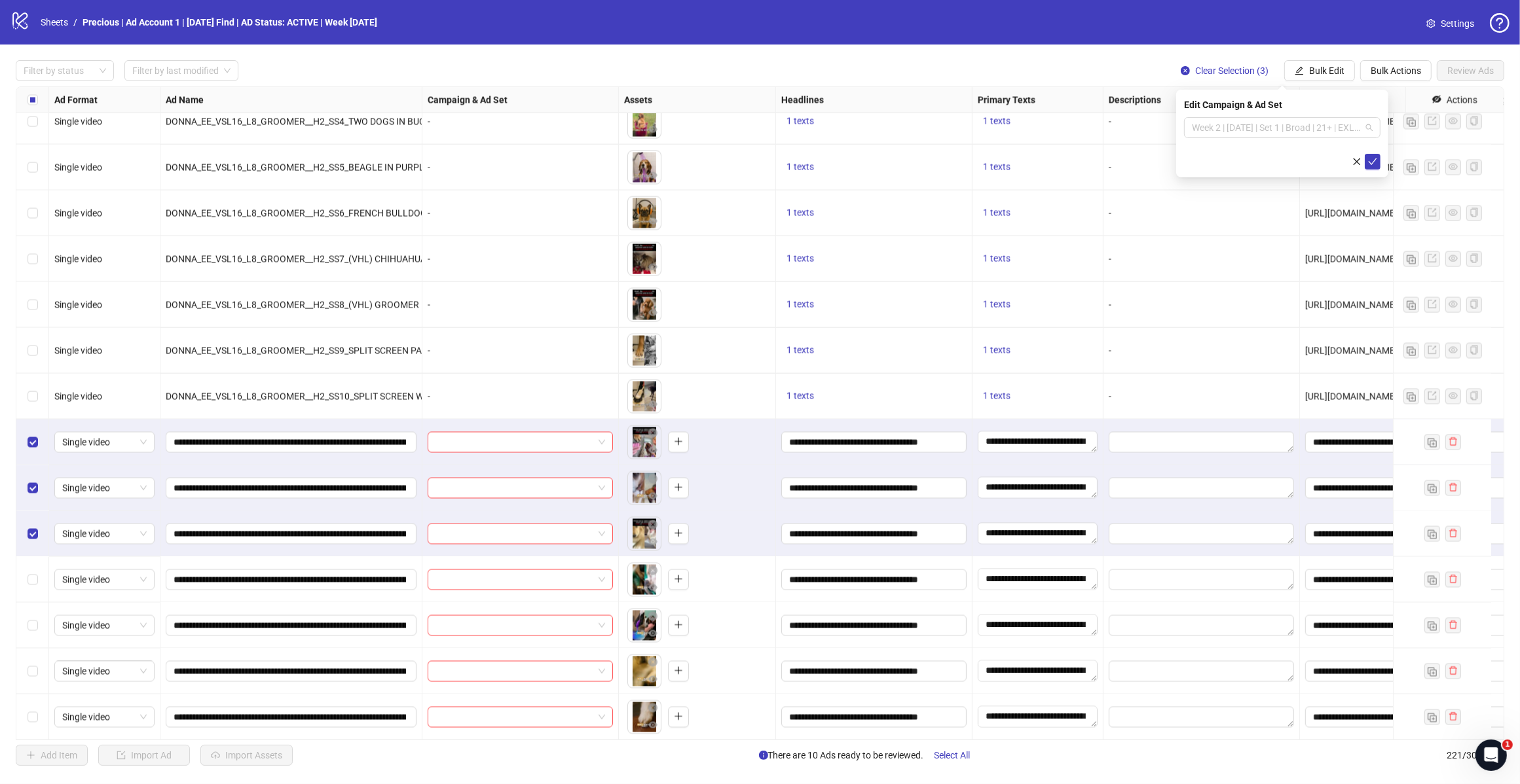
click at [1370, 132] on span "Week 2 | [DATE] | Set 1 | Broad | 21+ | EXL 180 Days PUR" at bounding box center [1282, 128] width 181 height 20
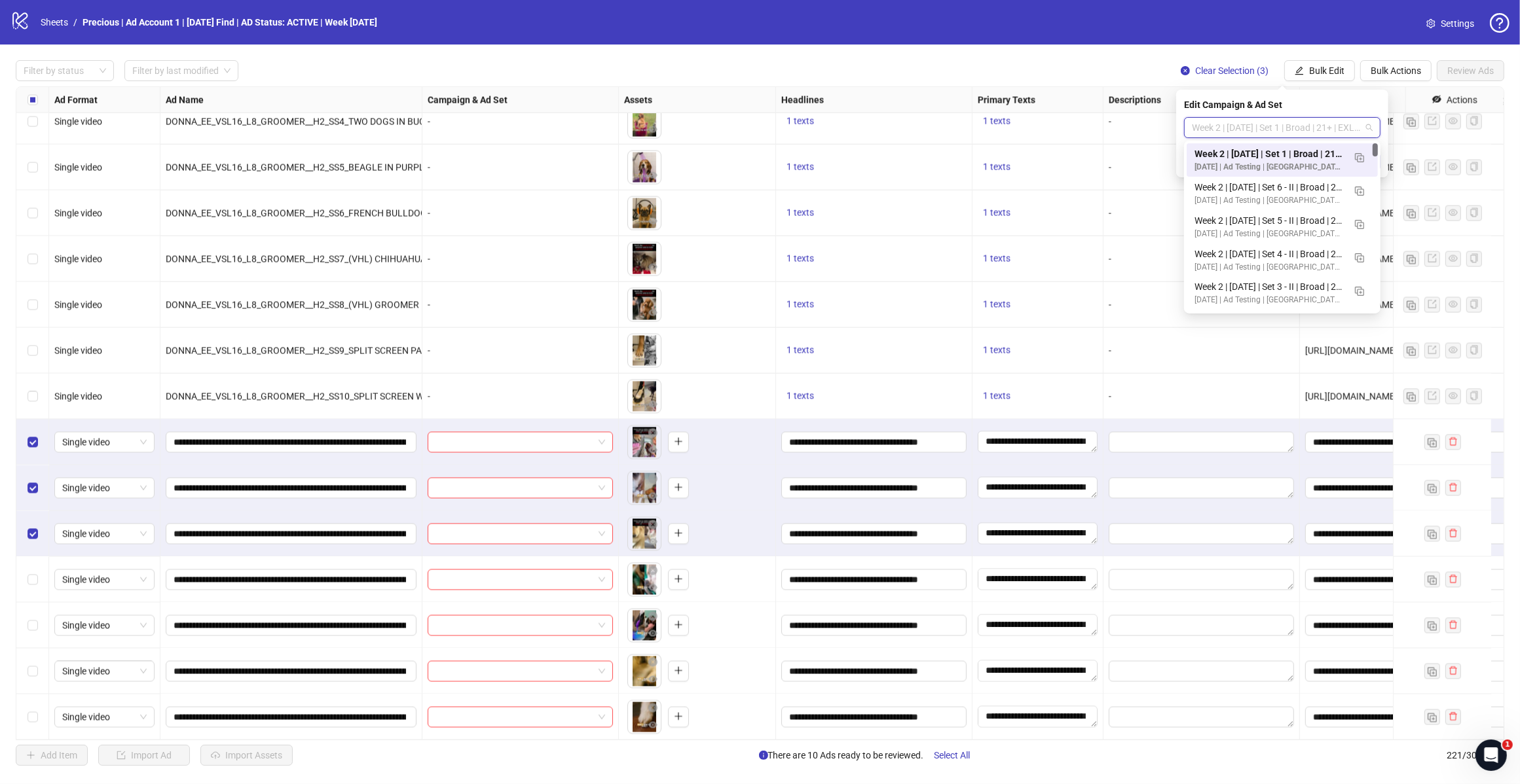
click at [1361, 153] on img "button" at bounding box center [1359, 157] width 9 height 9
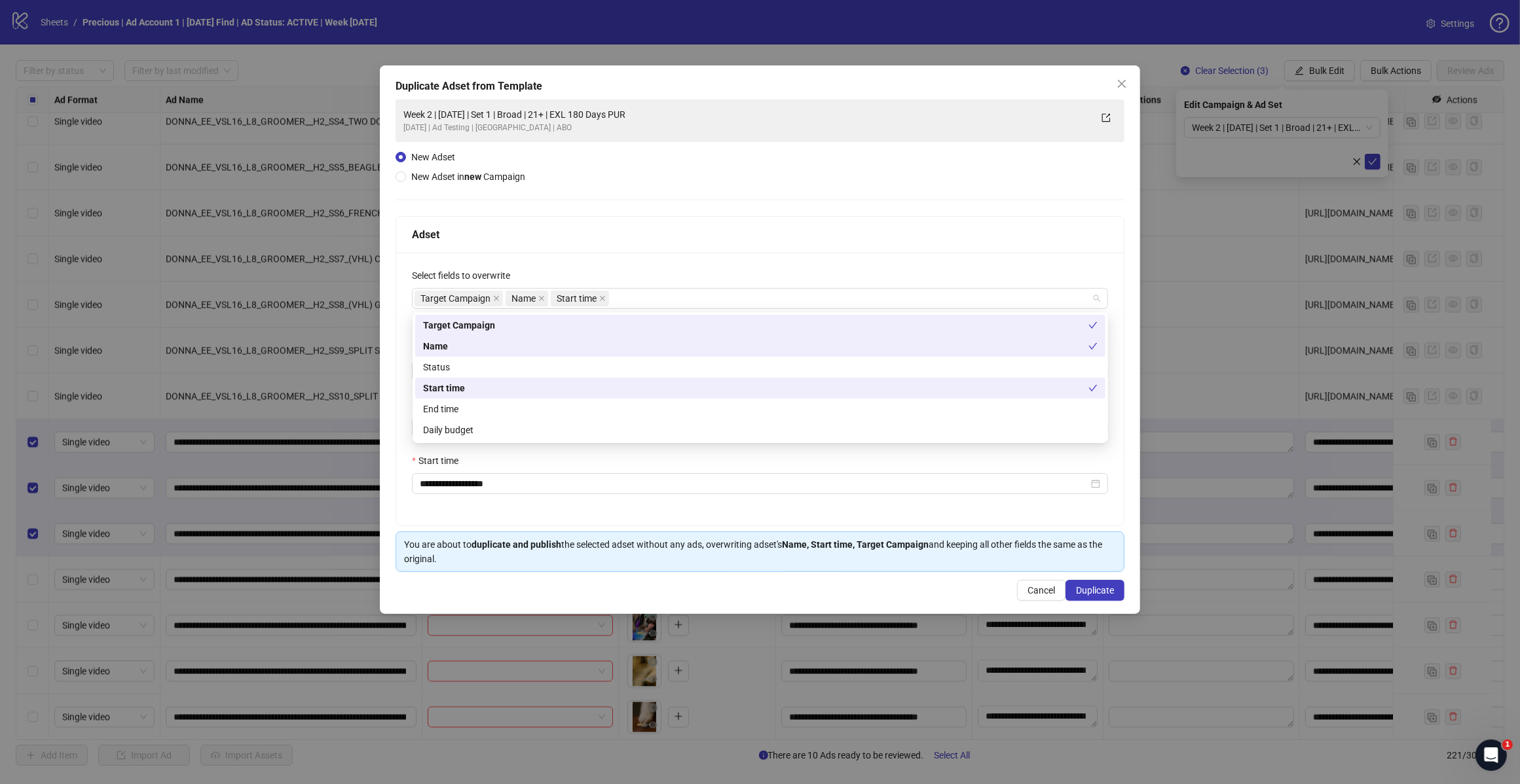
click at [689, 298] on div "Target Campaign Name Start time" at bounding box center [753, 298] width 677 height 18
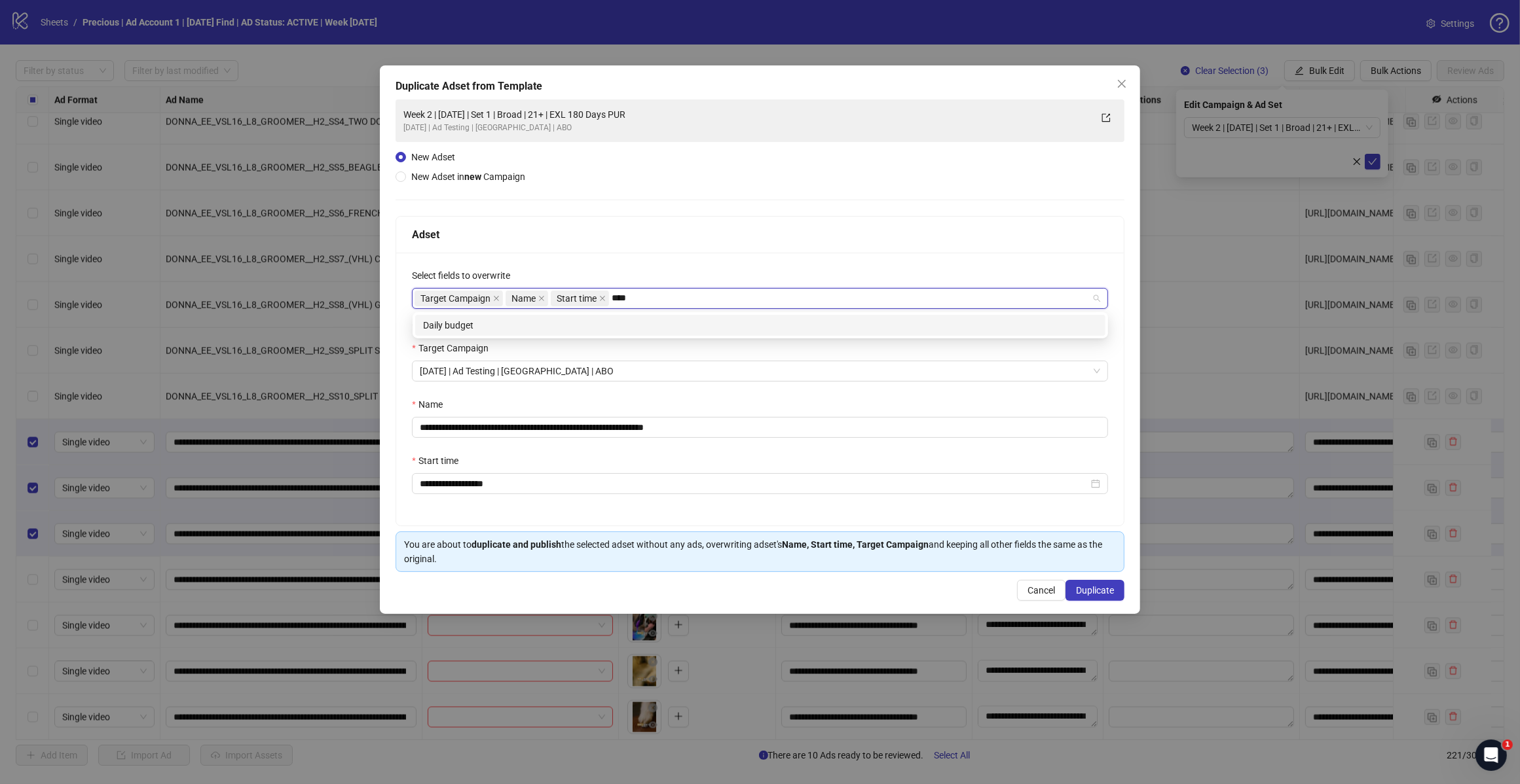
type input "*****"
click at [620, 324] on div "Daily budget" at bounding box center [760, 325] width 674 height 14
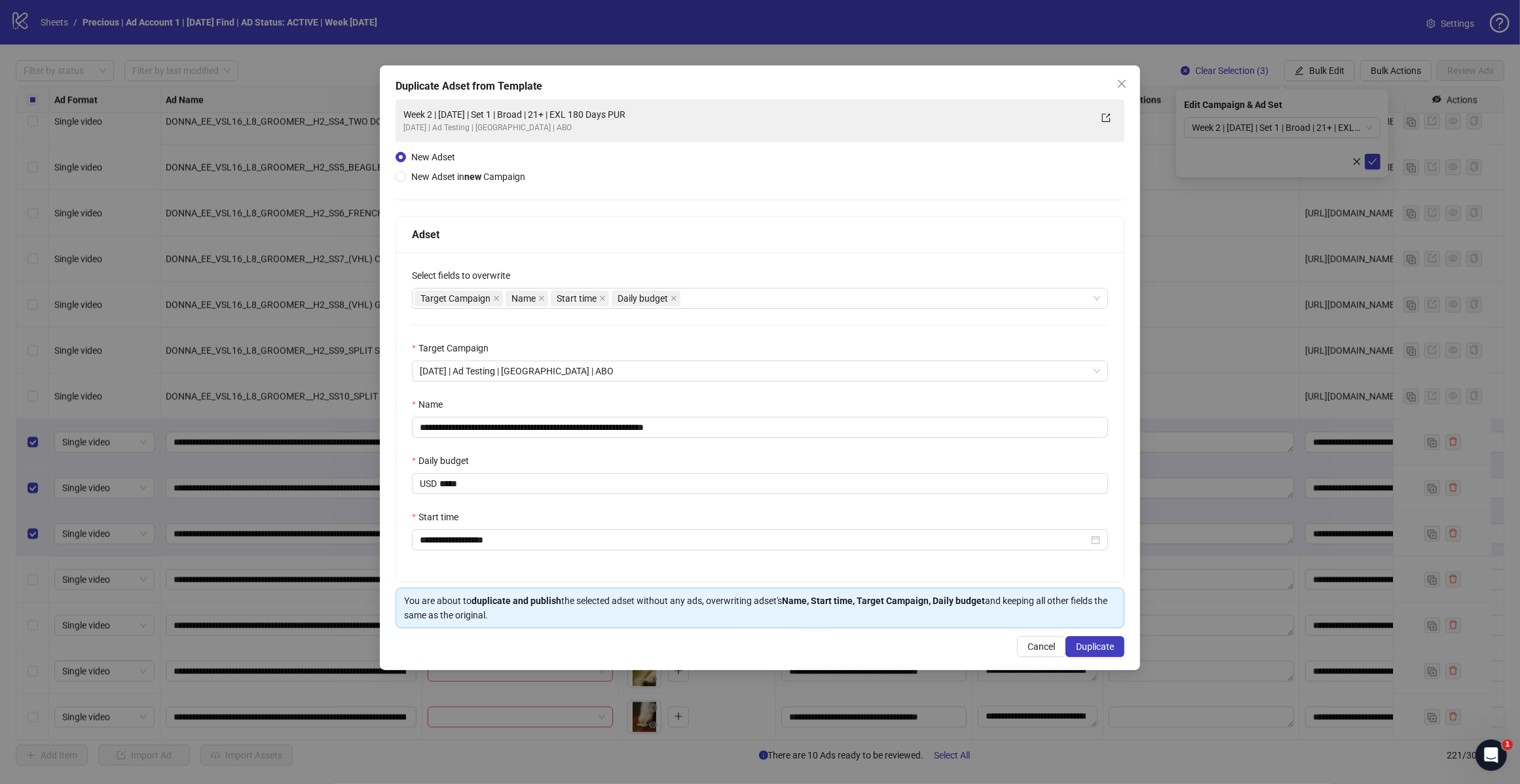
click at [797, 240] on div "Adset" at bounding box center [760, 235] width 696 height 16
click at [707, 421] on input "**********" at bounding box center [760, 428] width 696 height 21
click at [531, 428] on input "**********" at bounding box center [760, 428] width 696 height 21
type input "**********"
click at [755, 402] on div "Name" at bounding box center [760, 407] width 696 height 20
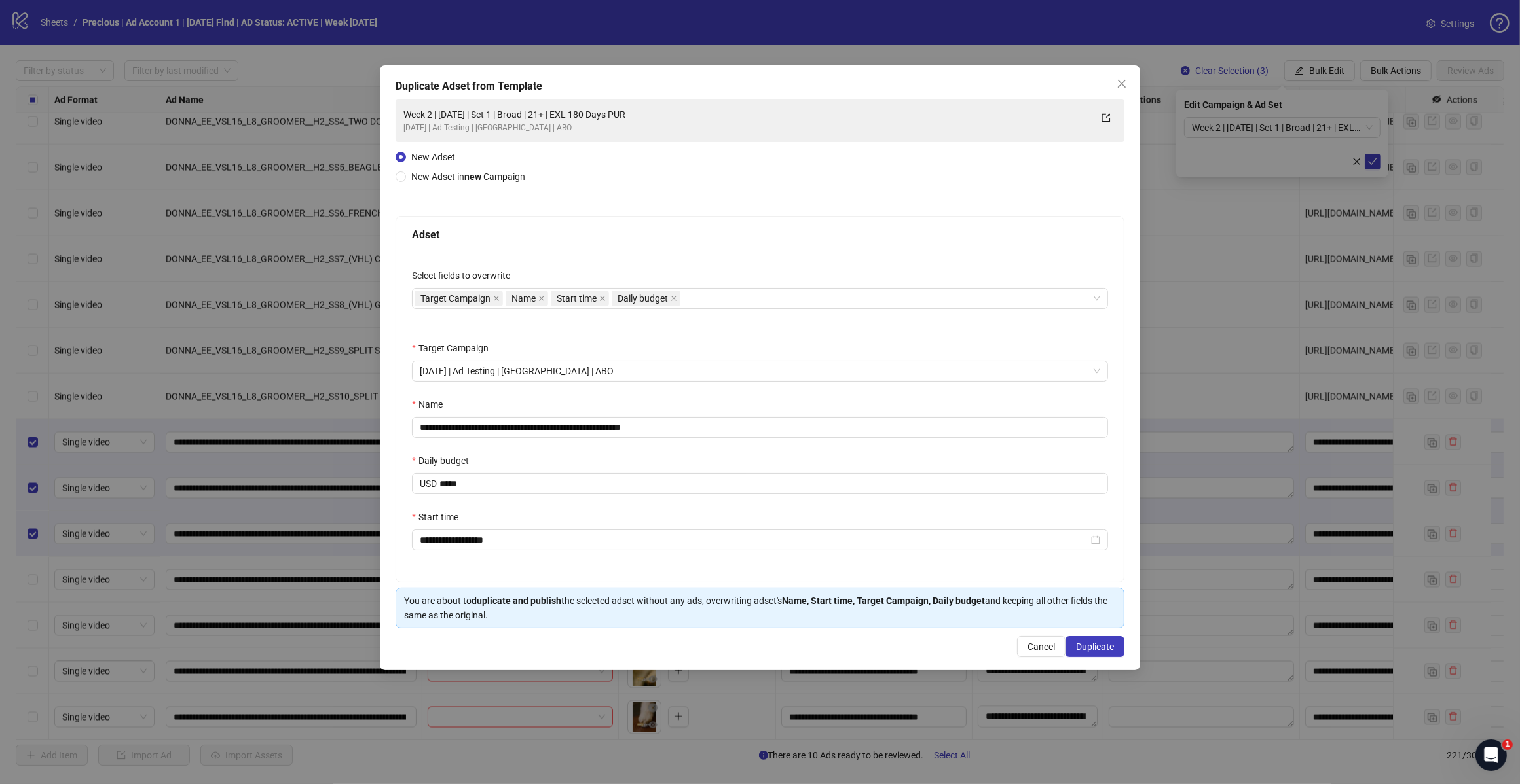
click at [1104, 647] on span "Duplicate" at bounding box center [1095, 646] width 38 height 10
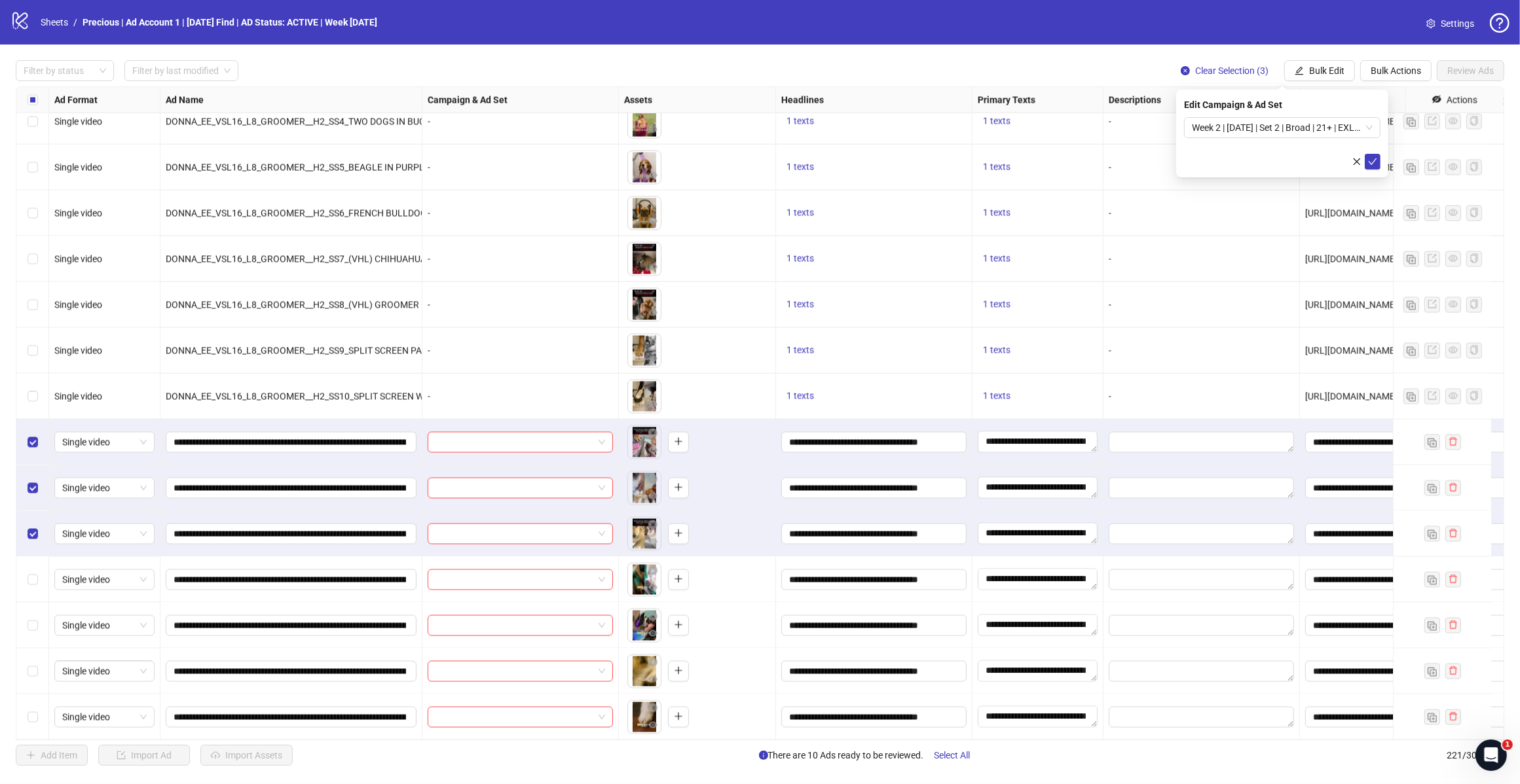
click at [1372, 125] on div "Week 2 | [DATE] | Set 2 | Broad | 21+ | EXL 180 Days PUR" at bounding box center [1282, 128] width 197 height 21
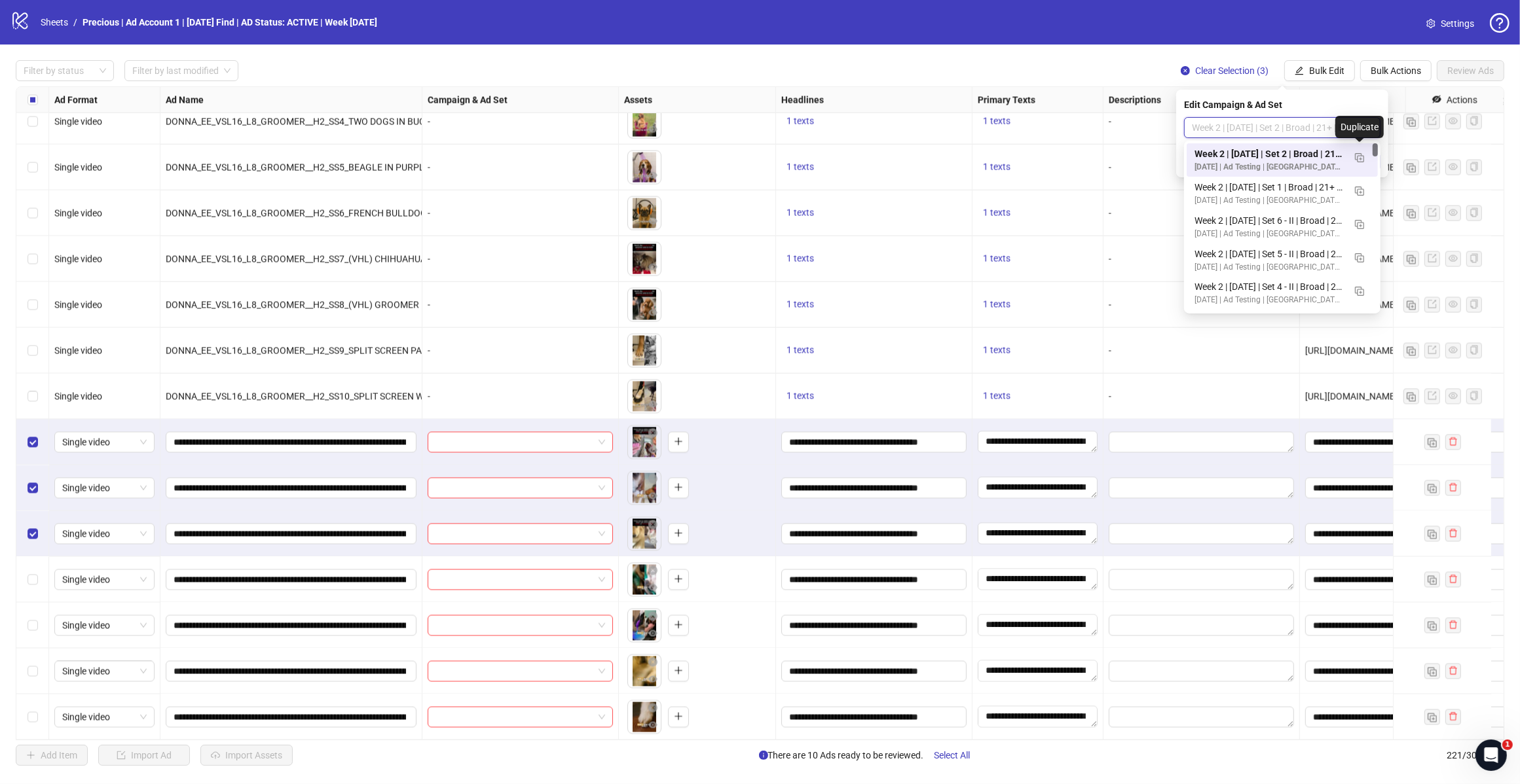
click at [1355, 157] on img "button" at bounding box center [1359, 157] width 9 height 9
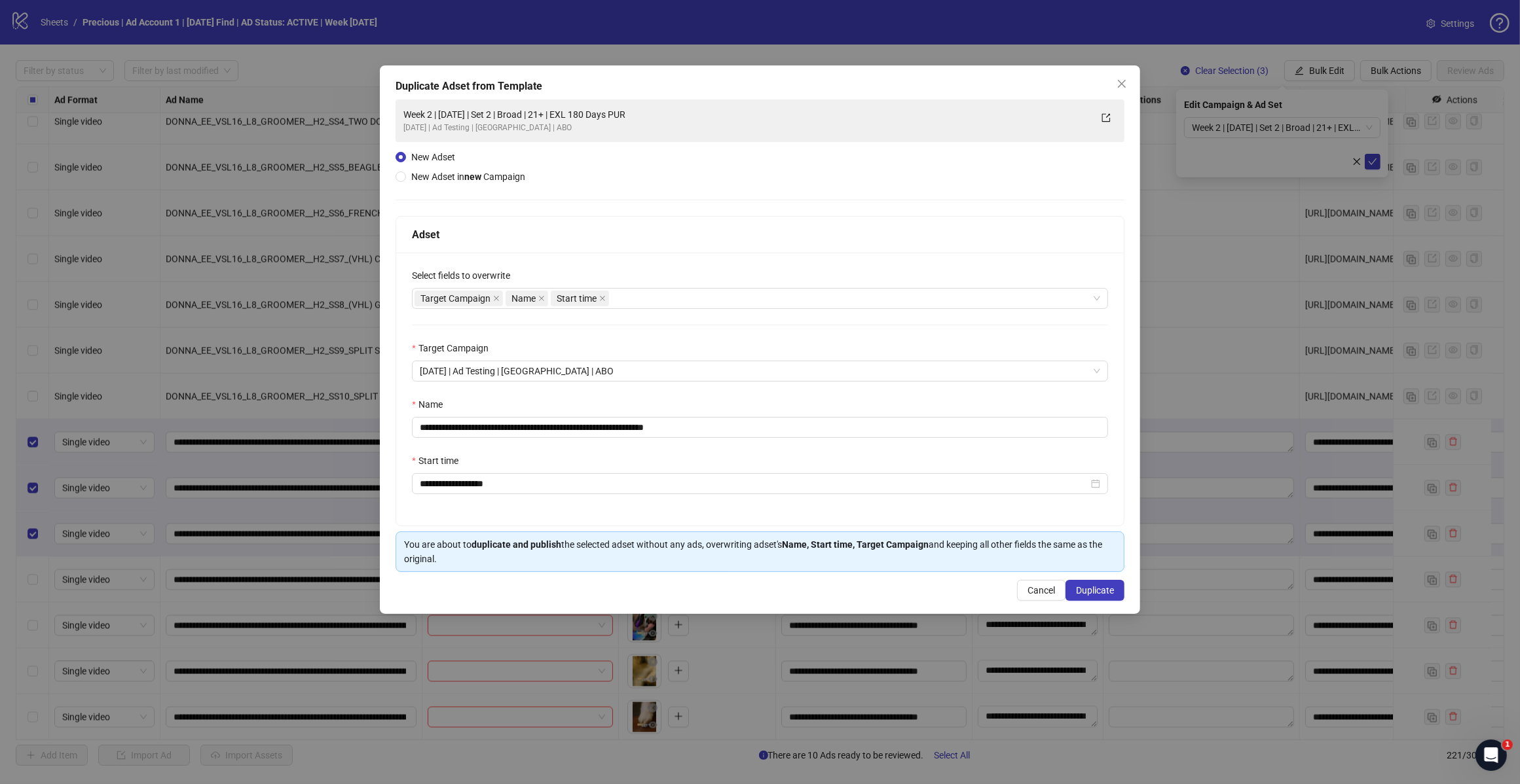
click at [680, 308] on div "Target Campaign Name Start time" at bounding box center [760, 298] width 696 height 21
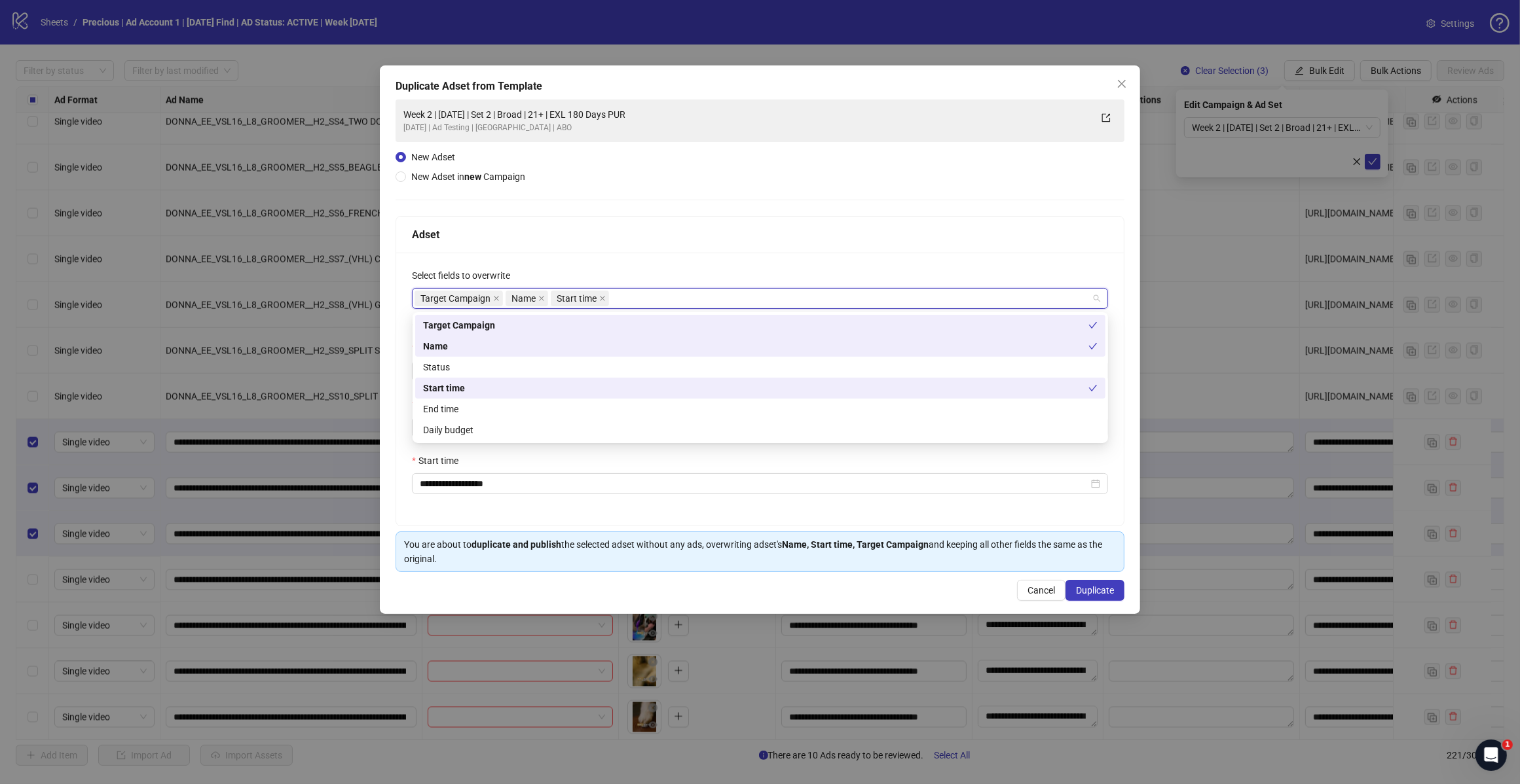
click at [695, 302] on div "Target Campaign Name Start time" at bounding box center [753, 298] width 677 height 18
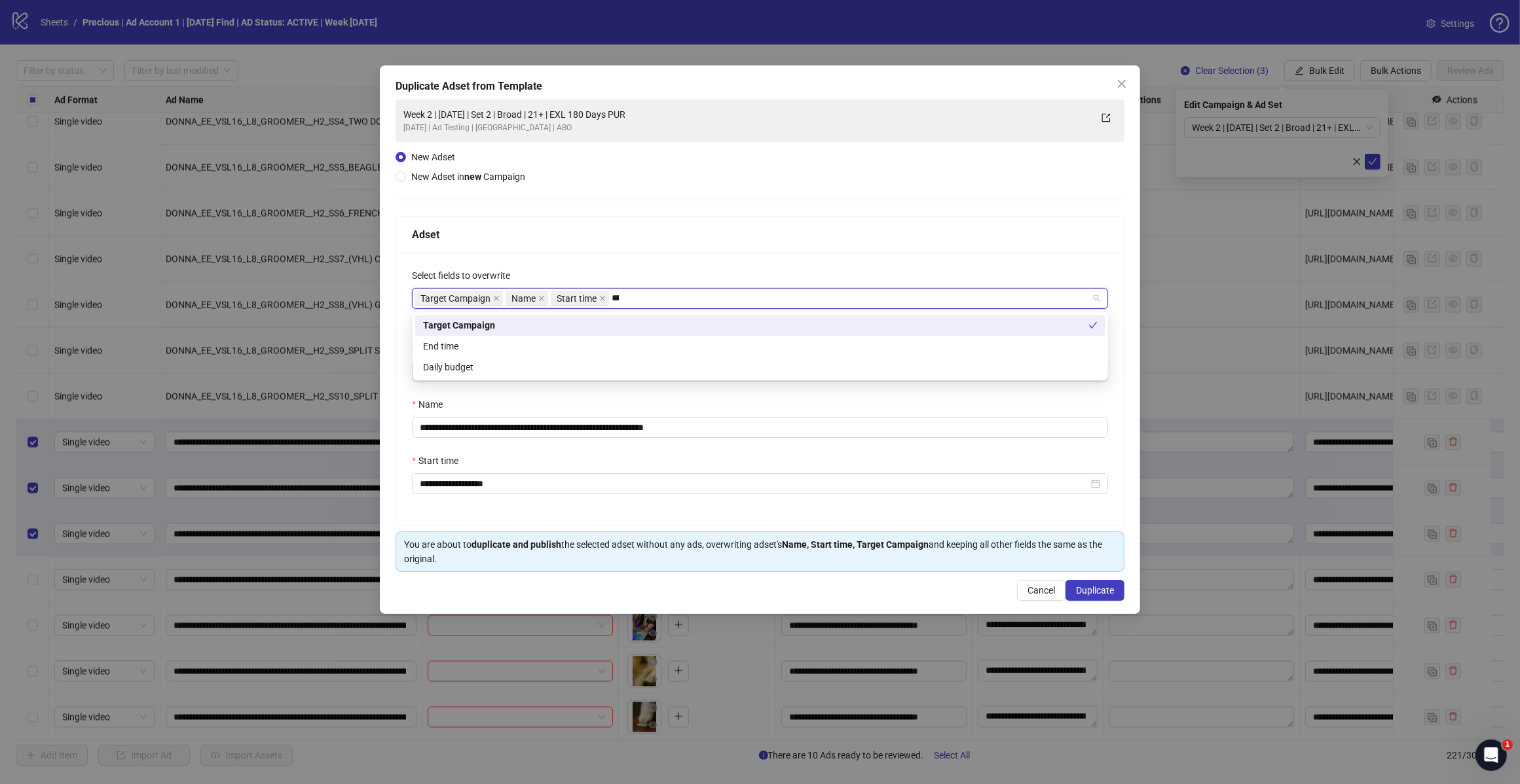
type input "*****"
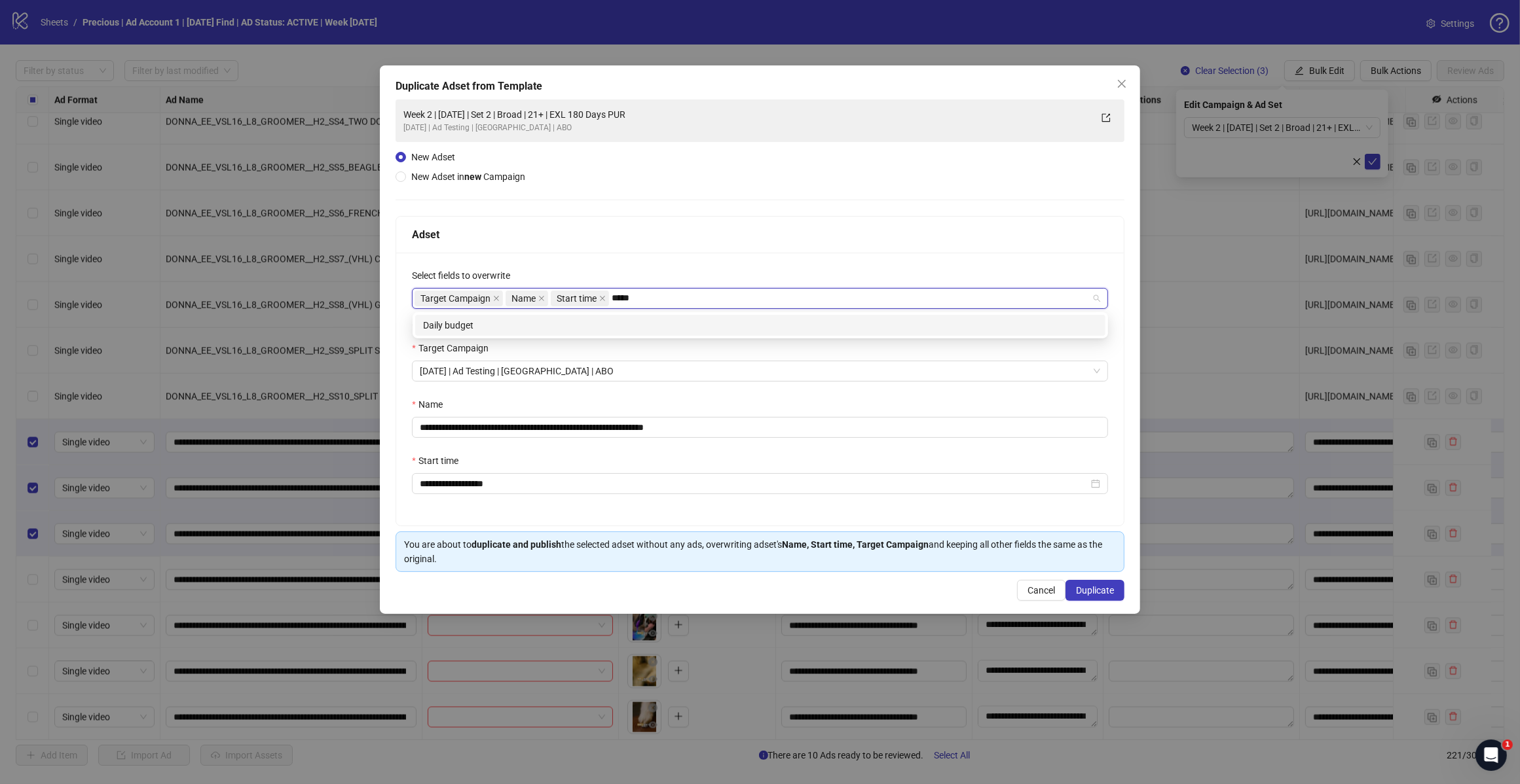
click at [614, 327] on div "Daily budget" at bounding box center [760, 325] width 674 height 14
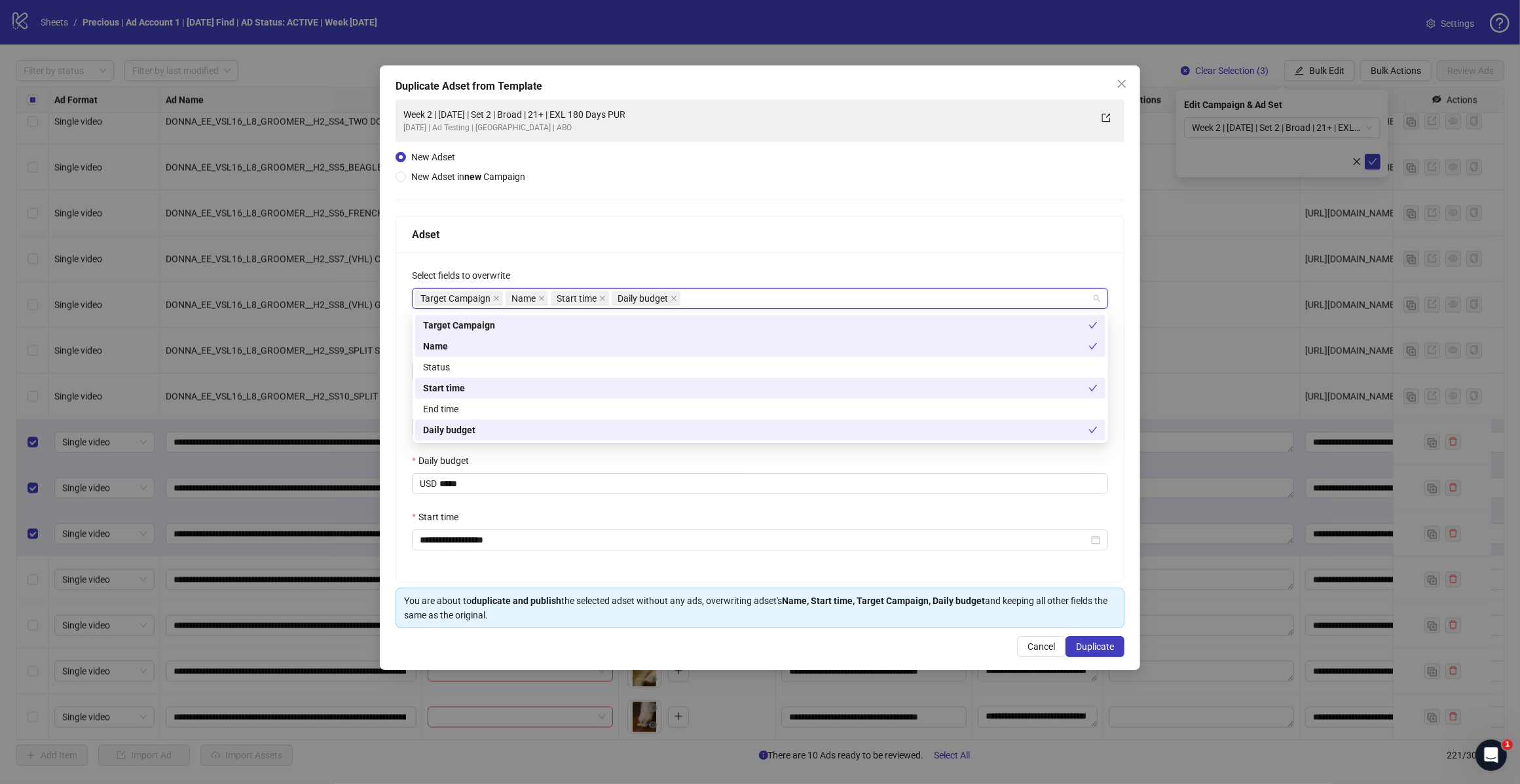
drag, startPoint x: 722, startPoint y: 223, endPoint x: 738, endPoint y: 213, distance: 18.9
click at [732, 216] on div "Adset" at bounding box center [760, 235] width 728 height 37
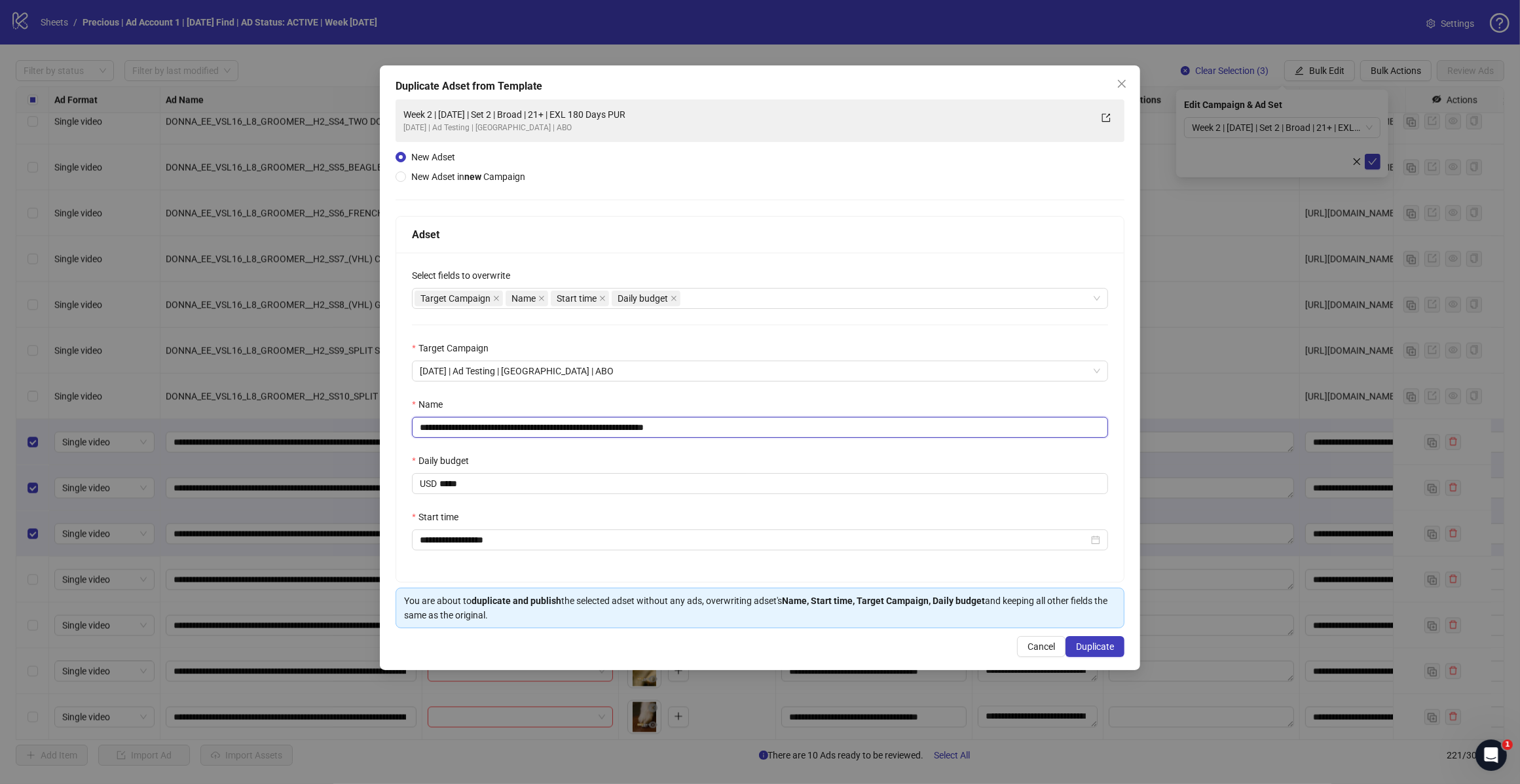
click at [713, 429] on input "**********" at bounding box center [760, 428] width 696 height 21
click at [534, 423] on input "**********" at bounding box center [760, 428] width 696 height 21
type input "**********"
click at [715, 331] on div "**********" at bounding box center [760, 417] width 728 height 329
click at [1083, 647] on span "Duplicate" at bounding box center [1095, 646] width 38 height 10
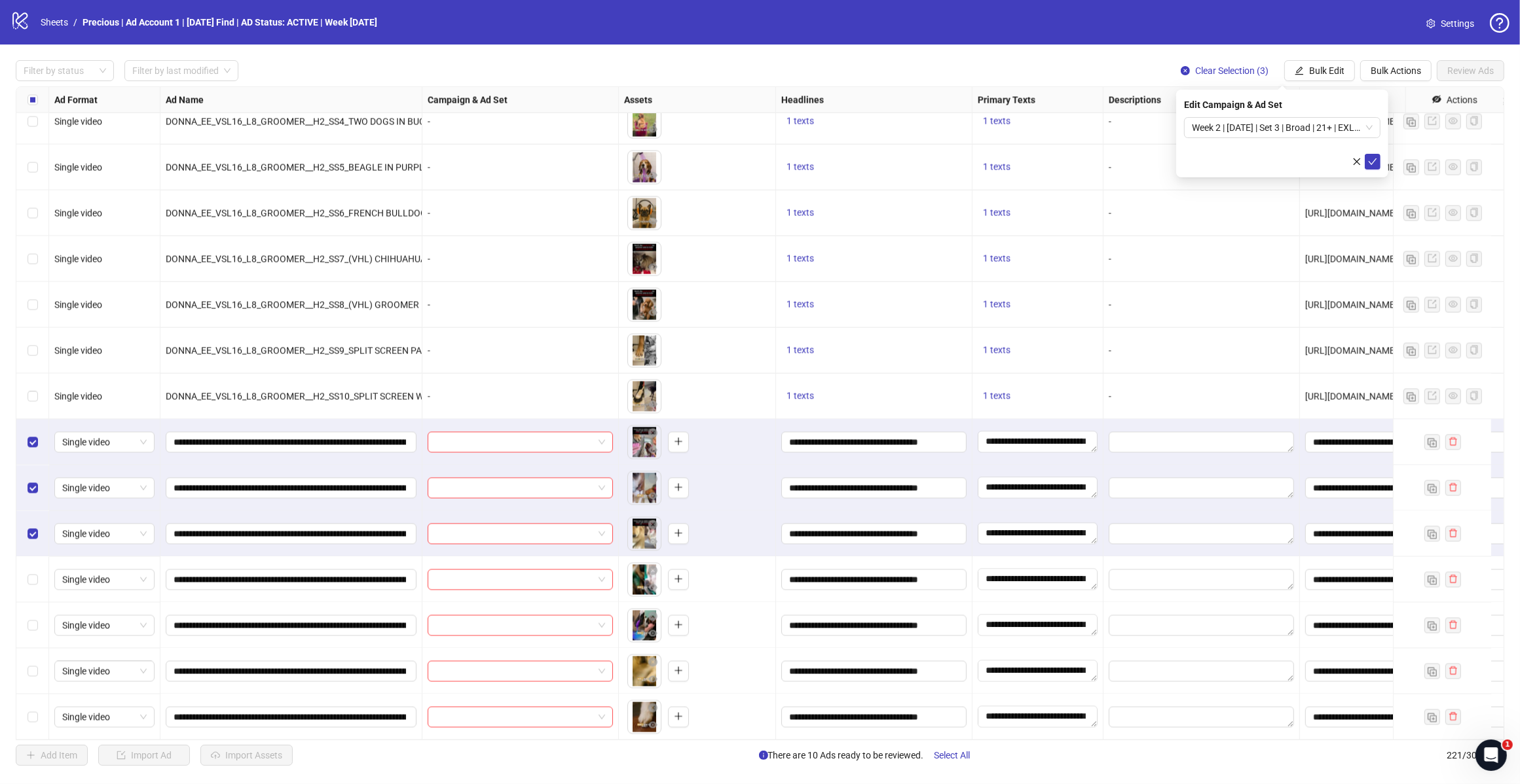
click at [1365, 128] on span "Week 2 | [DATE] | Set 3 | Broad | 21+ | EXL 180 Days PUR" at bounding box center [1282, 128] width 181 height 20
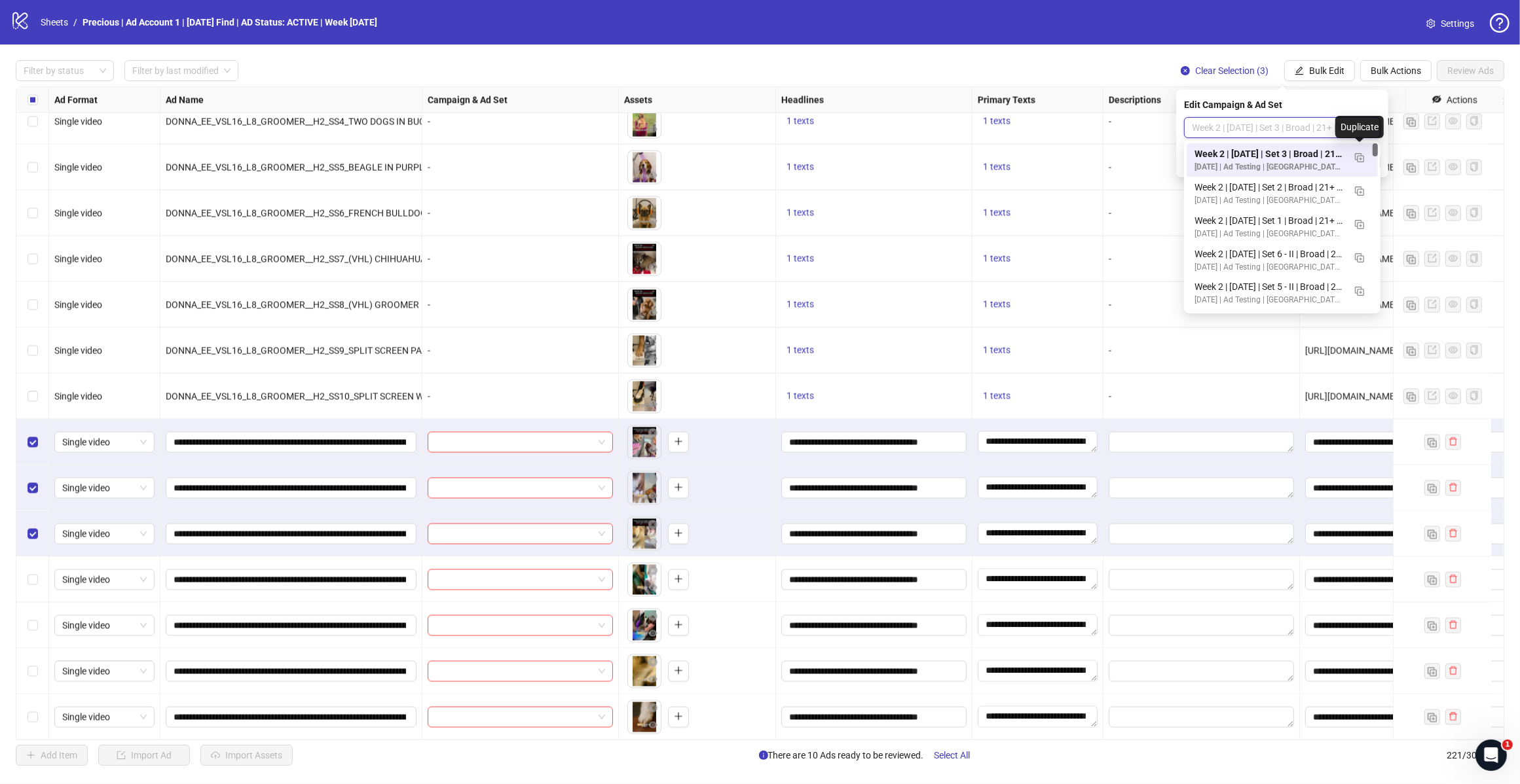
click at [1363, 156] on img "button" at bounding box center [1359, 157] width 9 height 9
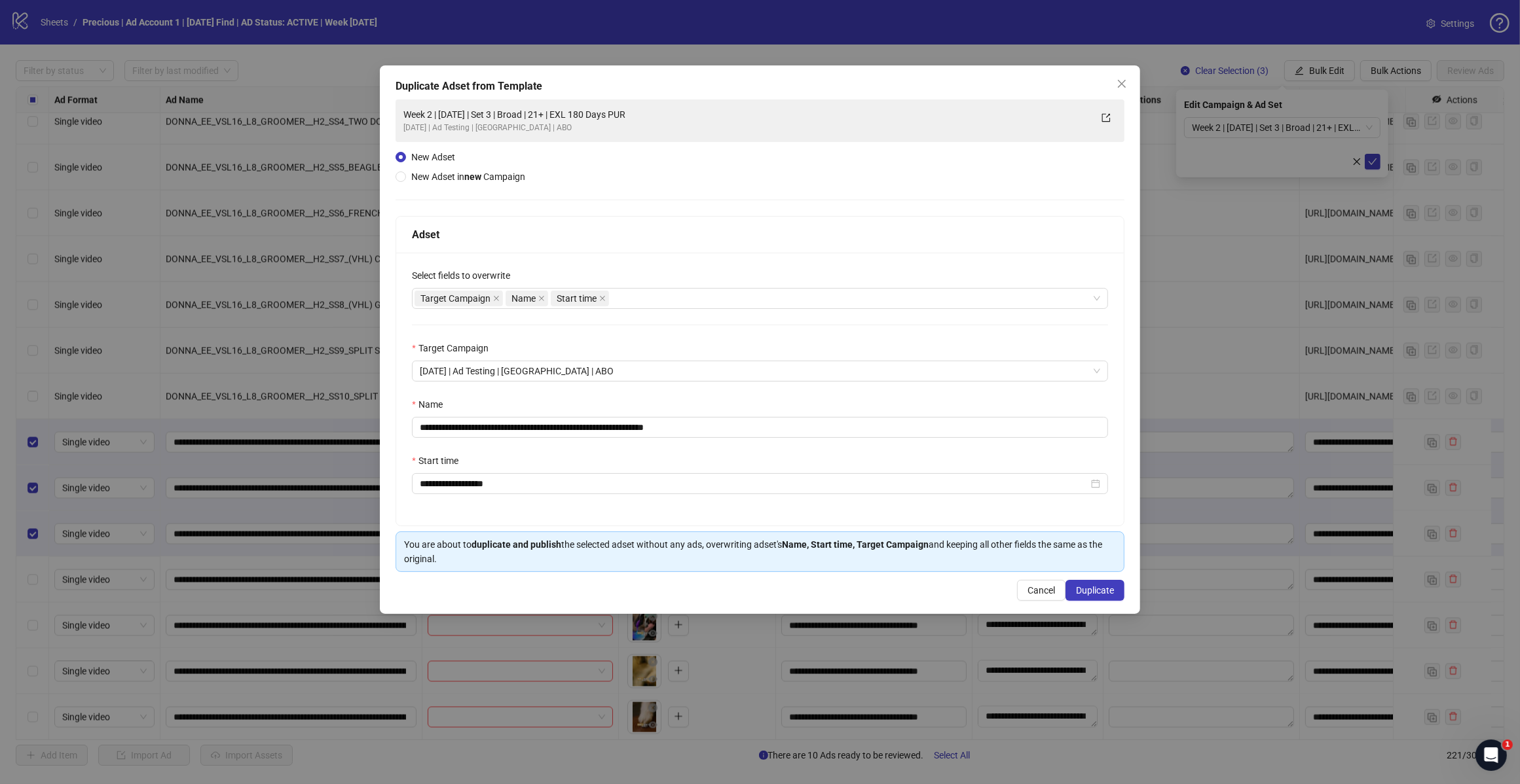
click at [666, 301] on div "Target Campaign Name Start time" at bounding box center [753, 298] width 677 height 18
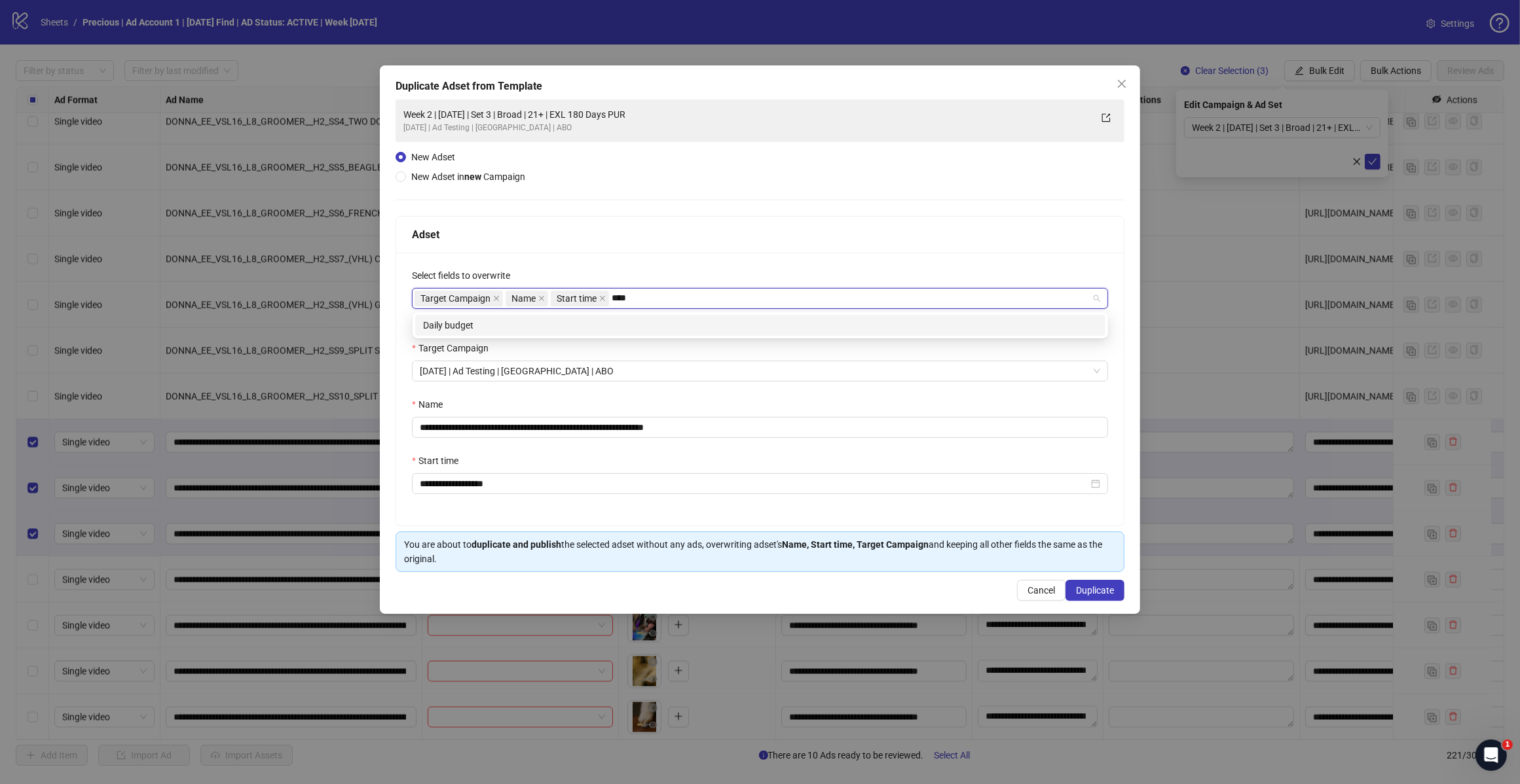
type input "*****"
click at [581, 333] on div "Daily budget" at bounding box center [760, 325] width 690 height 21
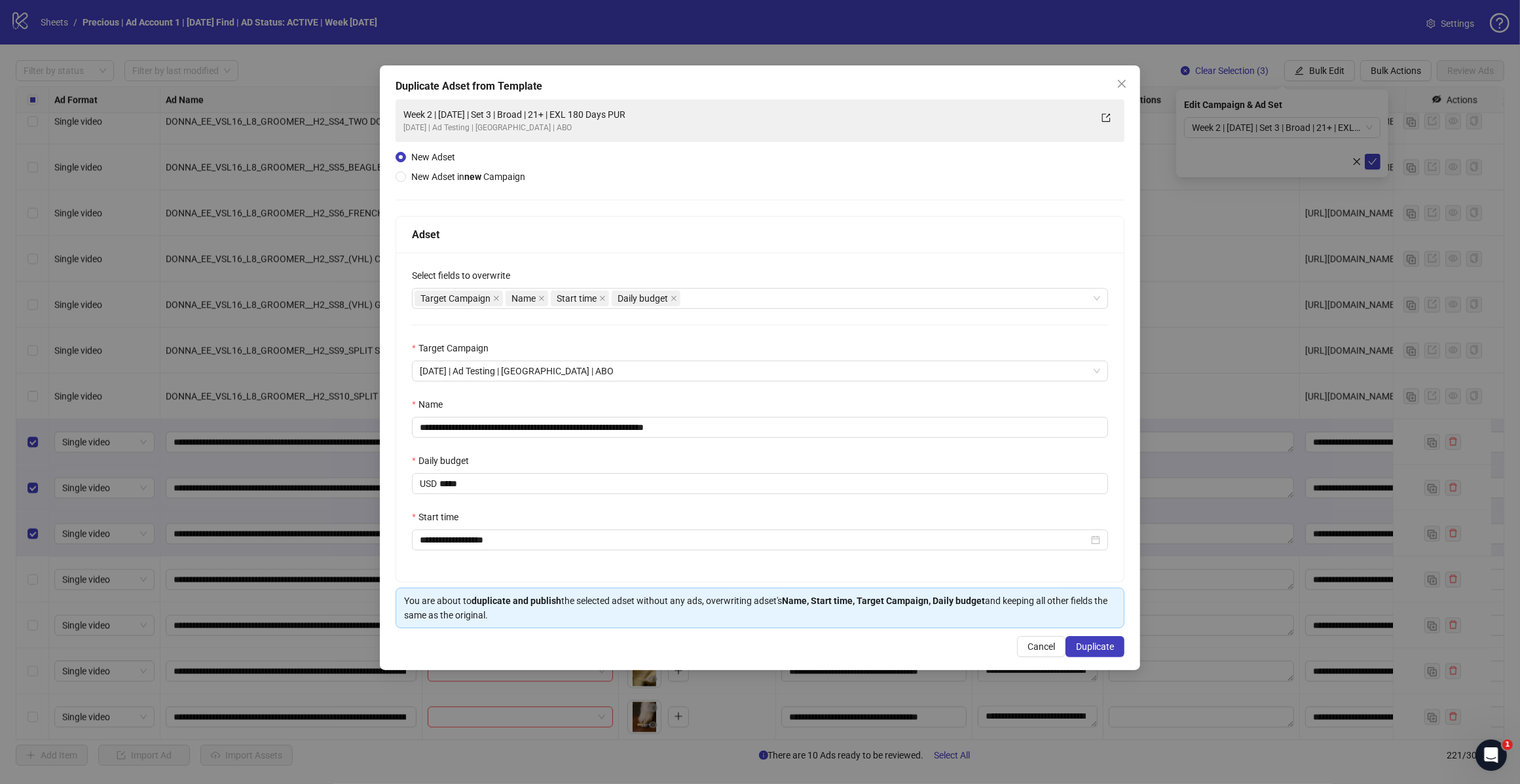
click at [751, 229] on div "Adset" at bounding box center [760, 235] width 696 height 16
click at [717, 430] on input "**********" at bounding box center [760, 428] width 696 height 21
click at [531, 433] on input "**********" at bounding box center [760, 428] width 696 height 21
type input "**********"
click at [1086, 649] on span "Duplicate" at bounding box center [1095, 646] width 38 height 10
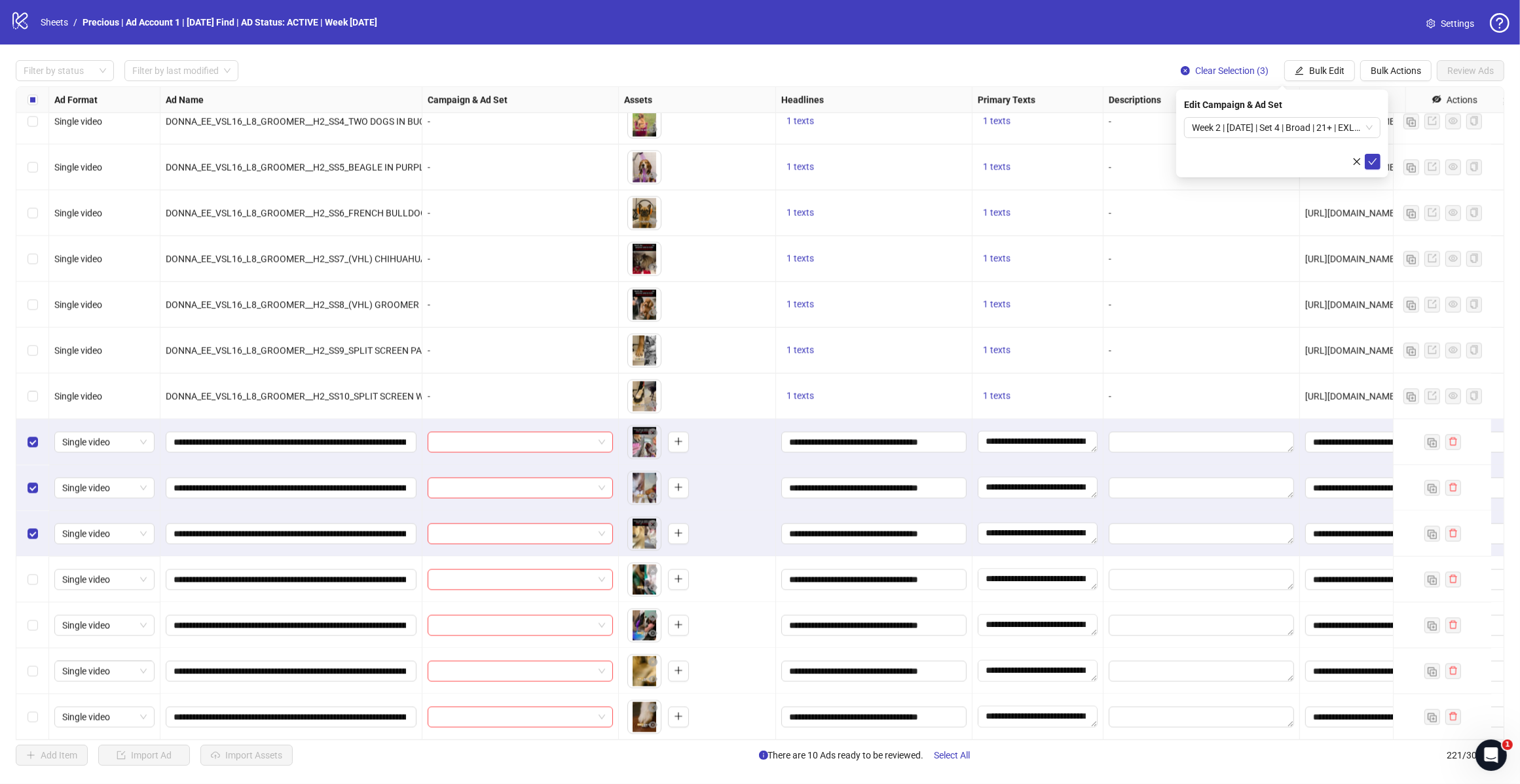
click at [1361, 125] on span "Week 2 | [DATE] | Set 4 | Broad | 21+ | EXL 180 Days PUR" at bounding box center [1282, 128] width 181 height 20
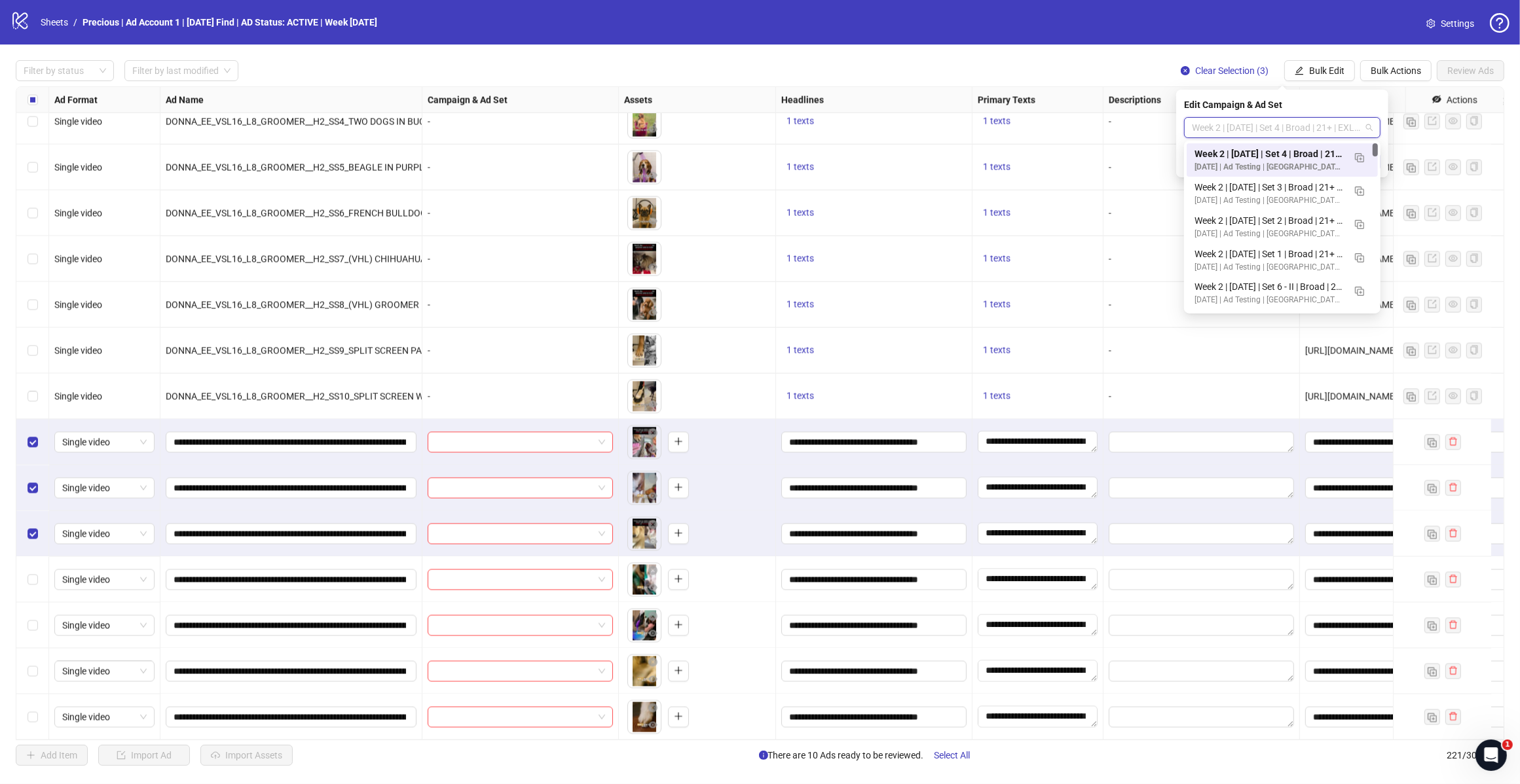
click at [1350, 159] on button "button" at bounding box center [1359, 157] width 21 height 21
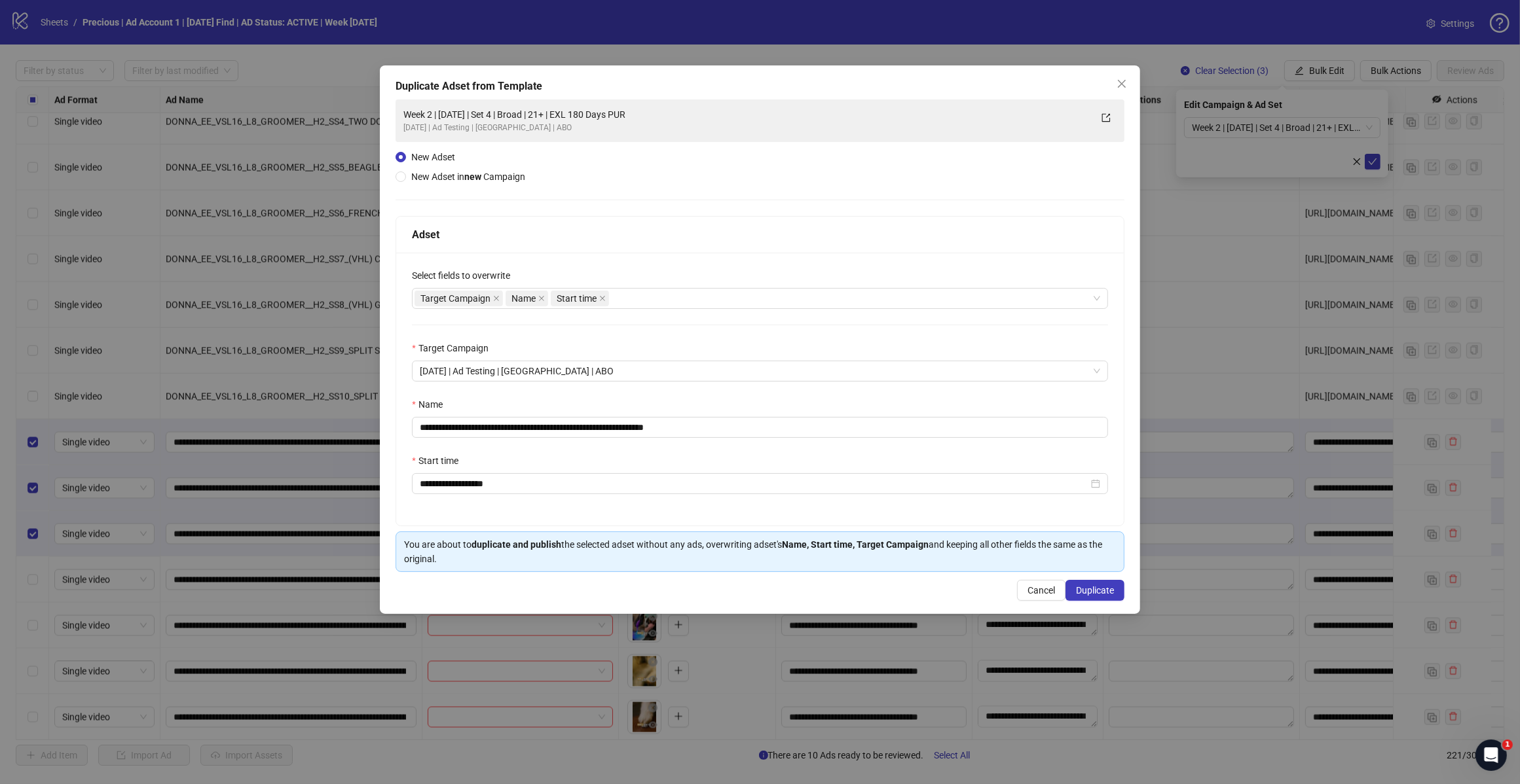
click at [634, 292] on div "Target Campaign Name Start time" at bounding box center [753, 298] width 677 height 18
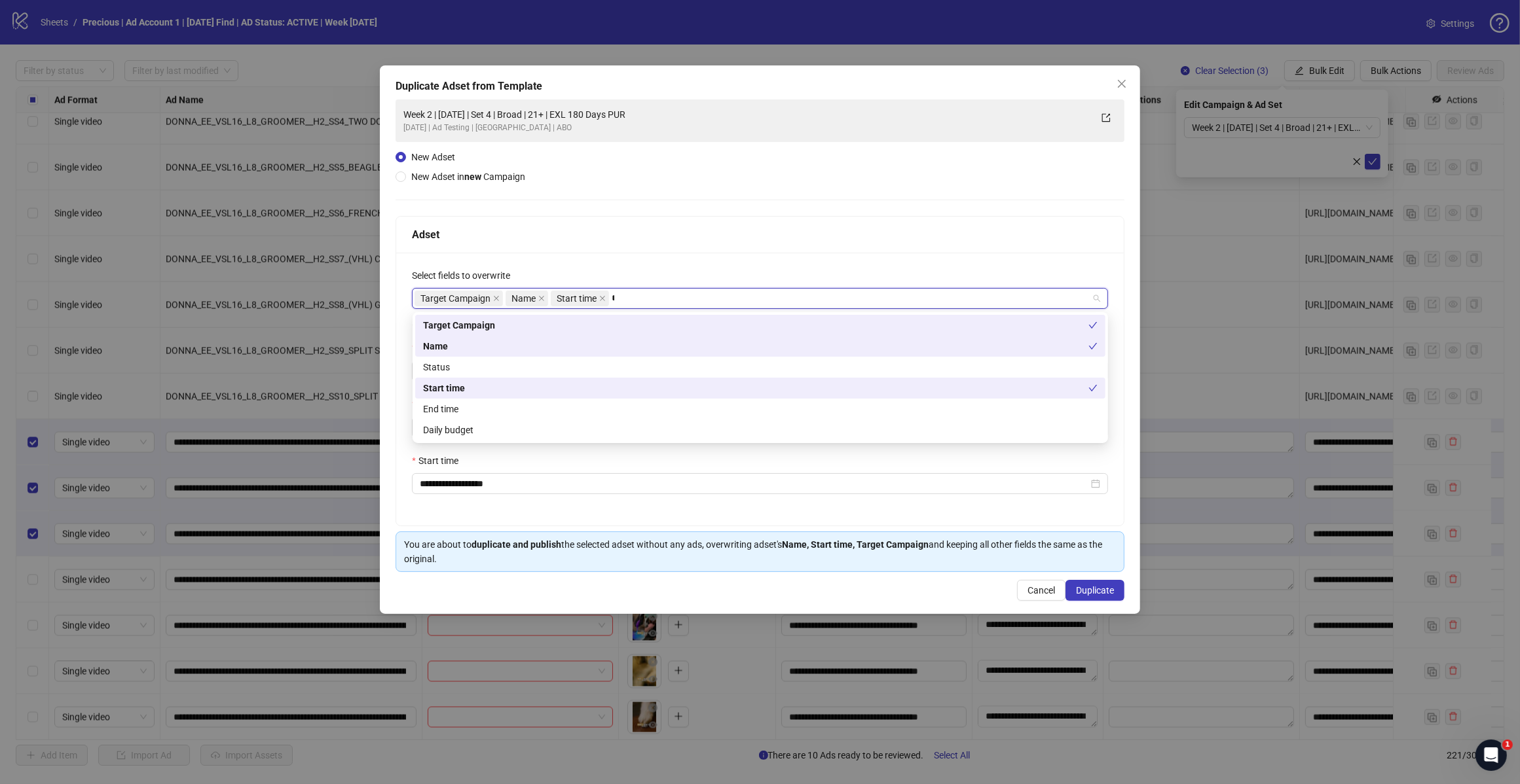
type input "*****"
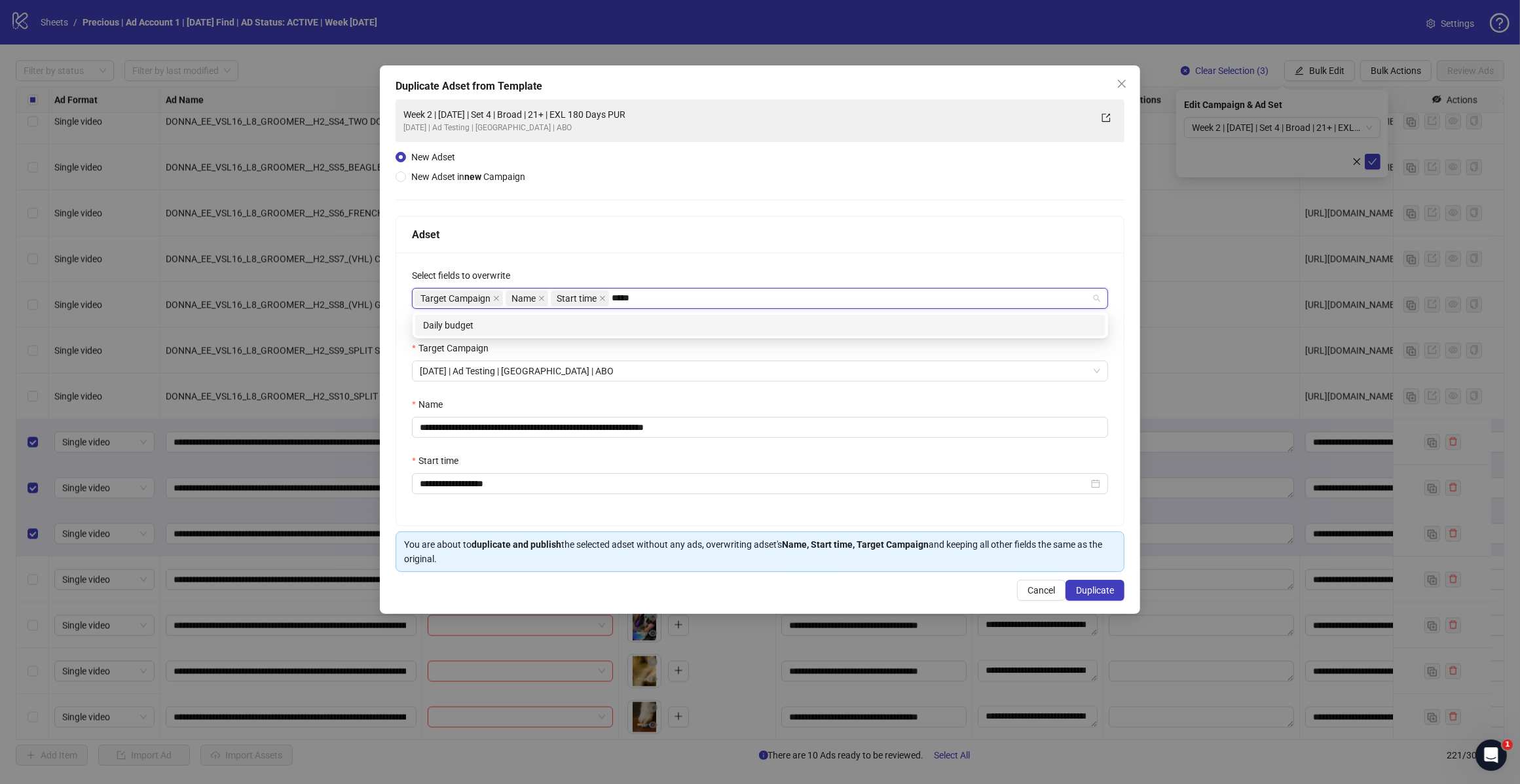
click at [521, 328] on div "Daily budget" at bounding box center [760, 325] width 674 height 14
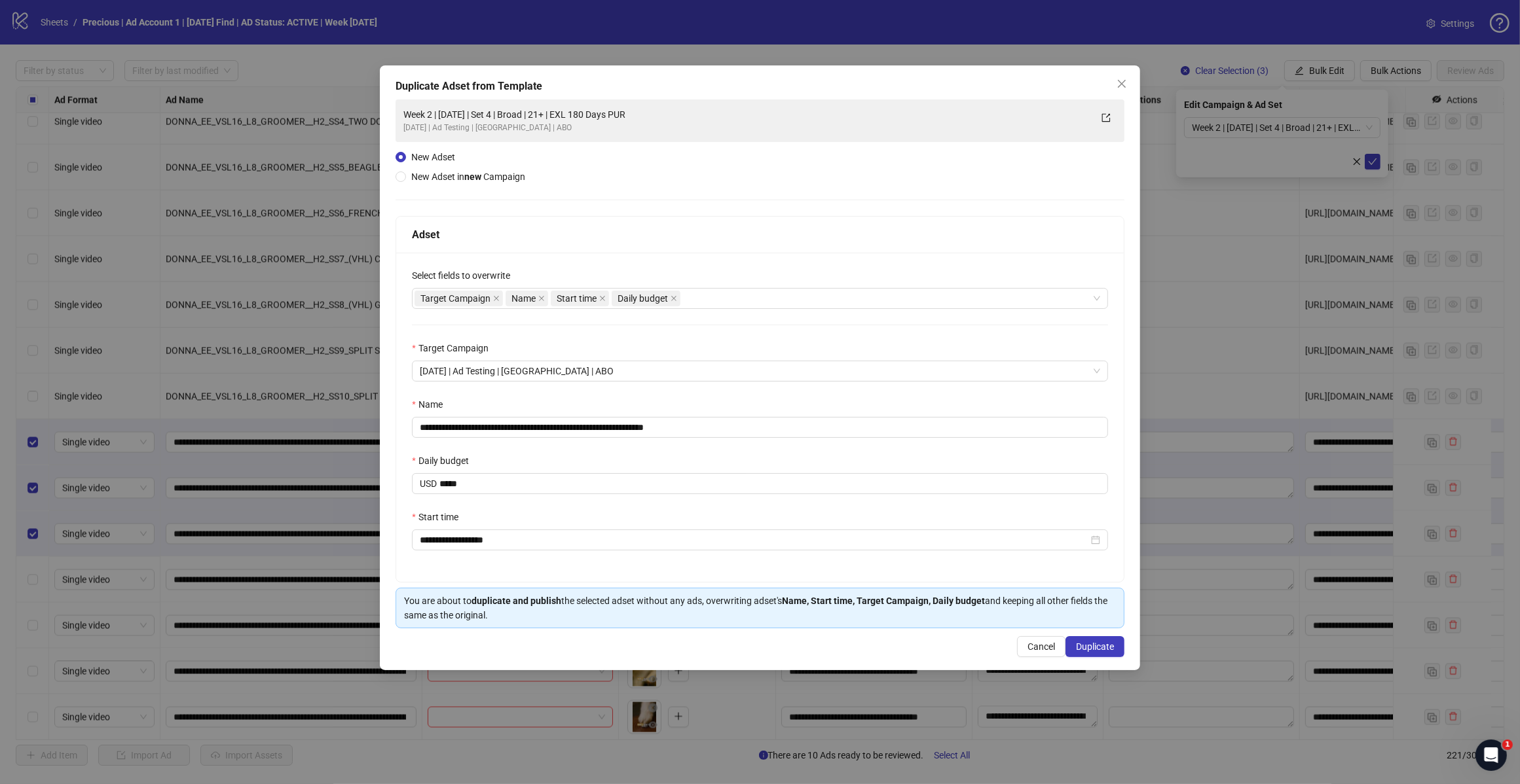
click at [738, 227] on div "Adset" at bounding box center [760, 235] width 696 height 16
click at [704, 429] on input "**********" at bounding box center [760, 428] width 696 height 21
click at [531, 426] on input "**********" at bounding box center [760, 428] width 696 height 21
type input "**********"
click at [751, 336] on div "**********" at bounding box center [760, 417] width 728 height 329
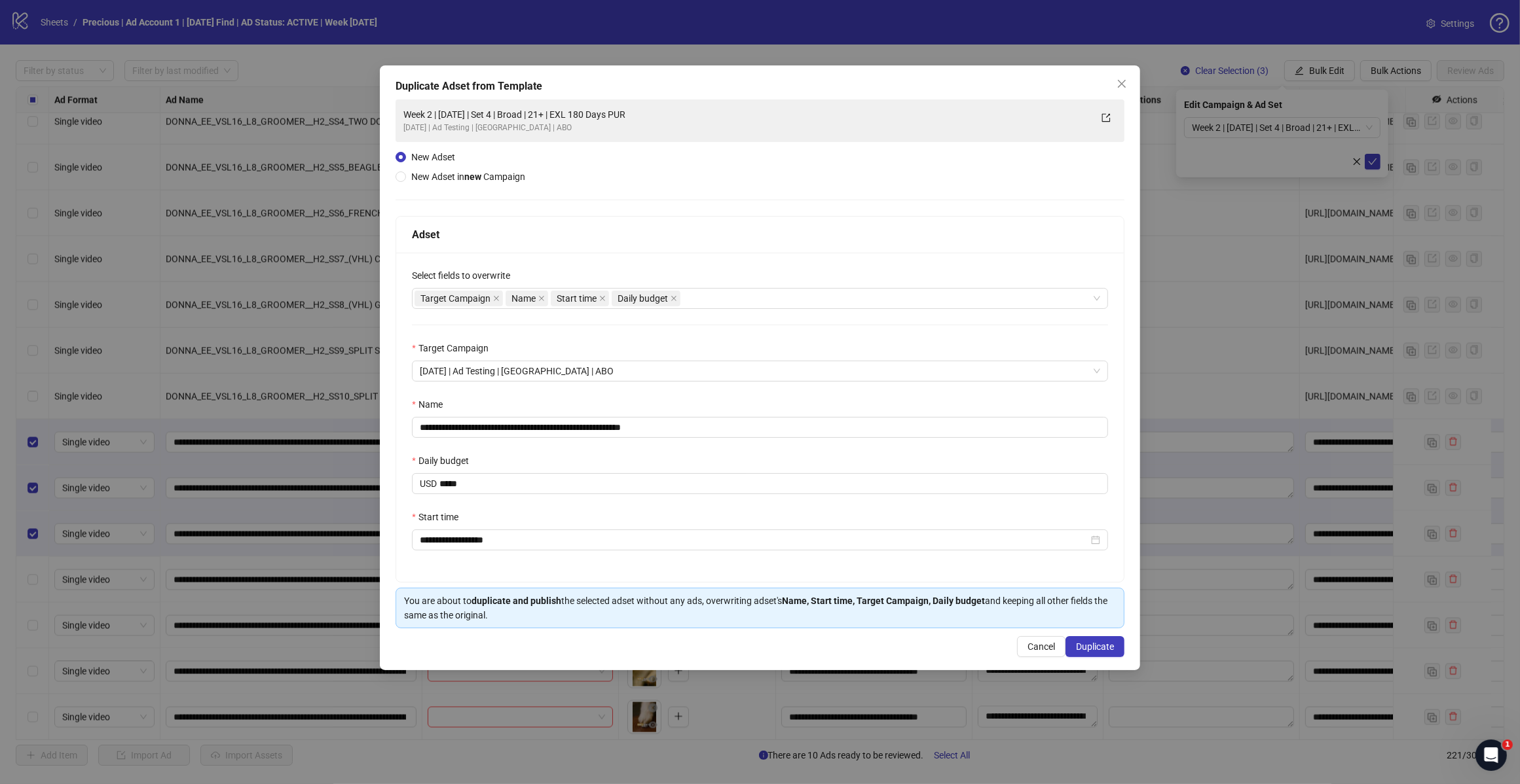
click at [1114, 648] on button "Duplicate" at bounding box center [1094, 647] width 59 height 21
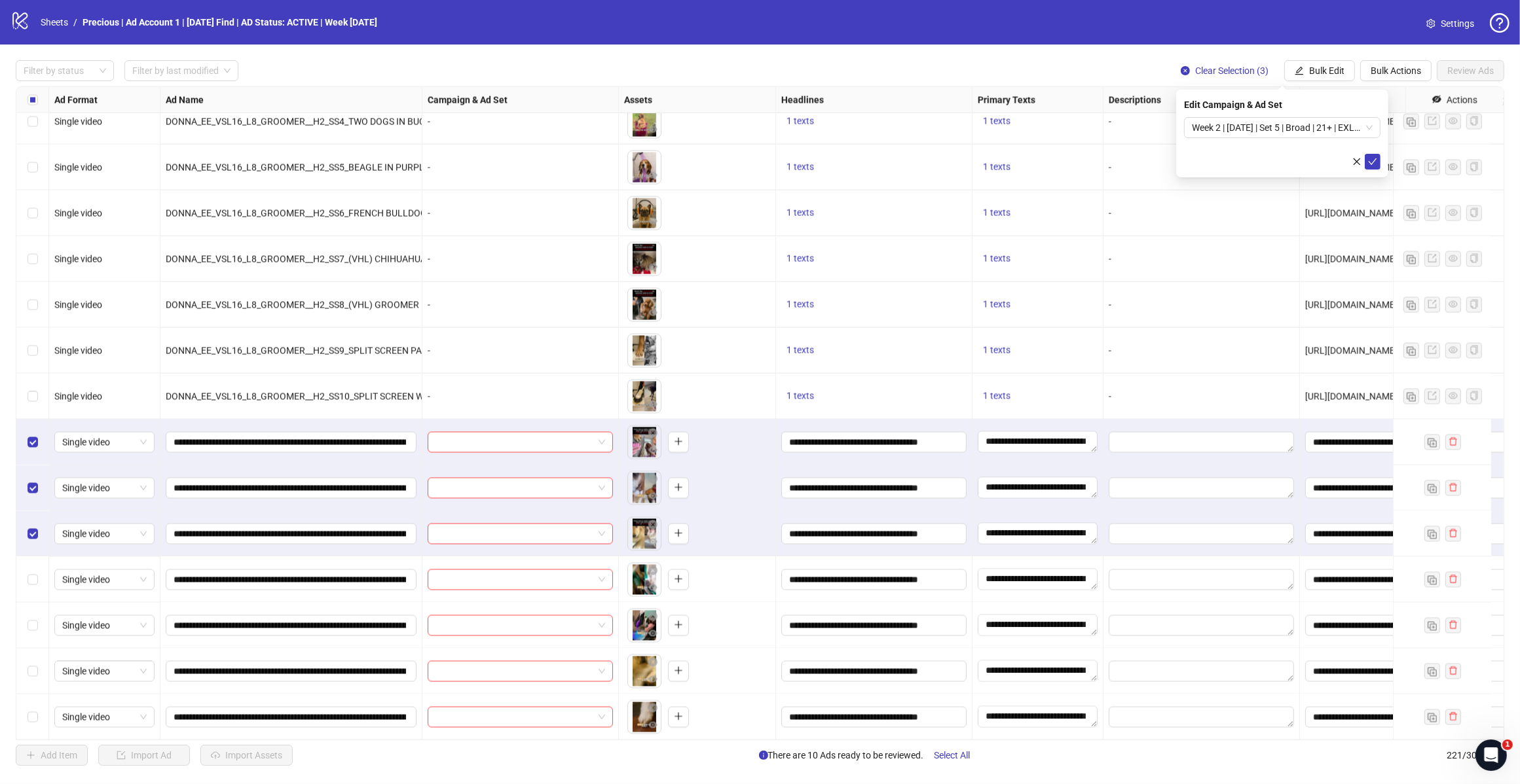
click at [1372, 122] on div "Week 2 | [DATE] | Set 5 | Broad | 21+ | EXL 180 Days PUR" at bounding box center [1282, 128] width 197 height 21
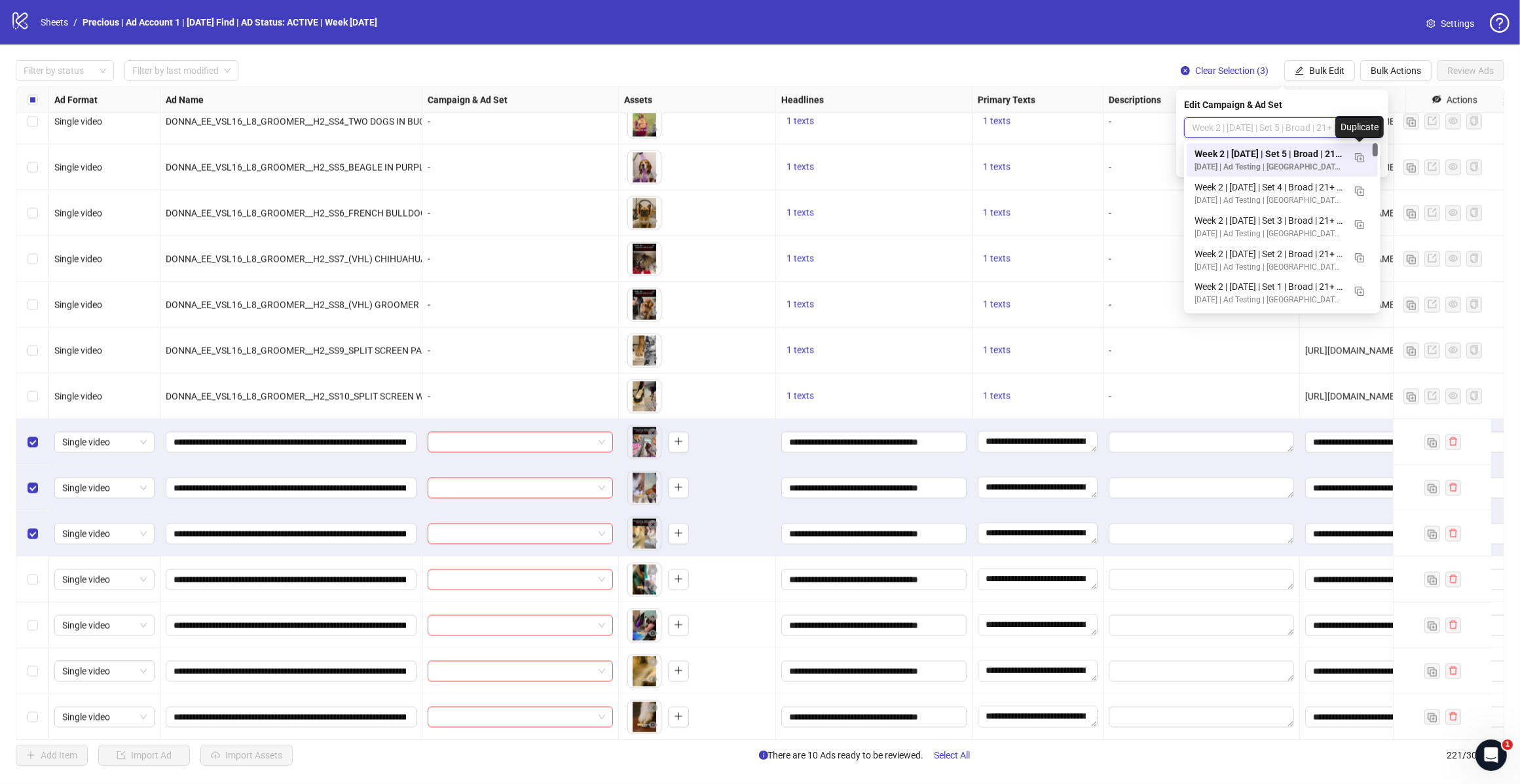
click at [1360, 161] on img "button" at bounding box center [1359, 157] width 9 height 9
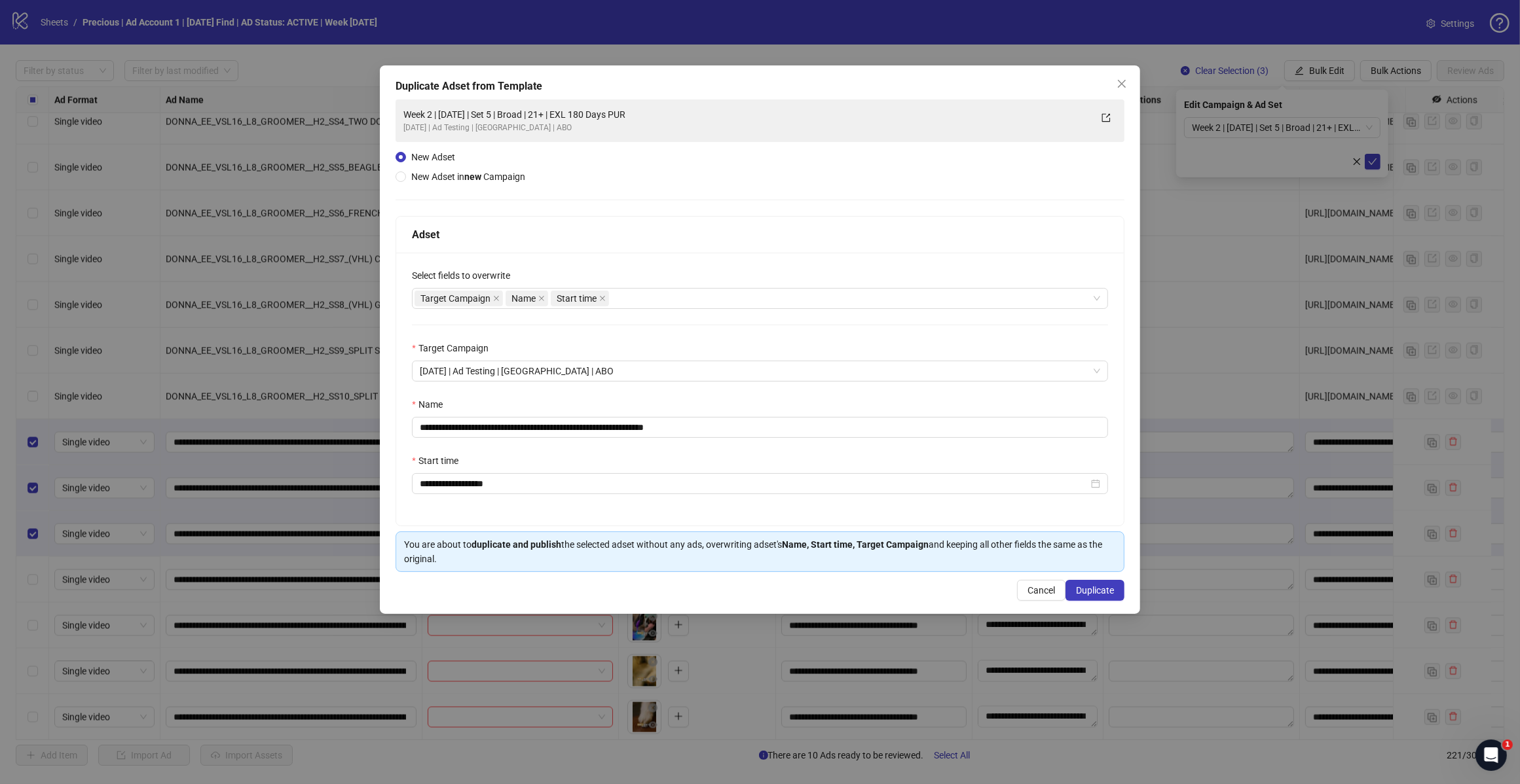
click at [675, 307] on div "Target Campaign Name Start time" at bounding box center [753, 298] width 677 height 18
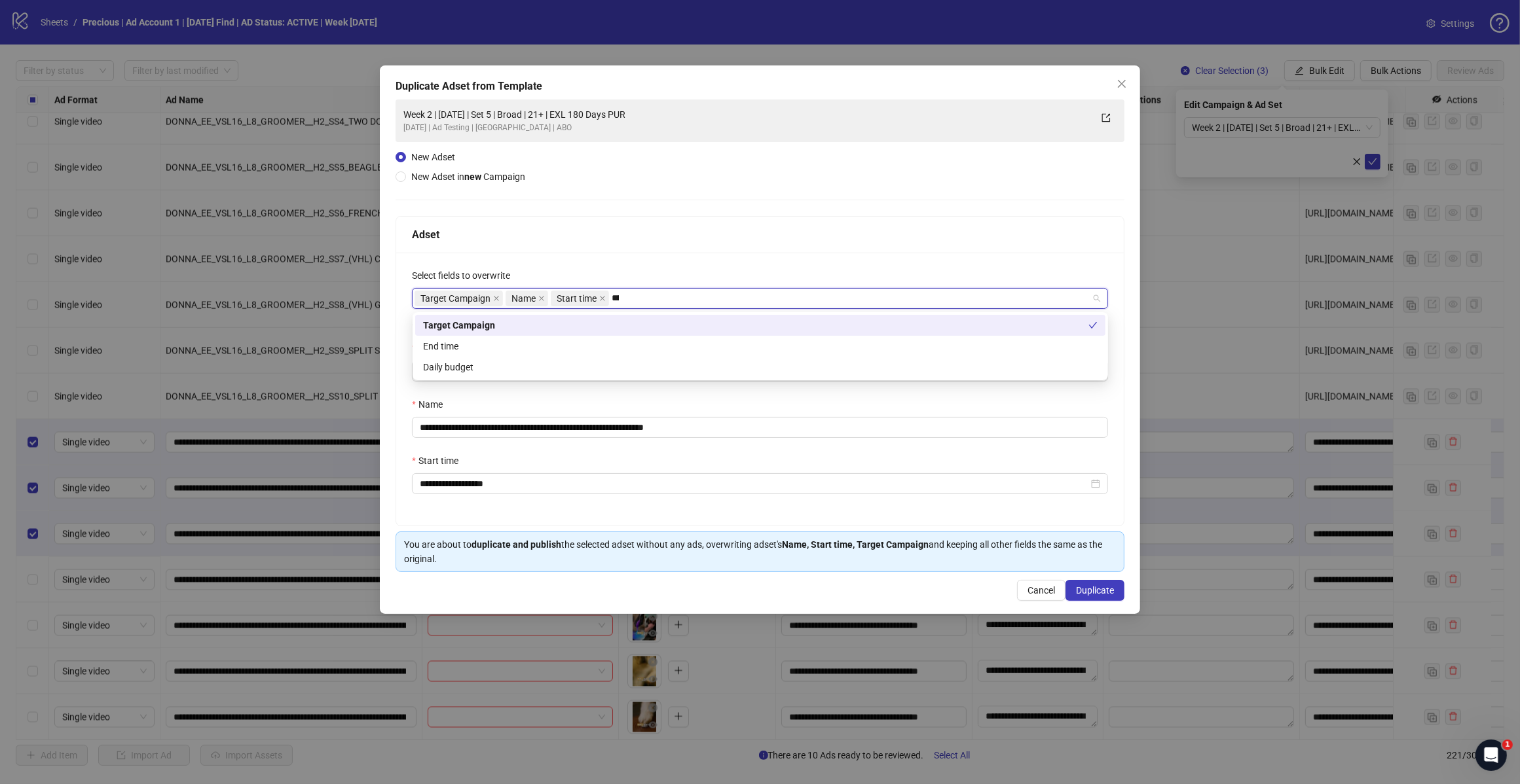
type input "*****"
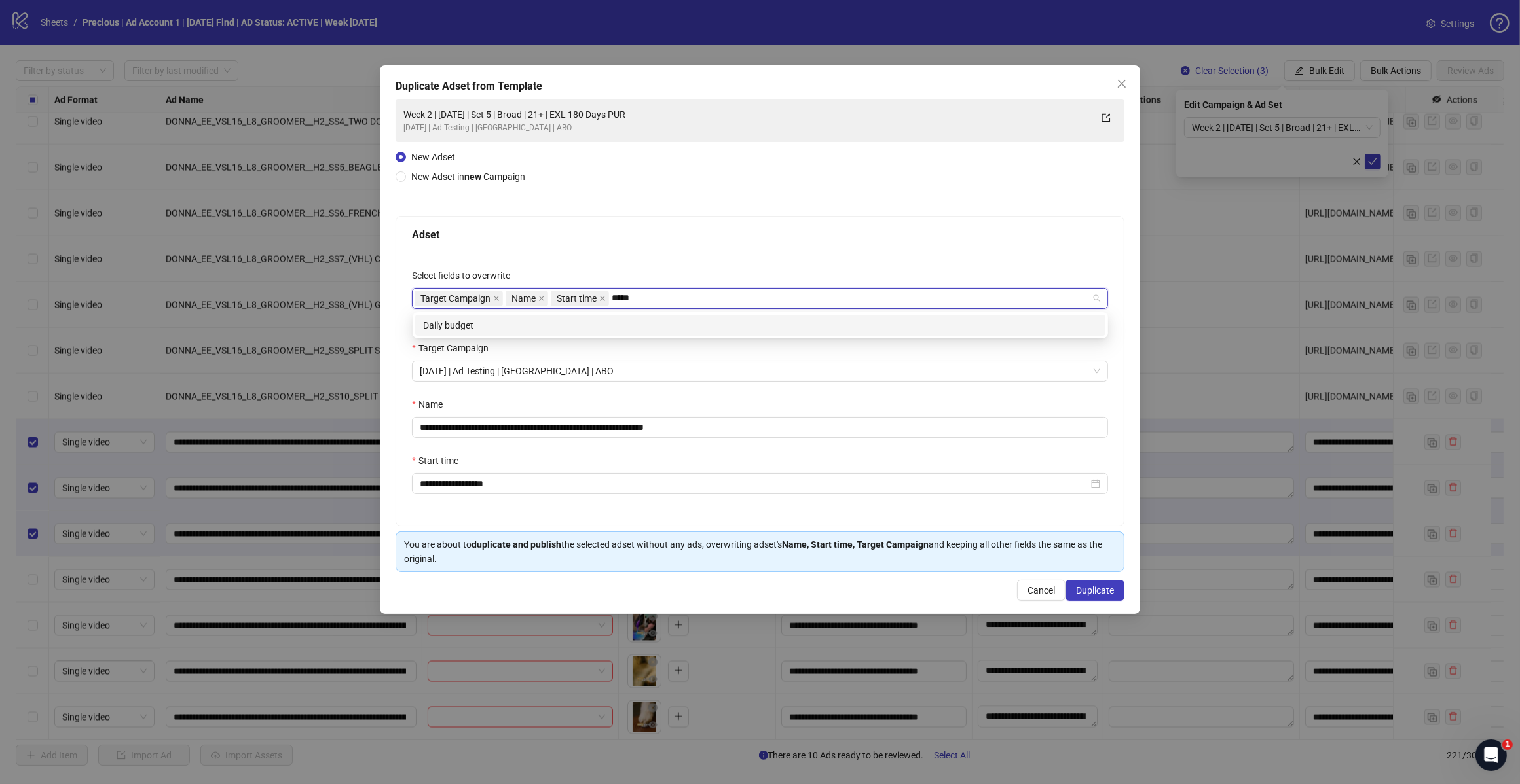
click at [542, 322] on div "Daily budget" at bounding box center [760, 325] width 674 height 14
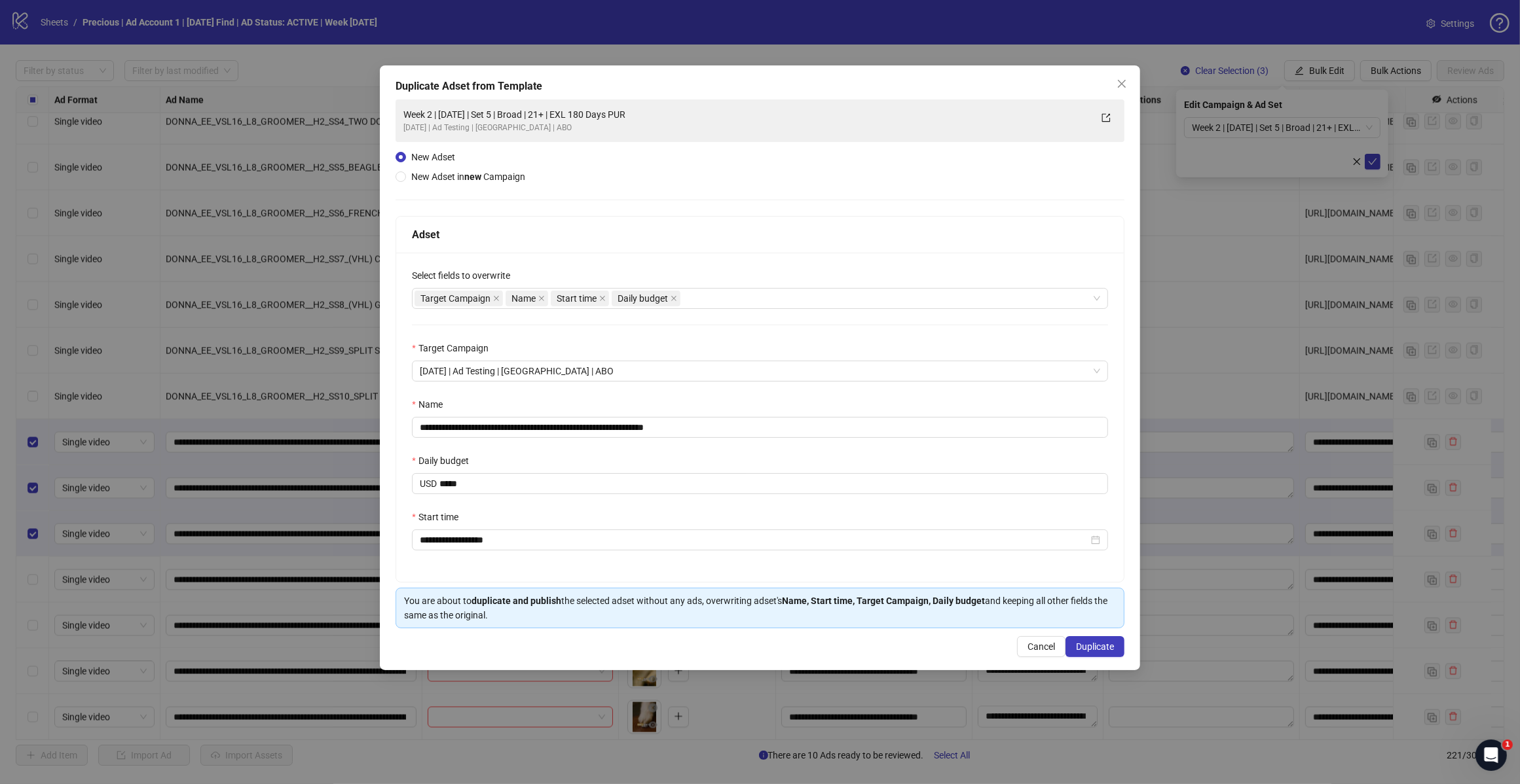
click at [728, 249] on div "Adset" at bounding box center [760, 235] width 728 height 37
click at [704, 430] on input "**********" at bounding box center [760, 428] width 696 height 21
drag, startPoint x: 534, startPoint y: 427, endPoint x: 542, endPoint y: 429, distance: 8.2
click at [534, 427] on input "**********" at bounding box center [760, 428] width 696 height 21
type input "**********"
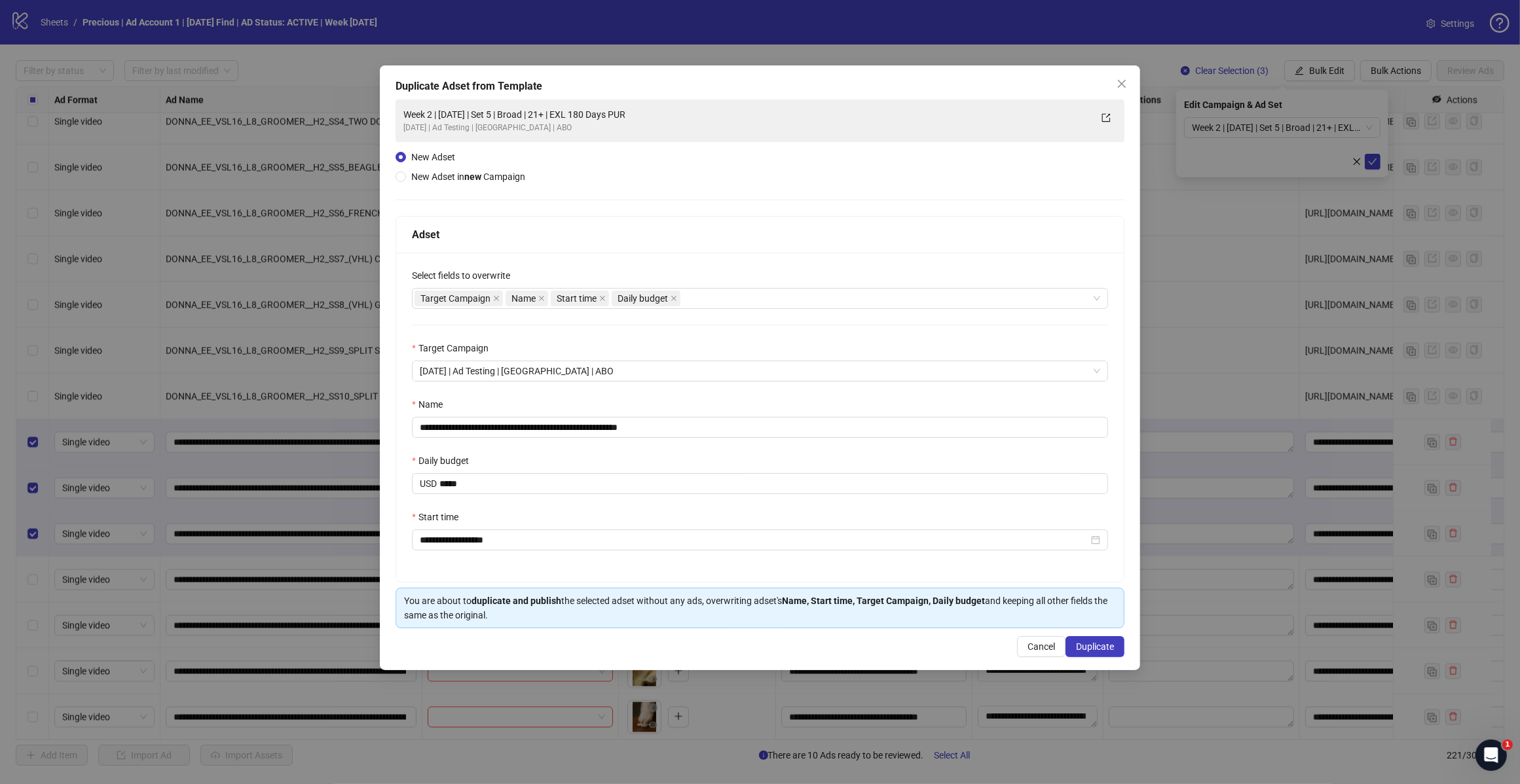
click at [1096, 646] on span "Duplicate" at bounding box center [1095, 646] width 38 height 10
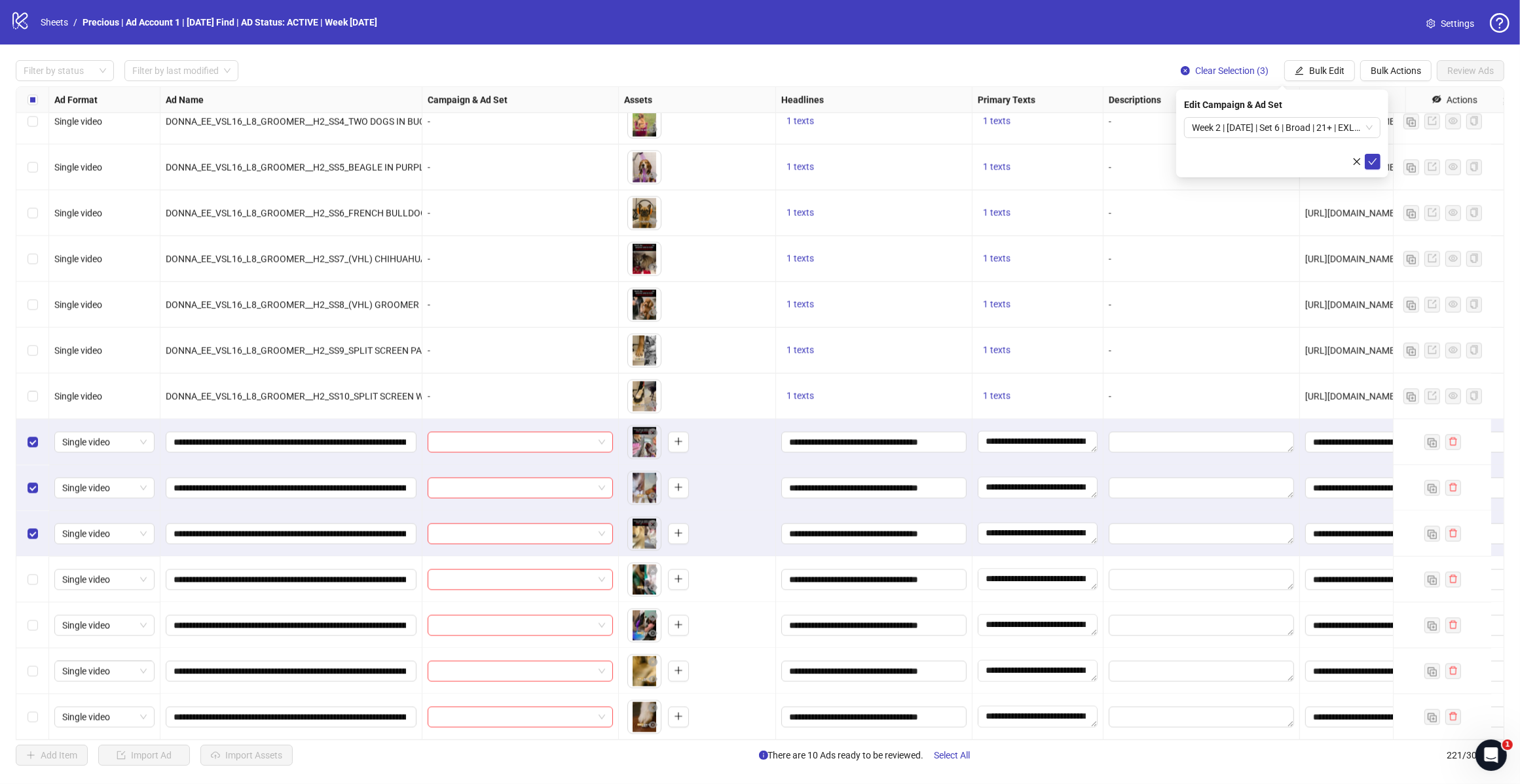
click at [1344, 126] on span "Week 2 | [DATE] | Set 6 | Broad | 21+ | EXL 180 Days PU" at bounding box center [1282, 128] width 181 height 20
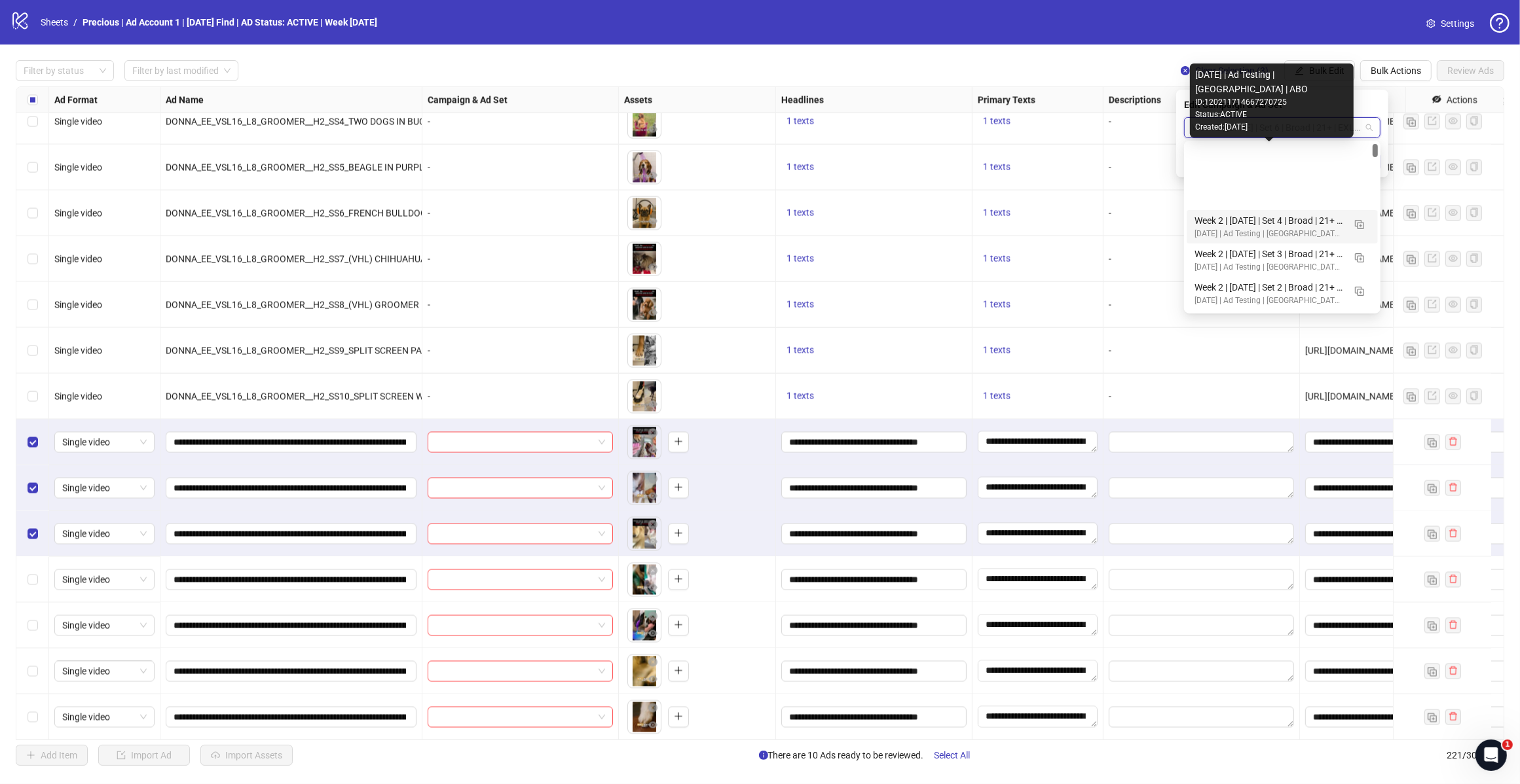
scroll to position [82, 0]
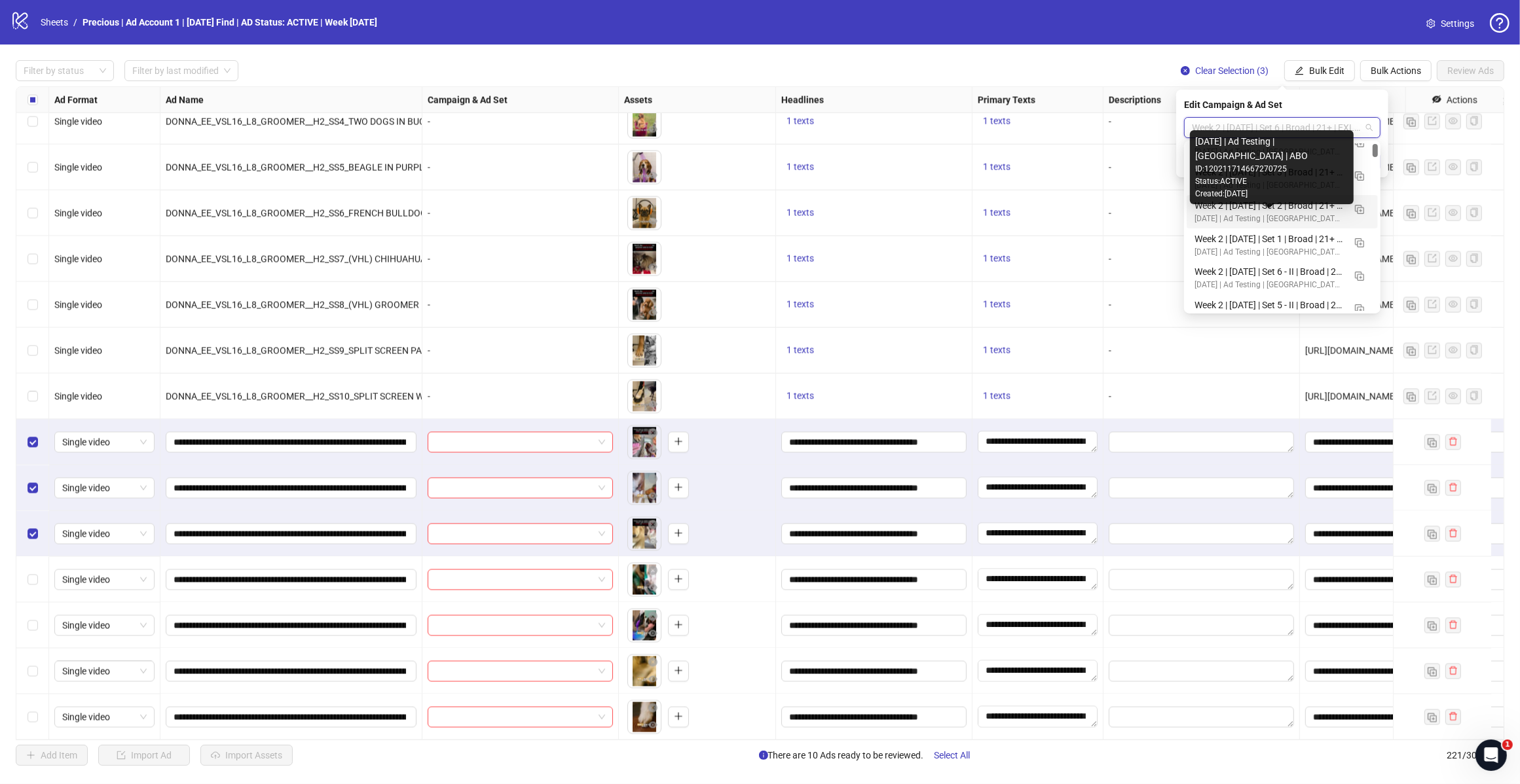
click at [1286, 243] on div "Week 2 | [DATE] | Set 1 | Broad | 21+ | EXL 180 Days PUR" at bounding box center [1269, 238] width 150 height 14
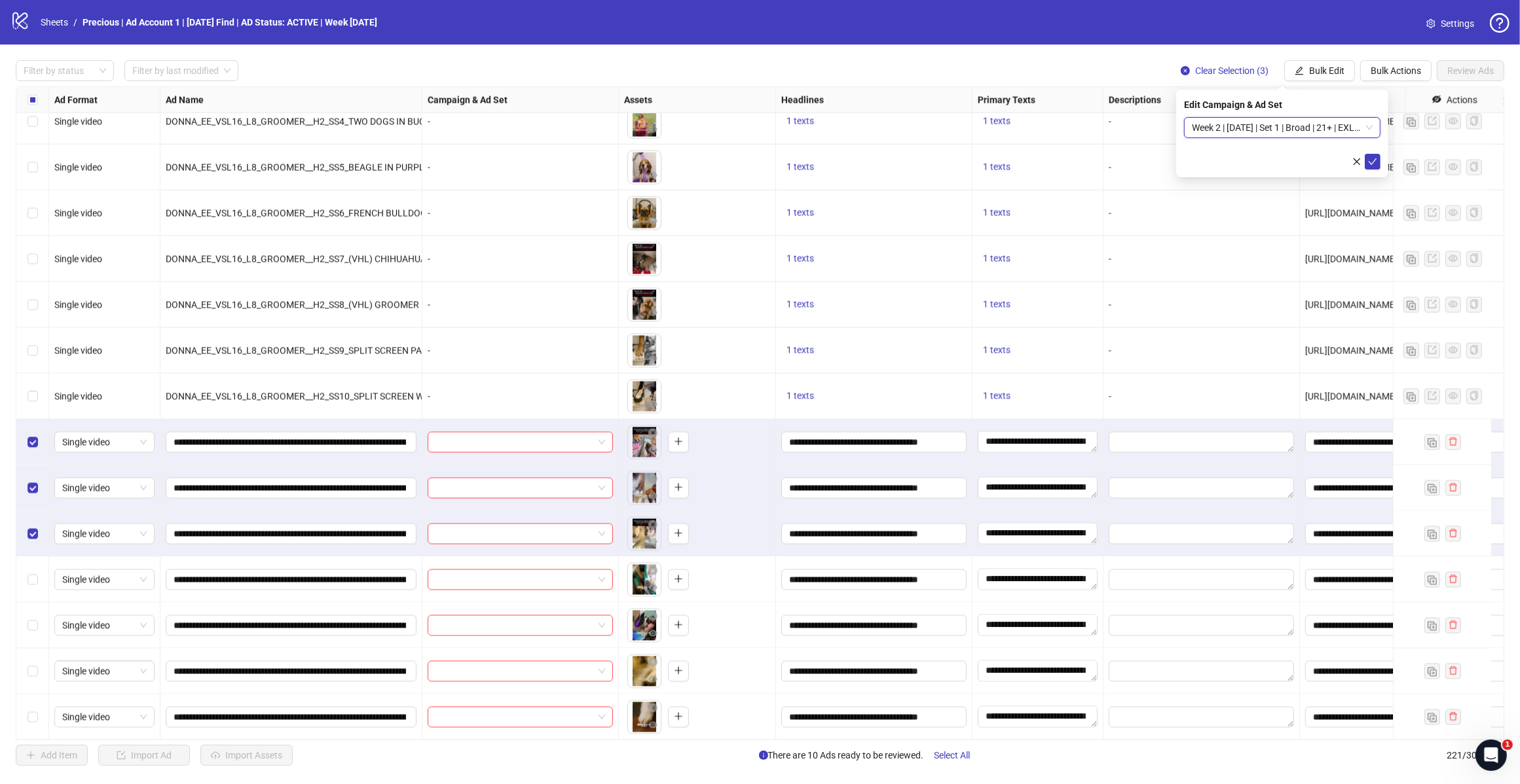
click at [1370, 162] on icon "check" at bounding box center [1372, 161] width 9 height 9
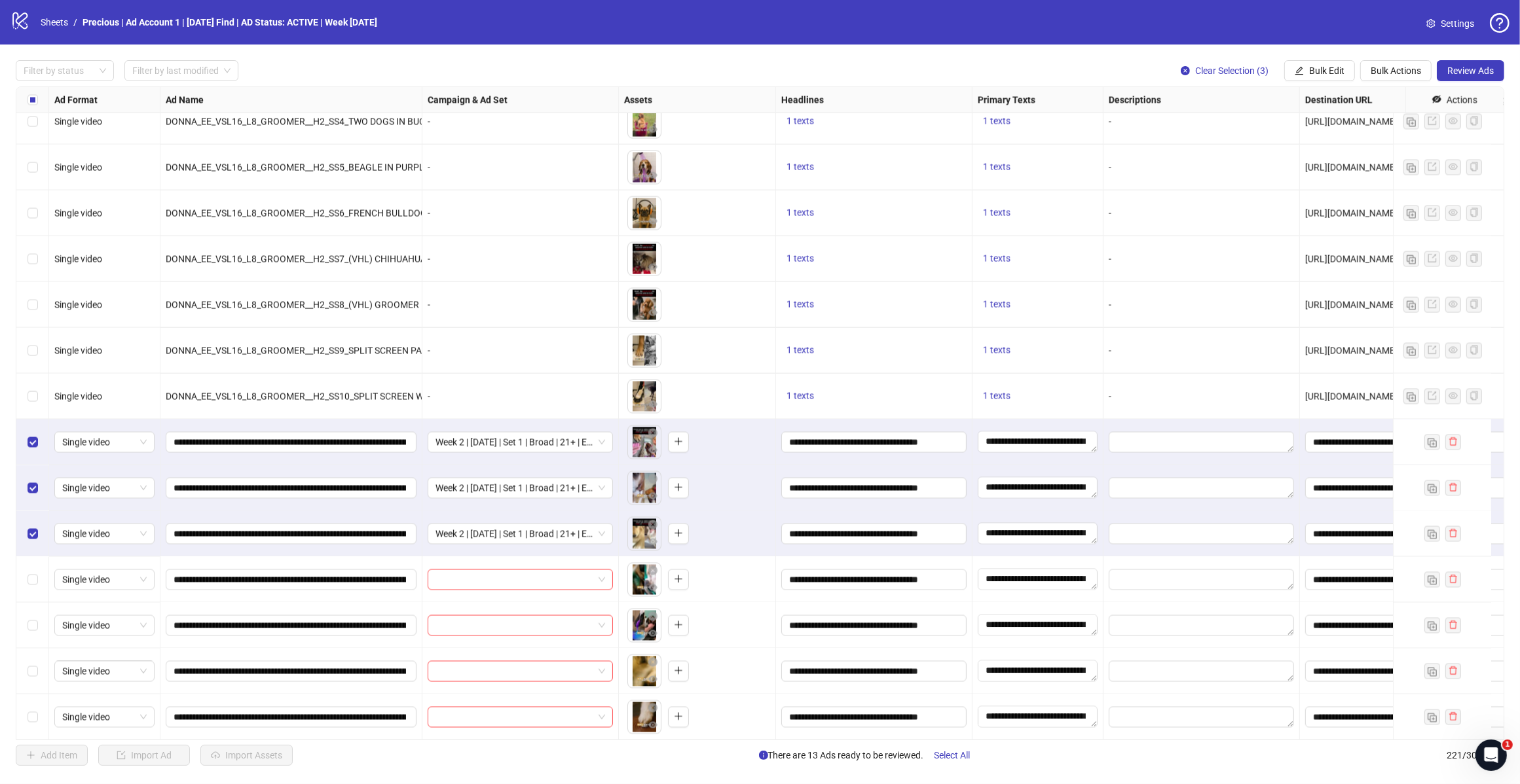
click at [33, 482] on label "Select row 203" at bounding box center [32, 488] width 10 height 14
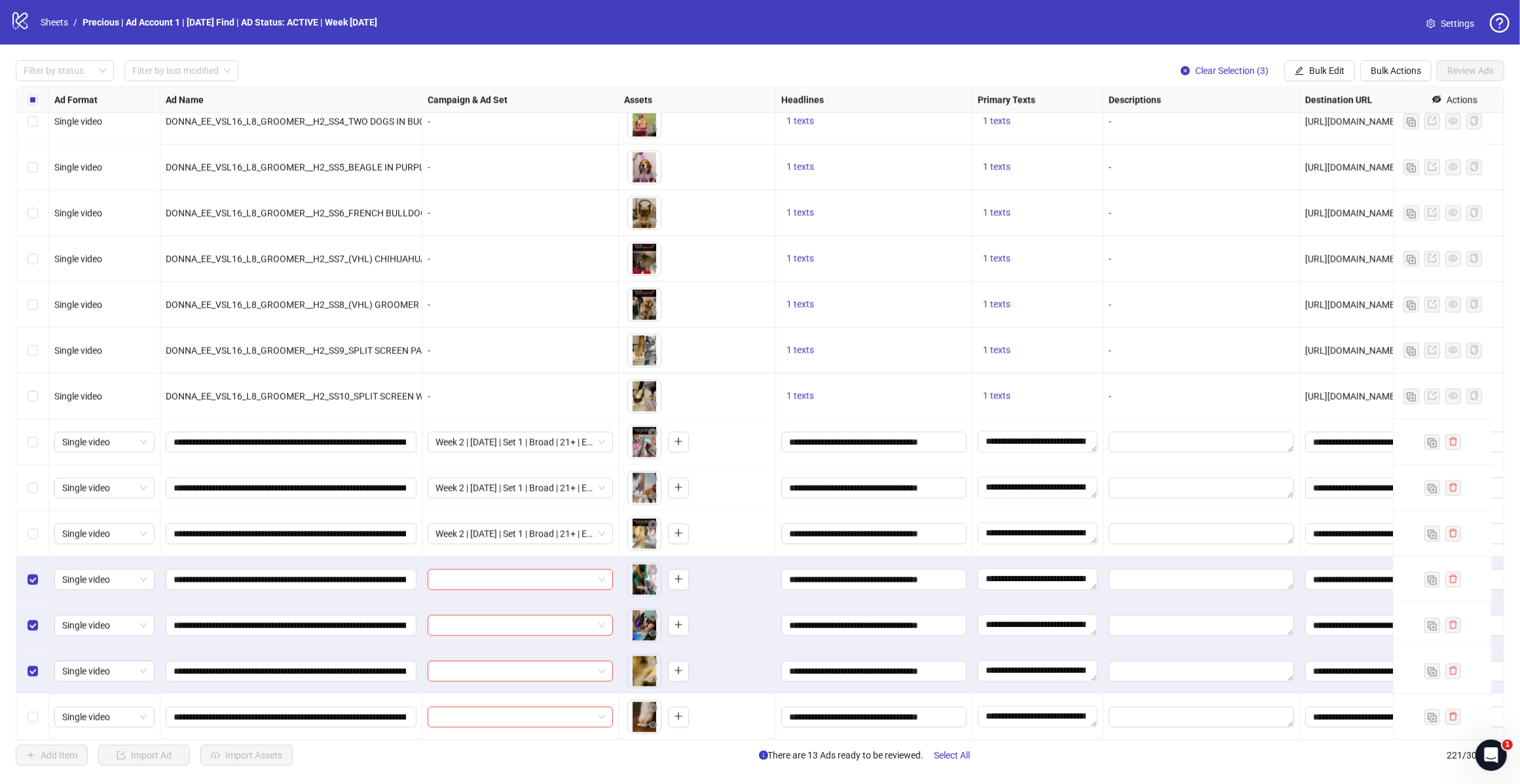
click at [1328, 76] on button "Bulk Edit" at bounding box center [1320, 70] width 71 height 21
click at [1327, 132] on span "Campaign & Ad Set" at bounding box center [1331, 139] width 78 height 14
click at [1368, 129] on span at bounding box center [1282, 128] width 181 height 20
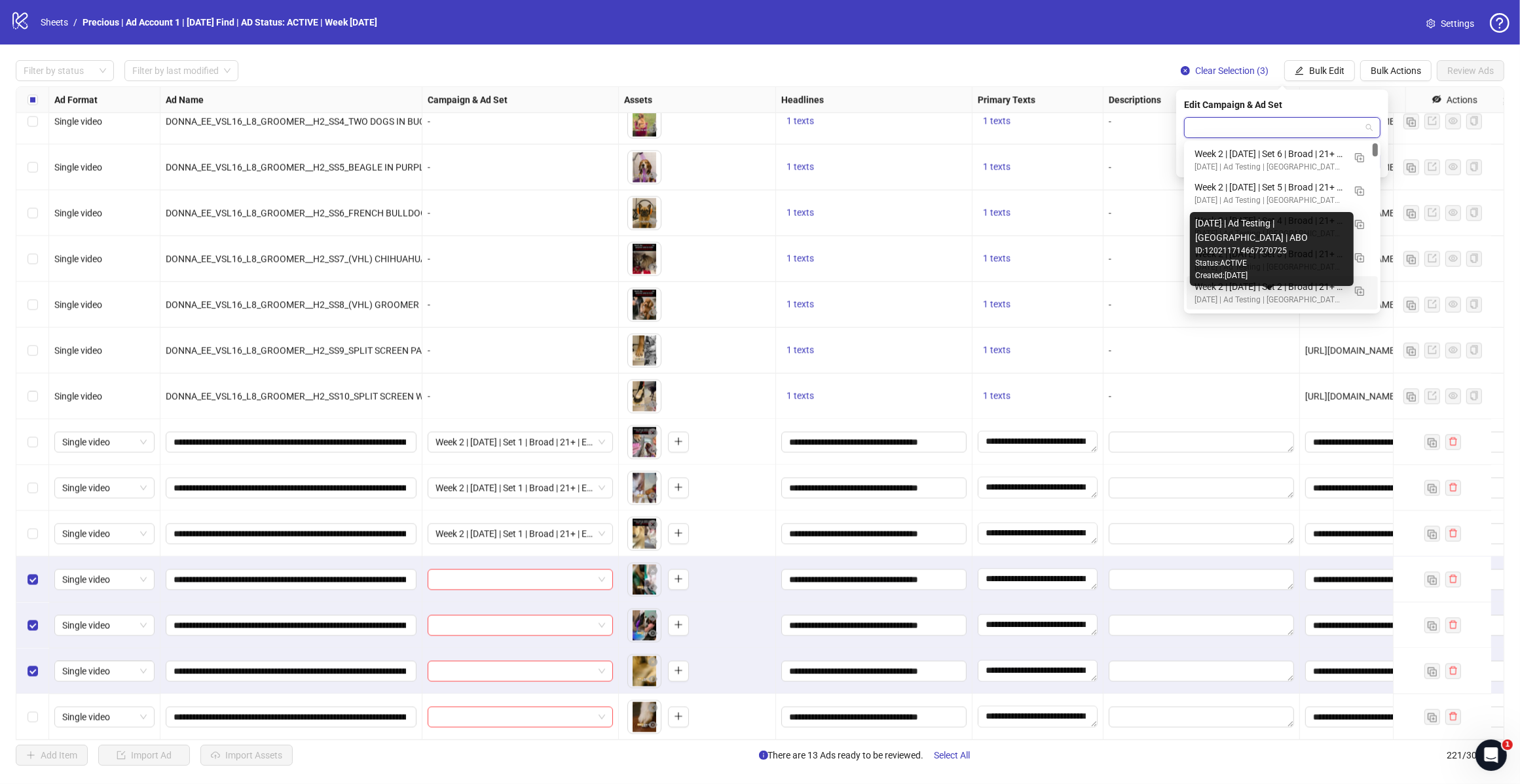
click at [1300, 298] on div "[DATE] | Ad Testing | [GEOGRAPHIC_DATA] | ABO" at bounding box center [1269, 300] width 150 height 12
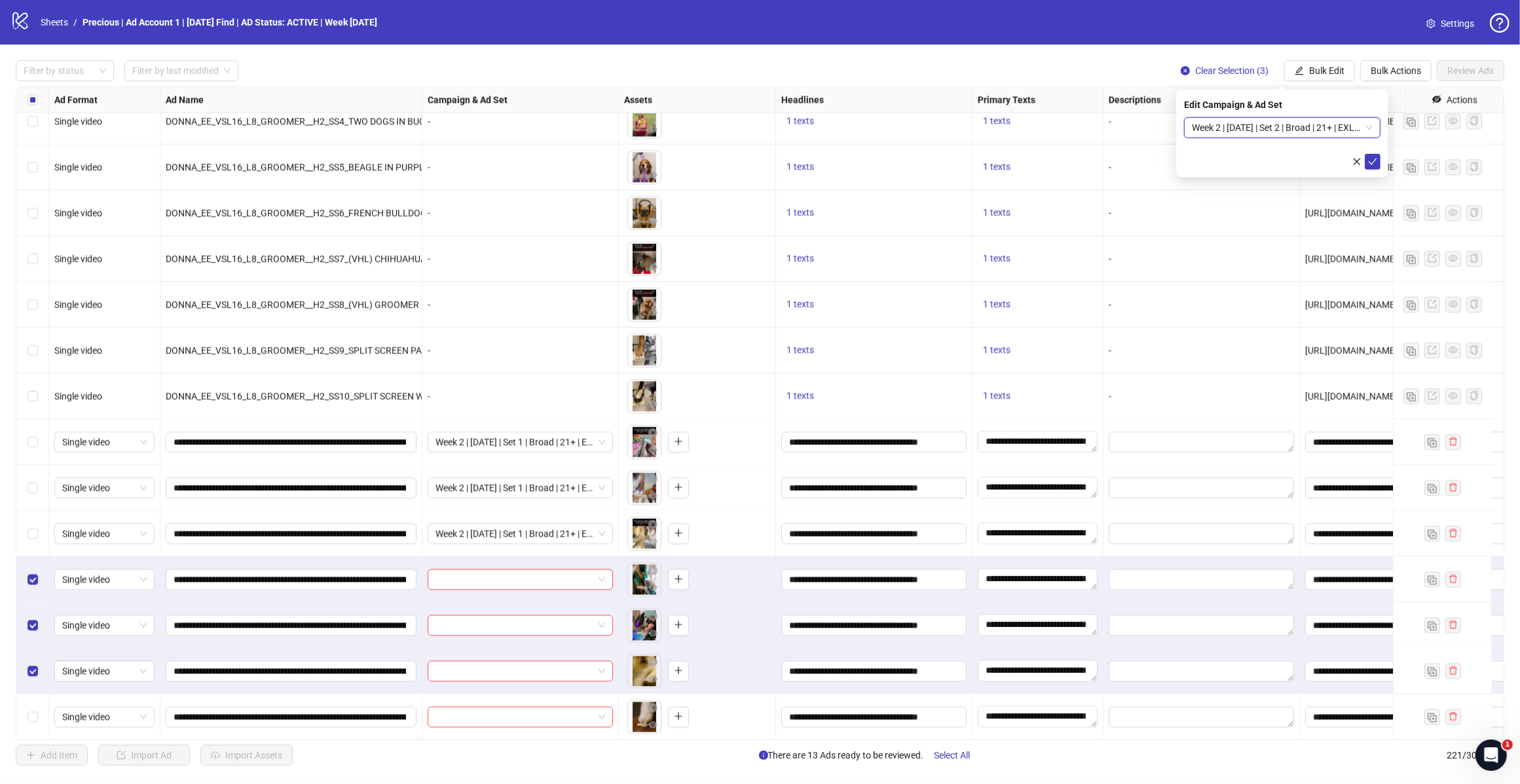
click at [1359, 157] on icon "close" at bounding box center [1356, 161] width 9 height 9
click at [1330, 71] on span "Bulk Edit" at bounding box center [1327, 70] width 36 height 10
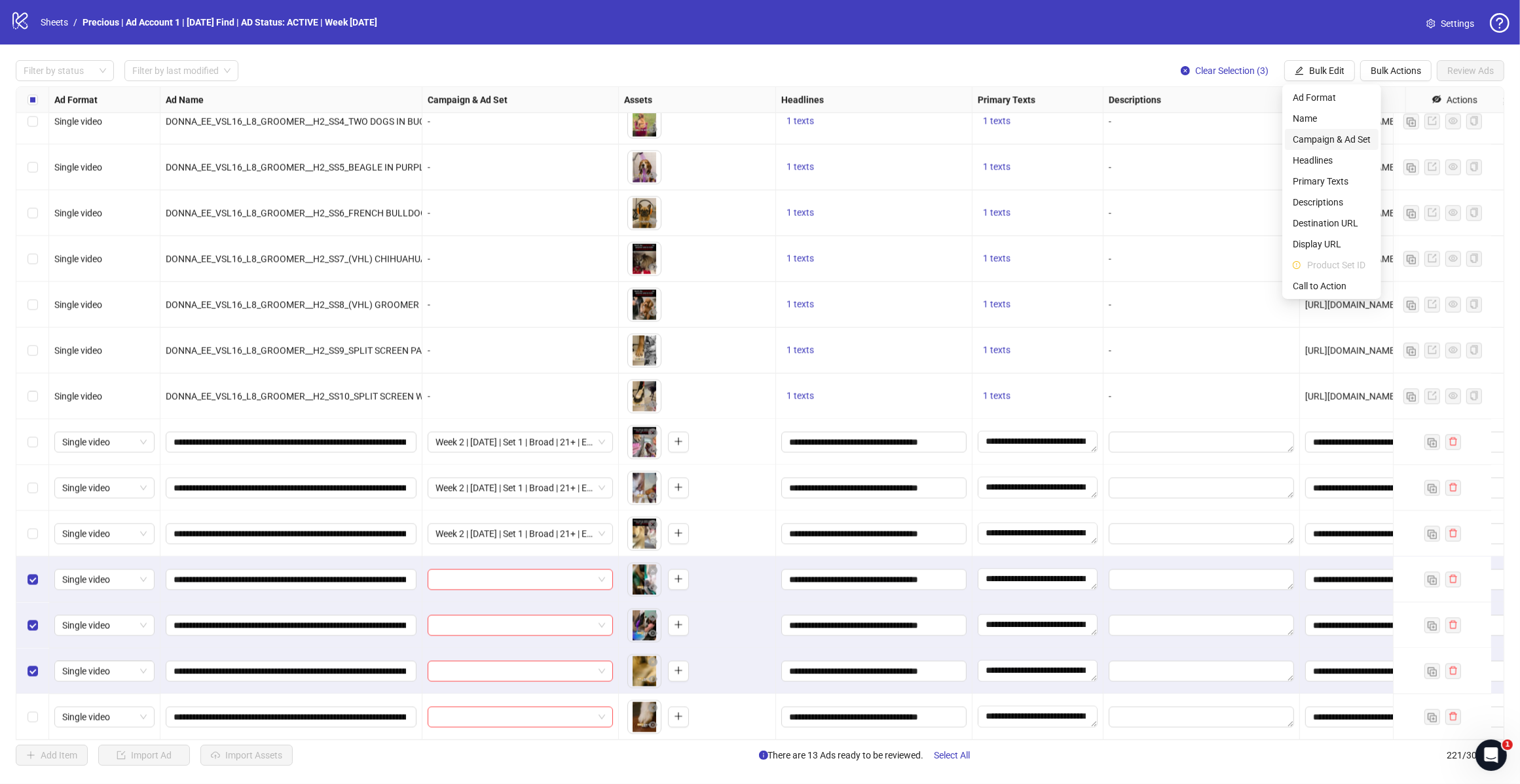
click at [1333, 135] on span "Campaign & Ad Set" at bounding box center [1331, 139] width 78 height 14
click at [1369, 129] on span at bounding box center [1282, 128] width 181 height 20
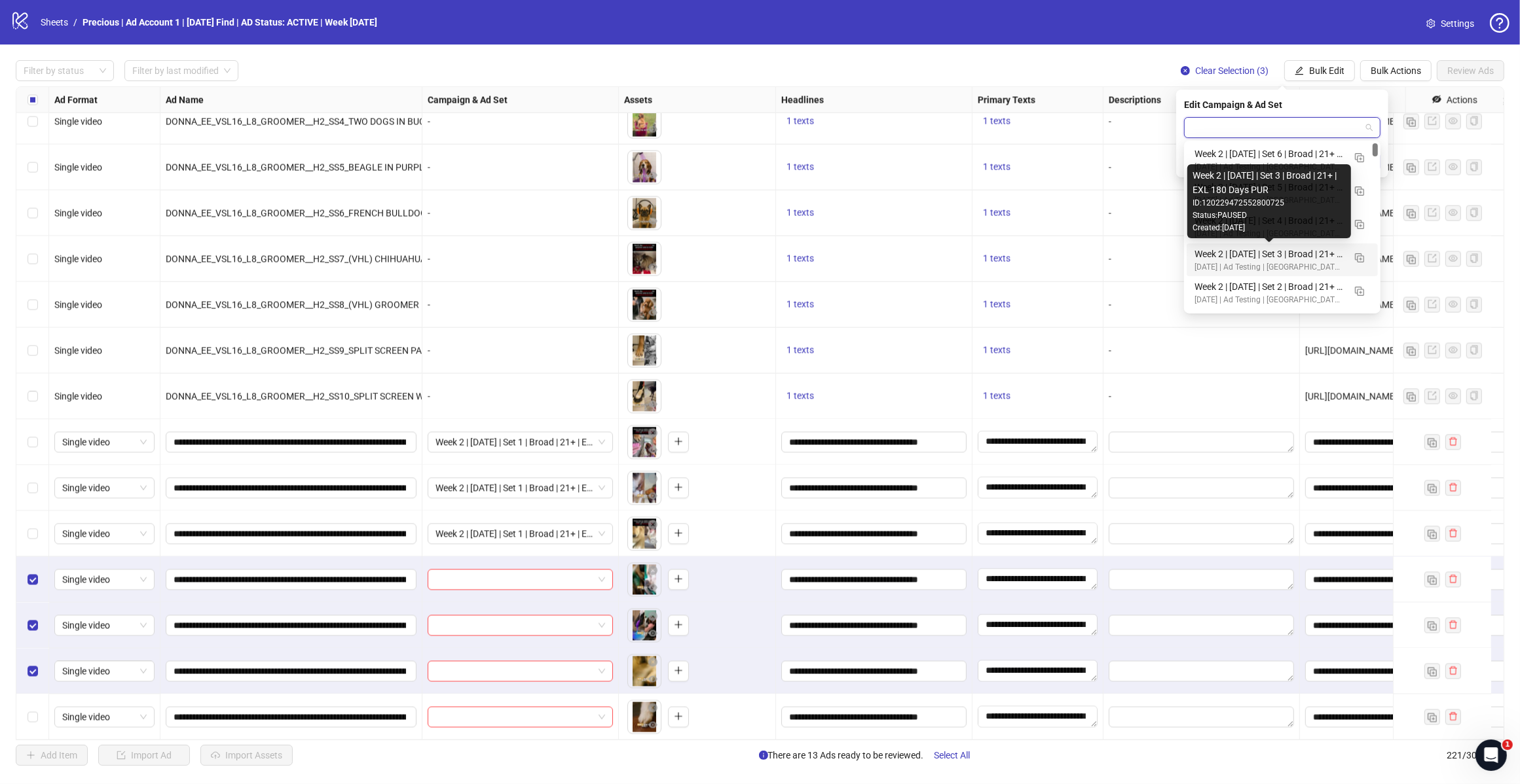
click at [1300, 283] on div "Week 2 | [DATE] | Set 2 | Broad | 21+ | EXL 180 Days PUR" at bounding box center [1269, 286] width 150 height 14
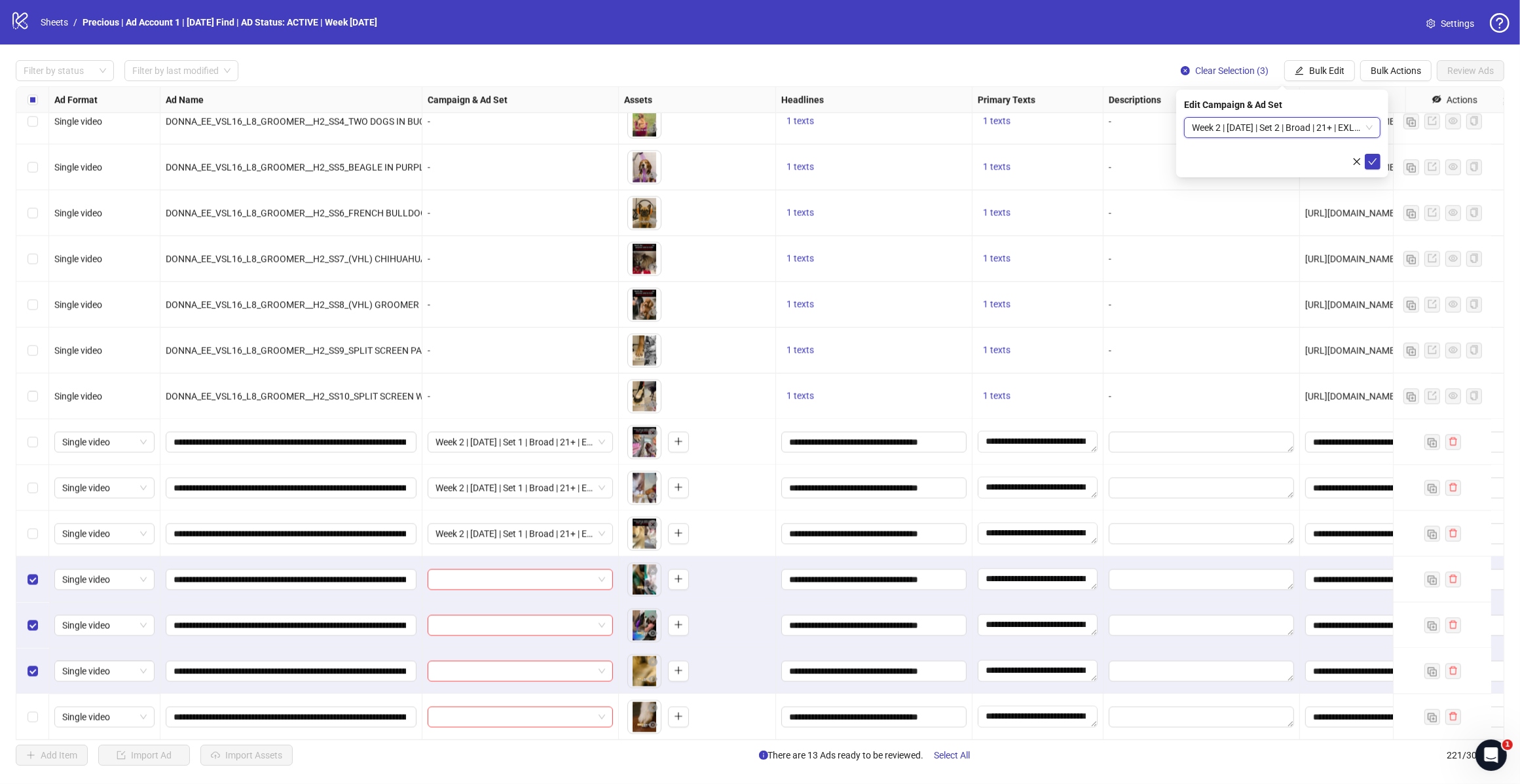
click at [1372, 160] on icon "check" at bounding box center [1372, 161] width 9 height 9
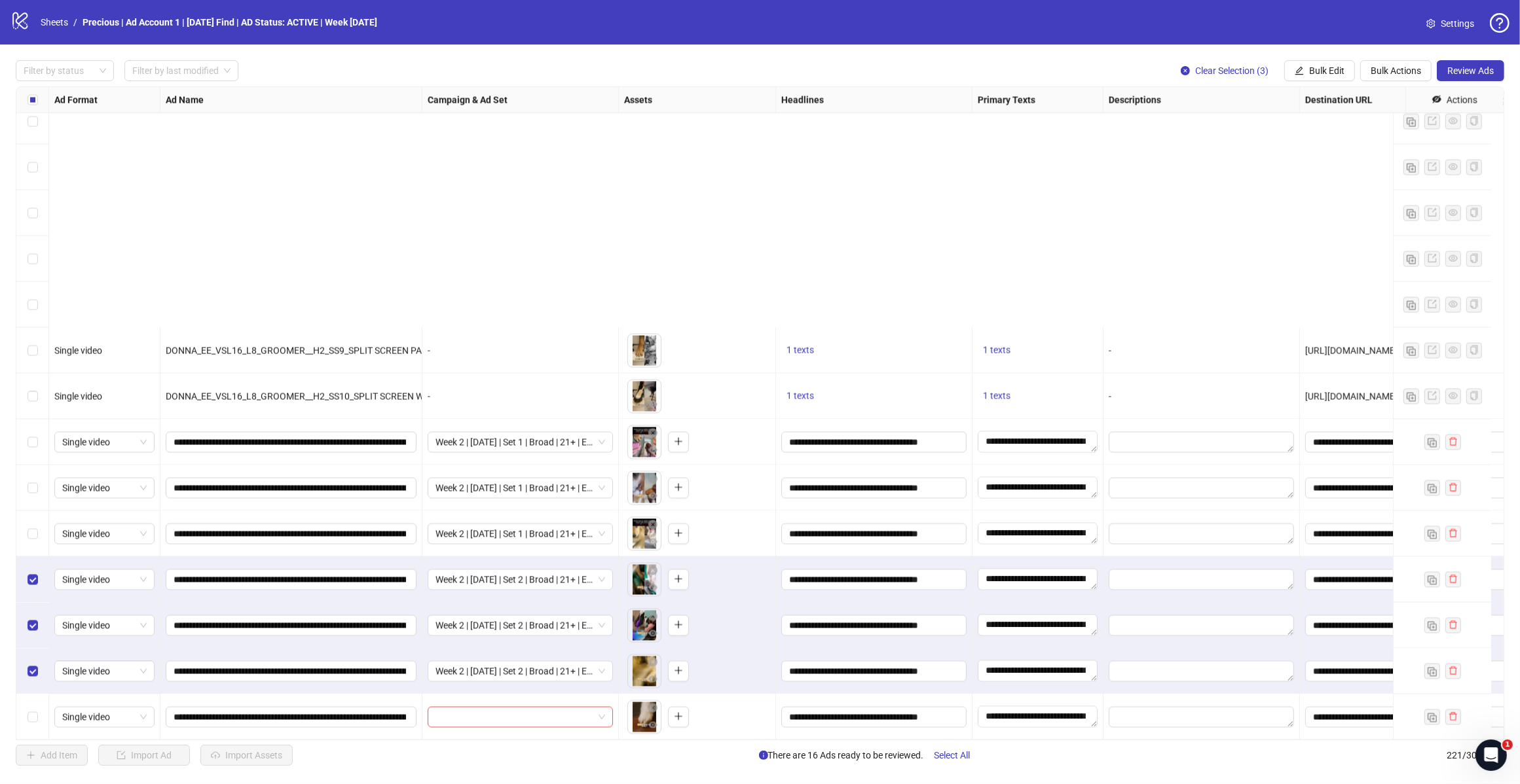
scroll to position [9231, 0]
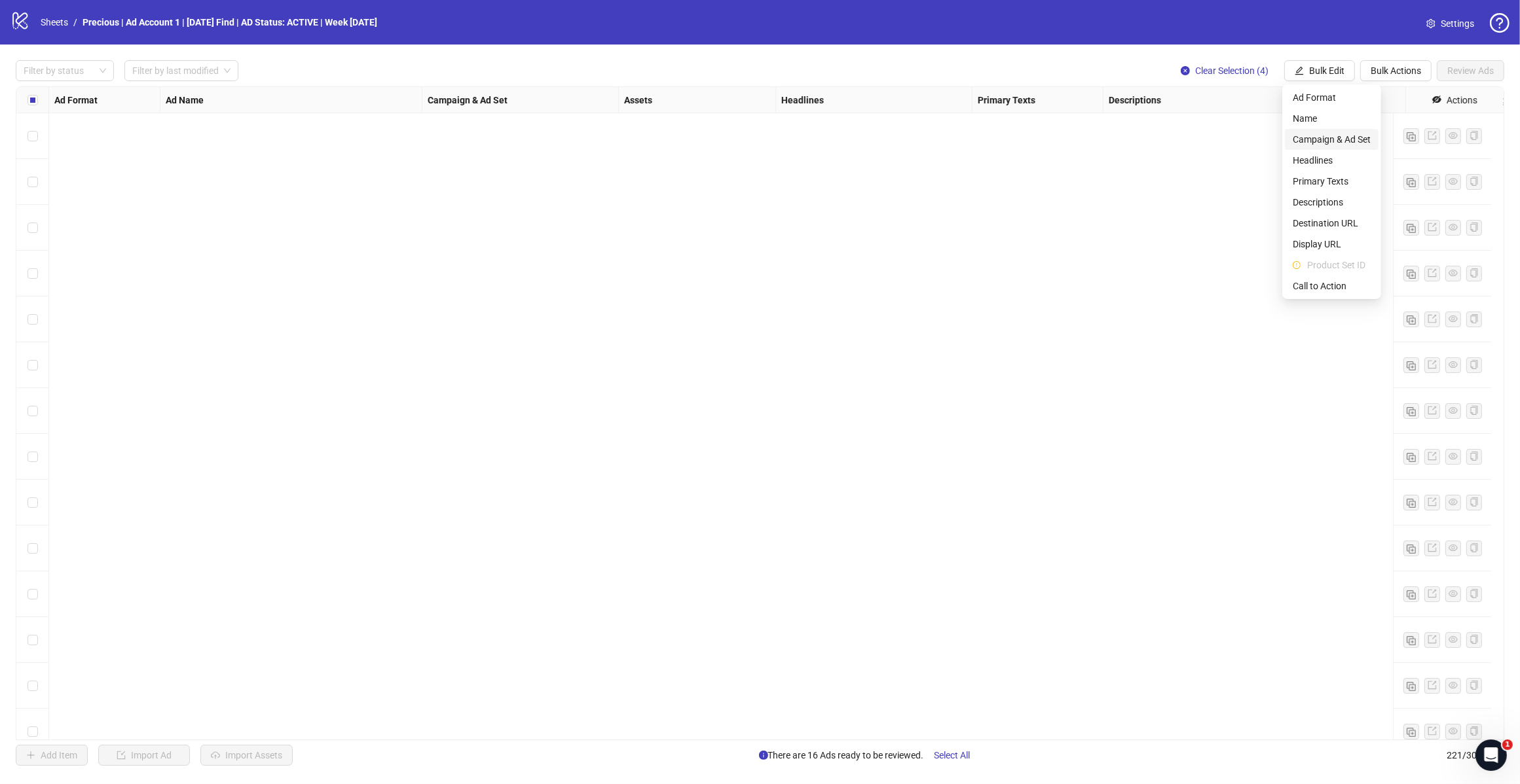
scroll to position [9231, 0]
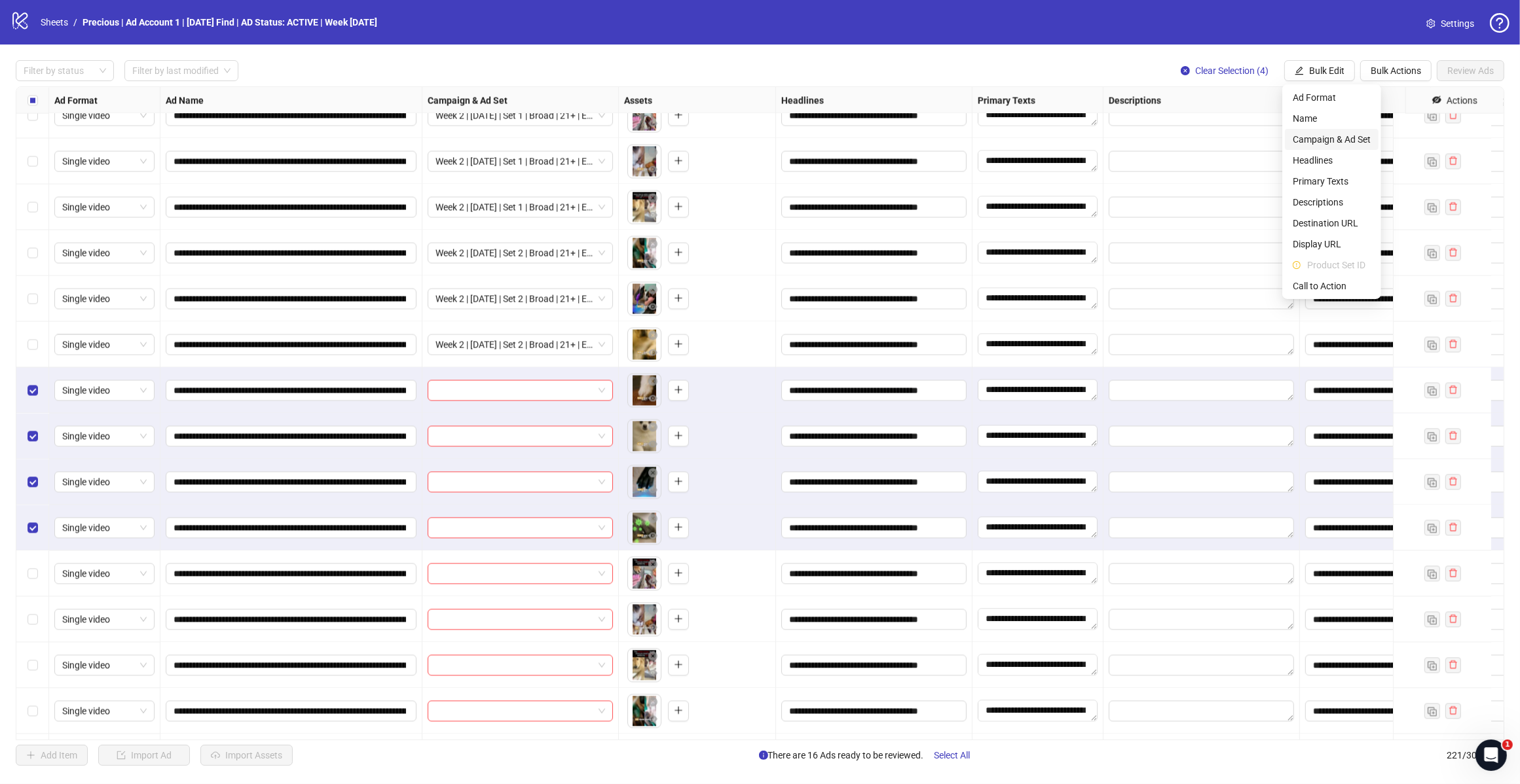
click at [1337, 138] on span "Campaign & Ad Set" at bounding box center [1331, 139] width 78 height 14
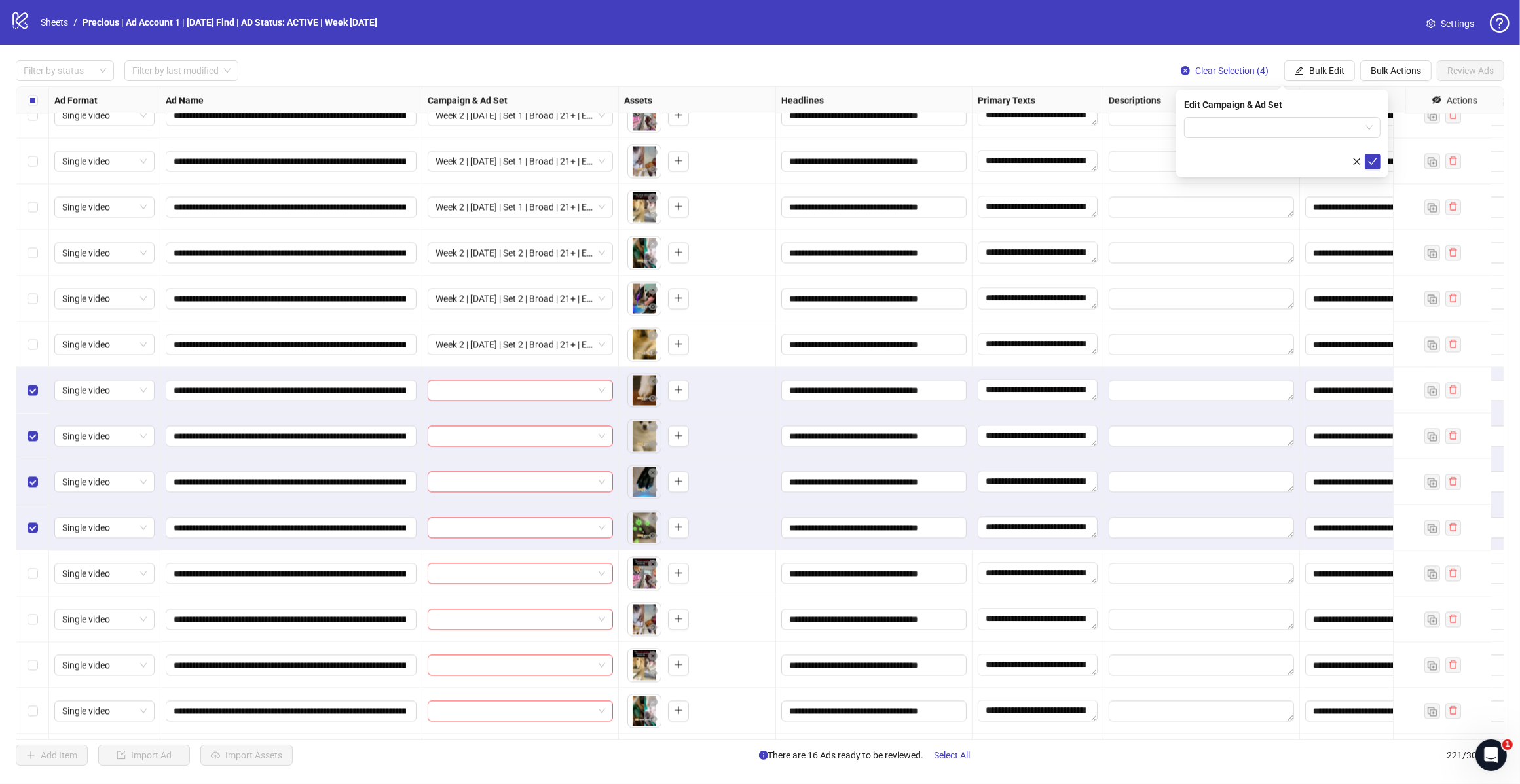
click at [1359, 120] on input "search" at bounding box center [1275, 128] width 169 height 20
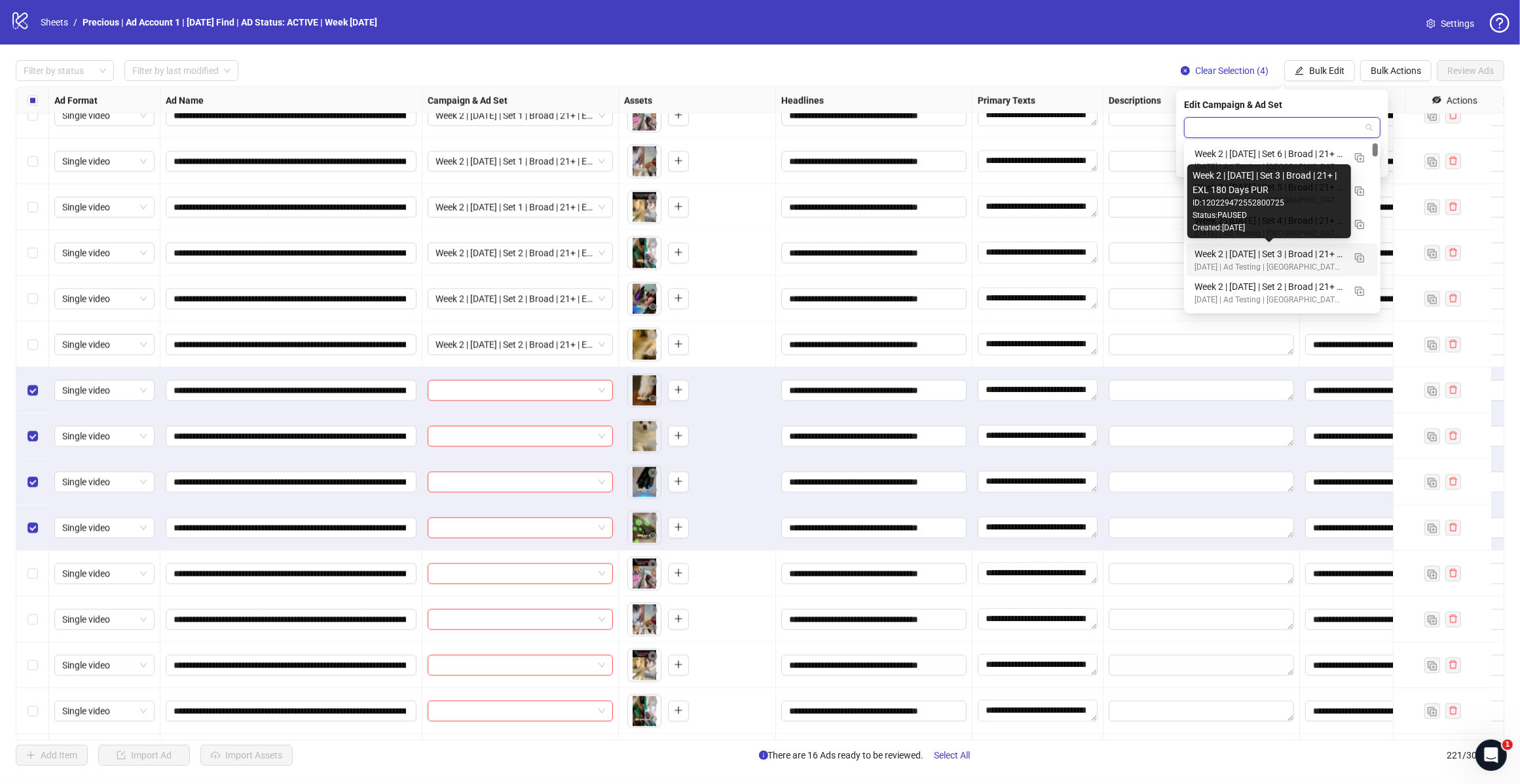
click at [1290, 254] on div "Week 2 | [DATE] | Set 3 | Broad | 21+ | EXL 180 Days PUR" at bounding box center [1269, 253] width 150 height 14
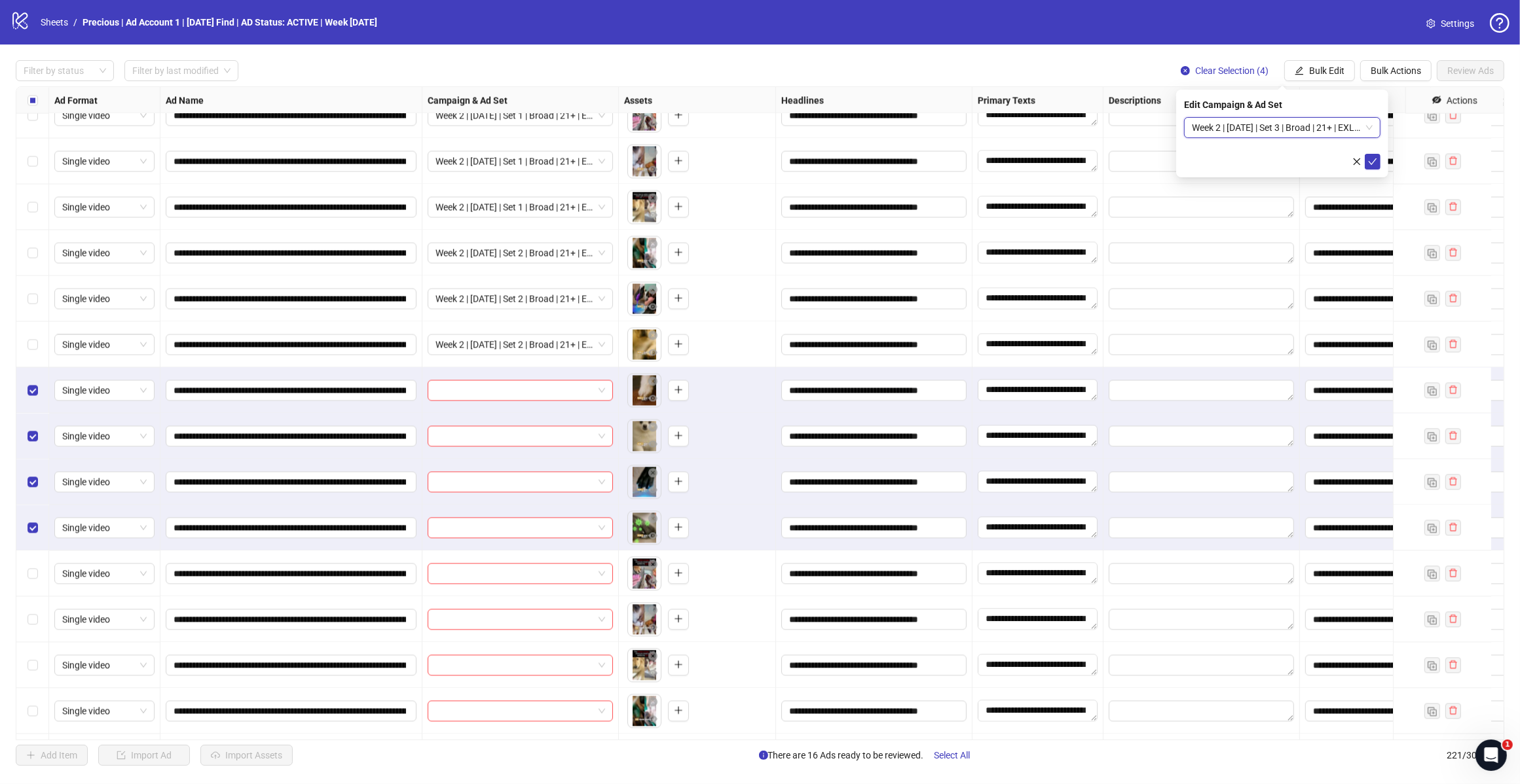
click at [1377, 165] on button "submit" at bounding box center [1372, 161] width 16 height 16
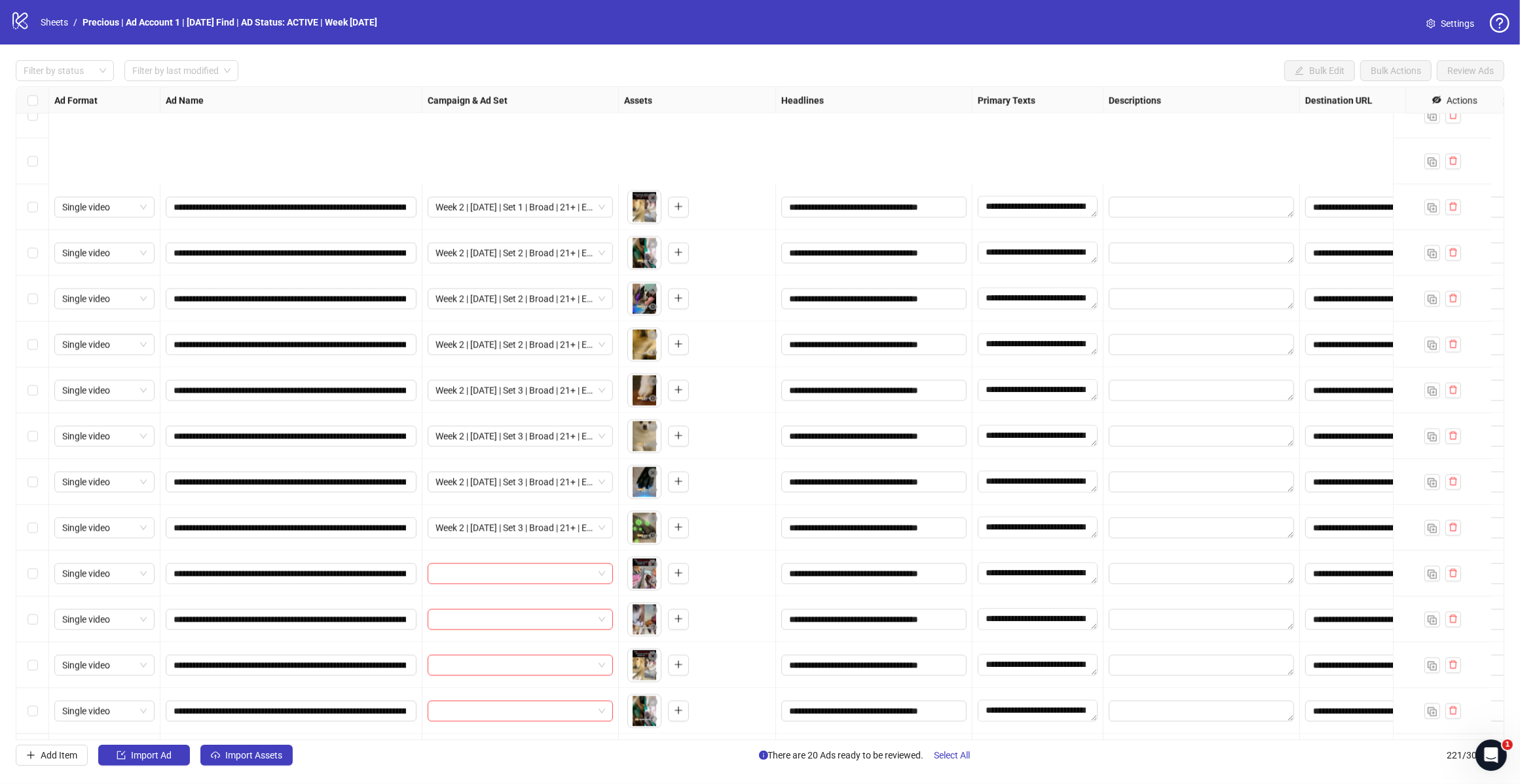
scroll to position [9394, 0]
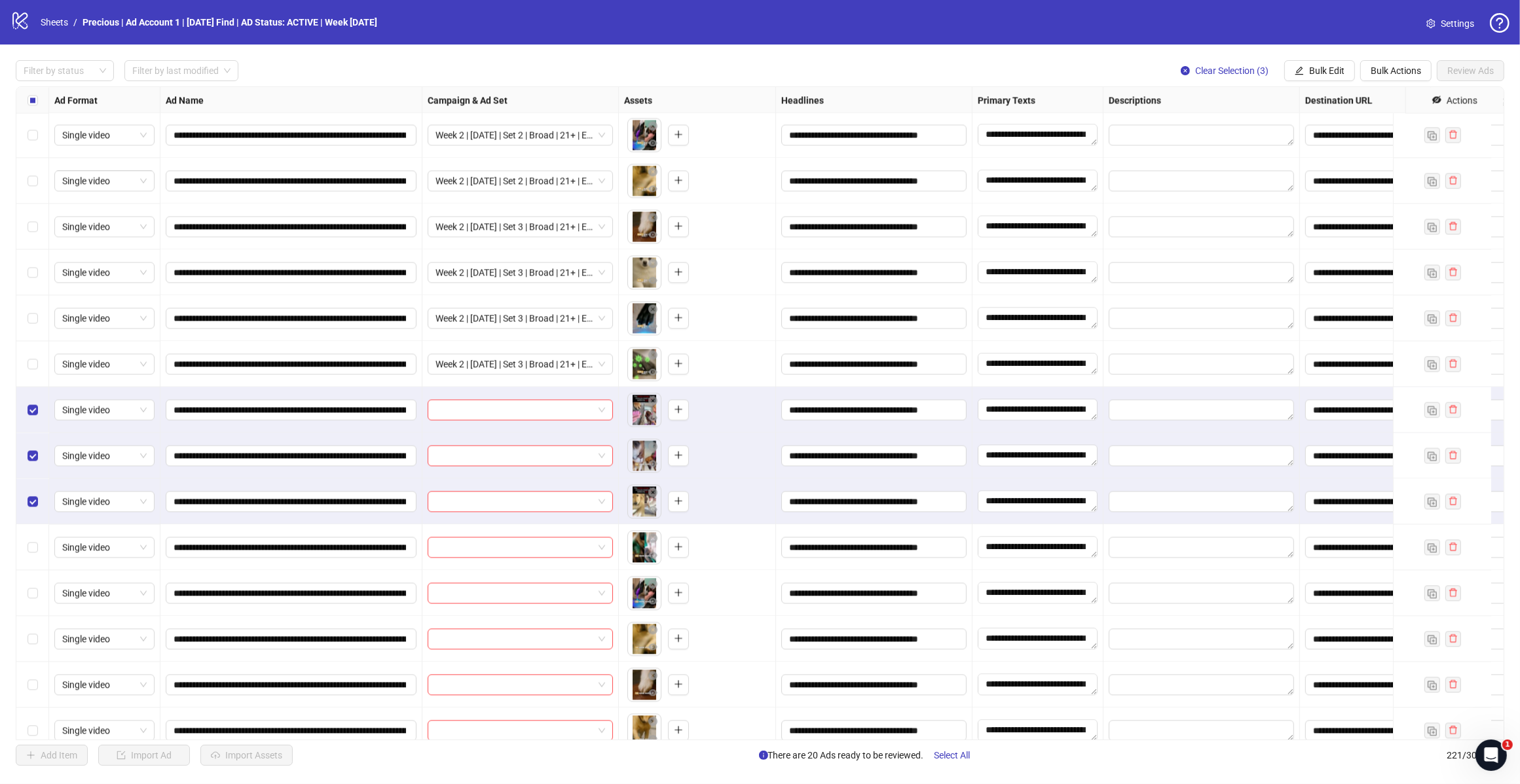
click at [1313, 77] on button "Bulk Edit" at bounding box center [1320, 70] width 71 height 21
click at [1346, 134] on span "Campaign & Ad Set" at bounding box center [1331, 139] width 78 height 14
click at [1372, 128] on span at bounding box center [1282, 128] width 181 height 20
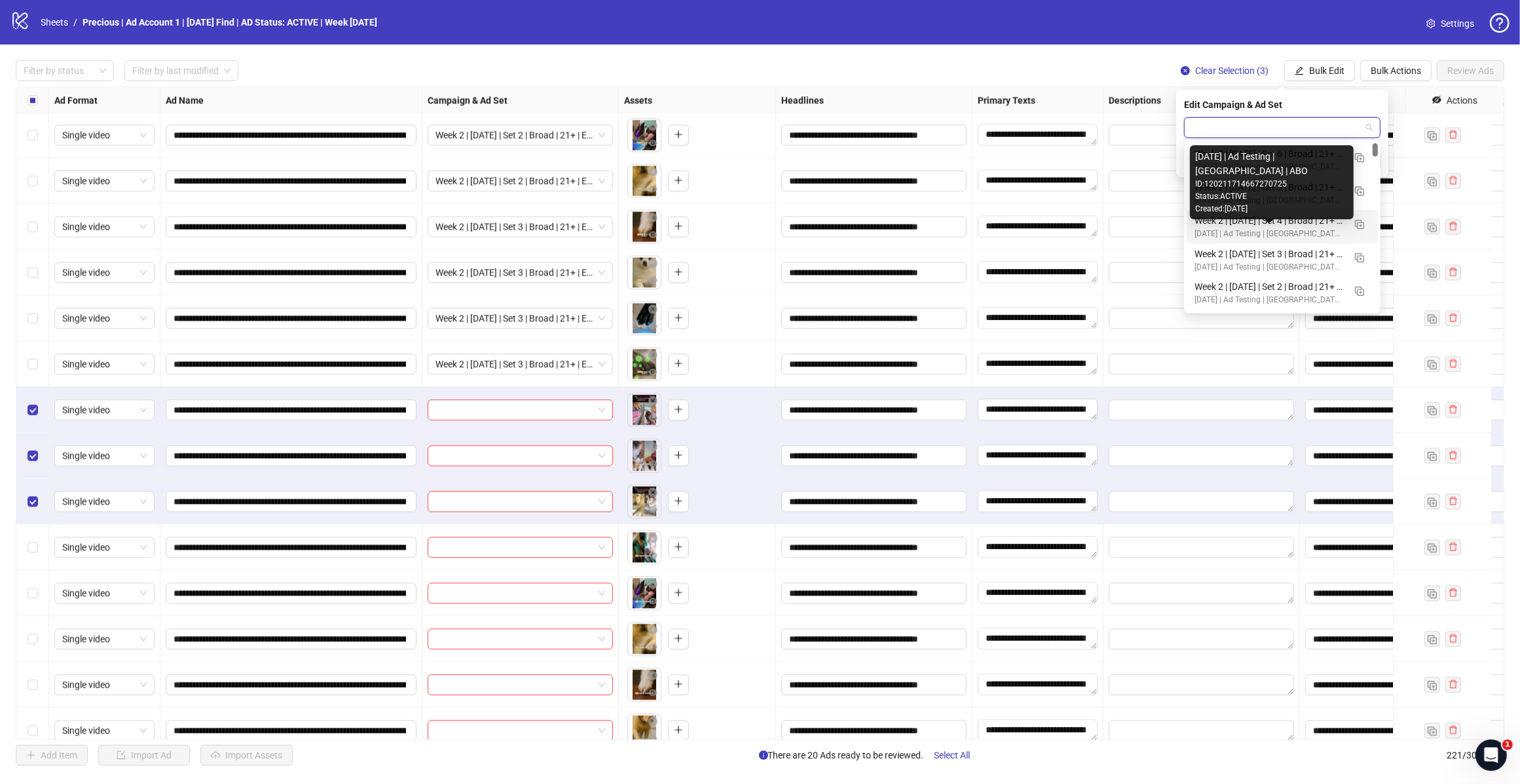
click at [1279, 227] on div "Week 2 | [DATE] | Set 4 | Broad | 21+ | EXL 180 Days PUR" at bounding box center [1269, 220] width 150 height 14
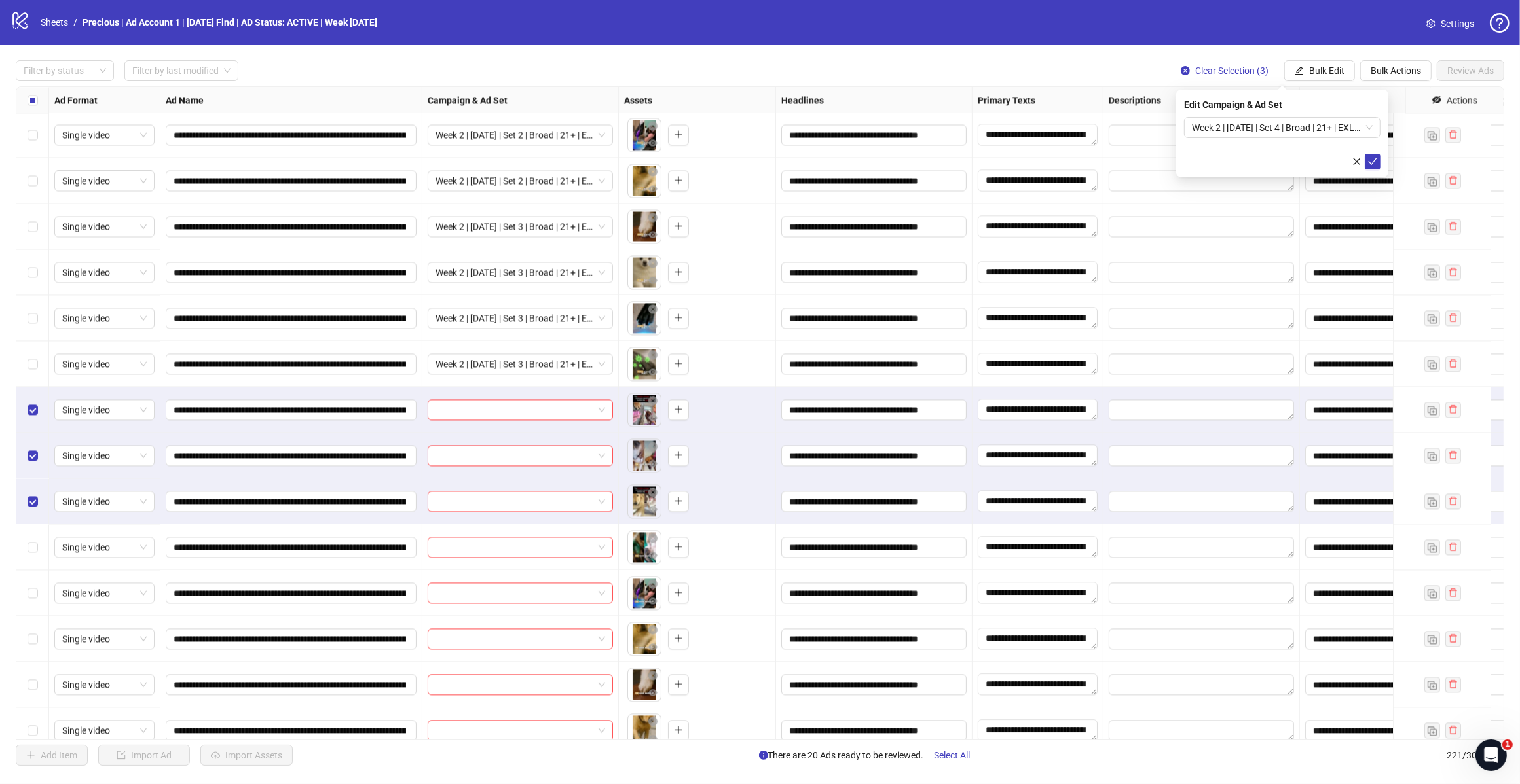
click at [1372, 163] on icon "check" at bounding box center [1372, 161] width 9 height 9
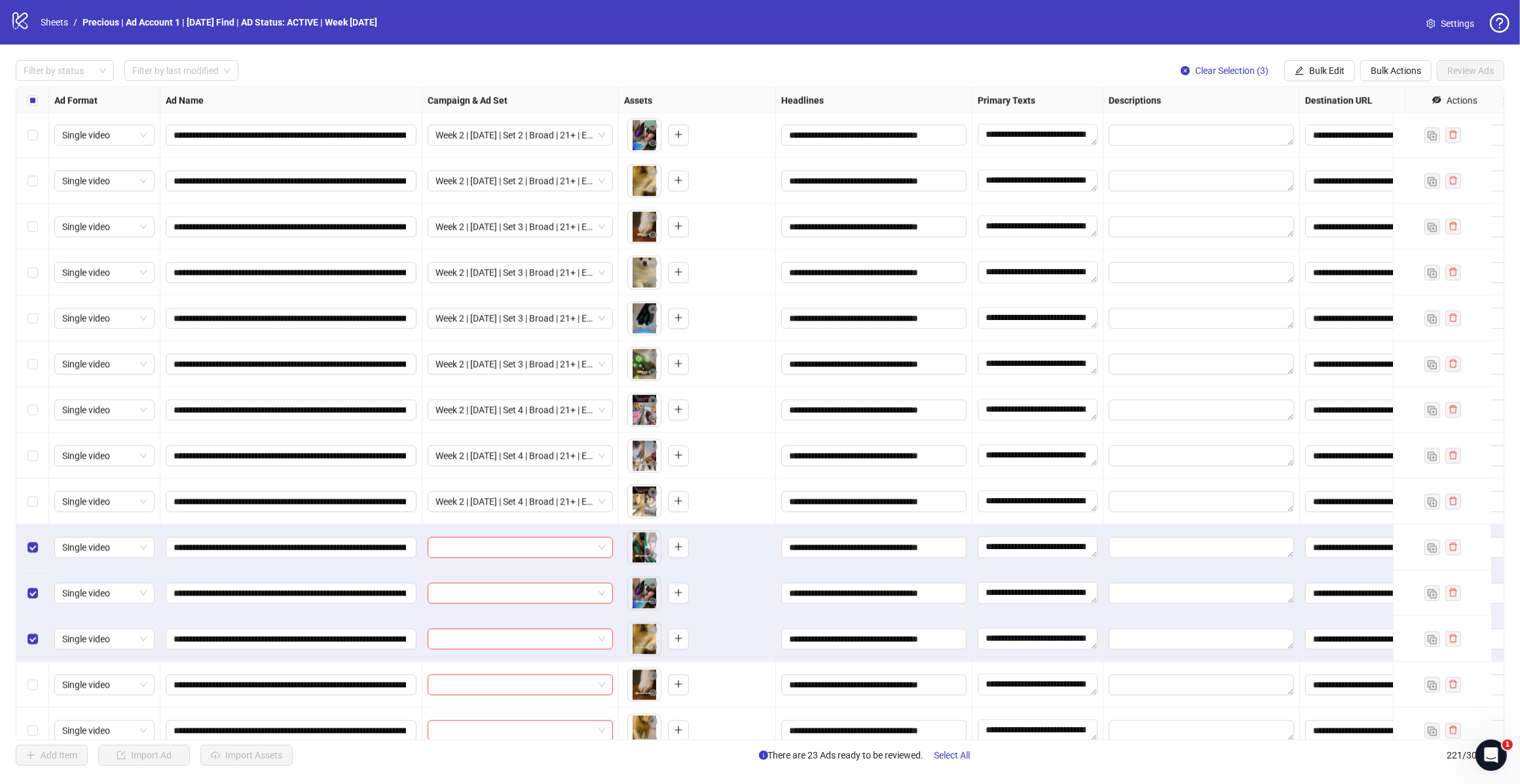
click at [1321, 74] on span "Bulk Edit" at bounding box center [1327, 70] width 36 height 10
click at [1353, 139] on span "Campaign & Ad Set" at bounding box center [1331, 139] width 78 height 14
click at [1368, 126] on span at bounding box center [1282, 128] width 181 height 20
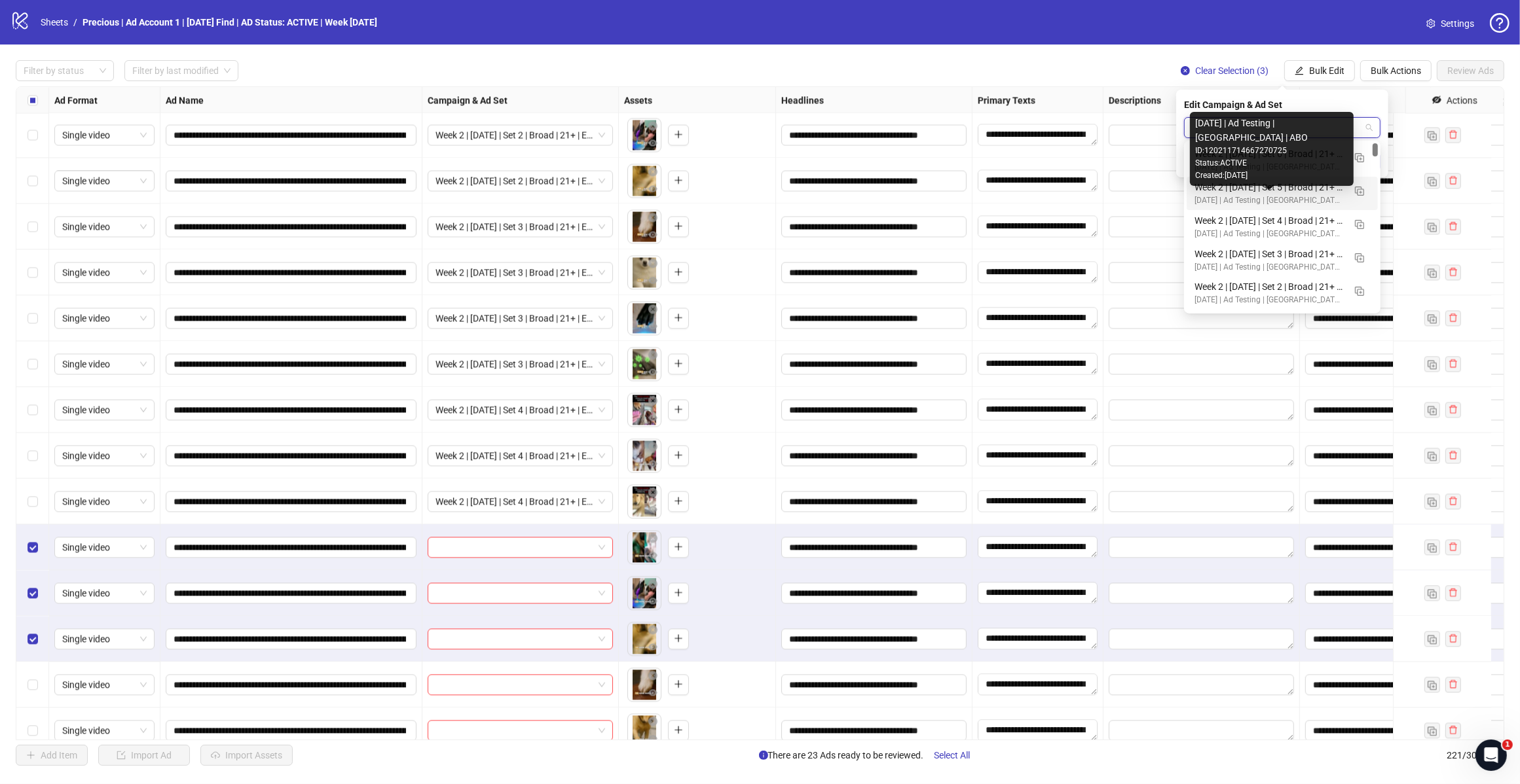
click at [1287, 195] on div "[DATE] | Ad Testing | [GEOGRAPHIC_DATA] | ABO" at bounding box center [1269, 201] width 150 height 12
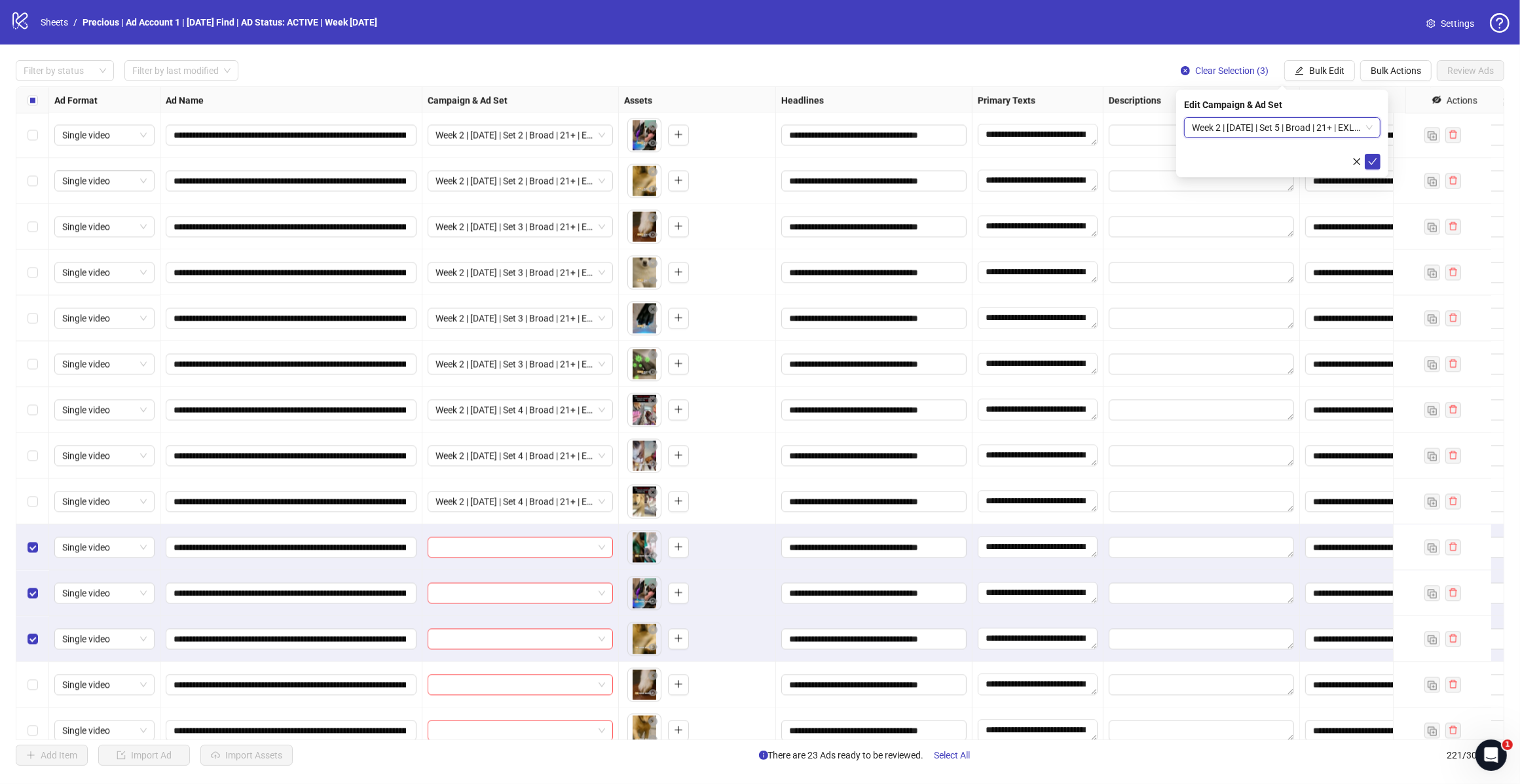
click at [1369, 159] on icon "check" at bounding box center [1372, 161] width 9 height 9
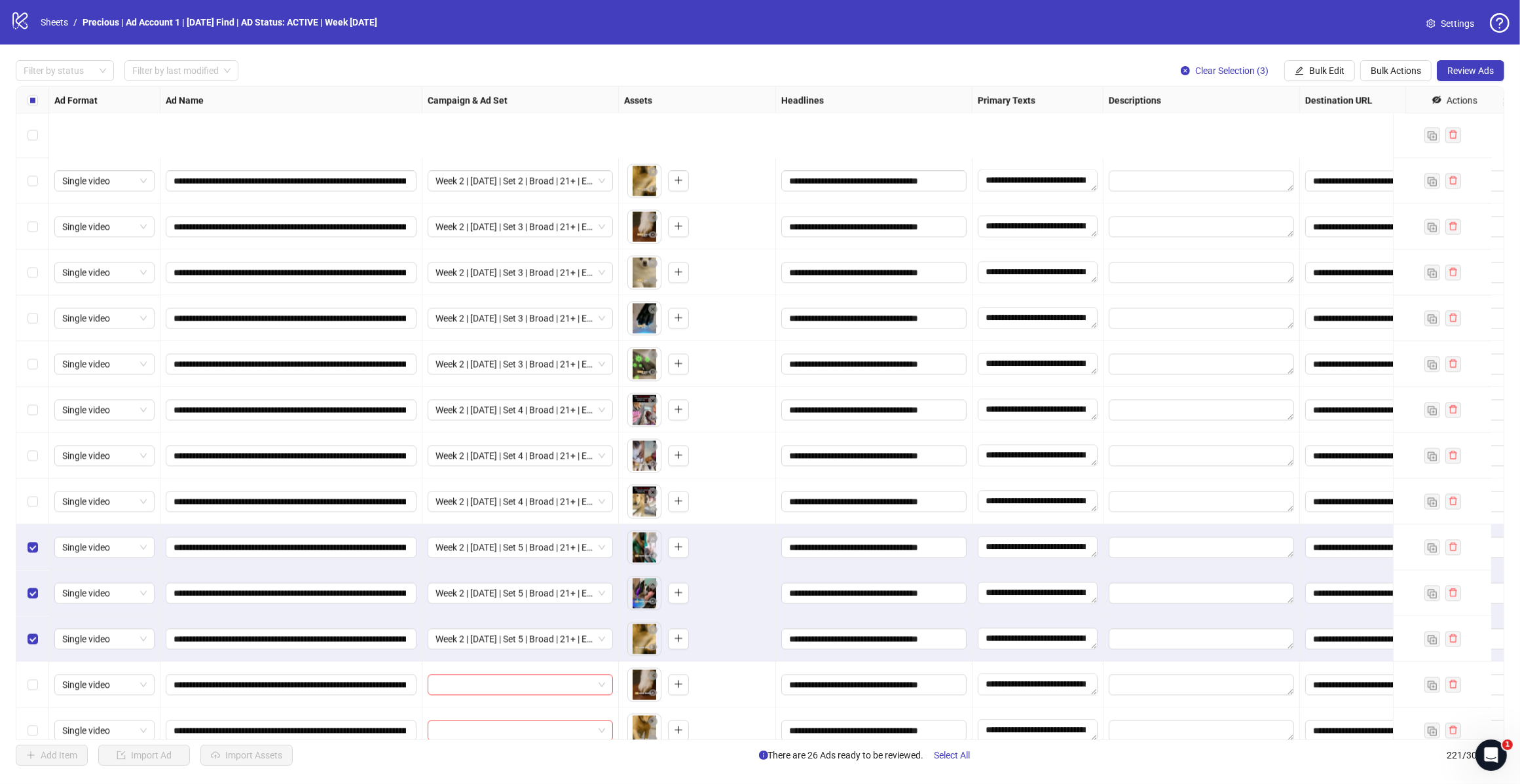
scroll to position [9512, 0]
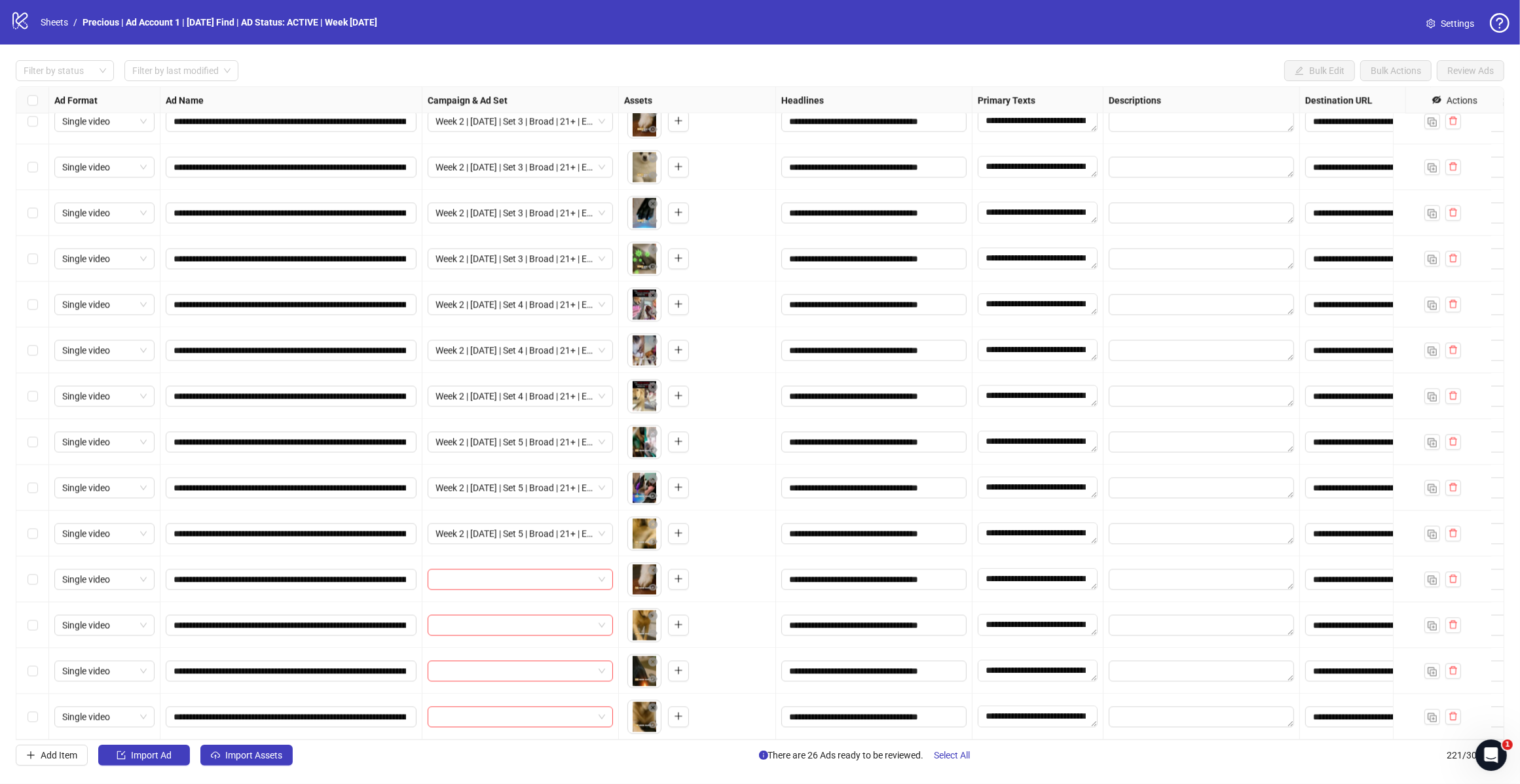
click at [38, 572] on div "Select row 218" at bounding box center [33, 579] width 33 height 46
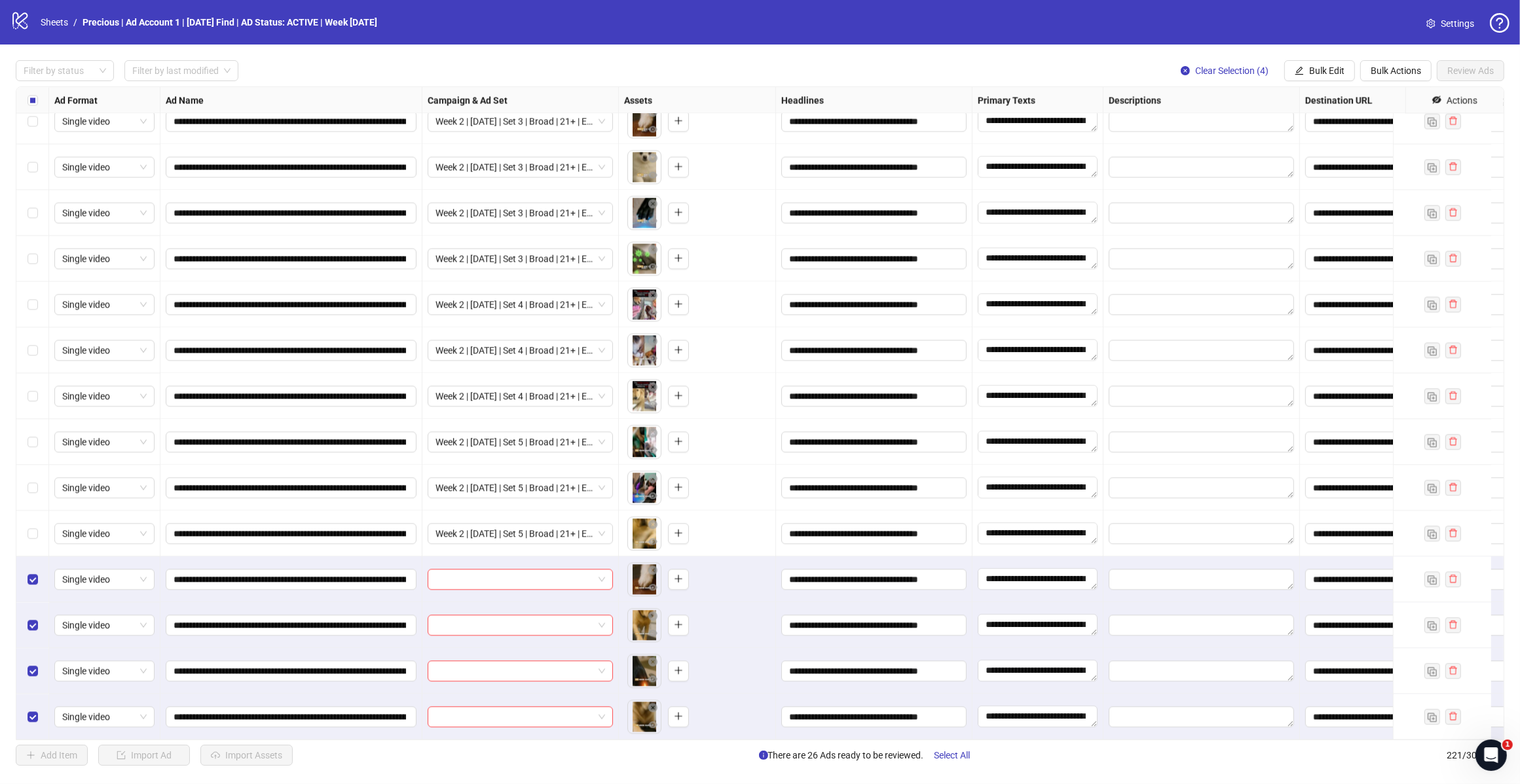
click at [1328, 64] on button "Bulk Edit" at bounding box center [1320, 70] width 71 height 21
click at [1337, 135] on span "Campaign & Ad Set" at bounding box center [1331, 139] width 78 height 14
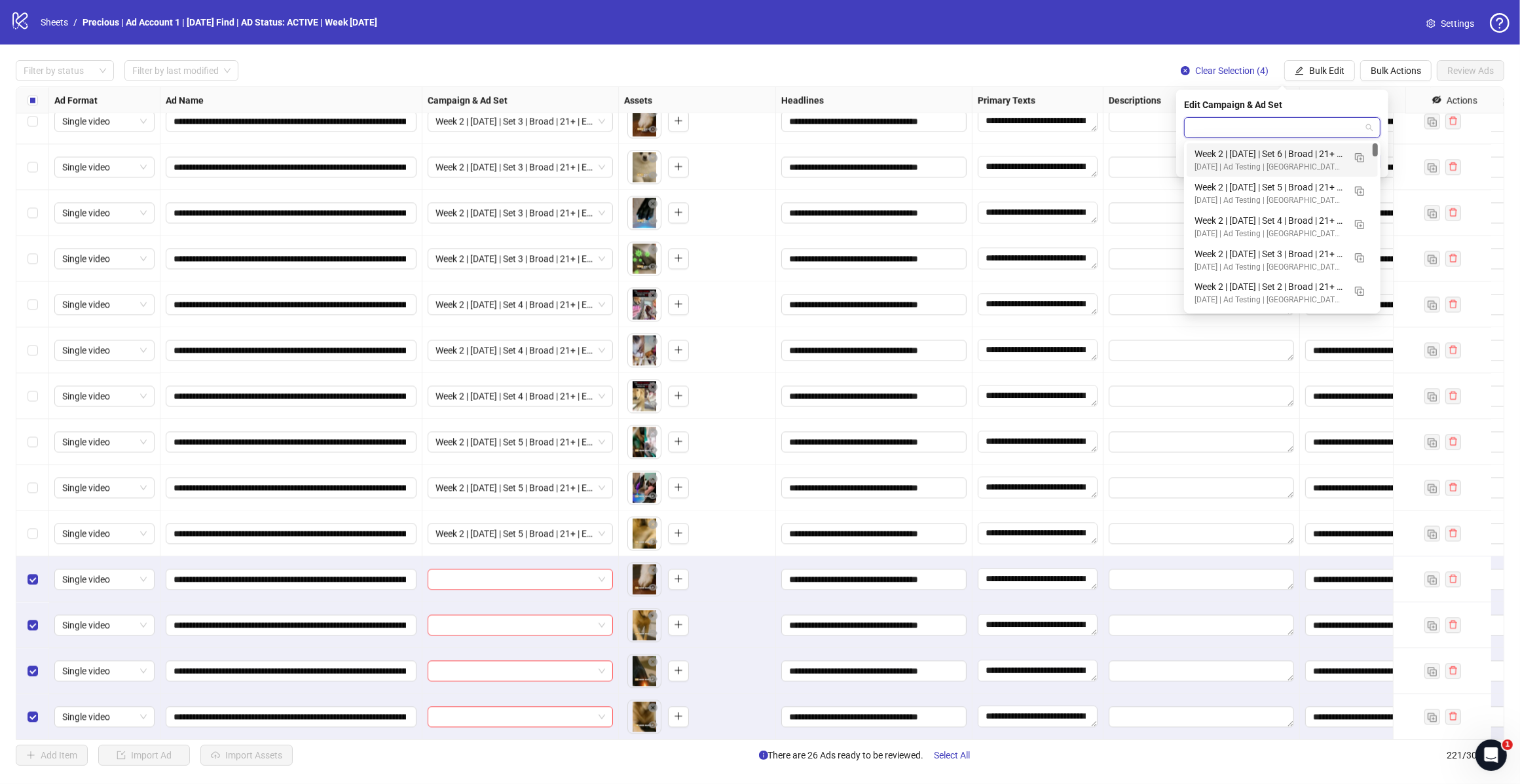
click at [1346, 132] on input "search" at bounding box center [1275, 128] width 169 height 20
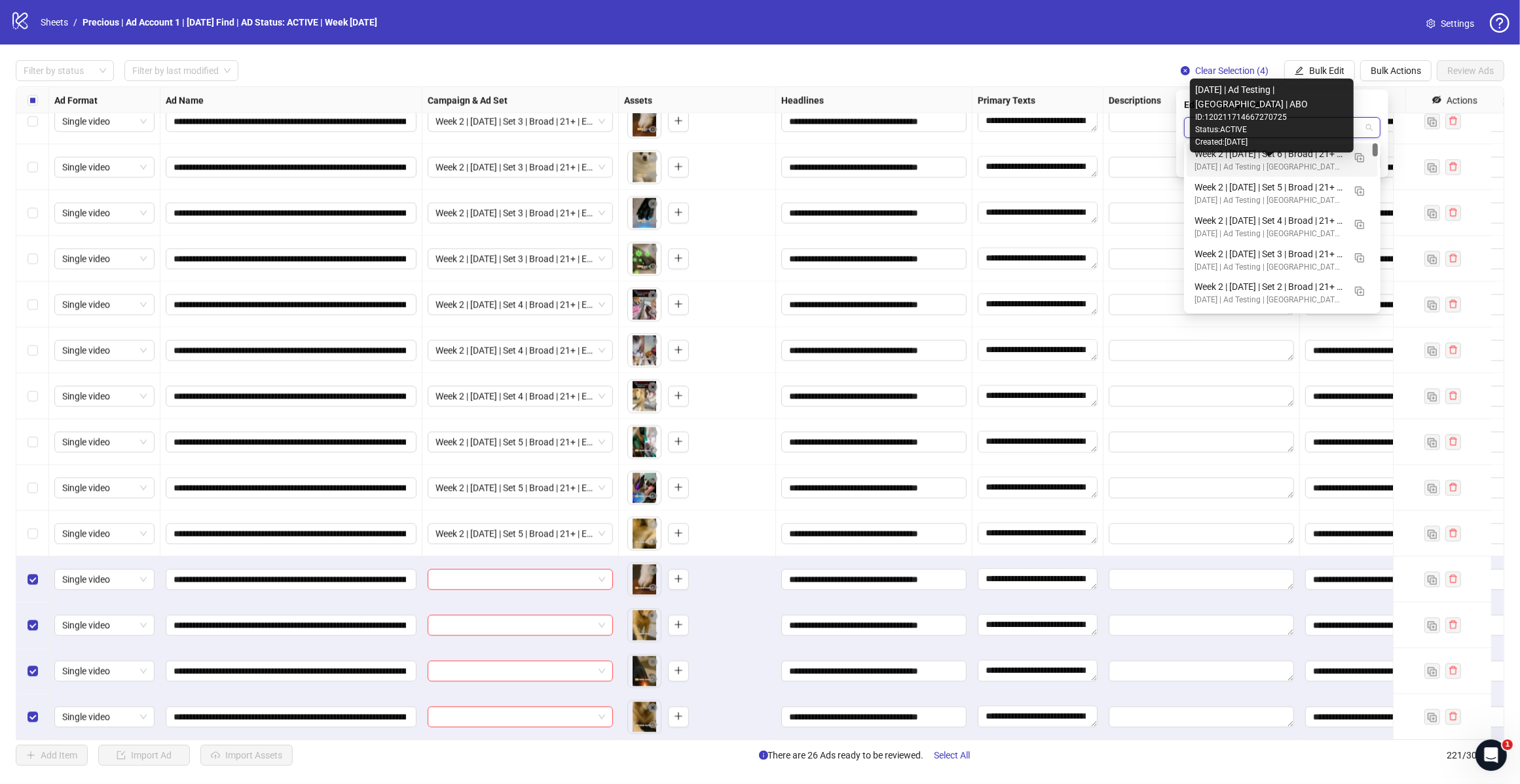
click at [1306, 162] on div "[DATE] | Ad Testing | [GEOGRAPHIC_DATA] | ABO" at bounding box center [1269, 167] width 150 height 12
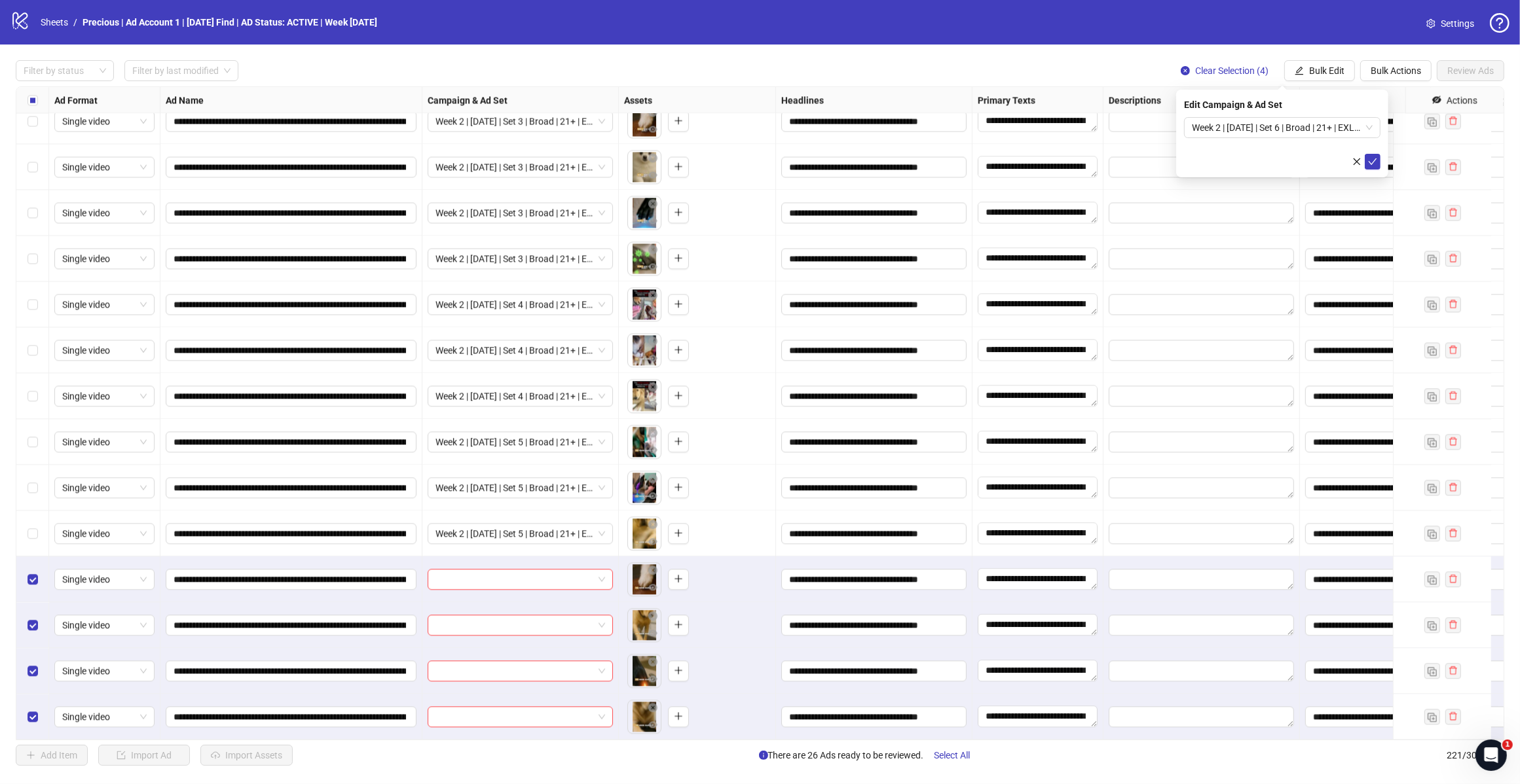
click at [1372, 159] on icon "check" at bounding box center [1372, 161] width 9 height 9
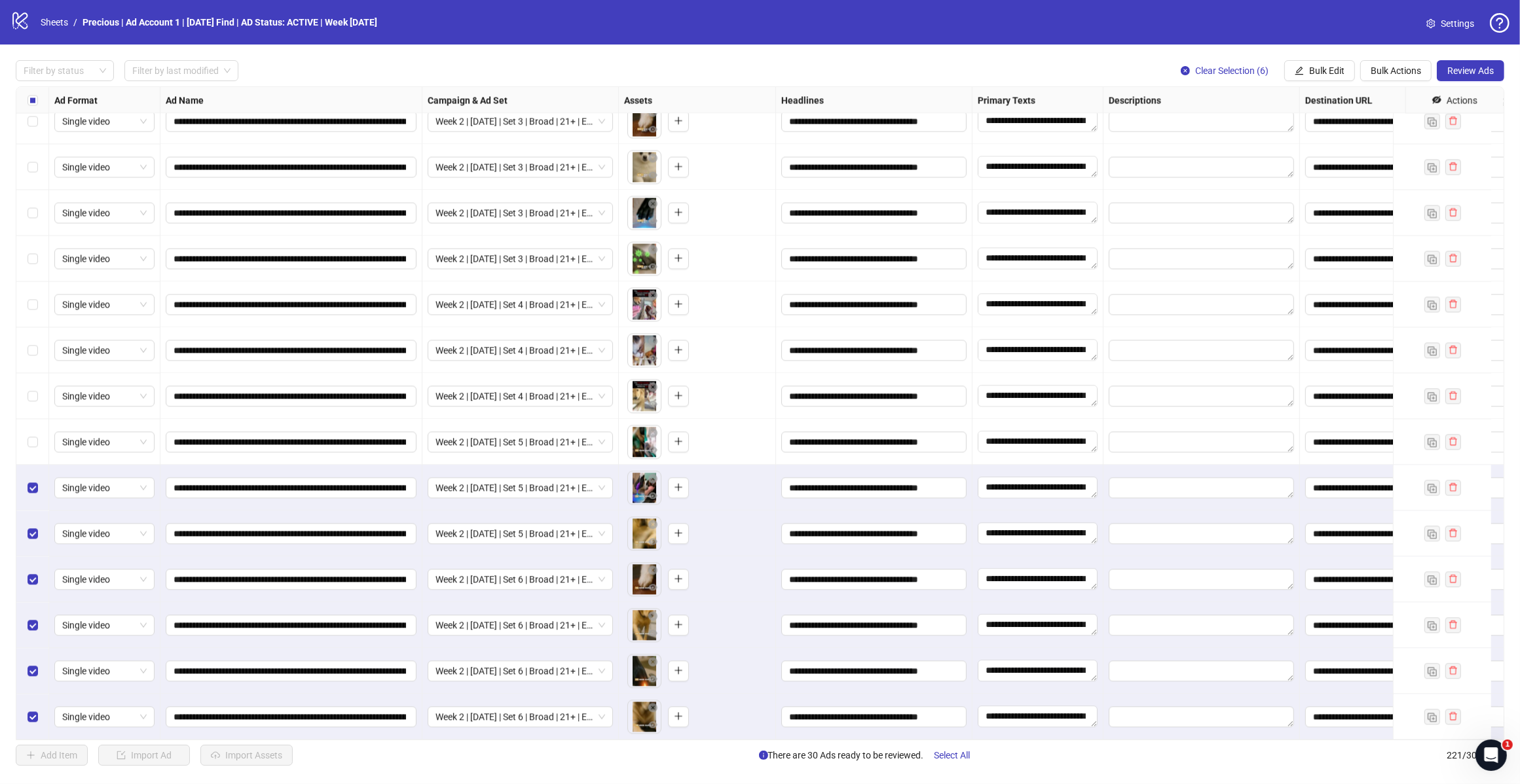
click at [29, 391] on div "Select row 214" at bounding box center [33, 395] width 33 height 46
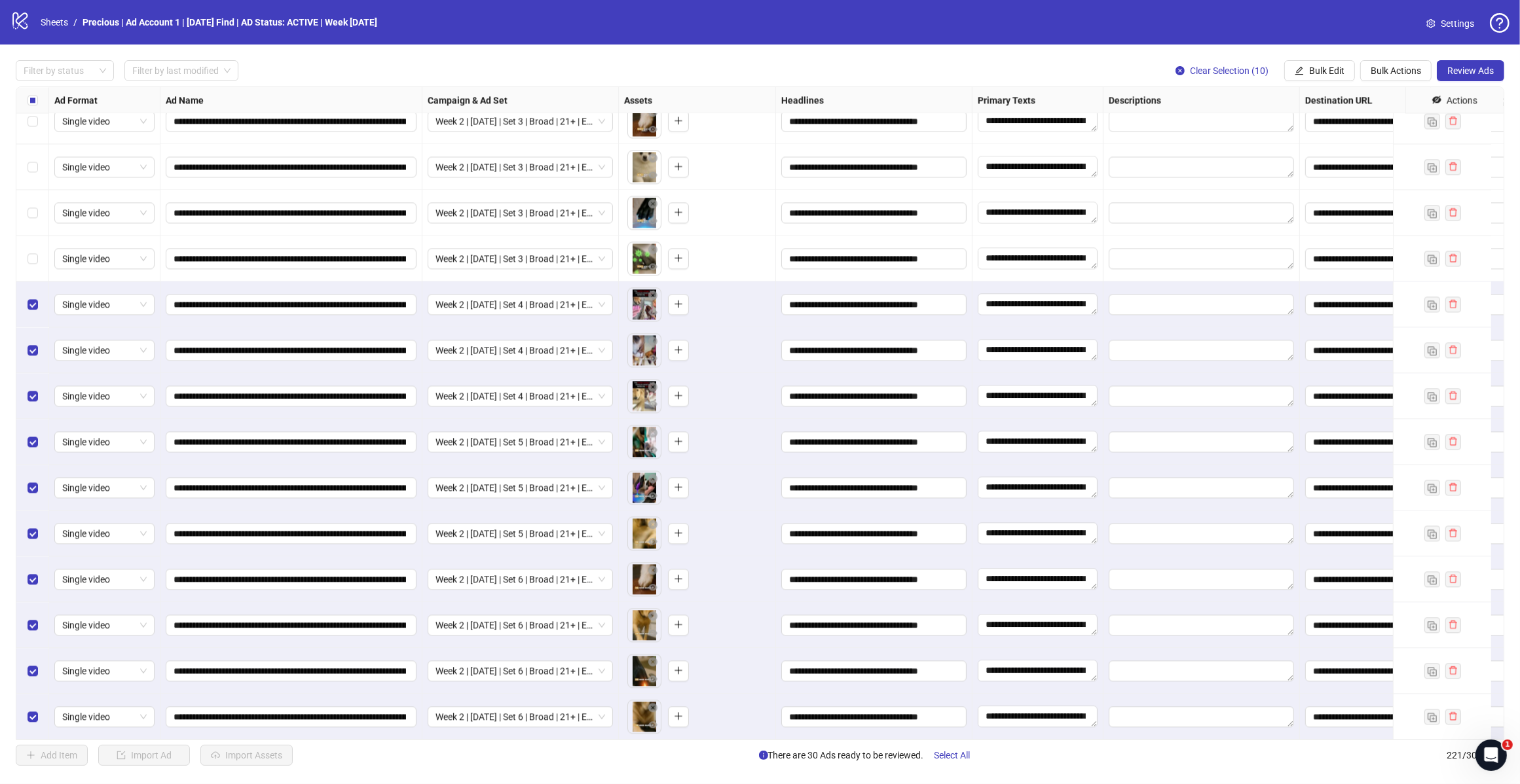
click at [35, 252] on label "Select row 211" at bounding box center [32, 258] width 10 height 14
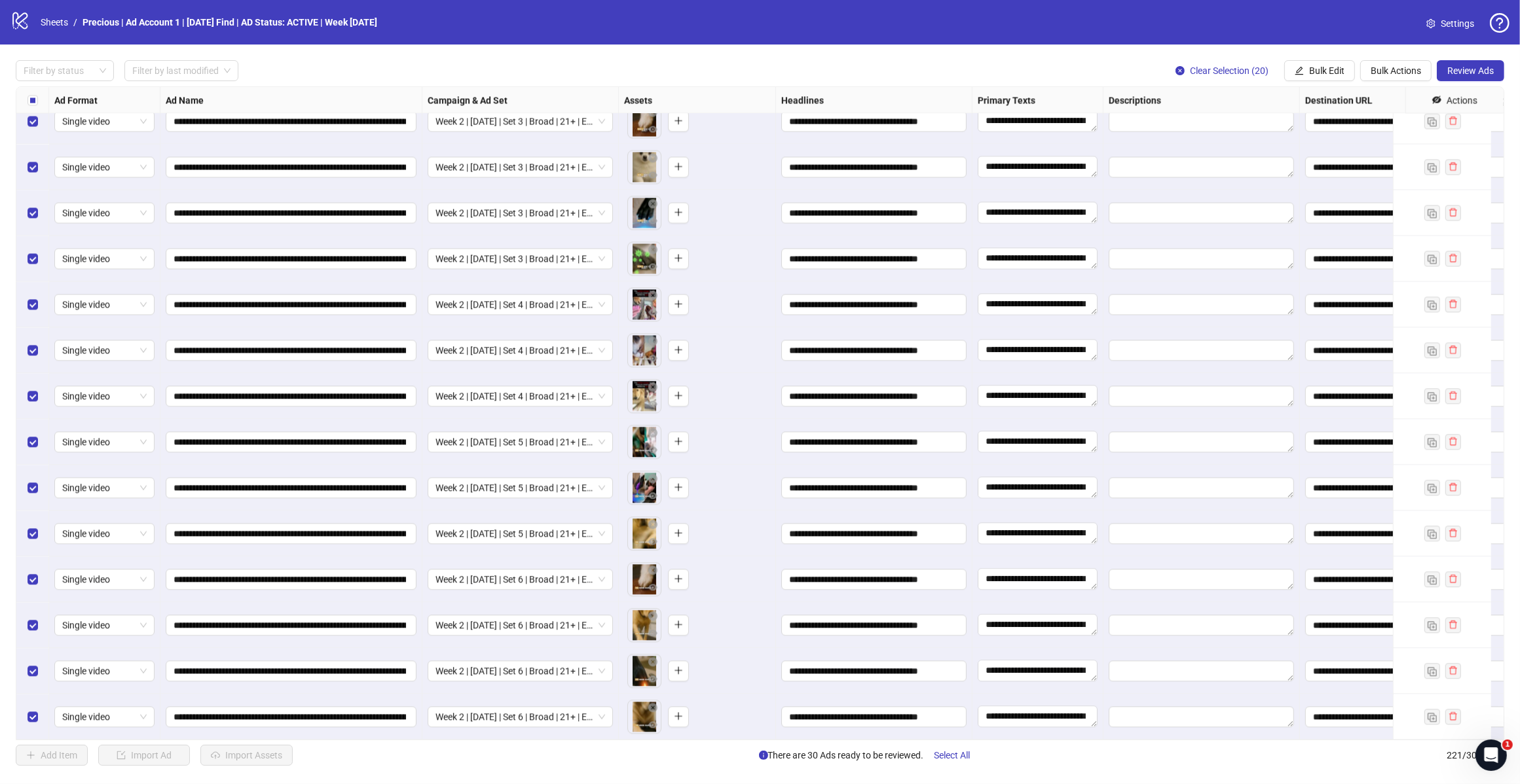
click at [1464, 67] on span "Review Ads" at bounding box center [1470, 70] width 46 height 10
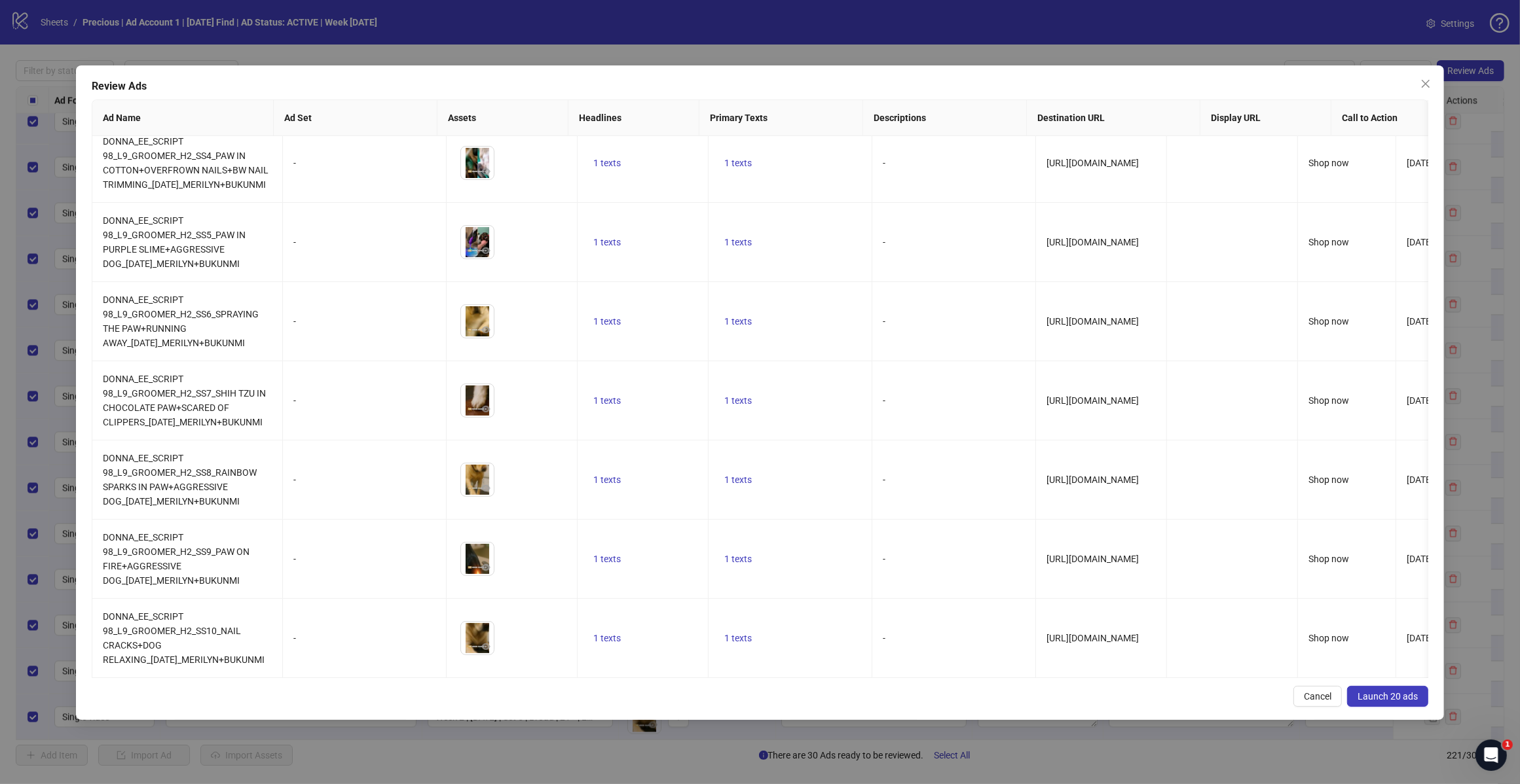
scroll to position [1128, 0]
drag, startPoint x: 1385, startPoint y: 701, endPoint x: 1401, endPoint y: 702, distance: 16.0
click at [1386, 699] on span "Launch 20 ads" at bounding box center [1387, 696] width 60 height 10
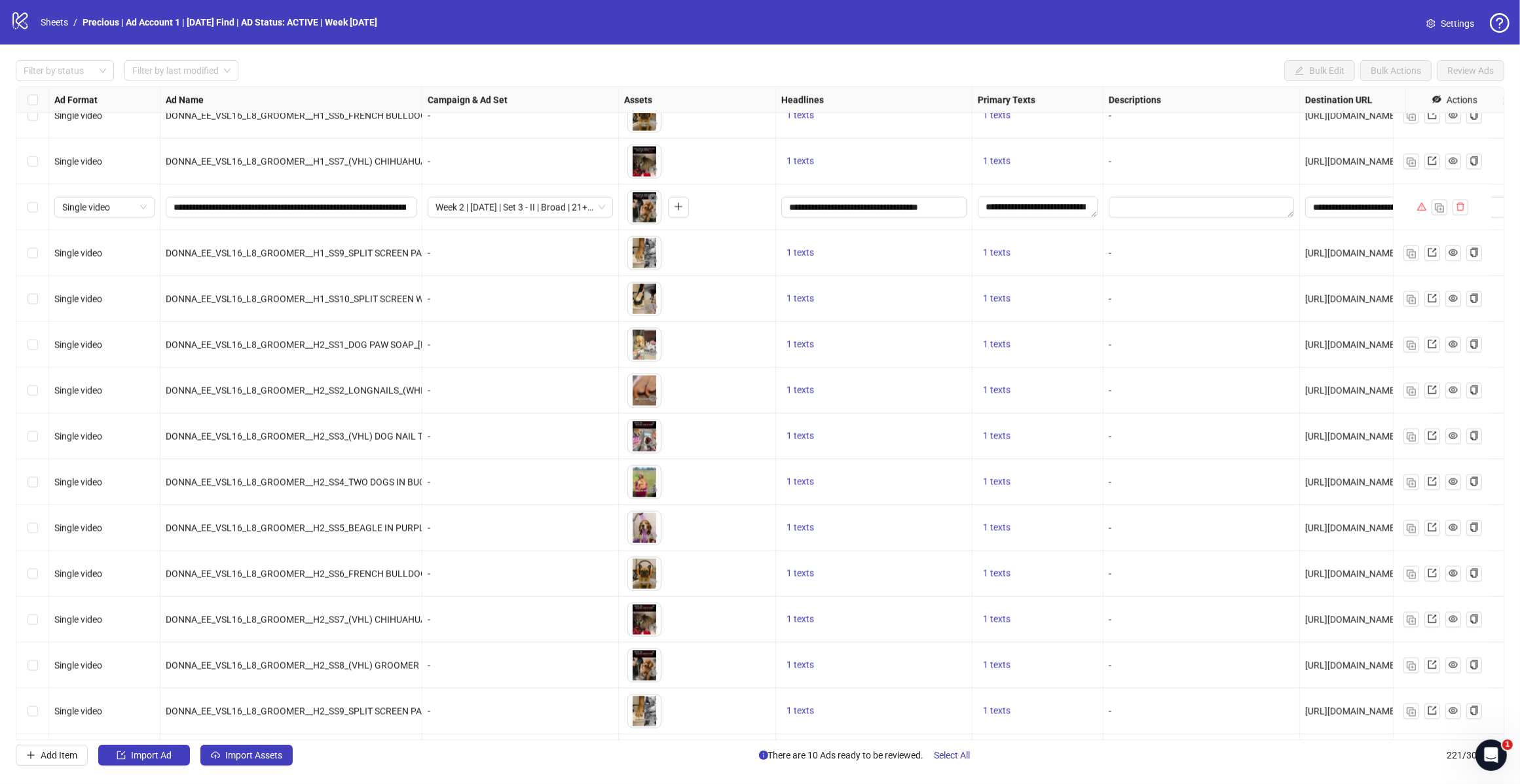
scroll to position [8530, 0]
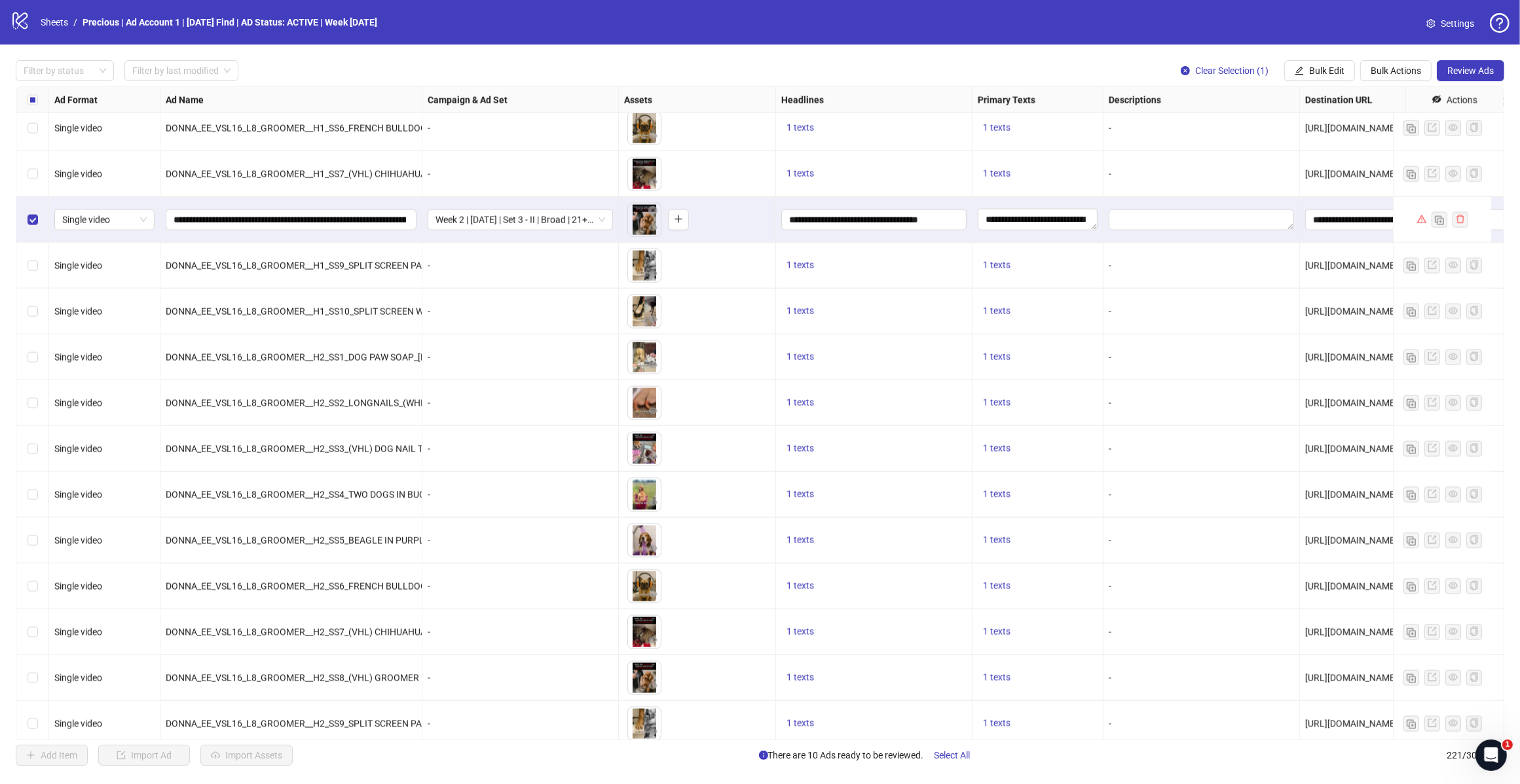
click at [1480, 69] on span "Review Ads" at bounding box center [1470, 70] width 46 height 10
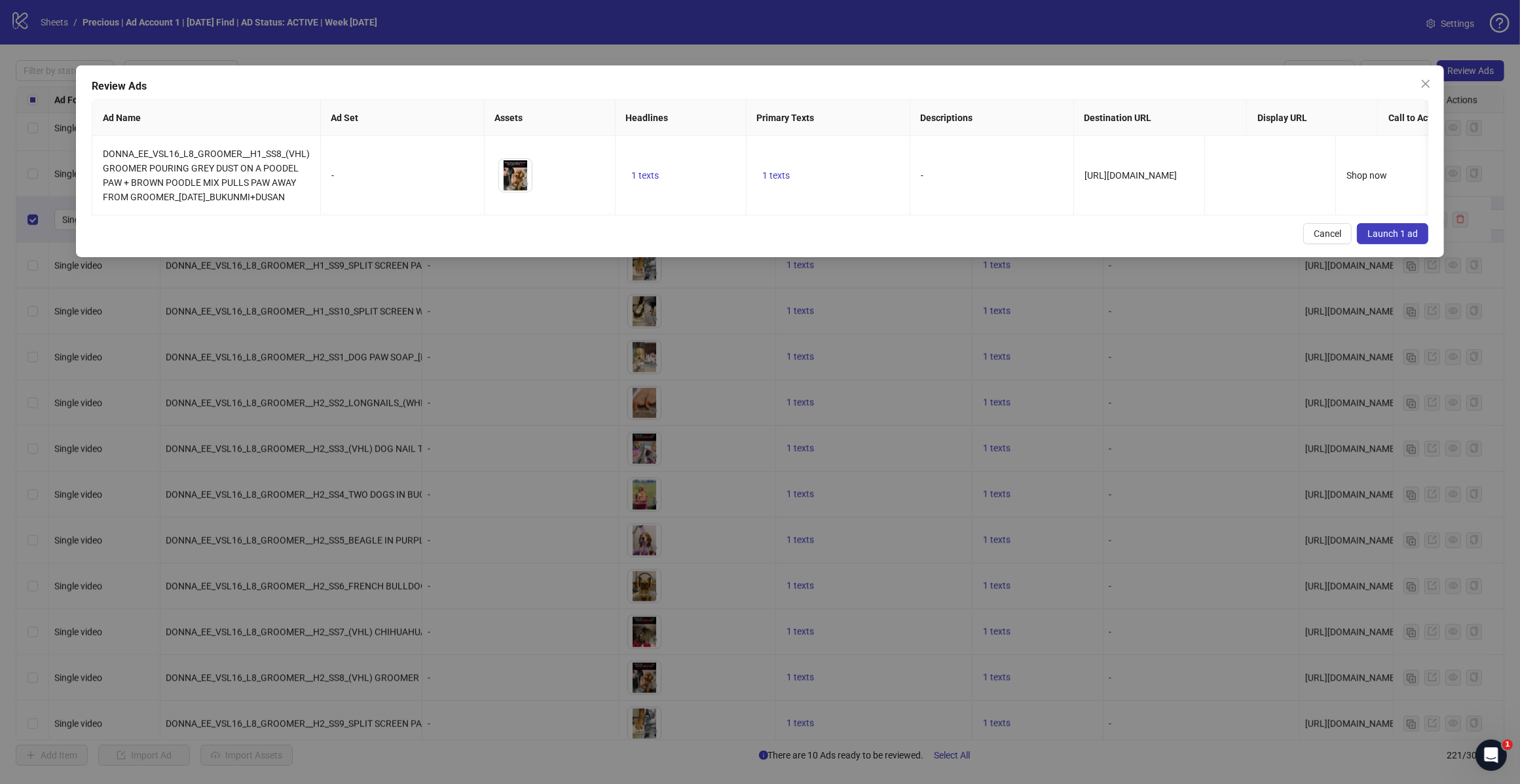
click at [1399, 239] on span "Launch 1 ad" at bounding box center [1392, 234] width 51 height 10
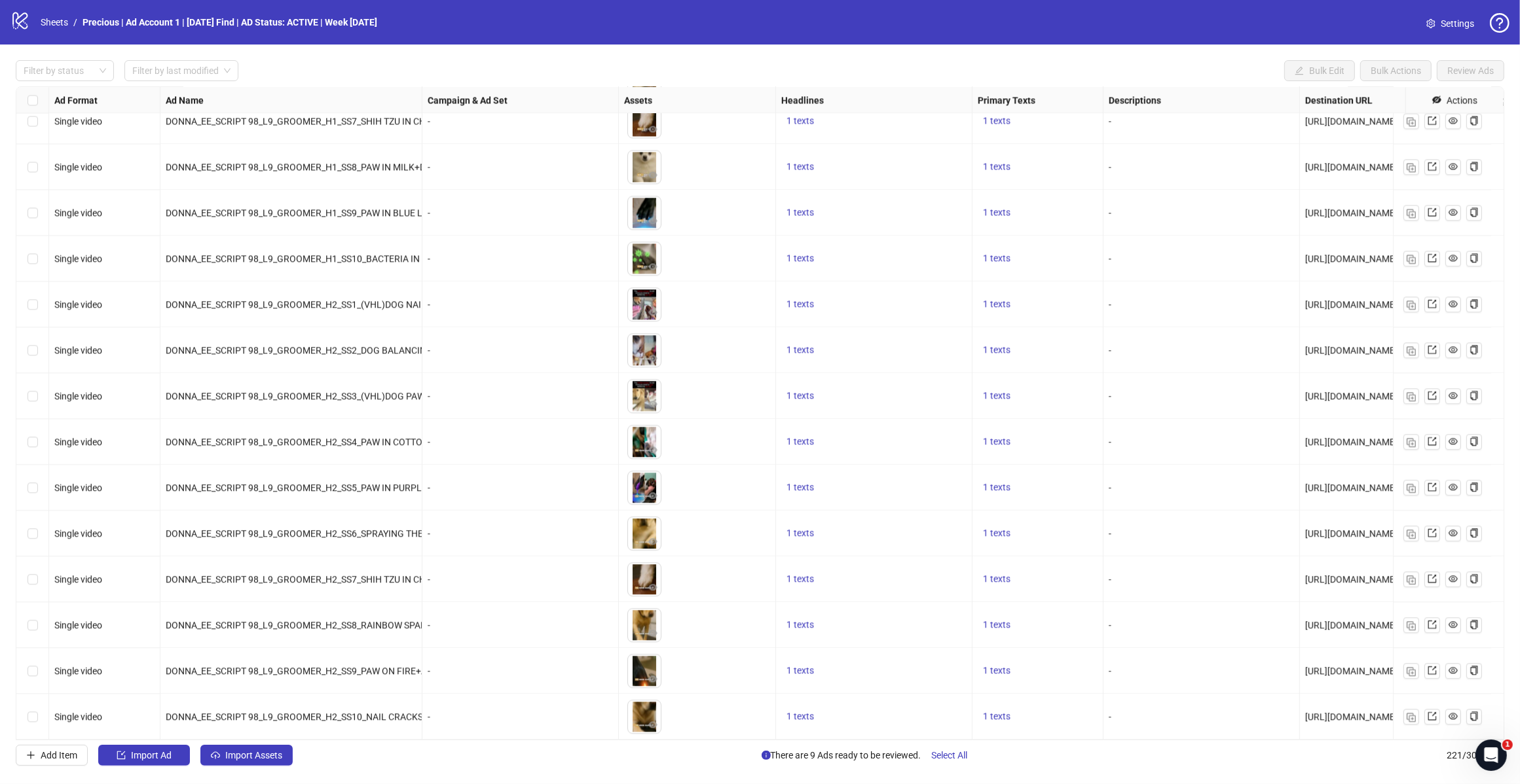
scroll to position [9512, 0]
click at [154, 761] on span "Import Ad" at bounding box center [151, 755] width 40 height 10
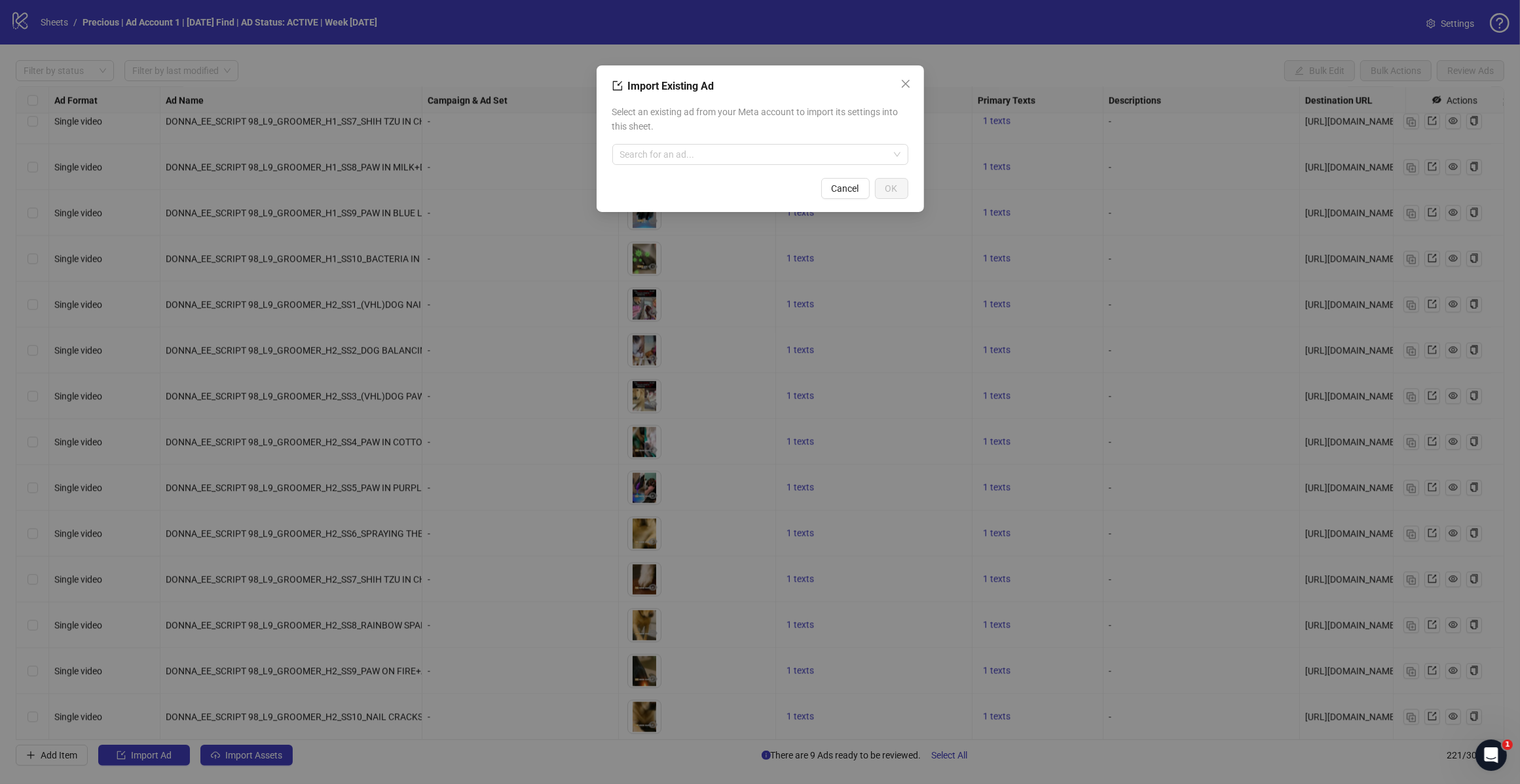
click at [685, 148] on input "search" at bounding box center [754, 154] width 268 height 20
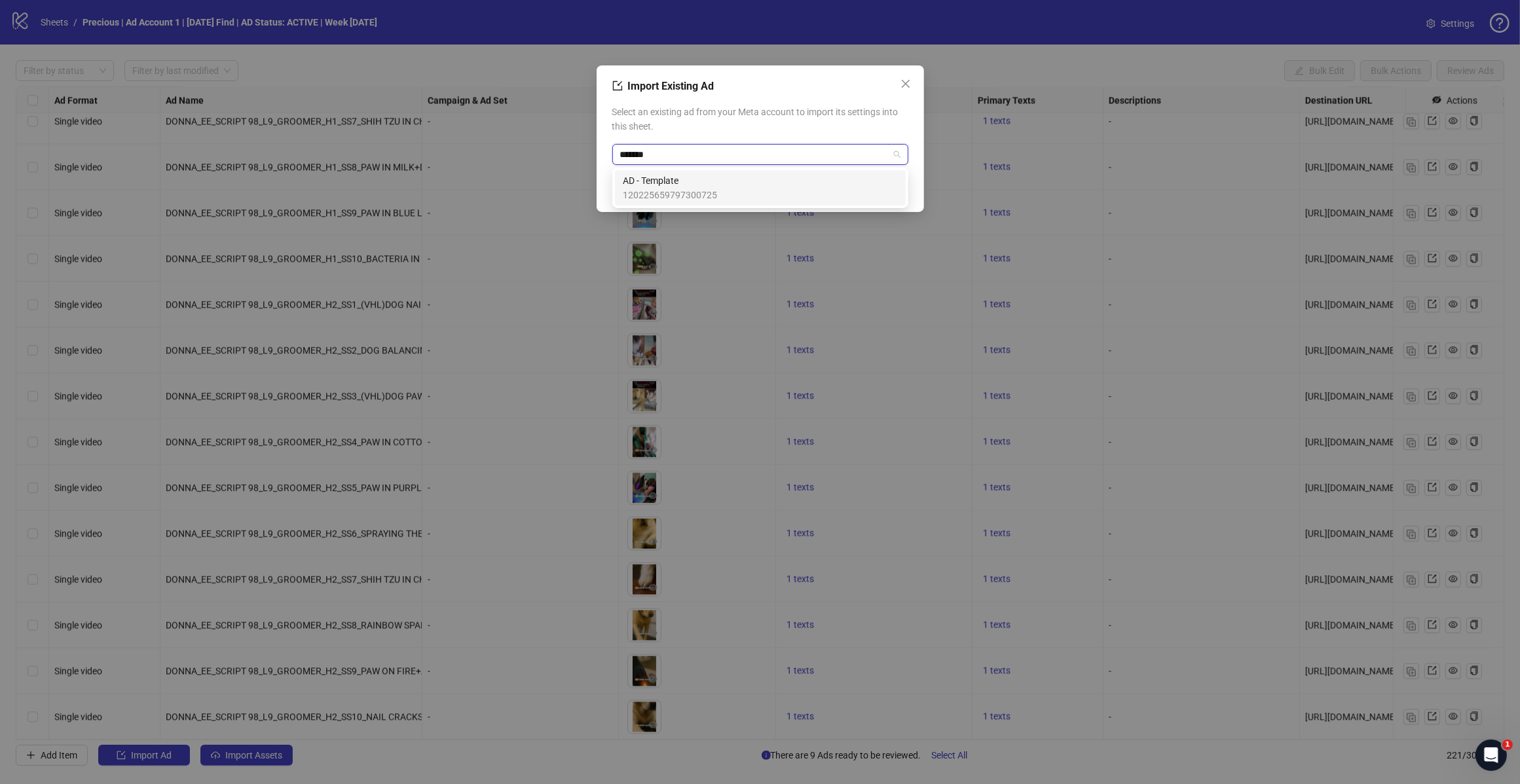
type input "********"
click at [674, 184] on span "AD - Template" at bounding box center [670, 180] width 94 height 14
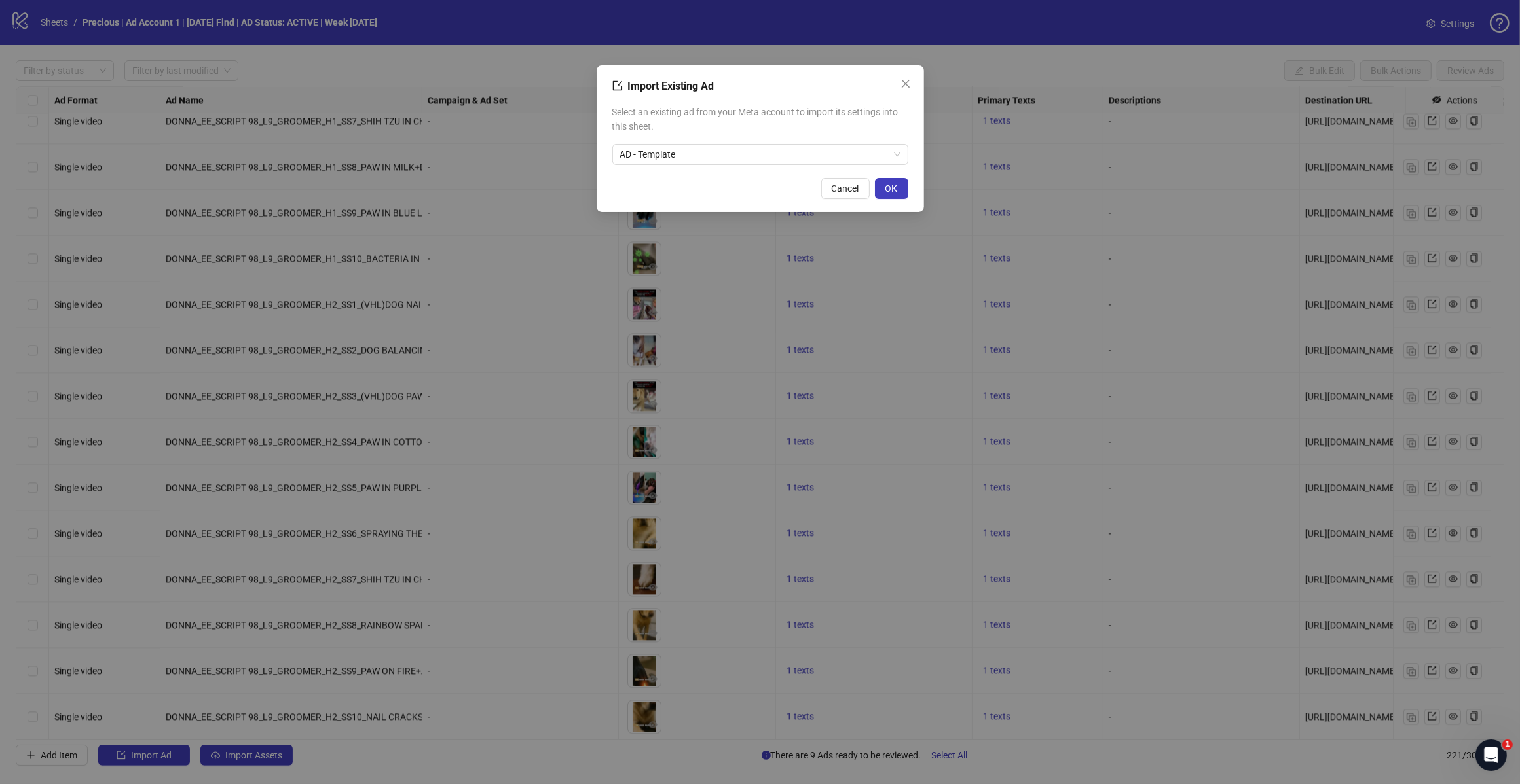
click at [885, 186] on span "OK" at bounding box center [892, 188] width 12 height 10
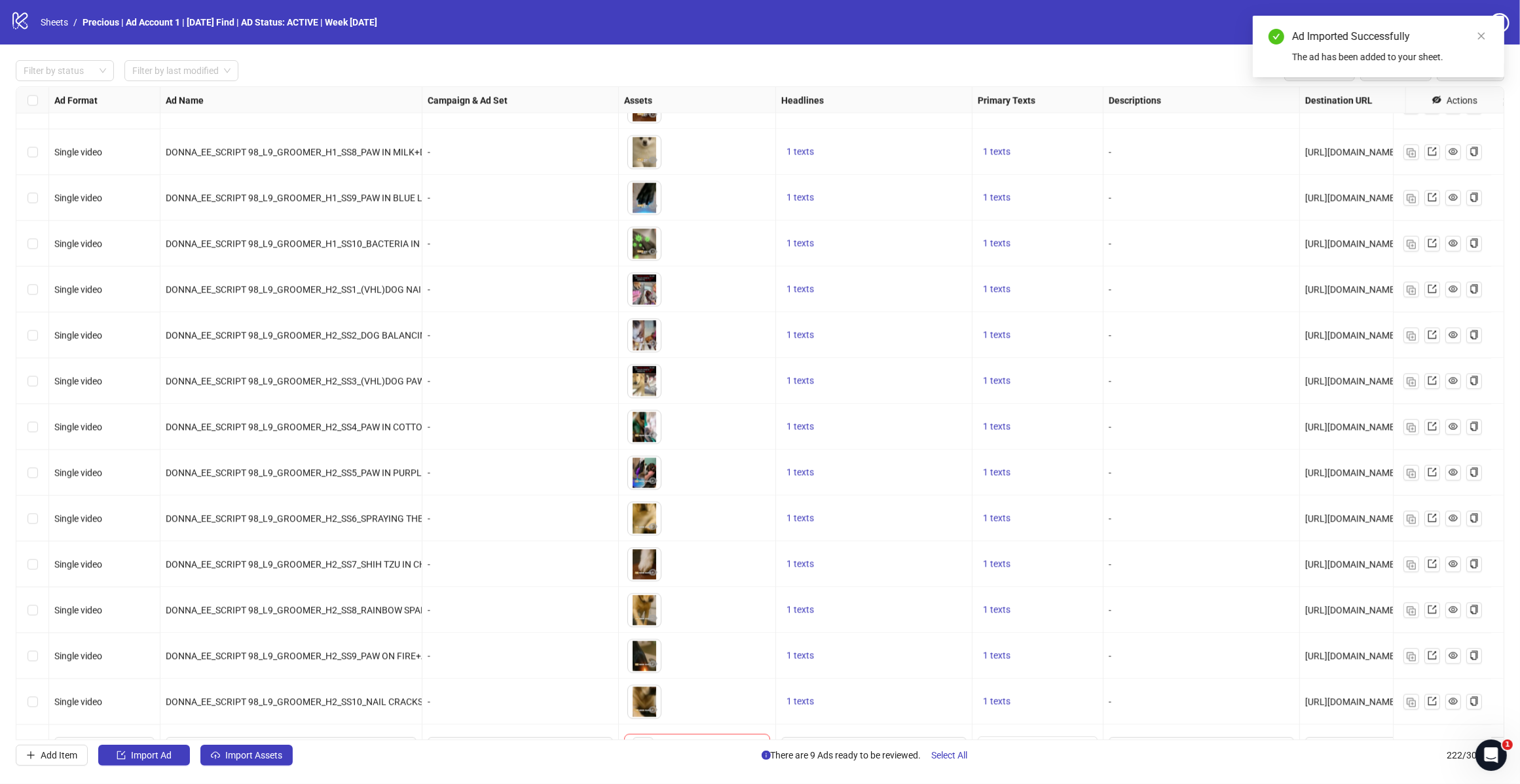
scroll to position [9558, 0]
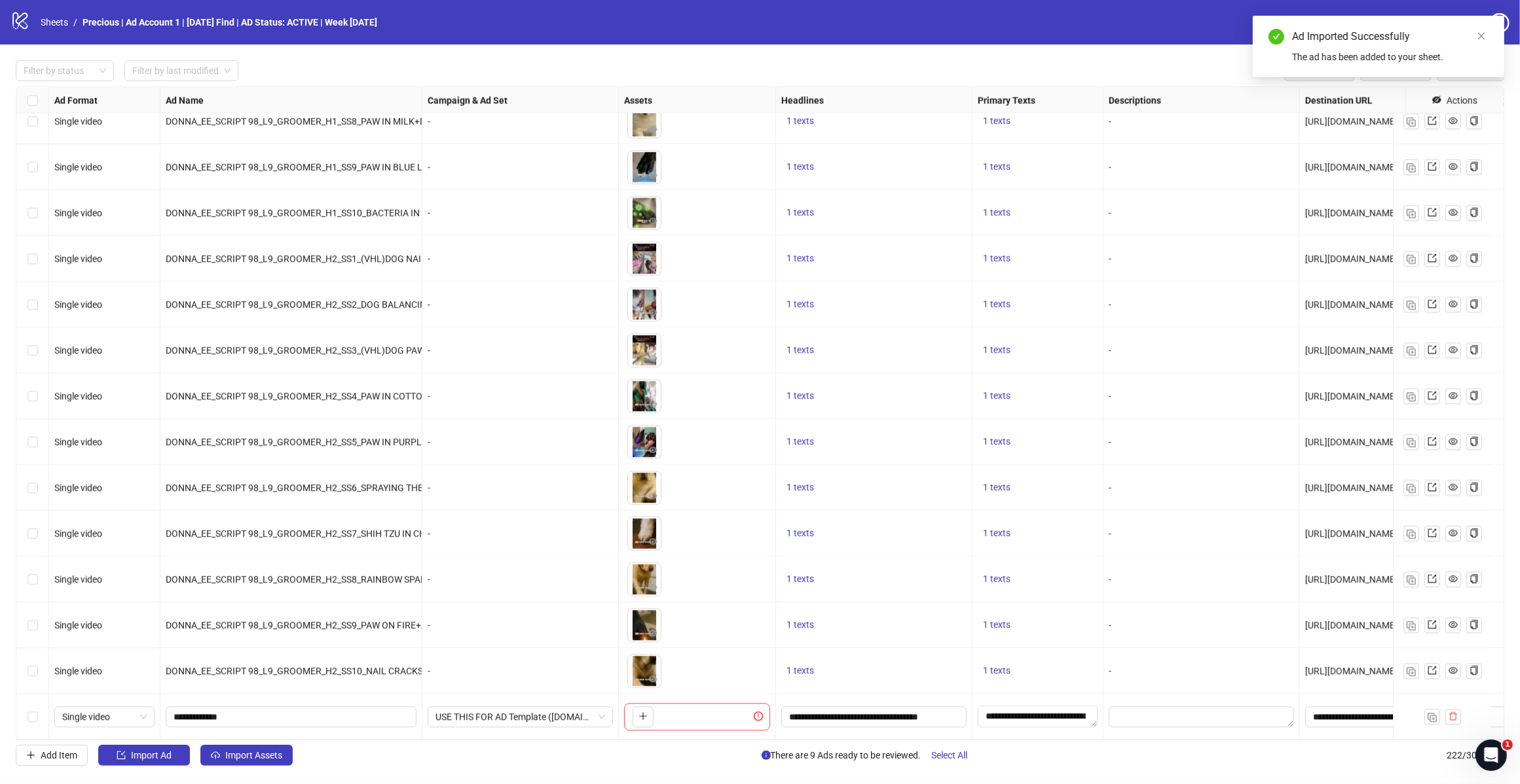
click at [240, 757] on span "Import Assets" at bounding box center [253, 755] width 57 height 10
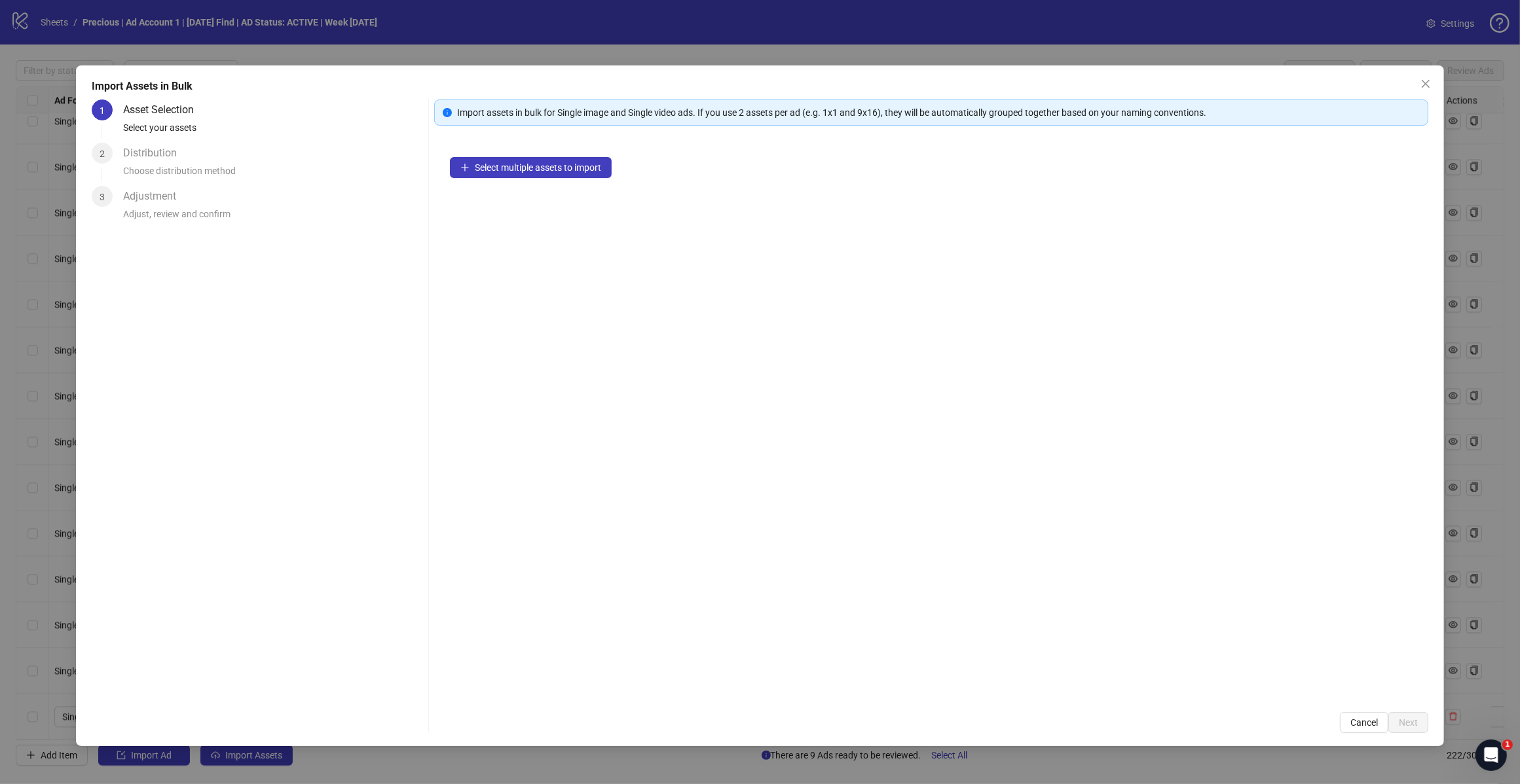
click at [547, 163] on span "Select multiple assets to import" at bounding box center [538, 167] width 126 height 10
click at [525, 212] on span "Add more assets" at bounding box center [509, 209] width 68 height 10
click at [1408, 727] on span "Next" at bounding box center [1408, 723] width 19 height 10
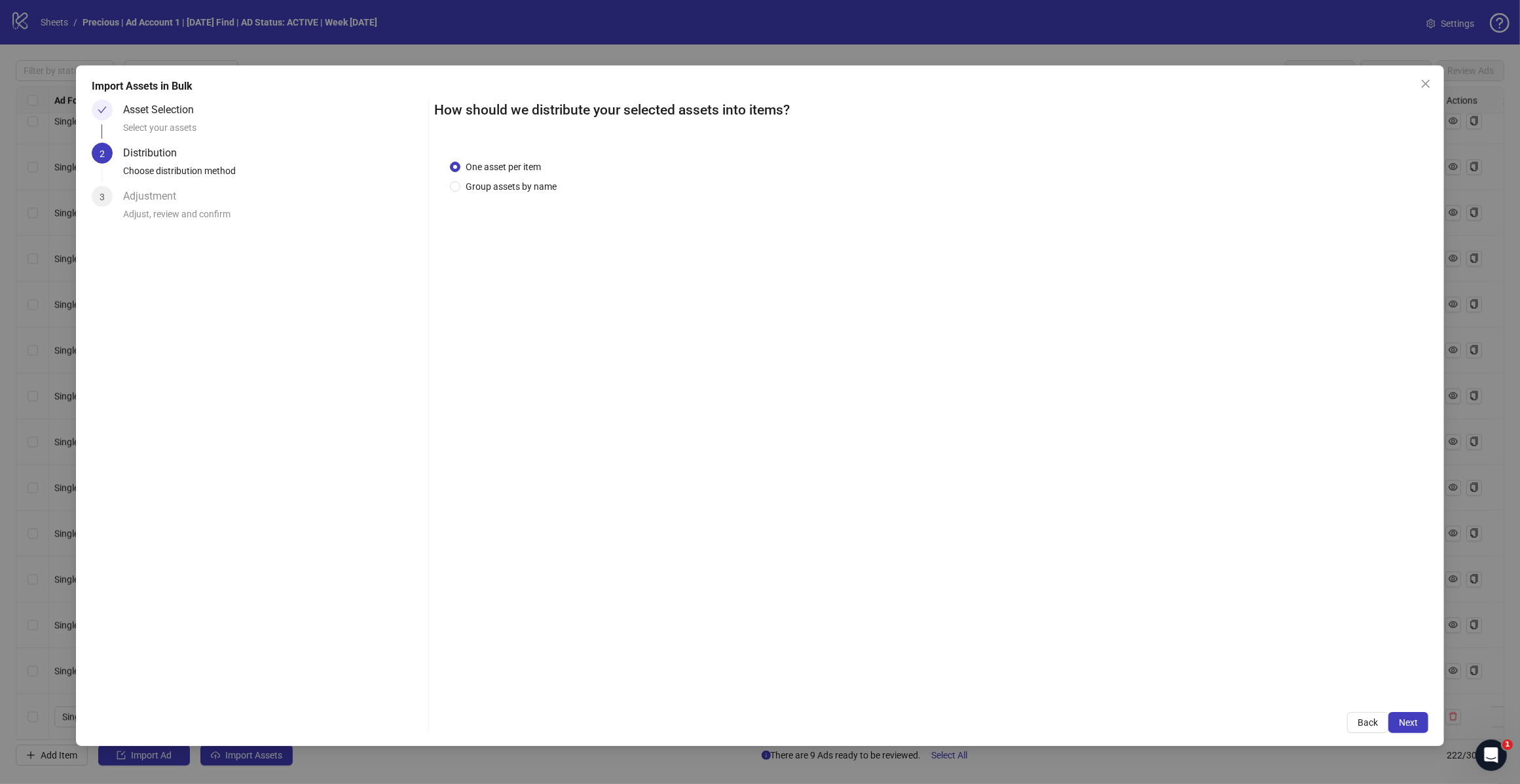
click at [1403, 718] on span "Next" at bounding box center [1408, 723] width 19 height 10
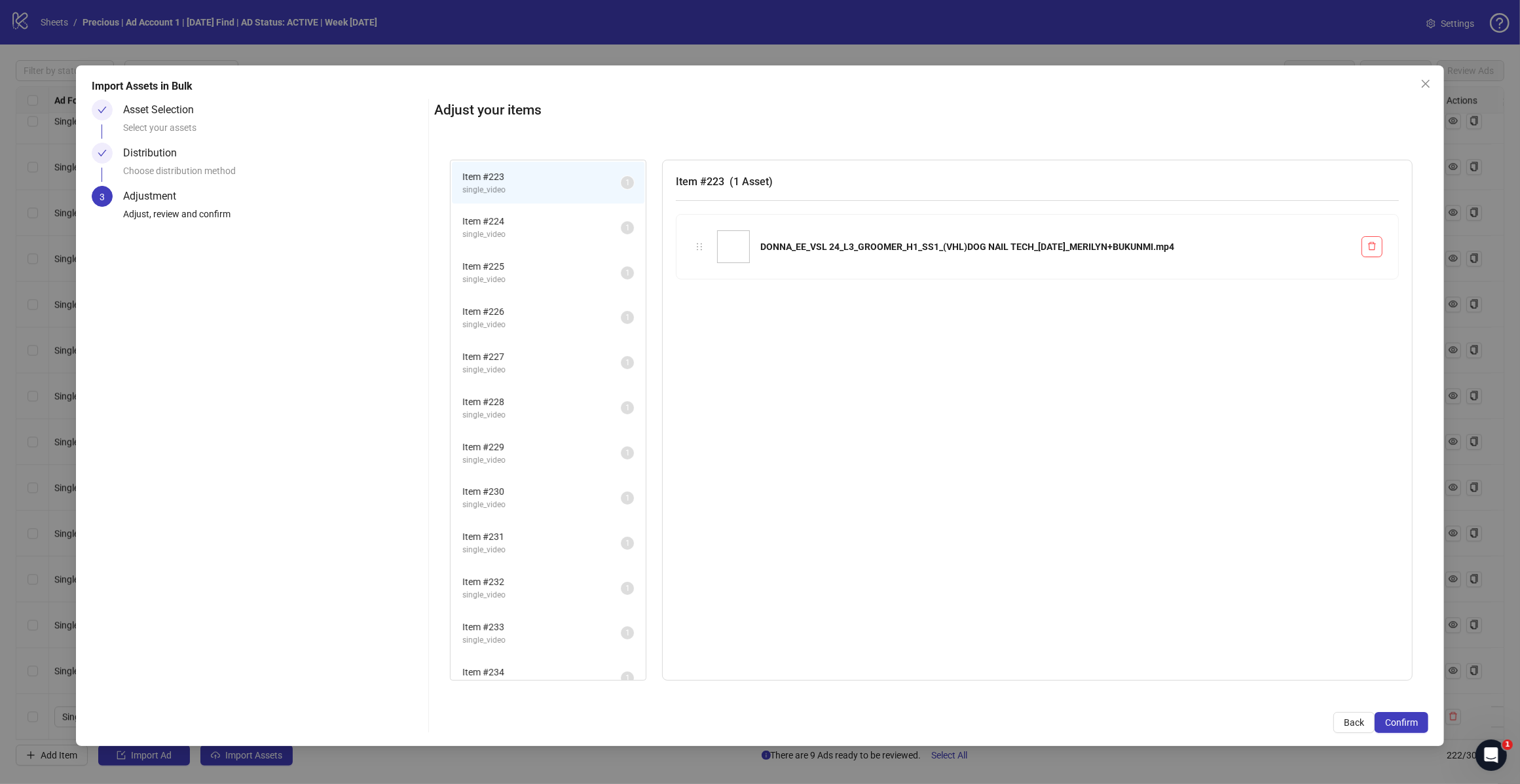
click at [1403, 722] on span "Confirm" at bounding box center [1401, 723] width 33 height 10
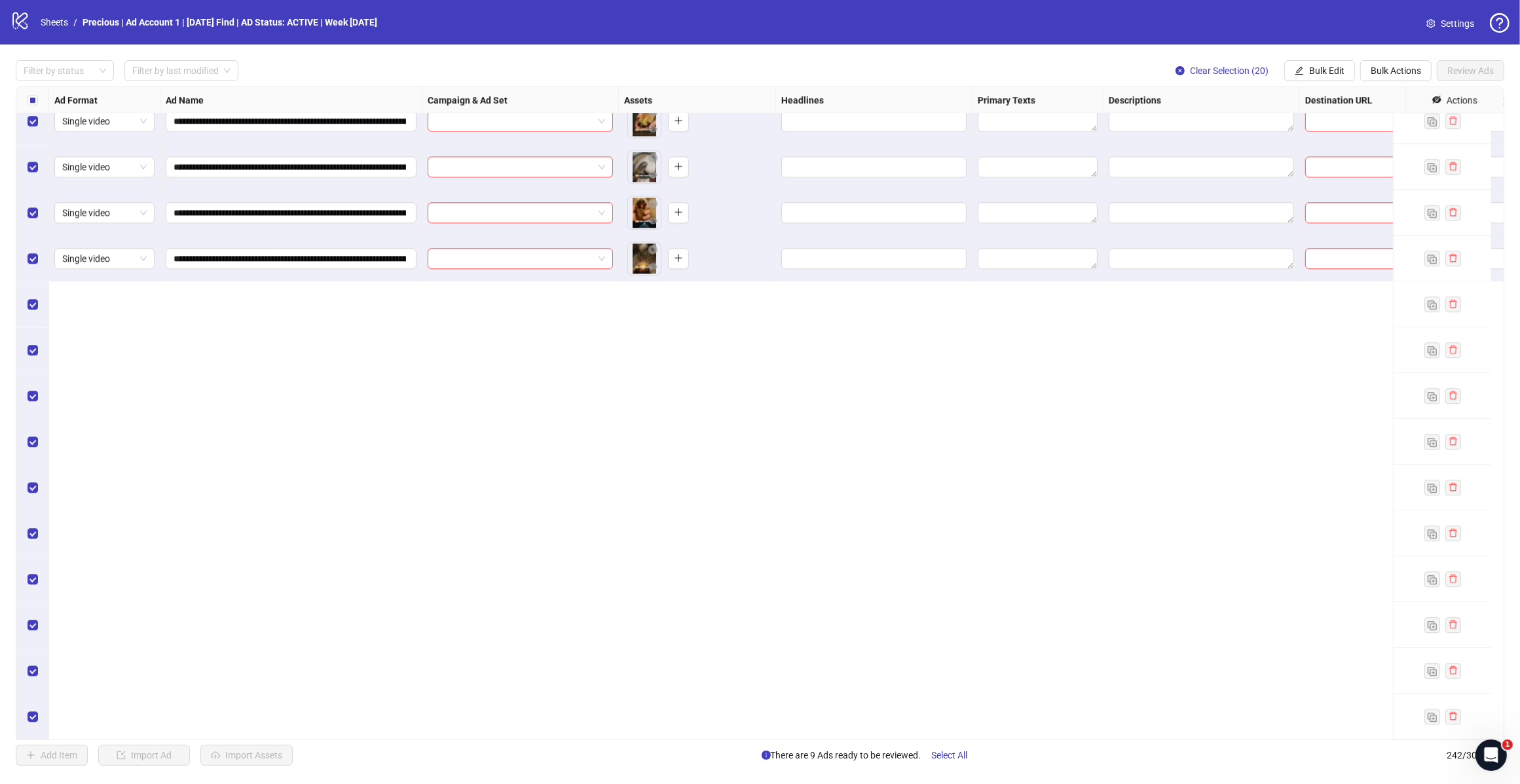
scroll to position [9902, 0]
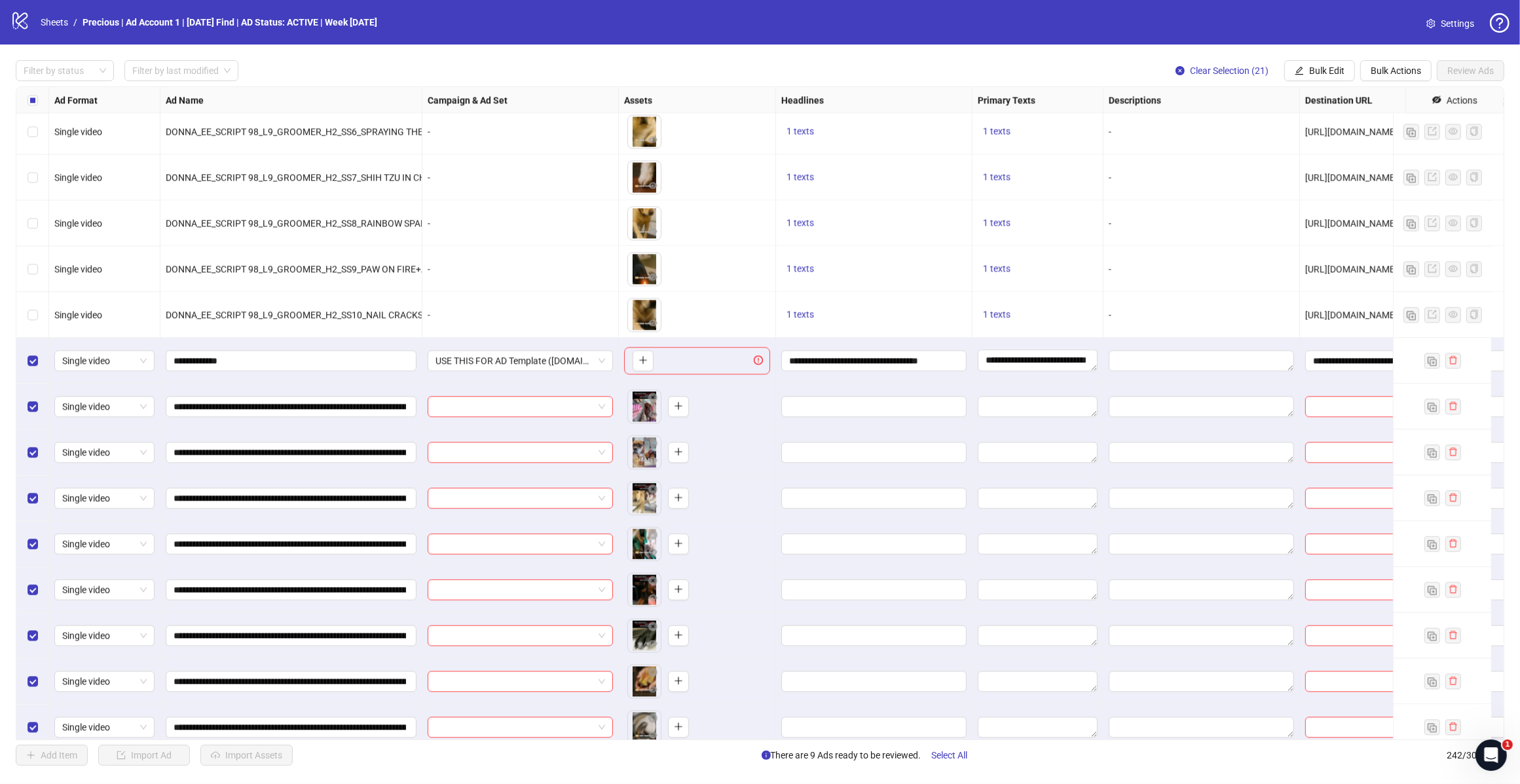
click at [1324, 71] on span "Bulk Edit" at bounding box center [1327, 70] width 36 height 10
click at [1324, 158] on span "Headlines" at bounding box center [1331, 160] width 78 height 14
click at [1376, 177] on button "submit" at bounding box center [1372, 182] width 16 height 16
click at [1311, 71] on span "Bulk Edit" at bounding box center [1327, 70] width 36 height 10
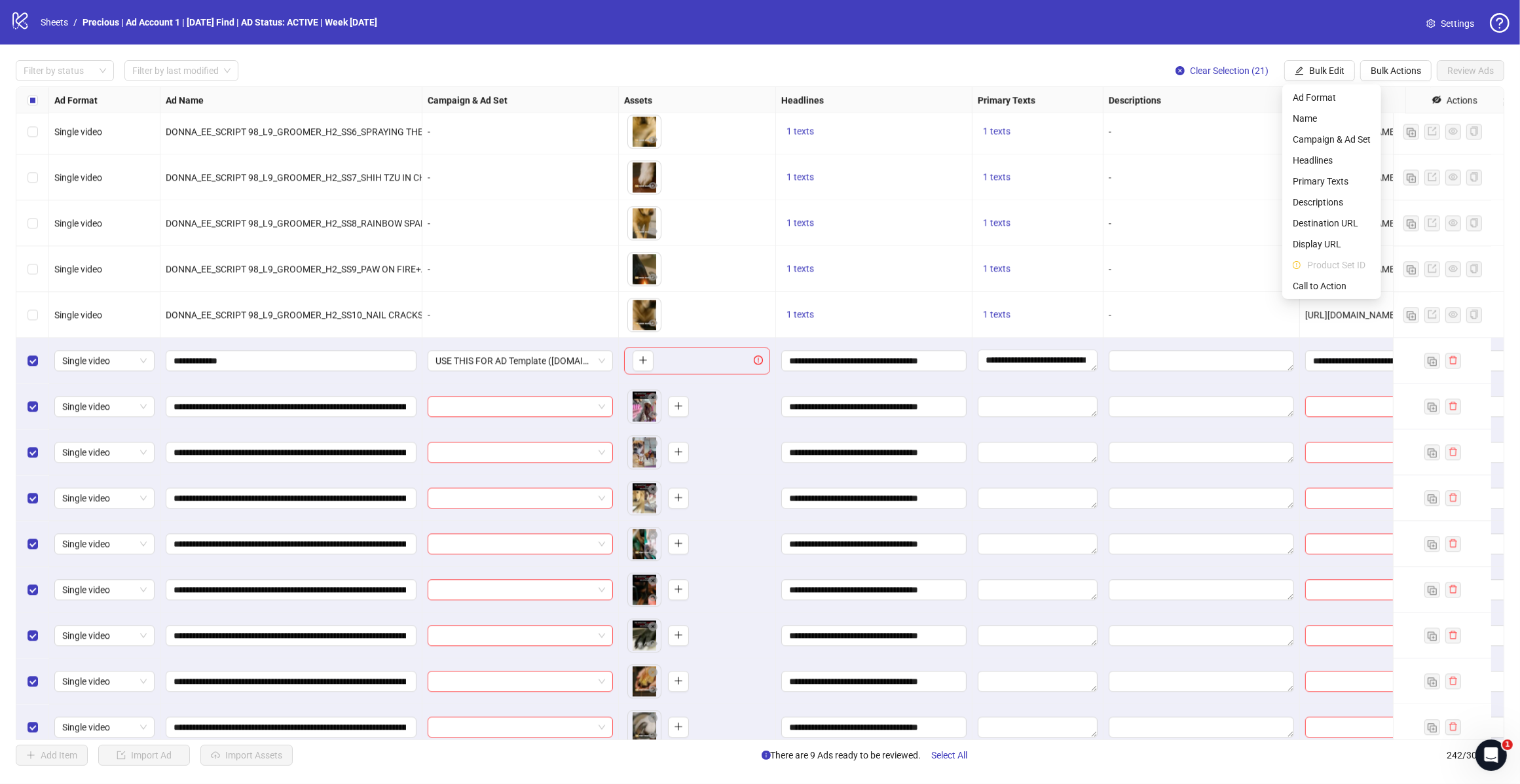
click at [1311, 71] on span "Bulk Edit" at bounding box center [1327, 70] width 36 height 10
click at [1319, 76] on button "Bulk Edit" at bounding box center [1320, 70] width 71 height 21
click at [1331, 185] on span "Primary Texts" at bounding box center [1331, 181] width 78 height 14
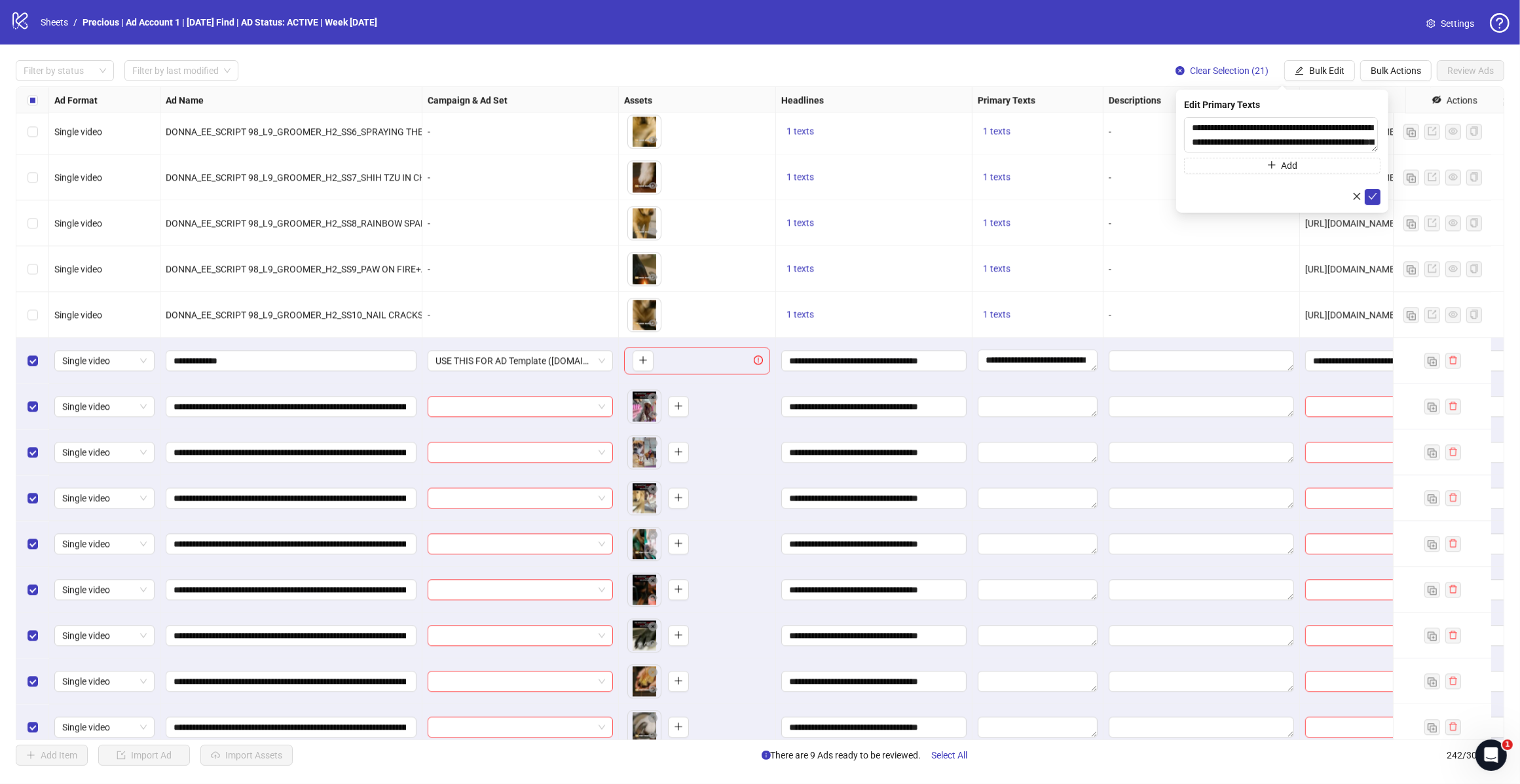
click at [1377, 195] on button "submit" at bounding box center [1372, 197] width 16 height 16
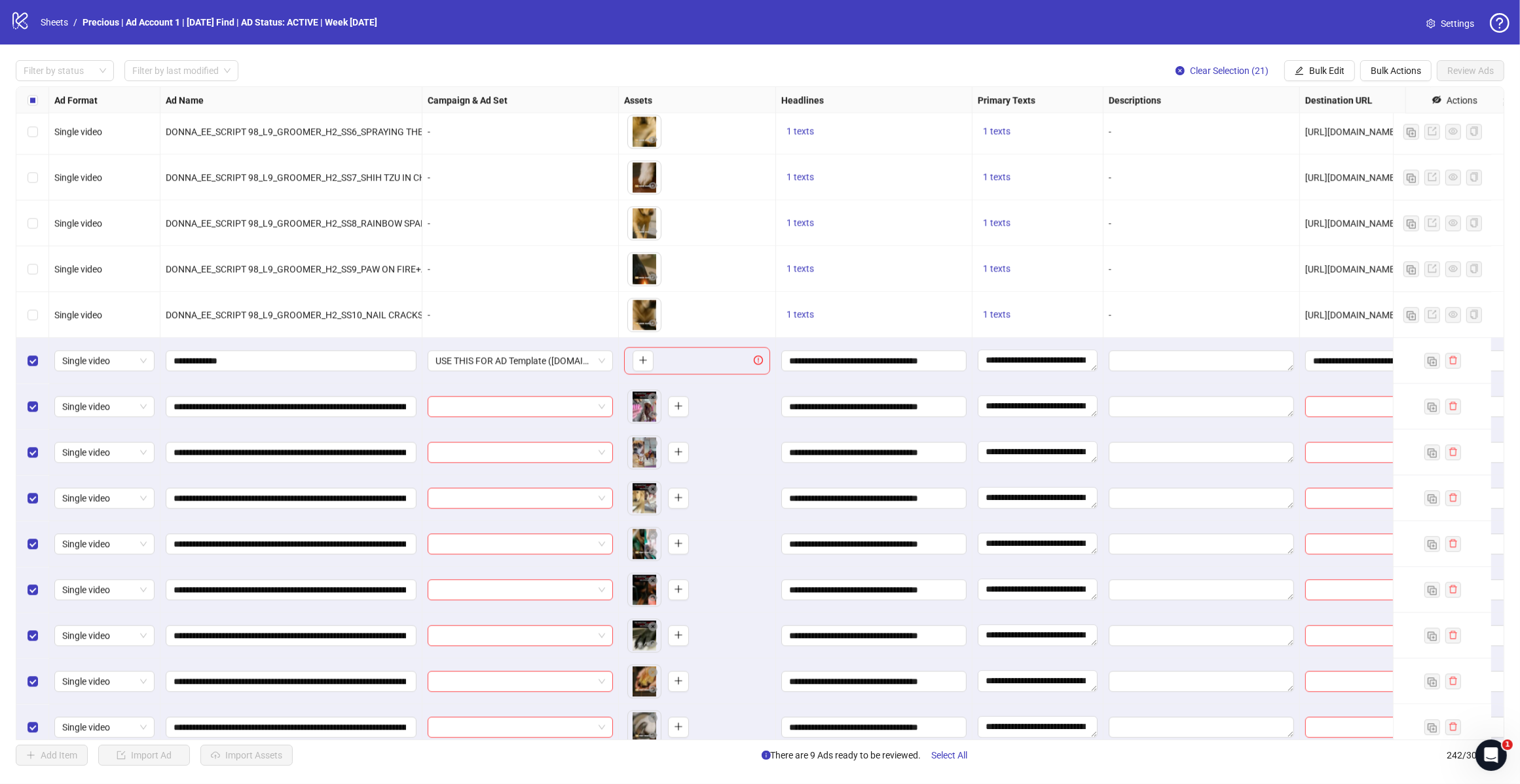
click at [1320, 71] on span "Bulk Edit" at bounding box center [1327, 70] width 36 height 10
click at [1321, 220] on span "Destination URL" at bounding box center [1331, 223] width 78 height 14
click at [1368, 162] on icon "check" at bounding box center [1372, 161] width 9 height 9
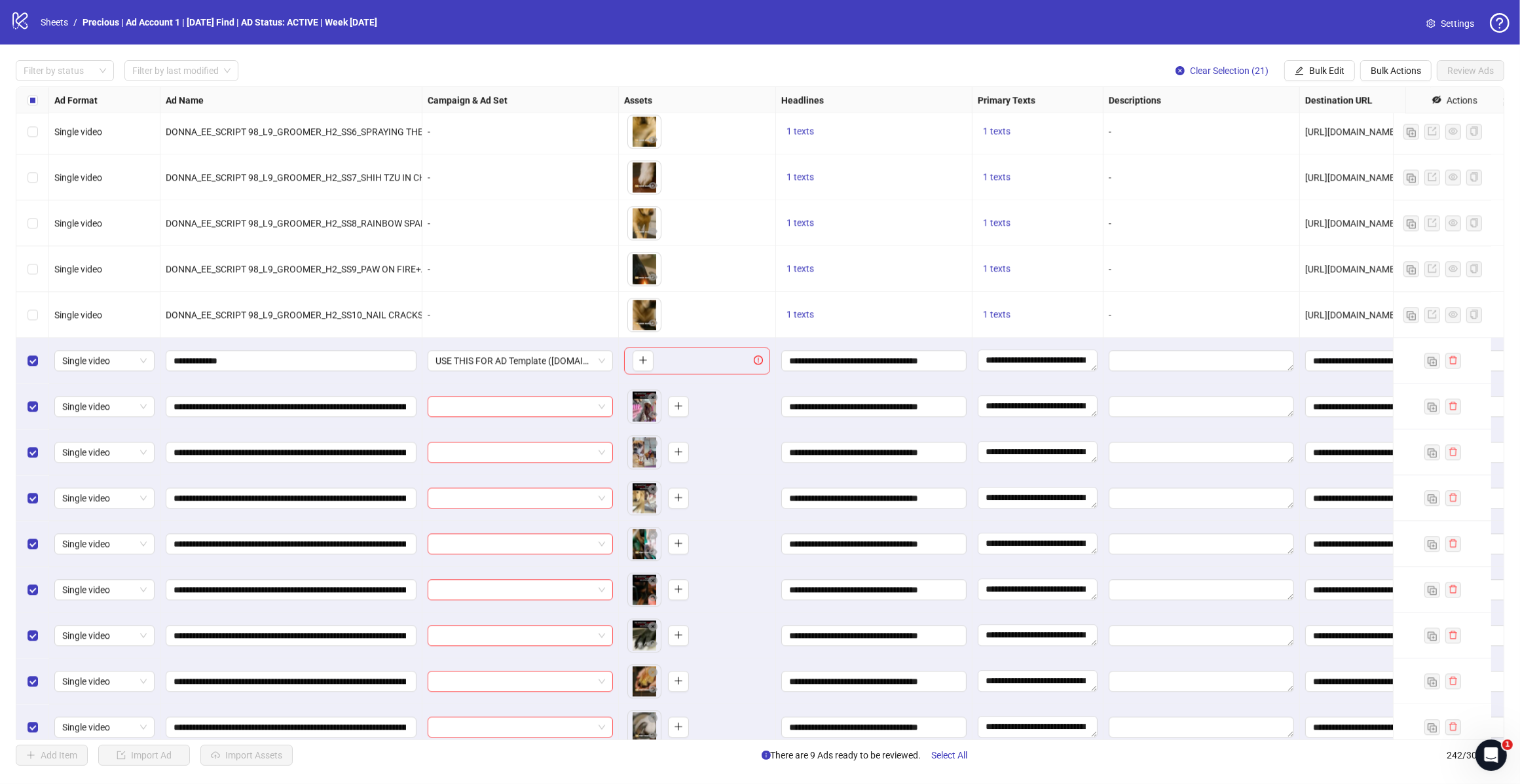
click at [1327, 75] on span "Bulk Edit" at bounding box center [1327, 70] width 36 height 10
click at [1317, 290] on span "Call to Action" at bounding box center [1331, 285] width 78 height 14
click at [1368, 158] on icon "check" at bounding box center [1372, 161] width 9 height 9
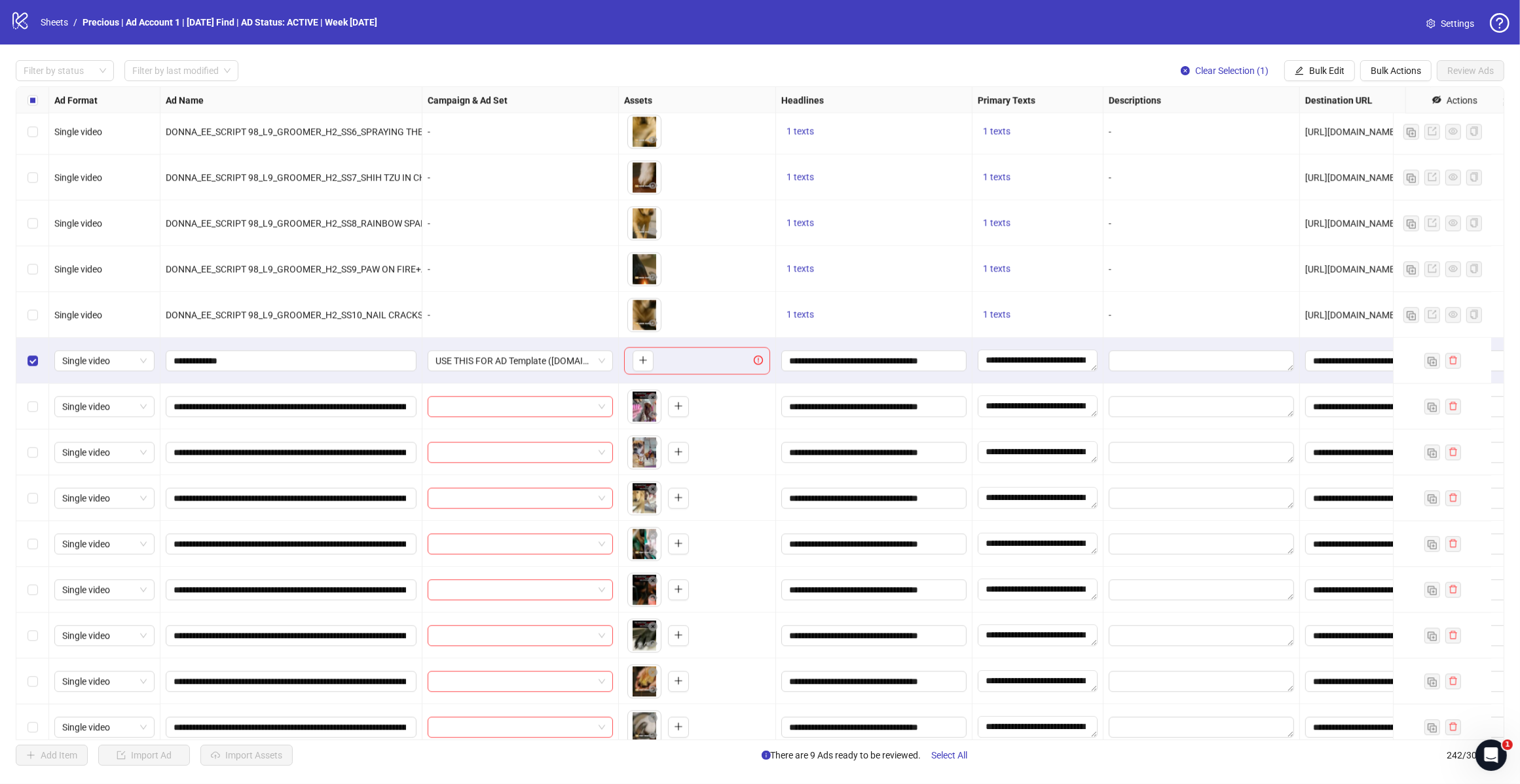
click at [1390, 66] on span "Bulk Actions" at bounding box center [1396, 70] width 51 height 10
click at [1394, 102] on span "Delete" at bounding box center [1413, 97] width 89 height 14
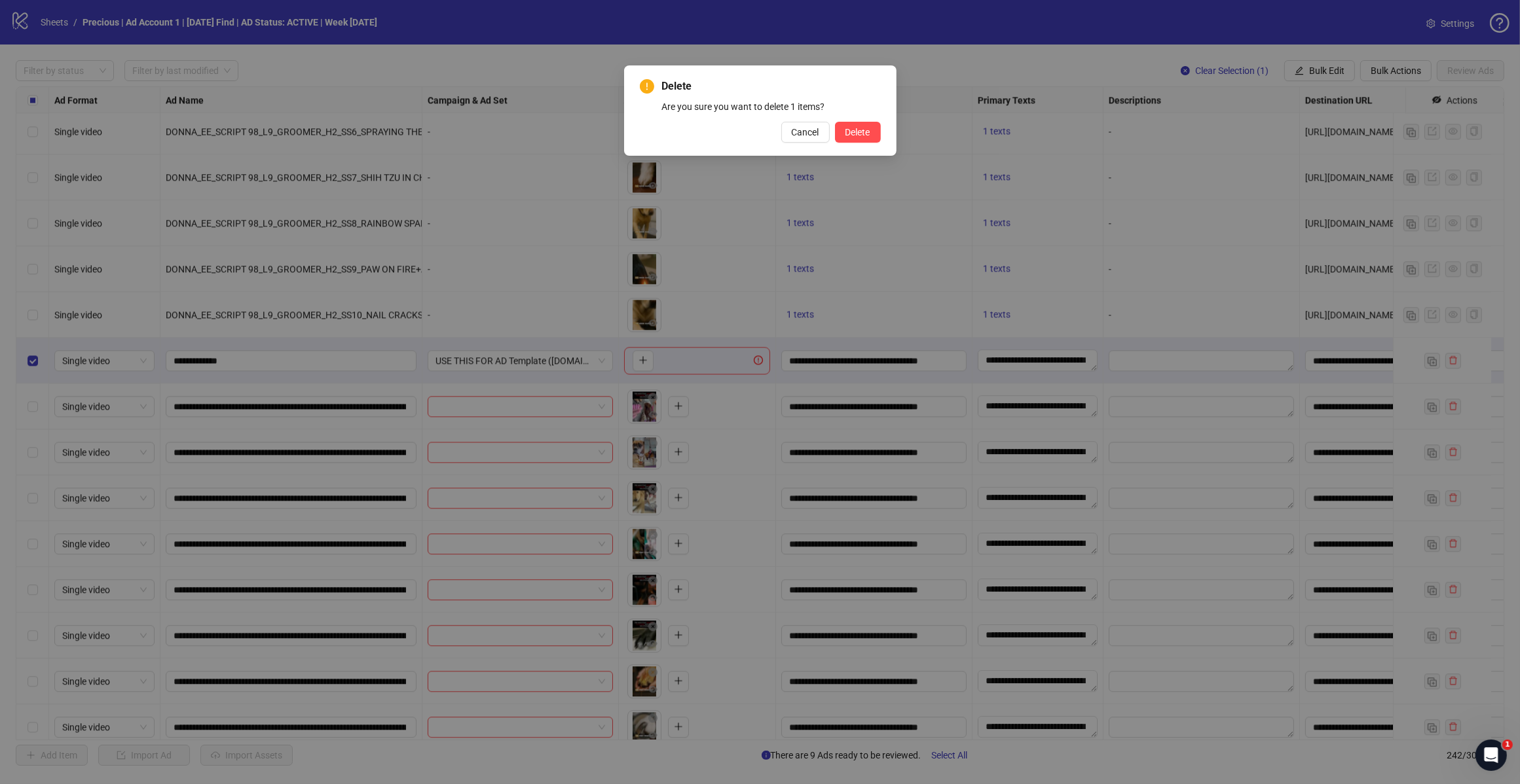
click at [856, 134] on span "Delete" at bounding box center [857, 132] width 25 height 10
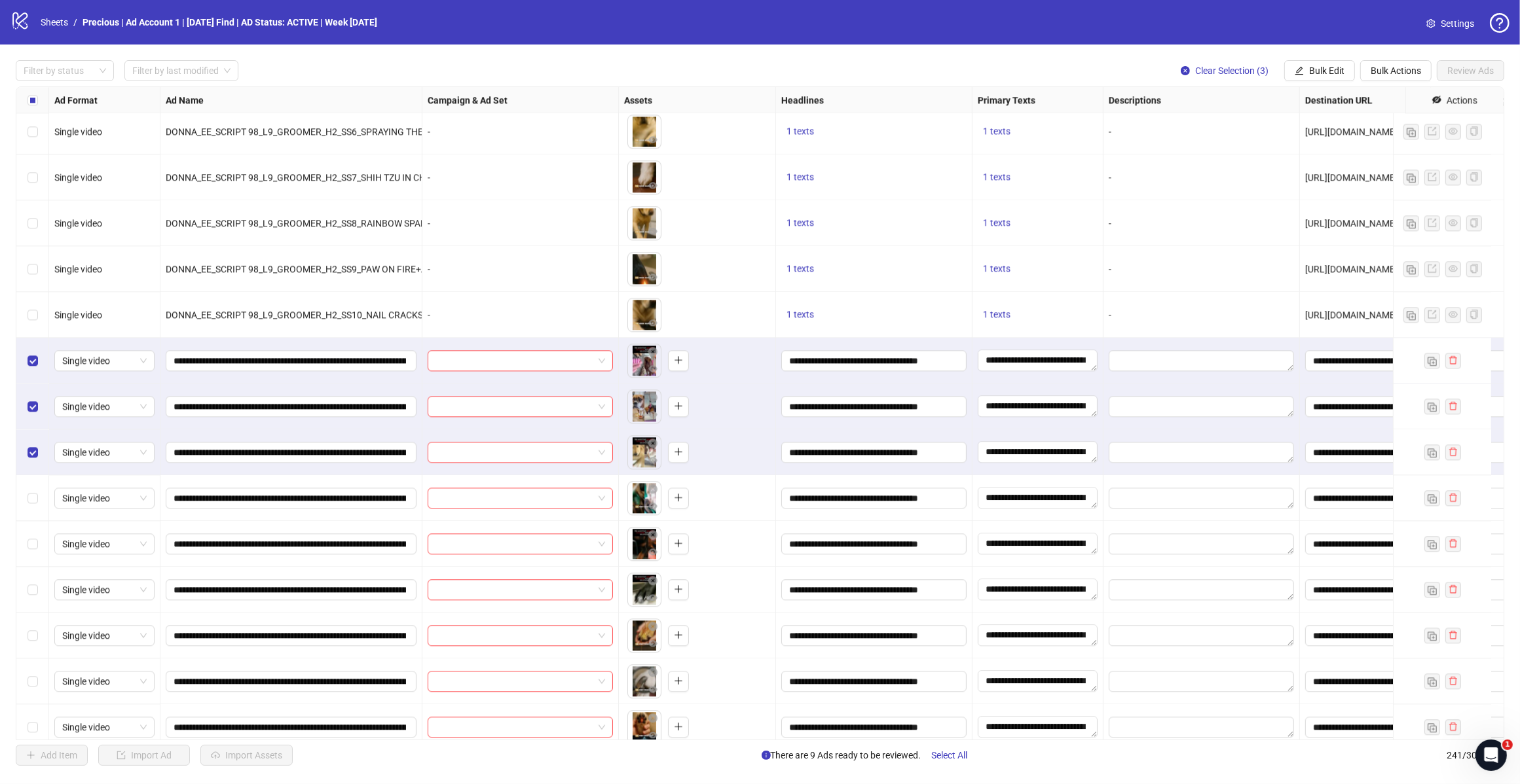
click at [1327, 75] on span "Bulk Edit" at bounding box center [1327, 70] width 36 height 10
click at [1343, 139] on span "Campaign & Ad Set" at bounding box center [1331, 139] width 78 height 14
click at [1366, 131] on span at bounding box center [1282, 128] width 181 height 20
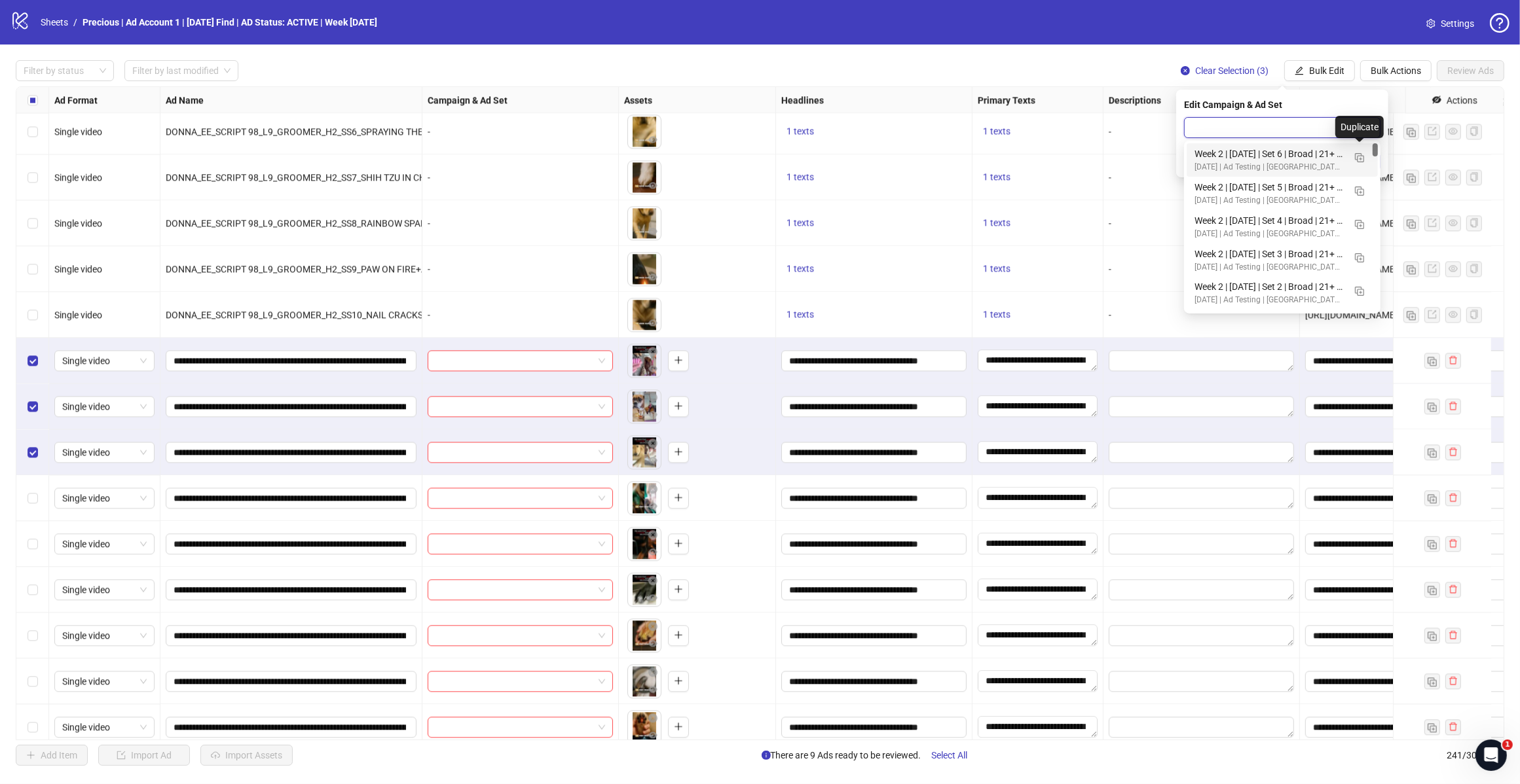
click at [1359, 154] on img "button" at bounding box center [1359, 157] width 9 height 9
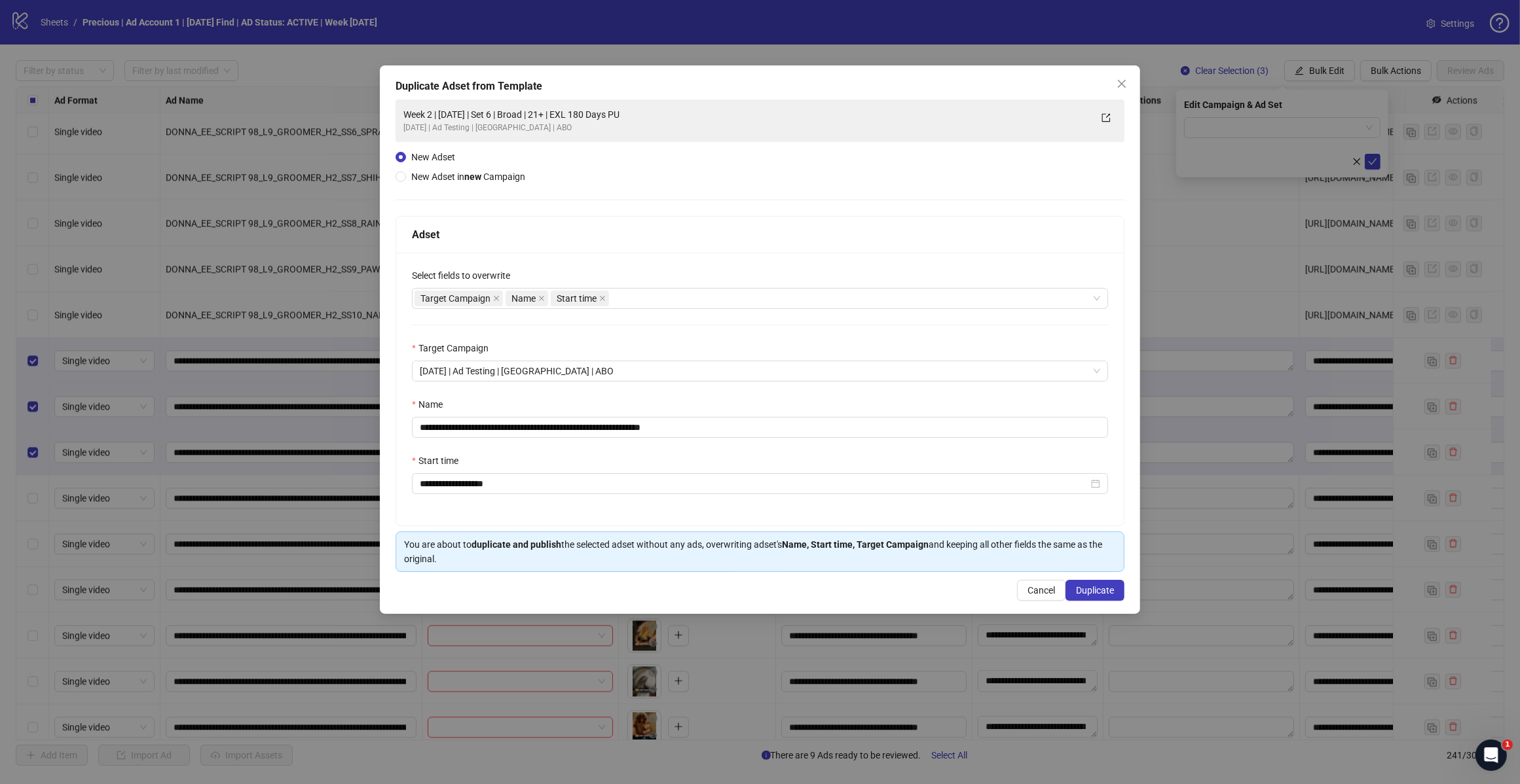
click at [639, 307] on div "Target Campaign Name Start time" at bounding box center [753, 298] width 677 height 18
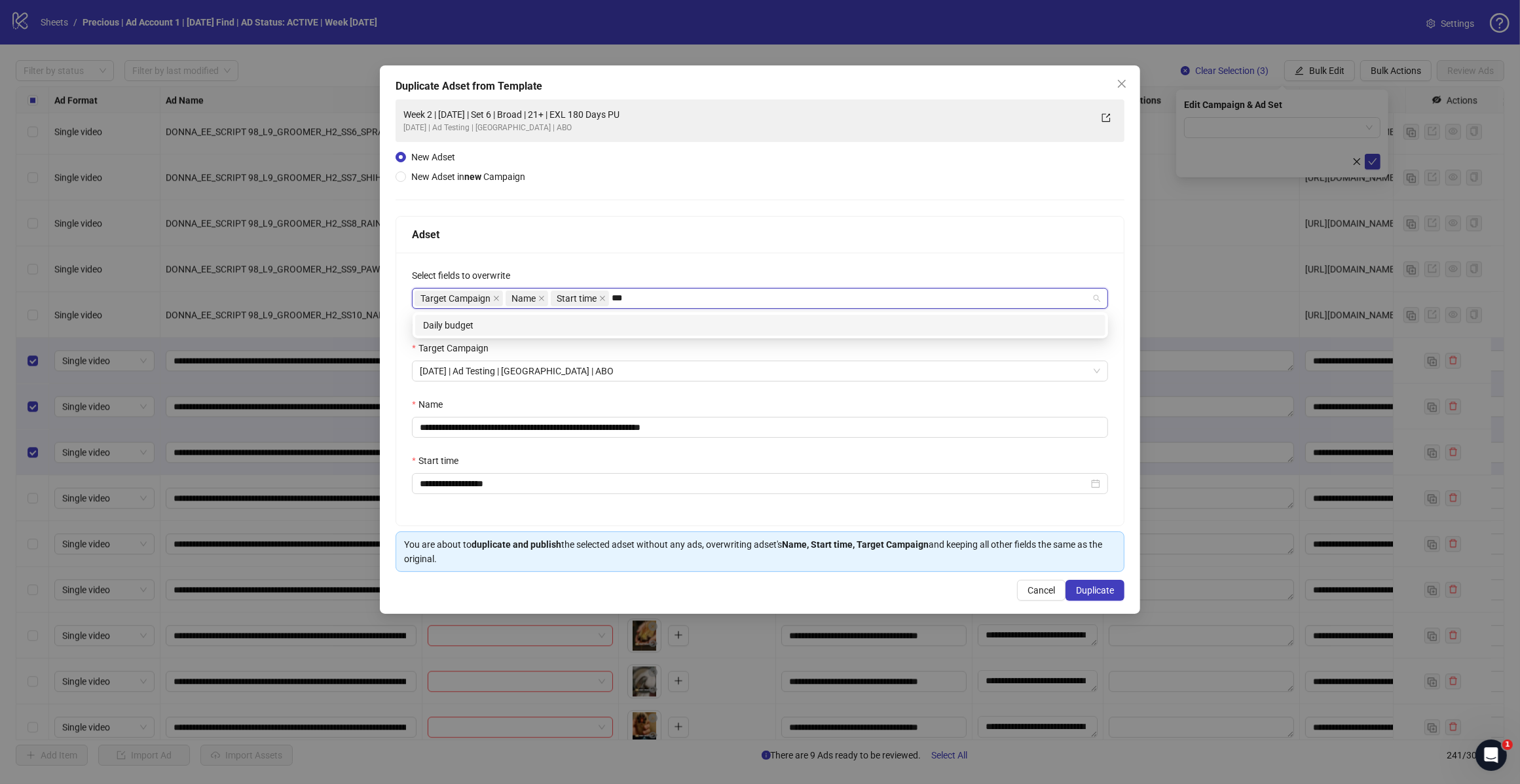
type input "****"
click at [465, 328] on div "Daily budget" at bounding box center [760, 325] width 674 height 14
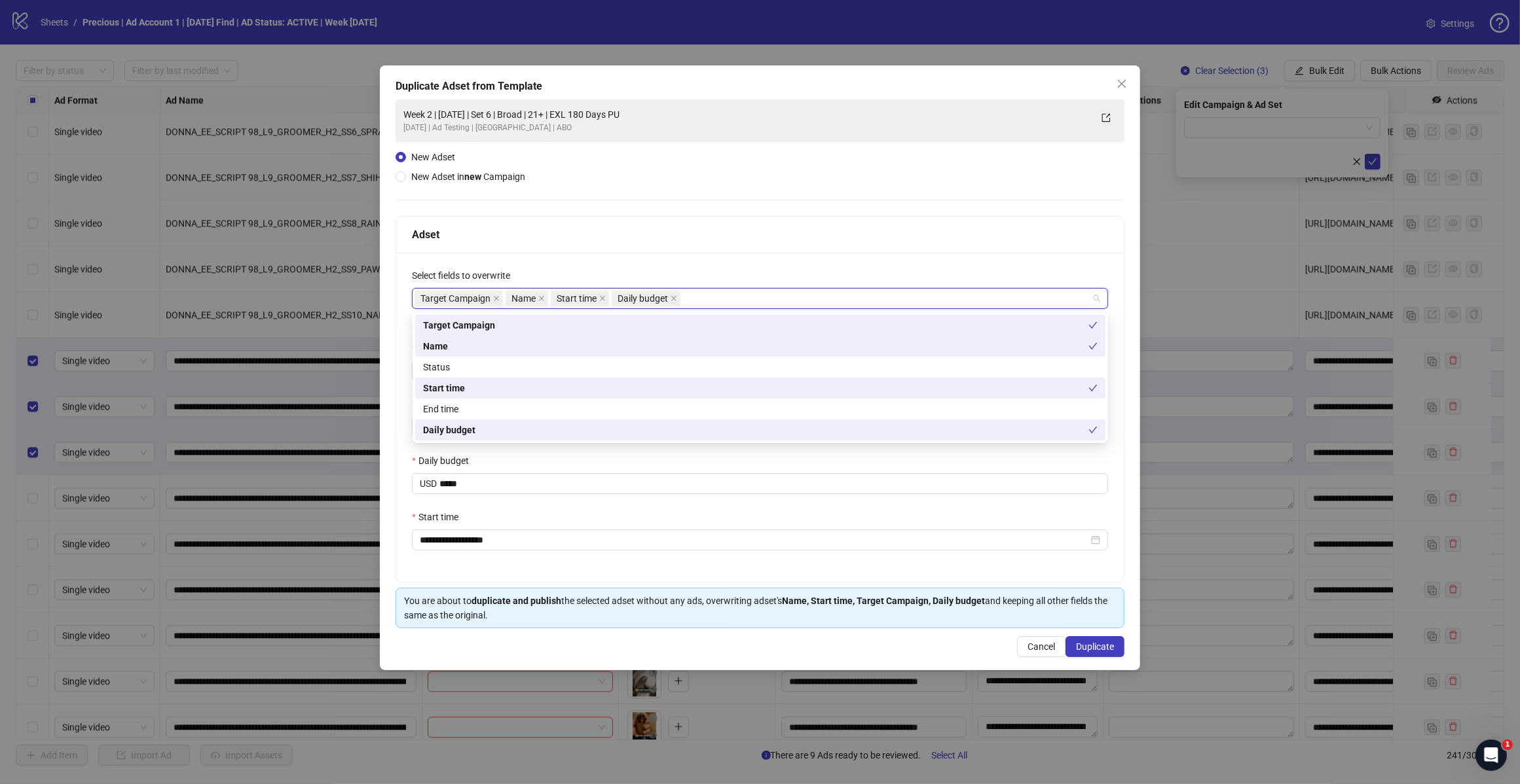
click at [653, 234] on div "Adset" at bounding box center [760, 235] width 696 height 16
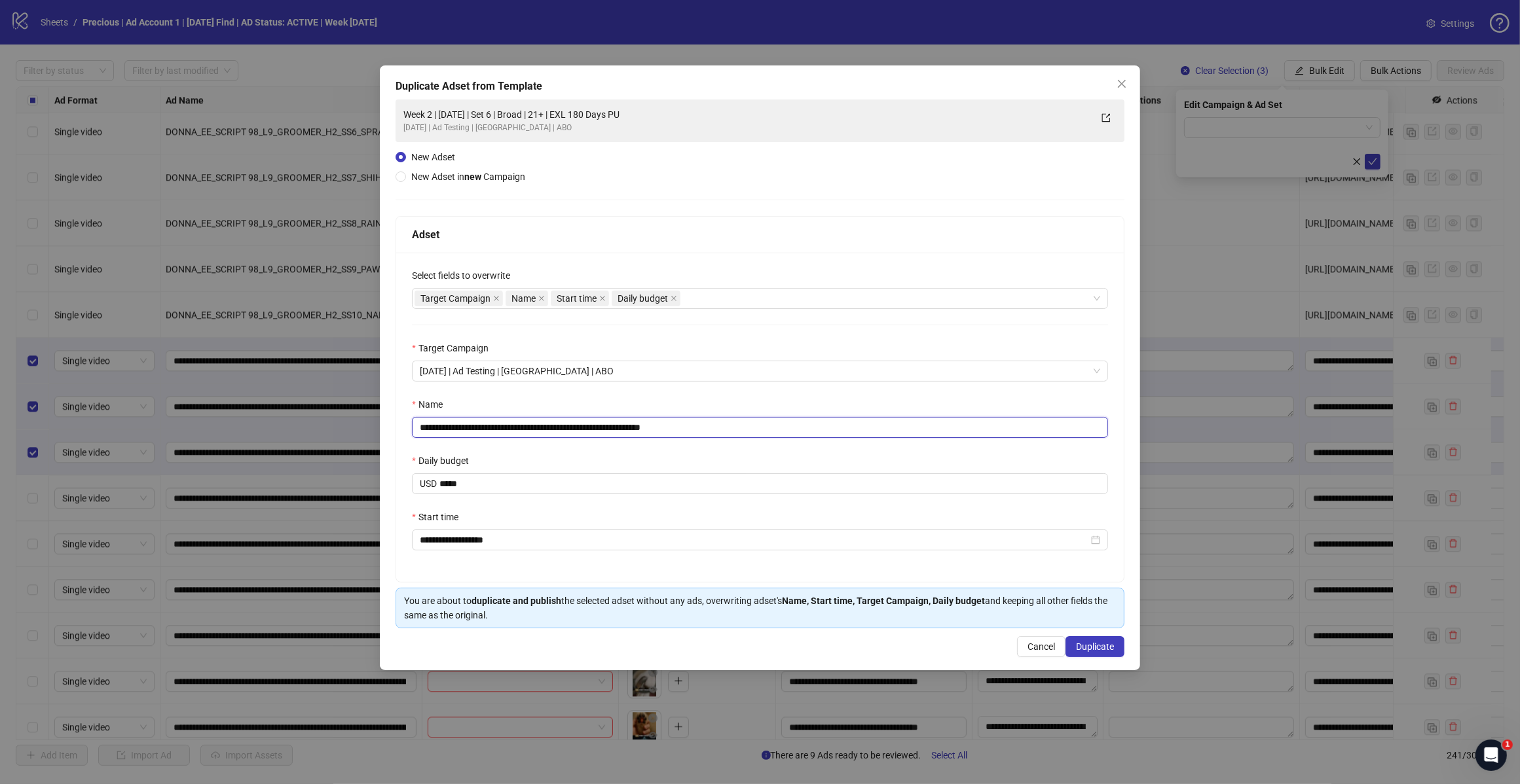
click at [705, 425] on input "**********" at bounding box center [760, 428] width 696 height 21
click at [531, 430] on input "**********" at bounding box center [760, 428] width 696 height 21
type input "**********"
click at [1092, 650] on span "Duplicate" at bounding box center [1095, 646] width 38 height 10
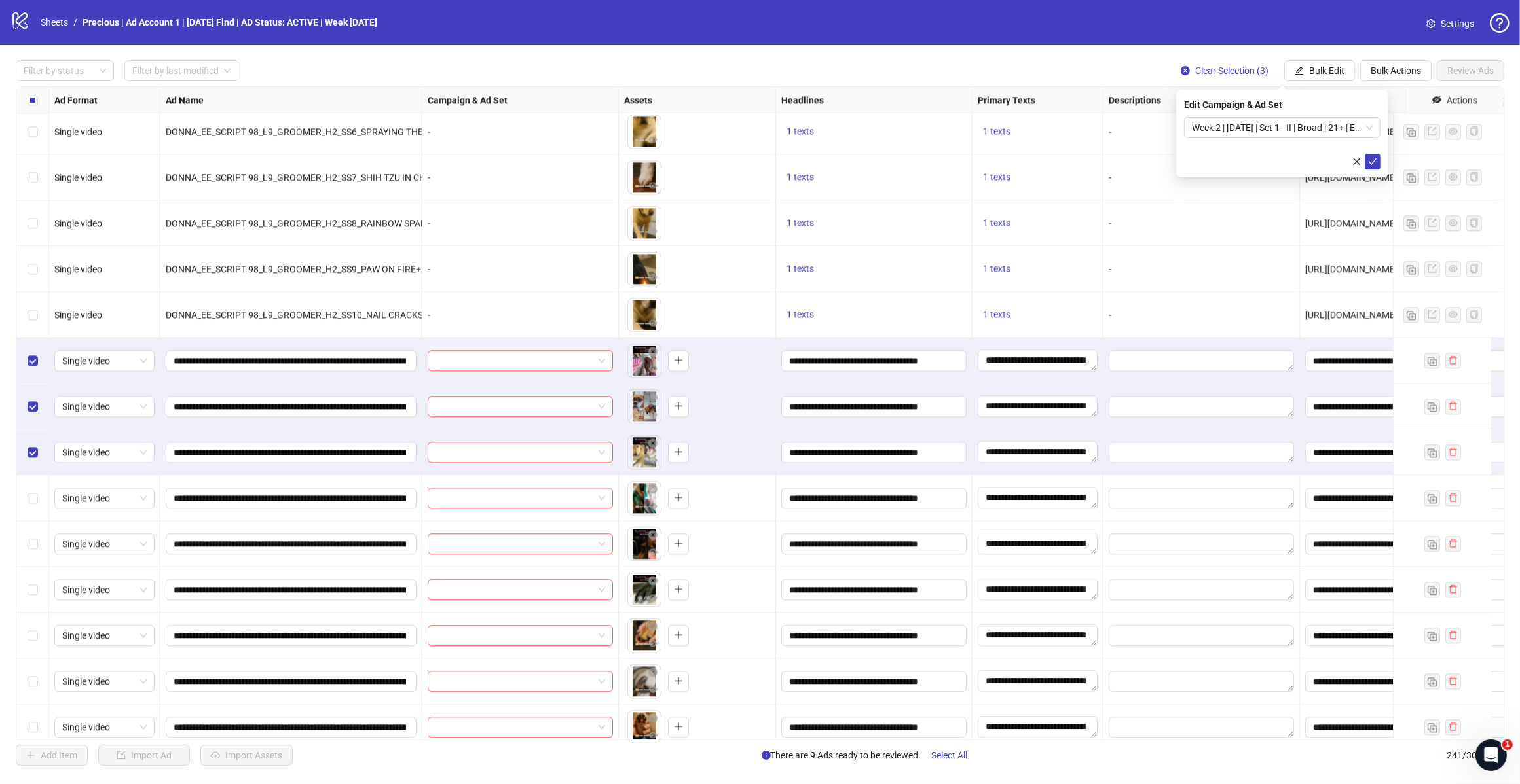
click at [1370, 132] on span "Week 2 | [DATE] | Set 1 - II | Broad | 21+ | EXL 180 Days PUR" at bounding box center [1282, 128] width 181 height 20
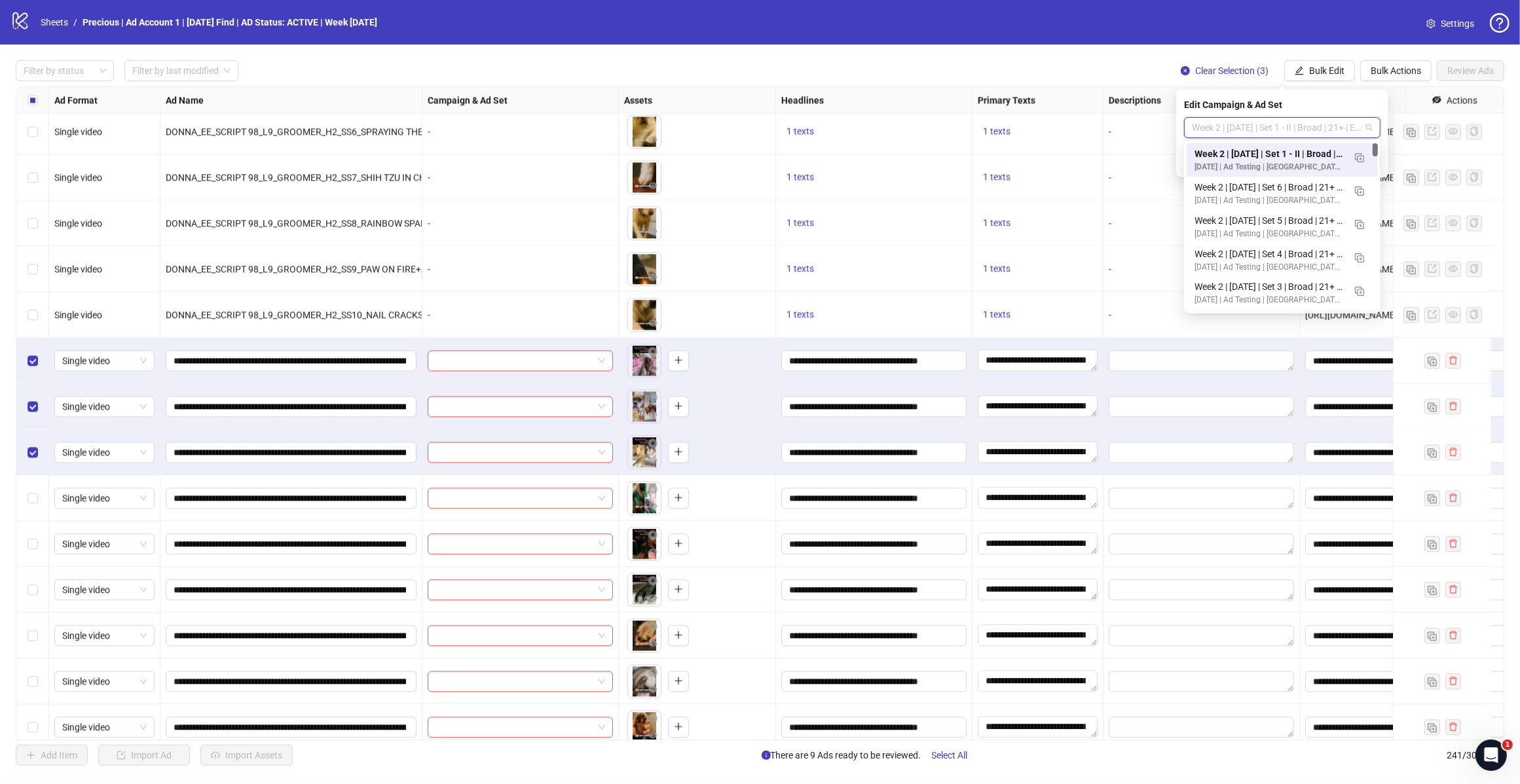
scroll to position [0, 0]
click at [1359, 157] on img "button" at bounding box center [1359, 157] width 9 height 9
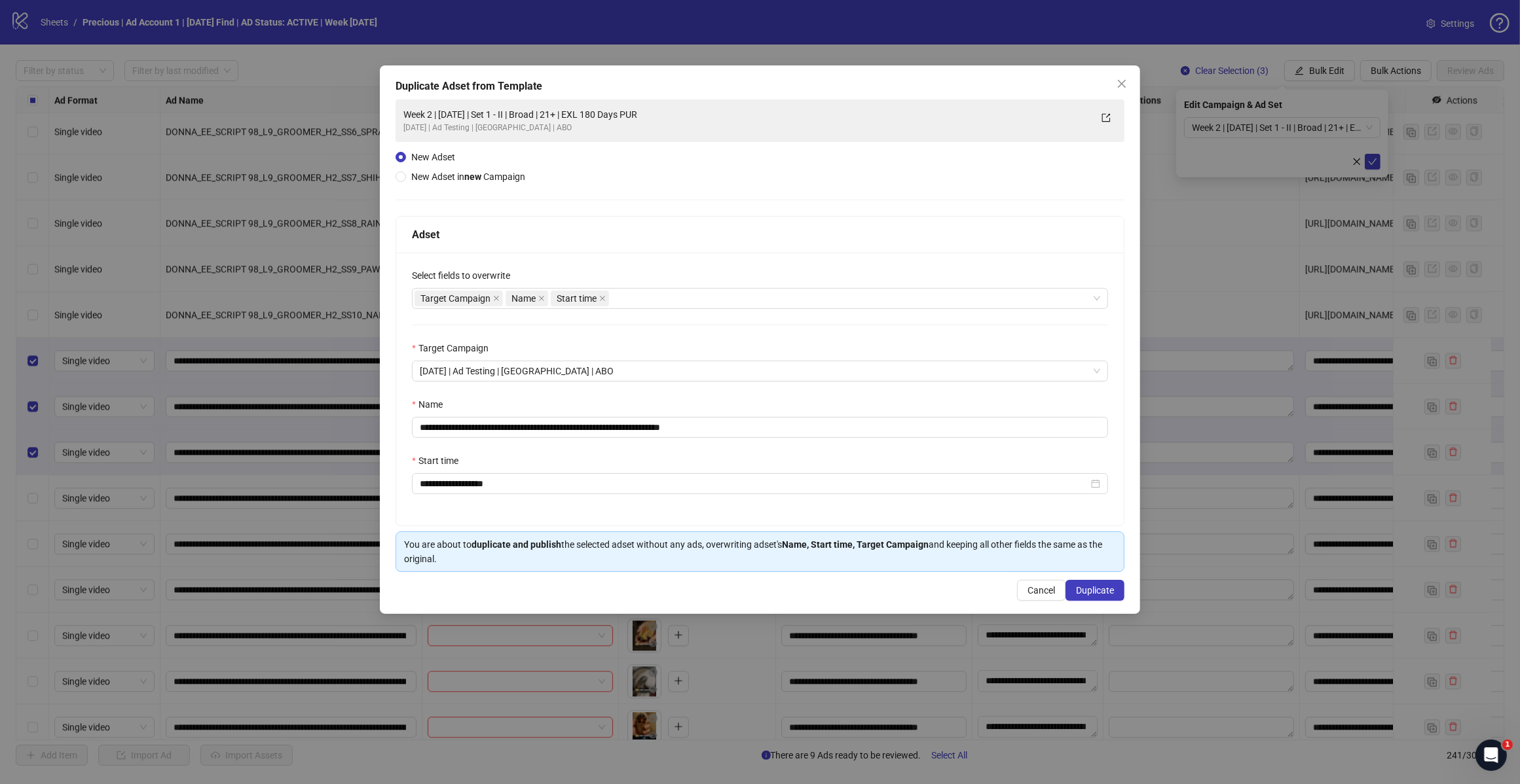
click at [674, 307] on div "Target Campaign Name Start time" at bounding box center [753, 298] width 677 height 18
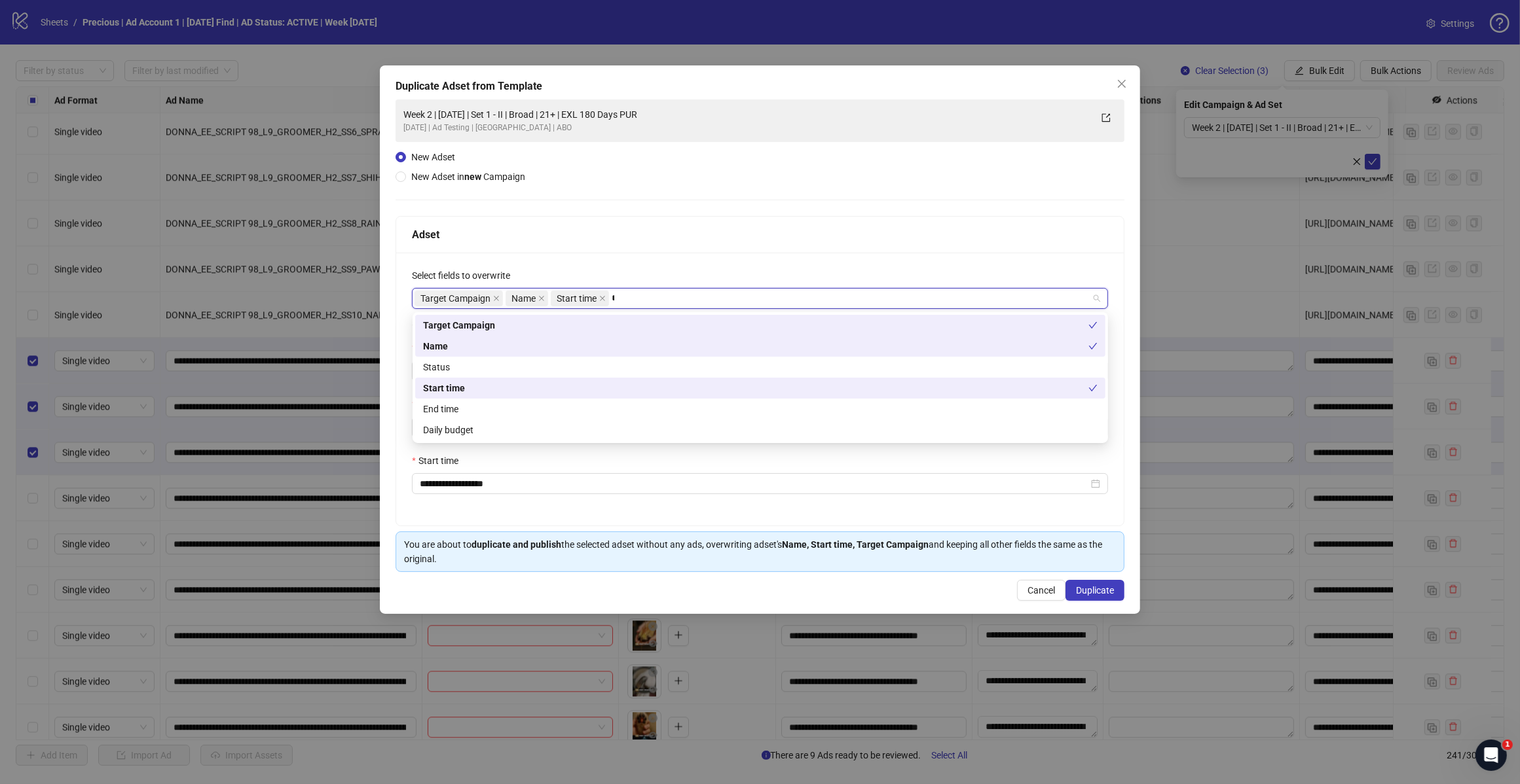
type input "*****"
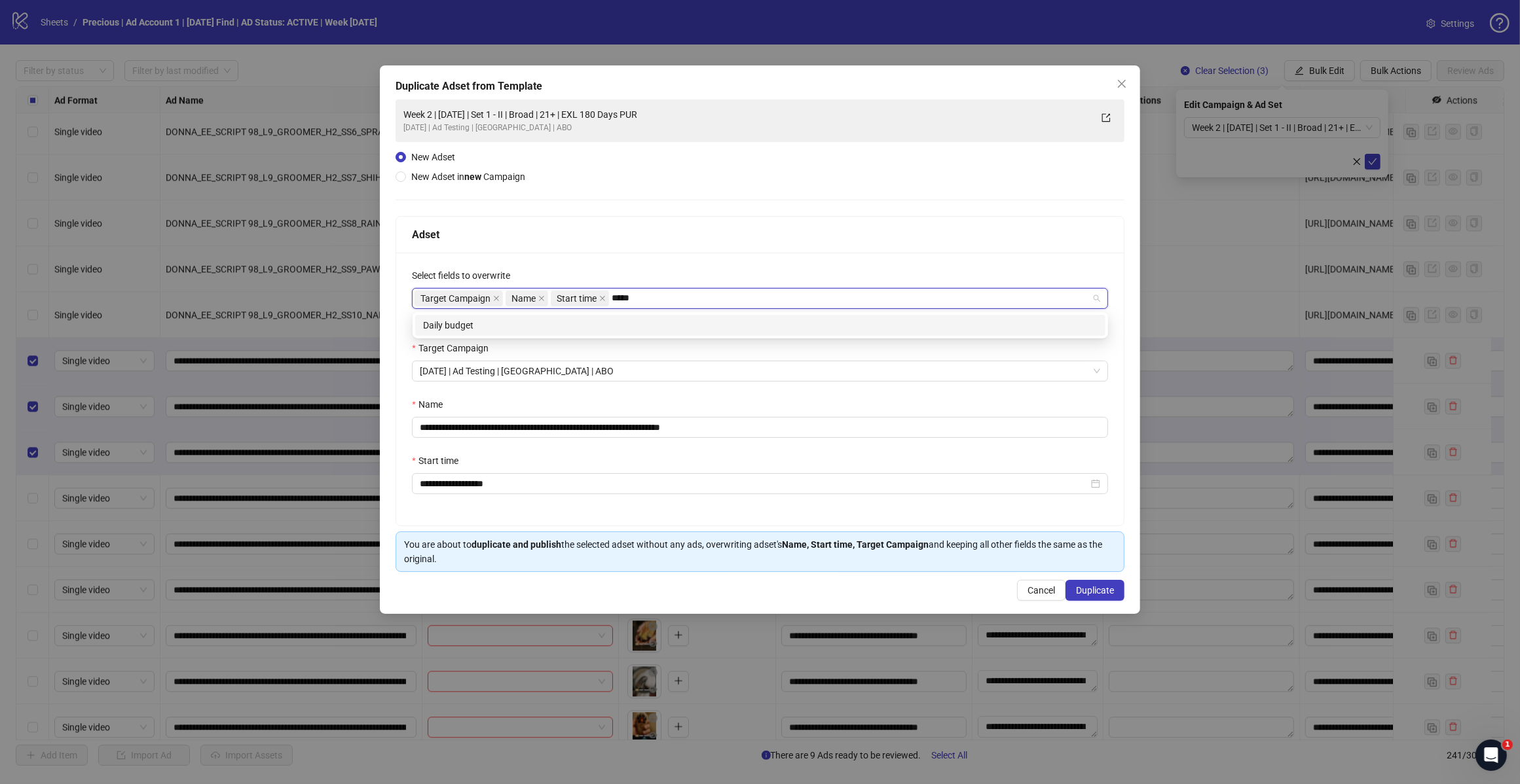
click at [661, 320] on div "Daily budget" at bounding box center [760, 325] width 674 height 14
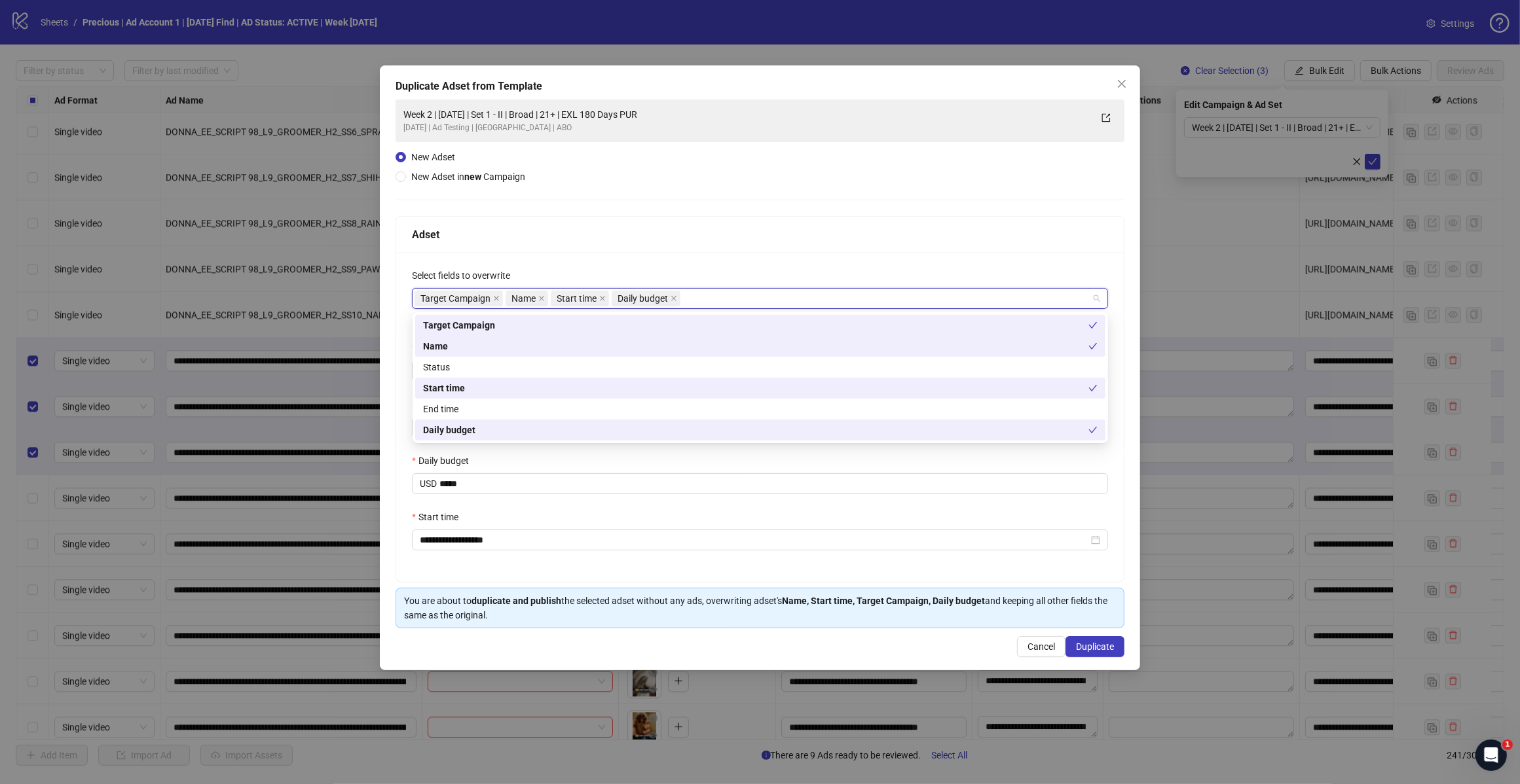
click at [687, 240] on div "Adset" at bounding box center [760, 235] width 696 height 16
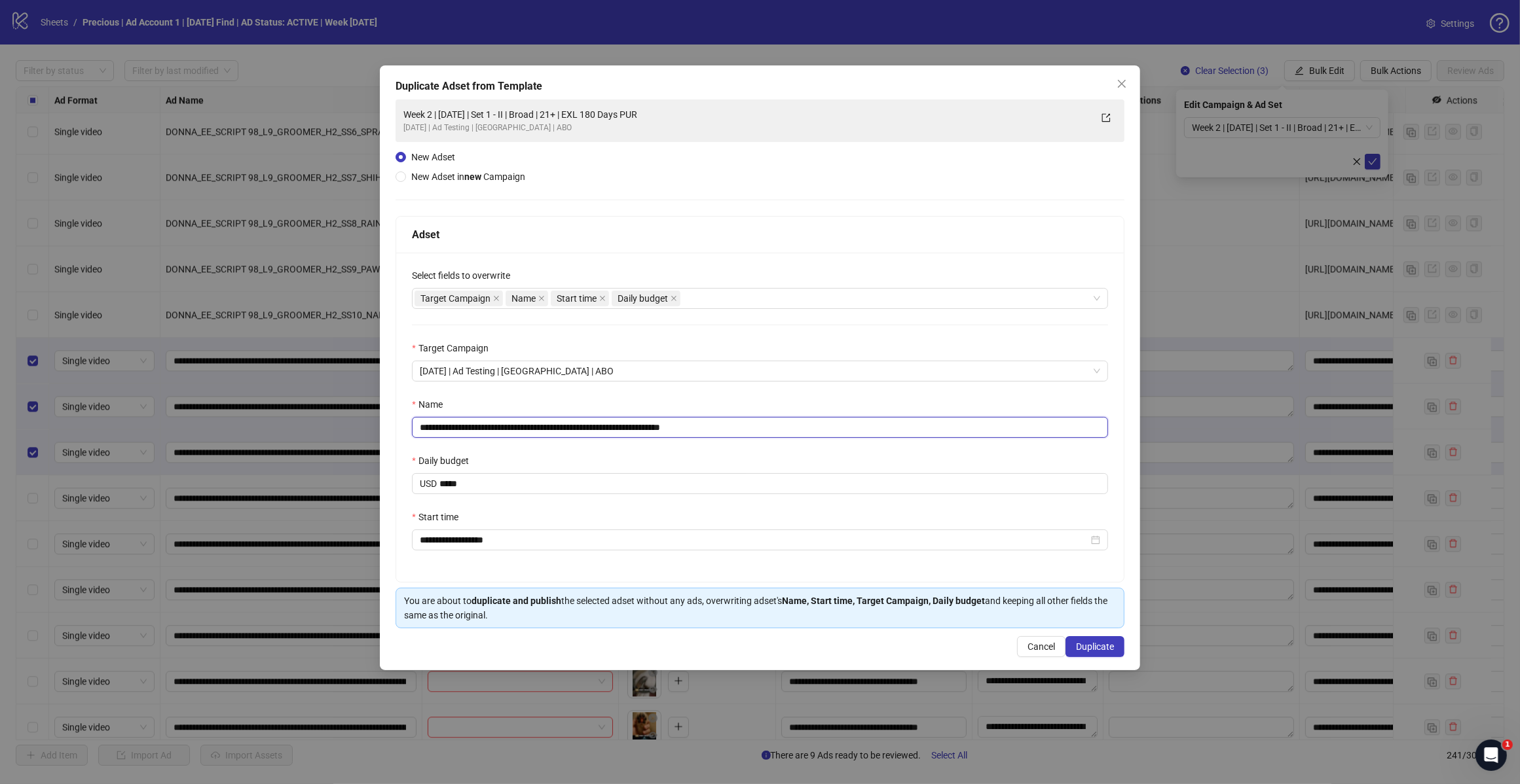
click at [734, 433] on input "**********" at bounding box center [760, 428] width 696 height 21
click at [534, 423] on input "**********" at bounding box center [760, 428] width 696 height 21
type input "**********"
click at [1094, 657] on button "Duplicate" at bounding box center [1094, 647] width 59 height 21
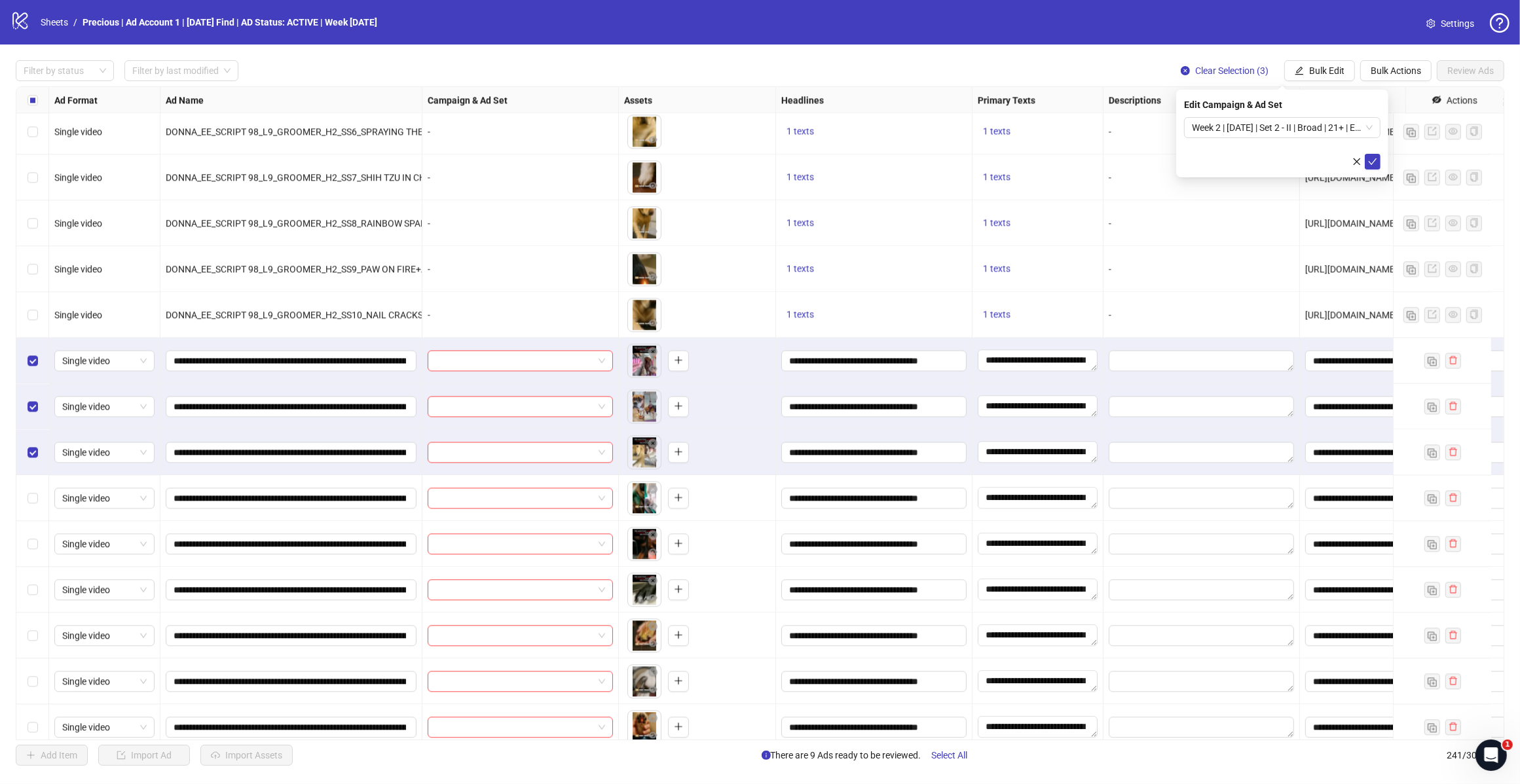
click at [1366, 126] on span "Week 2 | [DATE] | Set 2 - II | Broad | 21+ | EXL 180 Days PUR" at bounding box center [1282, 128] width 181 height 20
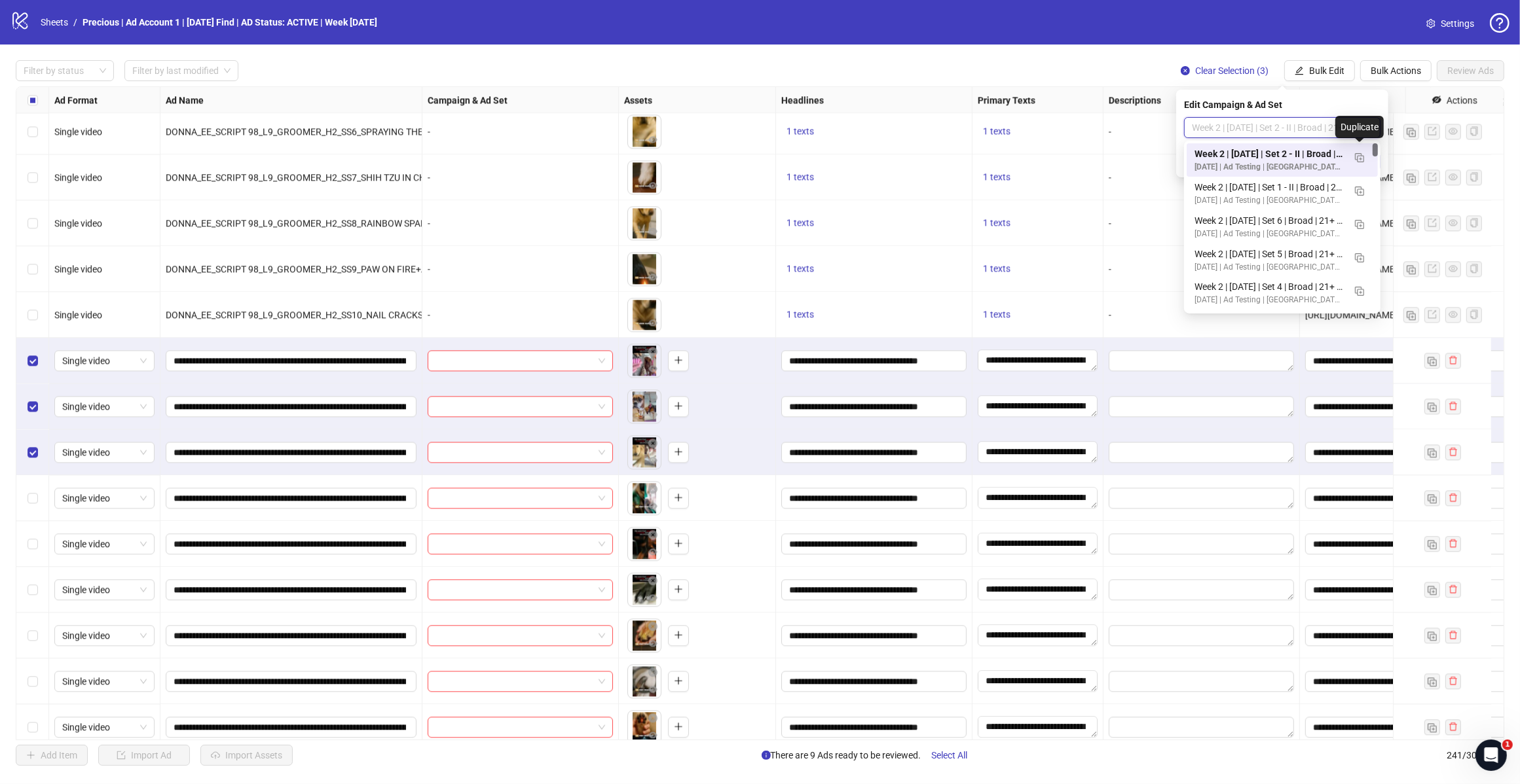
click at [1362, 152] on span "button" at bounding box center [1359, 156] width 9 height 10
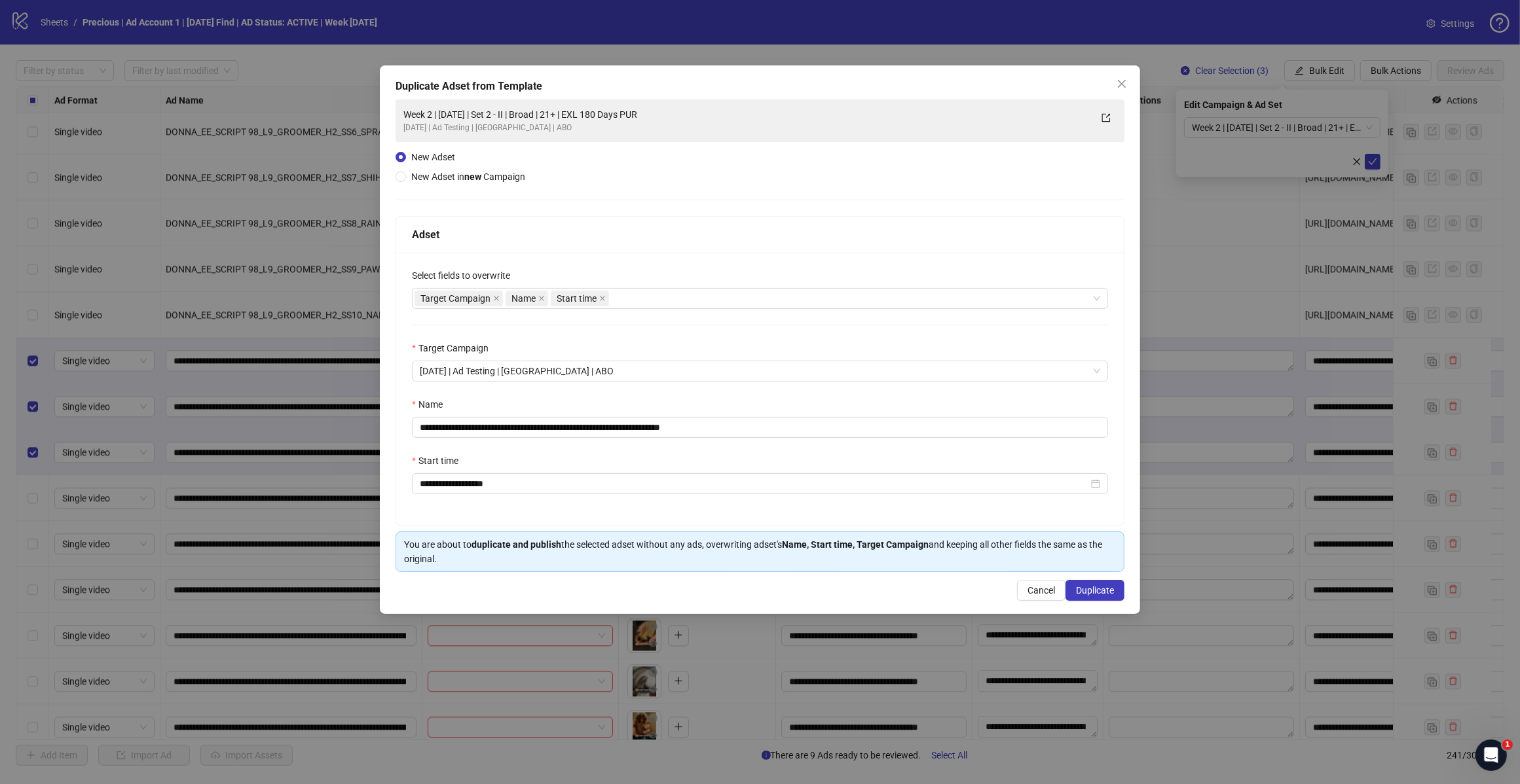
click at [633, 300] on div "Target Campaign Name Start time" at bounding box center [753, 298] width 677 height 18
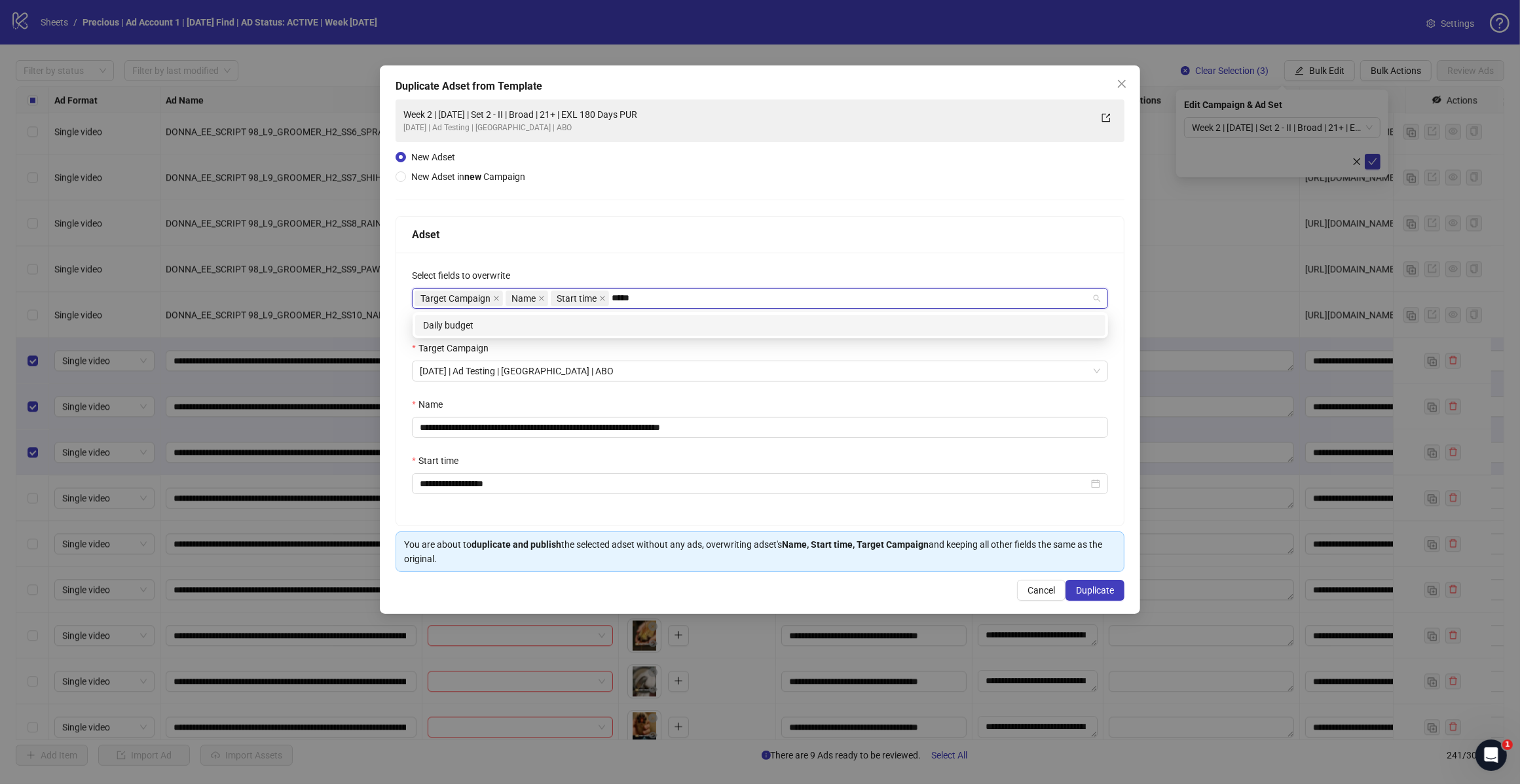
type input "*****"
click at [521, 338] on div "daily_budget Daily budget" at bounding box center [760, 325] width 695 height 26
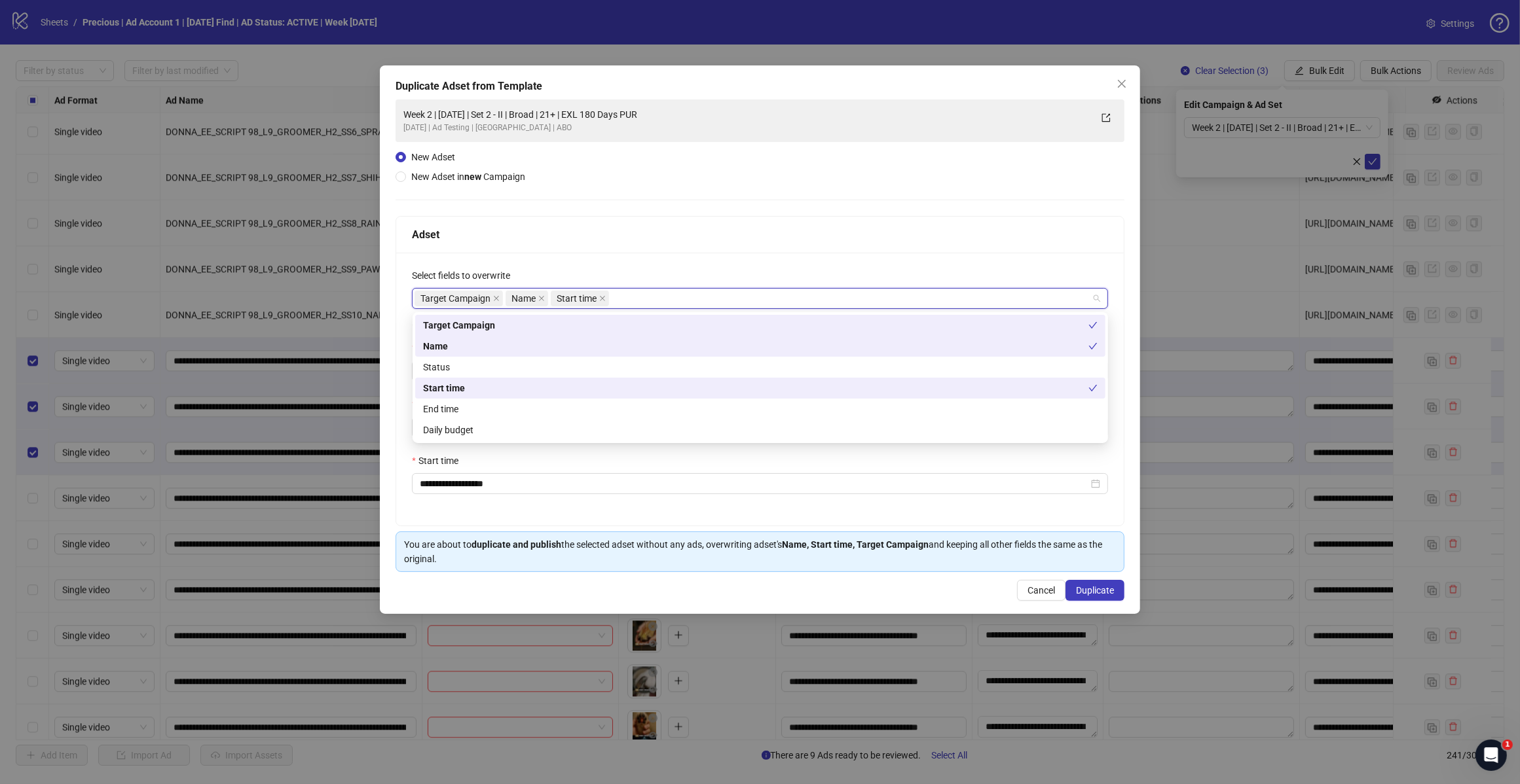
click at [652, 292] on div "Target Campaign Name Start time" at bounding box center [753, 298] width 677 height 18
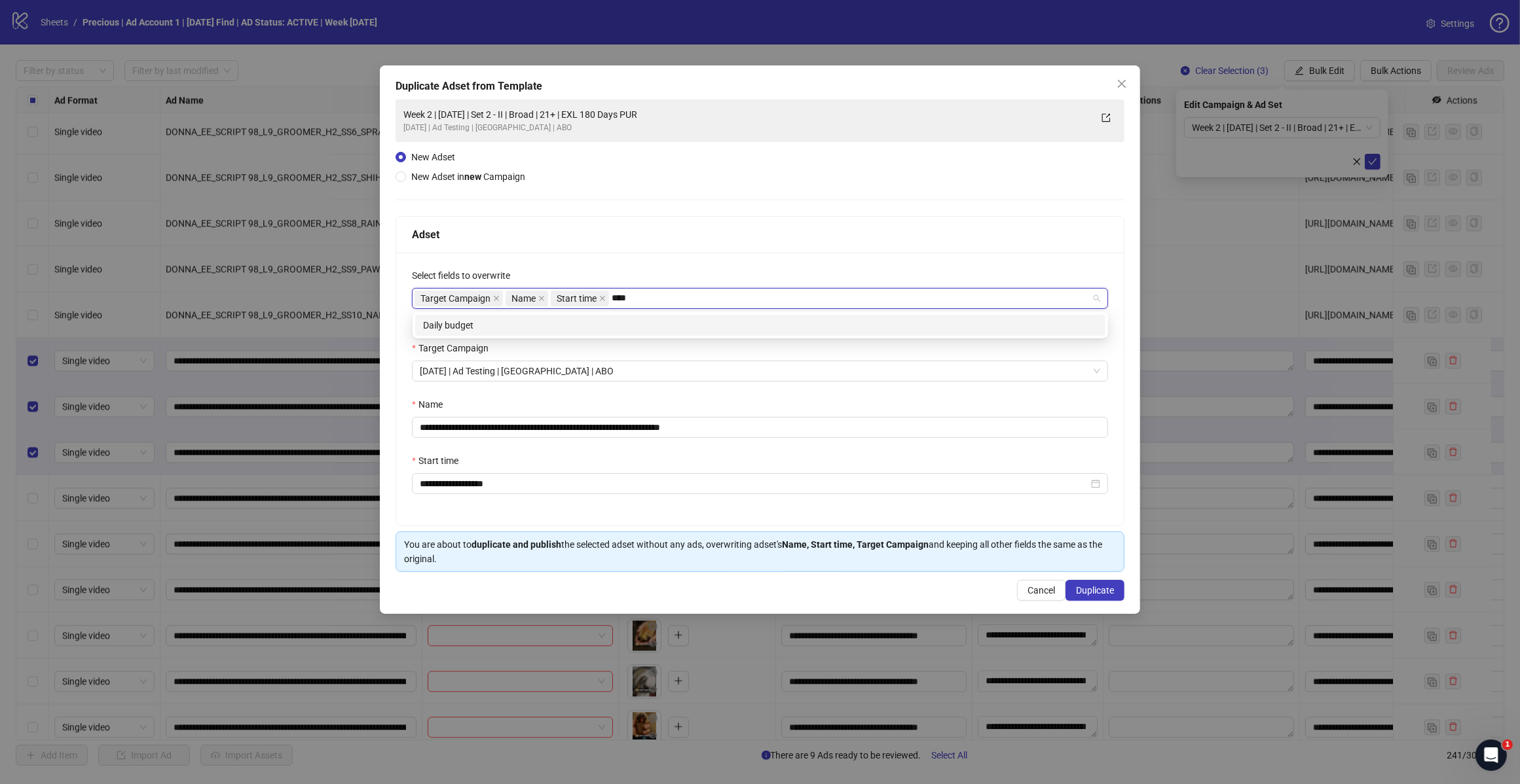
type input "*****"
click at [570, 327] on div "Daily budget" at bounding box center [760, 325] width 674 height 14
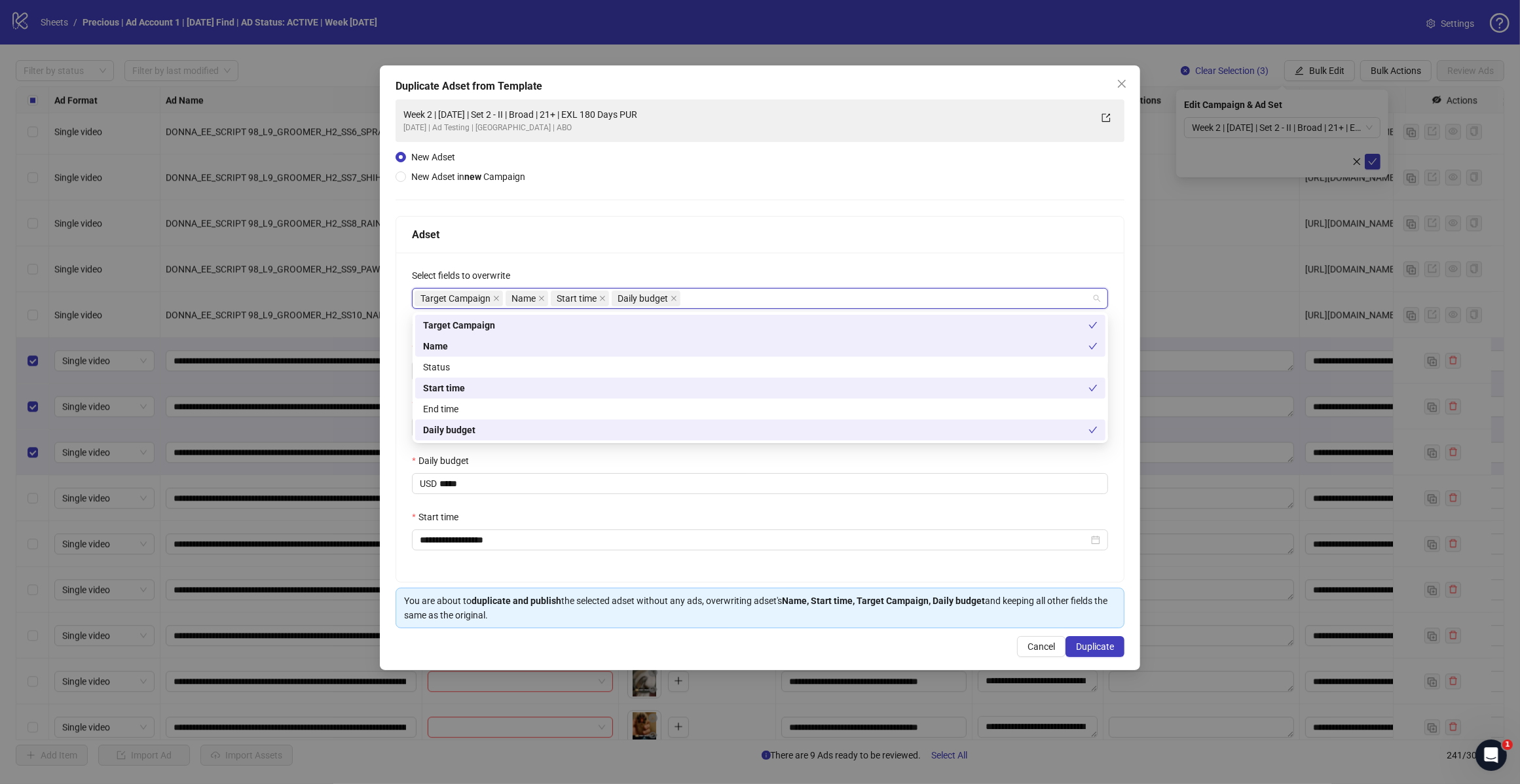
click at [731, 228] on div "Adset" at bounding box center [760, 235] width 696 height 16
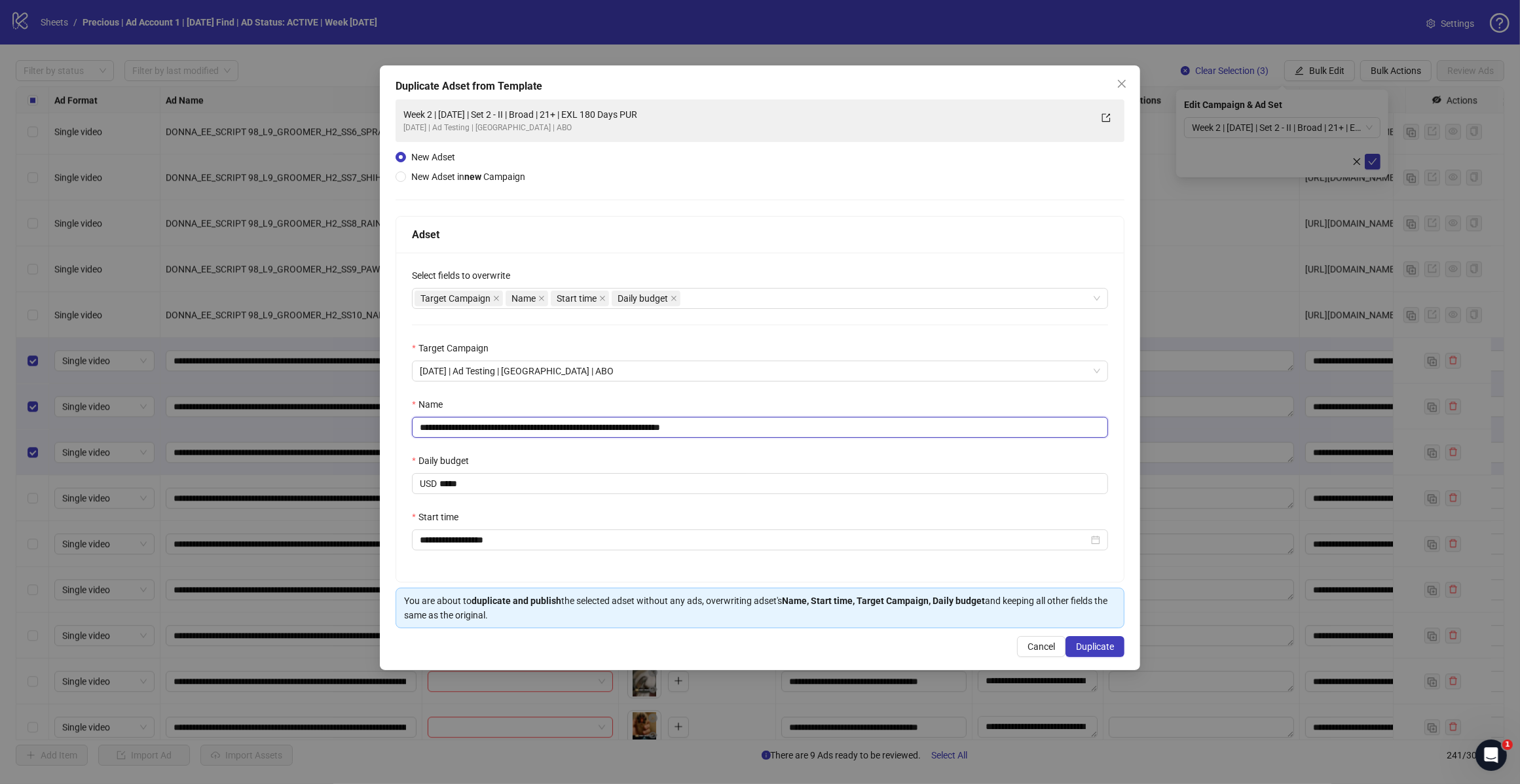
click at [737, 424] on input "**********" at bounding box center [760, 428] width 696 height 21
click at [532, 423] on input "**********" at bounding box center [760, 428] width 696 height 21
type input "**********"
click at [748, 403] on div "Name" at bounding box center [760, 407] width 696 height 20
click at [1104, 643] on span "Duplicate" at bounding box center [1095, 646] width 38 height 10
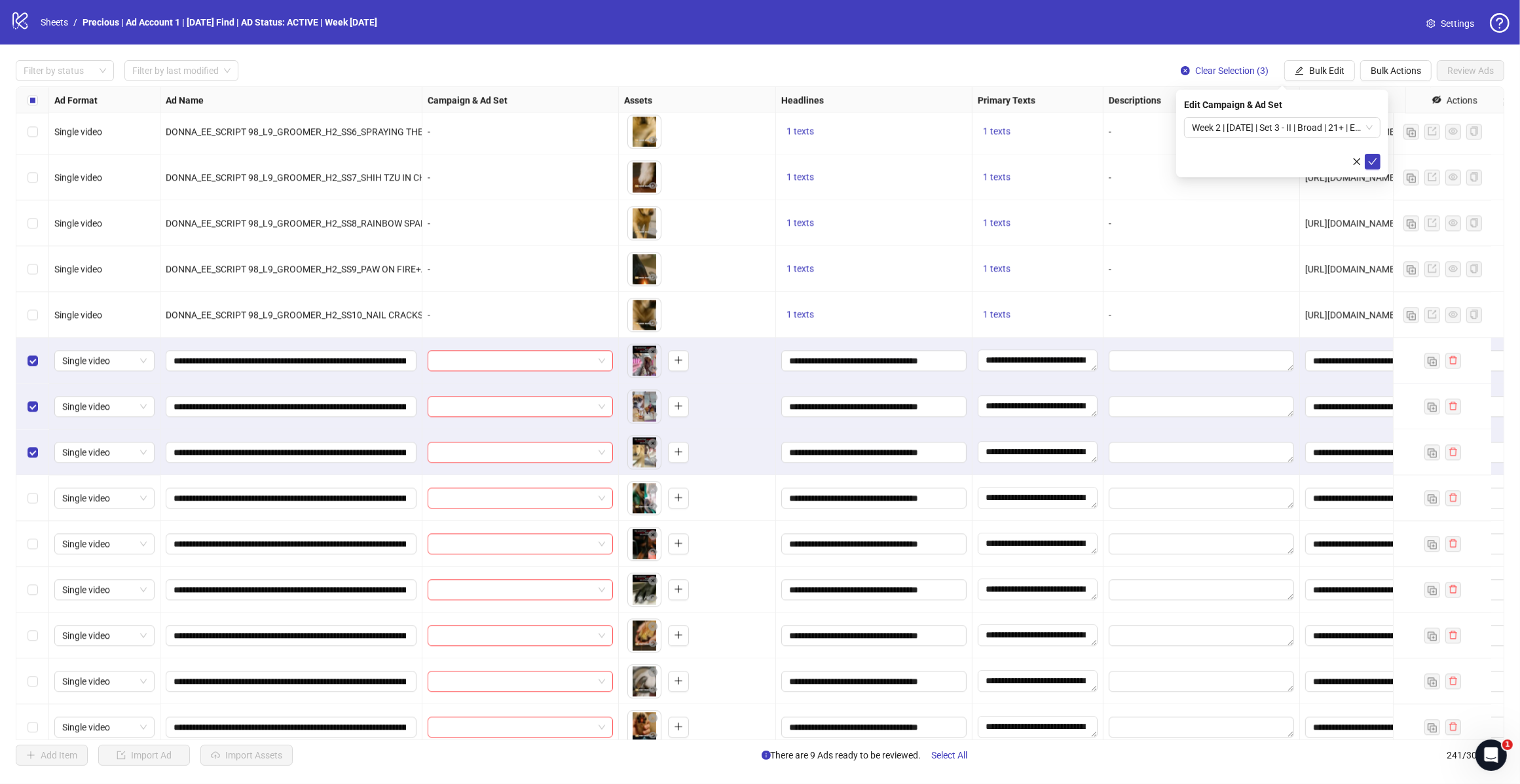
click at [1372, 128] on span "Week 2 | [DATE] | Set 3 - II | Broad | 21+ | EXL 180 Days PUR" at bounding box center [1282, 128] width 181 height 20
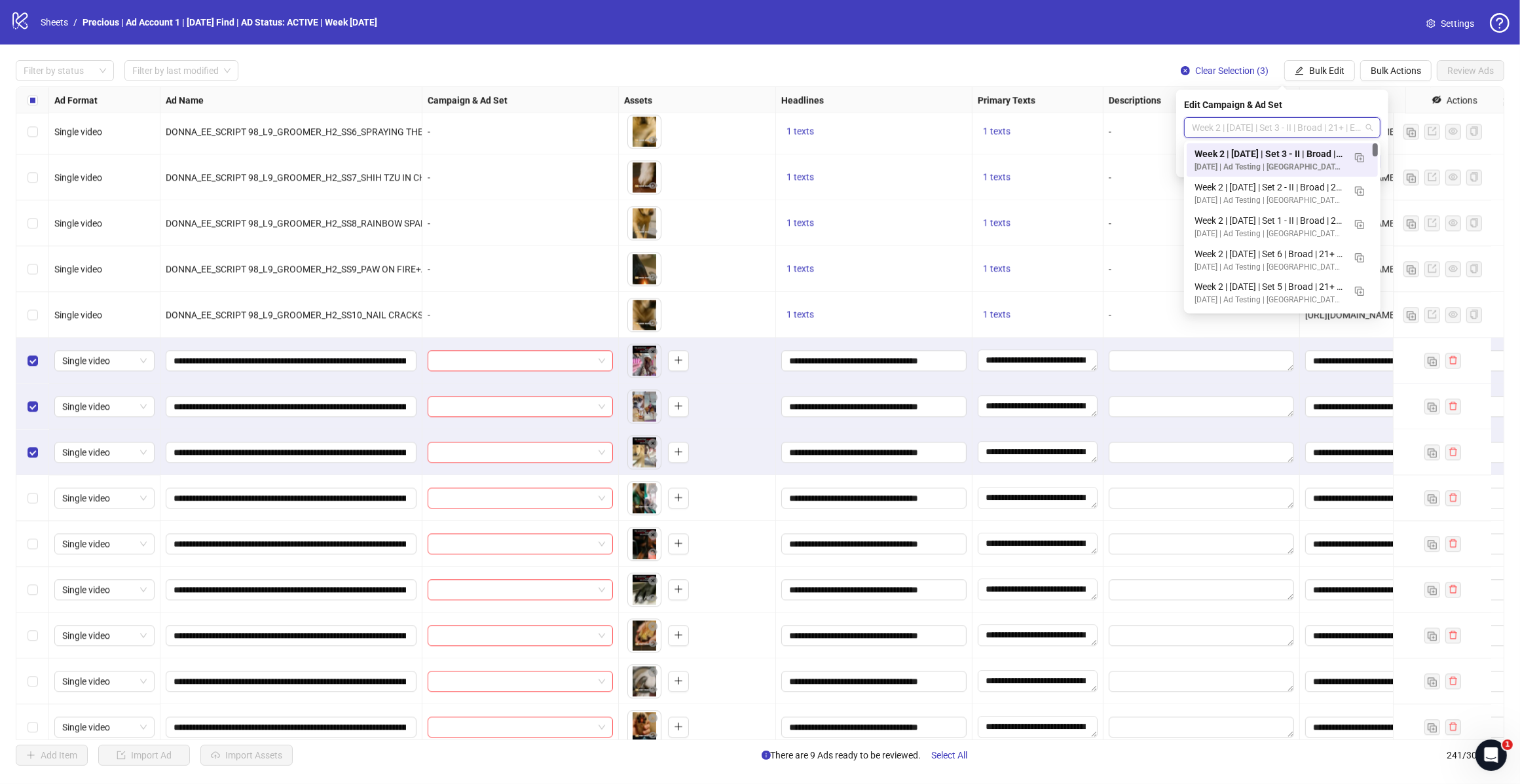
click at [1359, 159] on img "button" at bounding box center [1359, 157] width 9 height 9
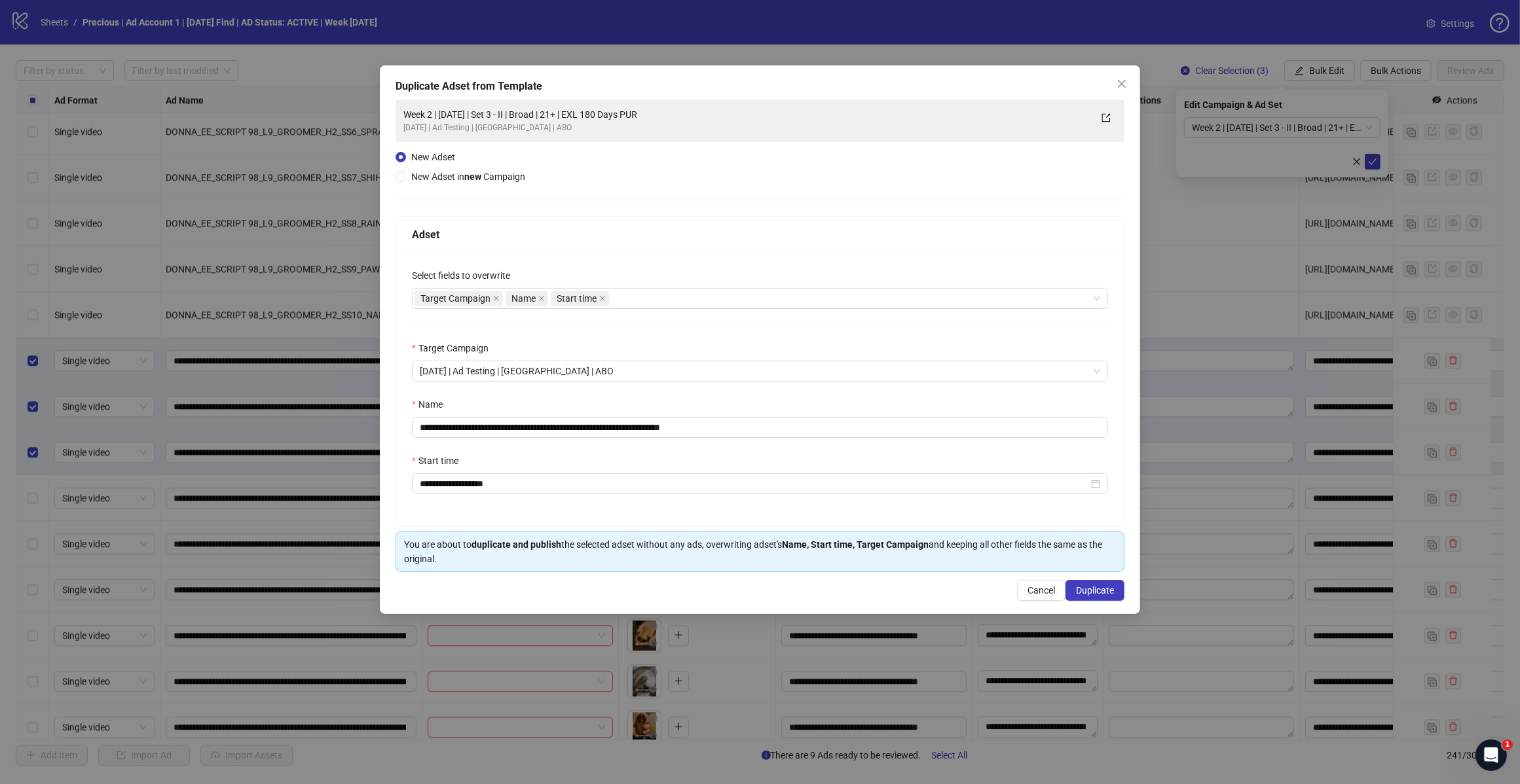
click at [648, 307] on div "Target Campaign Name Start time" at bounding box center [753, 298] width 677 height 18
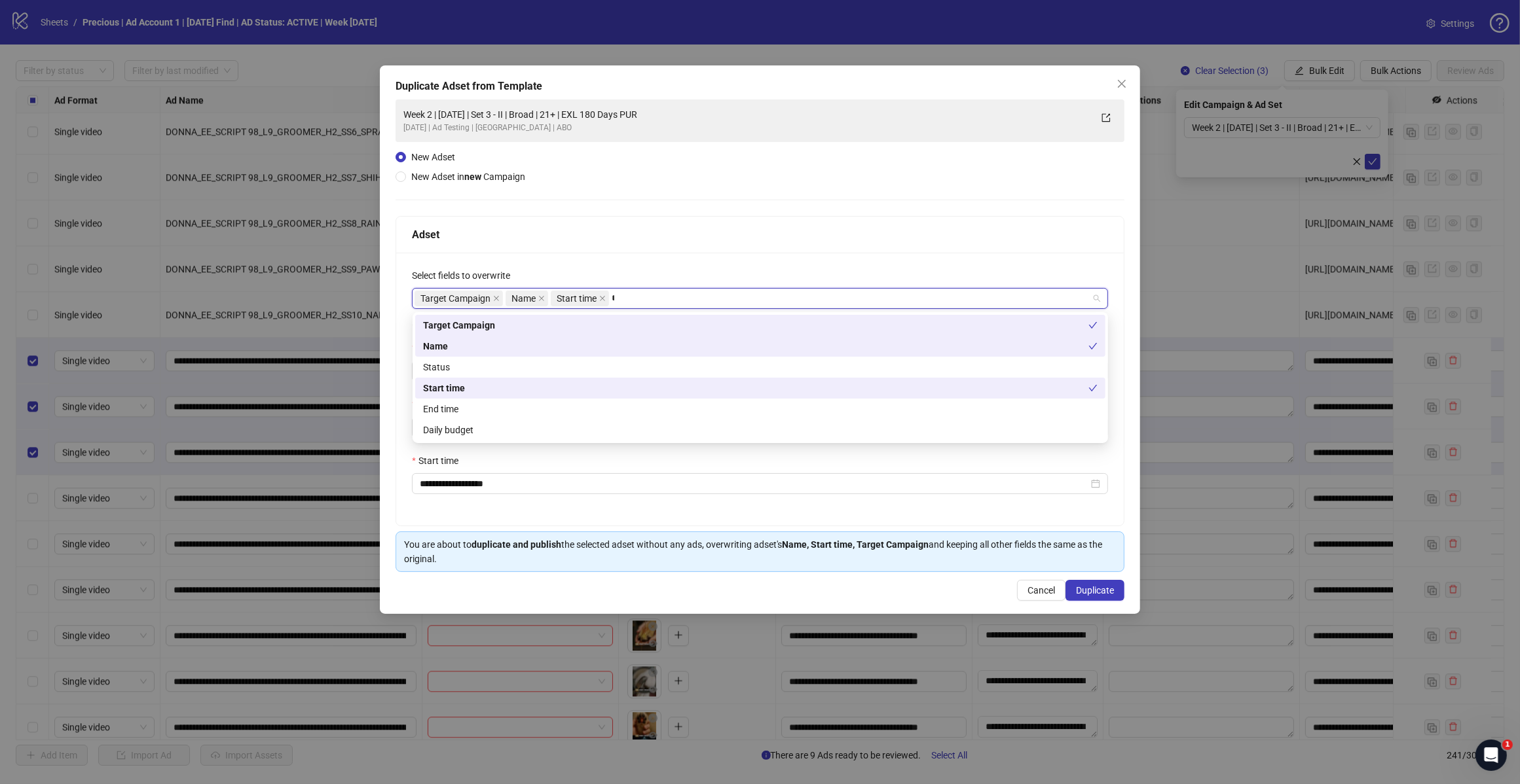
type input "*****"
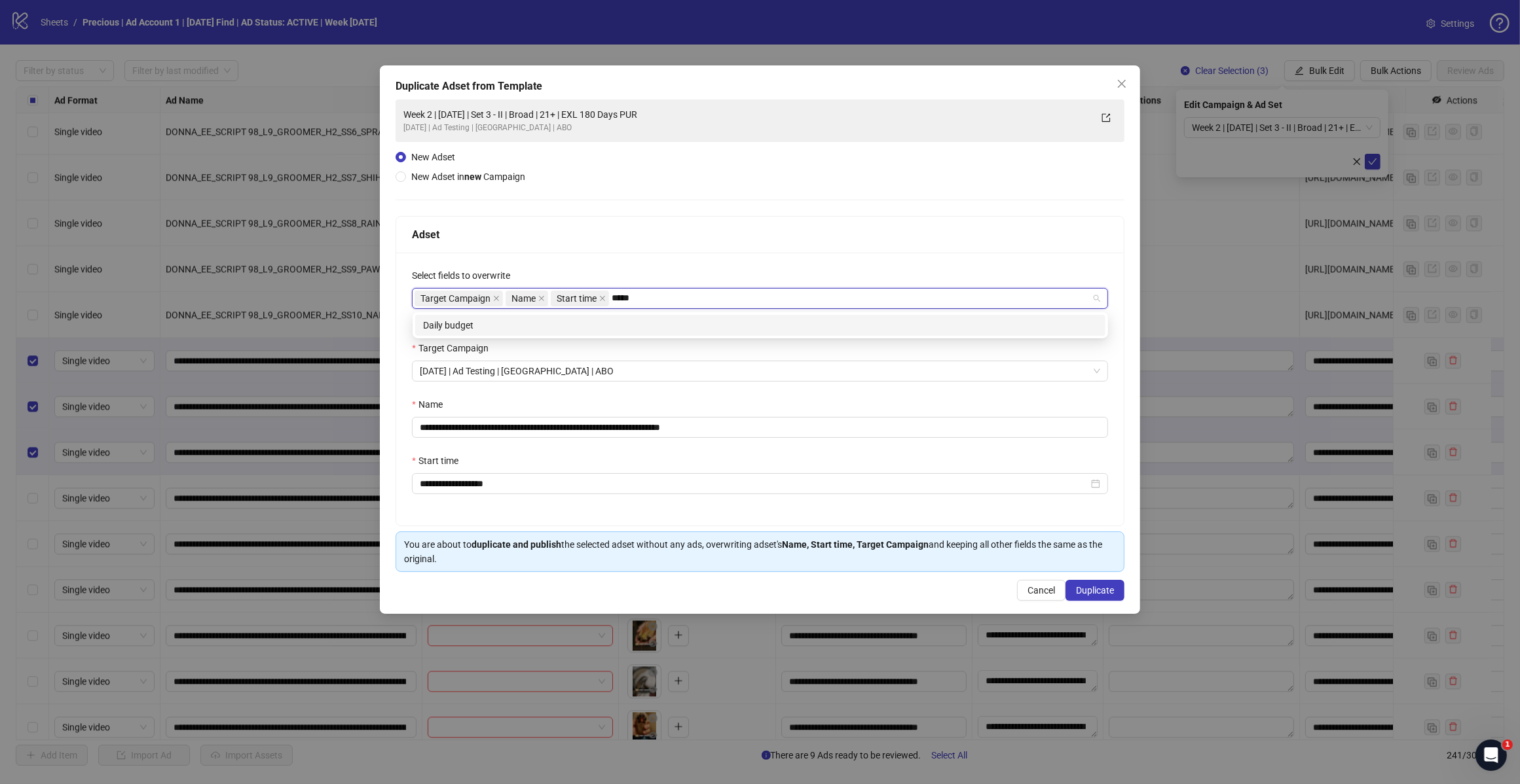
click at [587, 326] on div "Daily budget" at bounding box center [760, 325] width 674 height 14
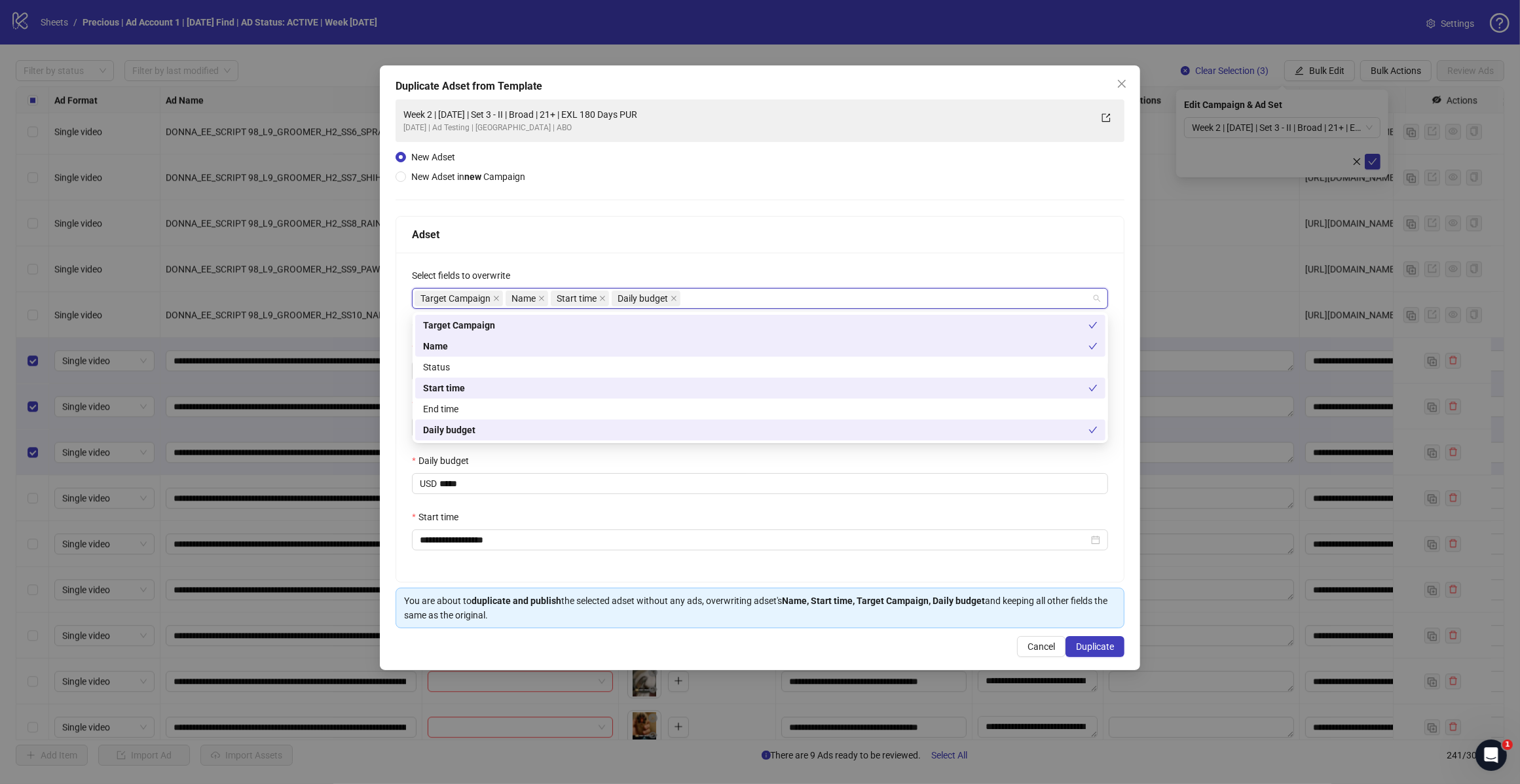
click at [665, 238] on div "Adset" at bounding box center [760, 235] width 696 height 16
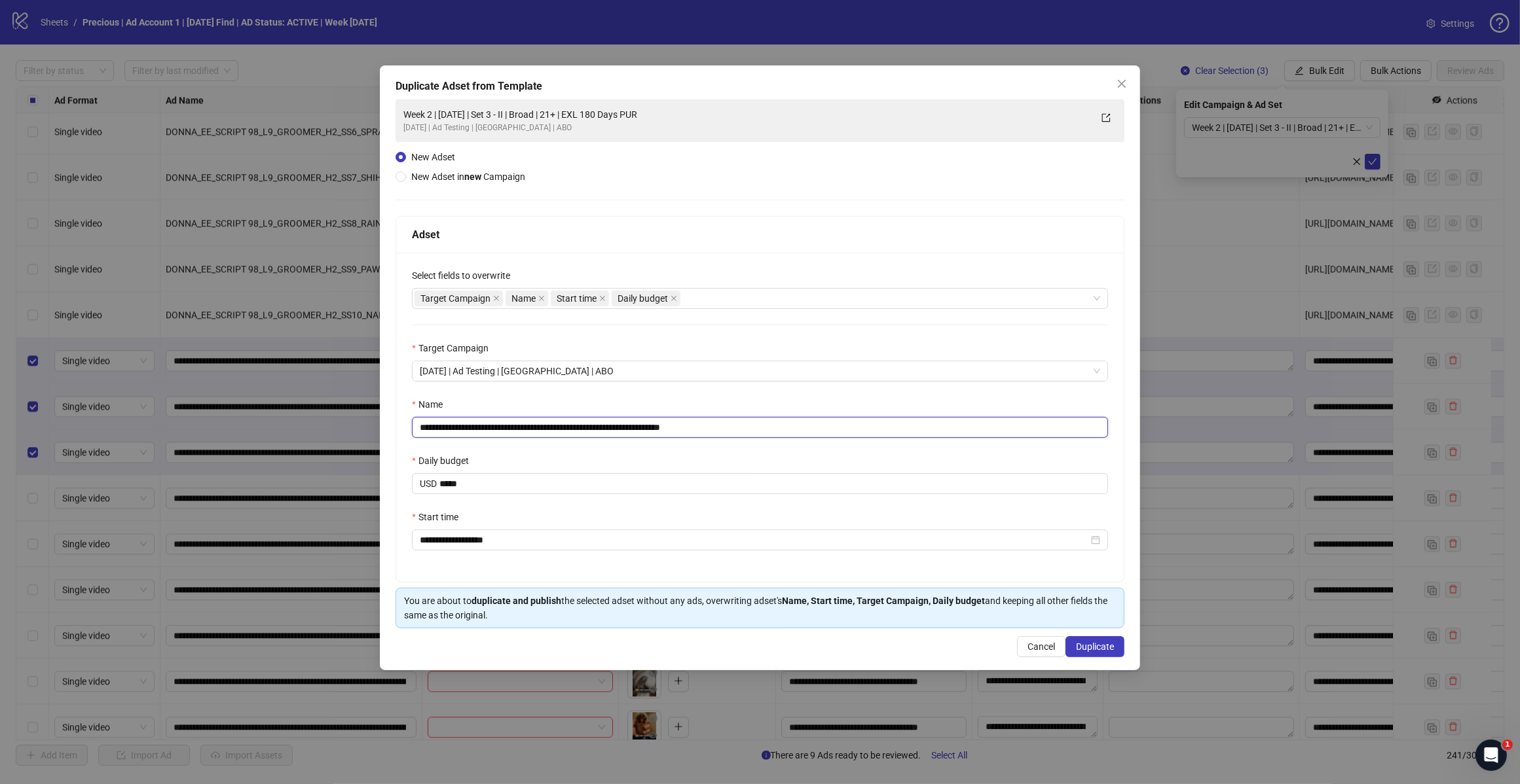
click at [718, 425] on input "**********" at bounding box center [760, 428] width 696 height 21
click at [534, 426] on input "**********" at bounding box center [760, 428] width 696 height 21
type input "**********"
click at [1090, 648] on span "Duplicate" at bounding box center [1095, 646] width 38 height 10
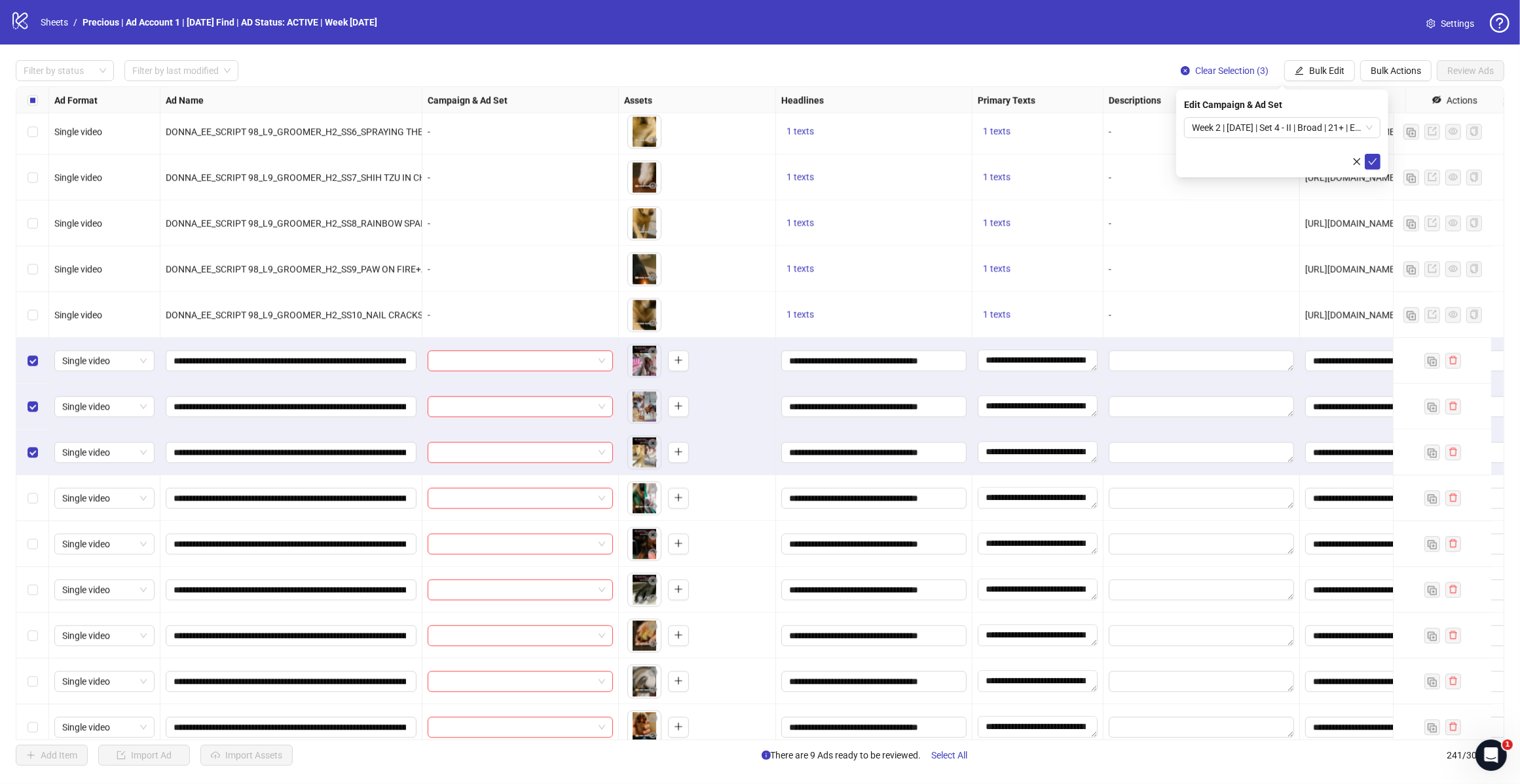
click at [1372, 129] on span "Week 2 | [DATE] | Set 4 - II | Broad | 21+ | EXL 180 Days PUR" at bounding box center [1282, 128] width 181 height 20
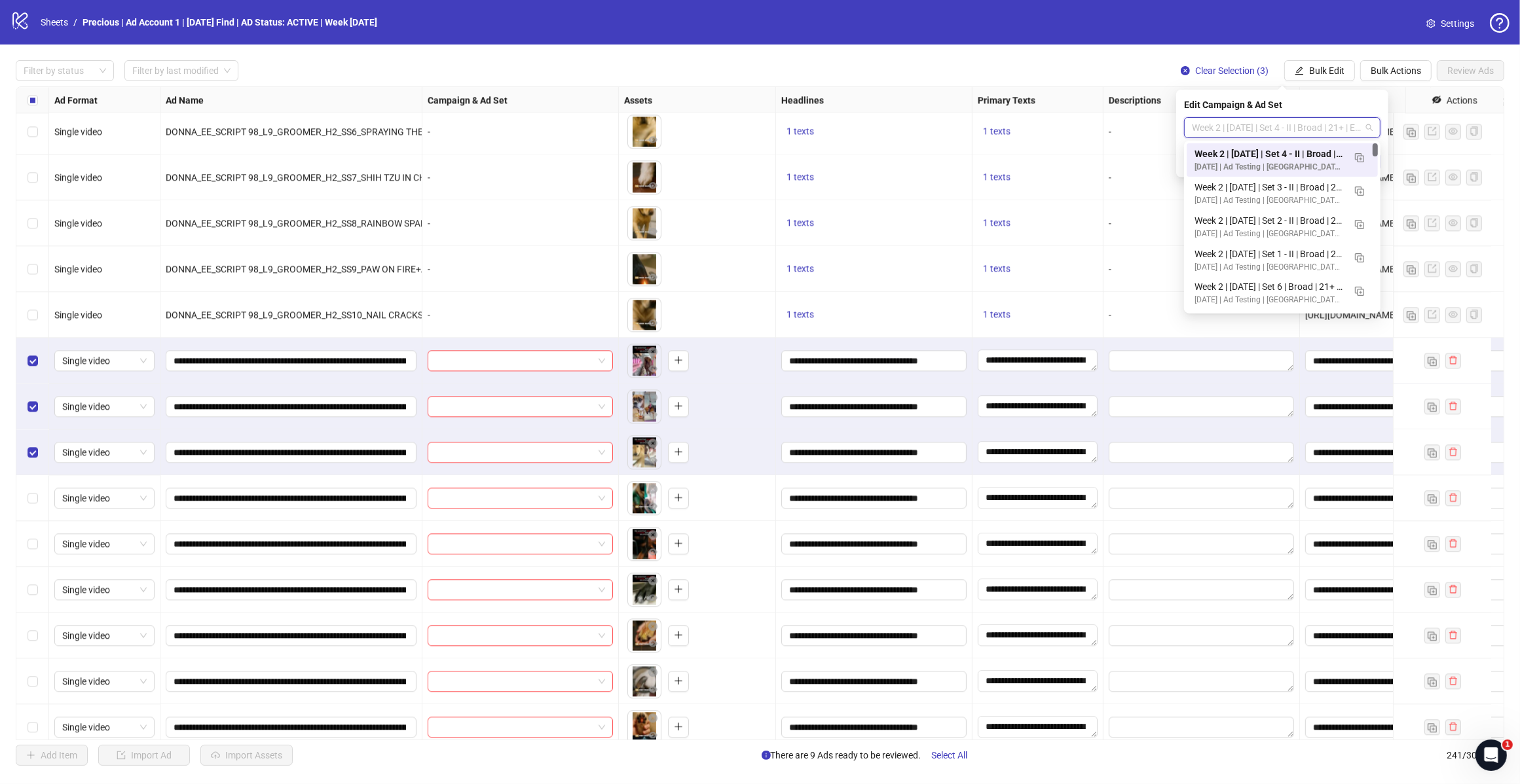
click at [1360, 161] on button "button" at bounding box center [1359, 157] width 21 height 21
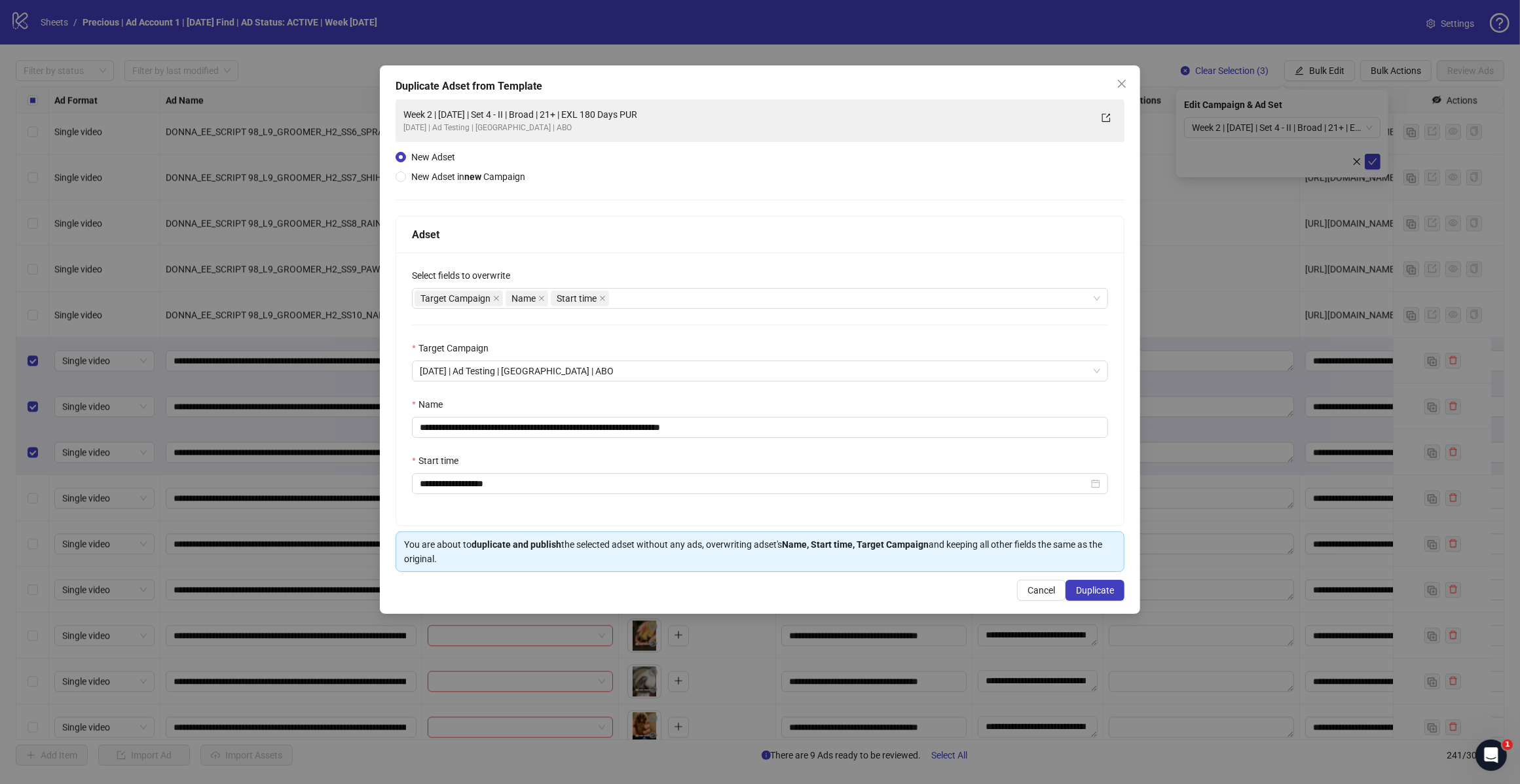
click at [671, 302] on div "Target Campaign Name Start time" at bounding box center [753, 298] width 677 height 18
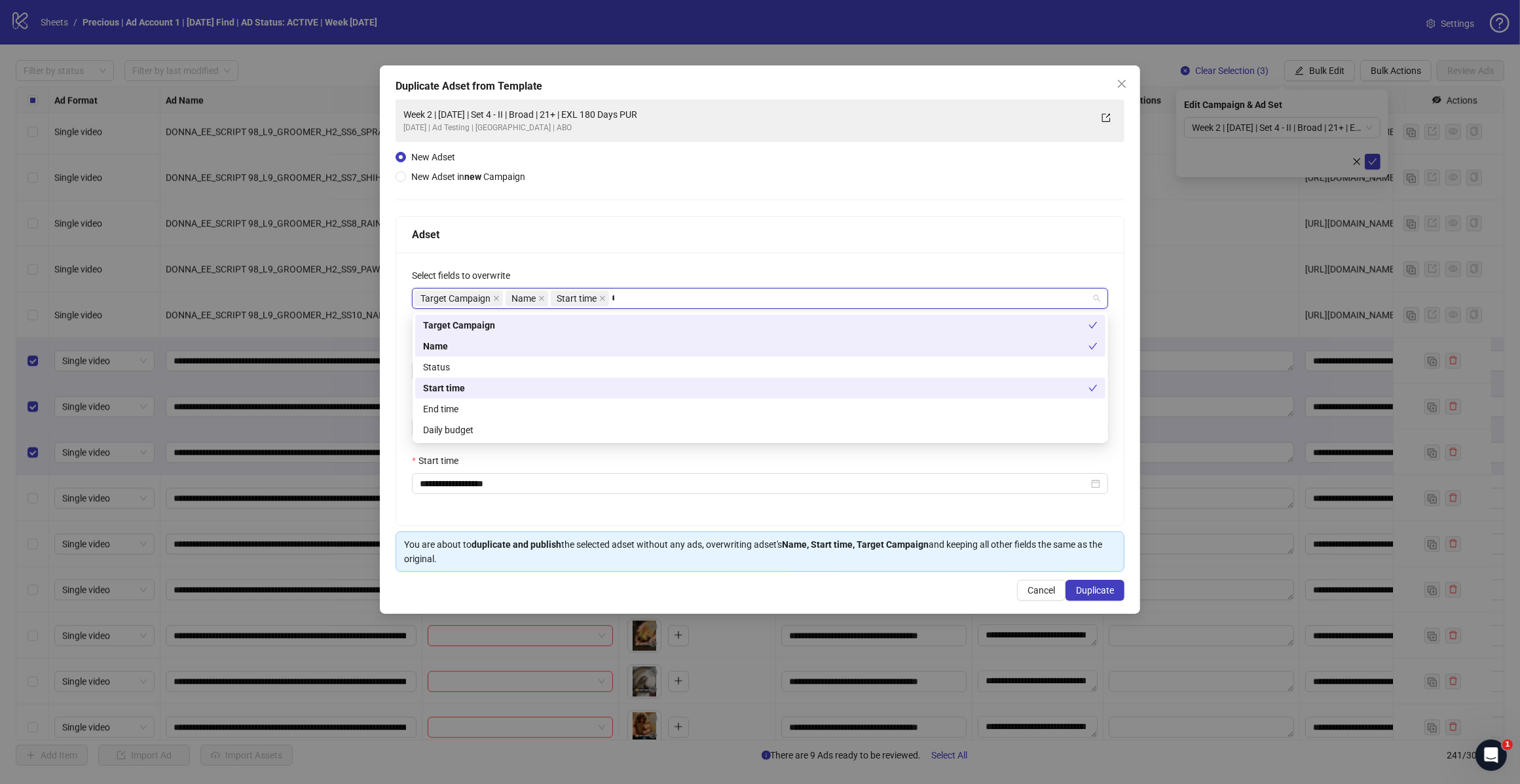
type input "*****"
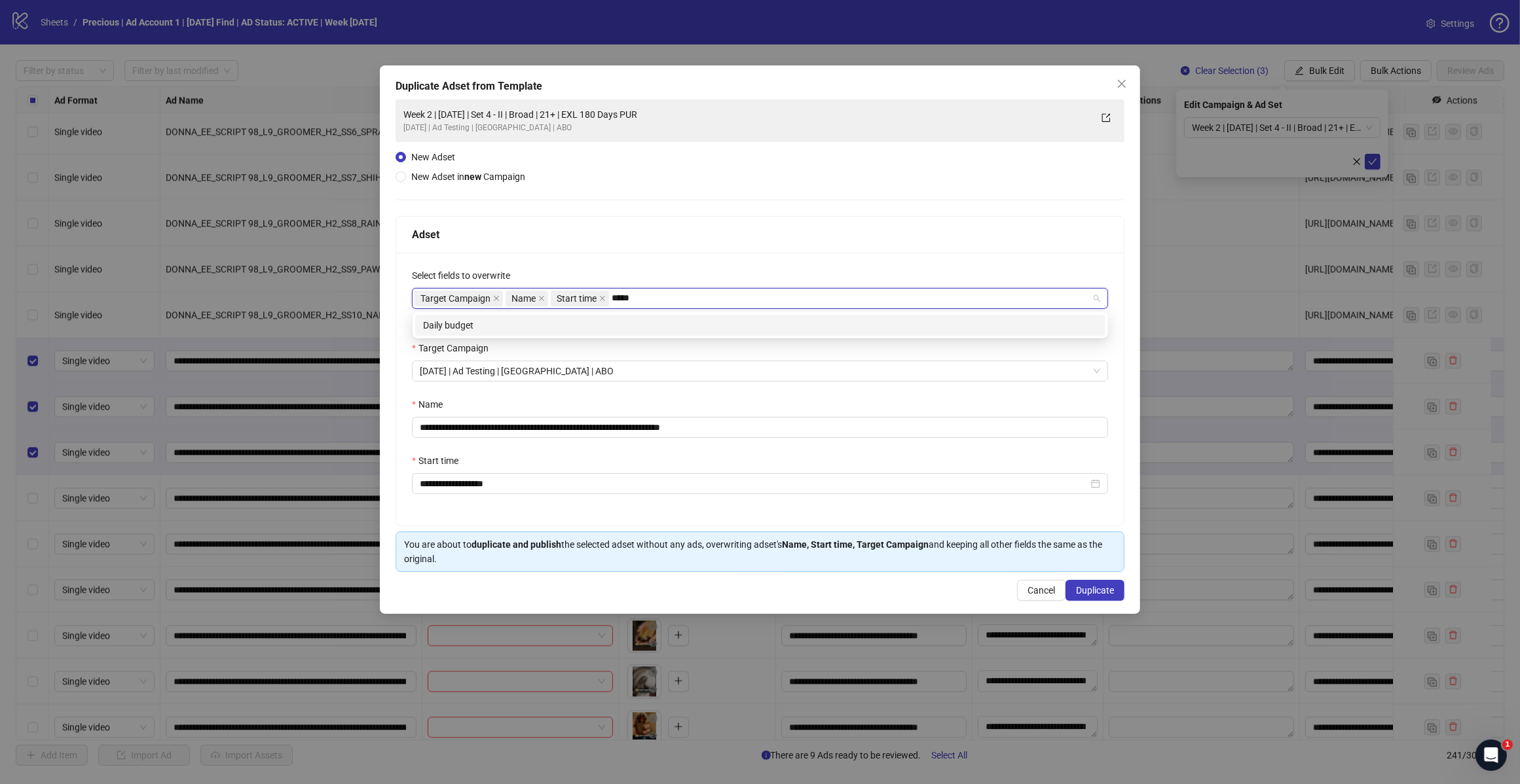
click at [561, 324] on div "Daily budget" at bounding box center [760, 325] width 674 height 14
click at [666, 236] on div "Adset" at bounding box center [760, 235] width 696 height 16
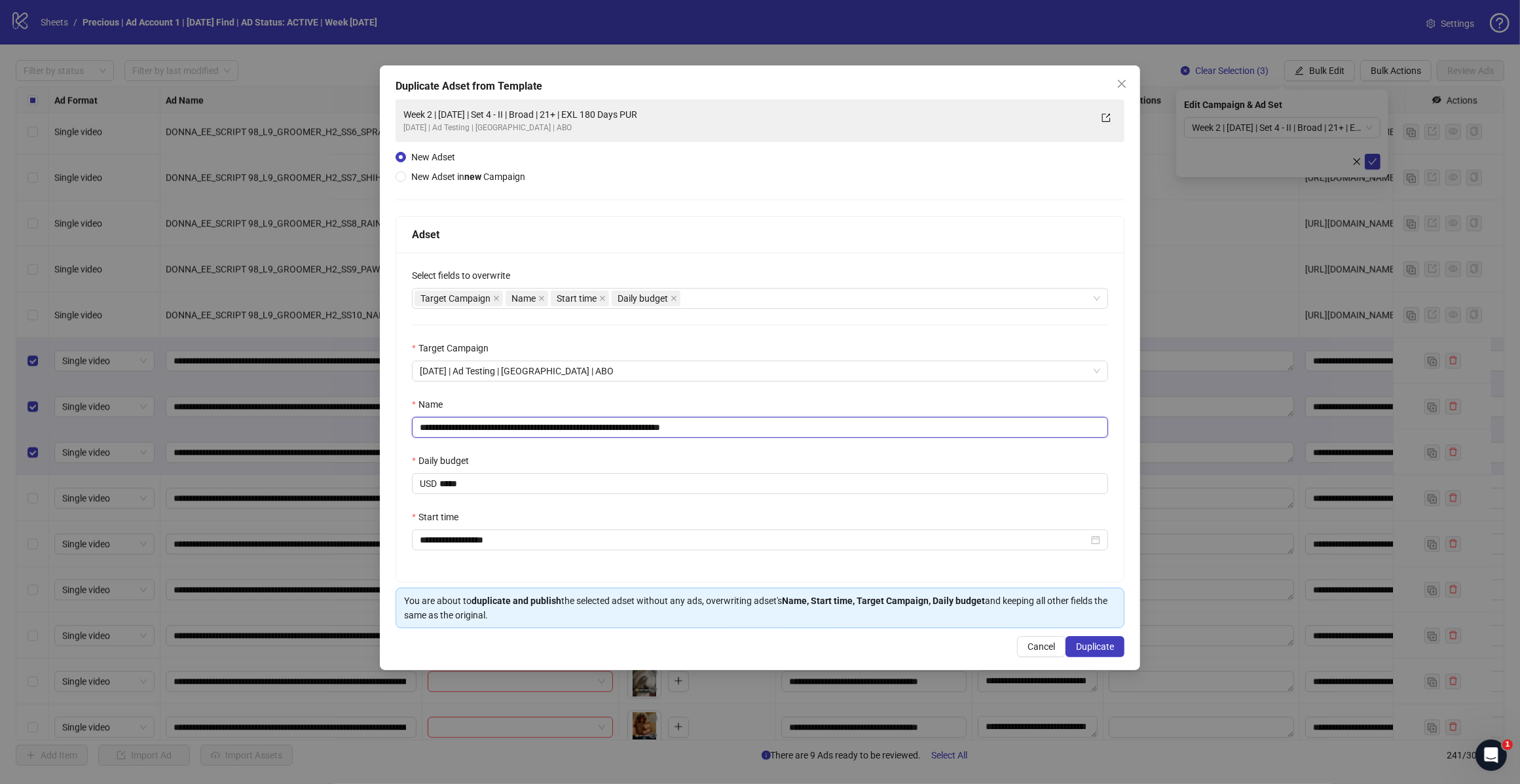
click at [729, 430] on input "**********" at bounding box center [760, 428] width 696 height 21
click at [532, 423] on input "**********" at bounding box center [760, 428] width 696 height 21
type input "**********"
click at [715, 453] on div "**********" at bounding box center [760, 417] width 728 height 329
click at [1096, 652] on span "Duplicate" at bounding box center [1095, 646] width 38 height 10
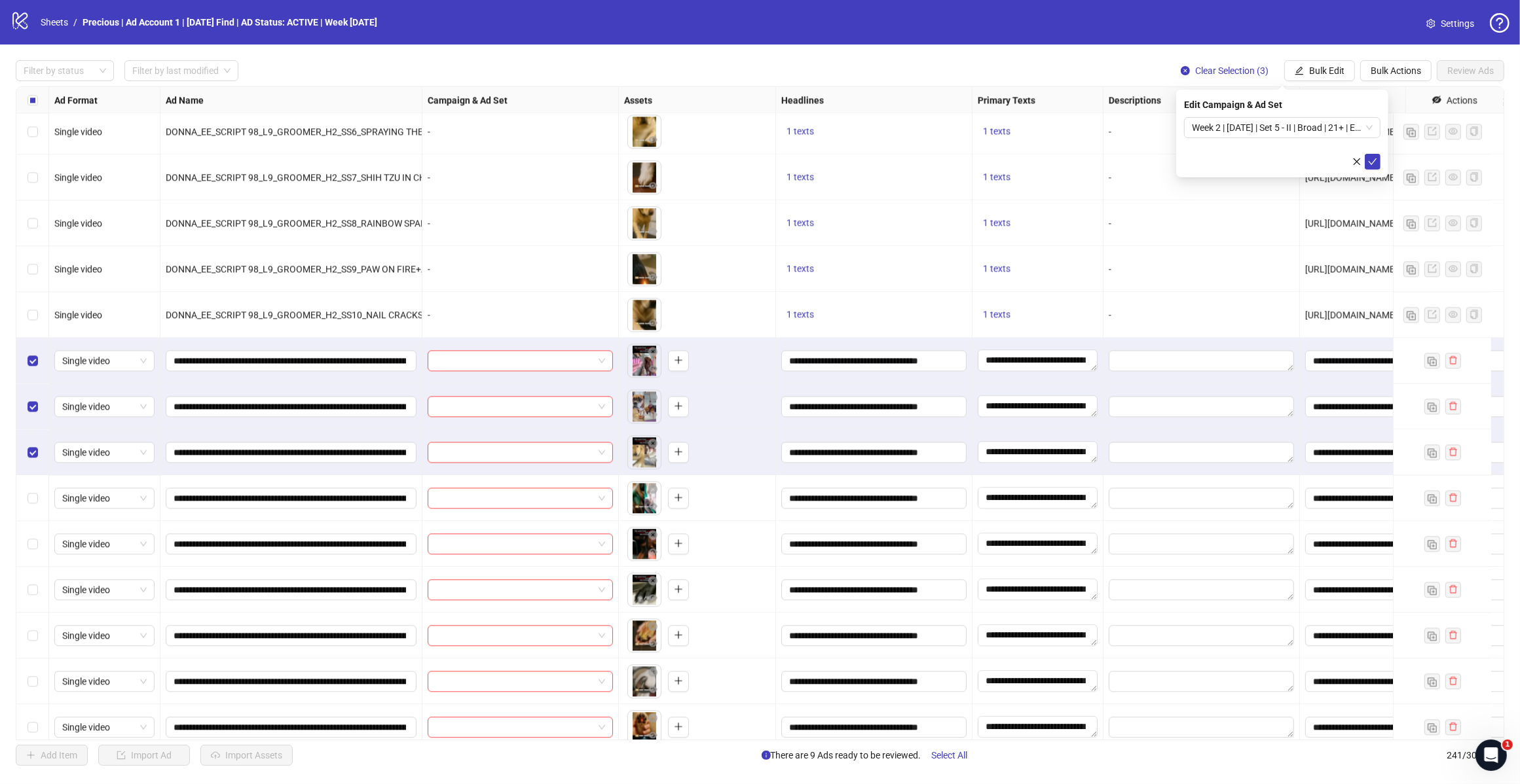
click at [1369, 126] on span "Week 2 | [DATE] | Set 5 - II | Broad | 21+ | EXL 180 Days PUR" at bounding box center [1282, 128] width 181 height 20
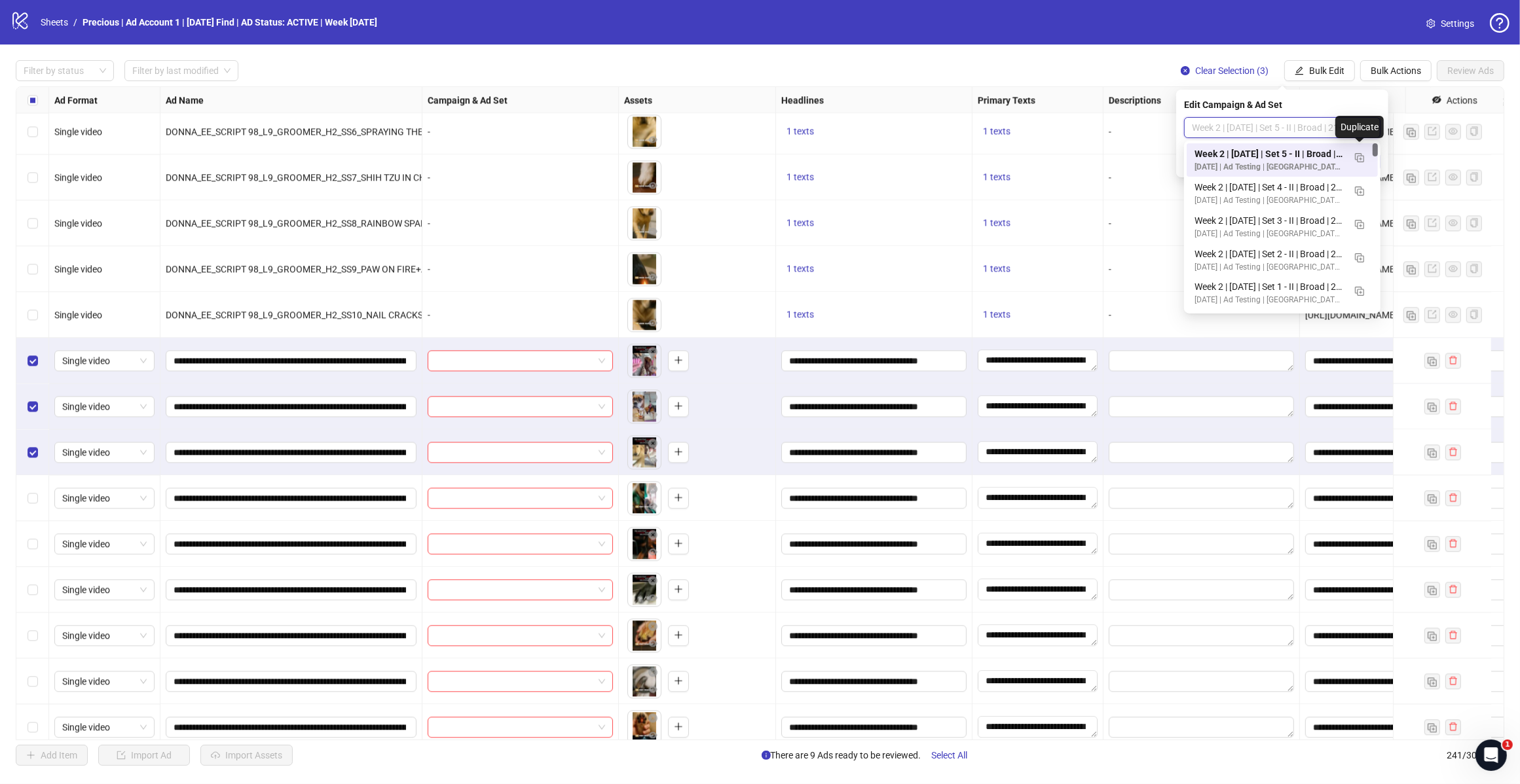
click at [1360, 159] on img "button" at bounding box center [1359, 157] width 9 height 9
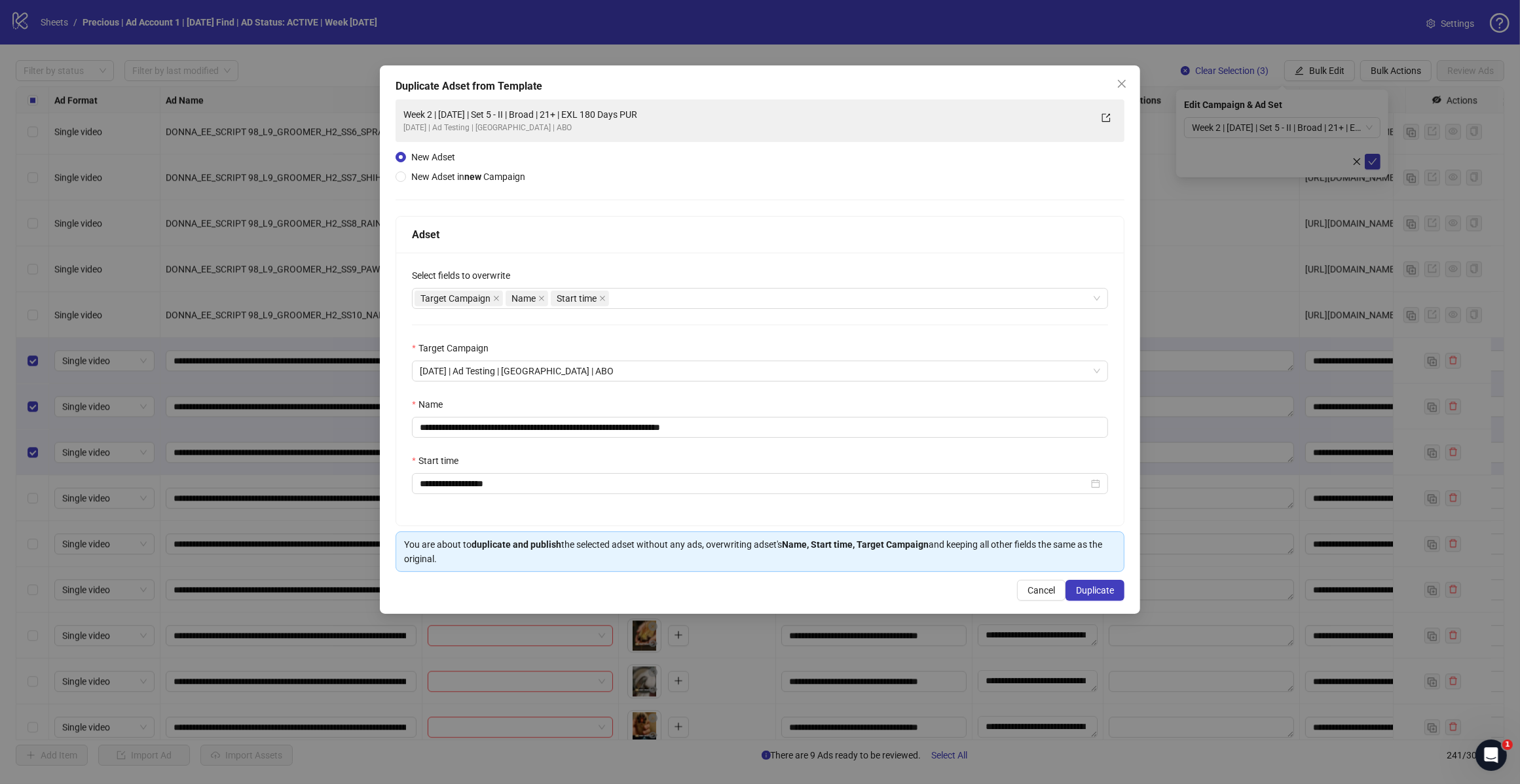
click at [659, 295] on div "Target Campaign Name Start time" at bounding box center [753, 298] width 677 height 18
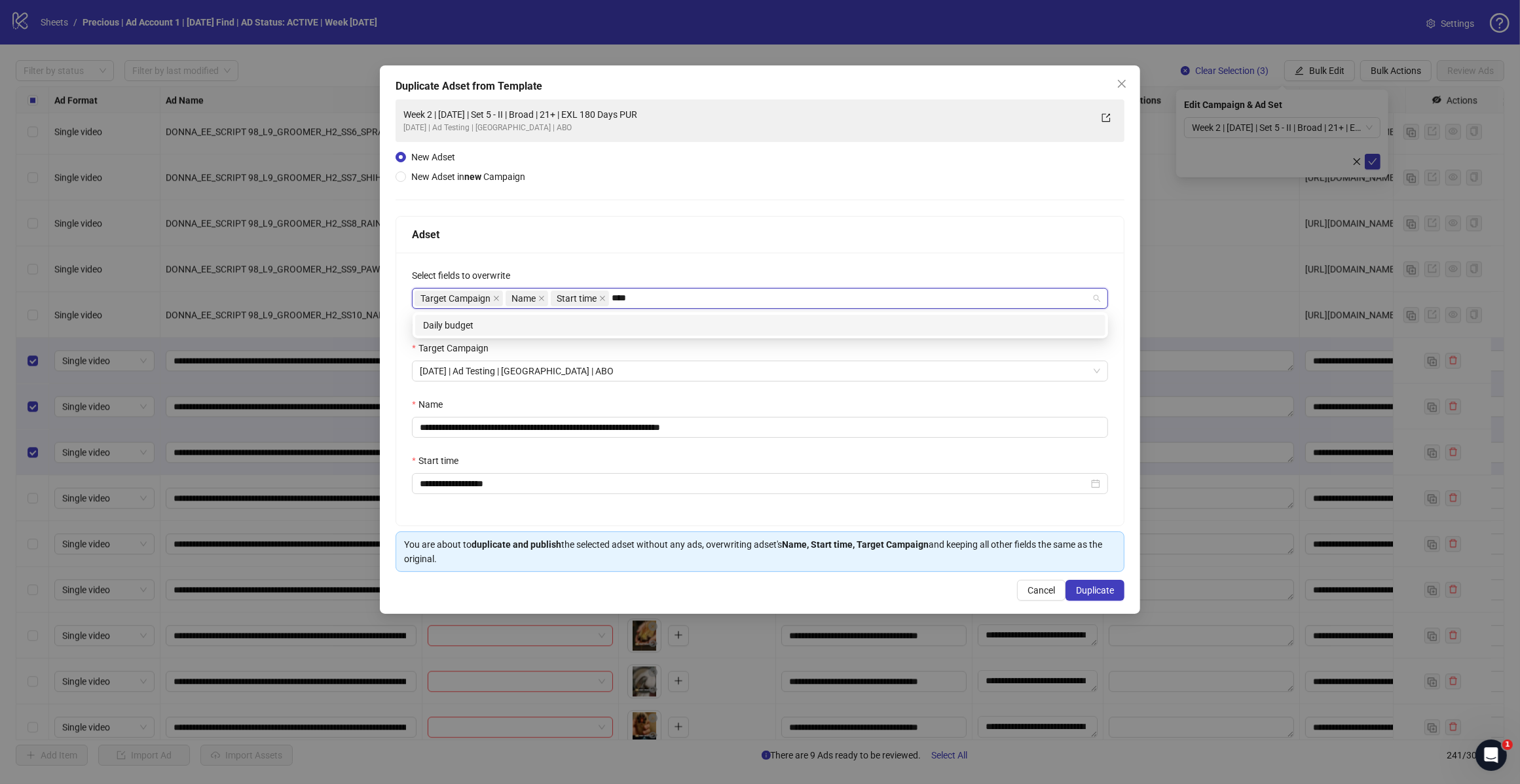
type input "*****"
click at [544, 325] on div "Daily budget" at bounding box center [760, 325] width 674 height 14
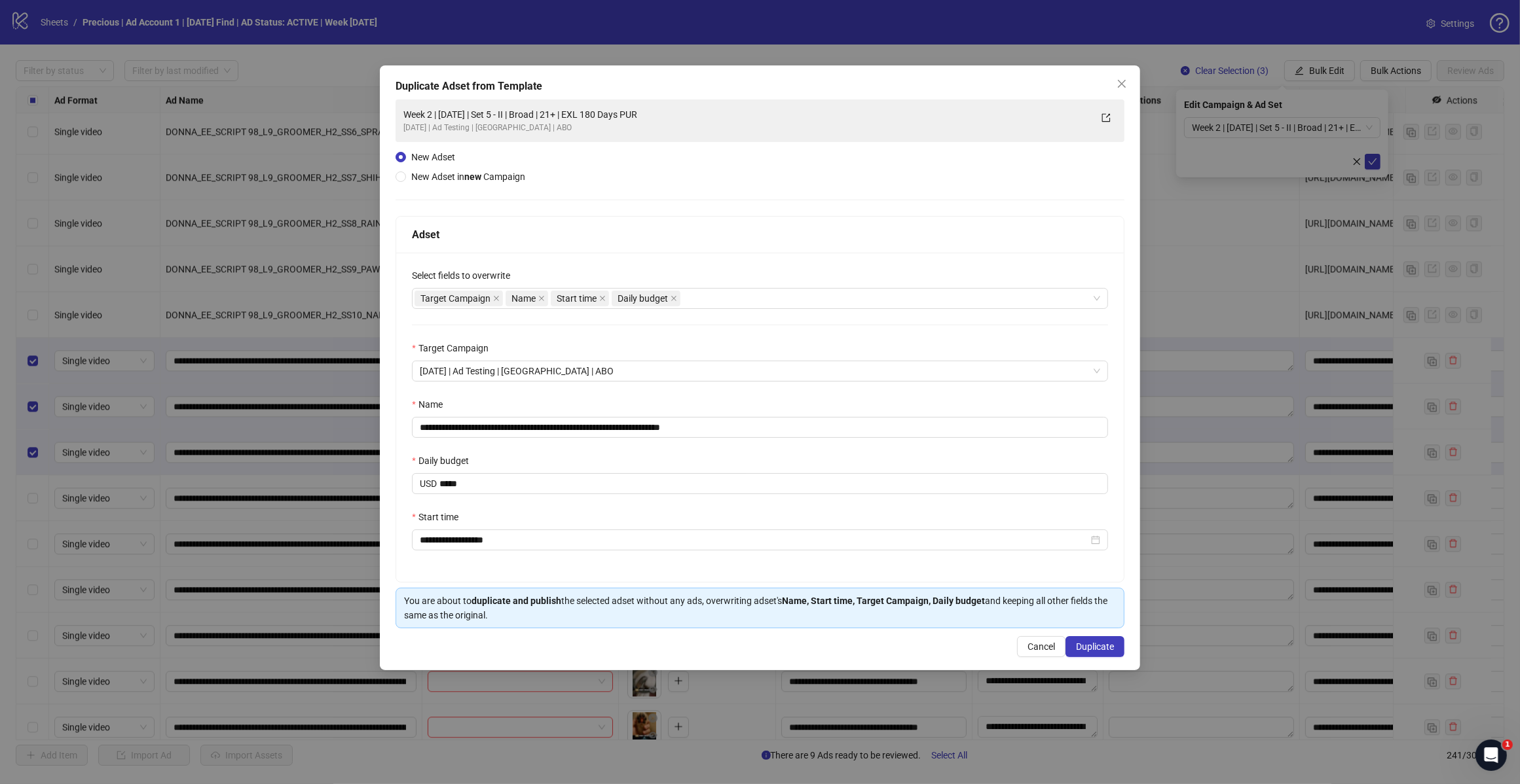
drag, startPoint x: 740, startPoint y: 236, endPoint x: 726, endPoint y: 434, distance: 198.5
click at [741, 236] on div "Adset" at bounding box center [760, 235] width 696 height 16
click at [730, 425] on input "**********" at bounding box center [760, 428] width 696 height 21
type input "**********"
click at [626, 466] on div "Daily budget" at bounding box center [760, 463] width 696 height 20
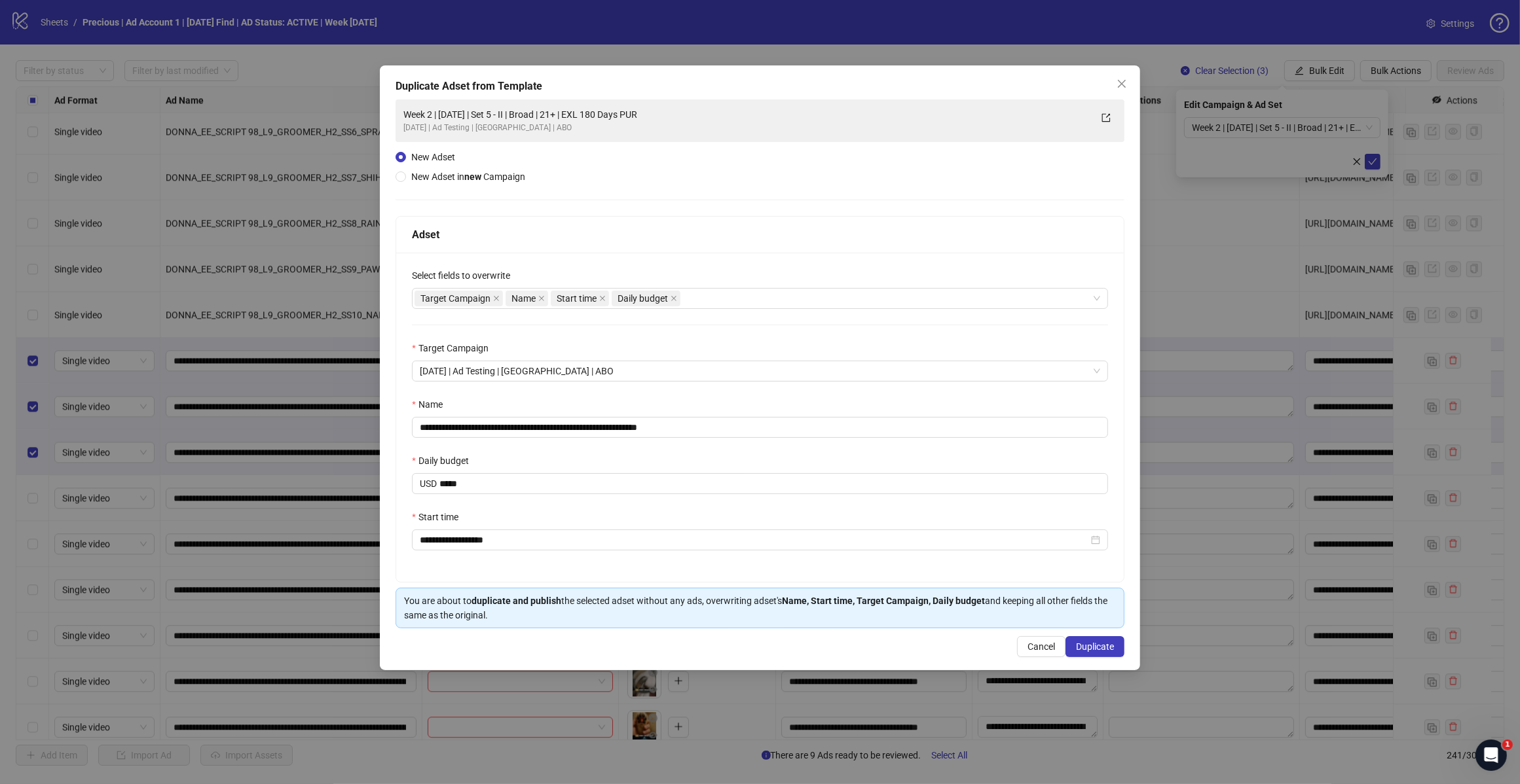
click at [1096, 649] on span "Duplicate" at bounding box center [1095, 646] width 38 height 10
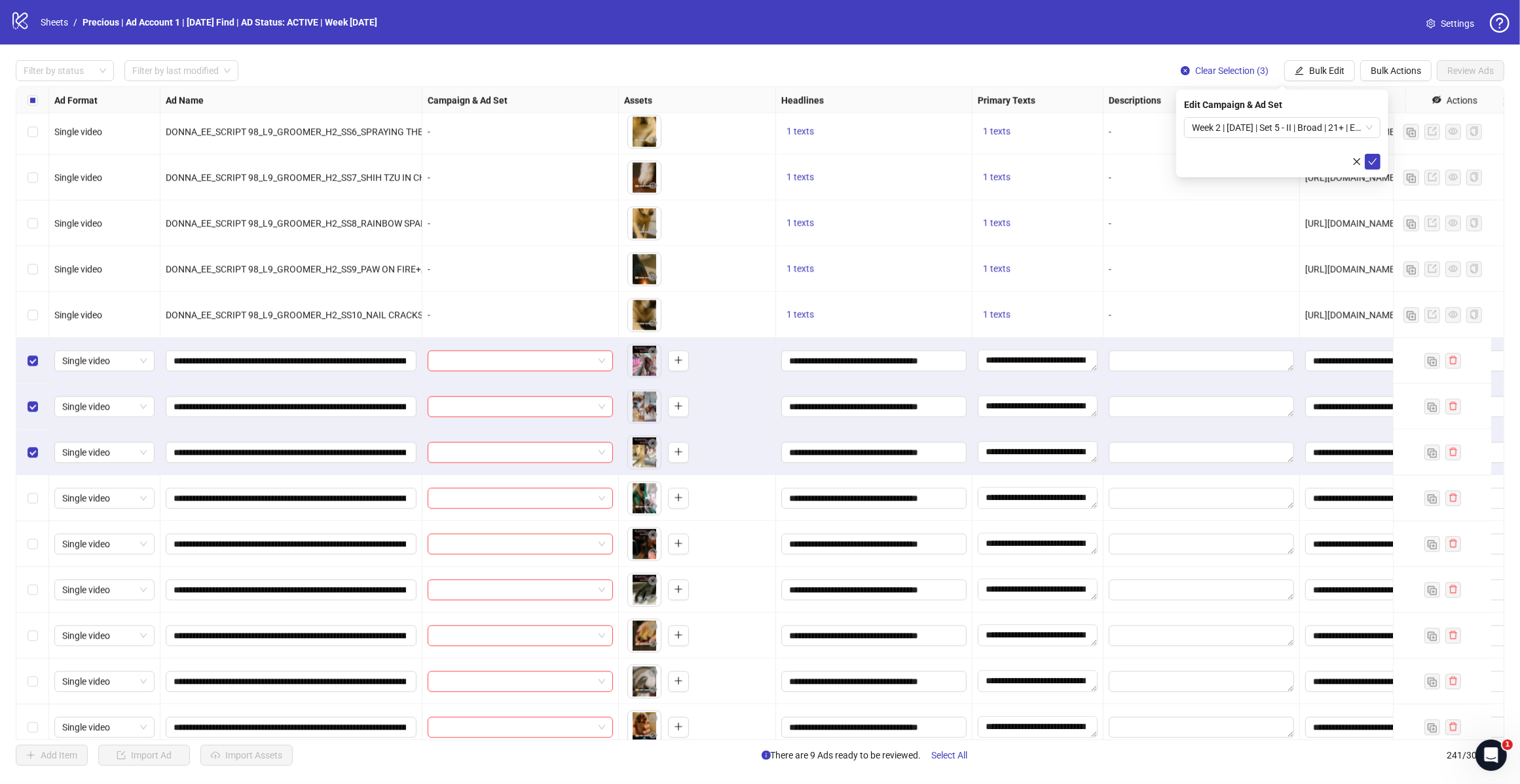
click at [1331, 125] on span "Week 2 | [DATE] | Set 5 - II | Broad | 21+ | EXL 180 Days PUR" at bounding box center [1282, 128] width 181 height 20
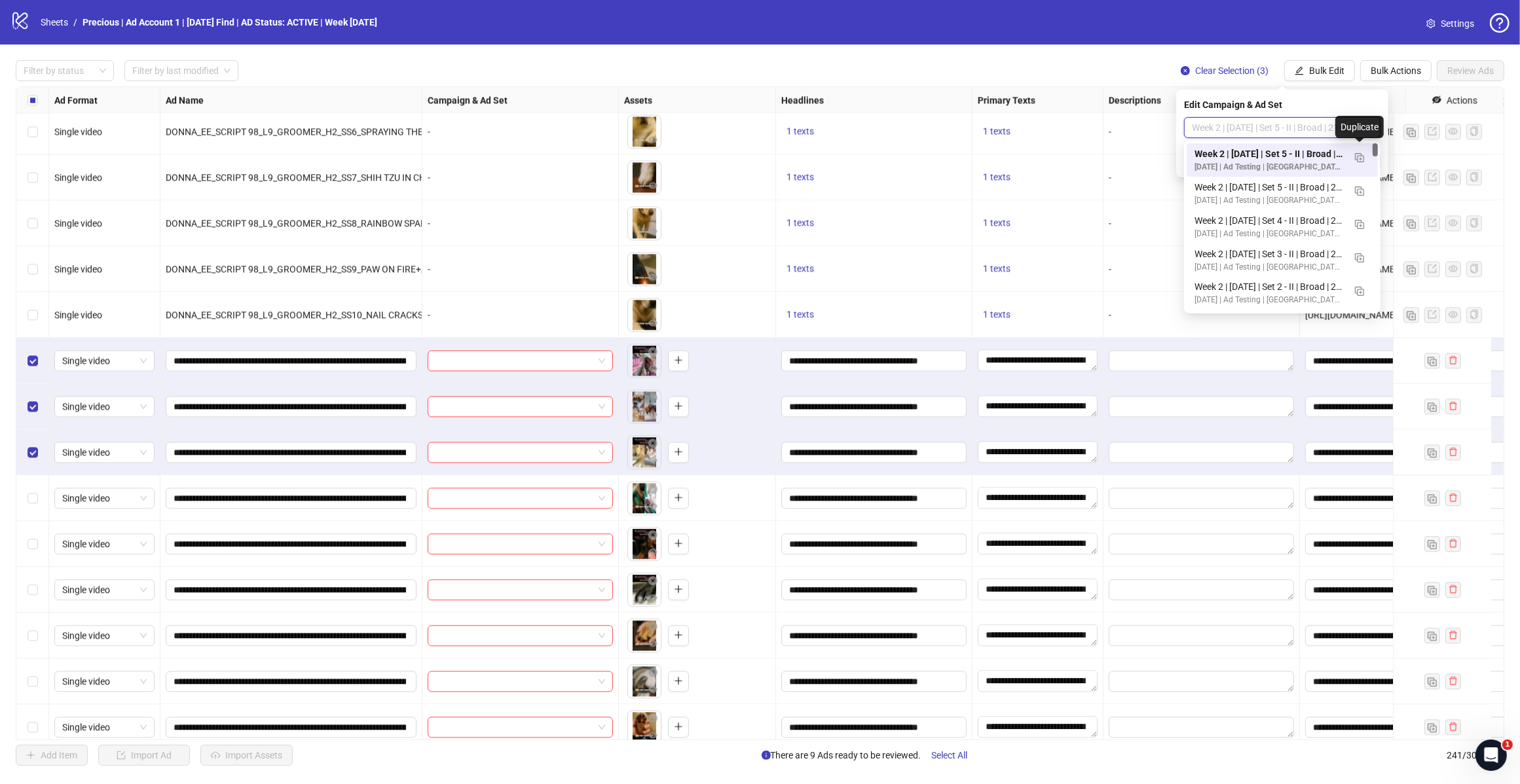
click at [1365, 161] on button "button" at bounding box center [1359, 157] width 21 height 21
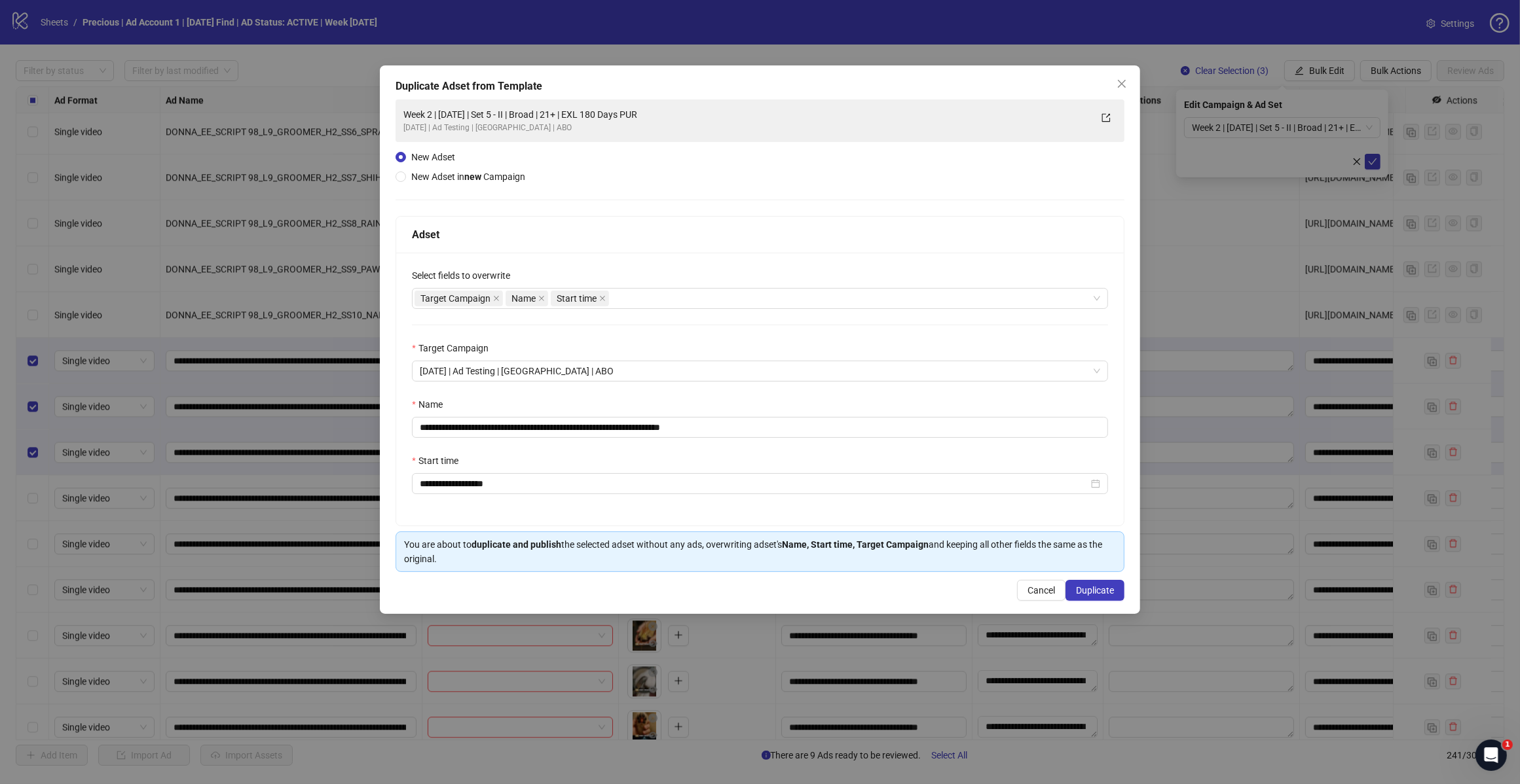
click at [660, 298] on div "Target Campaign Name Start time" at bounding box center [753, 298] width 677 height 18
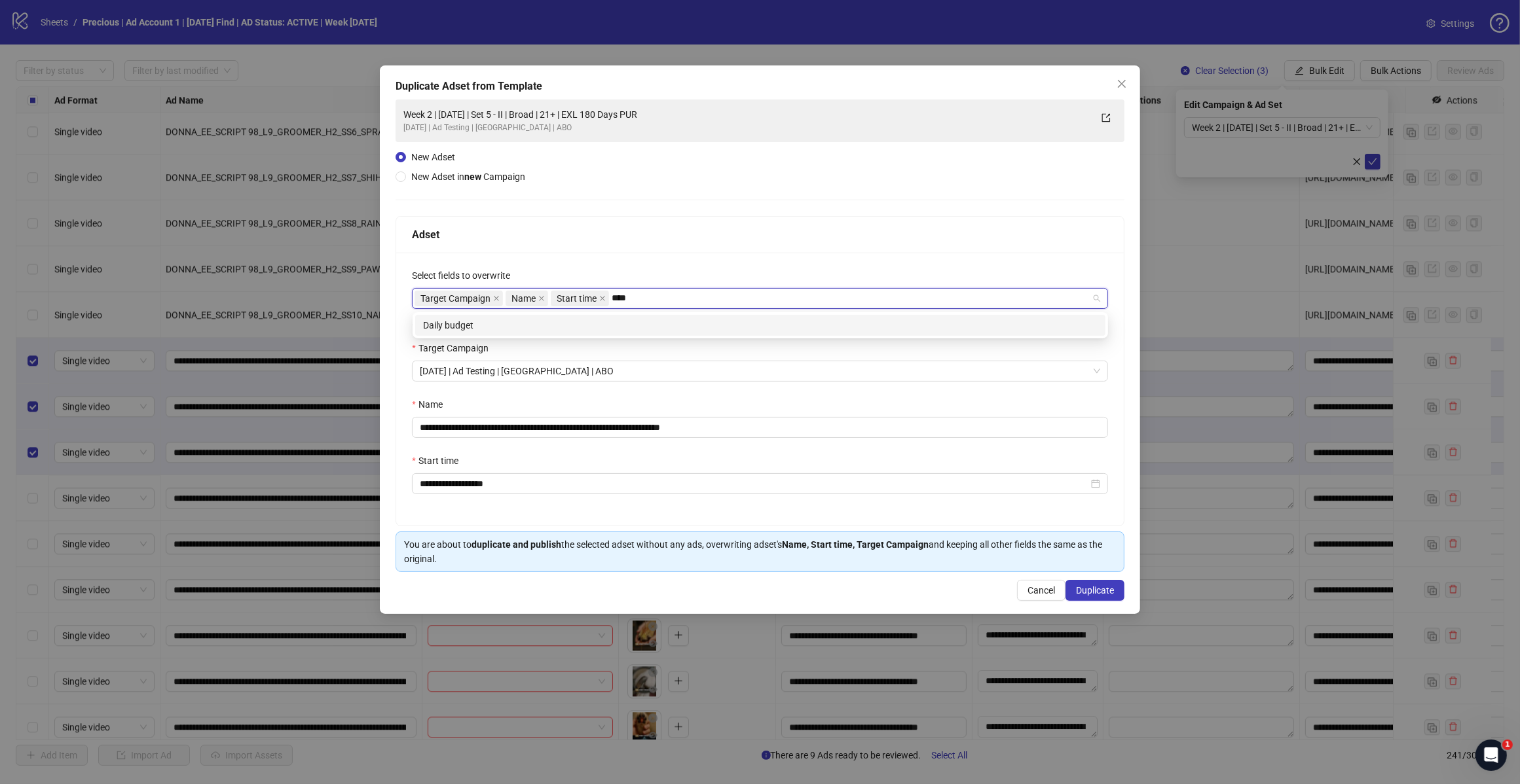
type input "*****"
click at [476, 323] on div "Daily budget" at bounding box center [760, 325] width 674 height 14
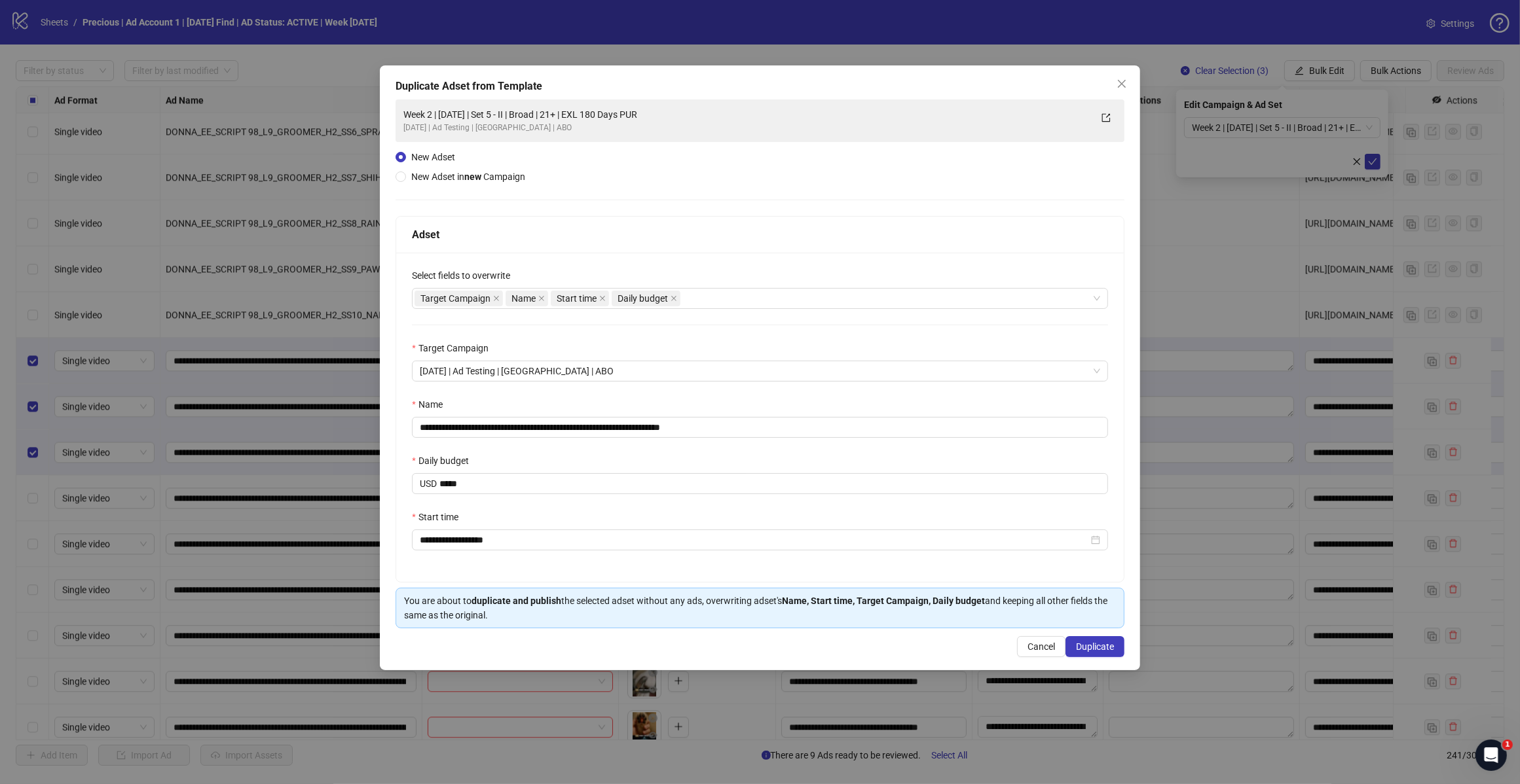
click at [643, 232] on div "Adset" at bounding box center [760, 235] width 696 height 16
click at [721, 428] on input "**********" at bounding box center [760, 428] width 696 height 21
click at [534, 423] on input "**********" at bounding box center [760, 428] width 696 height 21
type input "**********"
click at [1102, 650] on span "Duplicate" at bounding box center [1095, 646] width 38 height 10
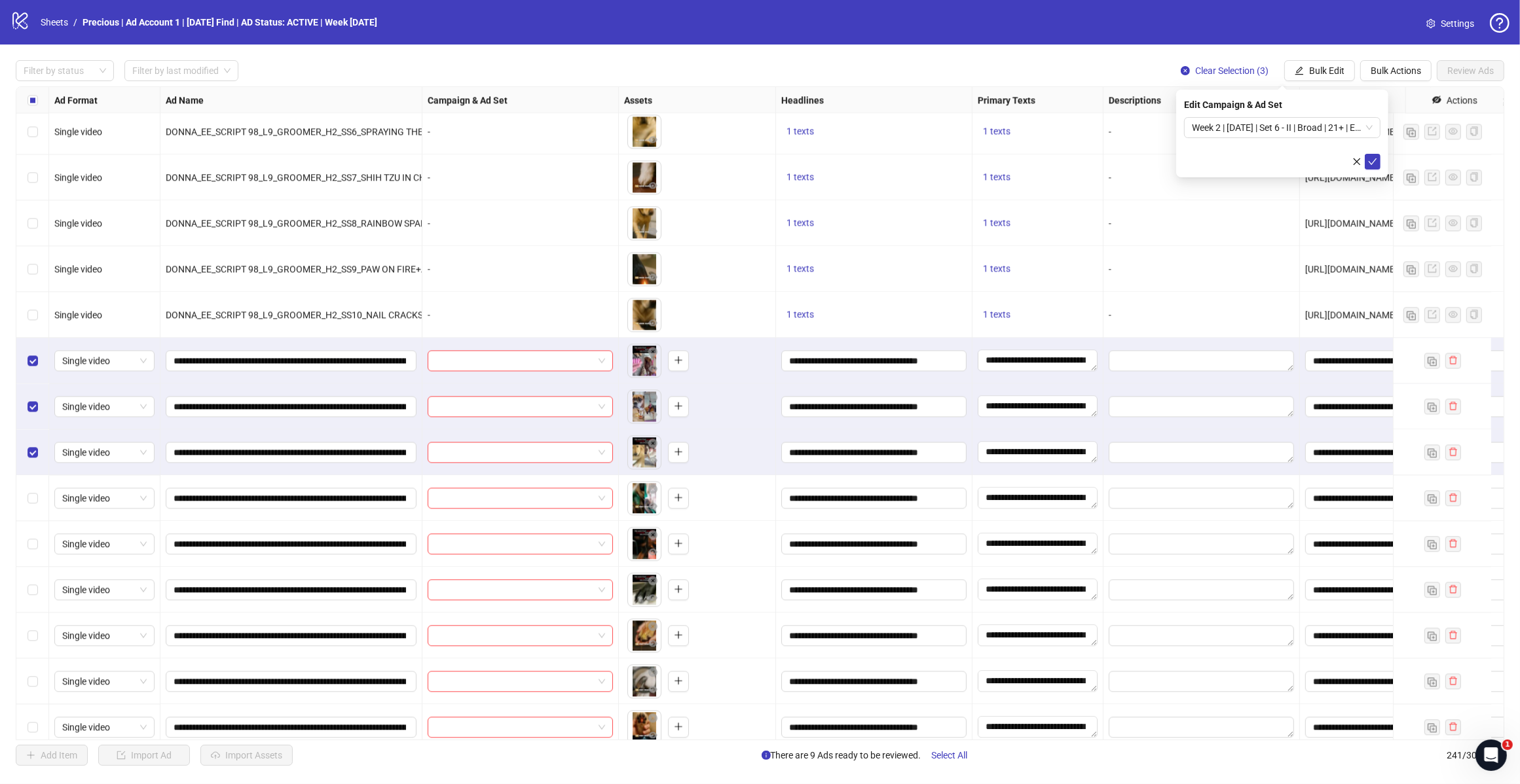
drag, startPoint x: 1312, startPoint y: 141, endPoint x: 1372, endPoint y: 123, distance: 62.6
click at [1312, 138] on form "Week 2 | [DATE] | Set 6 - II | Broad | 21+ | EXL 180 Days PUR" at bounding box center [1282, 143] width 197 height 53
click at [1315, 133] on span "Week 2 | [DATE] | Set 6 - II | Broad | 21+ | EXL 180 Days PUR" at bounding box center [1282, 128] width 181 height 20
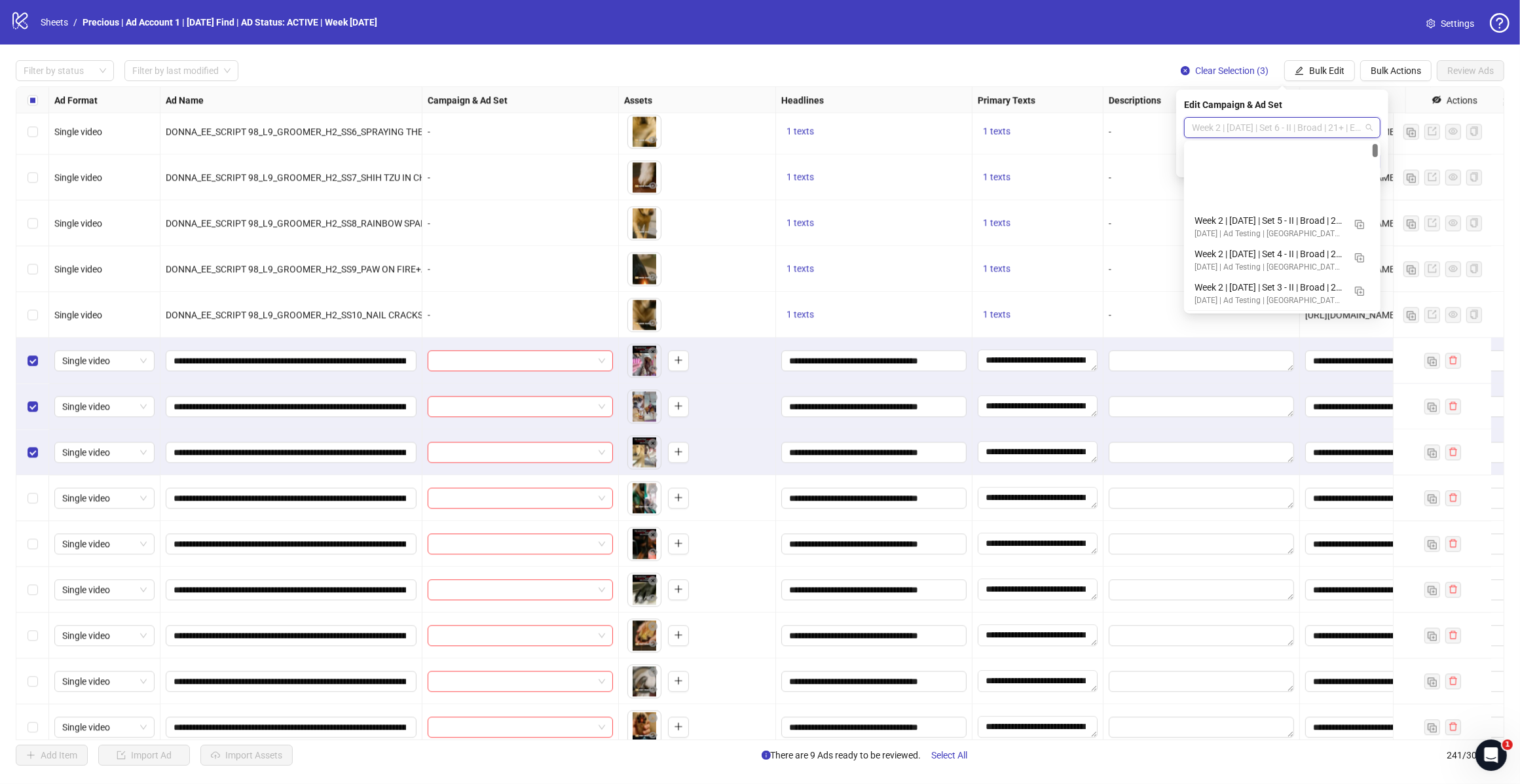
scroll to position [82, 0]
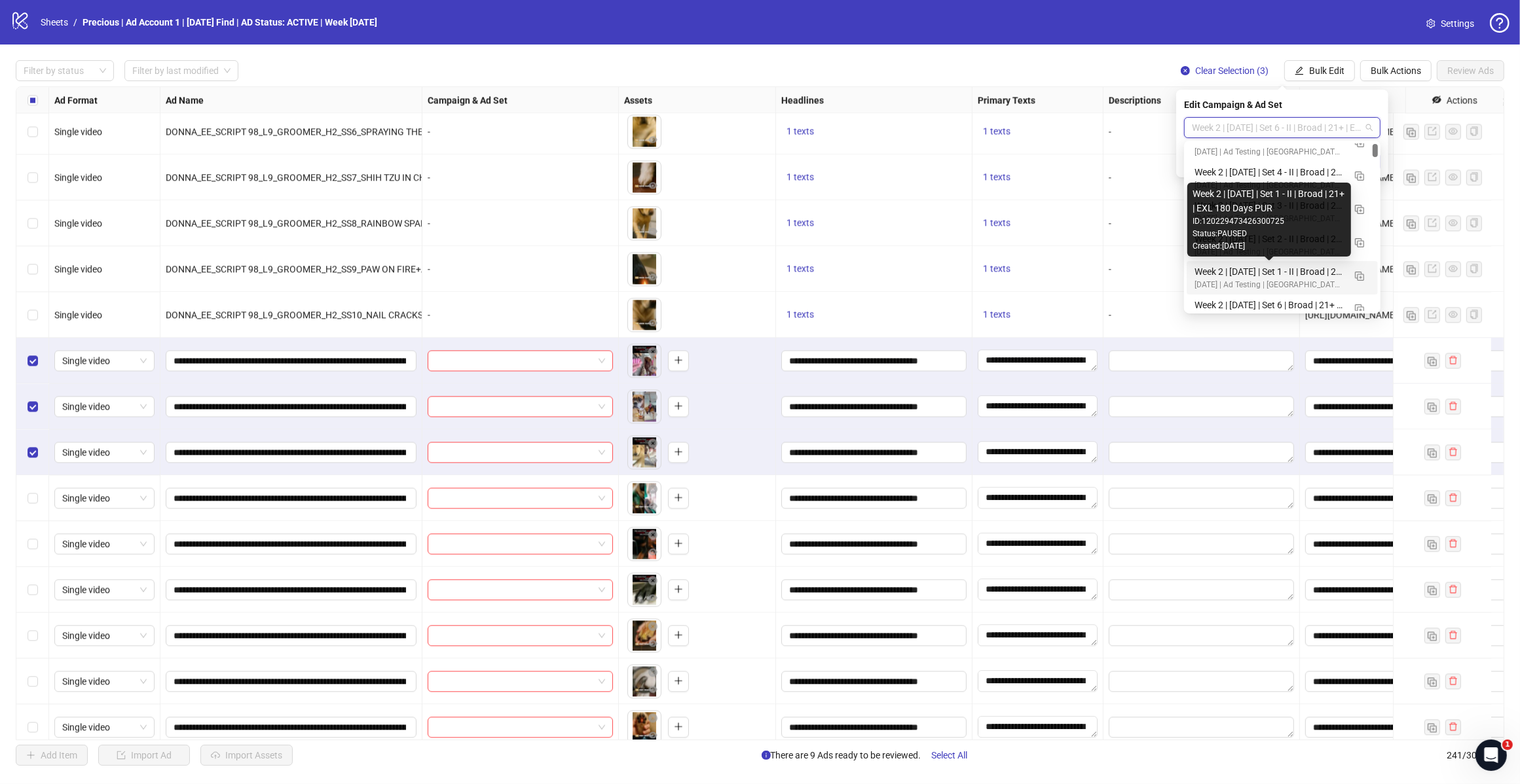
click at [1292, 264] on div "Week 2 | [DATE] | Set 1 - II | Broad | 21+ | EXL 180 Days PUR" at bounding box center [1269, 271] width 150 height 14
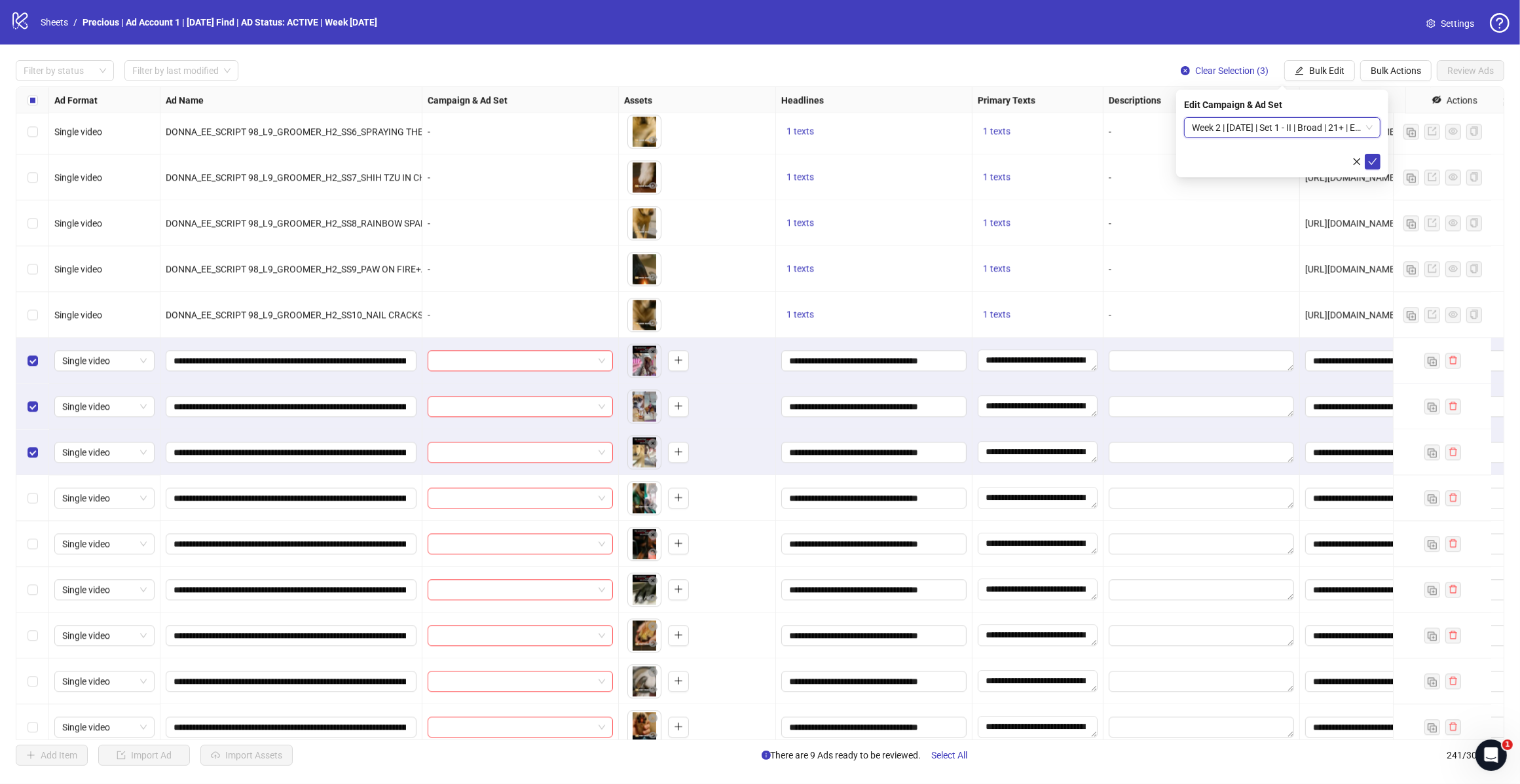
click at [1373, 154] on button "submit" at bounding box center [1372, 161] width 16 height 16
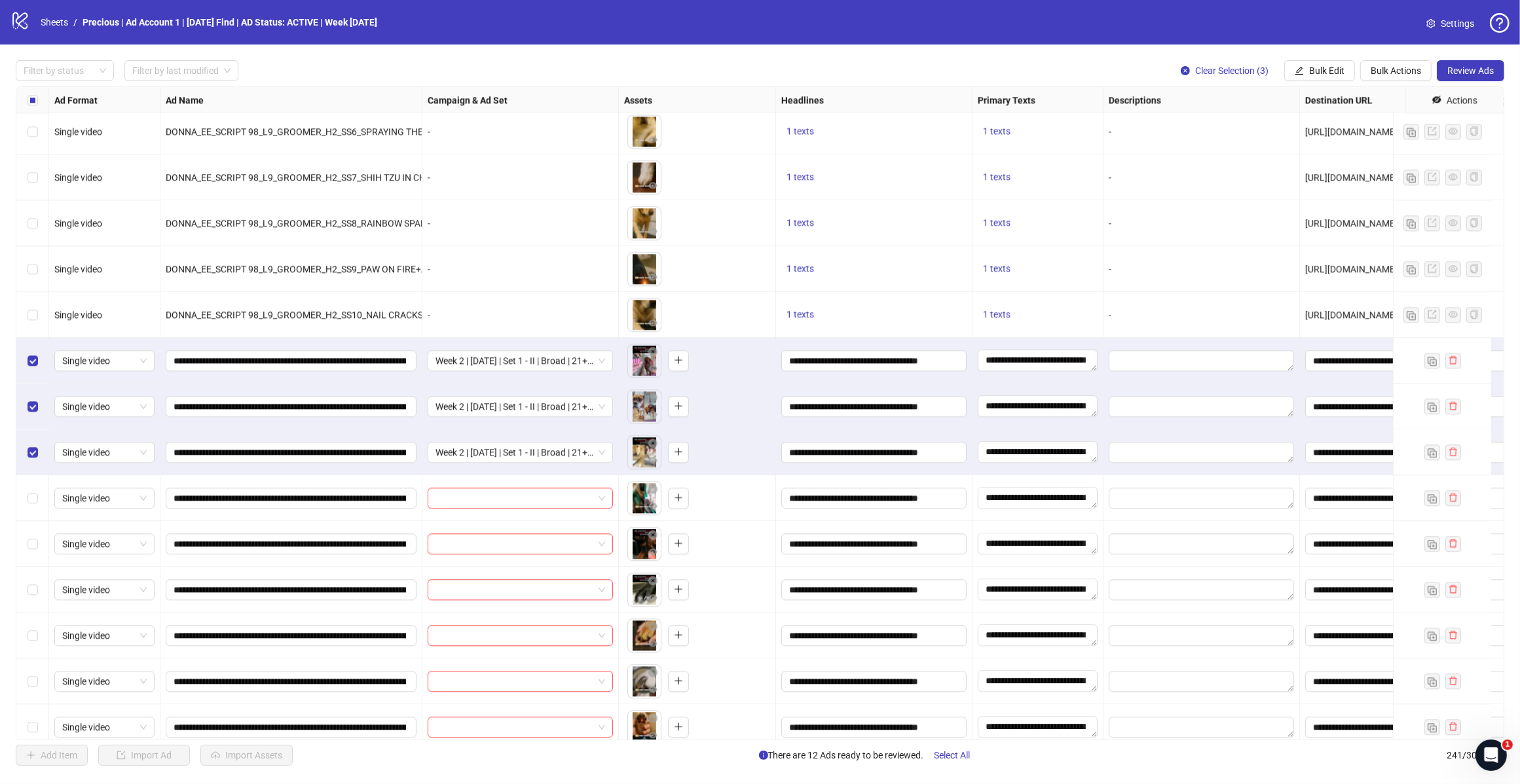
click at [38, 362] on div "Select row 222" at bounding box center [33, 361] width 33 height 46
click at [33, 397] on div "Select row 223" at bounding box center [33, 406] width 33 height 46
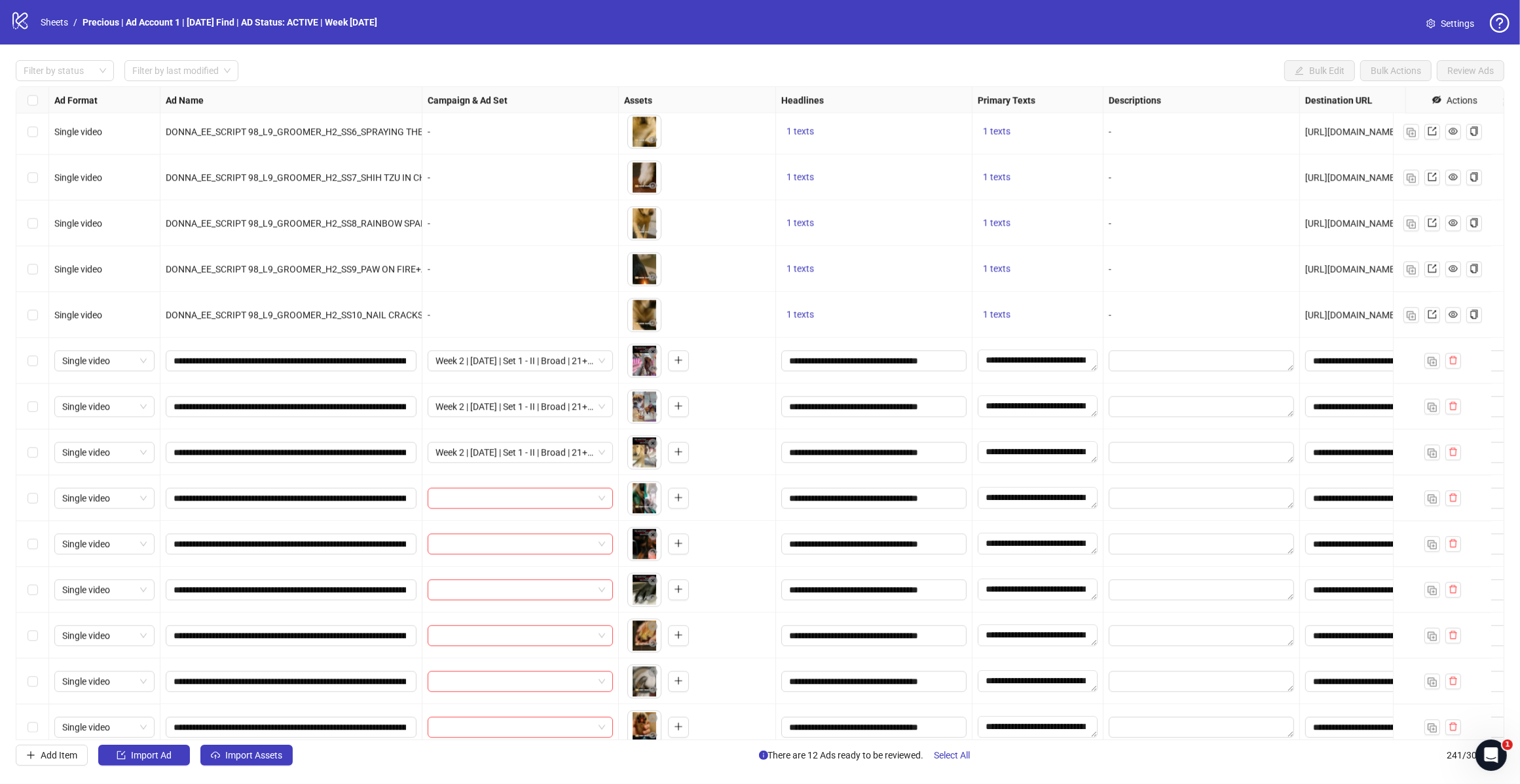
click at [35, 504] on label "Select row 225" at bounding box center [32, 498] width 10 height 14
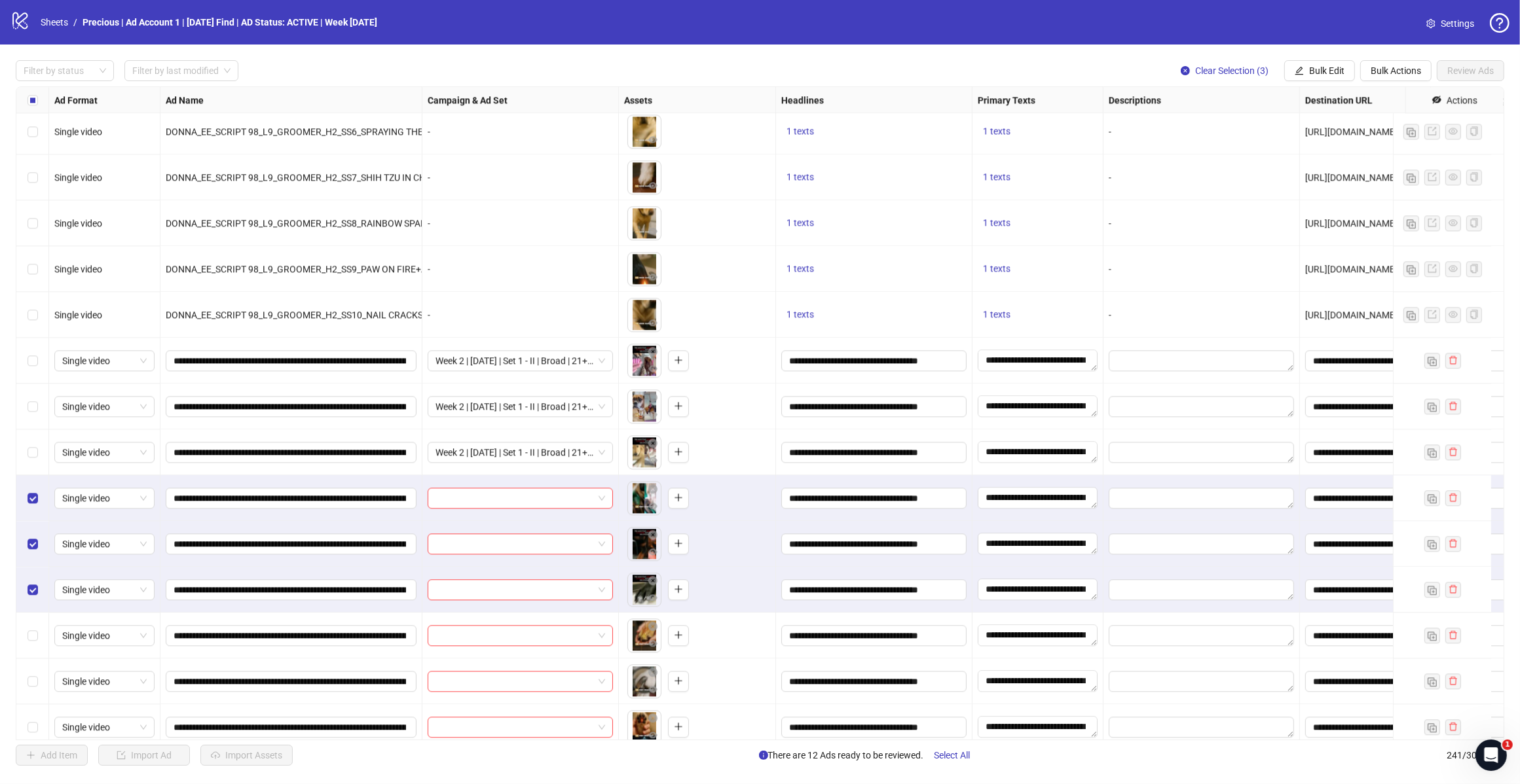
click at [1390, 75] on span "Bulk Actions" at bounding box center [1396, 70] width 51 height 10
click at [1319, 73] on span "Bulk Edit" at bounding box center [1327, 70] width 36 height 10
click at [1331, 141] on span "Campaign & Ad Set" at bounding box center [1331, 139] width 78 height 14
click at [1370, 128] on span at bounding box center [1282, 128] width 181 height 20
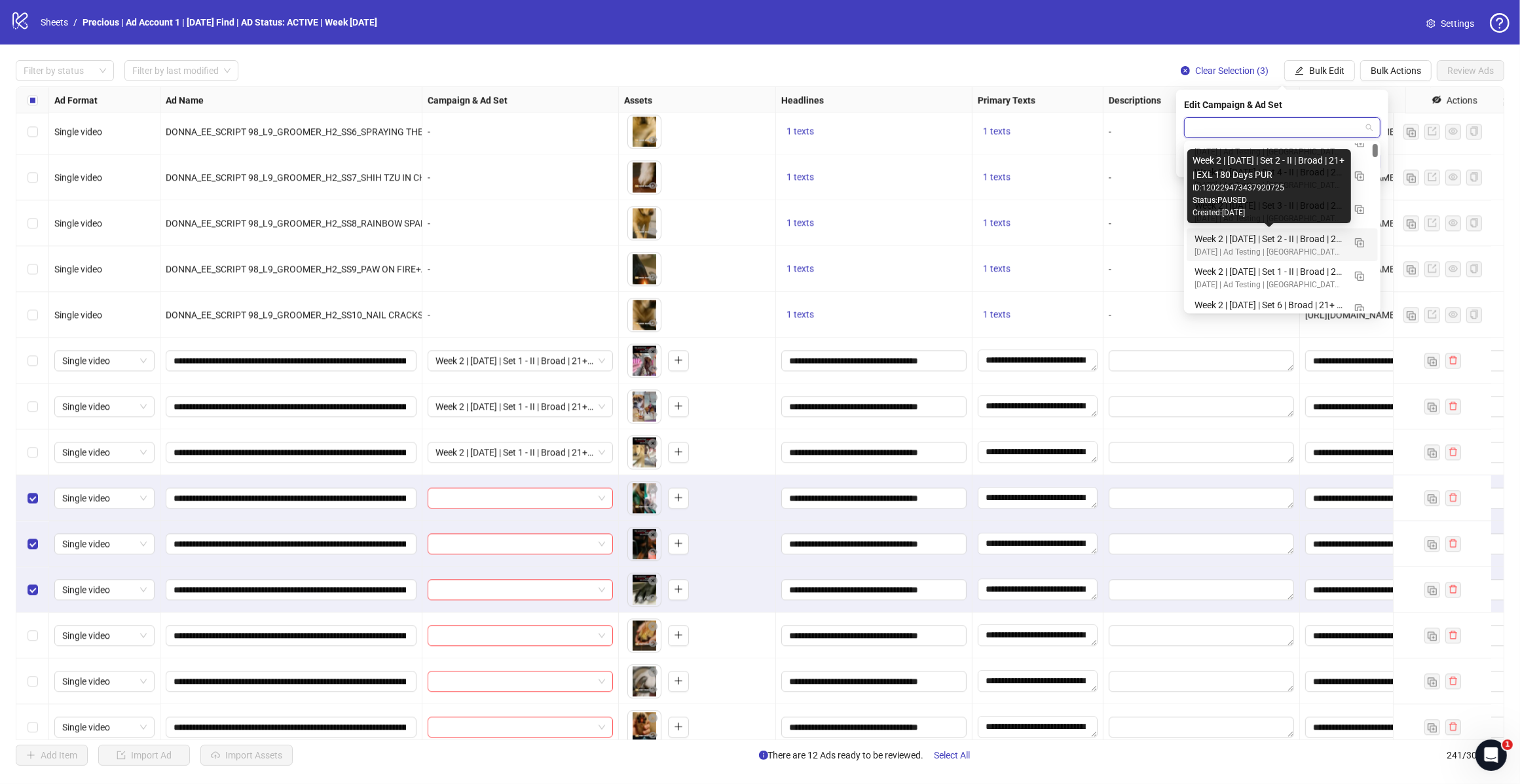
click at [1290, 243] on div "Week 2 | [DATE] | Set 2 - II | Broad | 21+ | EXL 180 Days PUR" at bounding box center [1269, 238] width 150 height 14
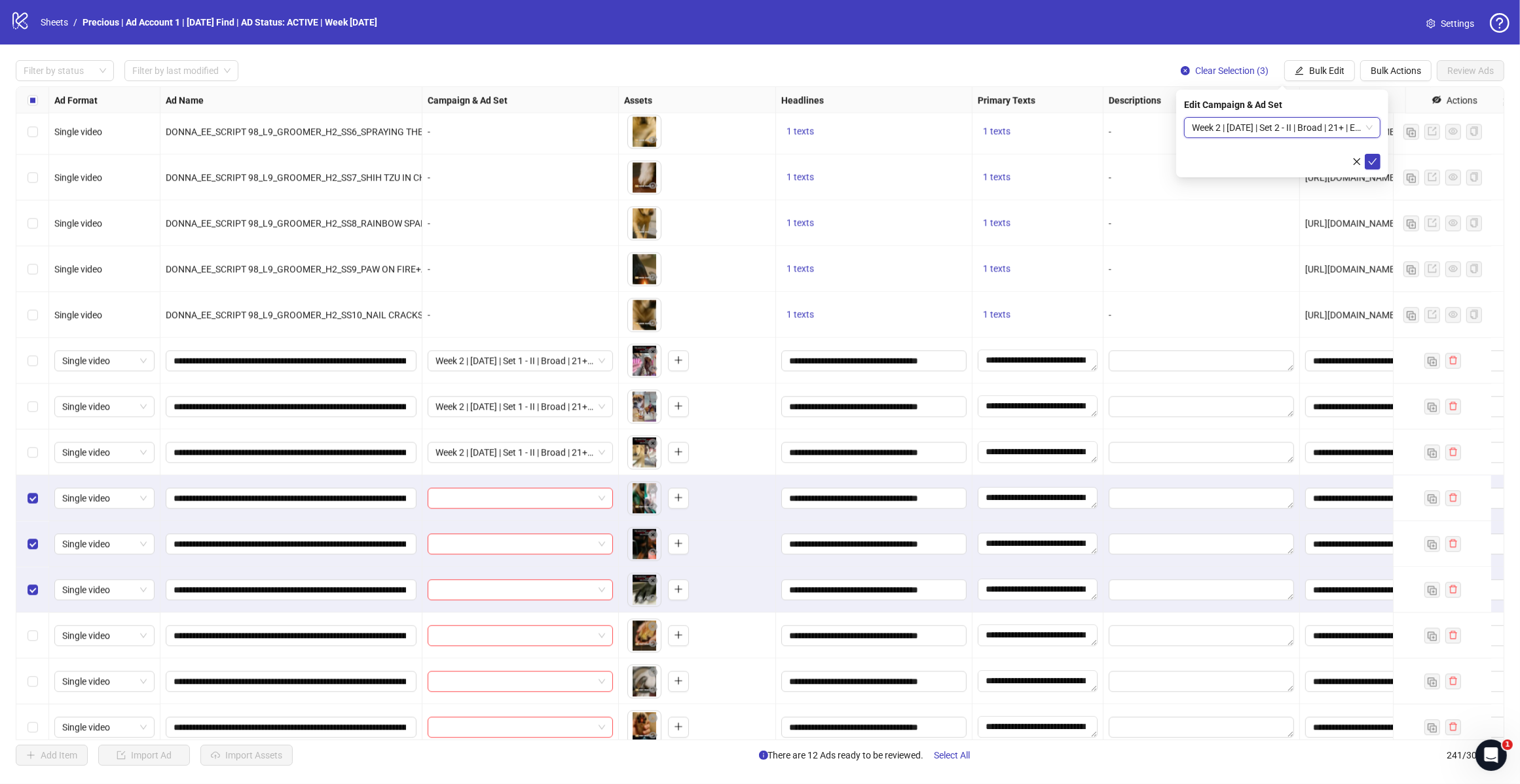
click at [1369, 164] on icon "check" at bounding box center [1372, 161] width 9 height 9
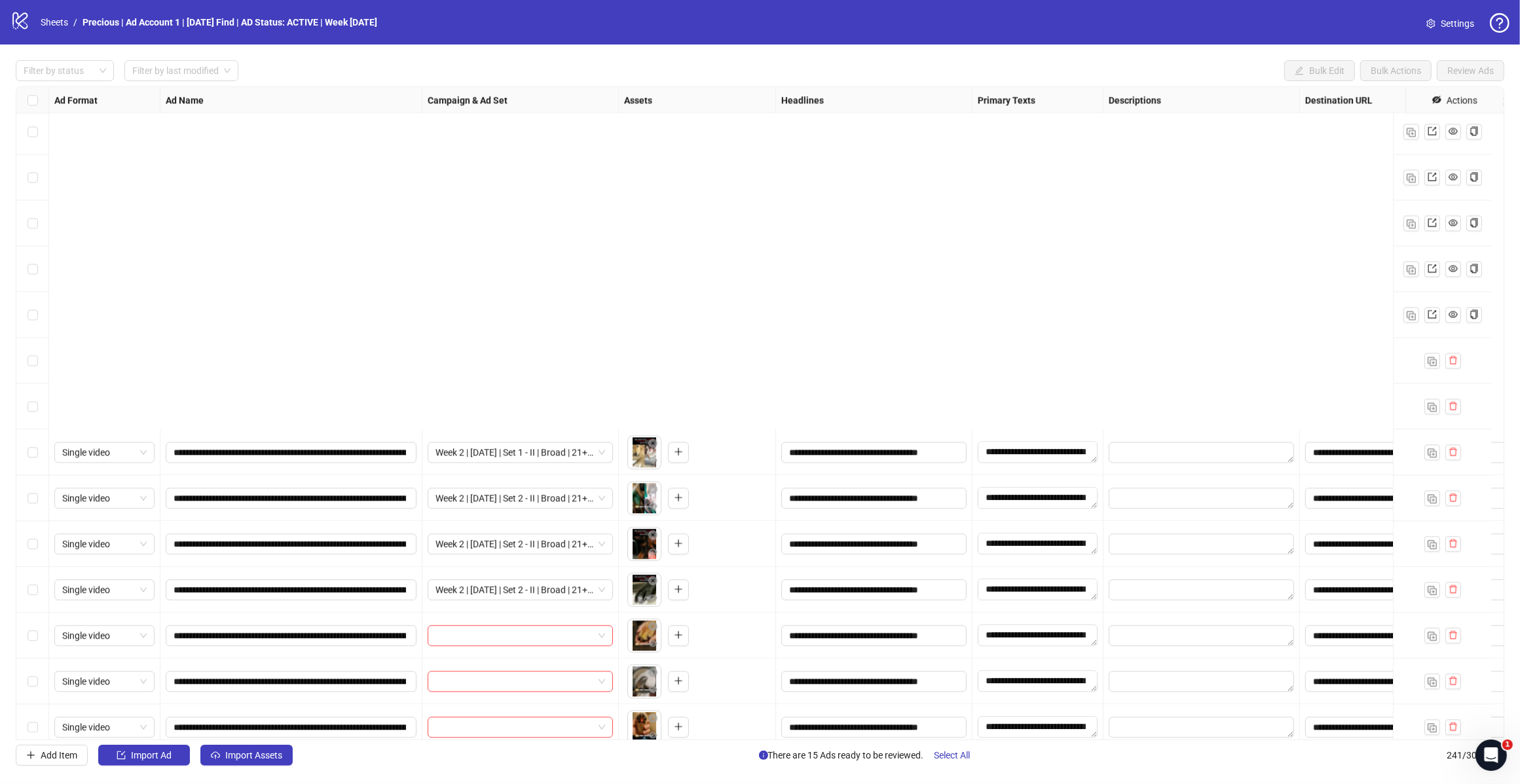
scroll to position [10311, 0]
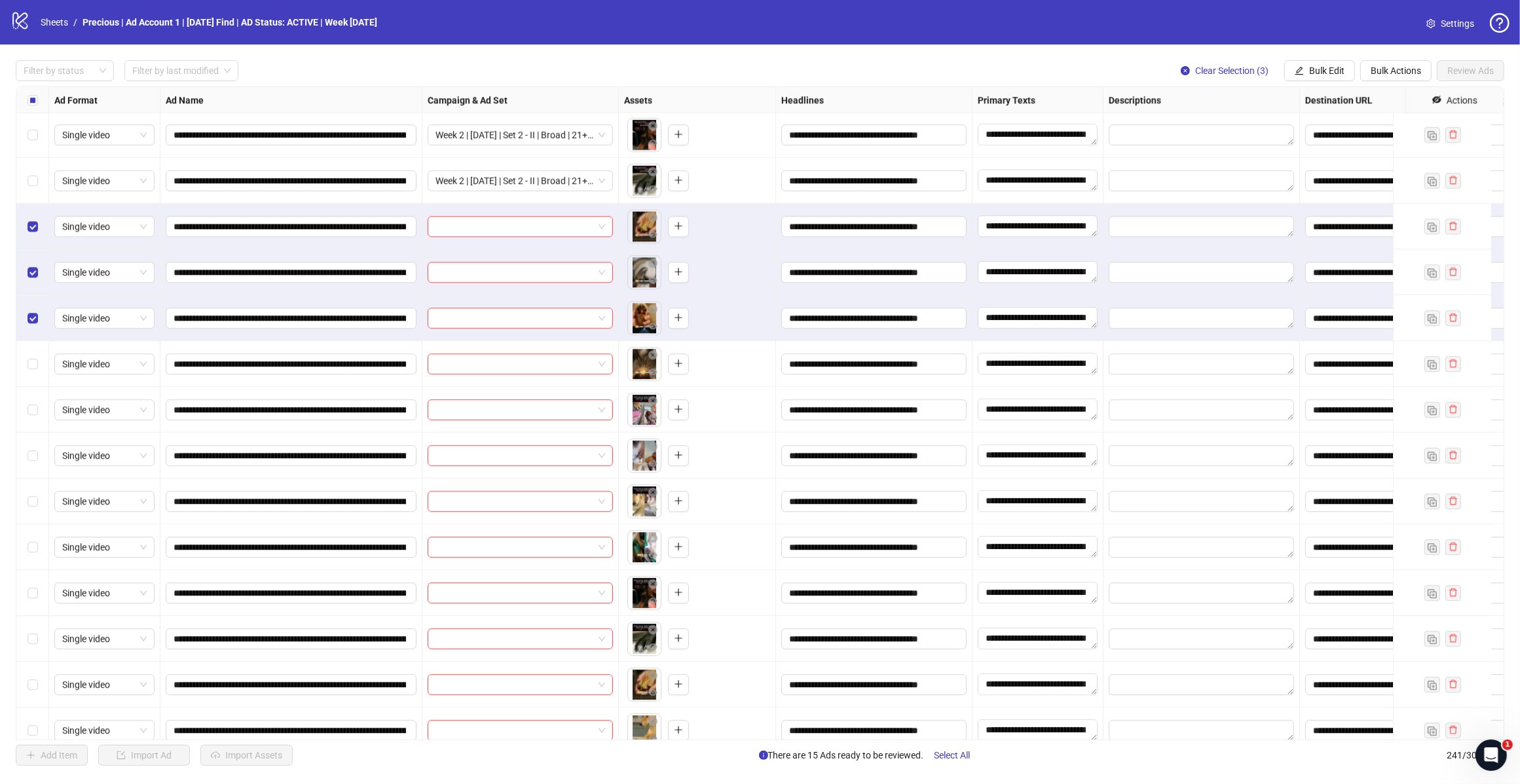
click at [38, 365] on div "Select row 231" at bounding box center [33, 363] width 33 height 46
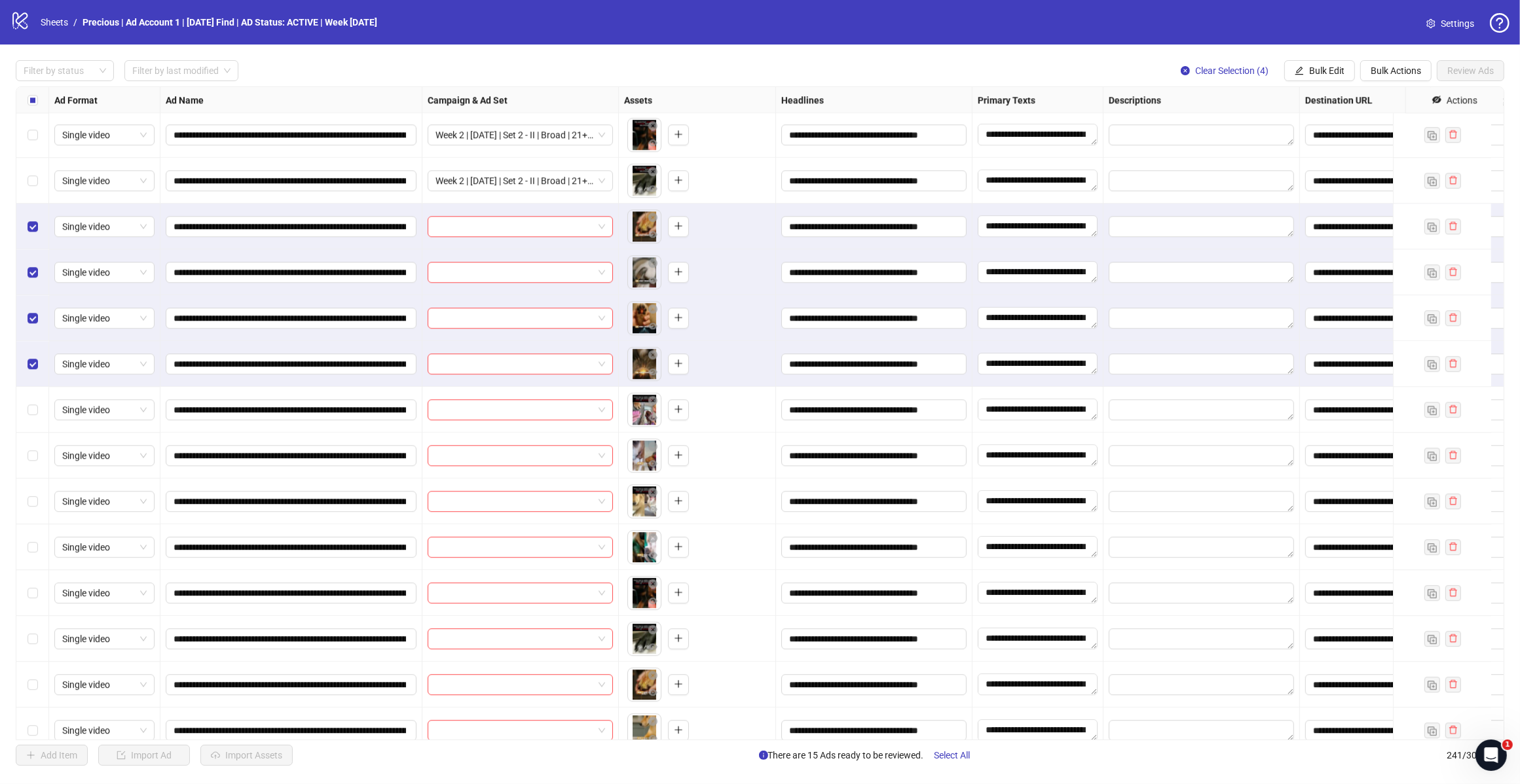
click at [1336, 72] on span "Bulk Edit" at bounding box center [1327, 70] width 36 height 10
click at [1321, 131] on li "Campaign & Ad Set" at bounding box center [1331, 139] width 94 height 21
click at [1282, 131] on input "search" at bounding box center [1275, 128] width 169 height 20
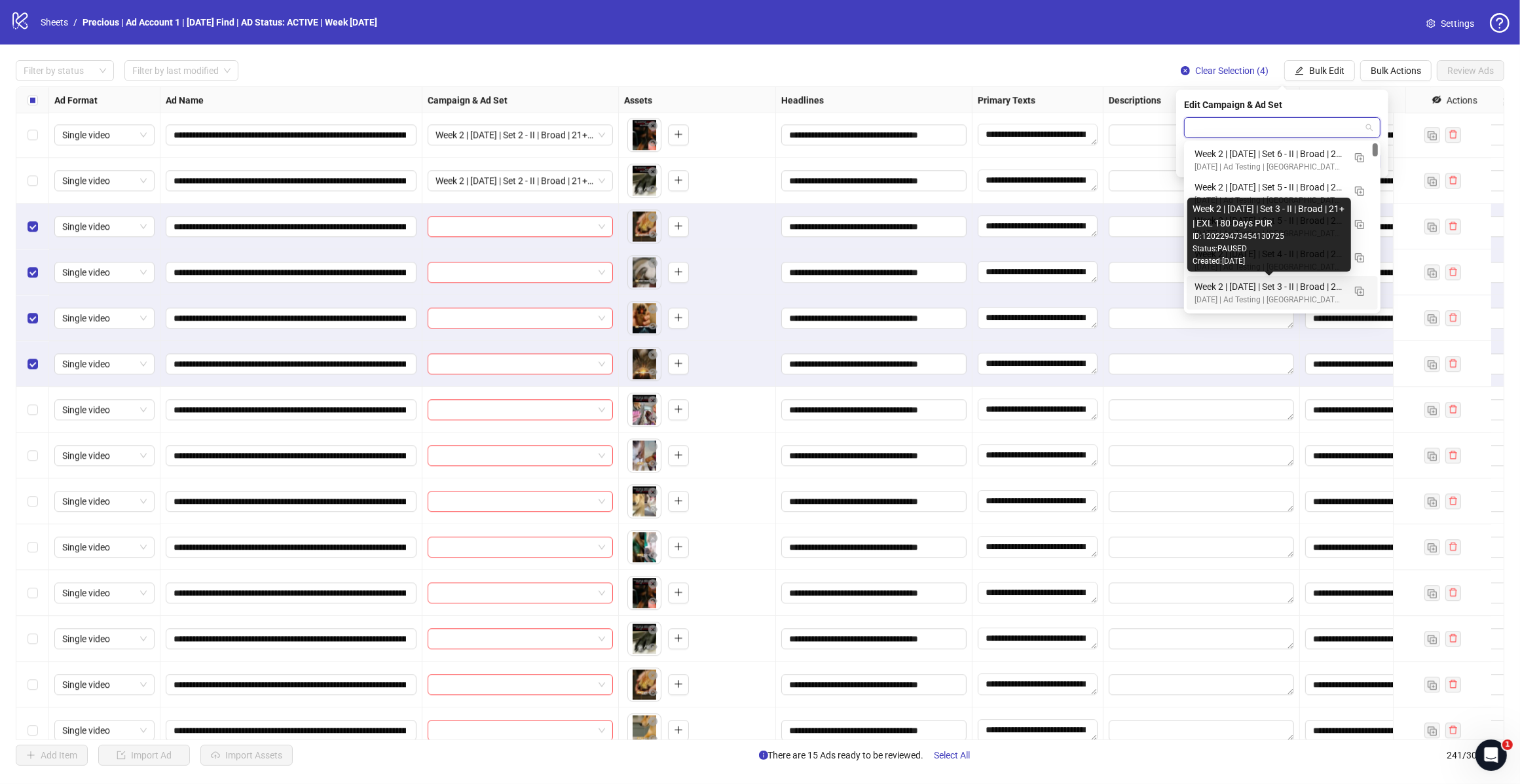
click at [1262, 285] on div "Week 2 | [DATE] | Set 3 - II | Broad | 21+ | EXL 180 Days PUR" at bounding box center [1269, 286] width 150 height 14
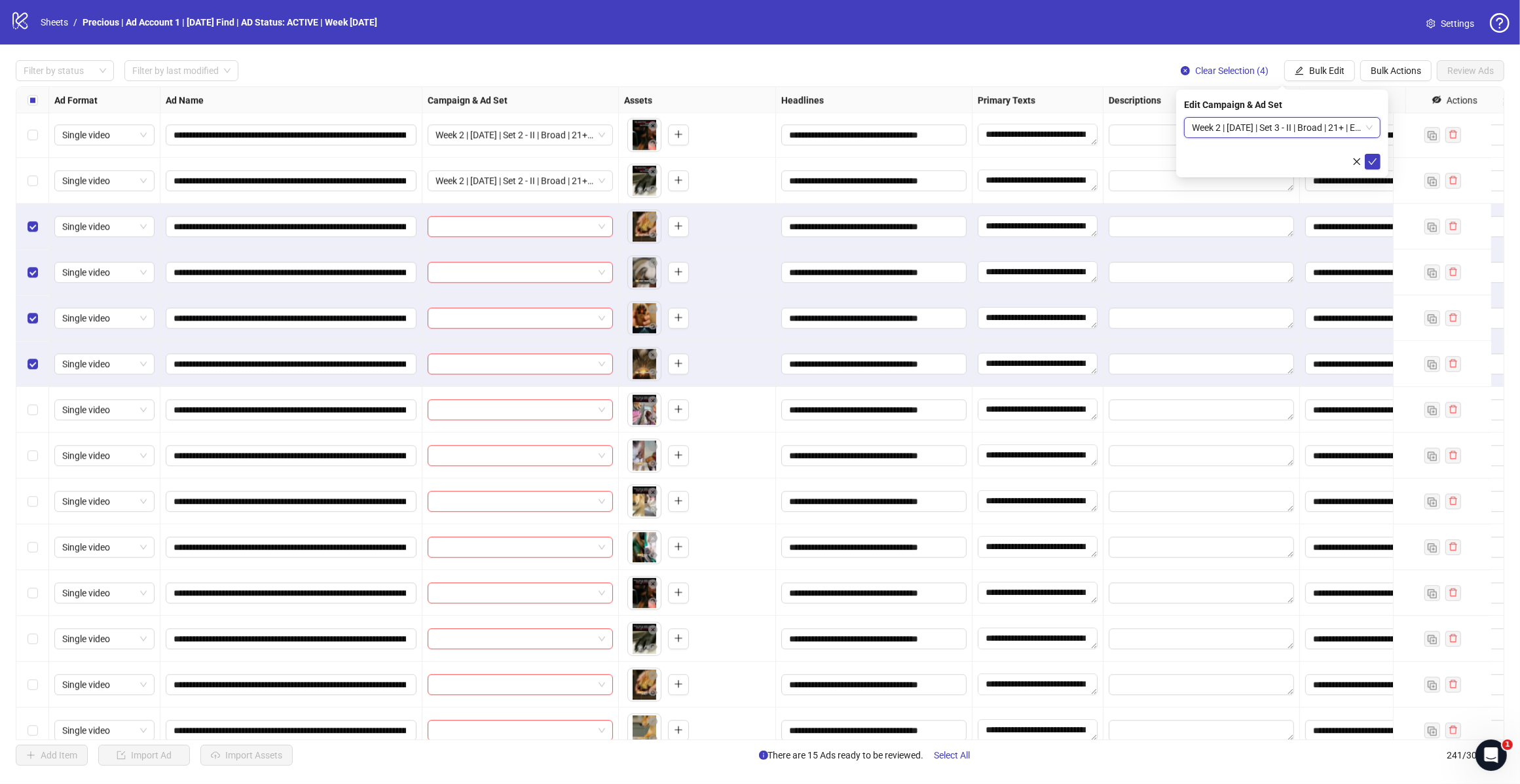
click at [1370, 158] on icon "check" at bounding box center [1372, 161] width 9 height 9
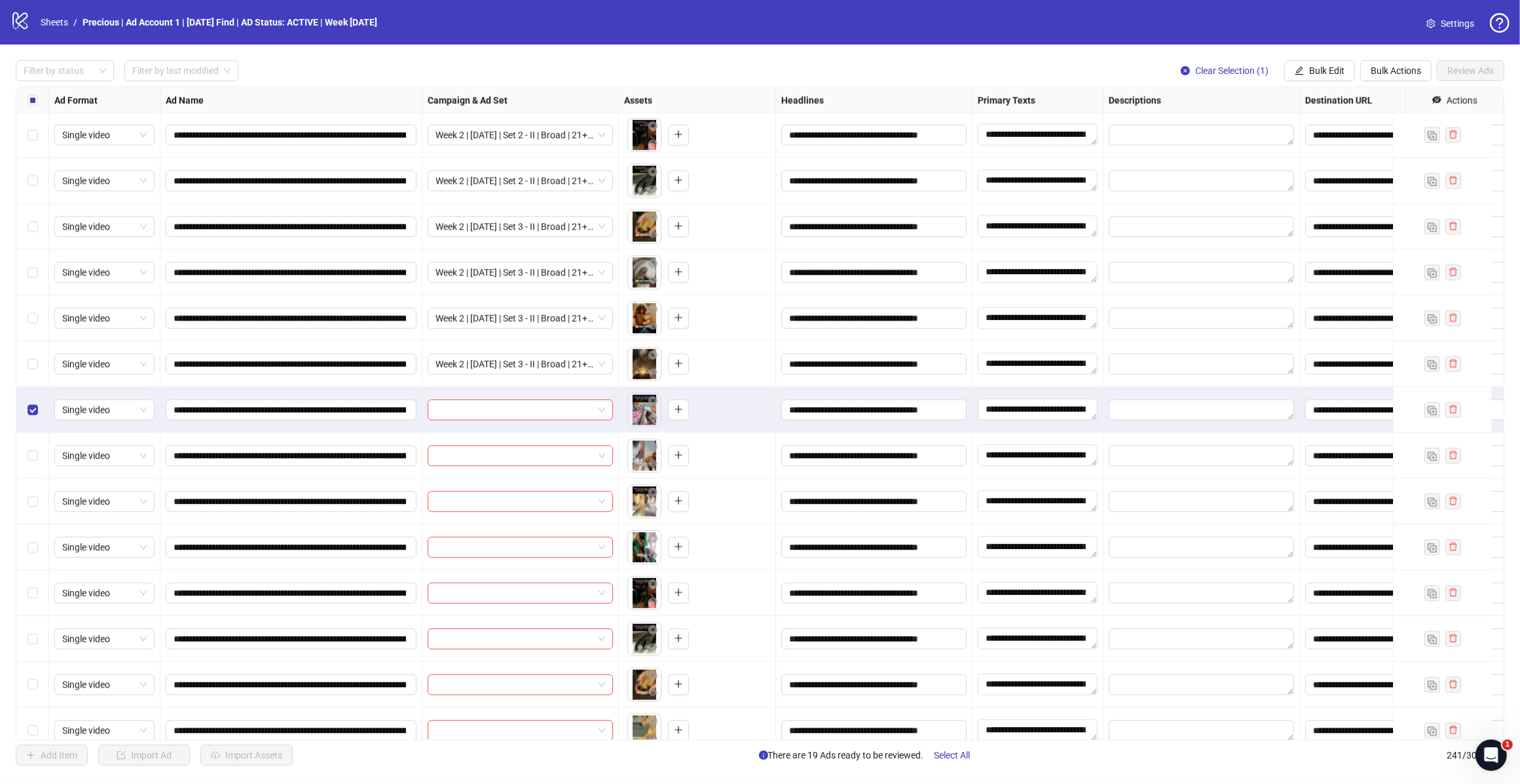
click at [38, 507] on div "Select row 234" at bounding box center [33, 501] width 33 height 46
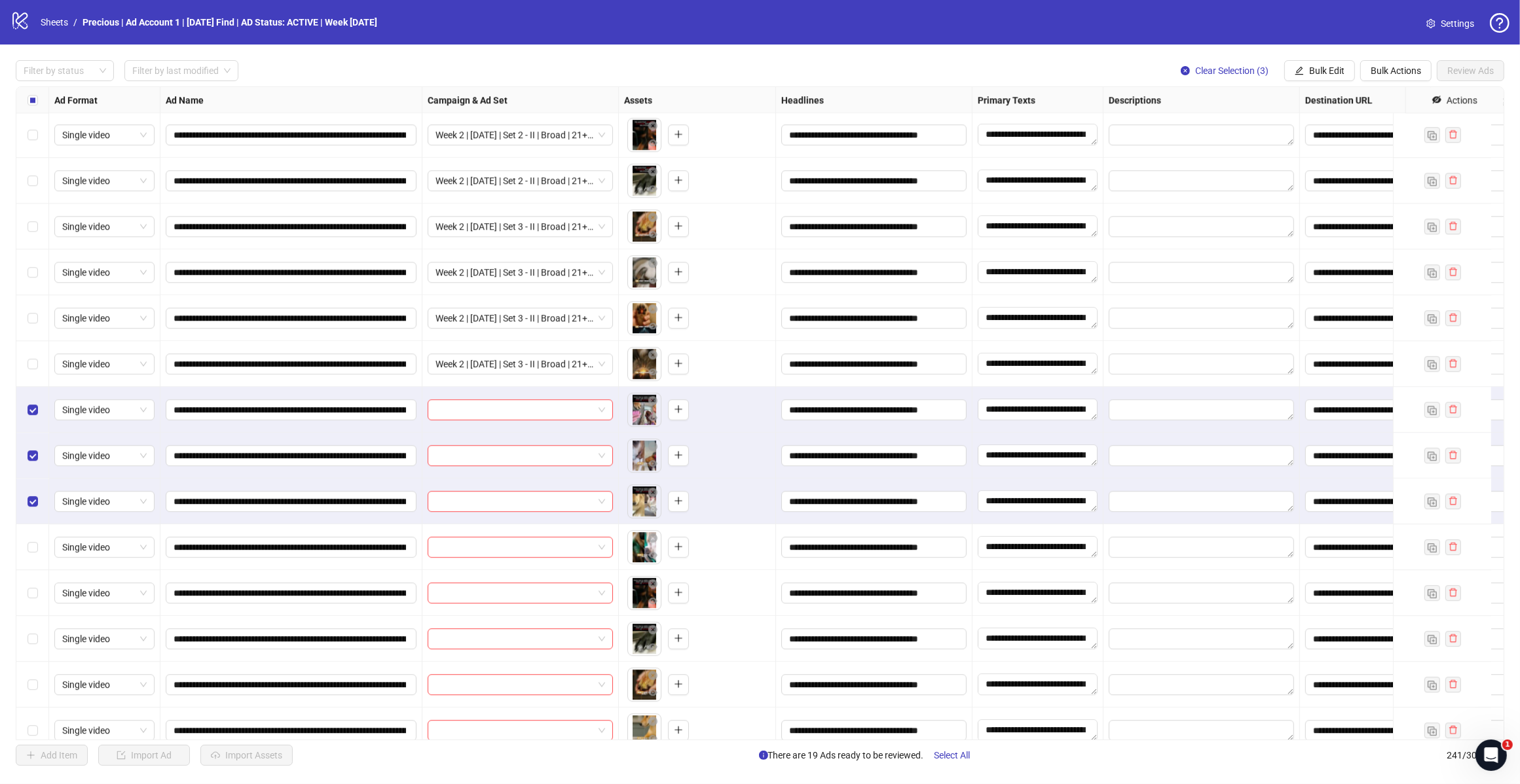
click at [1318, 73] on span "Bulk Edit" at bounding box center [1327, 70] width 36 height 10
click at [1319, 135] on span "Campaign & Ad Set" at bounding box center [1331, 139] width 78 height 14
click at [1374, 126] on div at bounding box center [1282, 128] width 197 height 21
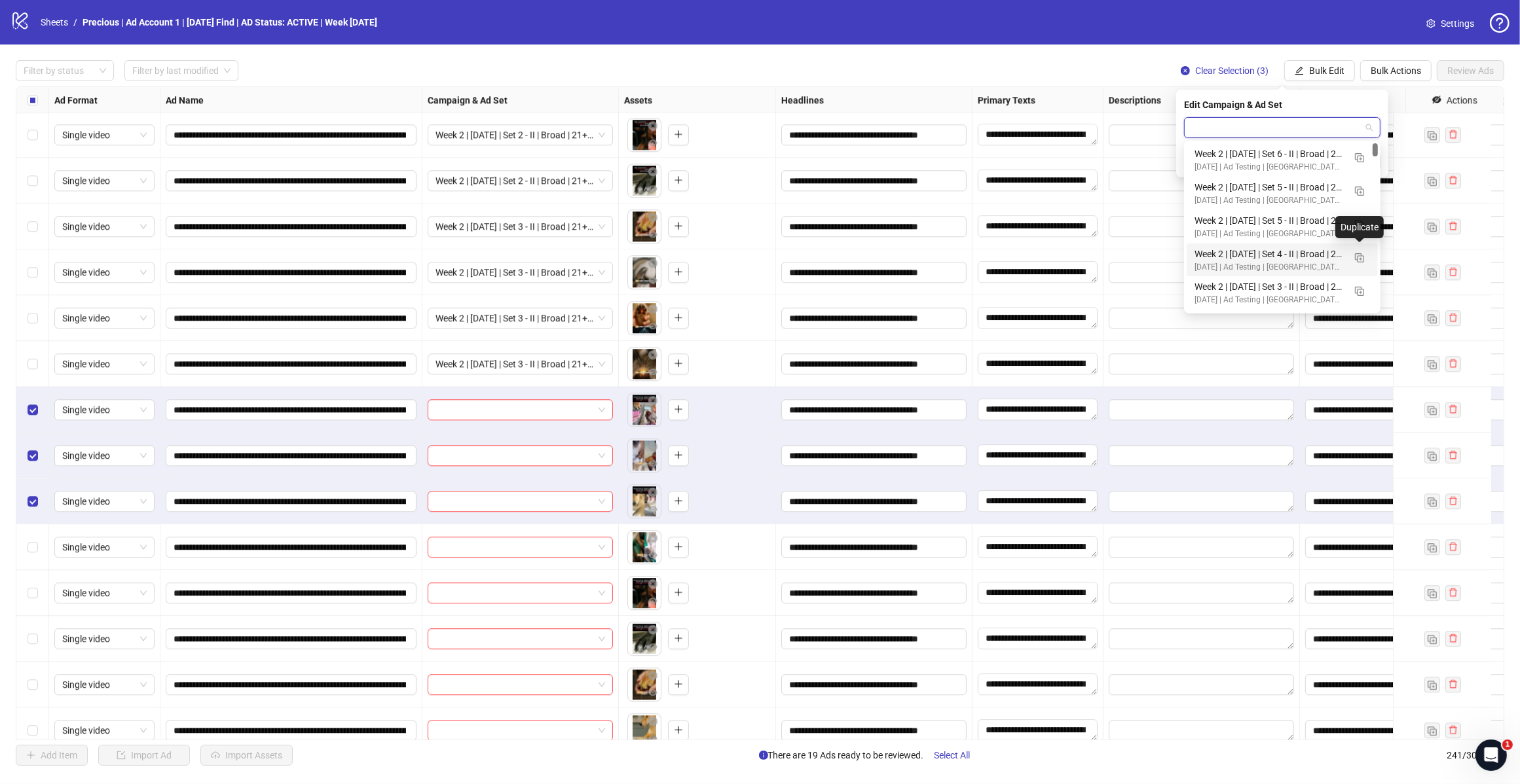
click at [1300, 253] on div "Week 2 | [DATE] | Set 4 - II | Broad | 21+ | EXL 180 Days PUR" at bounding box center [1269, 253] width 150 height 14
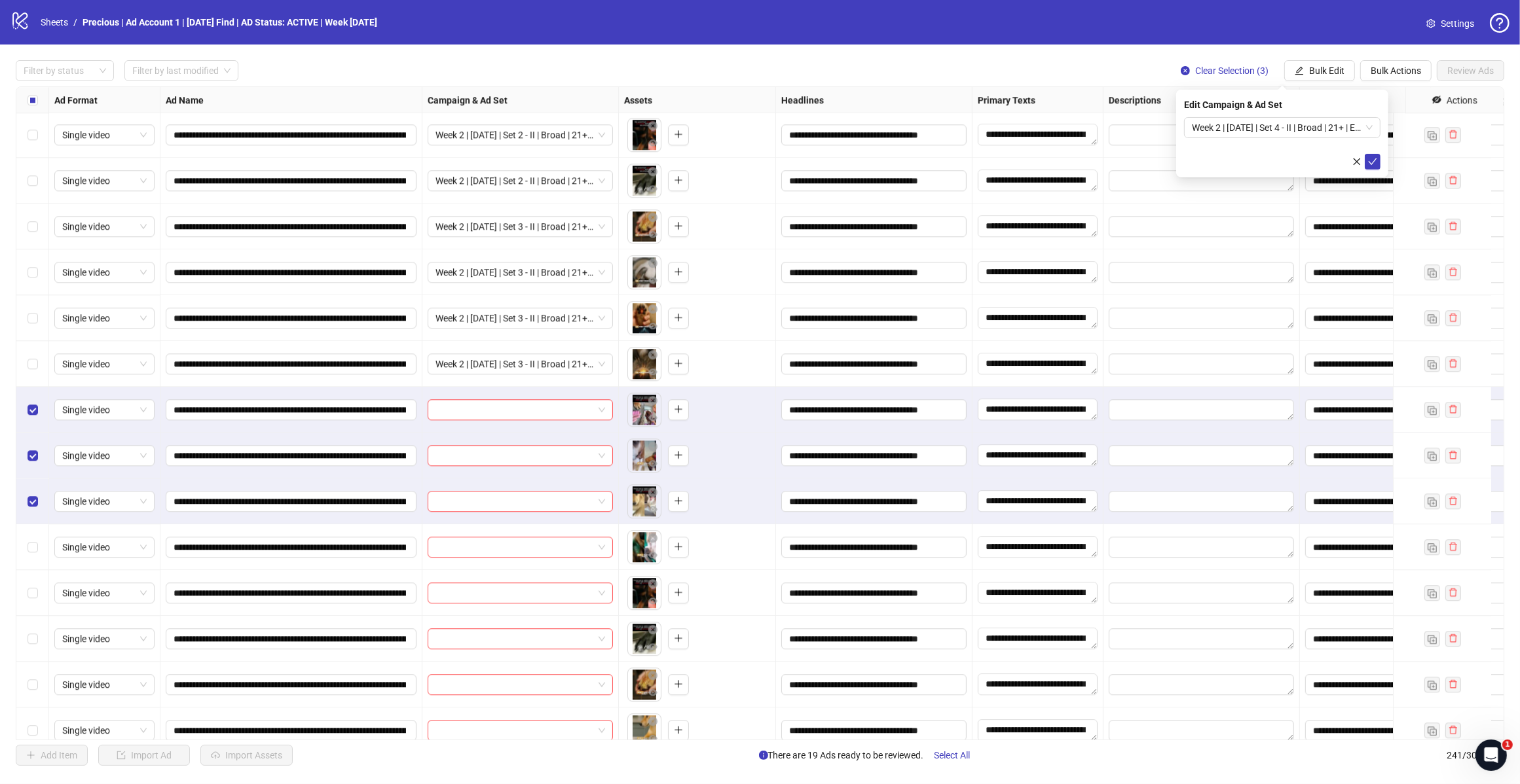
click at [1372, 160] on icon "check" at bounding box center [1372, 161] width 9 height 9
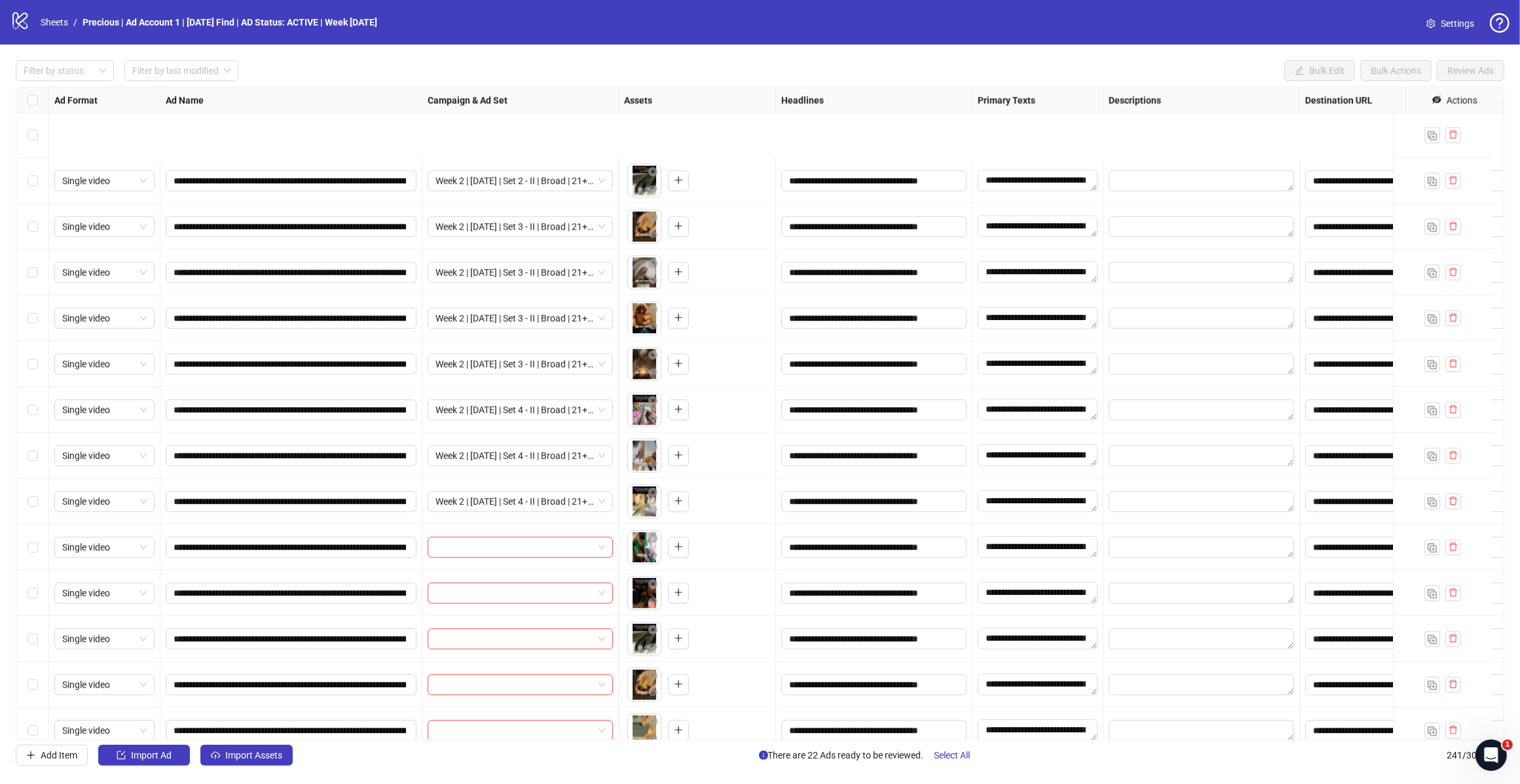
scroll to position [10429, 0]
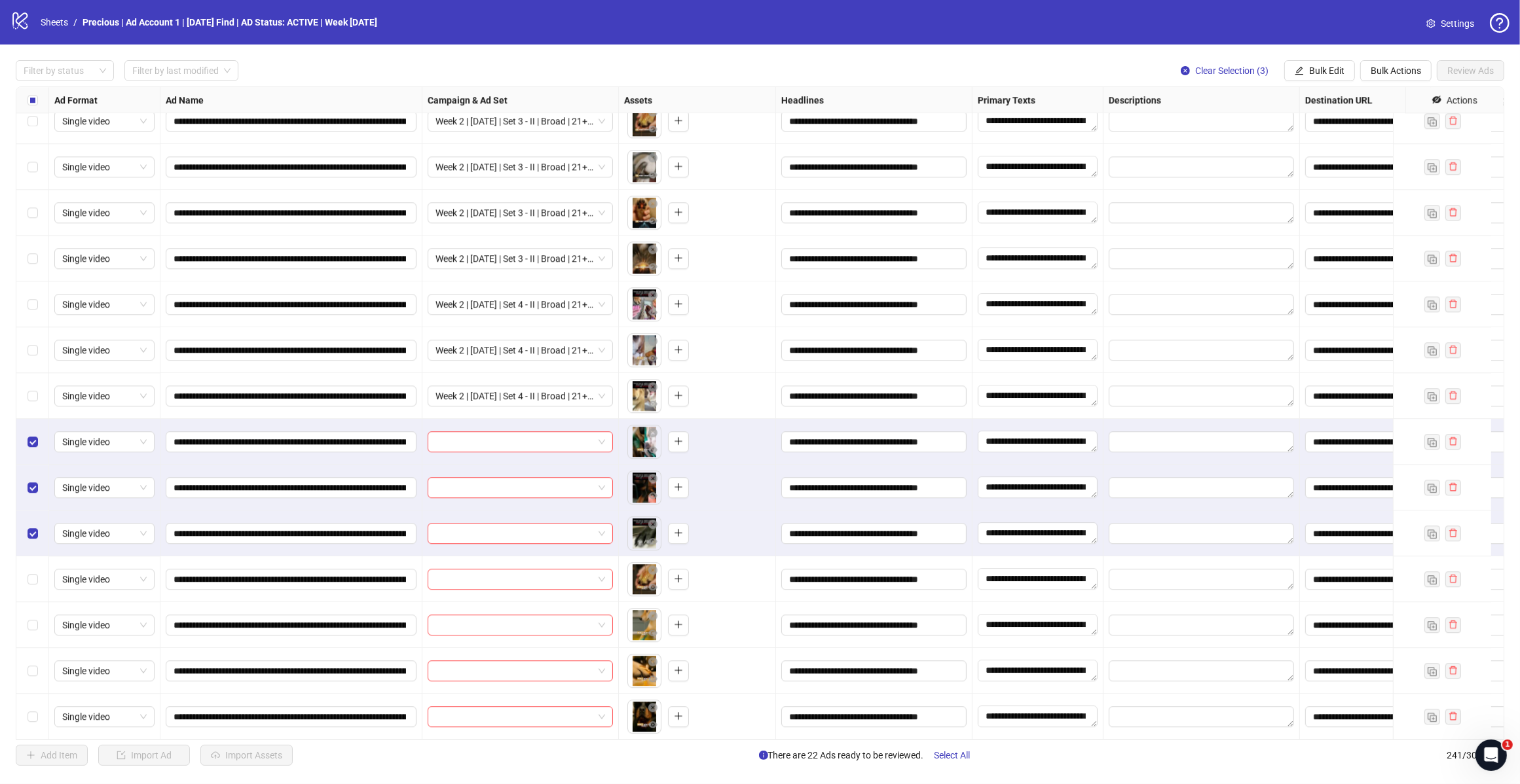
click at [1323, 76] on span "Bulk Edit" at bounding box center [1327, 70] width 36 height 10
click at [1325, 68] on span "Bulk Edit" at bounding box center [1327, 70] width 36 height 10
click at [1323, 148] on li "Campaign & Ad Set" at bounding box center [1331, 139] width 94 height 21
click at [1365, 131] on span at bounding box center [1282, 128] width 181 height 20
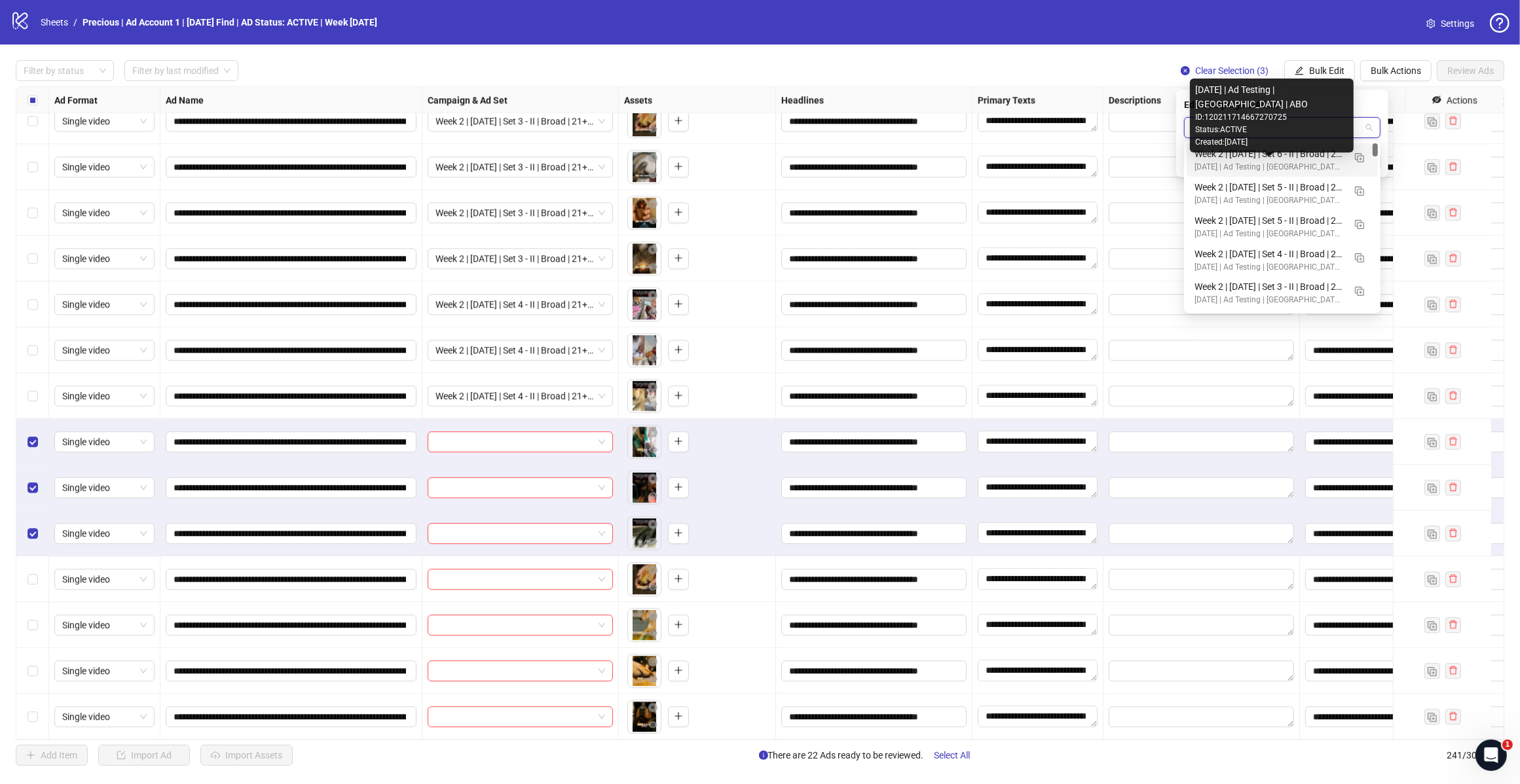
click at [1281, 214] on div "Week 2 | [DATE] | Set 5 - II | Broad | 21+ | EXL 180 Days PUR" at bounding box center [1269, 220] width 150 height 14
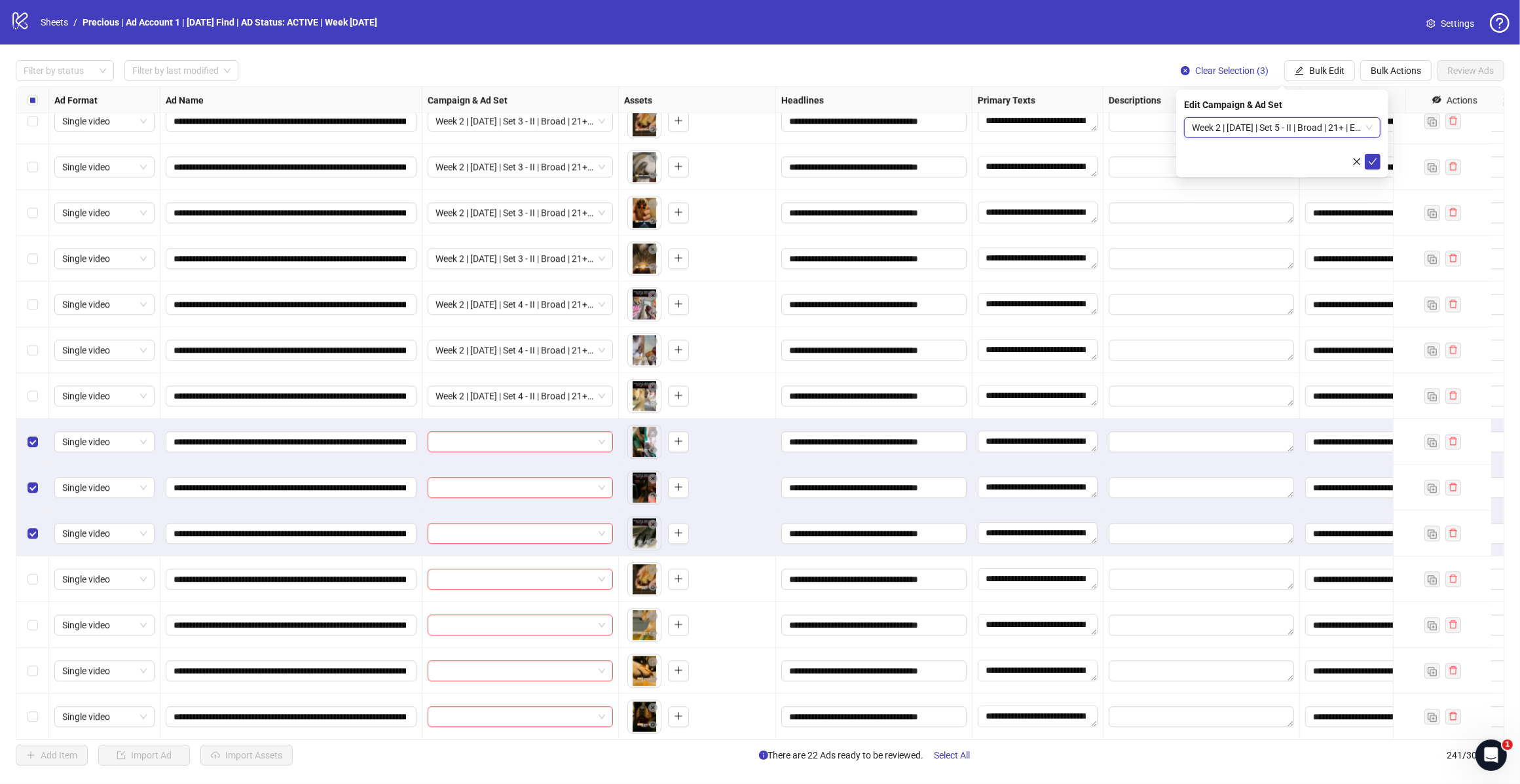
click at [1369, 158] on icon "check" at bounding box center [1372, 161] width 9 height 9
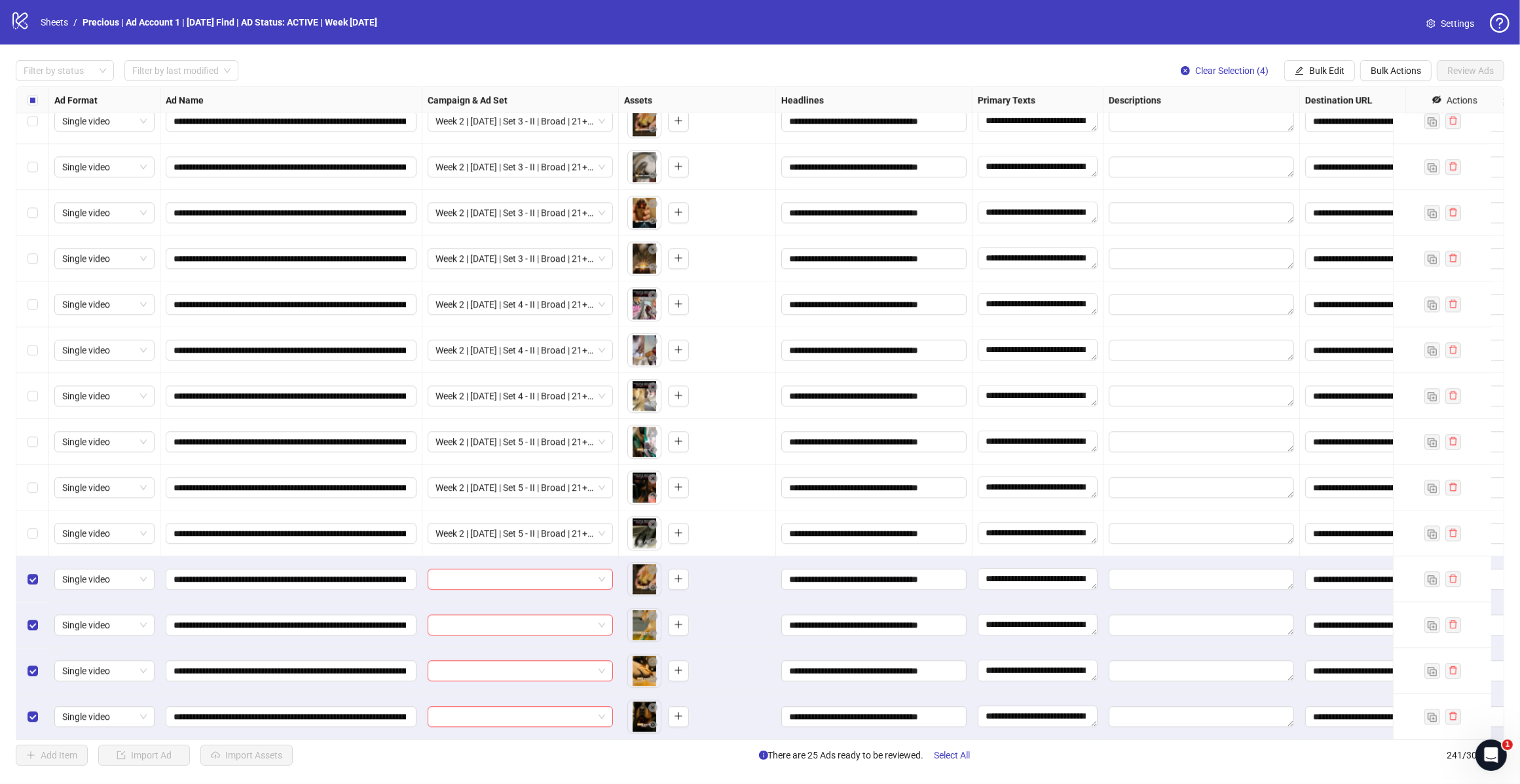
click at [1317, 72] on span "Bulk Edit" at bounding box center [1327, 70] width 36 height 10
click at [1342, 134] on span "Campaign & Ad Set" at bounding box center [1331, 139] width 78 height 14
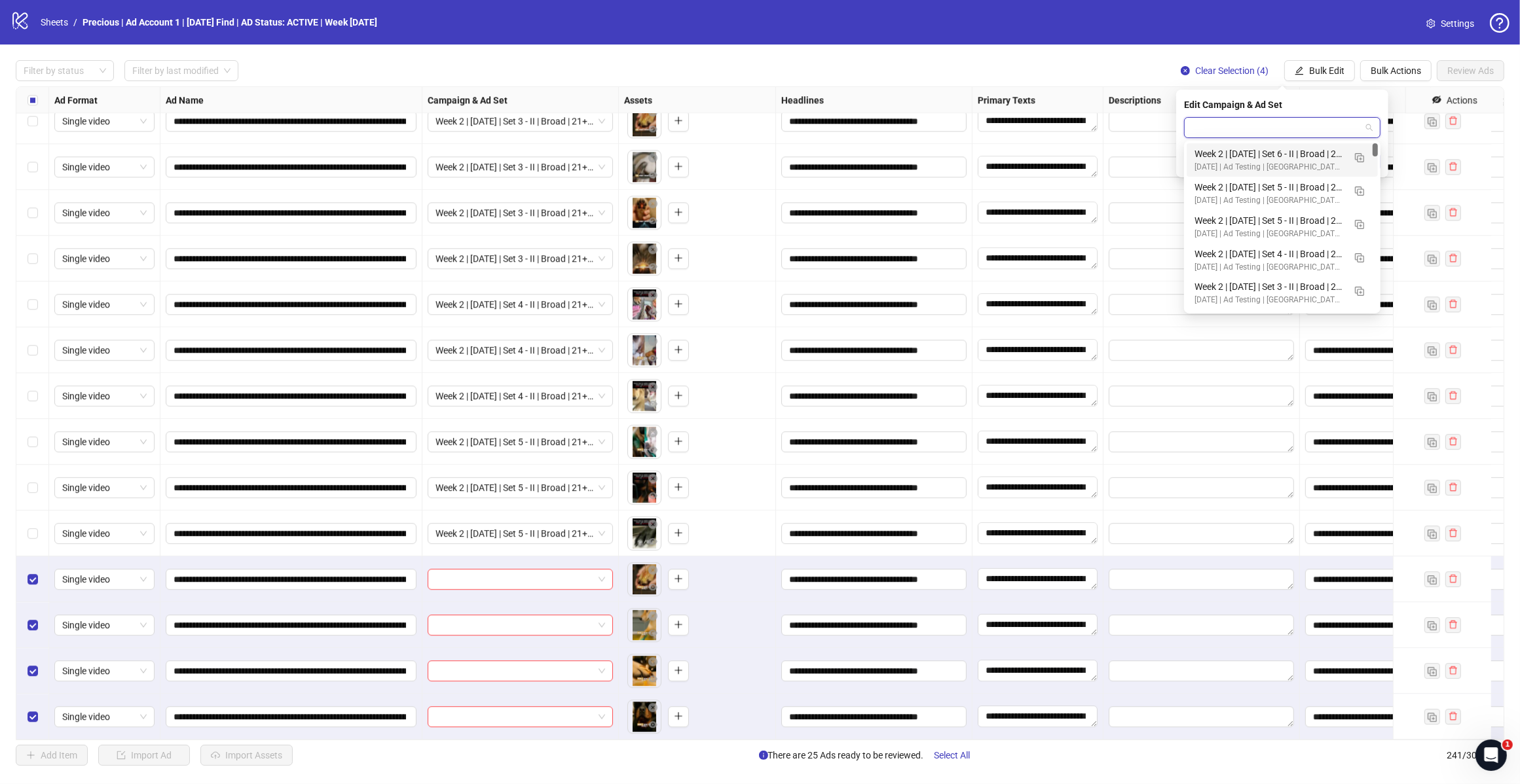
click at [1350, 131] on input "search" at bounding box center [1275, 128] width 169 height 20
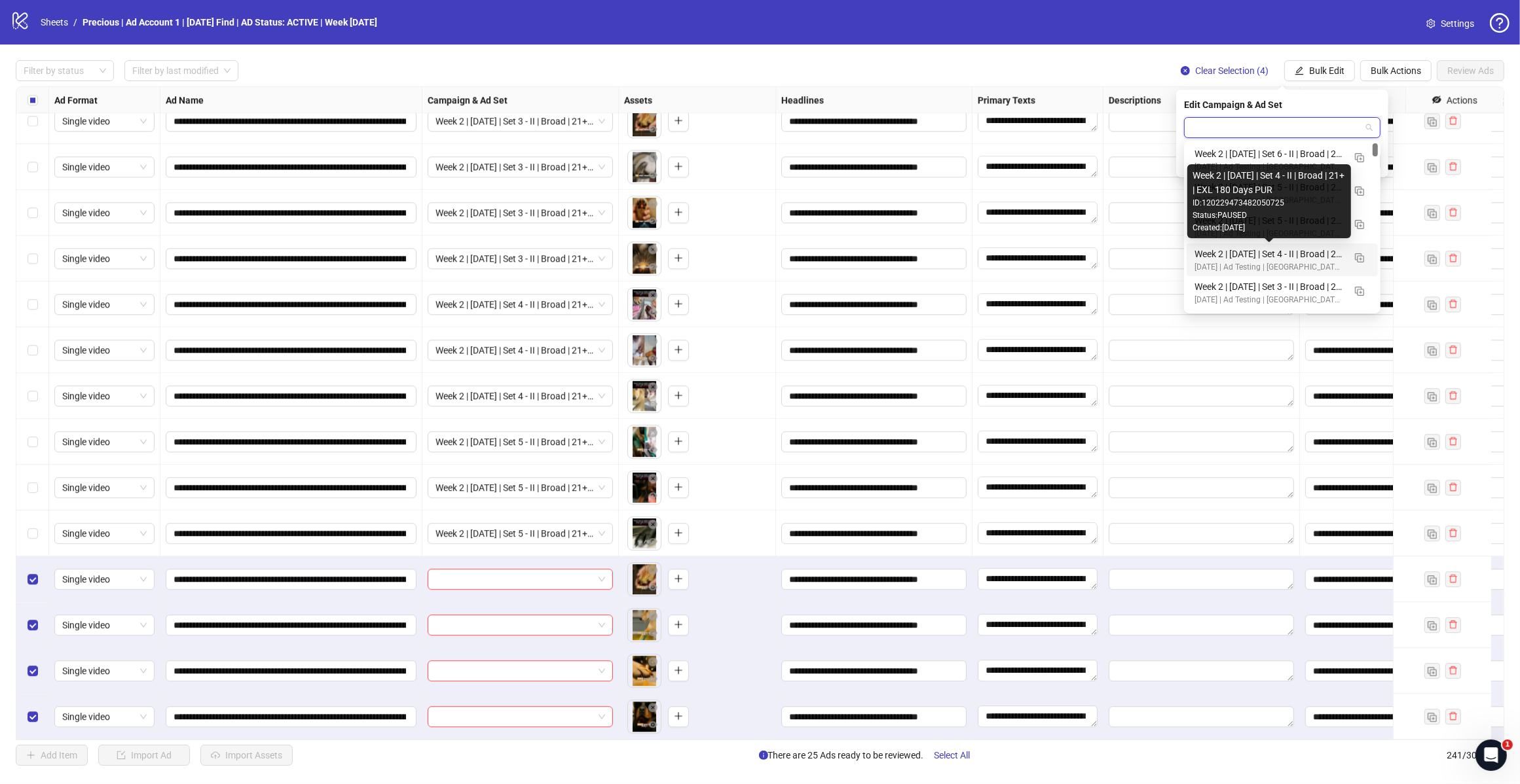
click at [1293, 150] on div "Week 2 | [DATE] | Set 6 - II | Broad | 21+ | EXL 180 Days PUR" at bounding box center [1269, 154] width 150 height 14
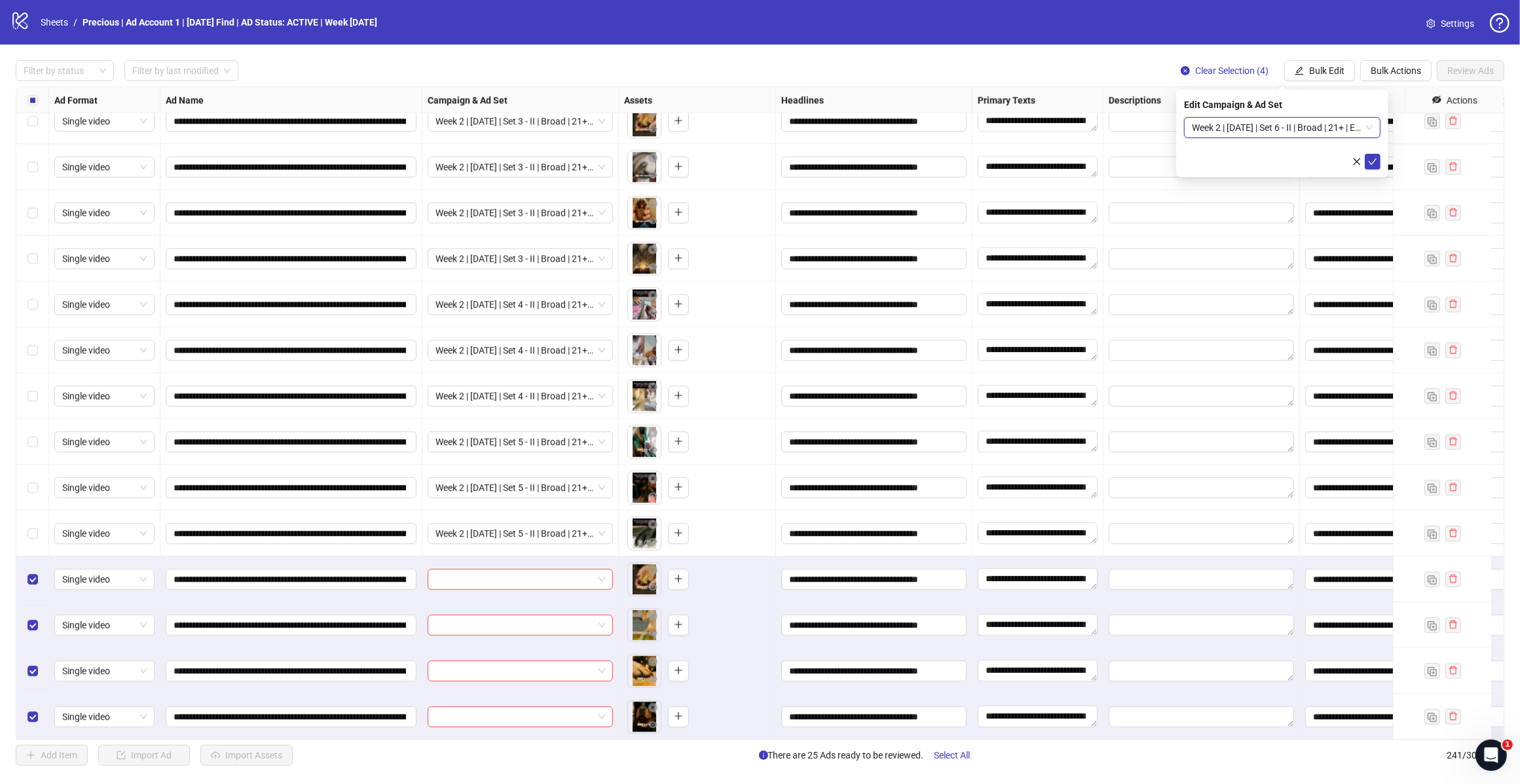
click at [1372, 159] on icon "check" at bounding box center [1372, 161] width 9 height 9
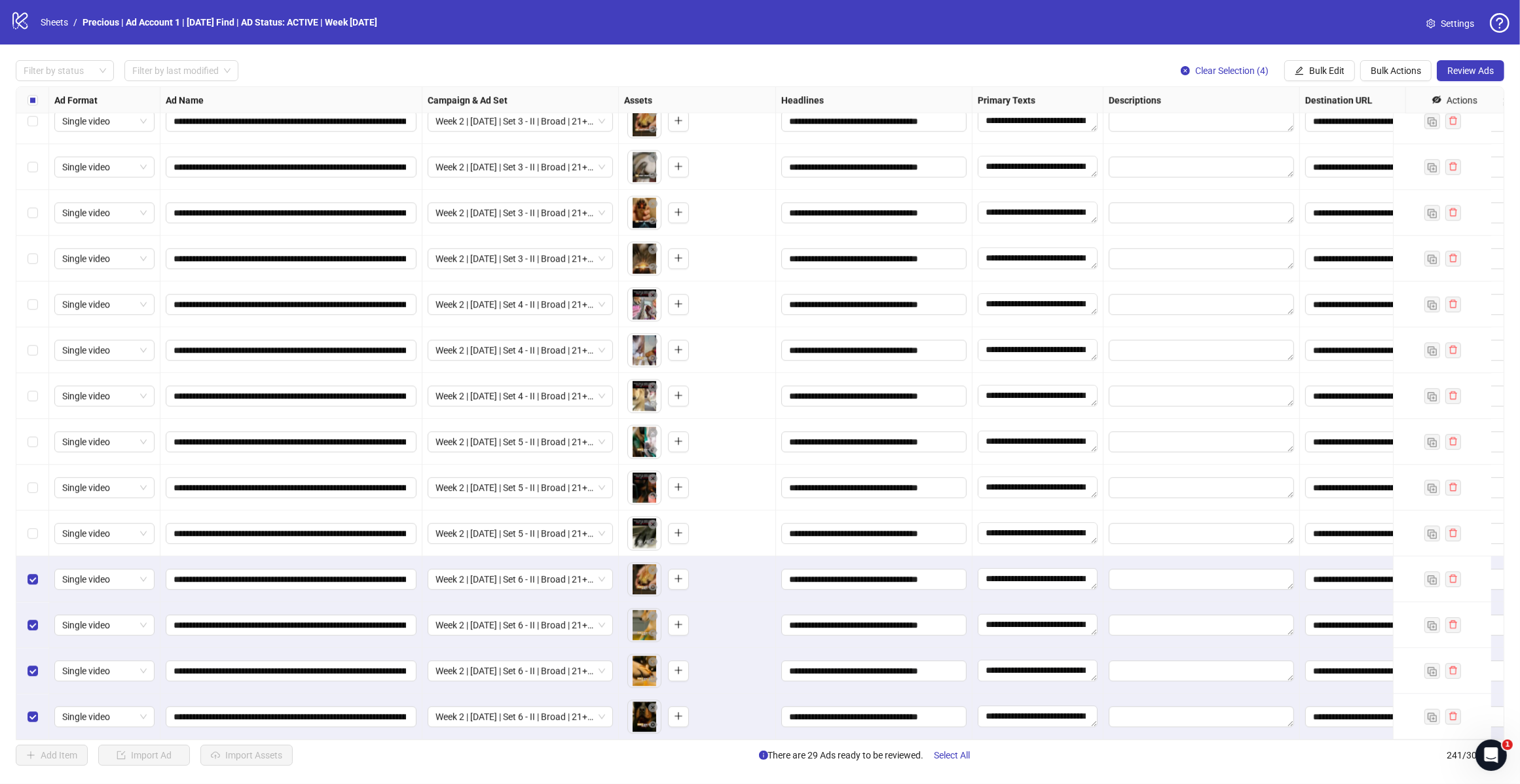
click at [25, 520] on div "Select row 237" at bounding box center [33, 533] width 33 height 46
click at [30, 481] on label "Select row 236" at bounding box center [32, 488] width 10 height 14
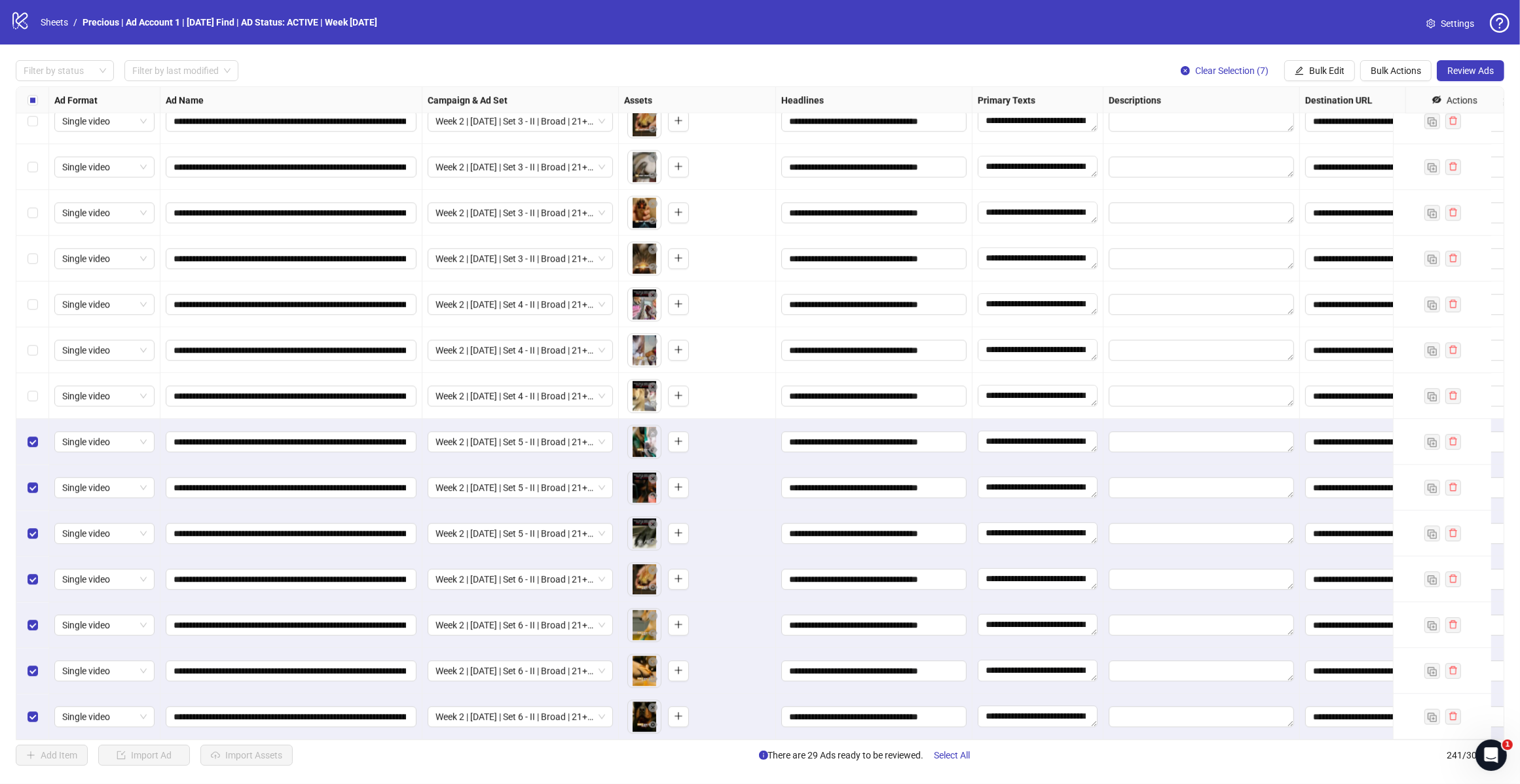
click at [31, 396] on div "Select row 234" at bounding box center [33, 395] width 33 height 46
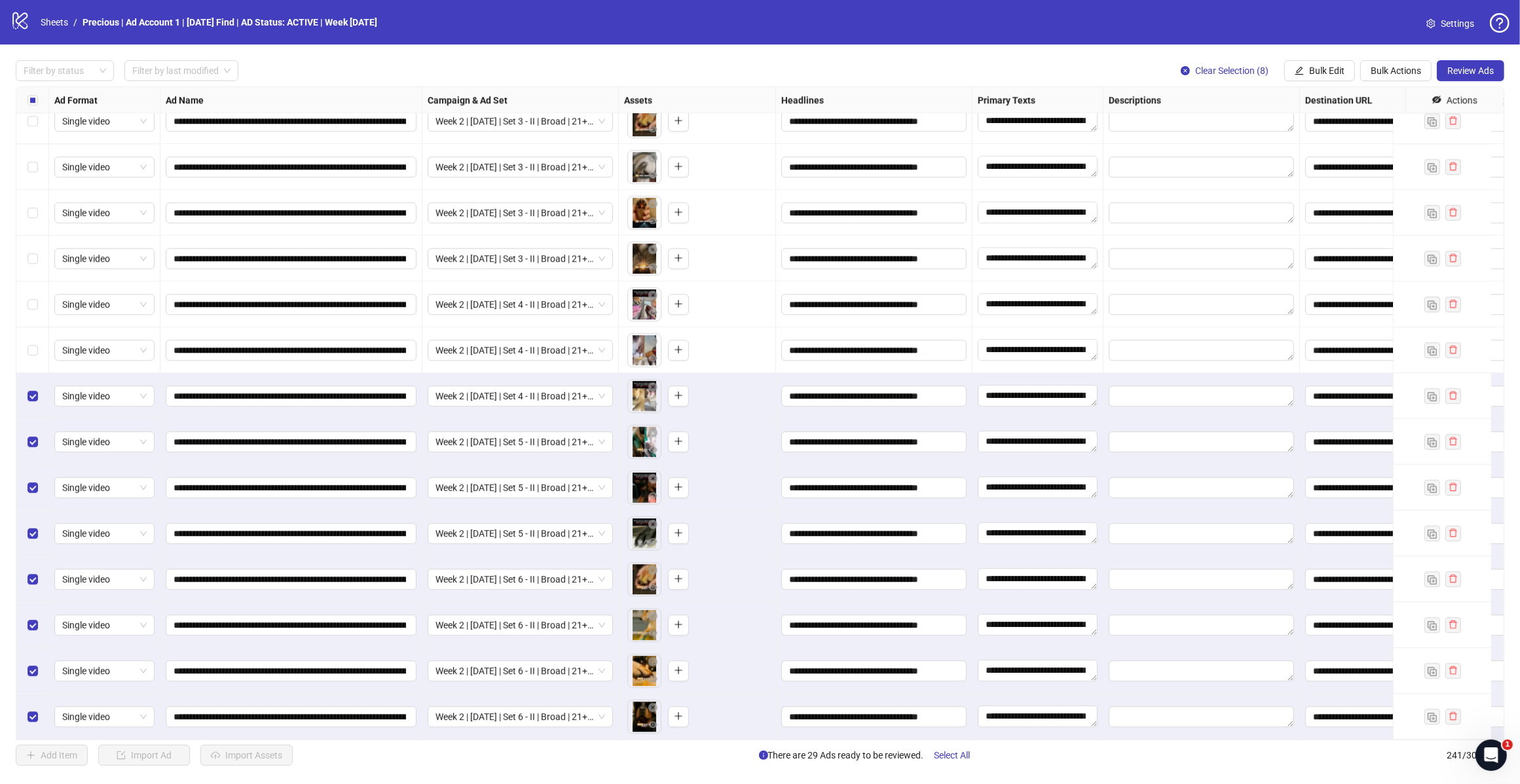
click at [31, 389] on label "Select row 234" at bounding box center [32, 395] width 10 height 14
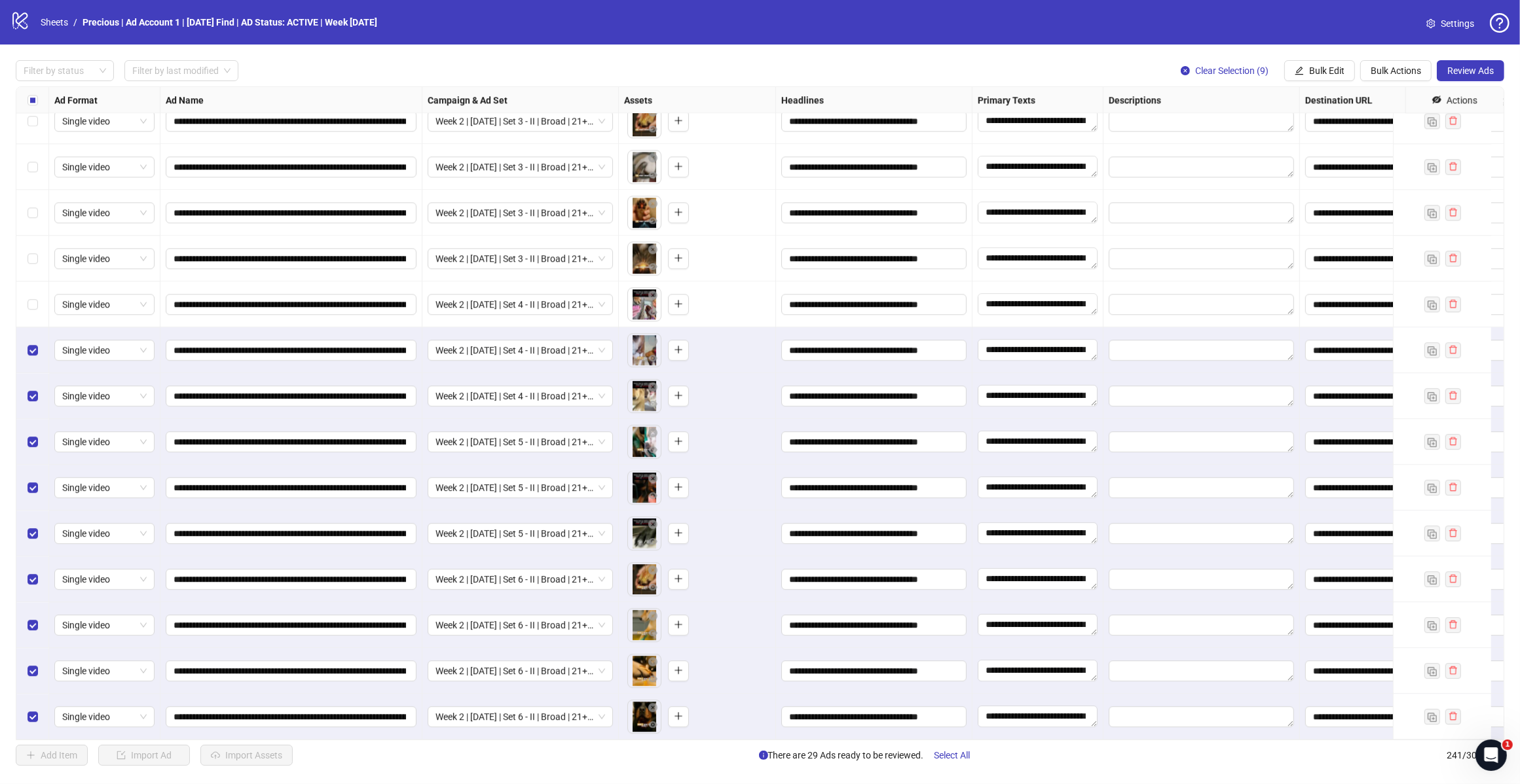
click at [27, 297] on label "Select row 232" at bounding box center [32, 304] width 10 height 14
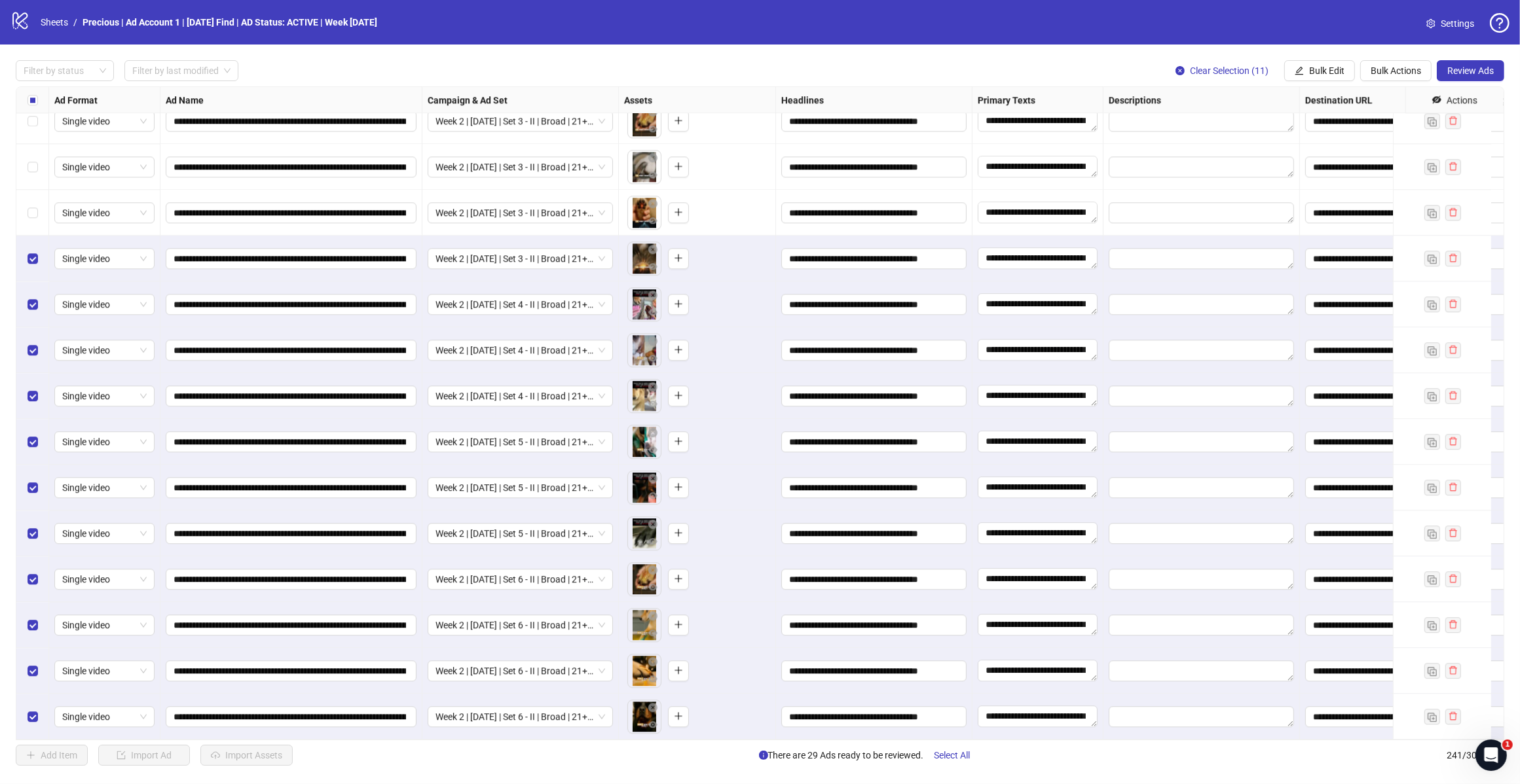
click at [35, 160] on label "Select row 229" at bounding box center [32, 167] width 10 height 14
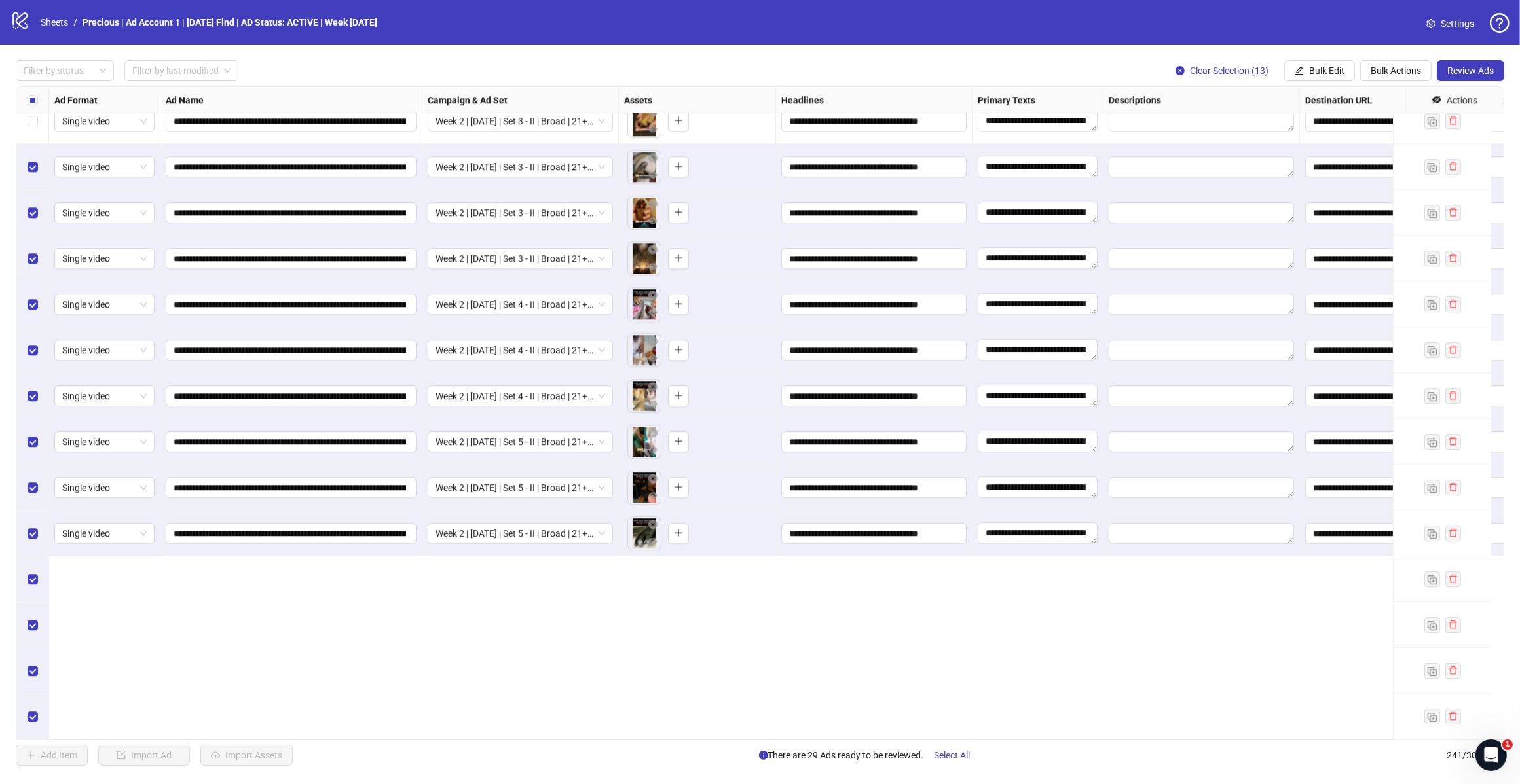
scroll to position [10183, 0]
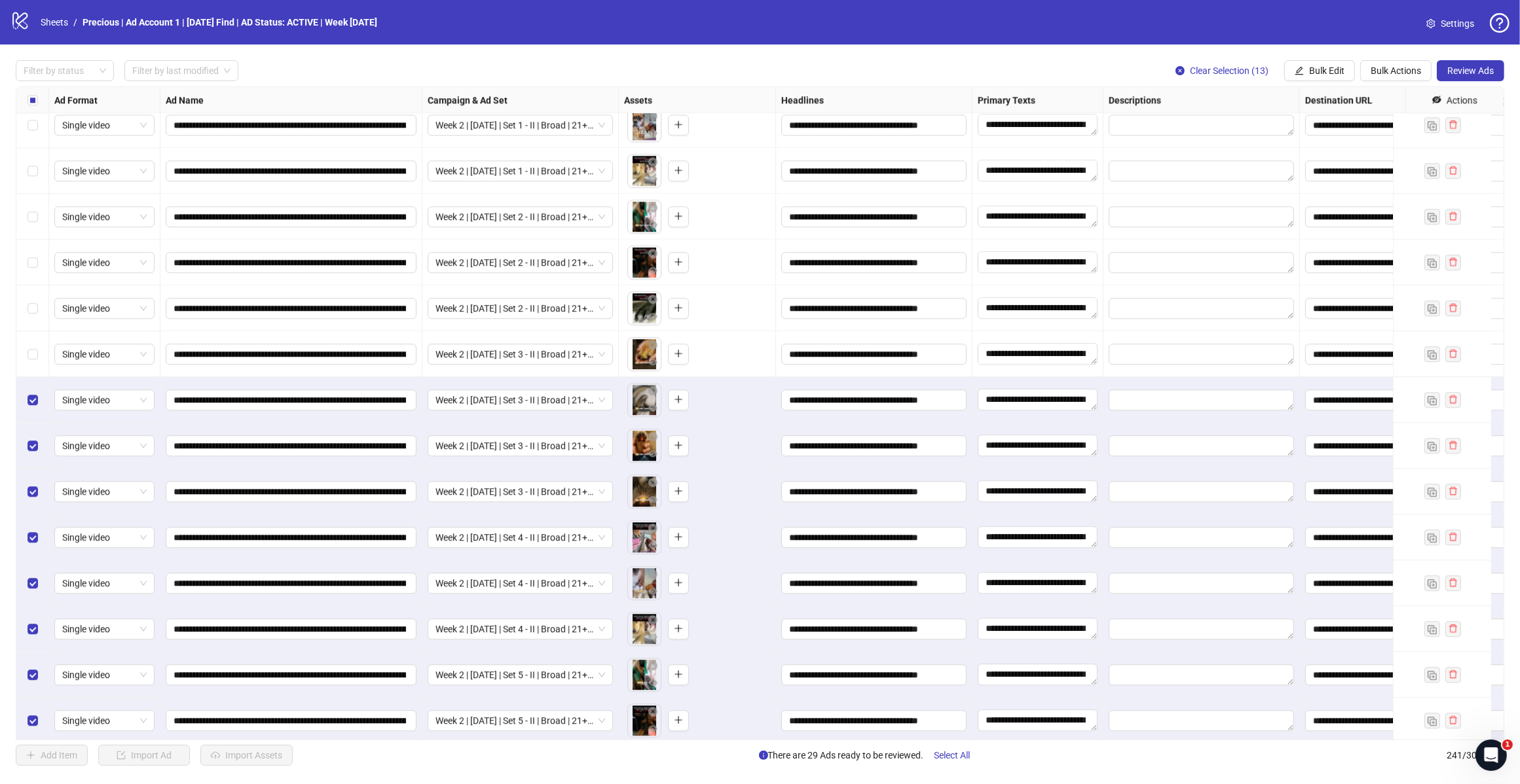
click at [24, 351] on div "Select row 228" at bounding box center [33, 354] width 33 height 46
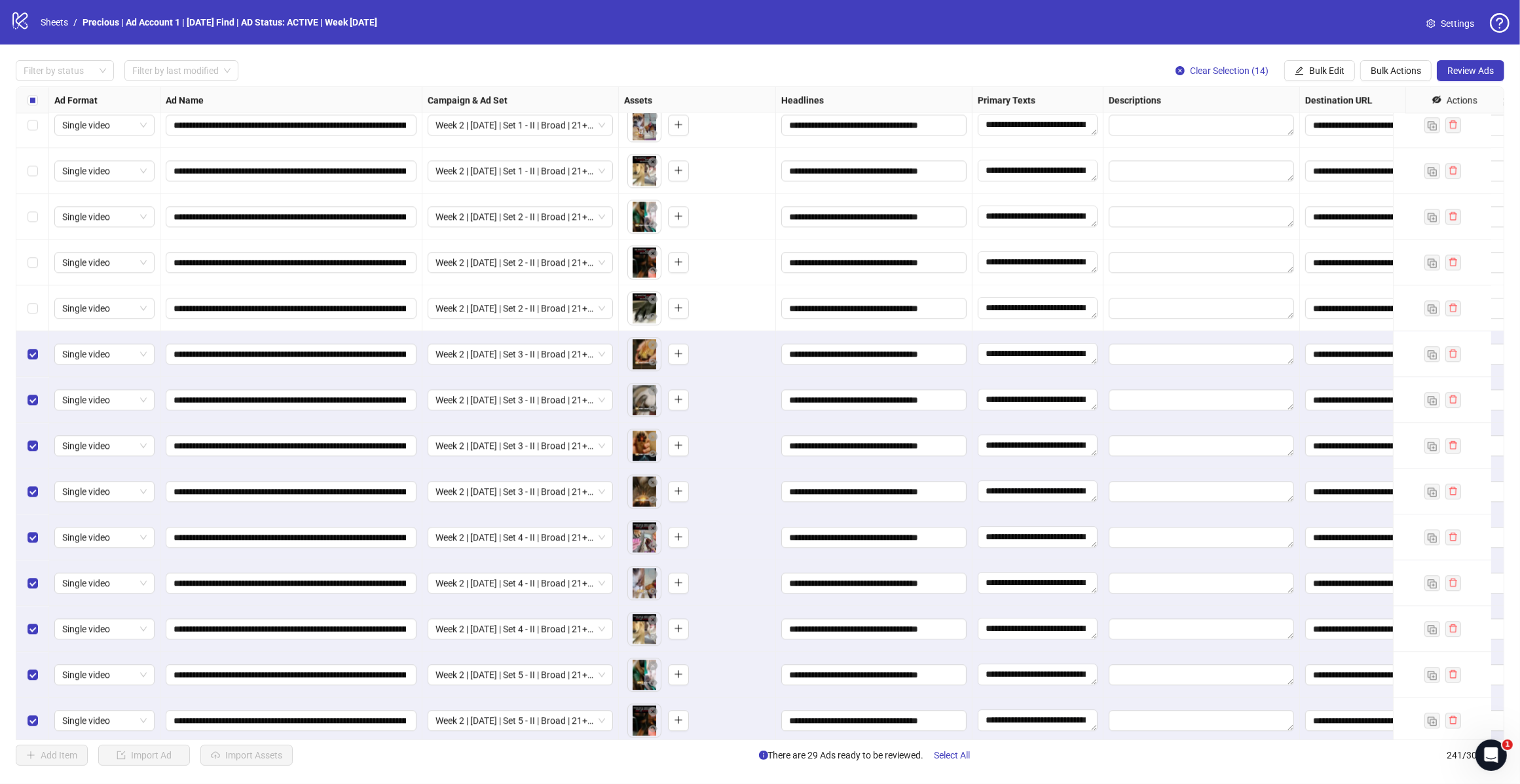
click at [26, 351] on div "Select row 228" at bounding box center [33, 354] width 33 height 46
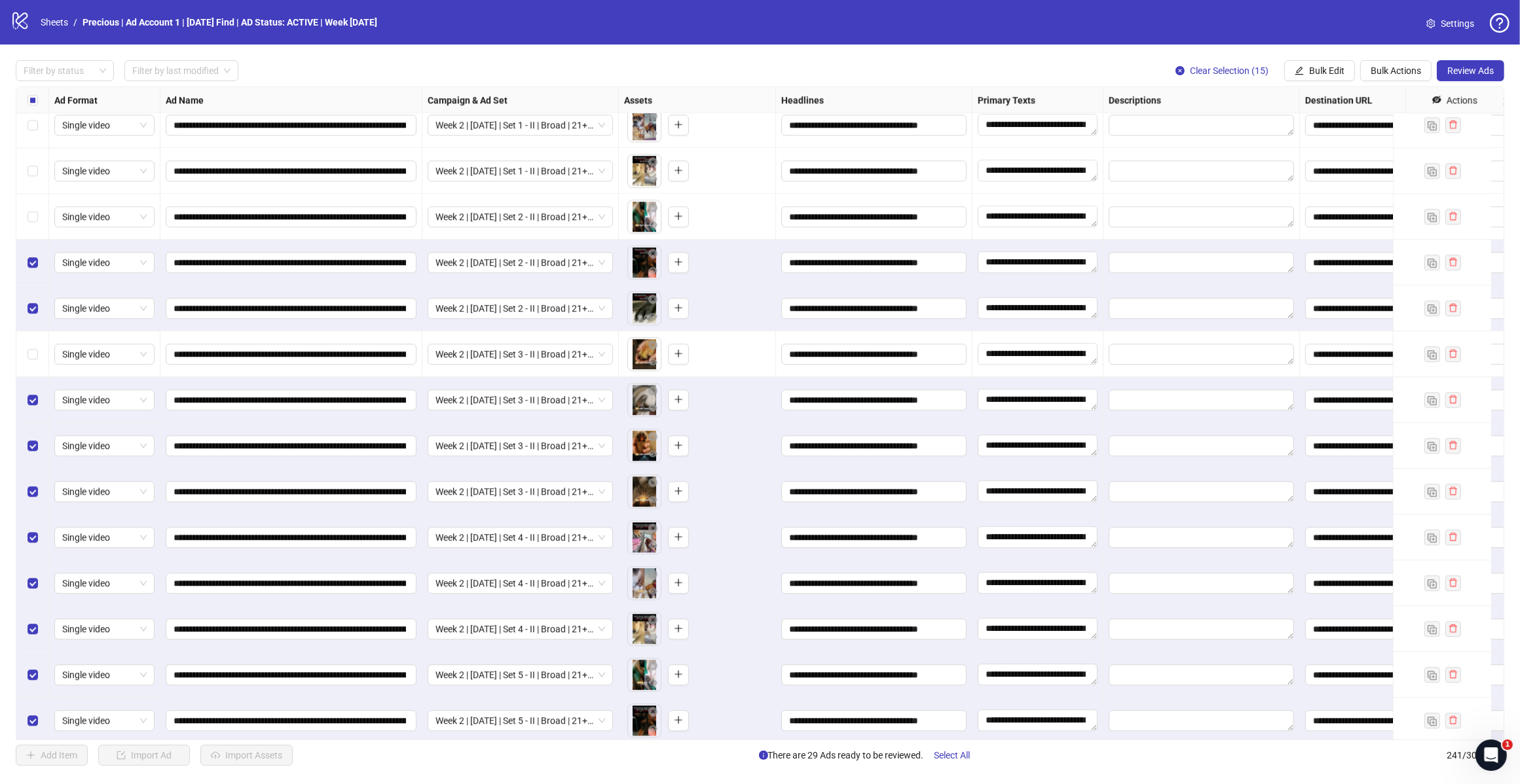
click at [31, 362] on div "Select row 228" at bounding box center [33, 354] width 33 height 46
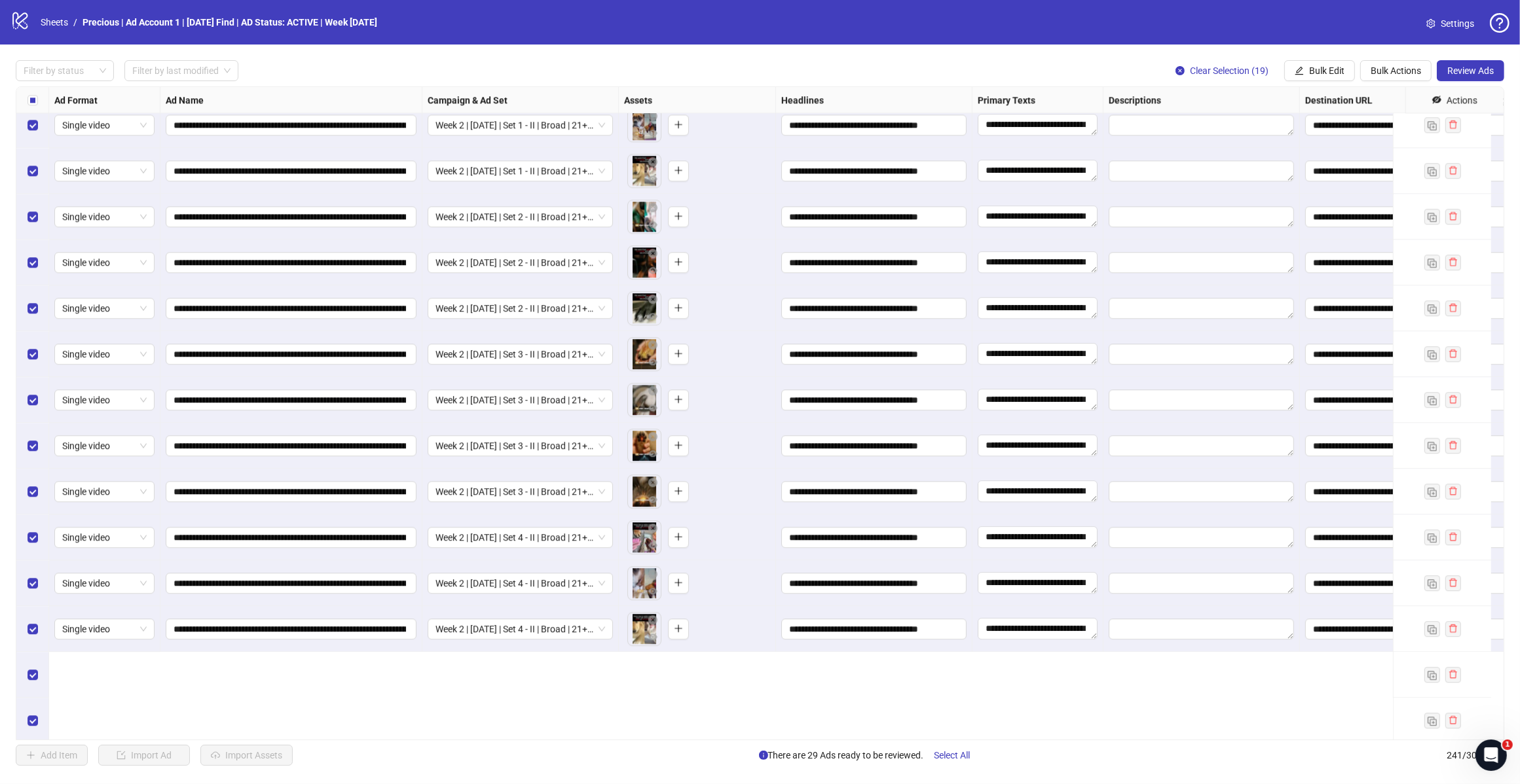
scroll to position [10020, 0]
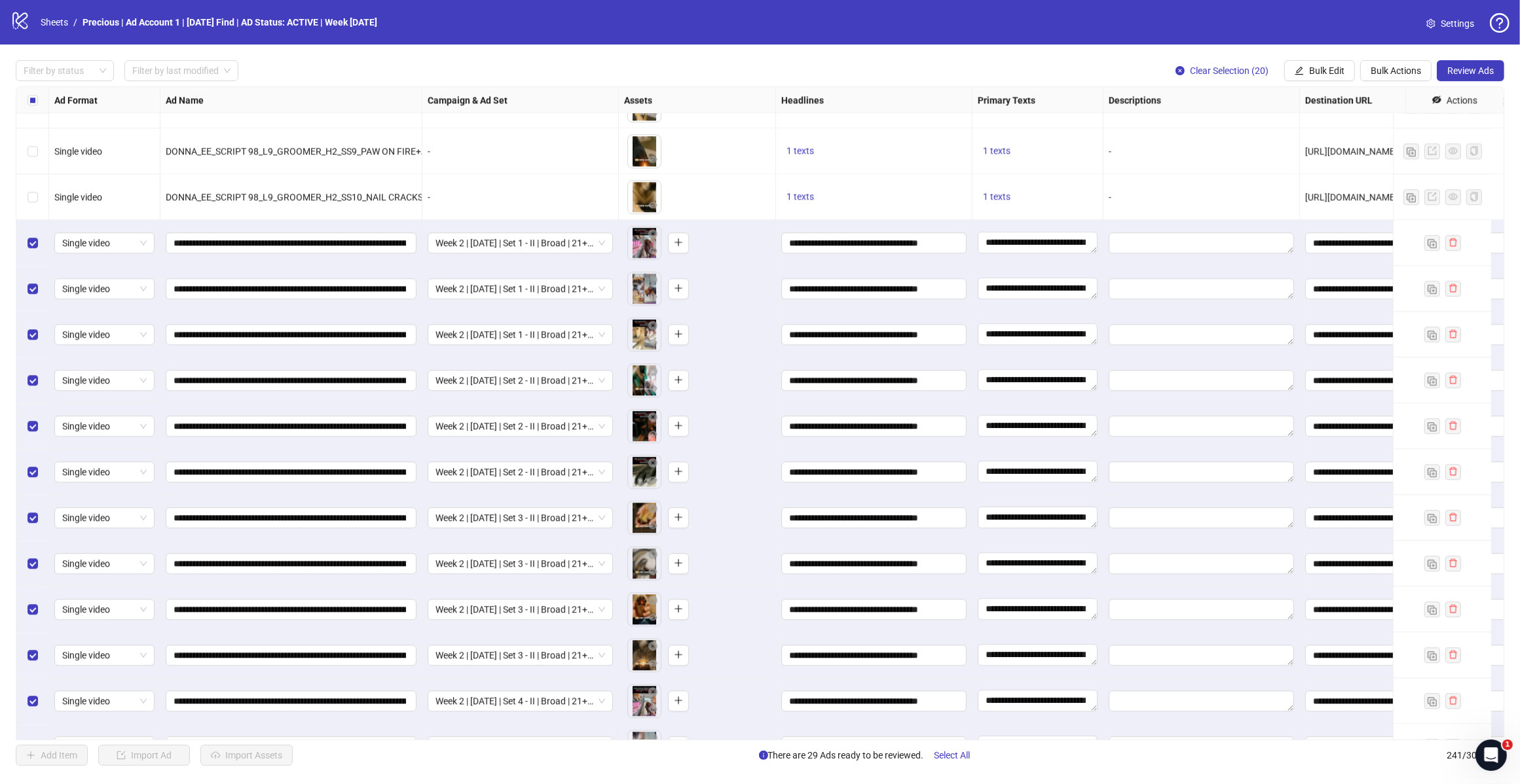
click at [1459, 74] on span "Review Ads" at bounding box center [1470, 70] width 46 height 10
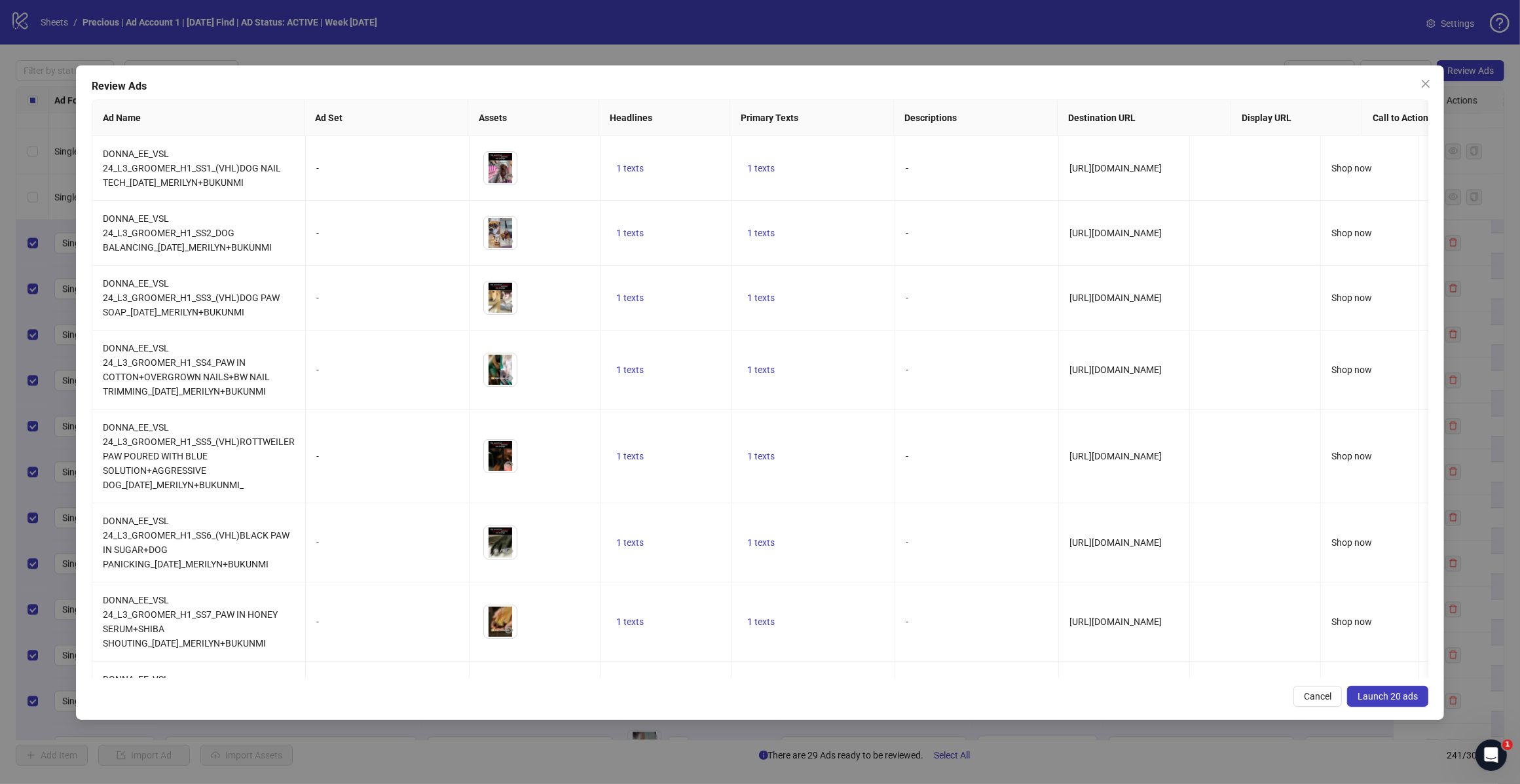
click at [1399, 701] on span "Launch 20 ads" at bounding box center [1387, 696] width 60 height 10
